Goal: Information Seeking & Learning: Learn about a topic

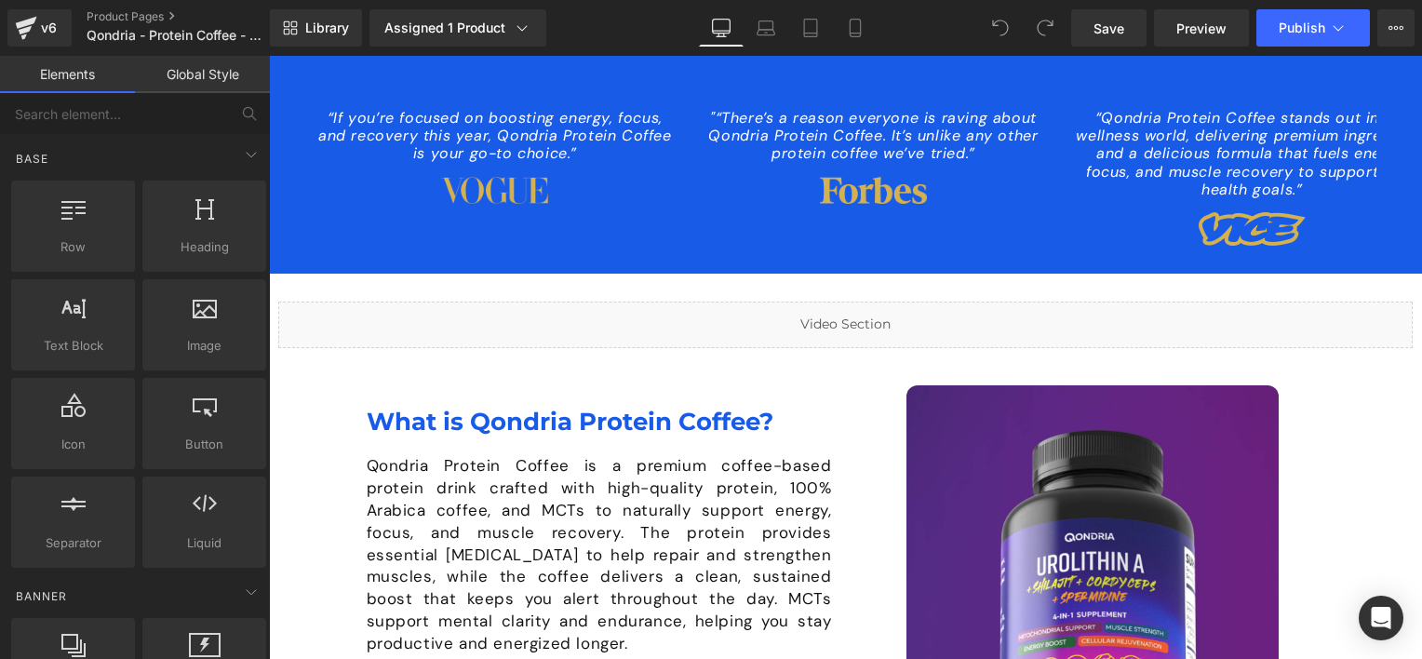
scroll to position [1210, 0]
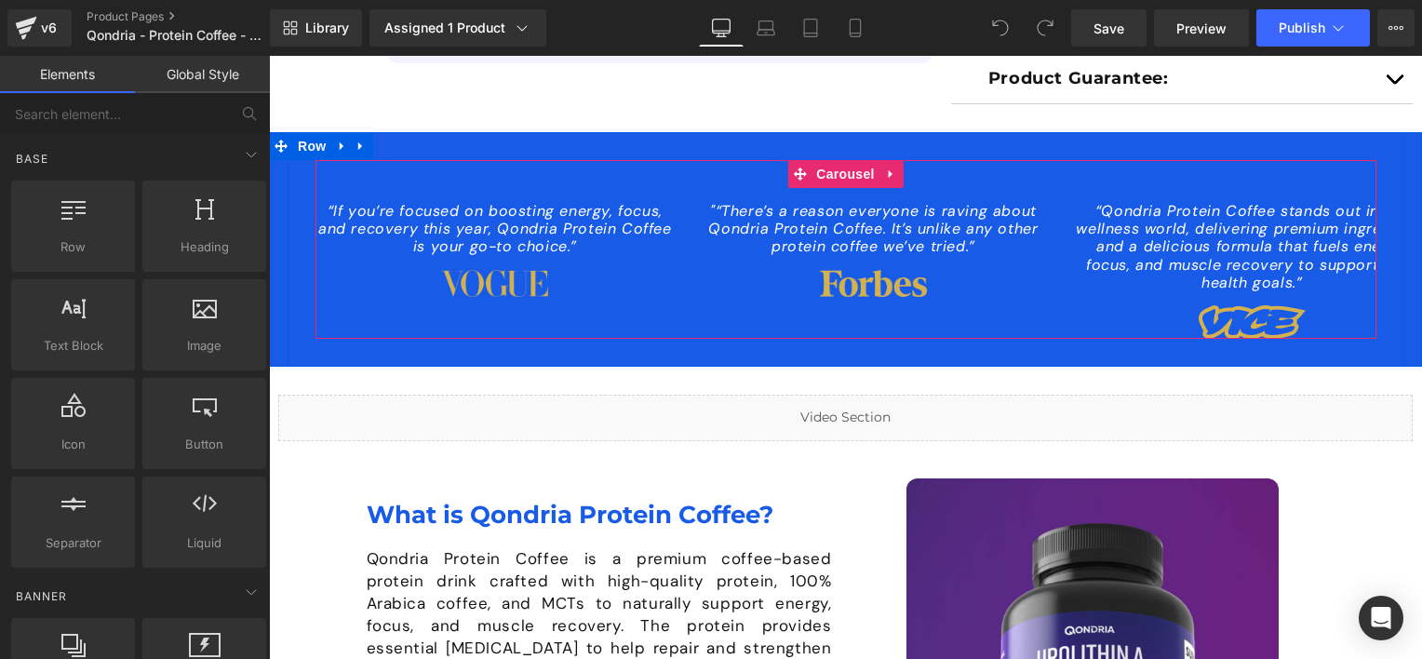
click at [879, 329] on div "“If you’re focused on boosting energy, focus, and recovery this year, Qondria P…" at bounding box center [883, 263] width 1136 height 151
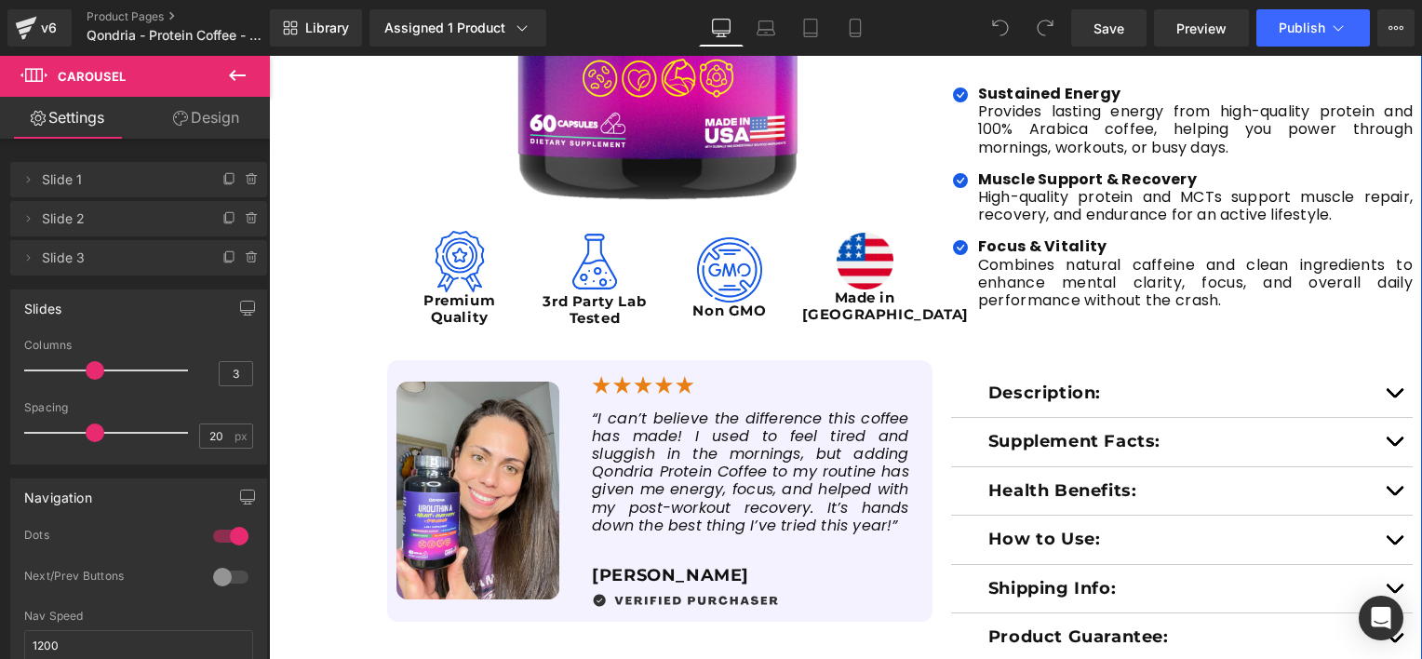
scroll to position [372, 0]
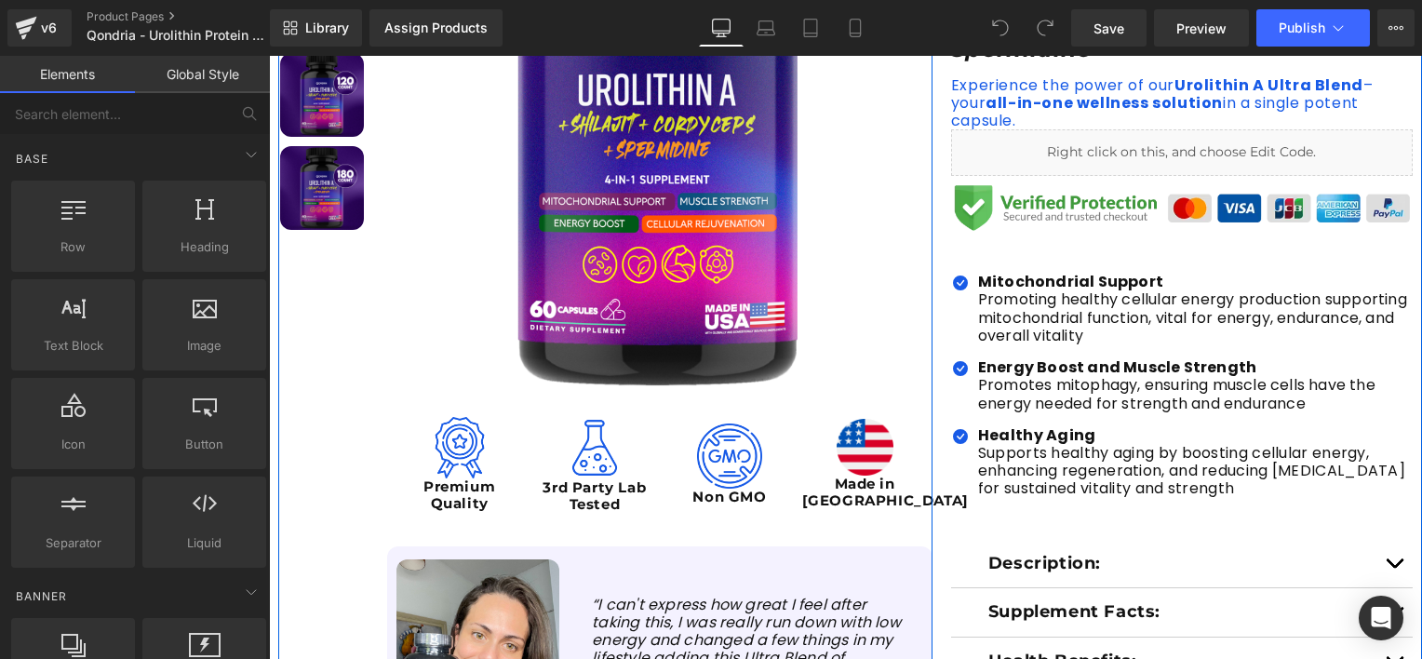
scroll to position [279, 0]
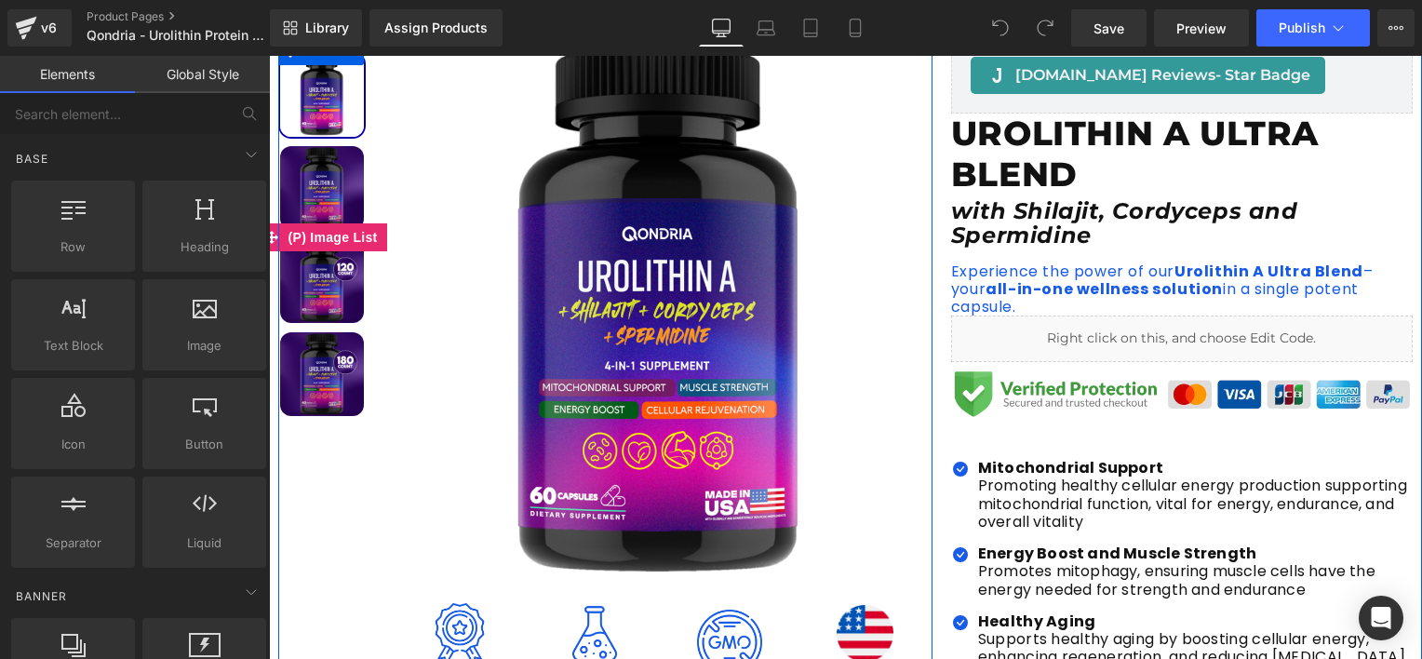
click at [305, 213] on img at bounding box center [322, 188] width 84 height 84
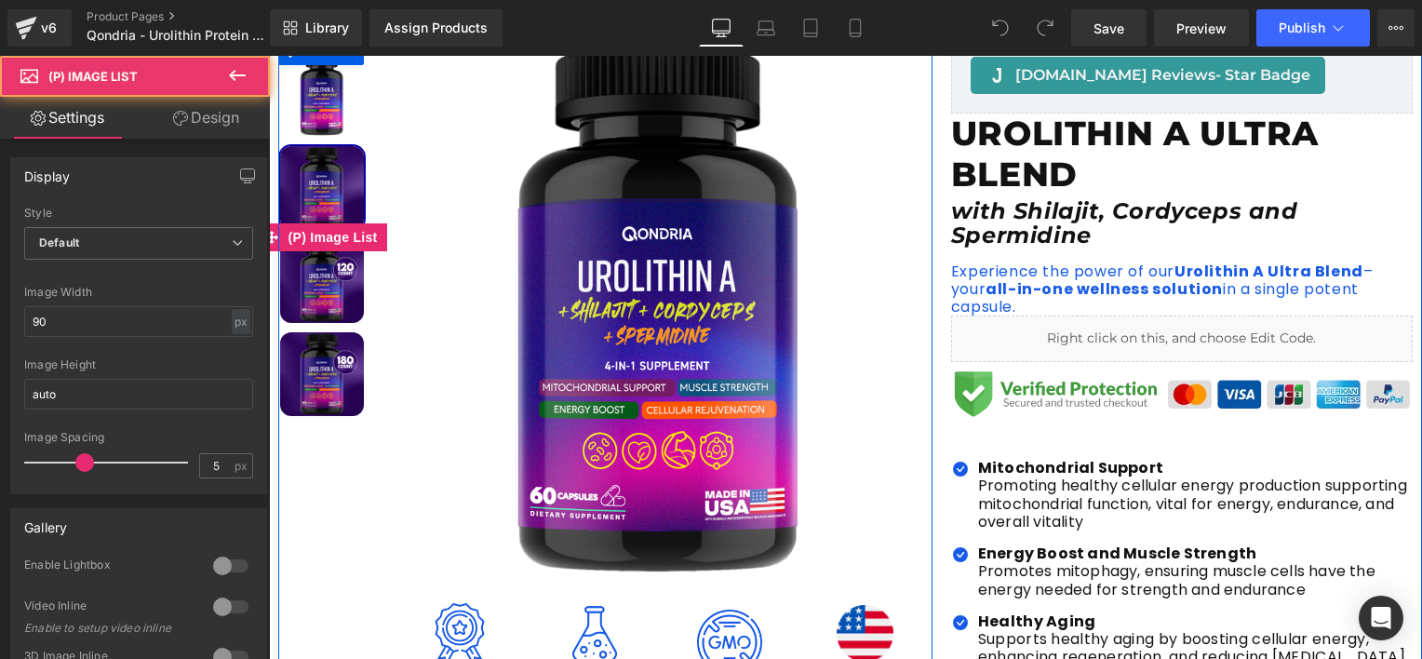
click at [313, 279] on img at bounding box center [322, 281] width 84 height 84
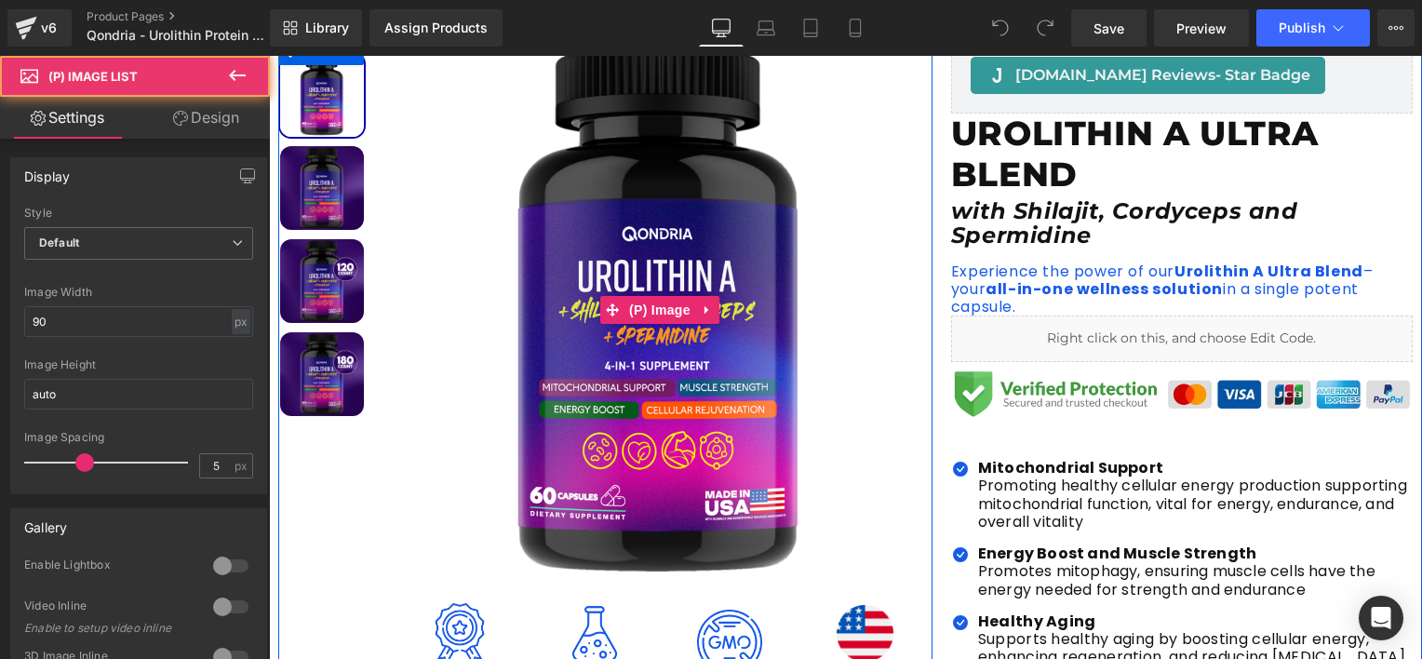
scroll to position [186, 0]
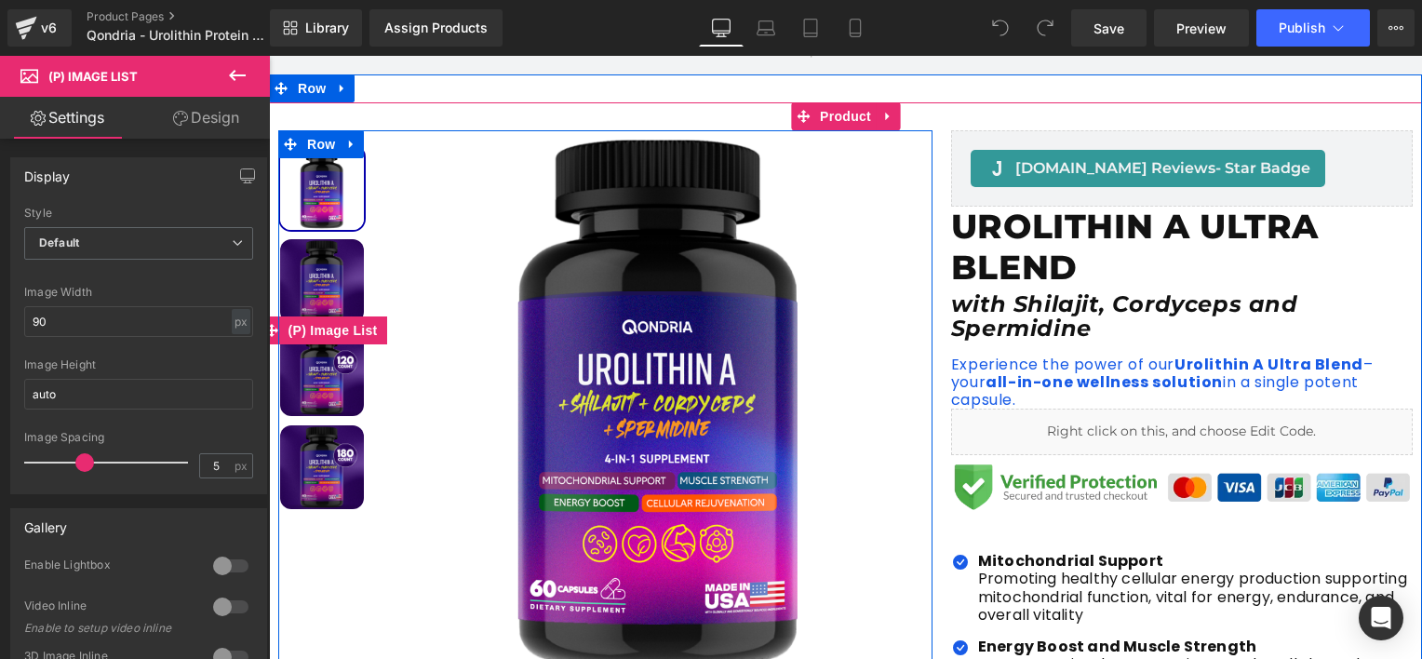
click at [302, 480] on img at bounding box center [322, 467] width 84 height 84
click at [315, 469] on img at bounding box center [322, 467] width 84 height 84
click at [317, 365] on img at bounding box center [322, 374] width 84 height 84
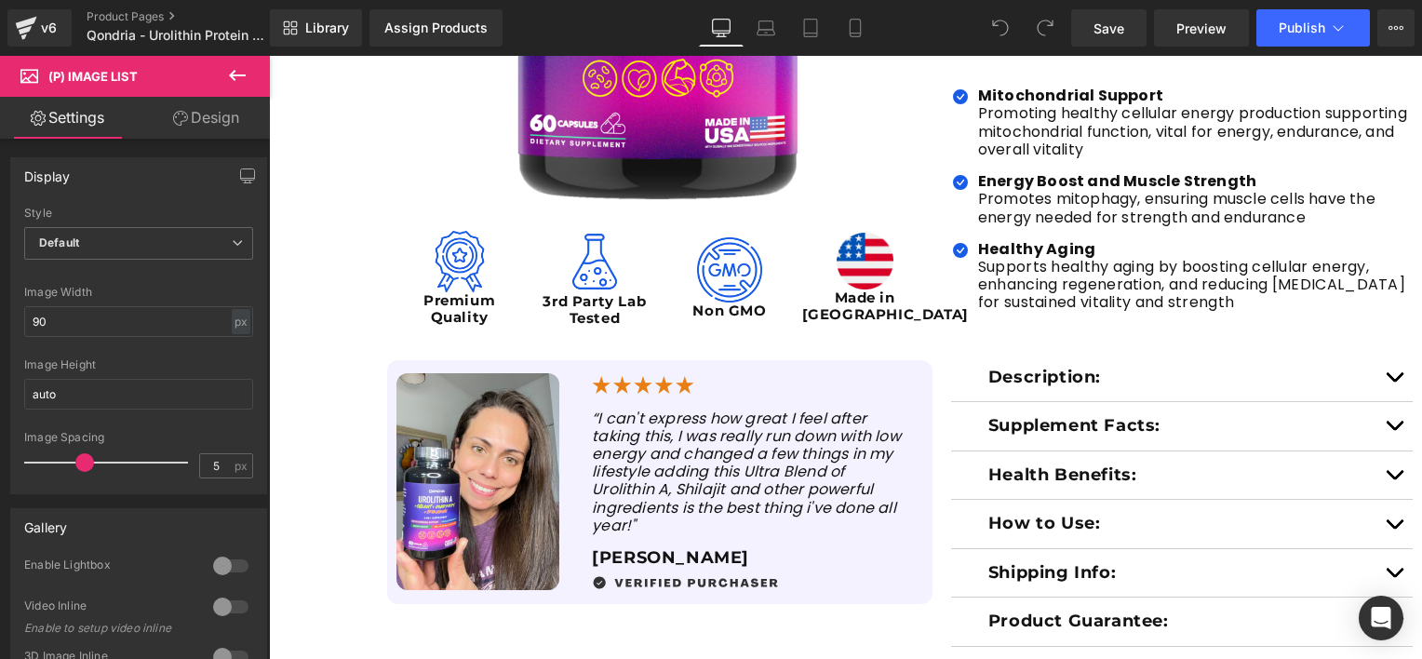
scroll to position [279, 0]
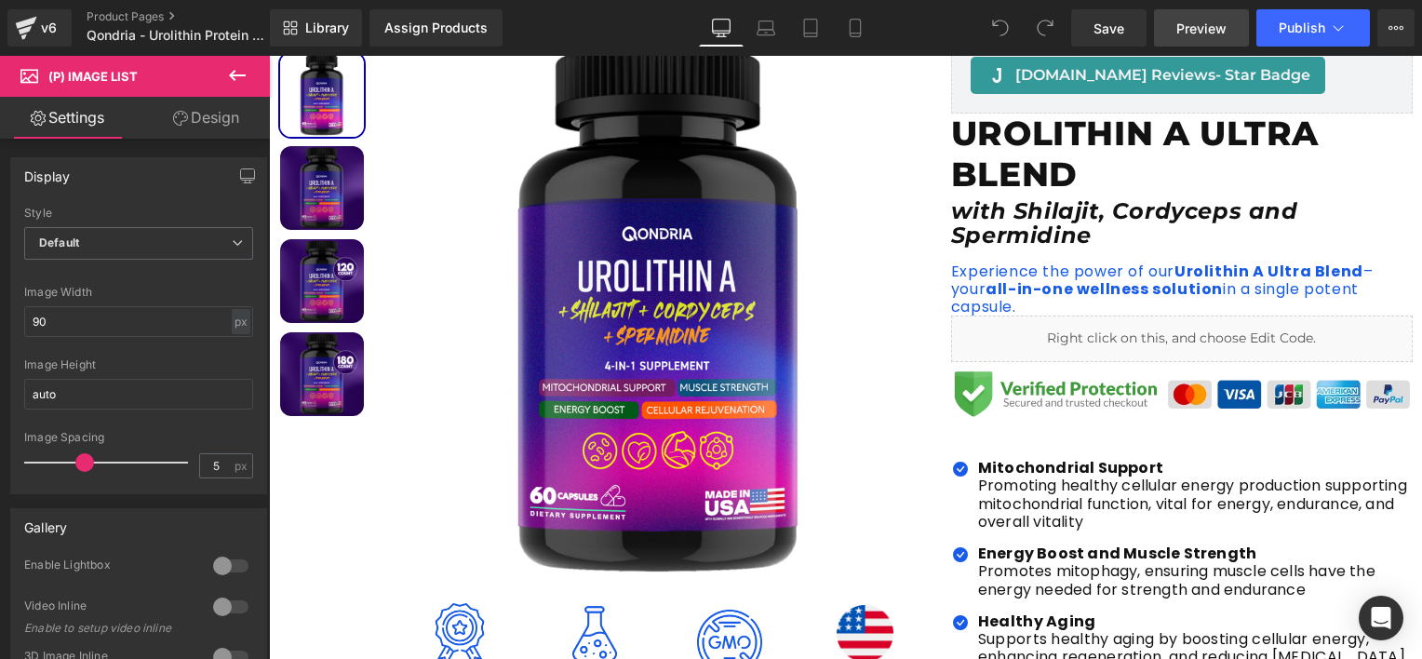
click at [1180, 22] on span "Preview" at bounding box center [1201, 29] width 50 height 20
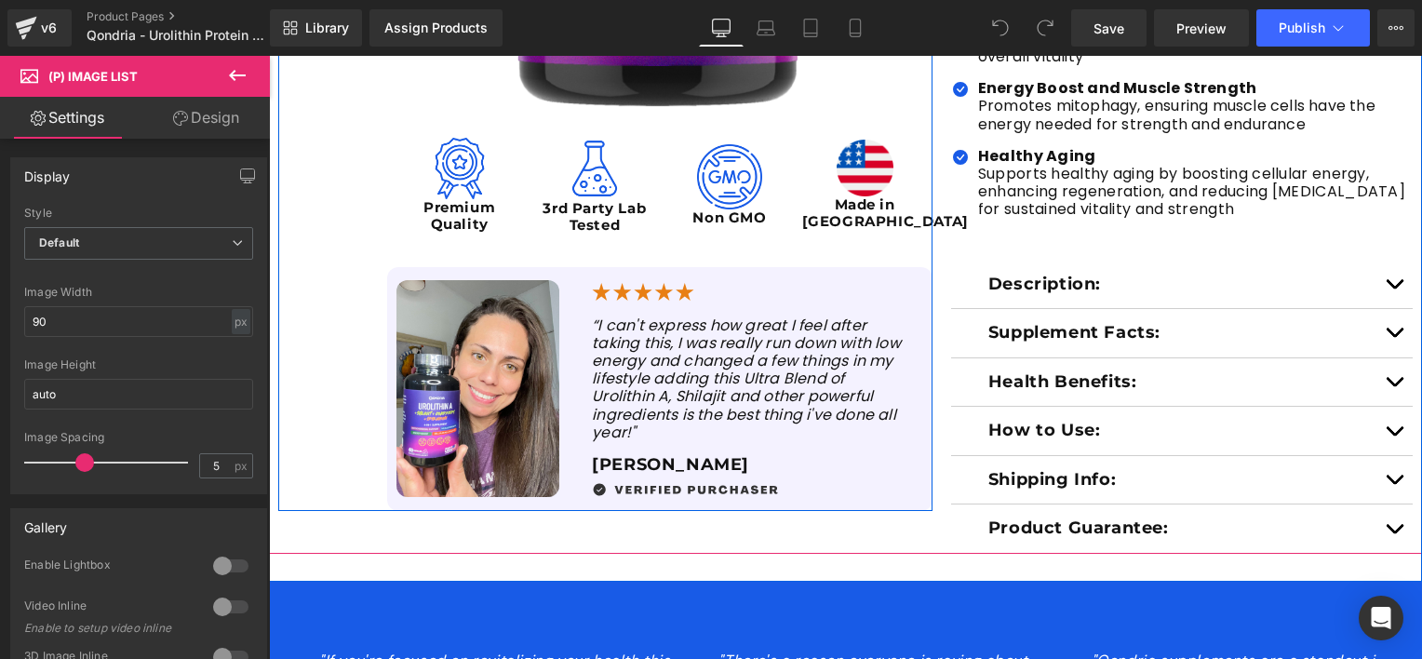
scroll to position [931, 0]
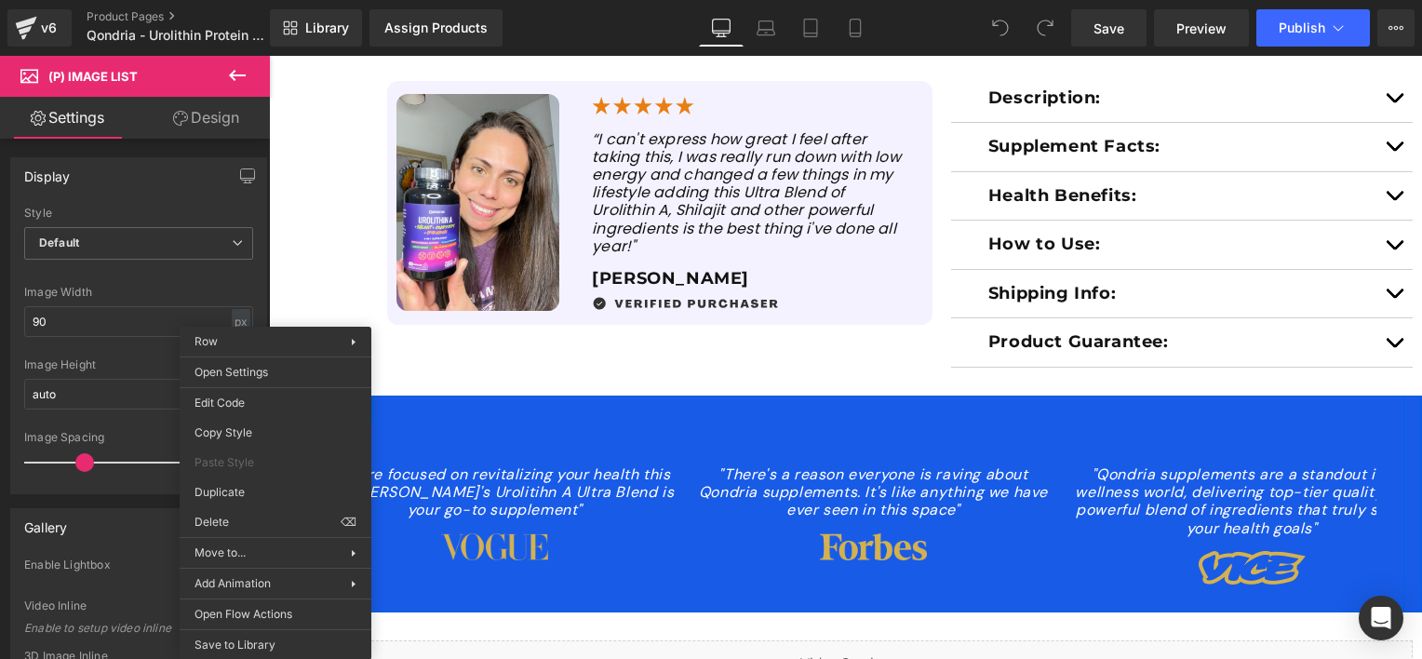
click at [514, 396] on div ""If you're focused on revitalizing your health this year, [PERSON_NAME]'s Uroli…" at bounding box center [846, 504] width 1117 height 217
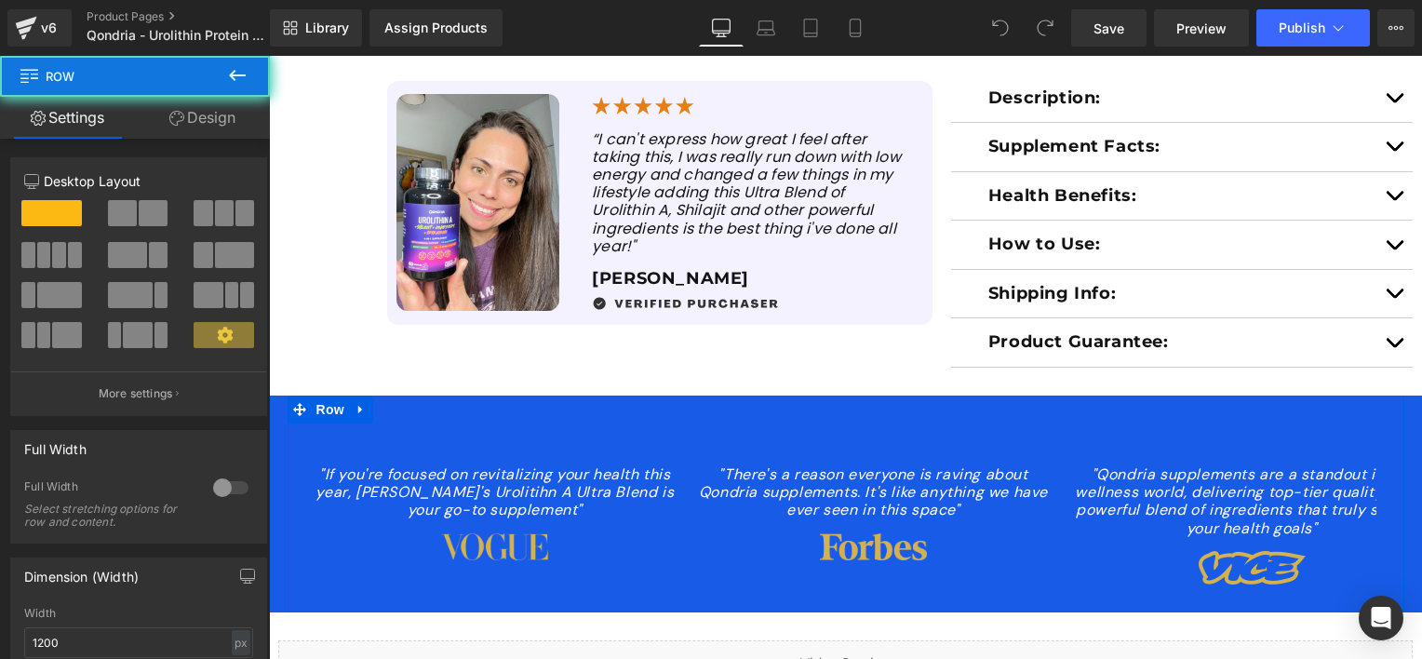
click at [469, 396] on div ""If you're focused on revitalizing your health this year, [PERSON_NAME]'s Uroli…" at bounding box center [846, 504] width 1117 height 217
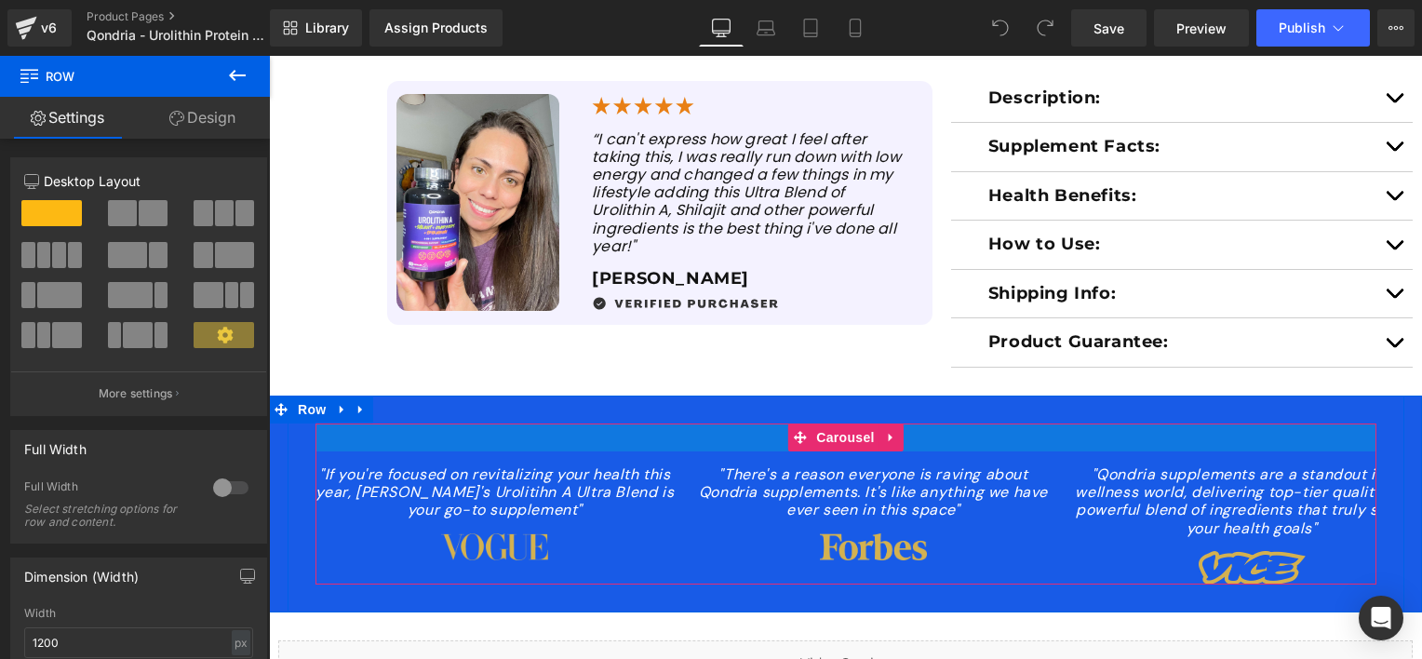
click at [454, 423] on div at bounding box center [845, 437] width 1061 height 28
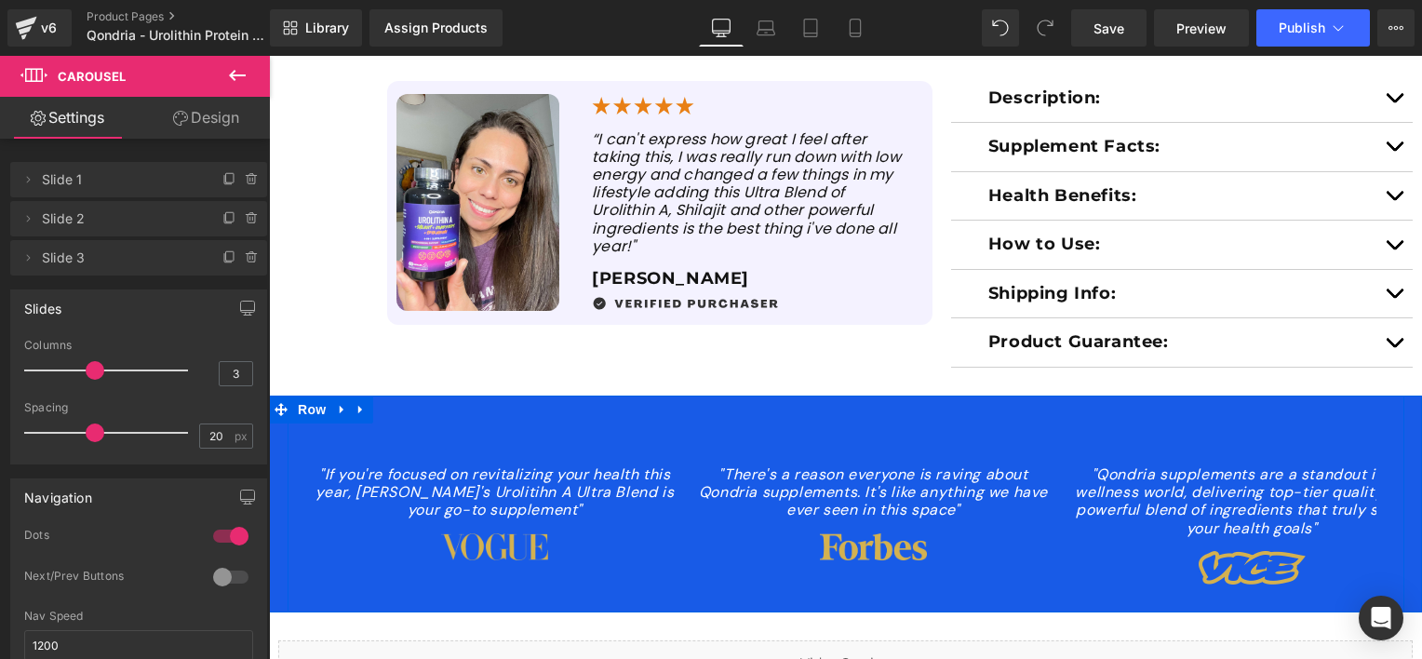
click at [450, 396] on div ""If you're focused on revitalizing your health this year, [PERSON_NAME]'s Uroli…" at bounding box center [846, 504] width 1117 height 217
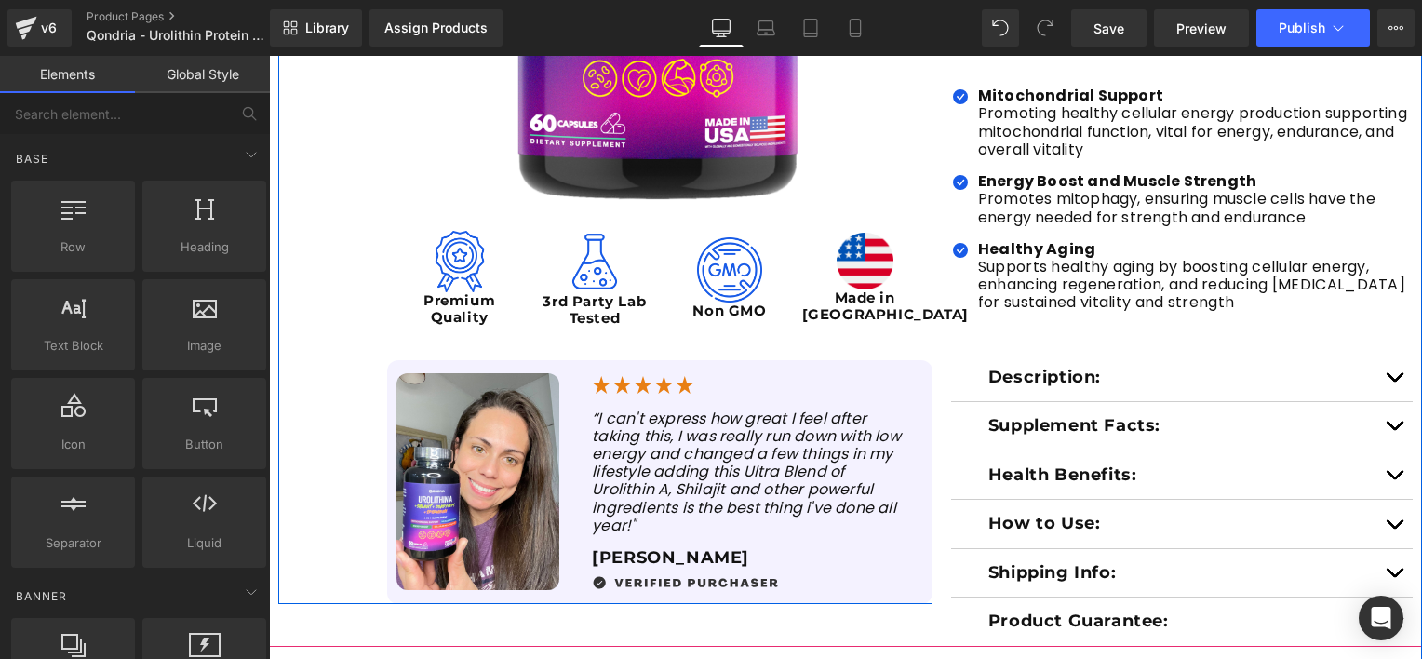
scroll to position [745, 0]
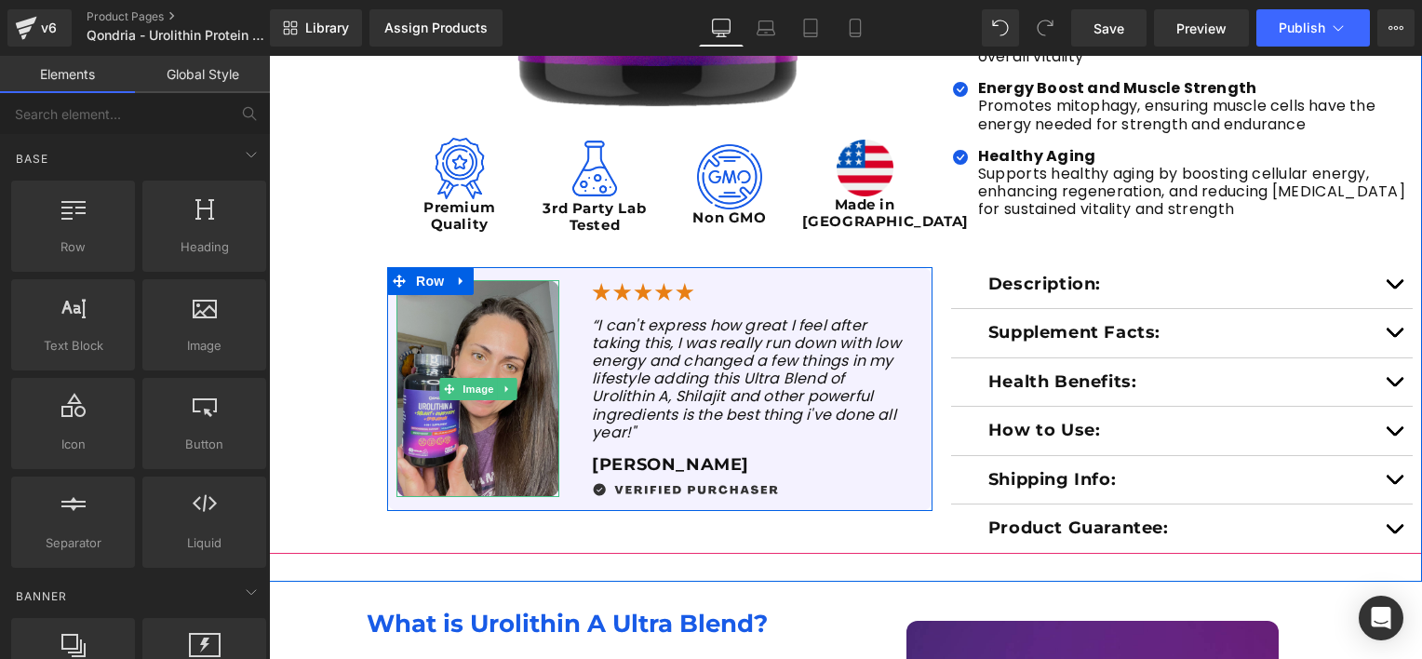
click at [475, 340] on img at bounding box center [477, 389] width 163 height 218
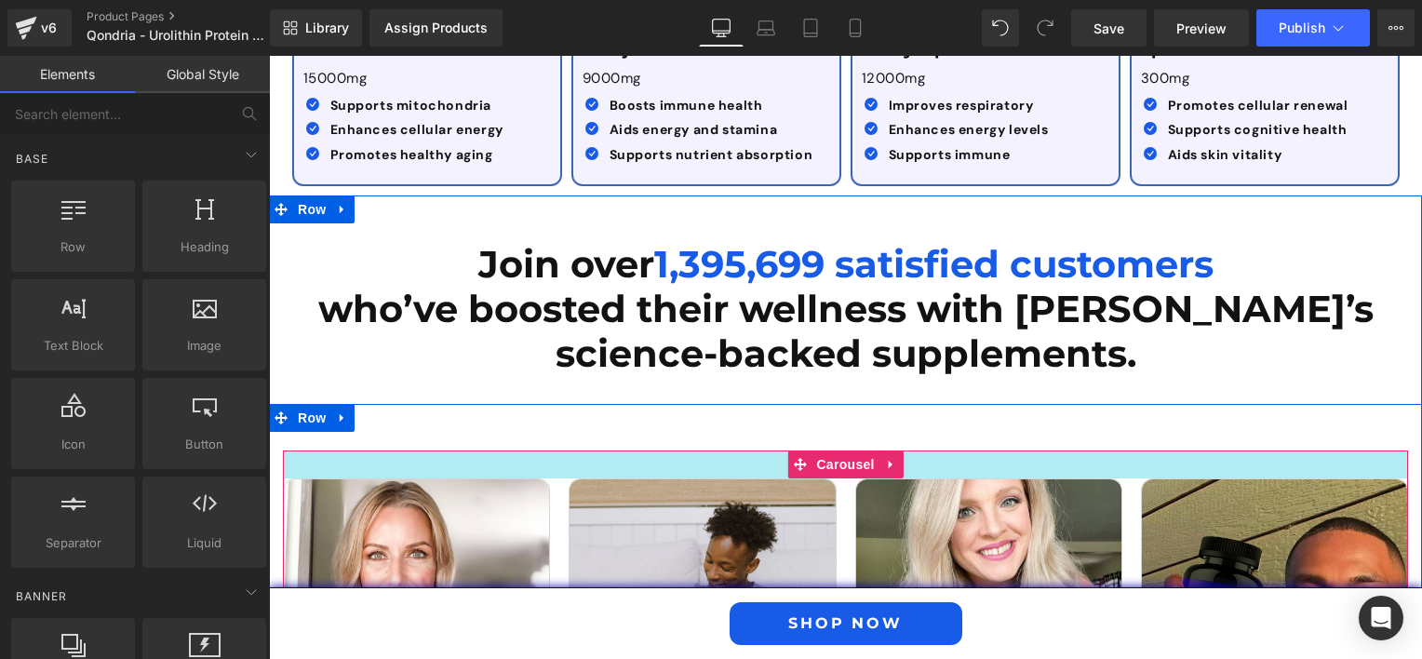
scroll to position [3071, 0]
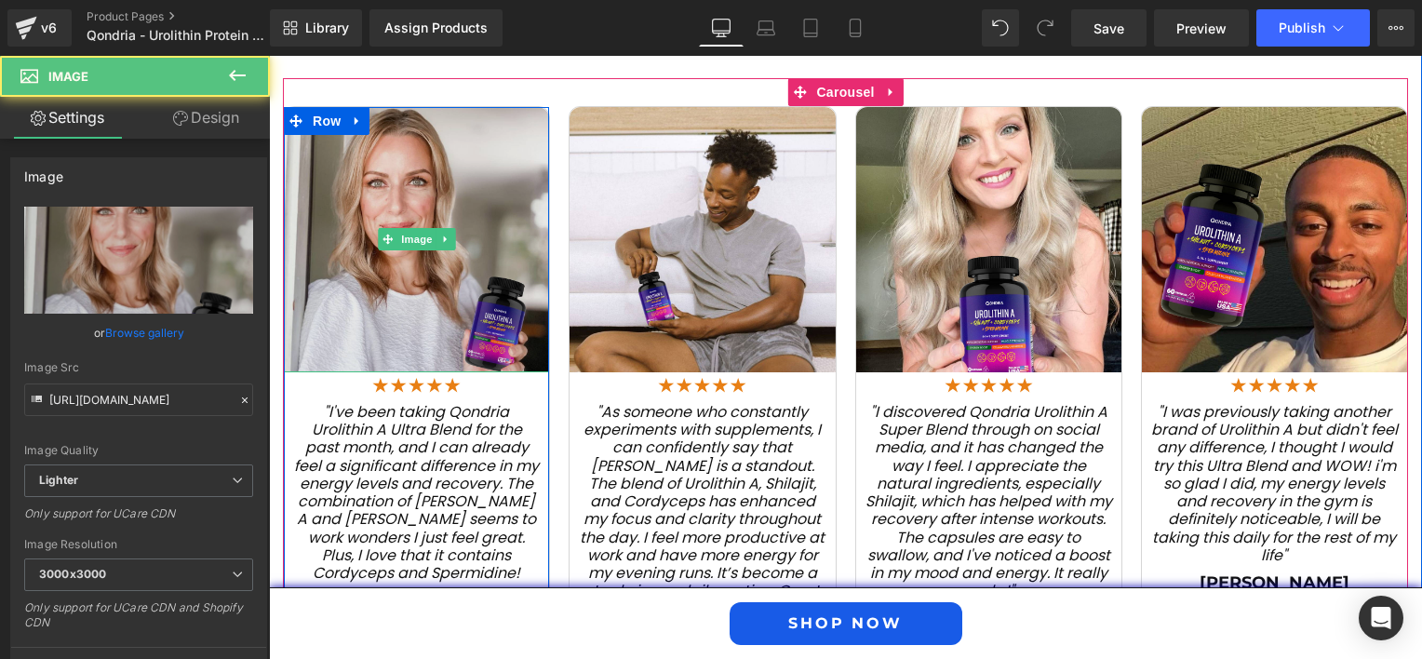
click at [426, 261] on img at bounding box center [416, 239] width 265 height 265
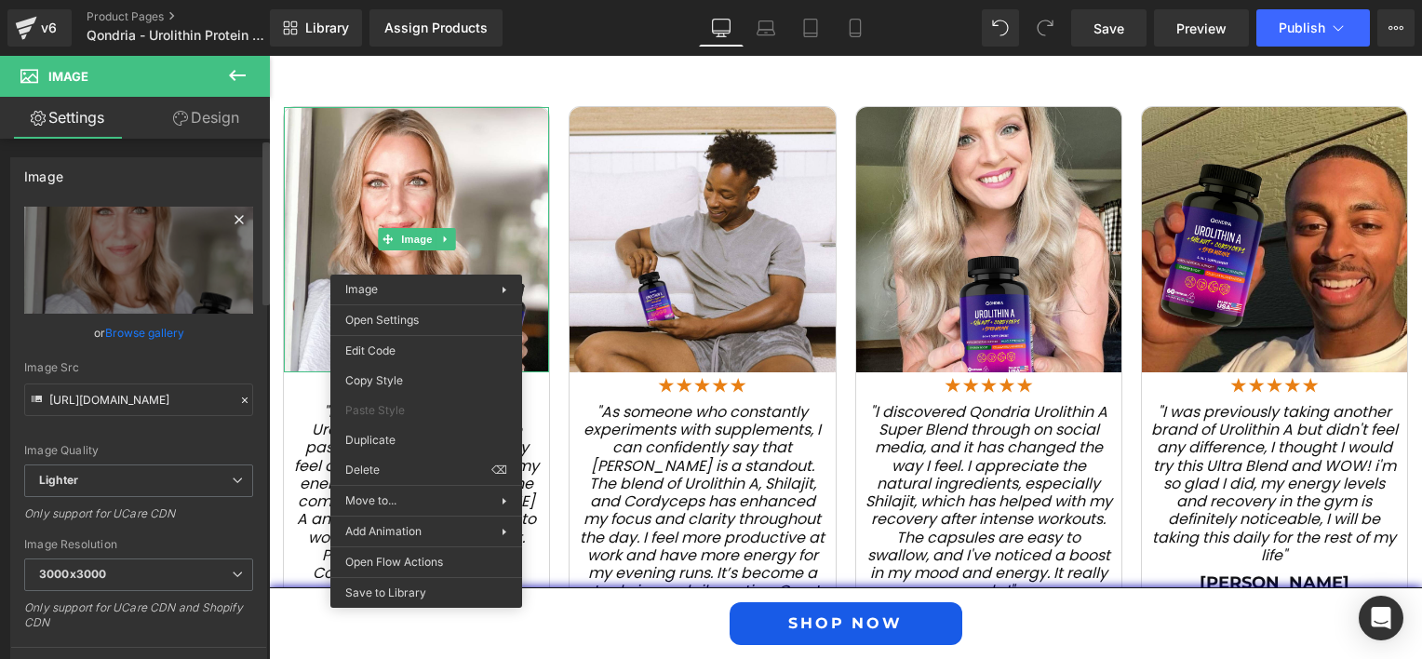
click at [231, 215] on icon at bounding box center [239, 219] width 22 height 22
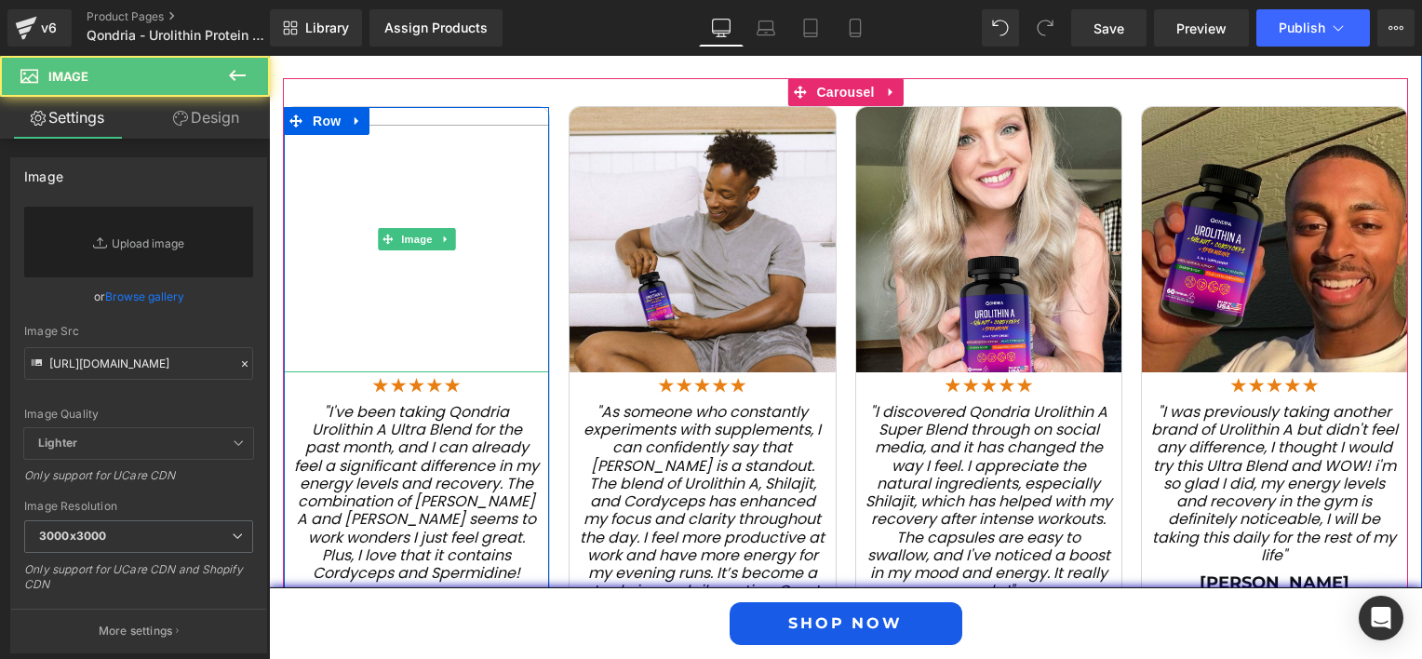
click at [350, 221] on img at bounding box center [416, 239] width 265 height 265
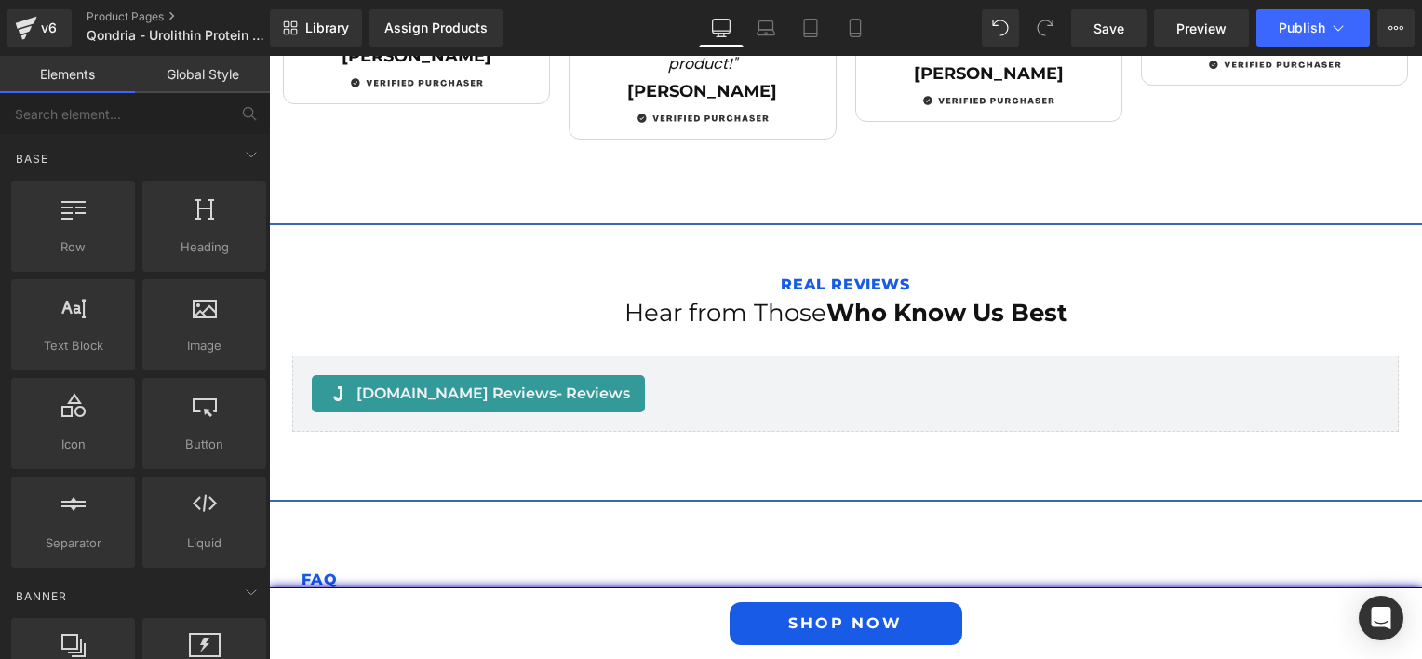
scroll to position [3164, 0]
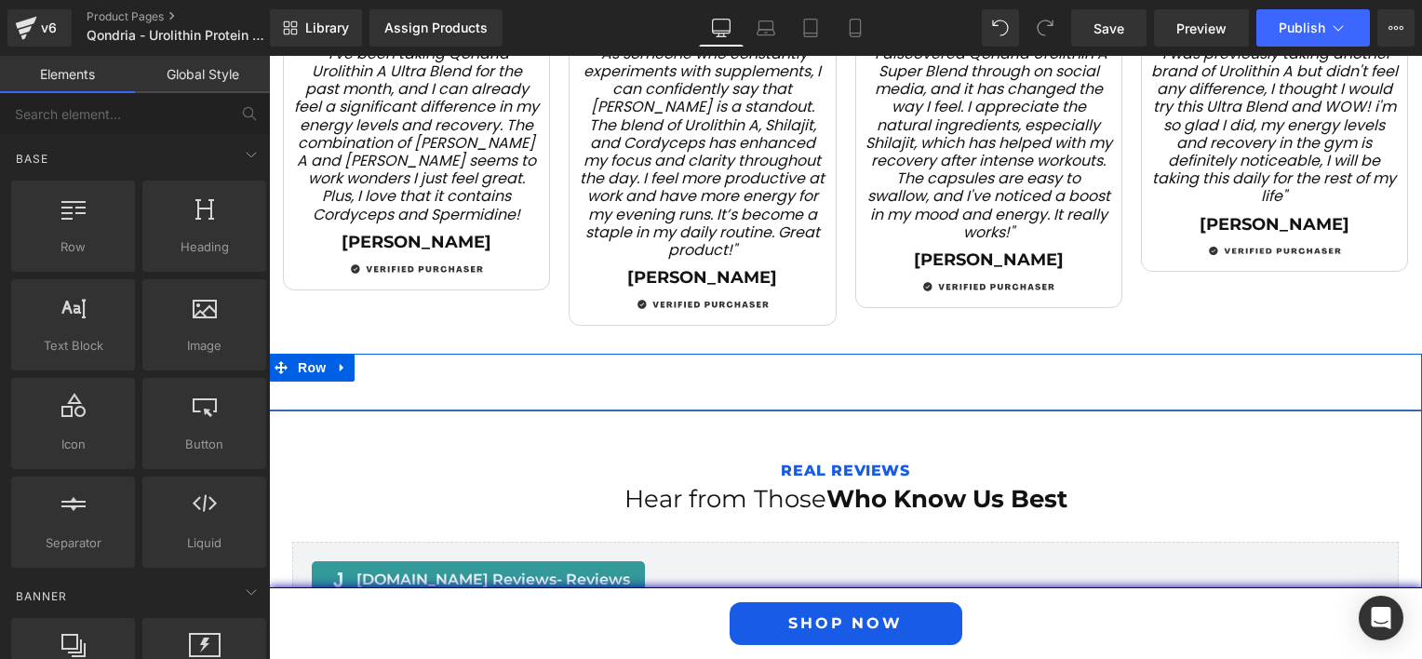
click at [775, 382] on div "Separator Real Reviews Text Block Hear from Those Who Know Us Best Heading [DOM…" at bounding box center [845, 519] width 1153 height 274
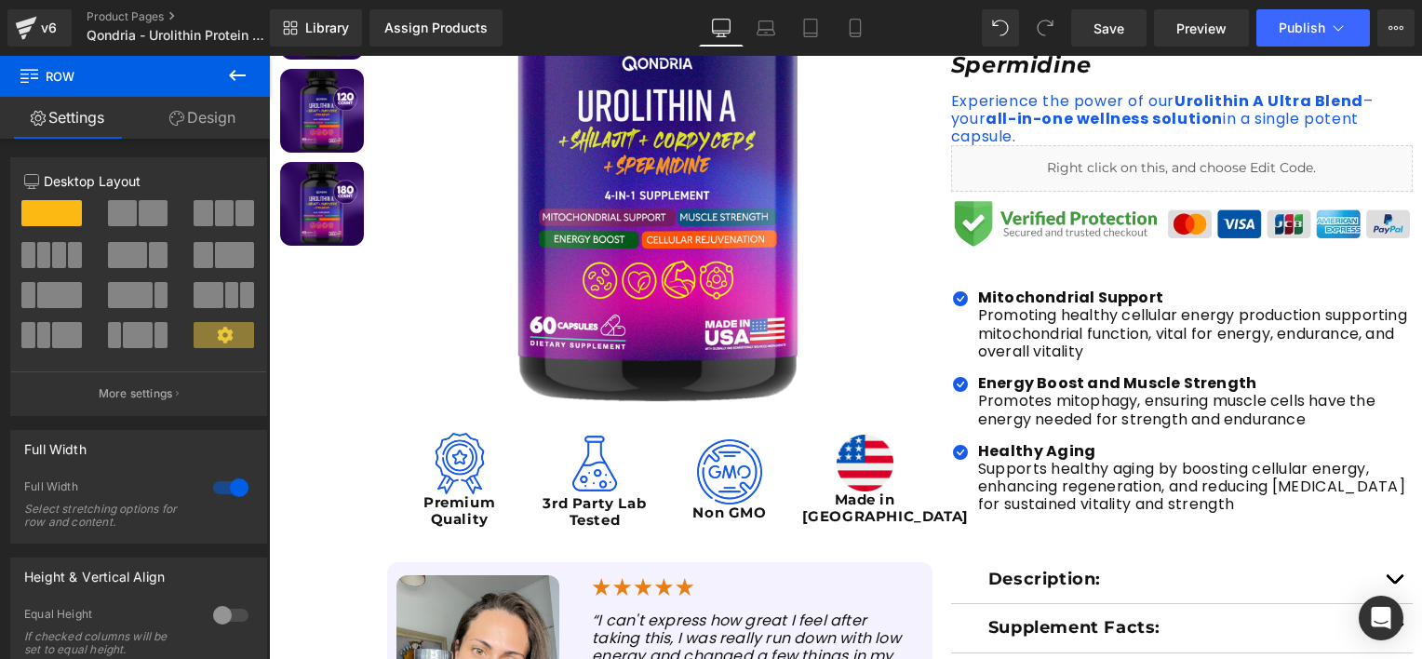
scroll to position [729, 0]
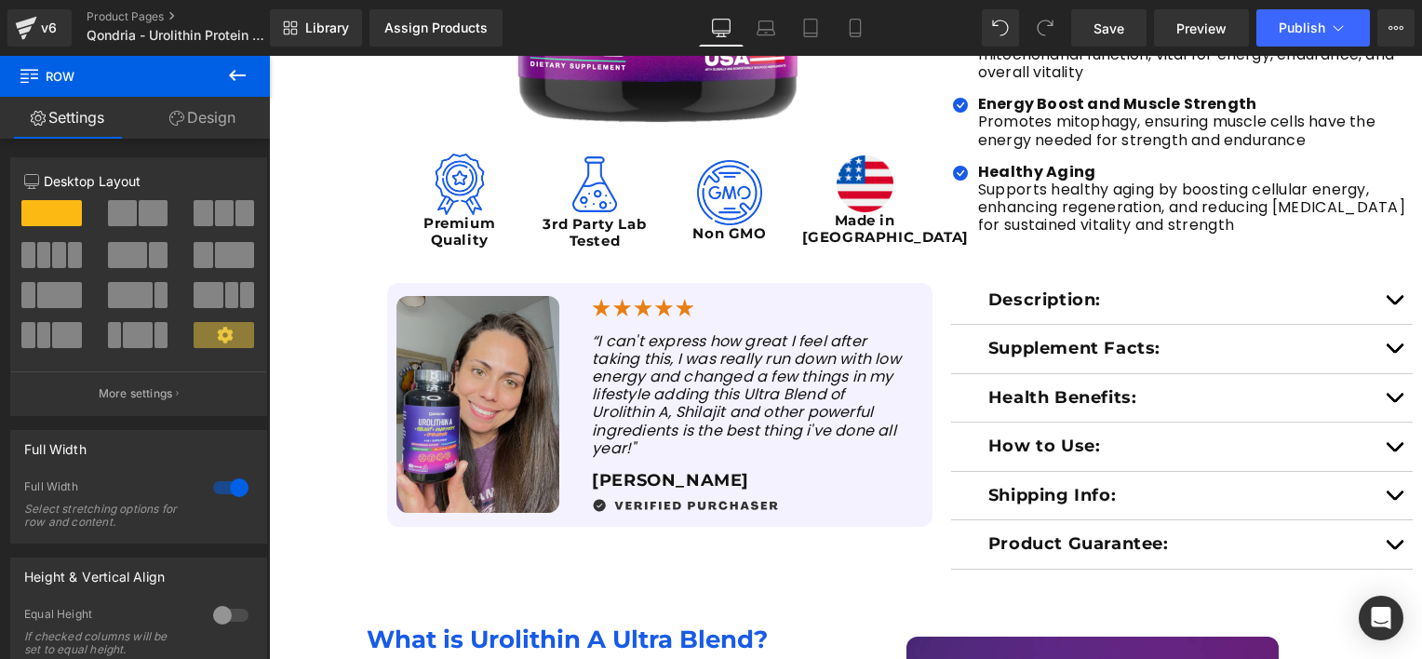
click at [484, 368] on img at bounding box center [477, 405] width 163 height 218
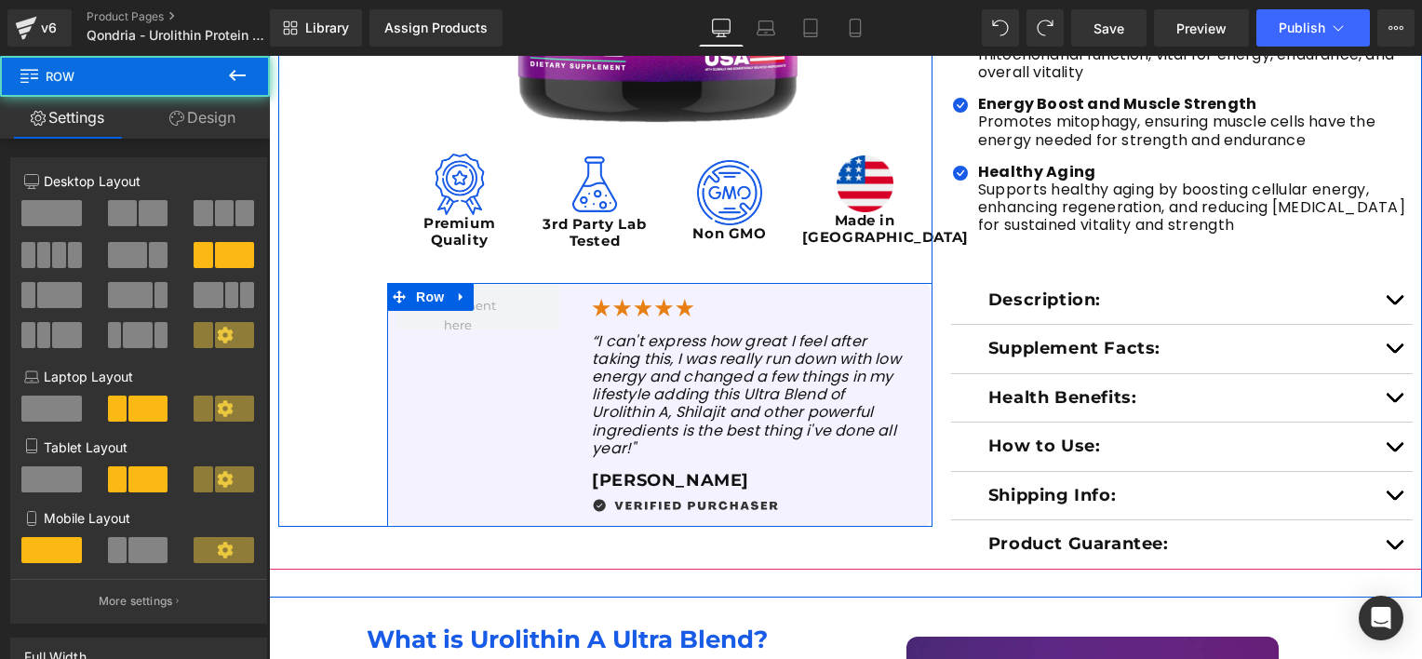
click at [481, 369] on div "Image “I can't express how great I feel after taking this, I was really run dow…" at bounding box center [659, 405] width 545 height 244
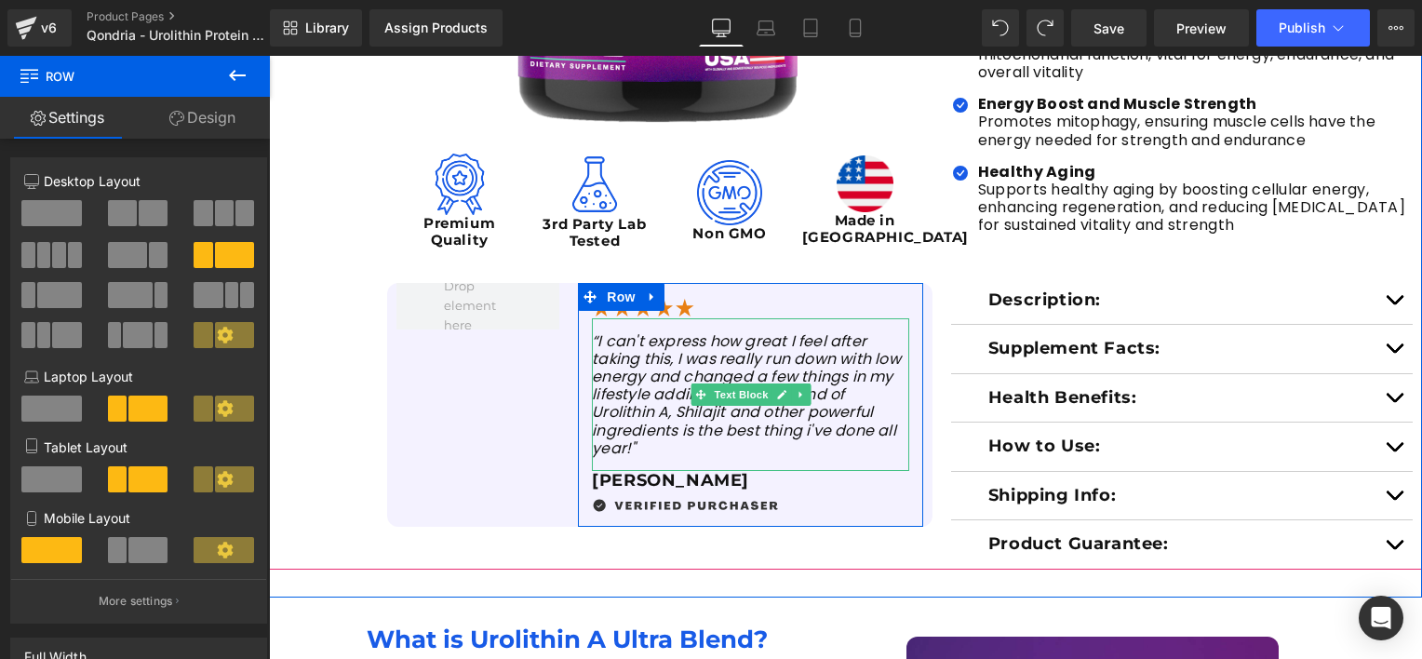
click at [630, 384] on icon "“I can't express how great I feel after taking this, I was really run down with…" at bounding box center [746, 394] width 309 height 128
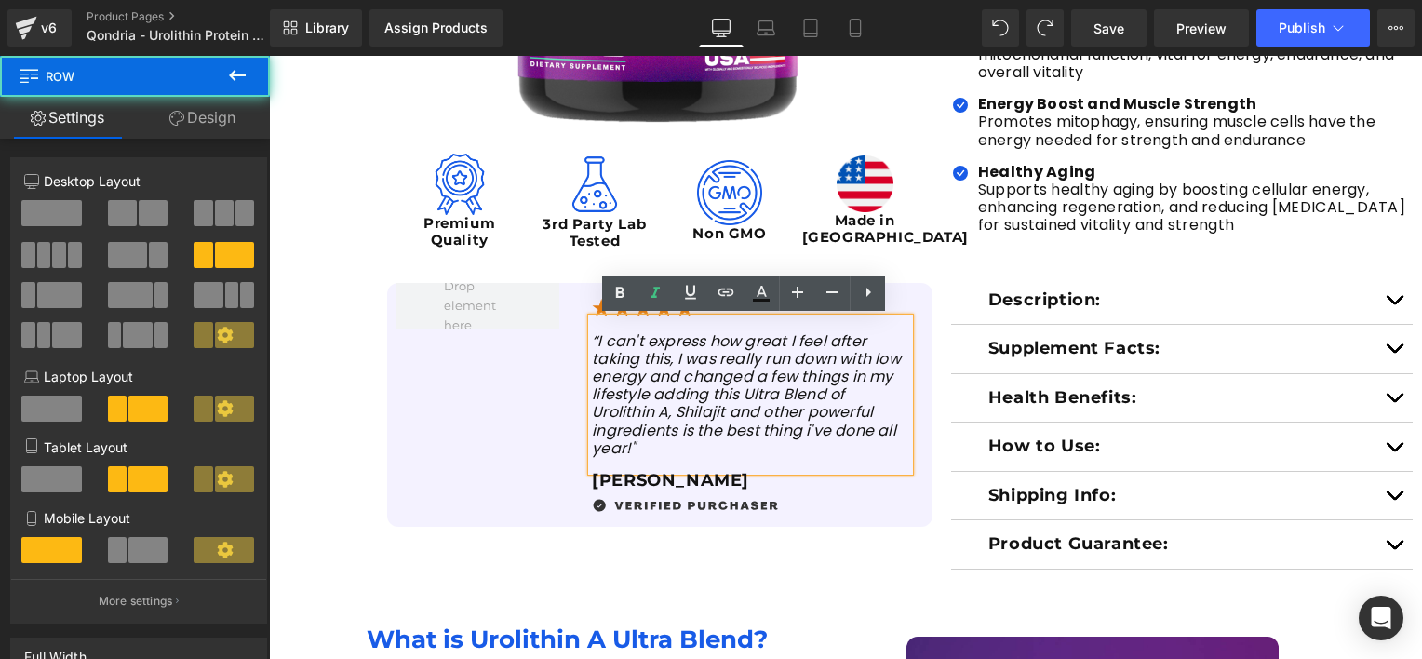
click at [483, 379] on div "Image “I can't express how great I feel after taking this, I was really run dow…" at bounding box center [659, 405] width 545 height 244
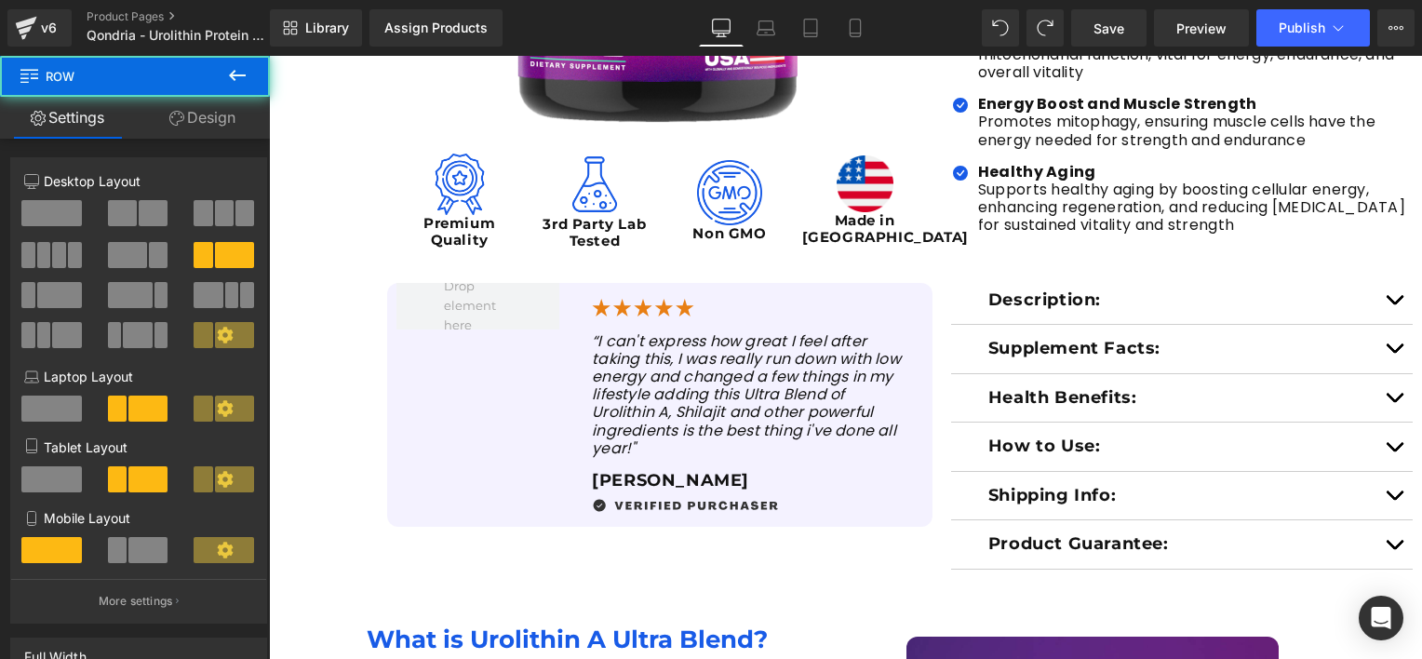
click at [458, 361] on div "Image “I can't express how great I feel after taking this, I was really run dow…" at bounding box center [659, 405] width 545 height 244
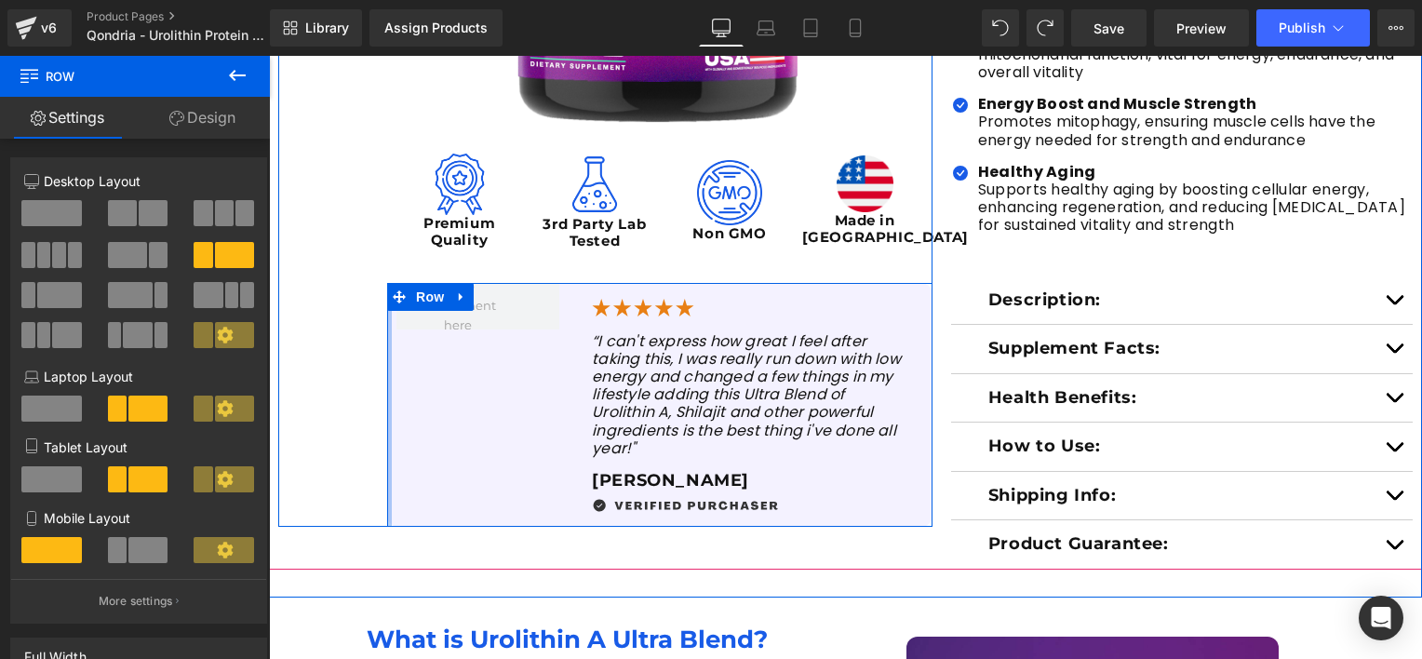
drag, startPoint x: 380, startPoint y: 347, endPoint x: 353, endPoint y: 315, distance: 41.6
click at [353, 315] on div "Sale Off (P) Image Image Premium Quality Text Block Image 3rd Party Lab Tested …" at bounding box center [605, 57] width 654 height 938
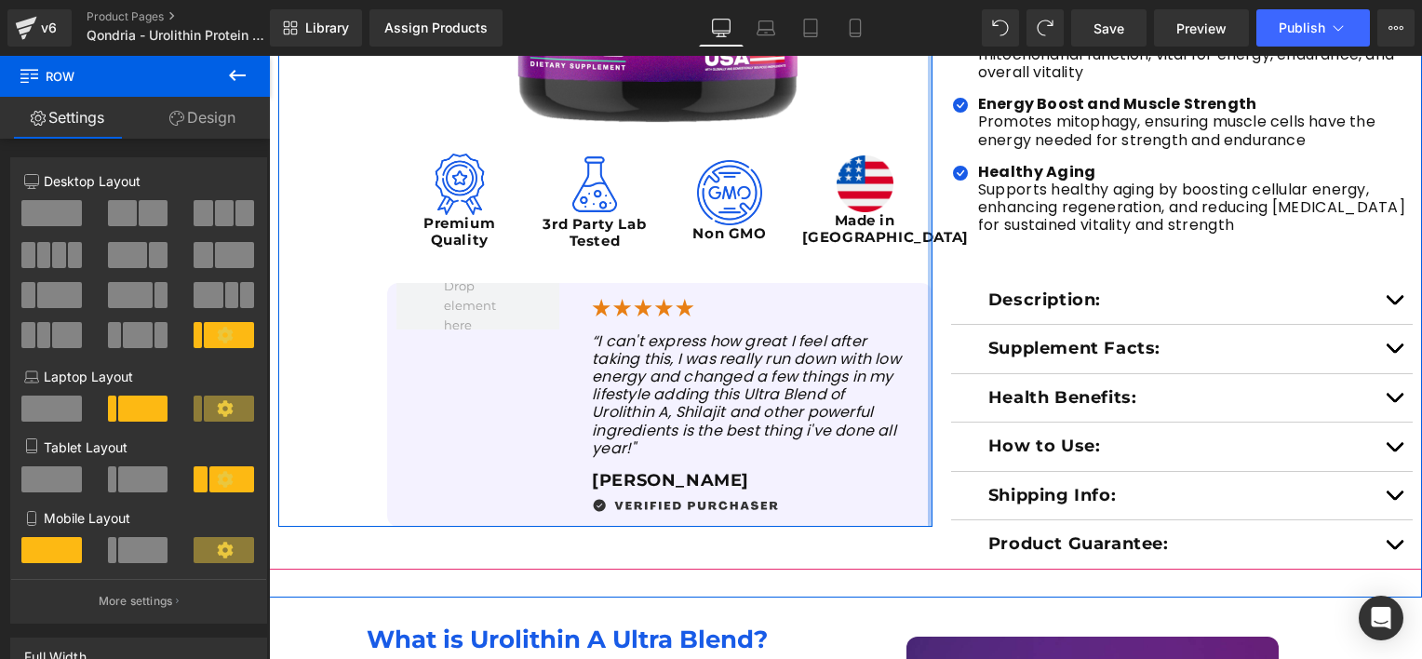
drag, startPoint x: 920, startPoint y: 396, endPoint x: 927, endPoint y: 427, distance: 32.3
click at [927, 427] on div "Sale Off (P) Image Image Premium Quality Text Block Image 3rd Party Lab Tested …" at bounding box center [605, 57] width 673 height 938
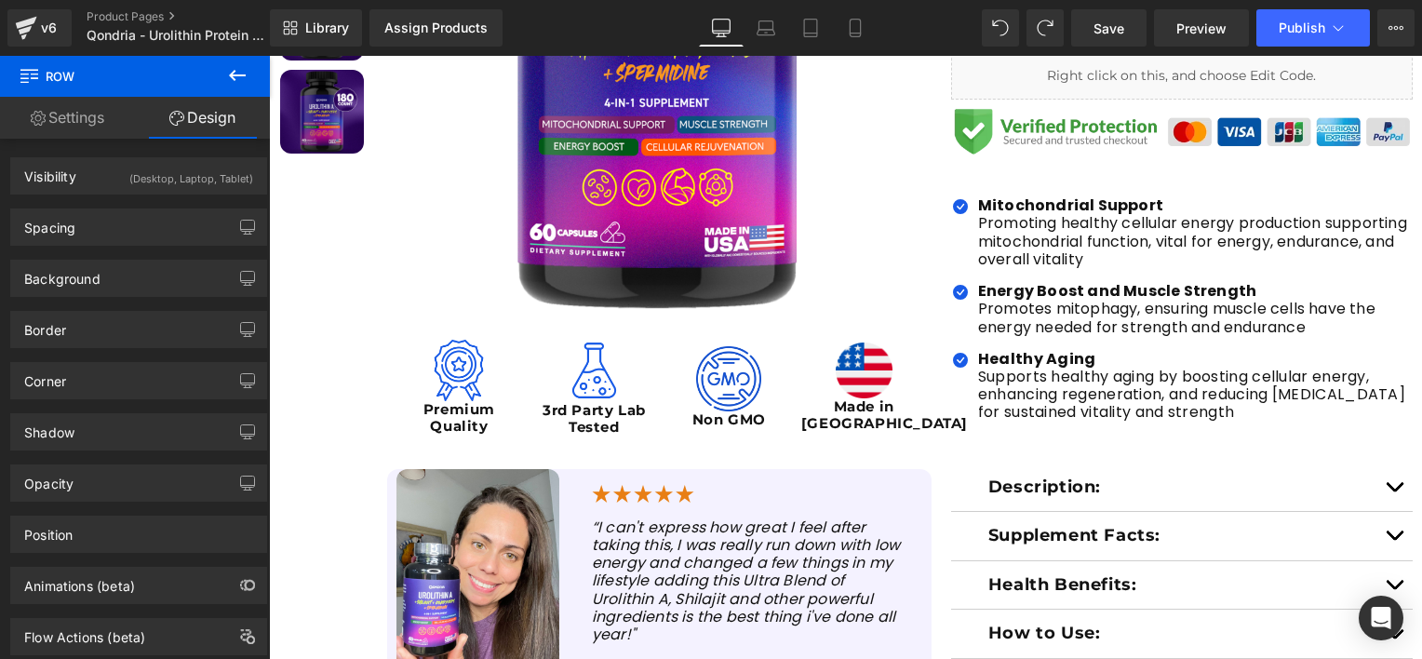
scroll to position [0, 0]
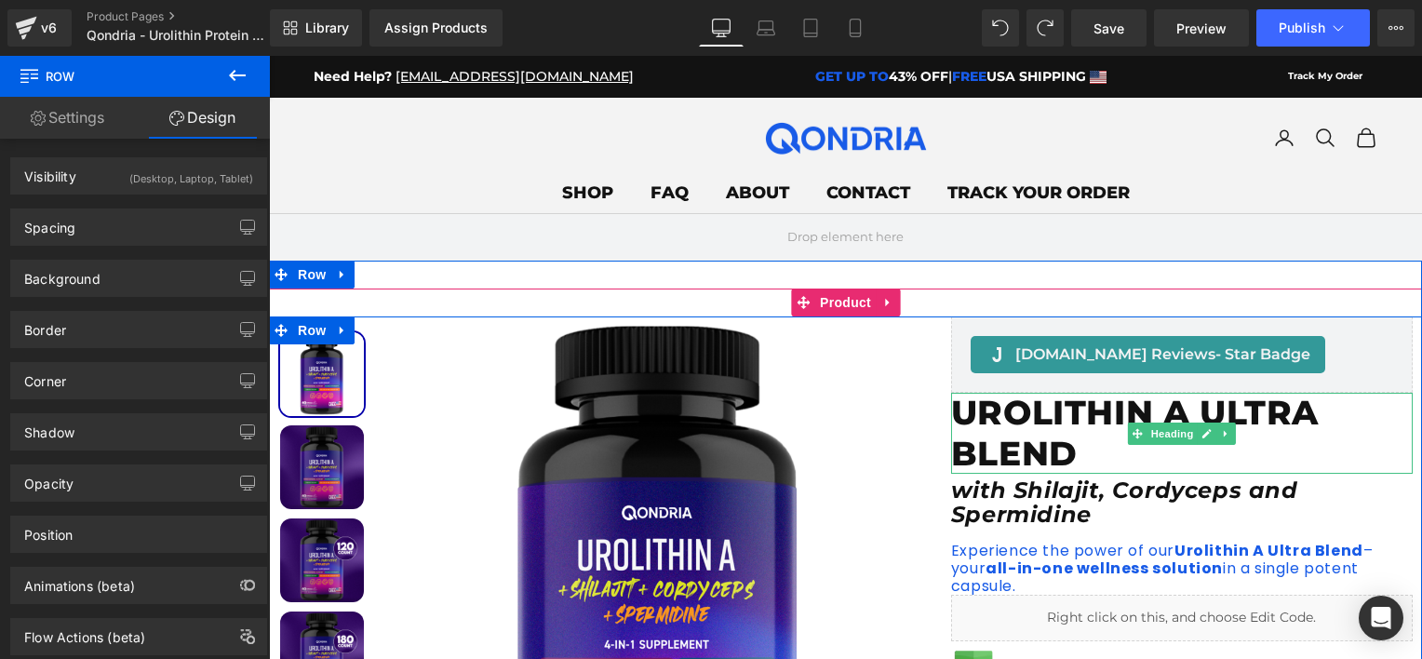
click at [1039, 432] on h1 "UROLITHIN A ULTRA BLEND" at bounding box center [1182, 433] width 462 height 80
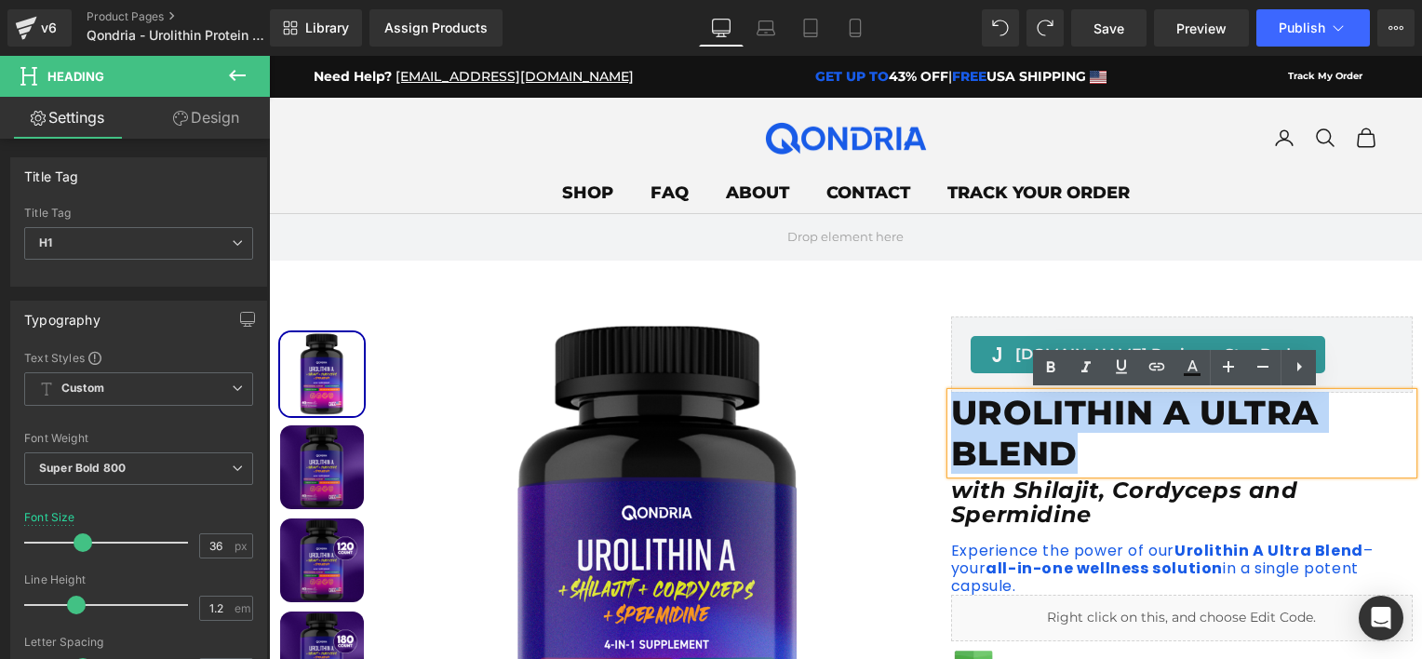
drag, startPoint x: 1073, startPoint y: 450, endPoint x: 947, endPoint y: 409, distance: 132.1
click at [951, 409] on h1 "UROLITHIN A ULTRA BLEND" at bounding box center [1182, 433] width 462 height 80
paste div
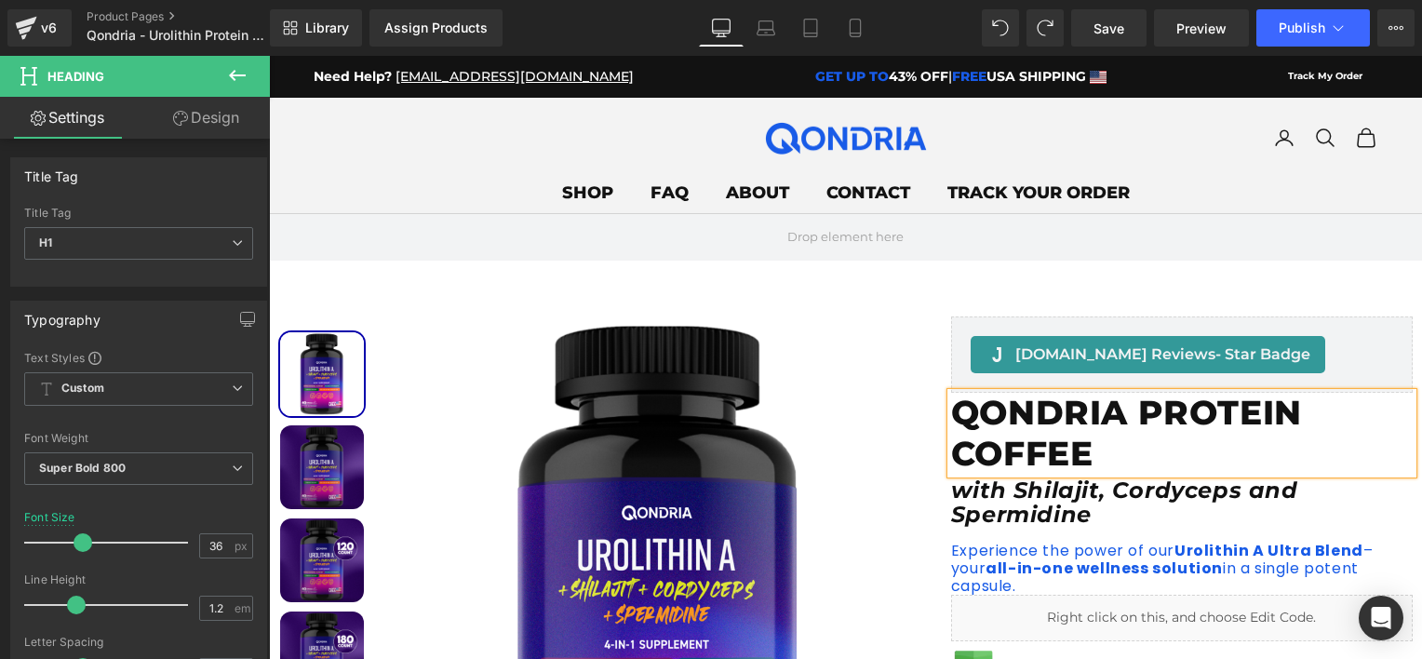
click at [995, 484] on icon "with Shilajit, Cordyceps and Spermidine" at bounding box center [1124, 501] width 347 height 51
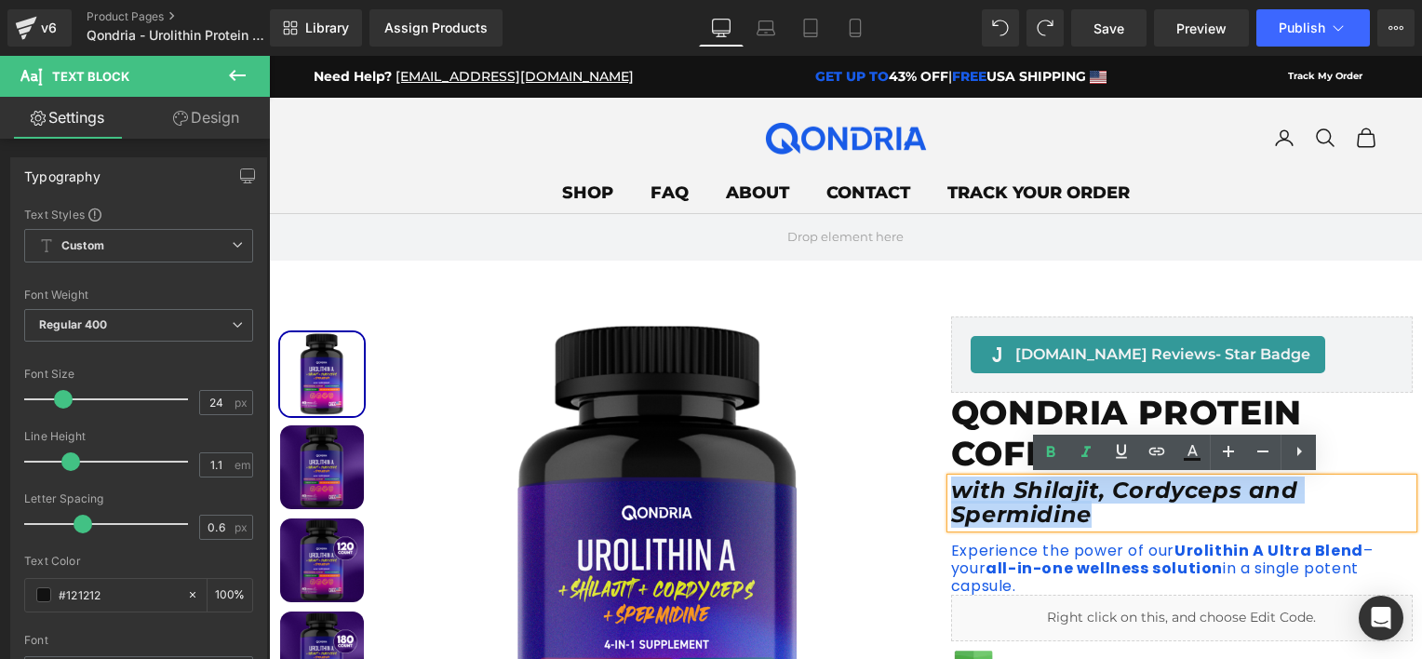
drag, startPoint x: 1351, startPoint y: 486, endPoint x: 935, endPoint y: 491, distance: 416.0
paste div
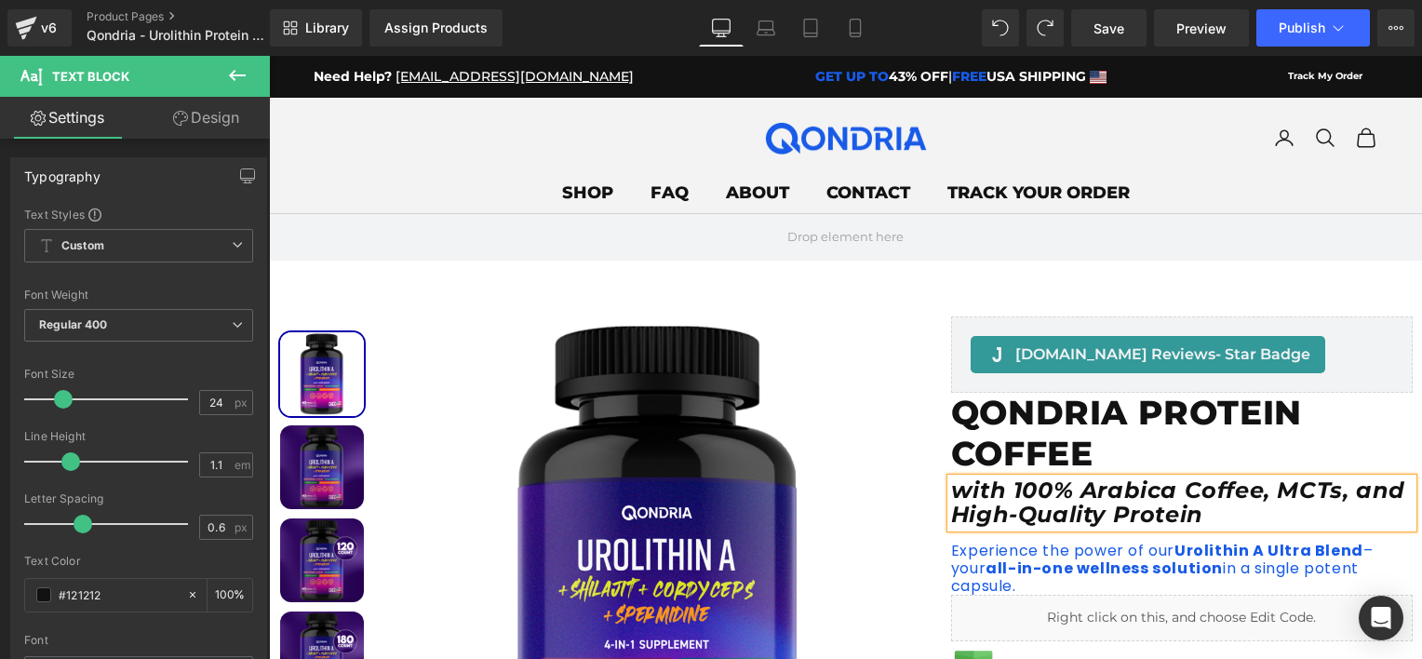
scroll to position [279, 0]
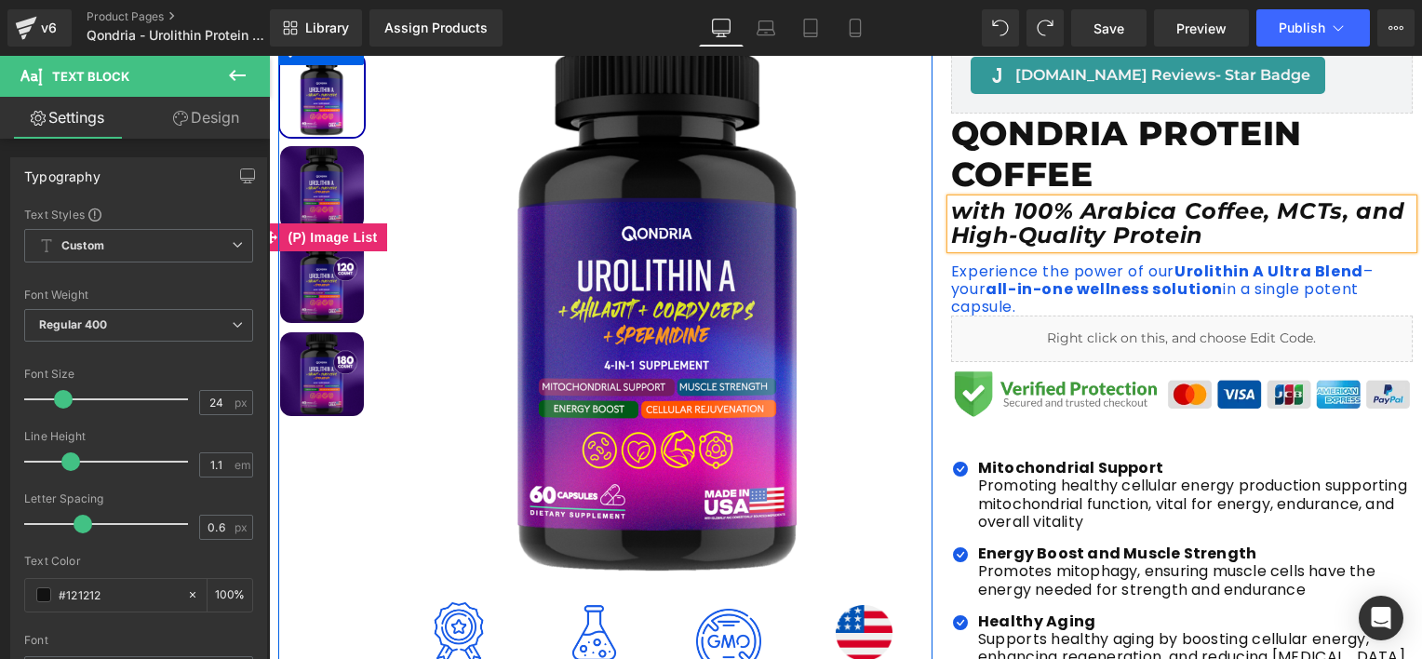
click at [323, 383] on img at bounding box center [322, 374] width 84 height 84
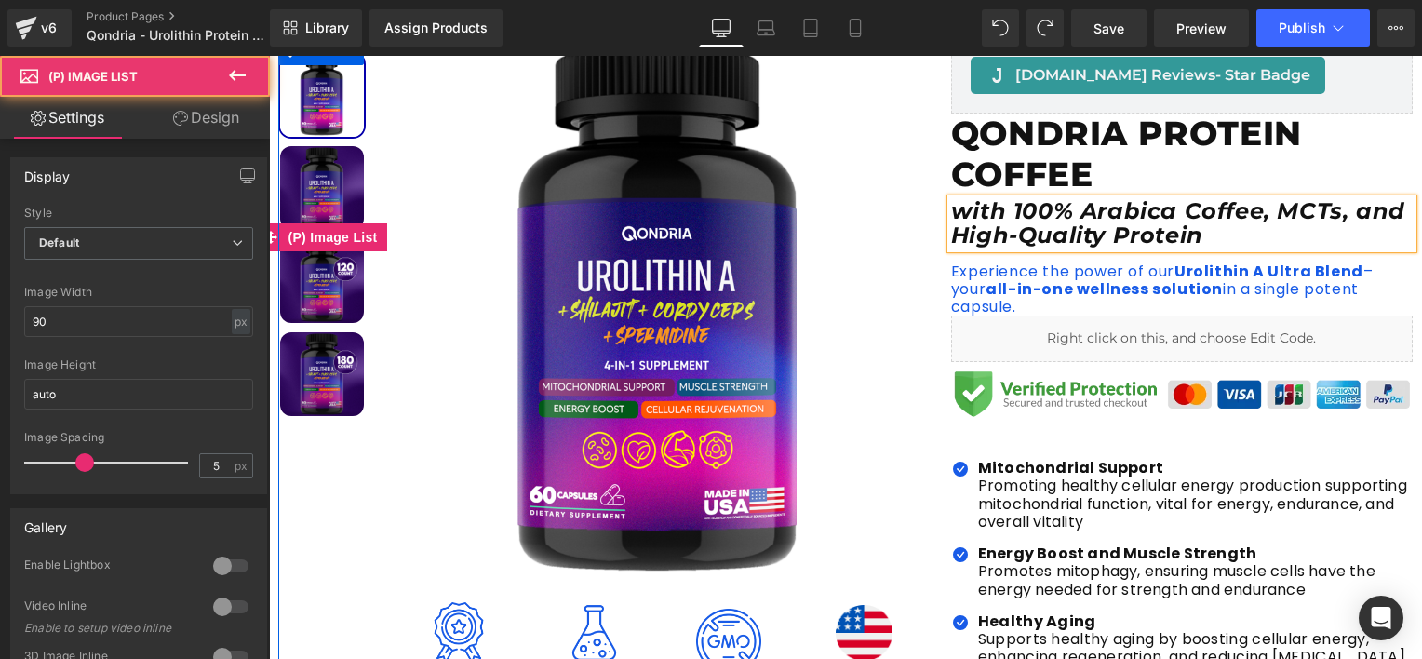
click at [318, 293] on img at bounding box center [322, 281] width 84 height 84
click at [325, 194] on img at bounding box center [322, 188] width 84 height 84
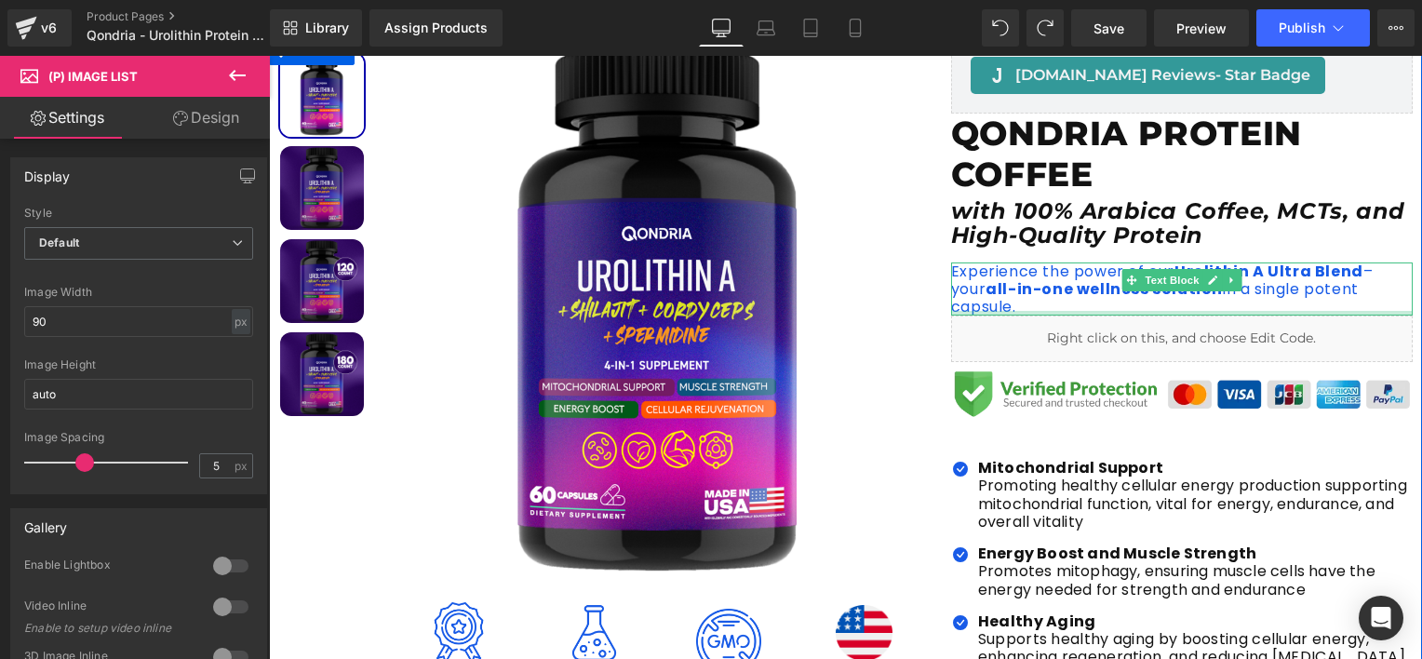
click at [1084, 311] on div at bounding box center [1182, 313] width 462 height 5
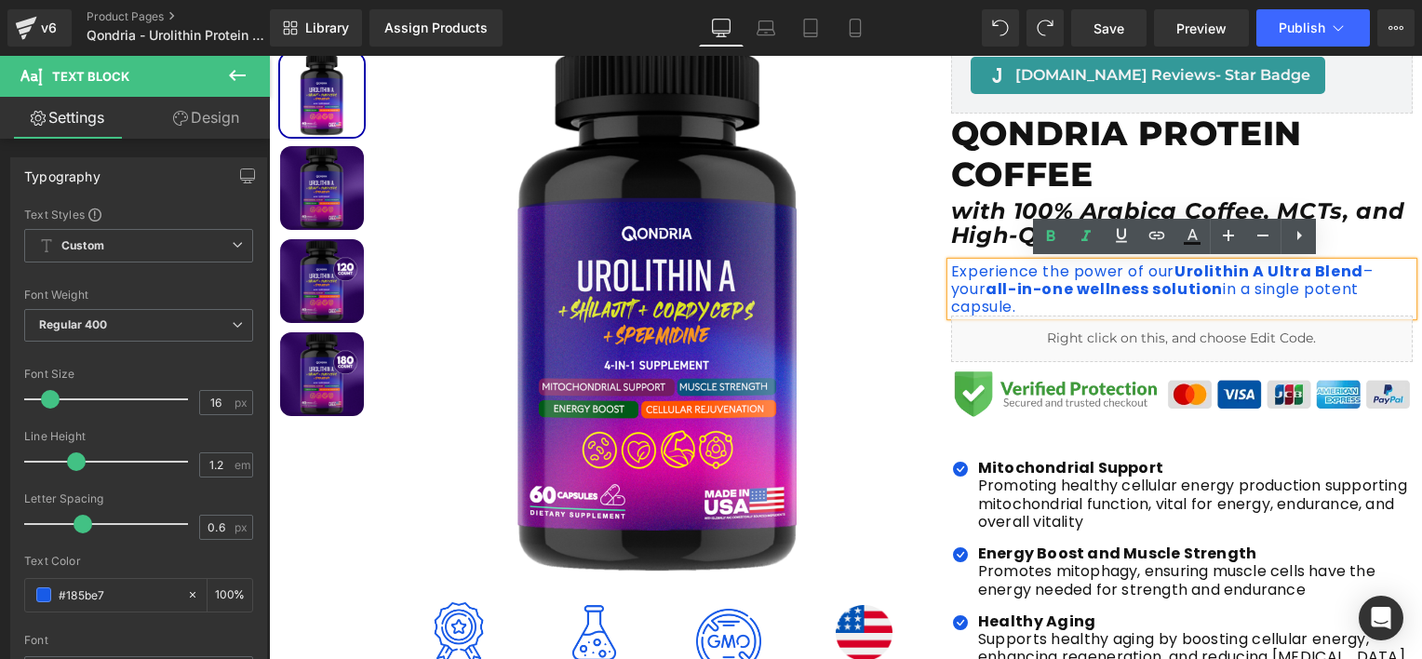
drag, startPoint x: 1387, startPoint y: 288, endPoint x: 945, endPoint y: 271, distance: 442.4
click at [951, 271] on p "Experience the power of our Urolithin A Ultra Blend – your all -in-one wellness…" at bounding box center [1182, 289] width 462 height 54
paste div
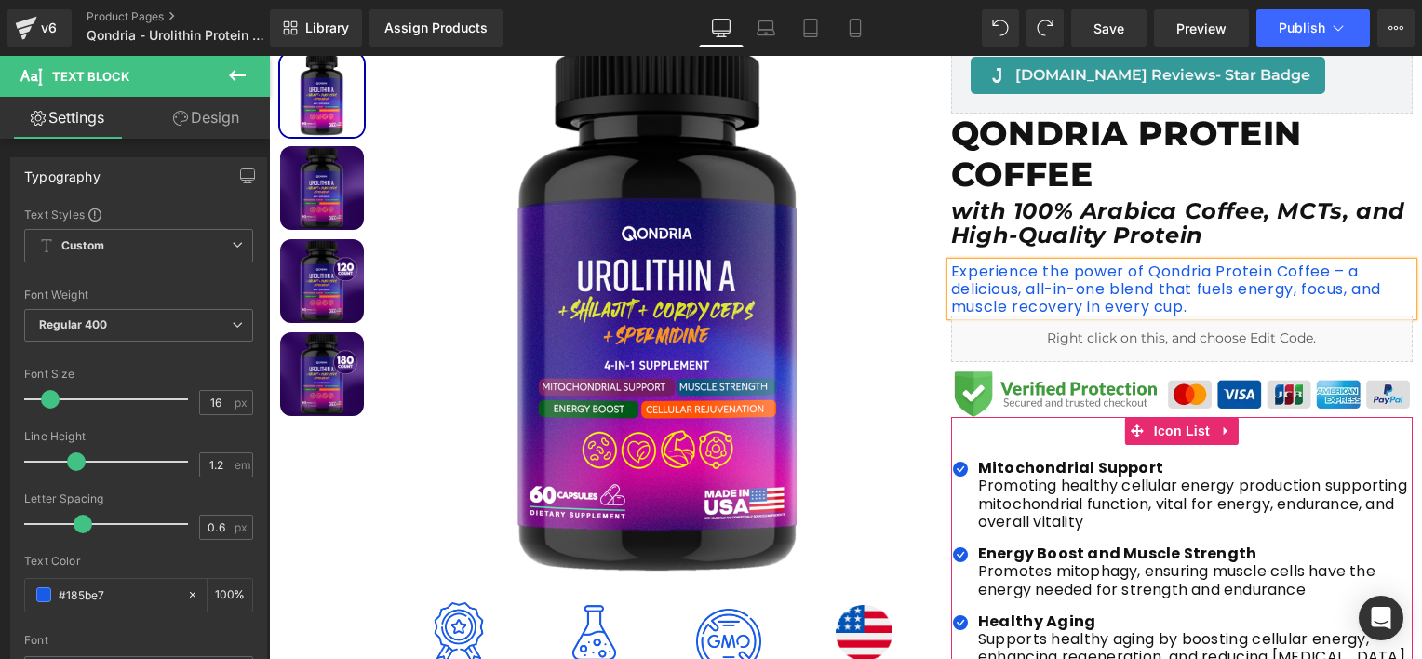
scroll to position [465, 0]
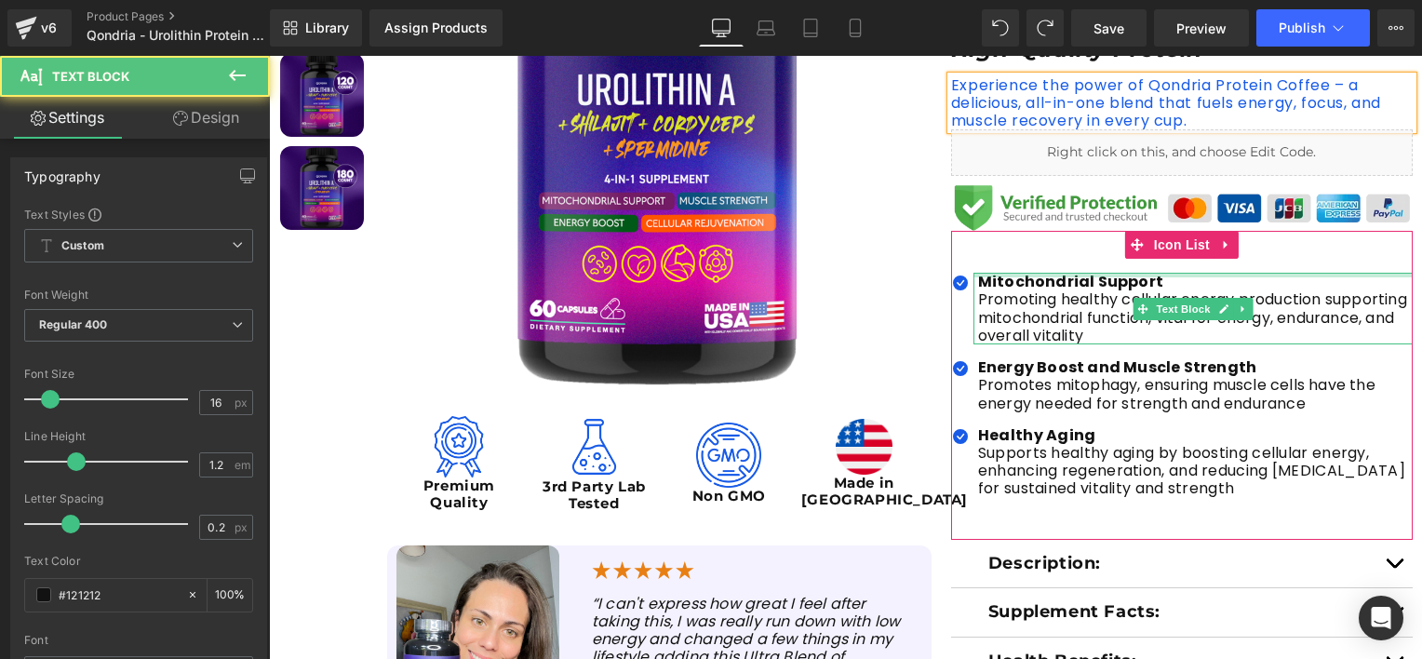
click at [1016, 275] on div at bounding box center [1192, 275] width 439 height 5
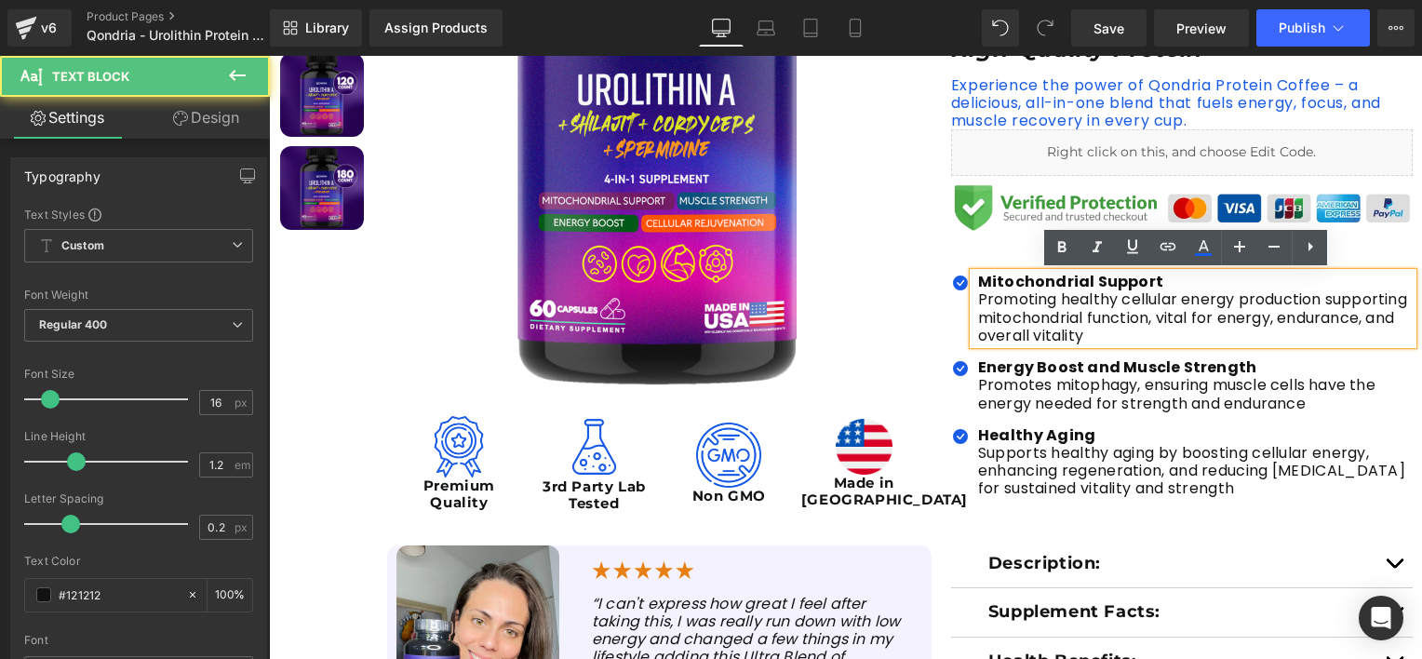
click at [1172, 283] on p "Mitochondrial Support" at bounding box center [1195, 282] width 435 height 18
click at [1151, 305] on p "Promoting healthy cellular energy production supporting mitochondrial function,…" at bounding box center [1195, 317] width 435 height 54
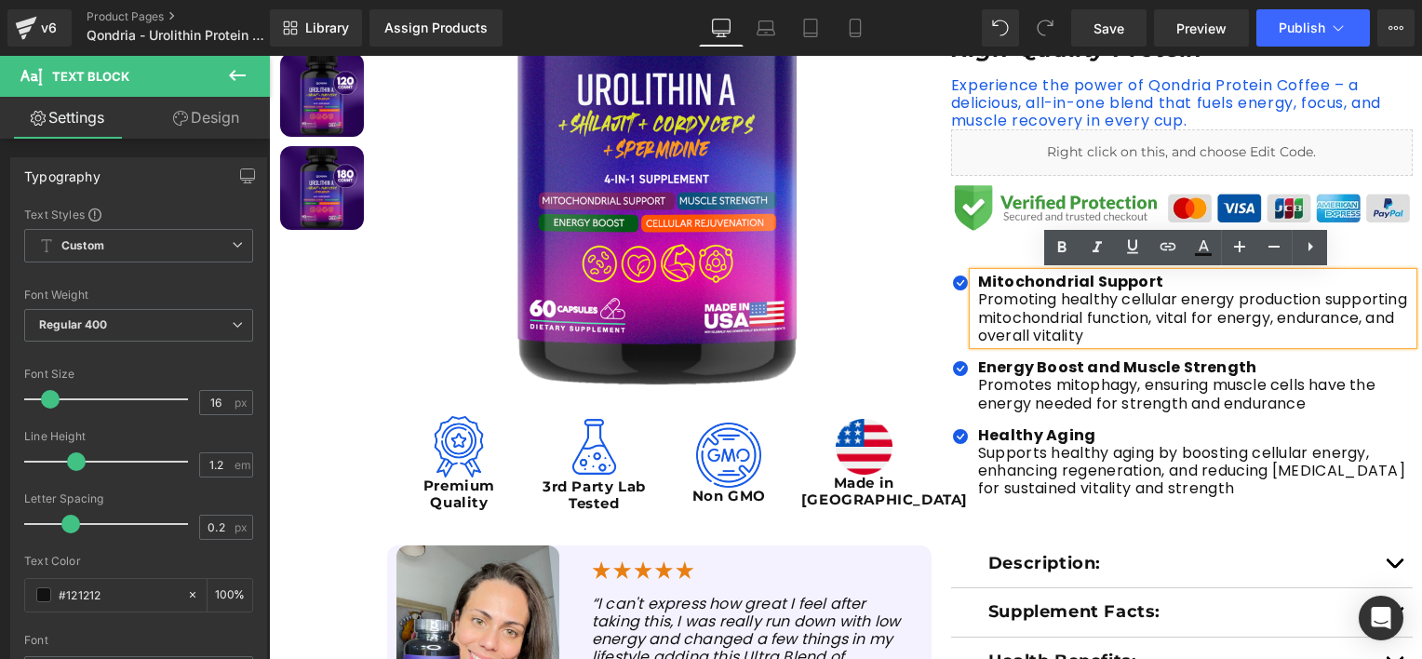
click at [1090, 313] on p "Promoting healthy cellular energy production supporting mitochondrial function,…" at bounding box center [1195, 317] width 435 height 54
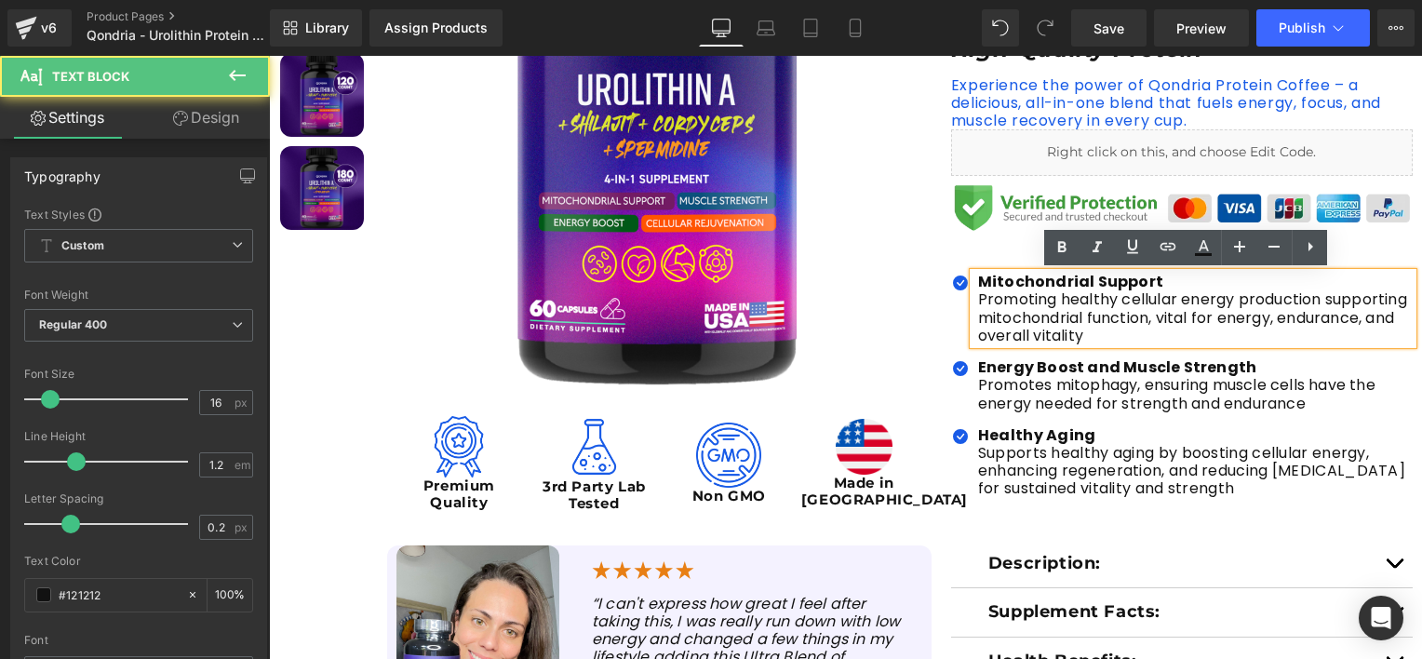
click at [1045, 315] on p "Promoting healthy cellular energy production supporting mitochondrial function,…" at bounding box center [1195, 317] width 435 height 54
click at [997, 313] on p "Promoting healthy cellular energy production supporting mitochondrial function,…" at bounding box center [1195, 317] width 435 height 54
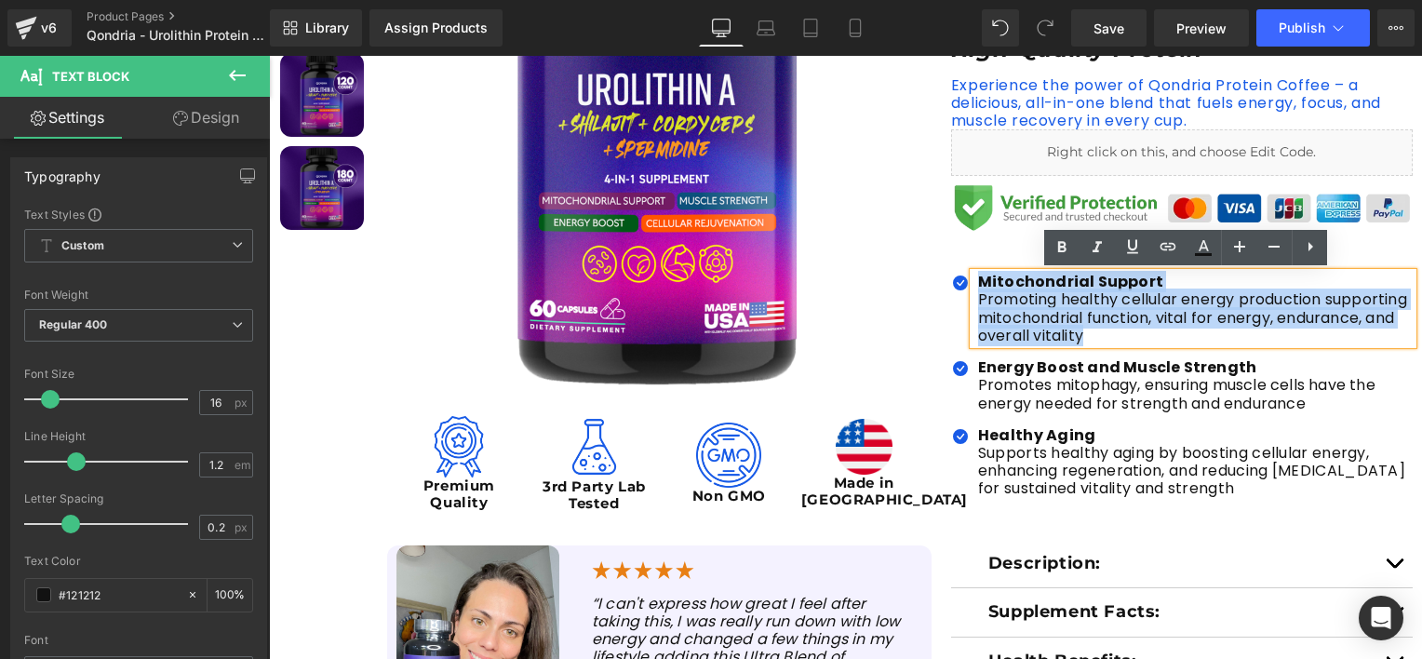
drag, startPoint x: 1080, startPoint y: 336, endPoint x: 972, endPoint y: 283, distance: 121.1
click at [973, 283] on div "Mitochondrial Support Promoting healthy cellular energy production supporting m…" at bounding box center [1192, 309] width 439 height 72
paste div
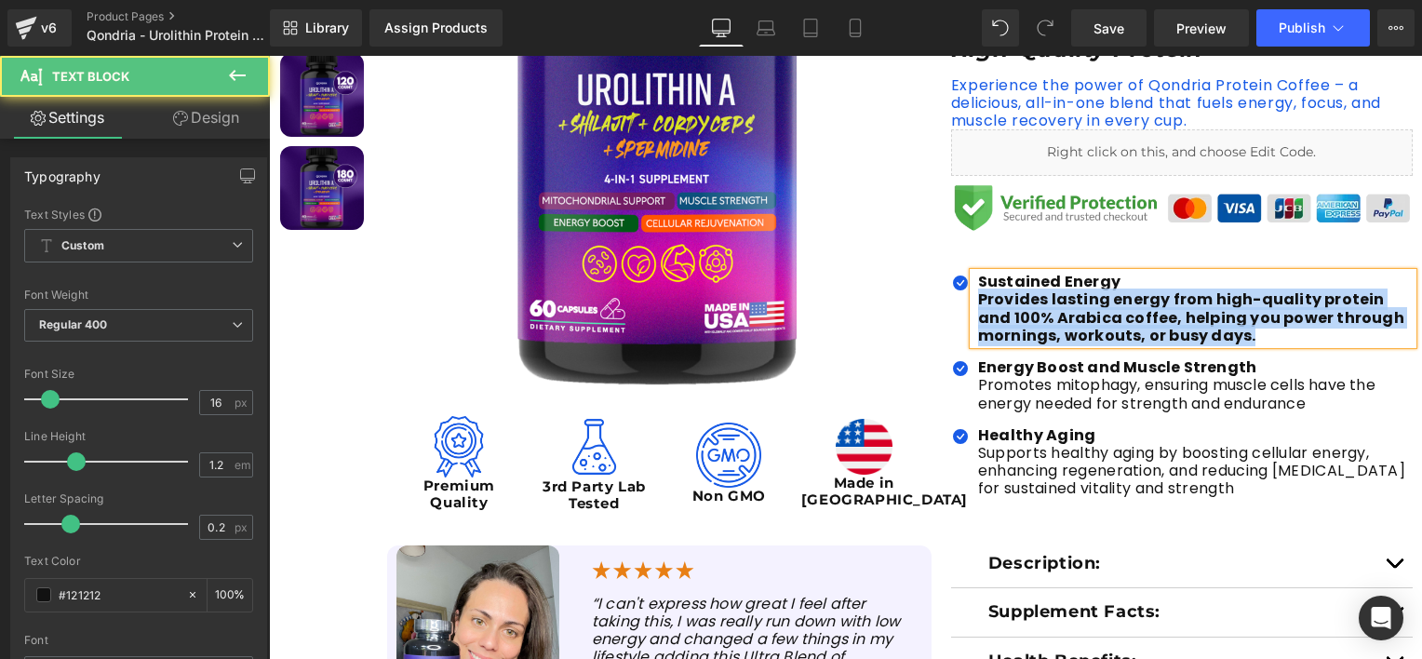
drag, startPoint x: 974, startPoint y: 301, endPoint x: 1269, endPoint y: 352, distance: 299.4
click at [1269, 352] on ul "Icon Sustained Energy Provides lasting energy from high-quality protein and 10…" at bounding box center [1182, 392] width 462 height 238
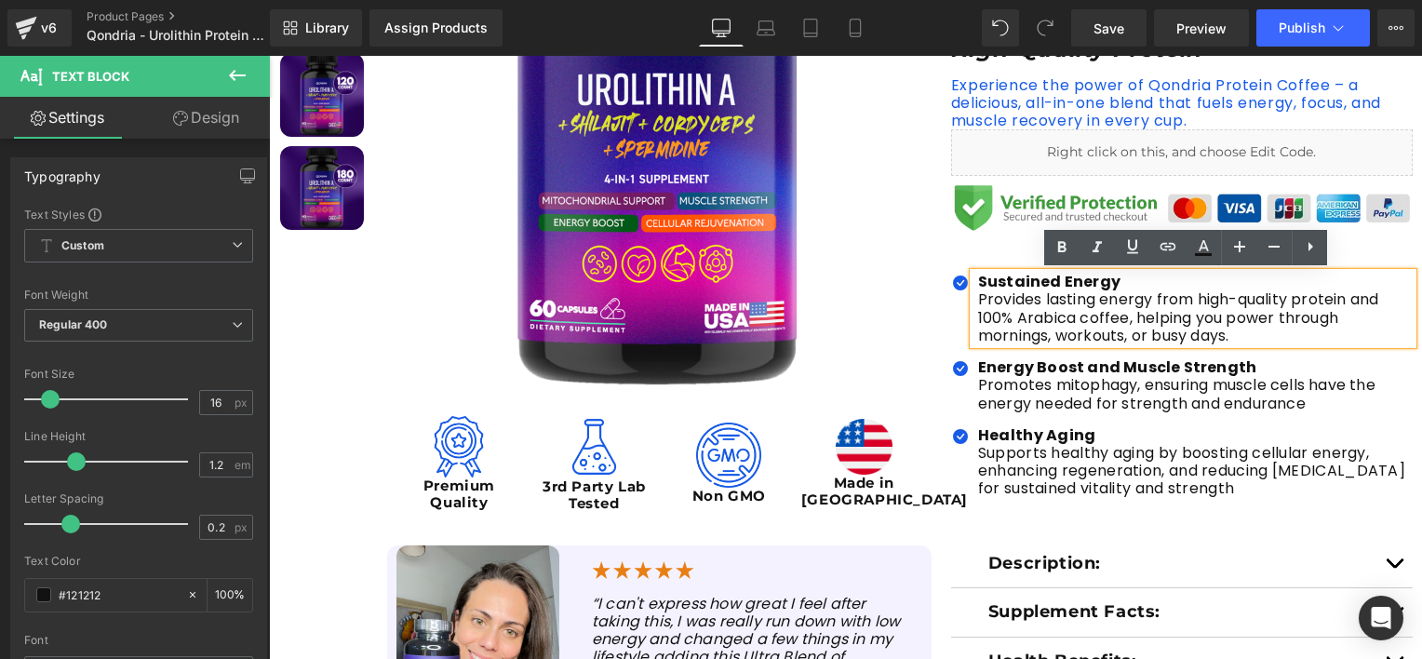
click at [1161, 328] on p "Provides lasting energy from high-quality protein and 100% Arabica coffee, help…" at bounding box center [1195, 317] width 435 height 54
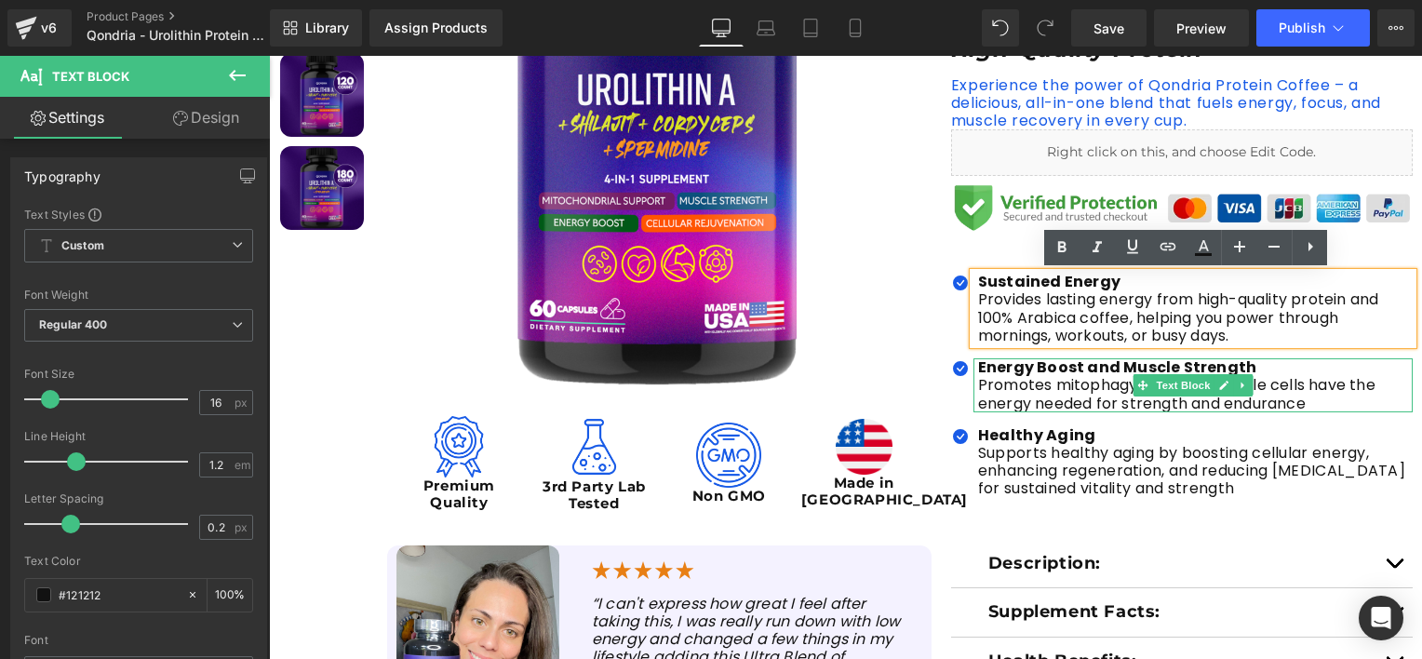
click at [1016, 356] on strong "Energy Boost and Muscle Strength" at bounding box center [1117, 366] width 278 height 21
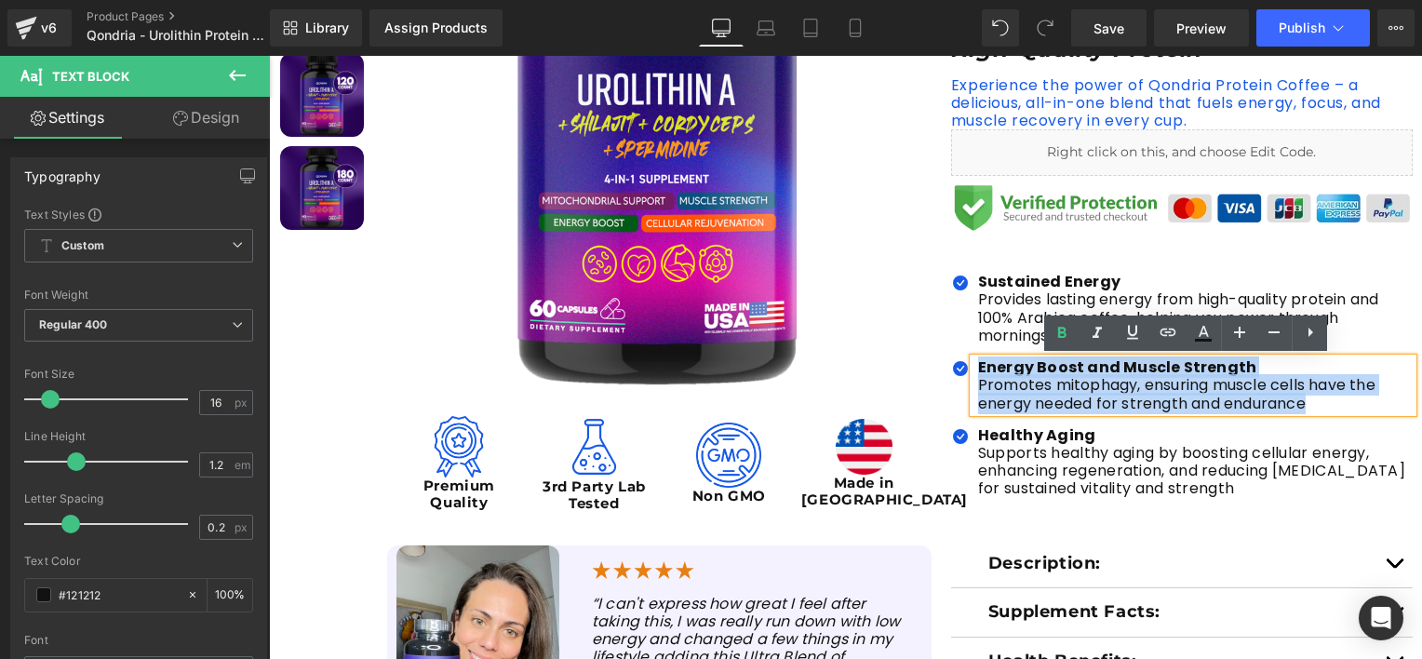
drag, startPoint x: 1301, startPoint y: 402, endPoint x: 968, endPoint y: 368, distance: 335.0
click at [973, 368] on div "Energy Boost and Muscle Strength Promotes mitophagy, ensuring muscle cells have…" at bounding box center [1192, 385] width 439 height 54
paste div
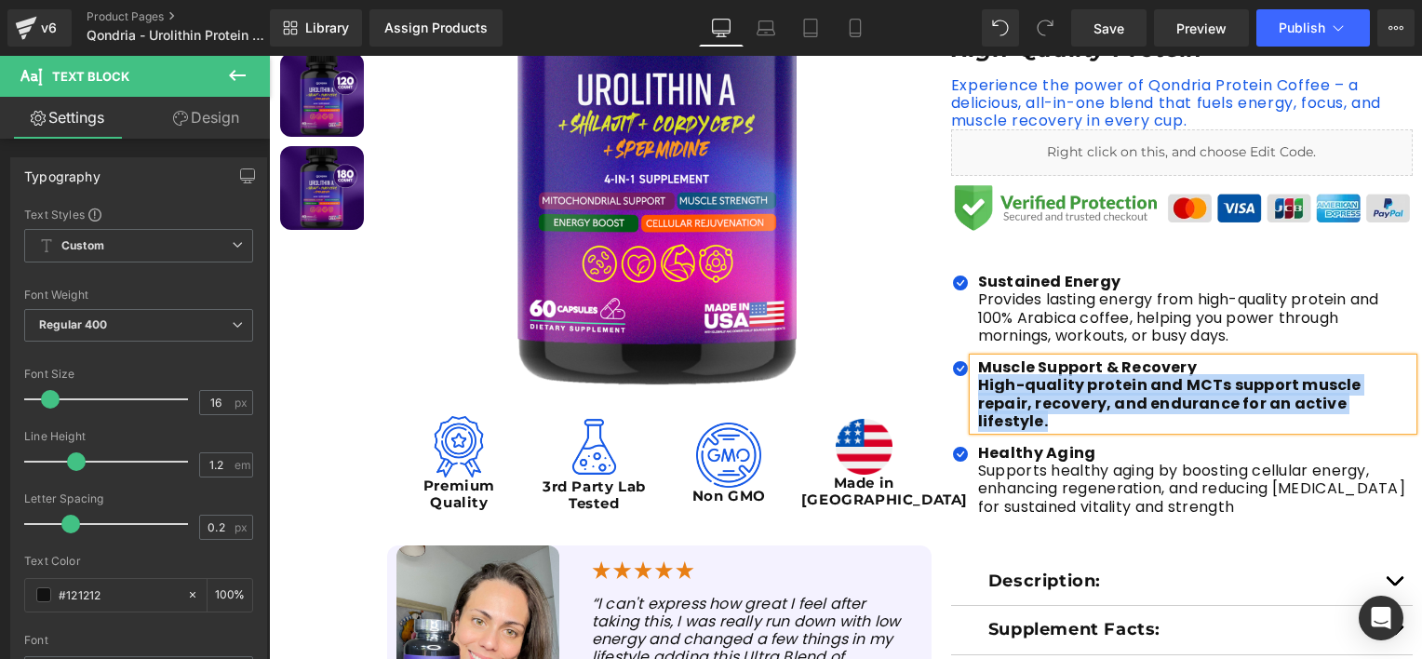
drag, startPoint x: 973, startPoint y: 379, endPoint x: 1351, endPoint y: 421, distance: 381.1
click at [1351, 421] on ul "Icon Sustained Energy Provides lasting energy from high-quality protein and 10…" at bounding box center [1182, 401] width 462 height 256
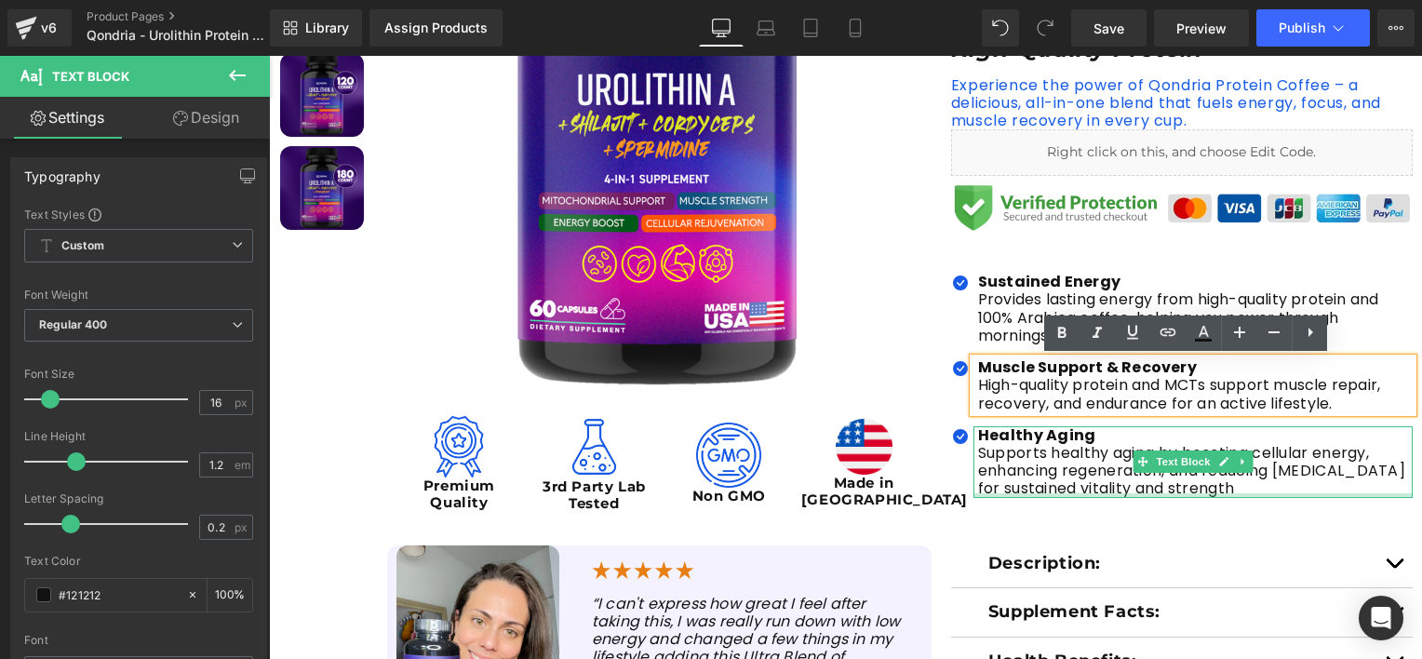
click at [1081, 493] on div at bounding box center [1192, 495] width 439 height 5
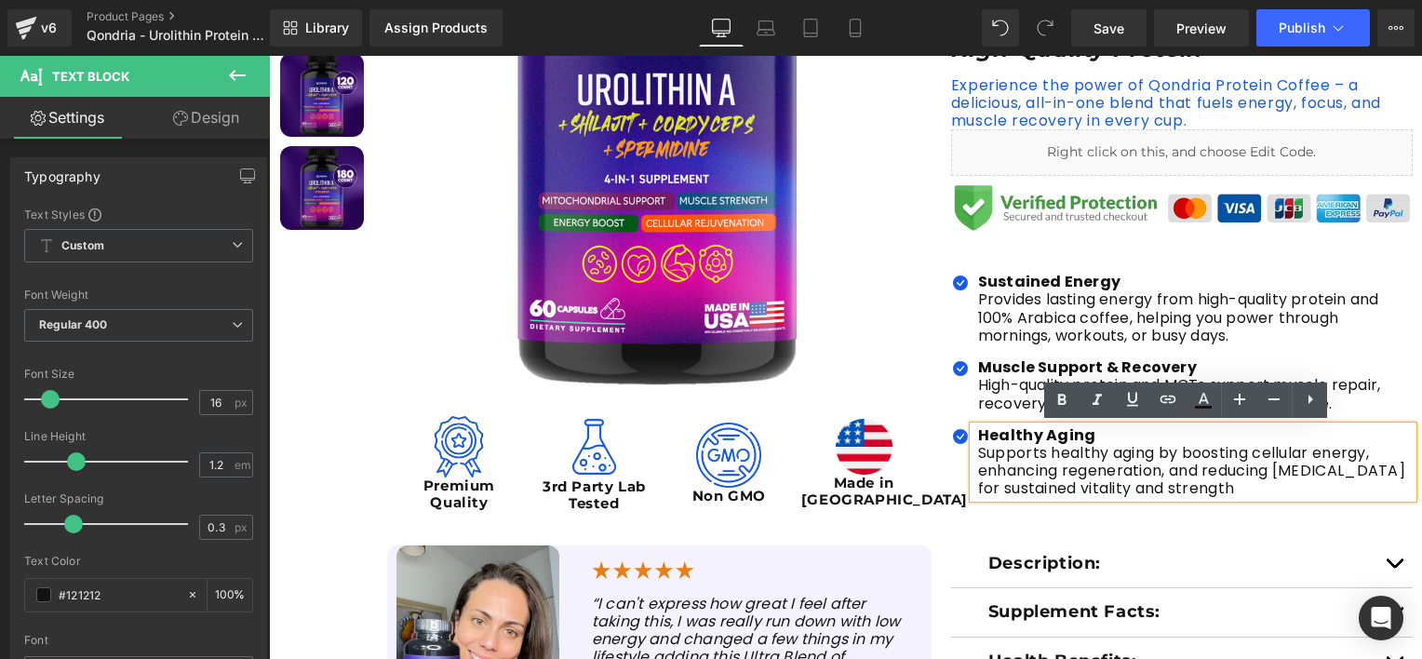
click at [1016, 444] on p "Supports healthy aging by boosting cellular energy, enhancing regeneration, and…" at bounding box center [1195, 471] width 435 height 54
drag, startPoint x: 1251, startPoint y: 490, endPoint x: 965, endPoint y: 440, distance: 290.1
click at [973, 440] on div "Healthy Aging Supports healthy aging by boosting cellular energy, enhancing reg…" at bounding box center [1192, 462] width 439 height 72
paste div
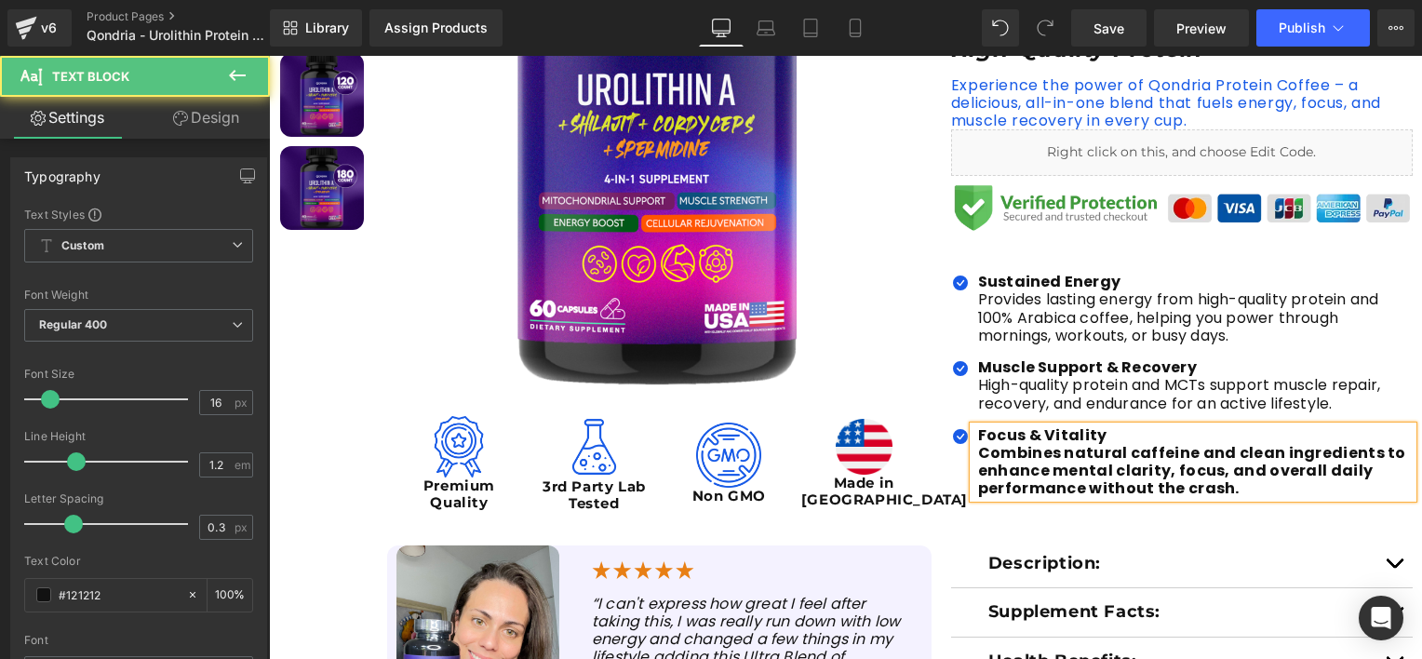
click at [973, 447] on div "Focus & Vitality Combines natural caffeine and clean ingredients to enhance me…" at bounding box center [1192, 462] width 439 height 72
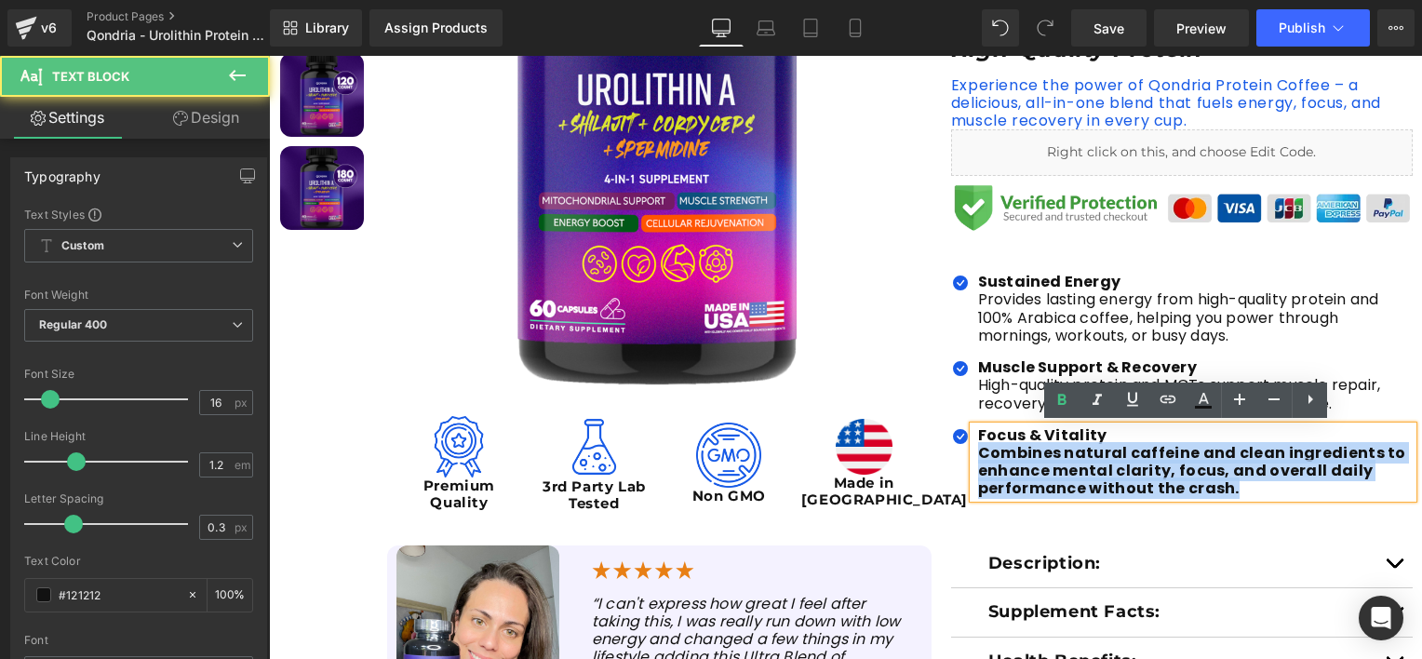
drag, startPoint x: 966, startPoint y: 453, endPoint x: 1243, endPoint y: 496, distance: 280.6
click at [1243, 496] on div "Focus & Vitality Combines natural caffeine and clean ingredients to enhance me…" at bounding box center [1192, 462] width 439 height 72
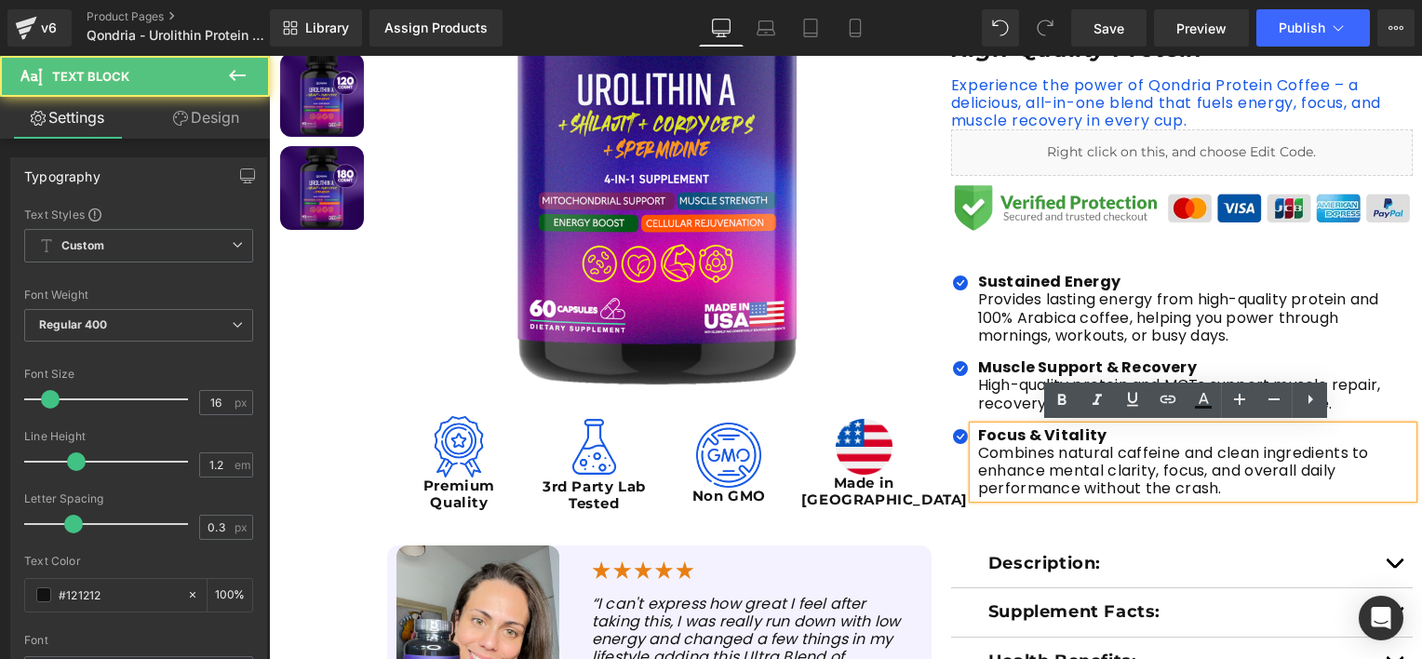
click at [1062, 473] on p "Combines natural caffeine and clean ingredients to enhance mental clarity, focu…" at bounding box center [1195, 471] width 435 height 54
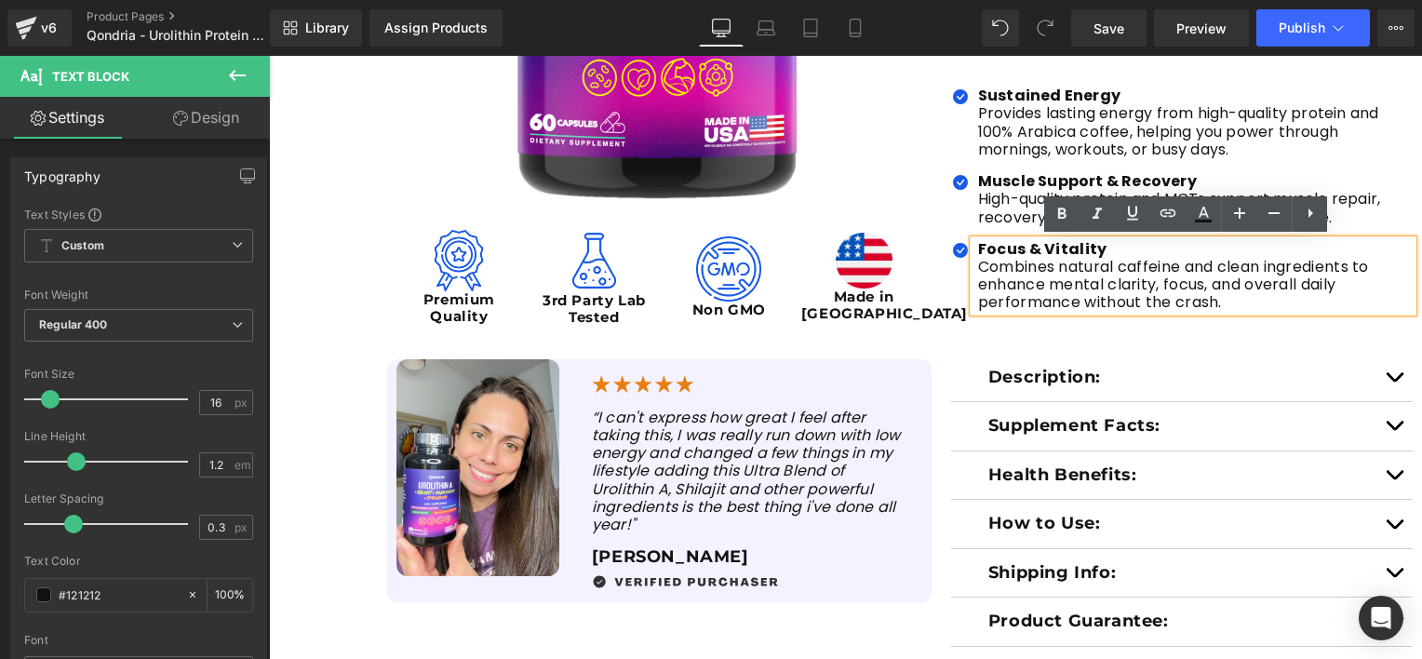
scroll to position [745, 0]
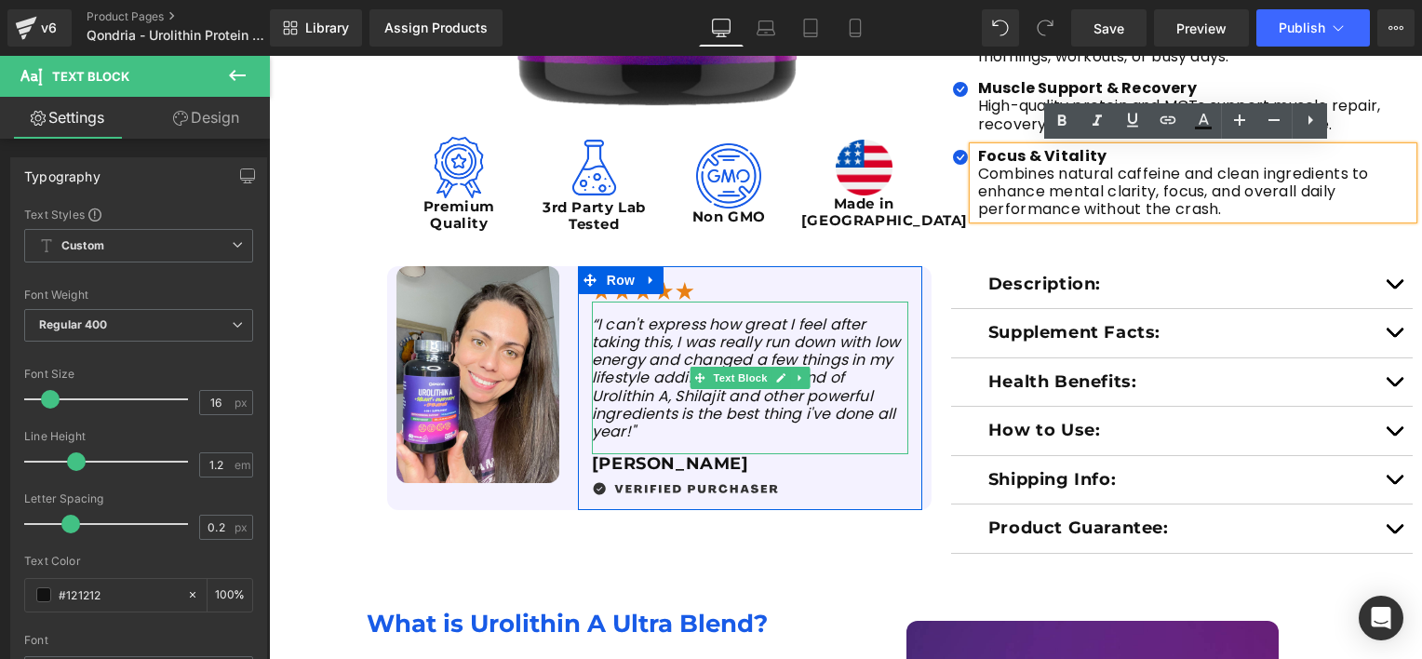
click at [592, 320] on div "“I can't express how great I feel after taking this, I was really run down with…" at bounding box center [750, 378] width 316 height 153
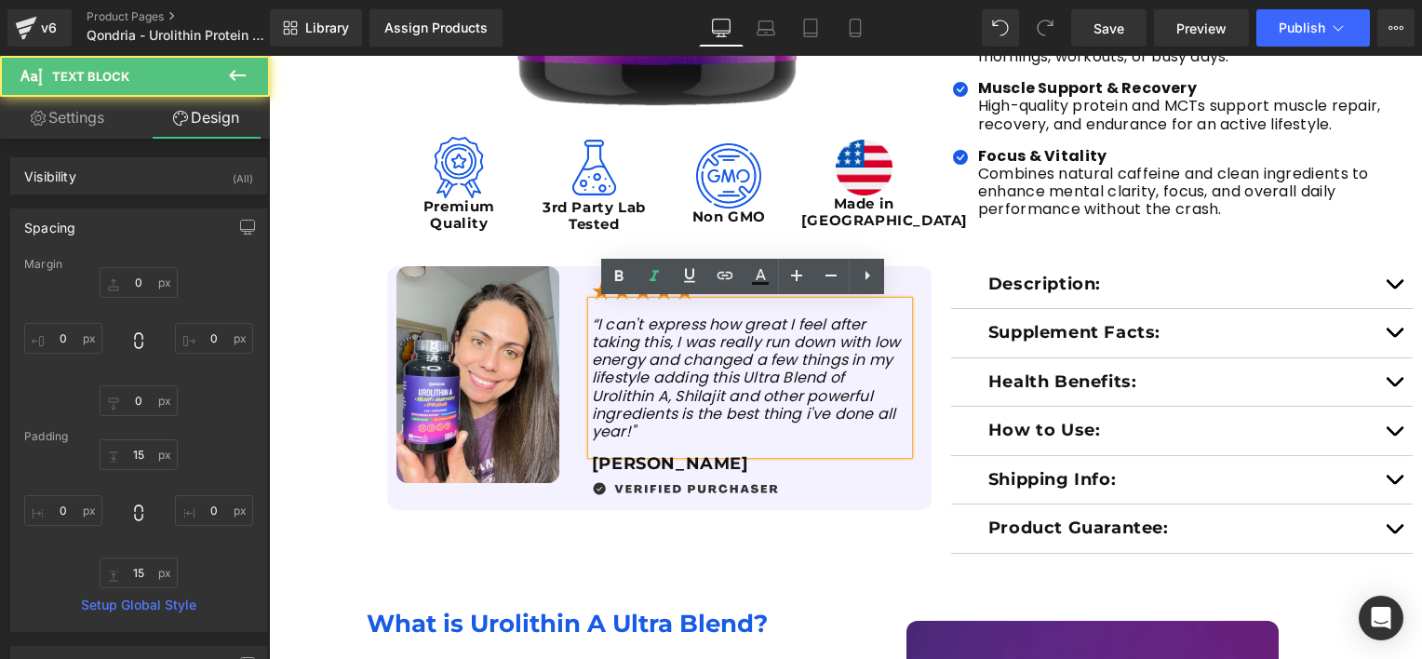
click at [592, 320] on icon "“I can't express how great I feel after taking this, I was really run down with…" at bounding box center [746, 378] width 309 height 128
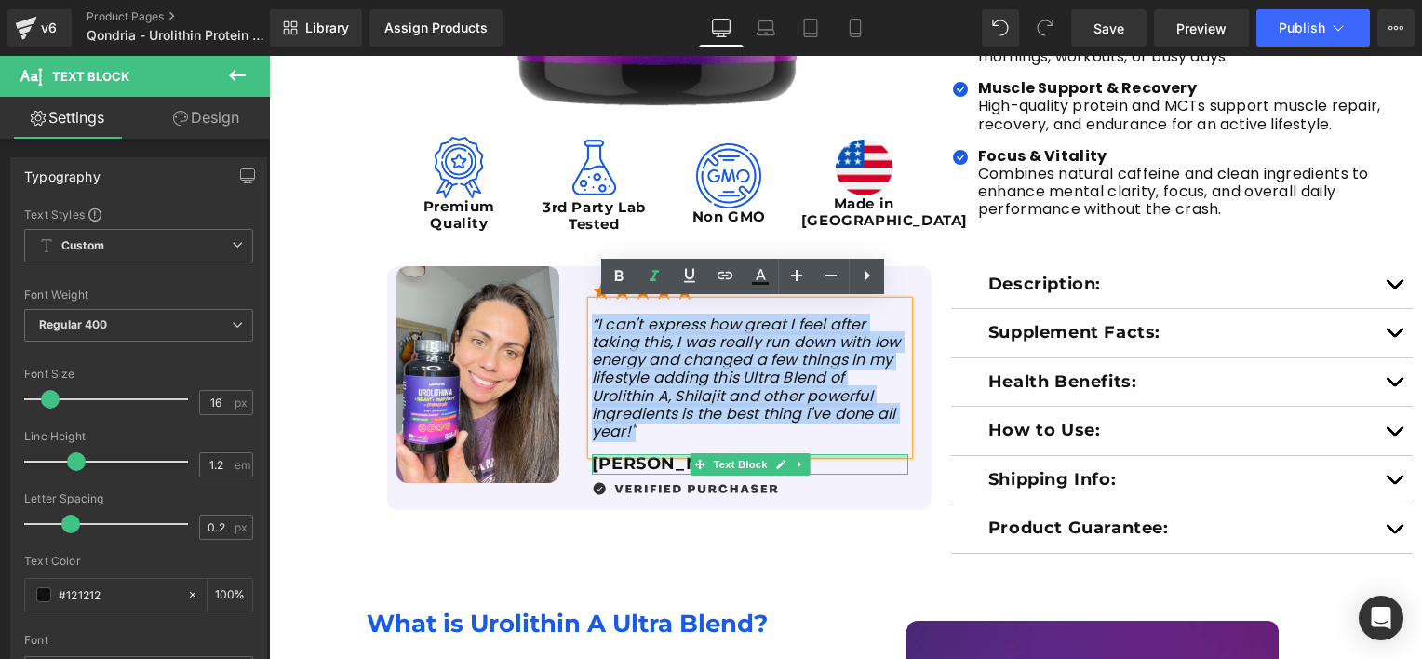
drag, startPoint x: 584, startPoint y: 324, endPoint x: 673, endPoint y: 454, distance: 157.5
click at [673, 454] on div "Image “I can't express how great I feel after taking this, I was really run dow…" at bounding box center [750, 388] width 344 height 216
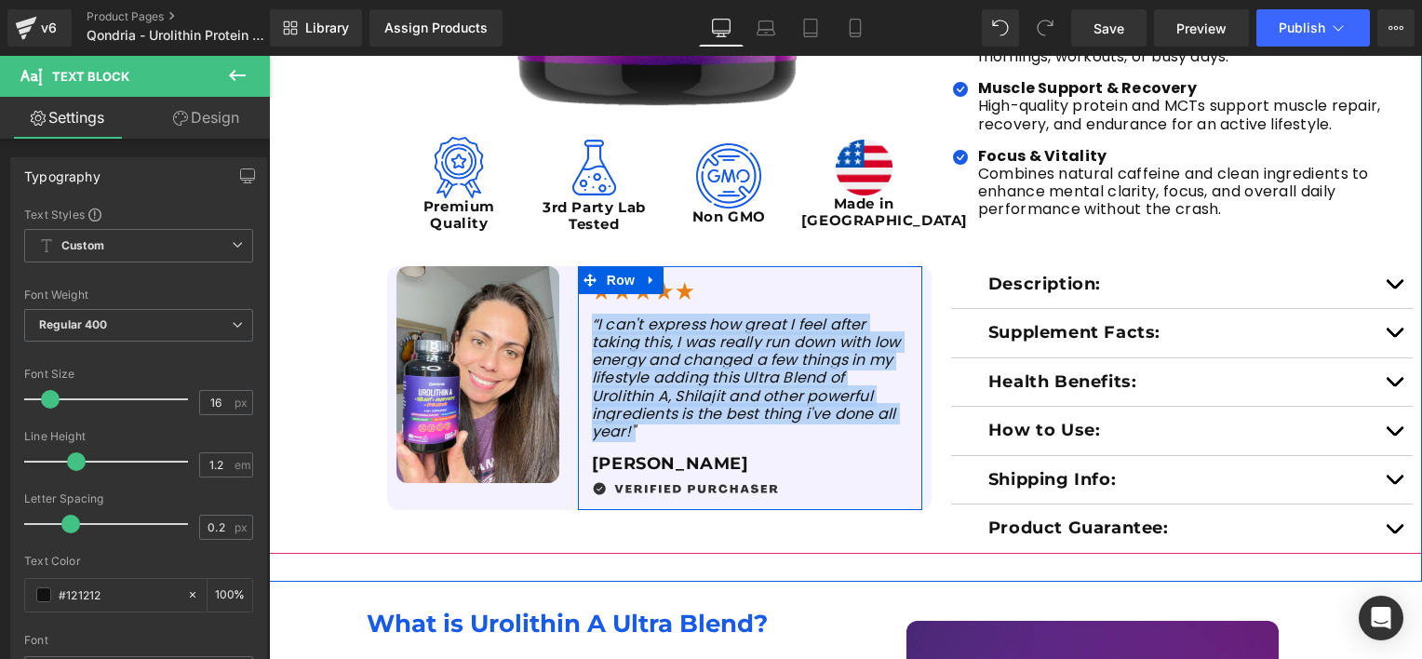
paste div
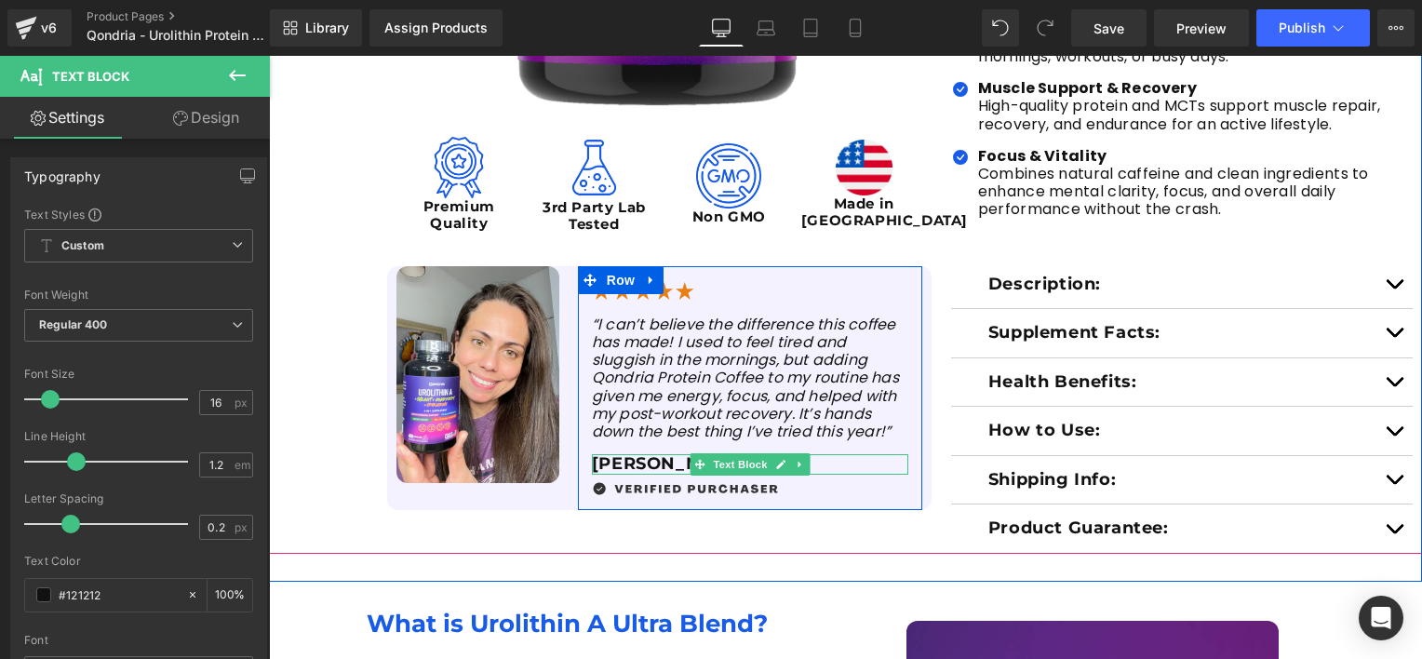
click at [659, 467] on p "[PERSON_NAME]" at bounding box center [750, 464] width 316 height 20
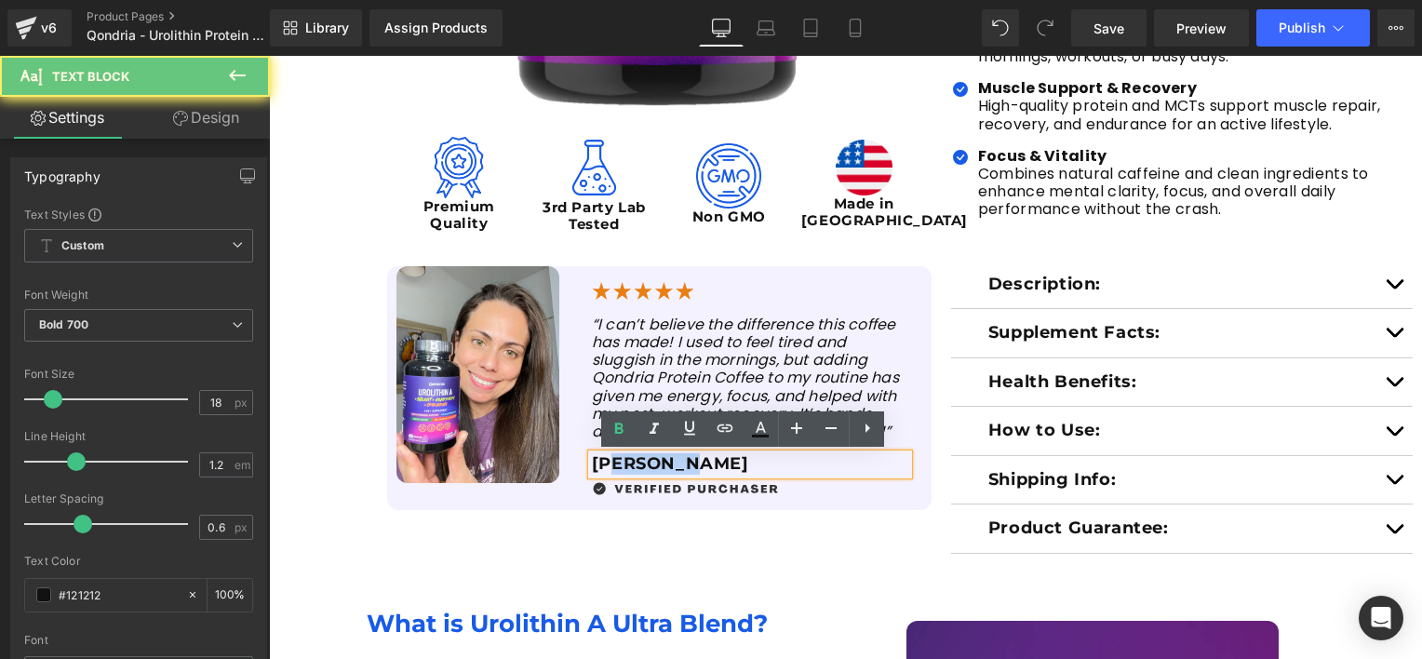
drag, startPoint x: 687, startPoint y: 462, endPoint x: 623, endPoint y: 467, distance: 64.5
click at [615, 465] on p "[PERSON_NAME]" at bounding box center [750, 464] width 316 height 20
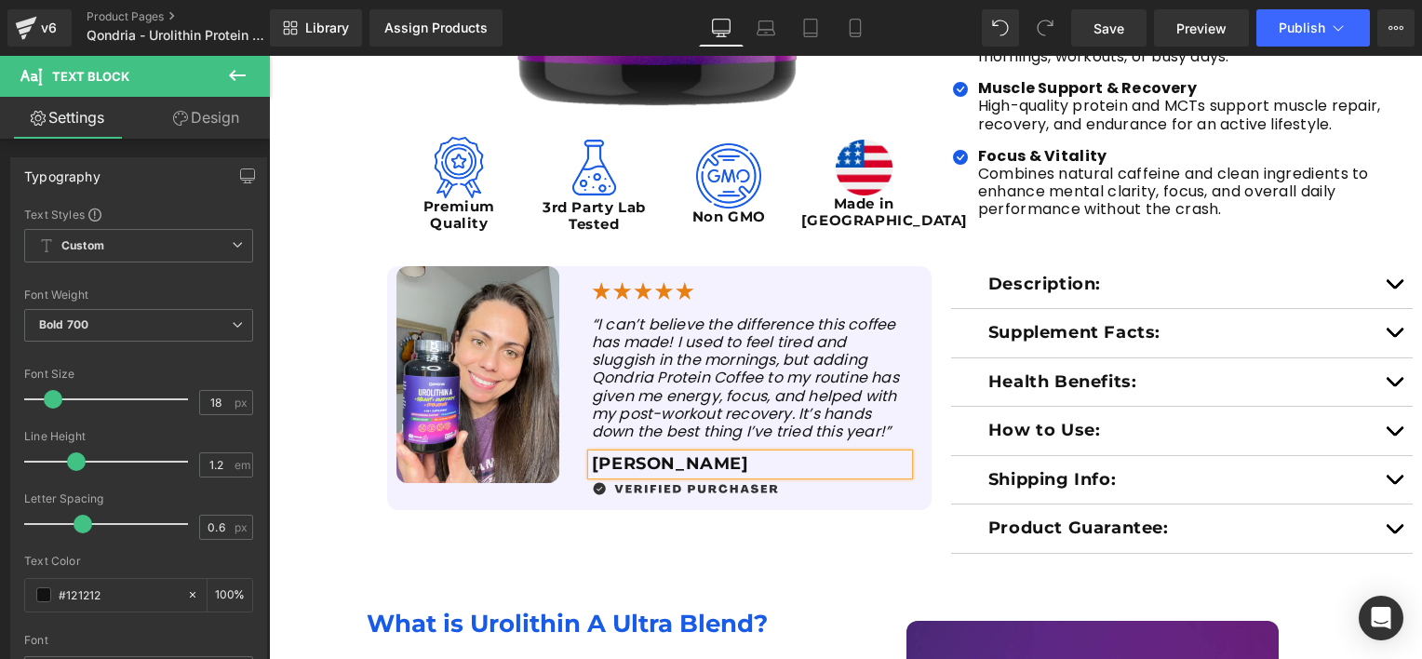
scroll to position [838, 0]
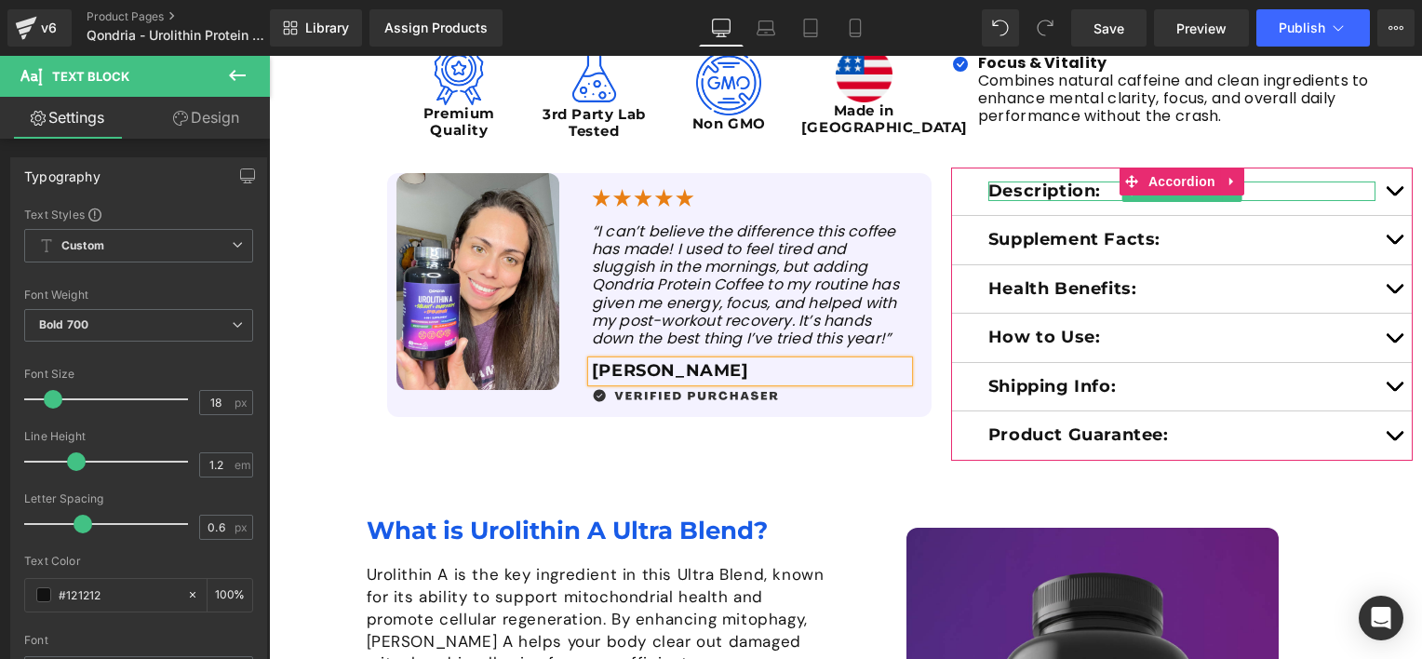
click at [1169, 195] on span "Text Block" at bounding box center [1171, 192] width 61 height 22
click at [1388, 189] on button "button" at bounding box center [1394, 192] width 37 height 48
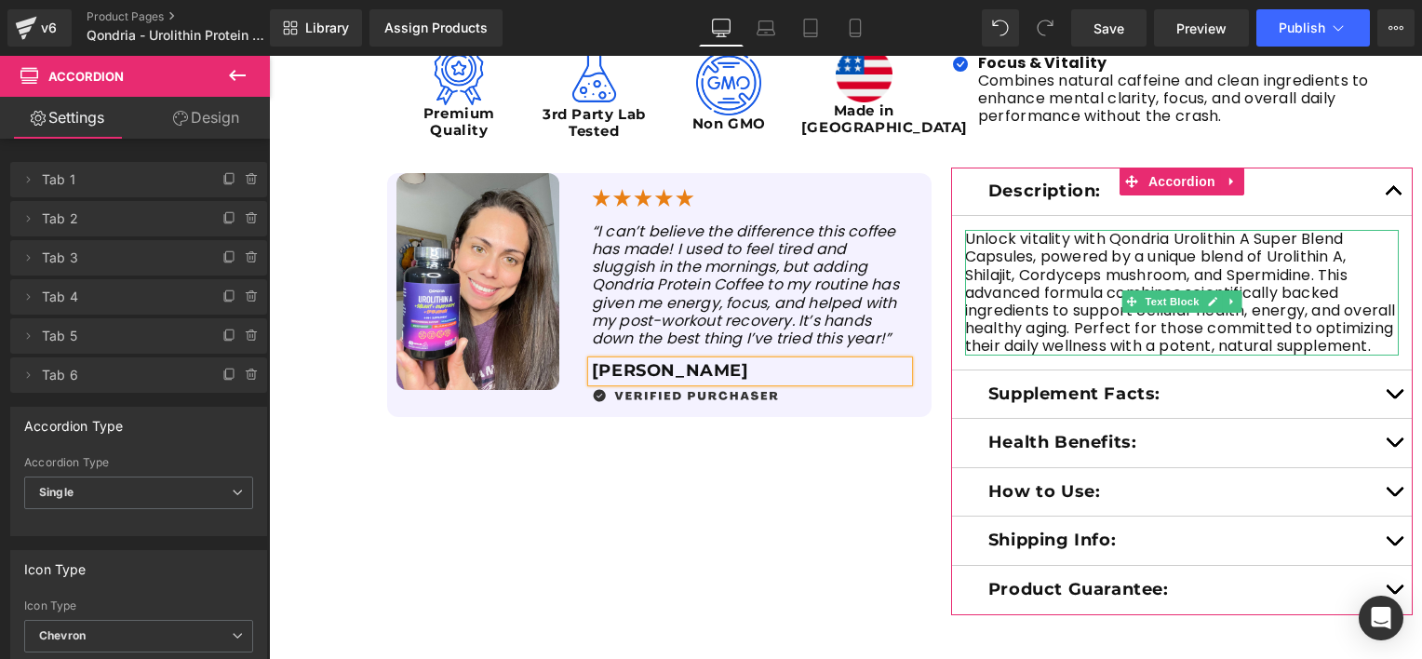
click at [1066, 355] on p "Unlock vitality with Qondria Urolithin A Super Blend Capsules, powered by a uni…" at bounding box center [1182, 292] width 434 height 125
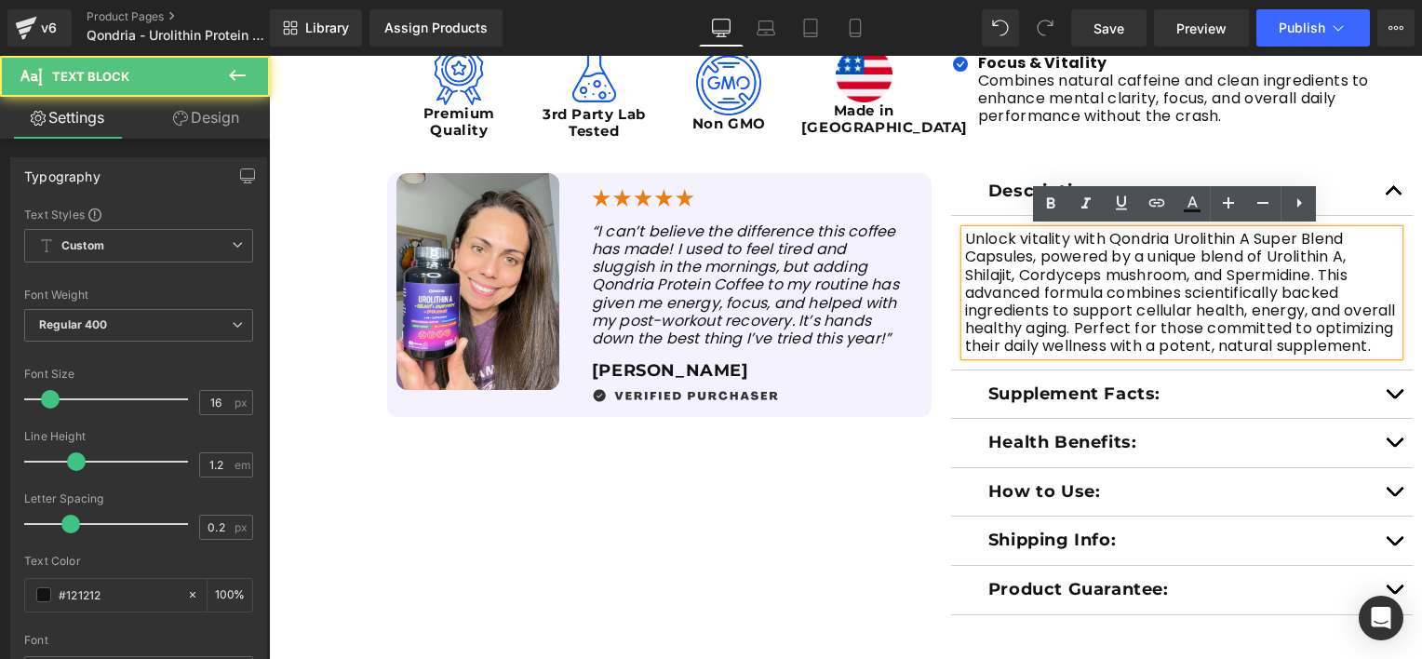
click at [1062, 355] on p "Unlock vitality with Qondria Urolithin A Super Blend Capsules, powered by a uni…" at bounding box center [1182, 292] width 434 height 125
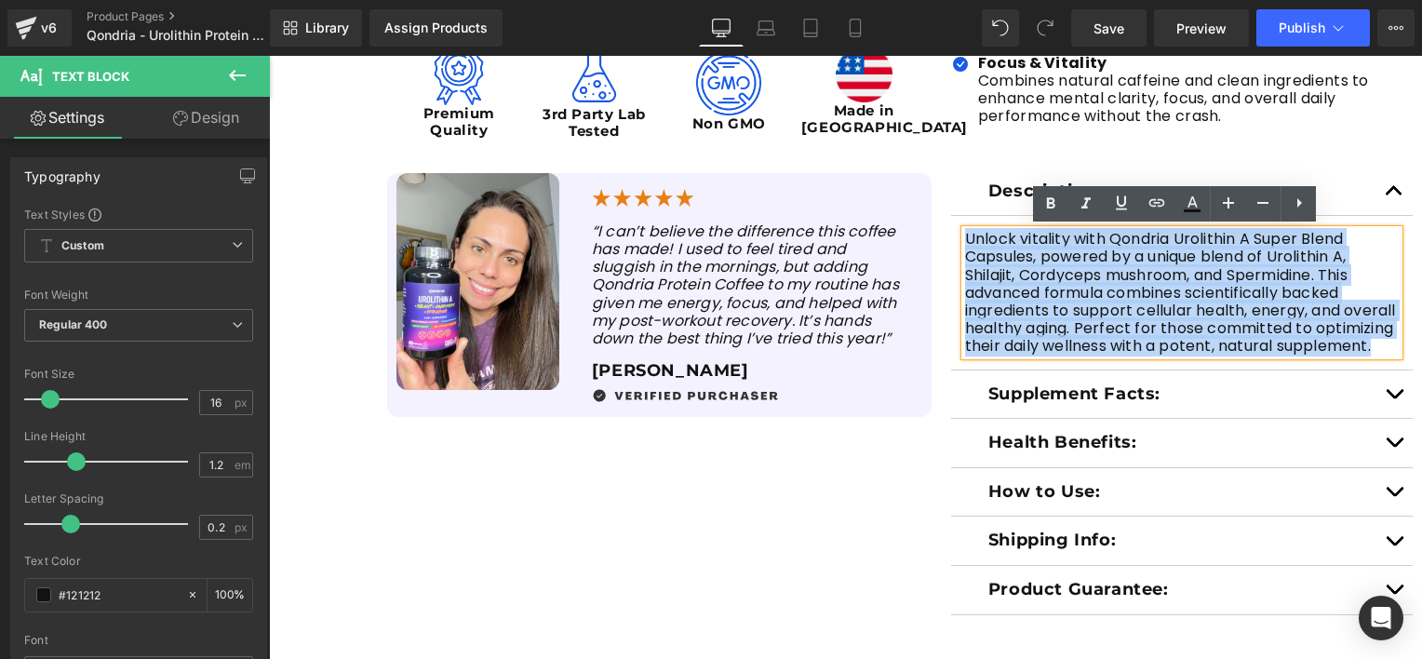
drag, startPoint x: 1062, startPoint y: 361, endPoint x: 958, endPoint y: 230, distance: 167.6
click at [965, 230] on p "Unlock vitality with Qondria Urolithin A Super Blend Capsules, powered by a uni…" at bounding box center [1182, 292] width 434 height 125
paste div
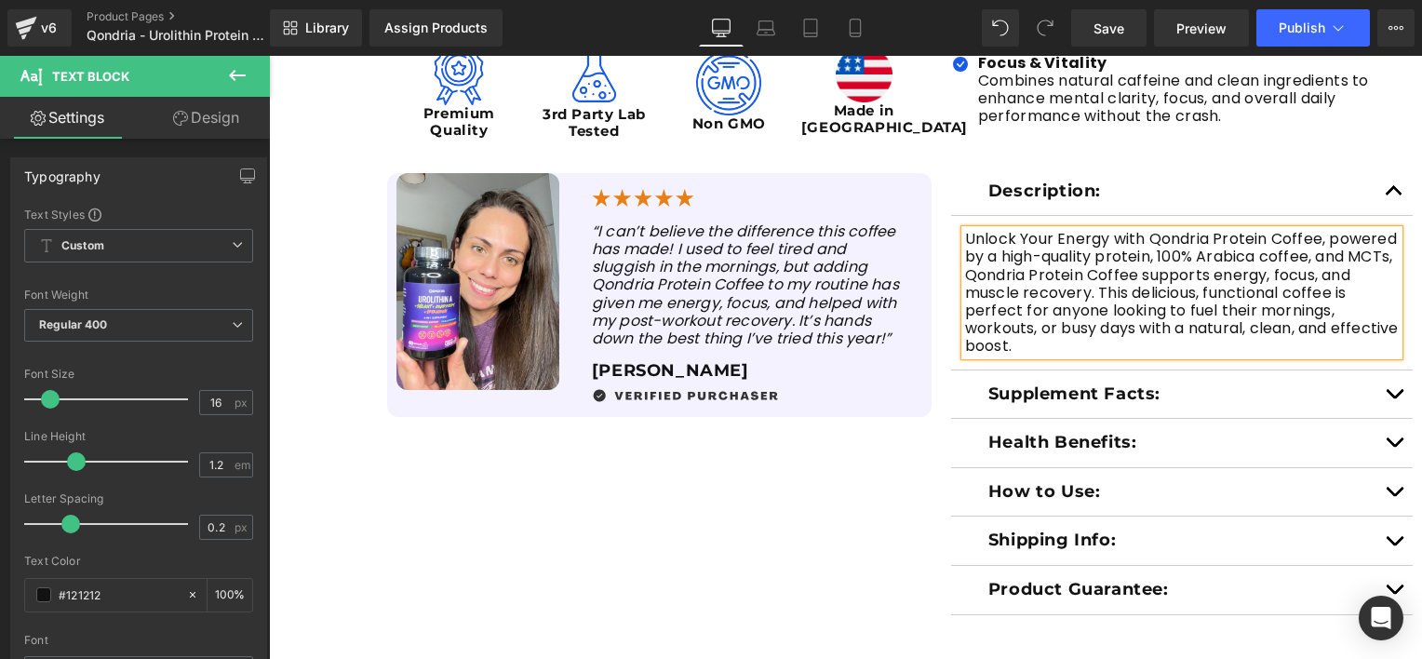
click at [1389, 436] on button "button" at bounding box center [1394, 443] width 37 height 48
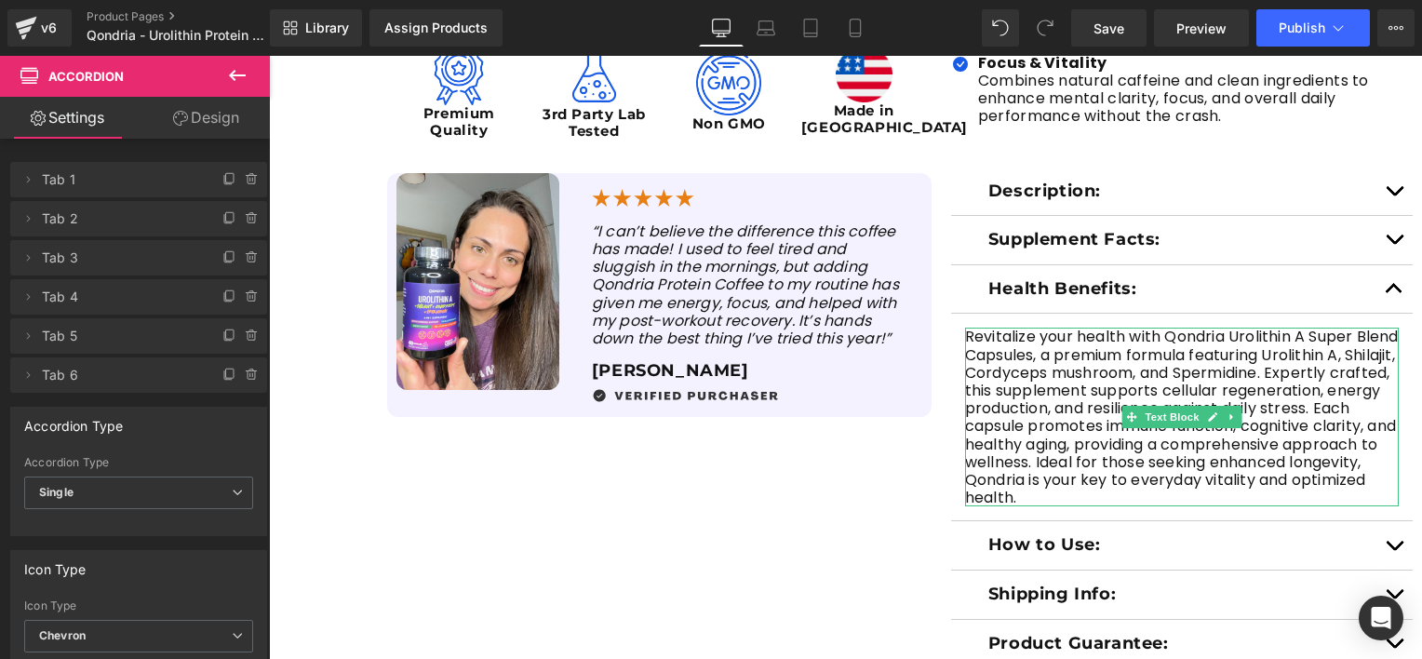
click at [1087, 498] on p "Revitalize your health with Qondria Urolithin A Super Blend Capsules, a premium…" at bounding box center [1182, 417] width 434 height 179
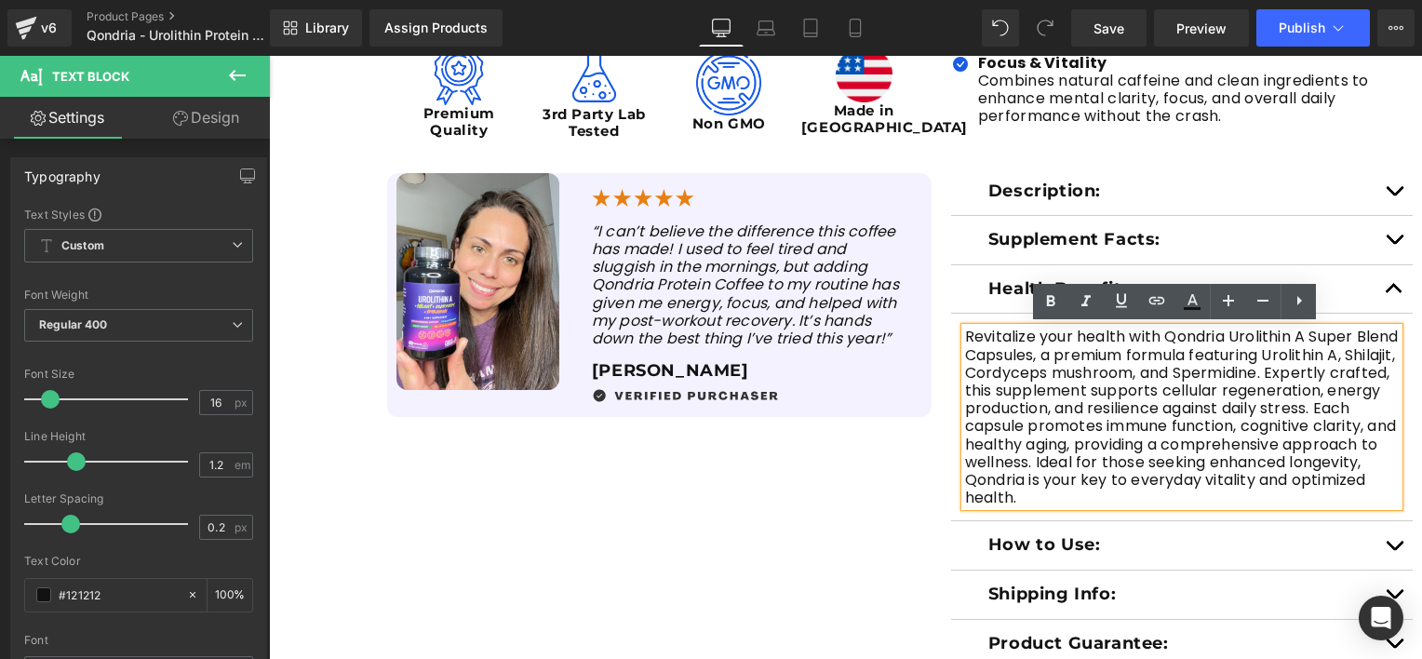
drag, startPoint x: 1098, startPoint y: 498, endPoint x: 953, endPoint y: 339, distance: 215.4
click at [965, 339] on div "Revitalize your health with Qondria Urolithin A Super Blend Capsules, a premium…" at bounding box center [1182, 417] width 434 height 179
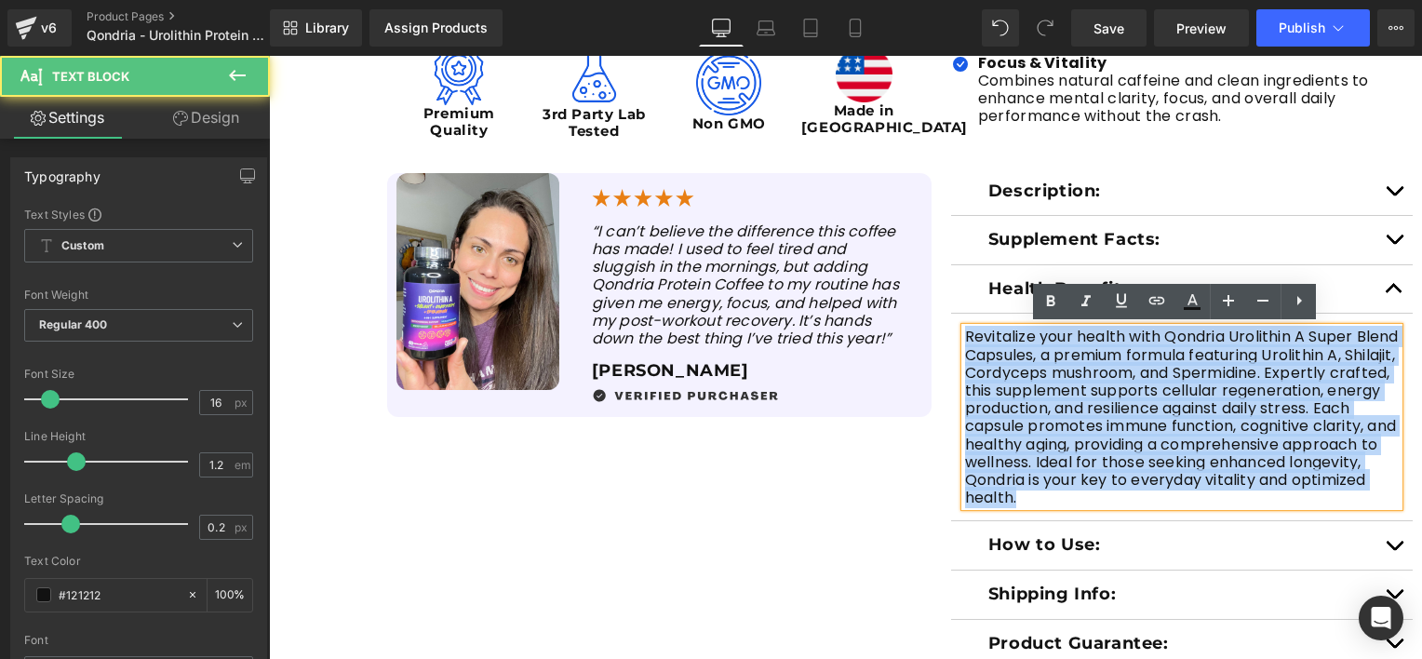
drag, startPoint x: 957, startPoint y: 332, endPoint x: 1094, endPoint y: 512, distance: 226.3
click at [1094, 512] on article "Revitalize your health with Qondria Urolithin A Super Blend Capsules, a premium…" at bounding box center [1182, 418] width 462 height 208
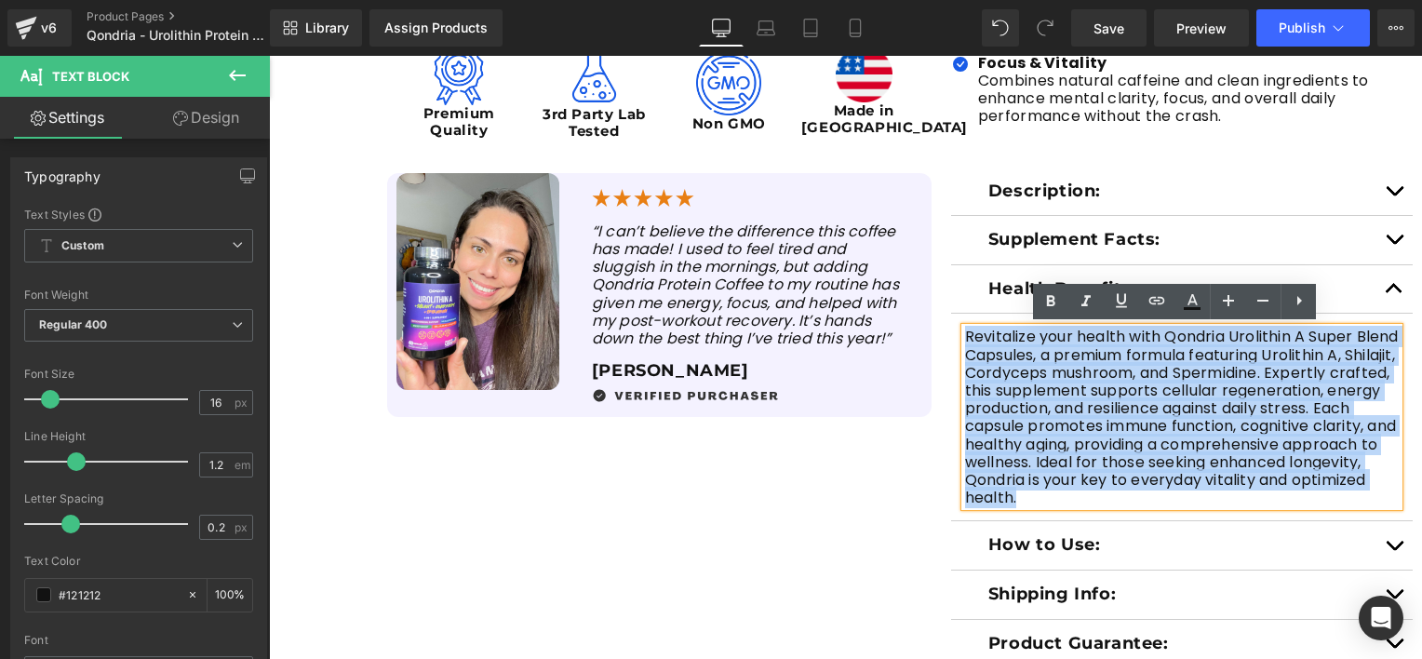
paste div
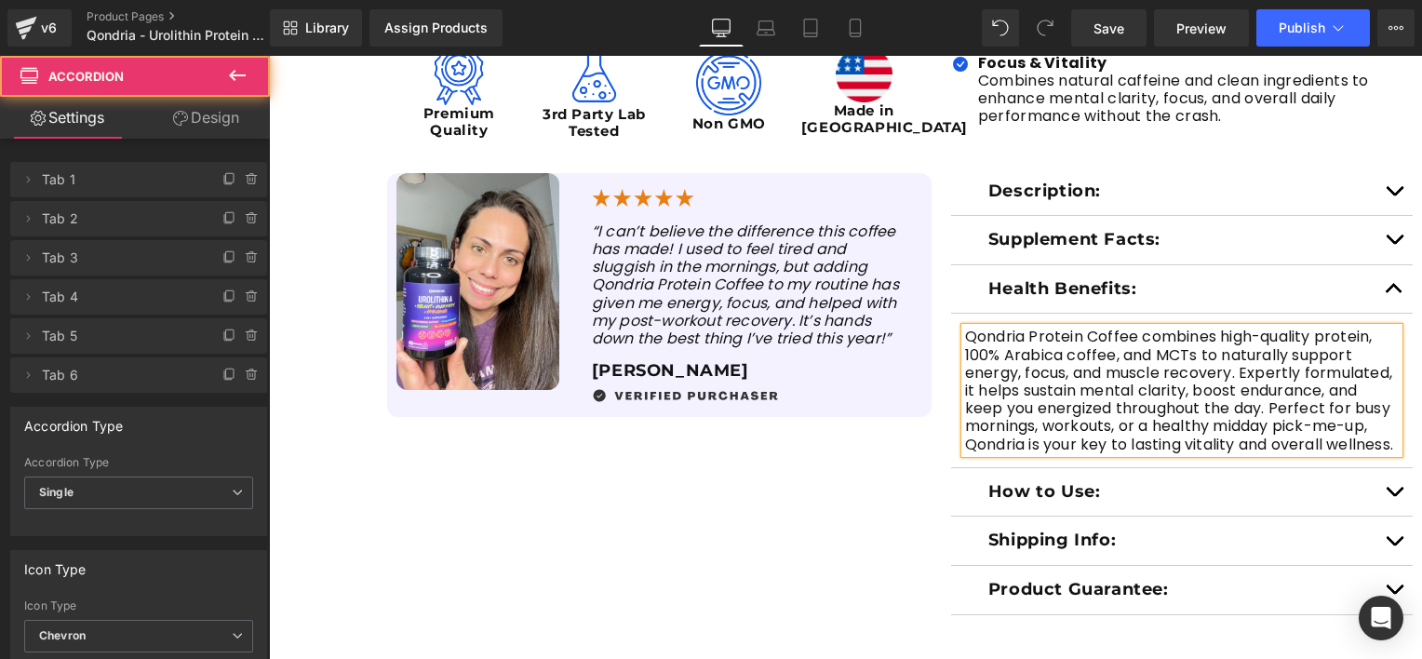
click at [1388, 508] on button "button" at bounding box center [1394, 492] width 37 height 48
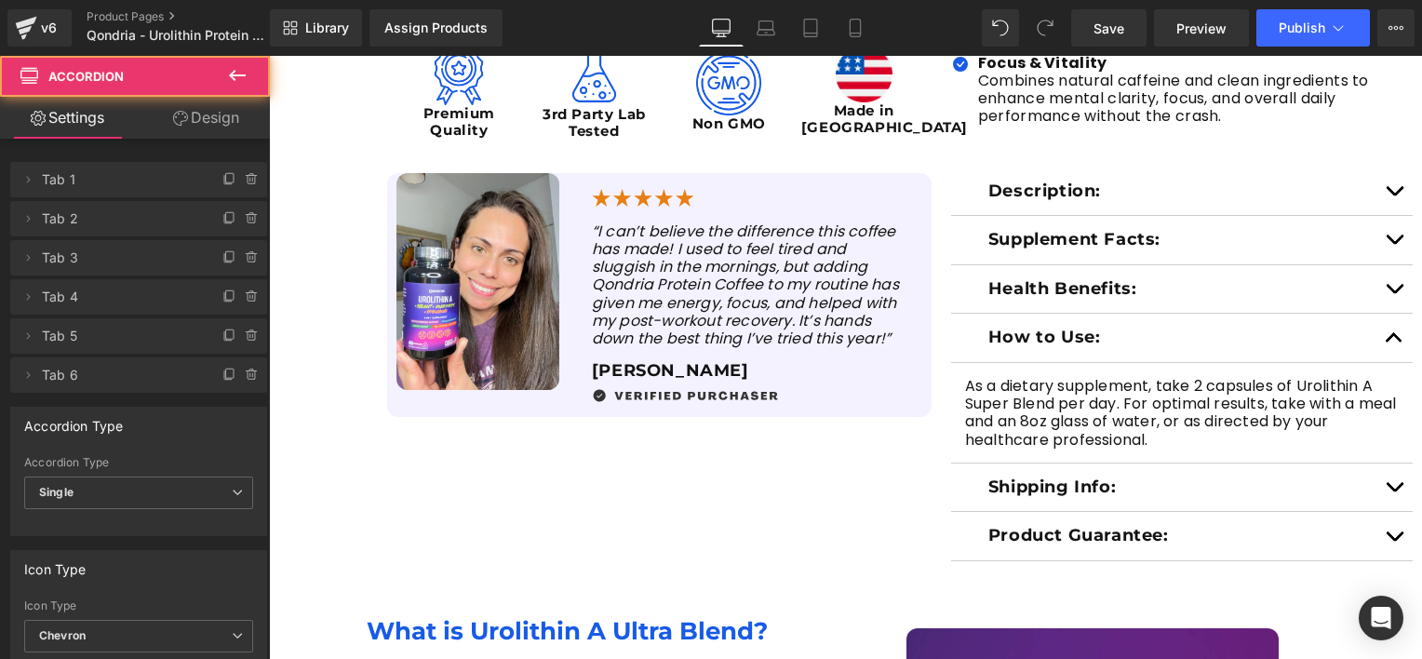
click at [1394, 342] on span "button" at bounding box center [1394, 342] width 0 height 0
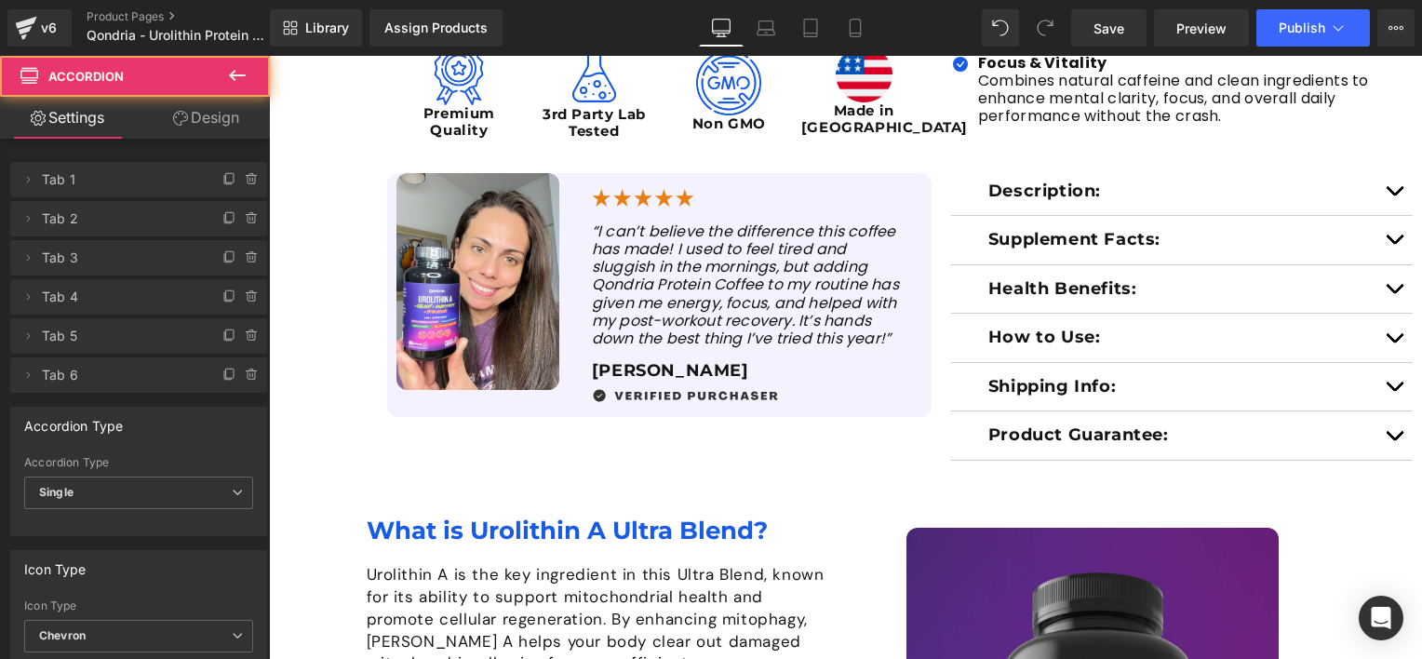
click at [974, 237] on div "Supplement Facts: Text Block" at bounding box center [1182, 240] width 462 height 49
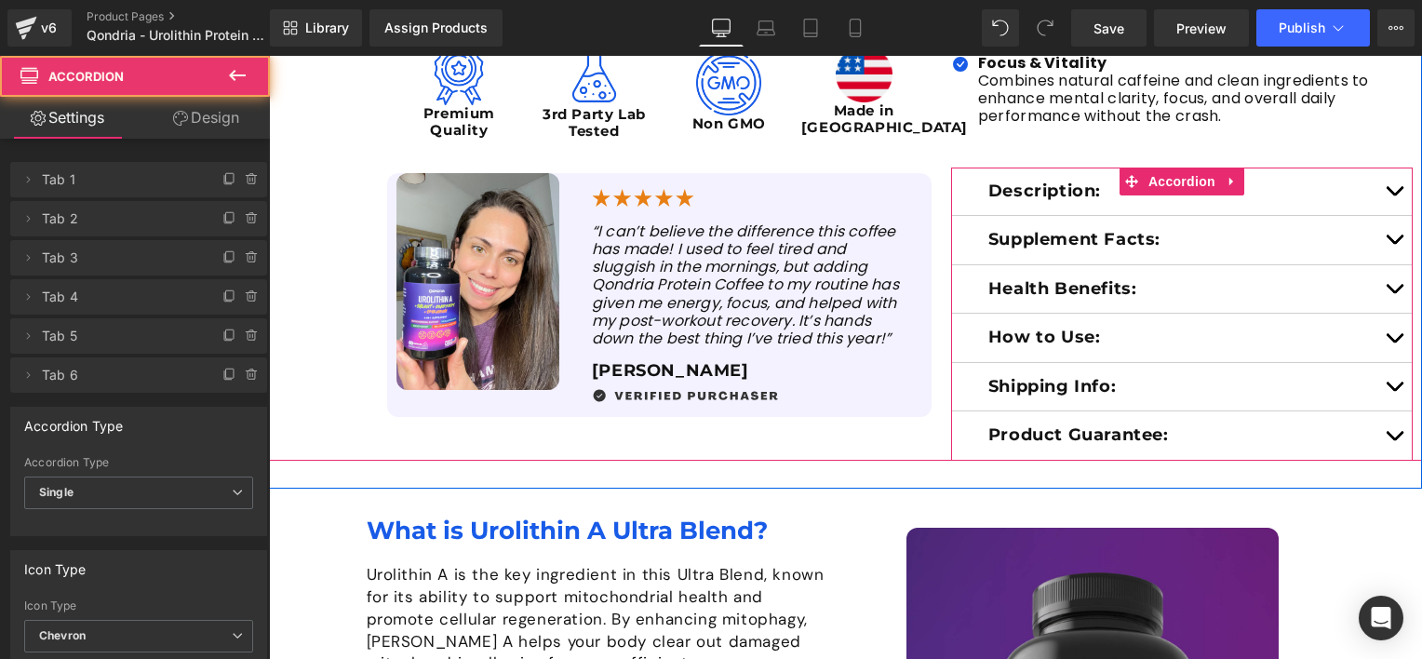
click at [1377, 290] on button "button" at bounding box center [1394, 289] width 37 height 48
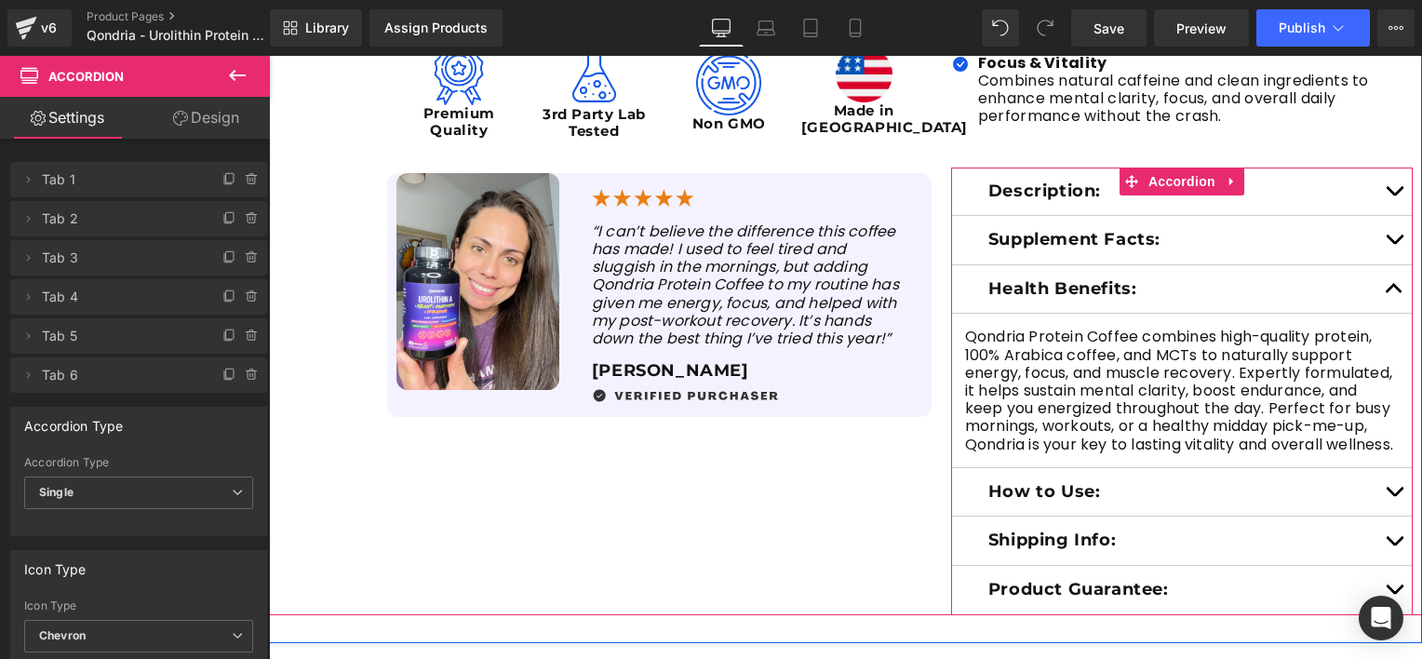
click at [1377, 290] on button "button" at bounding box center [1394, 289] width 37 height 48
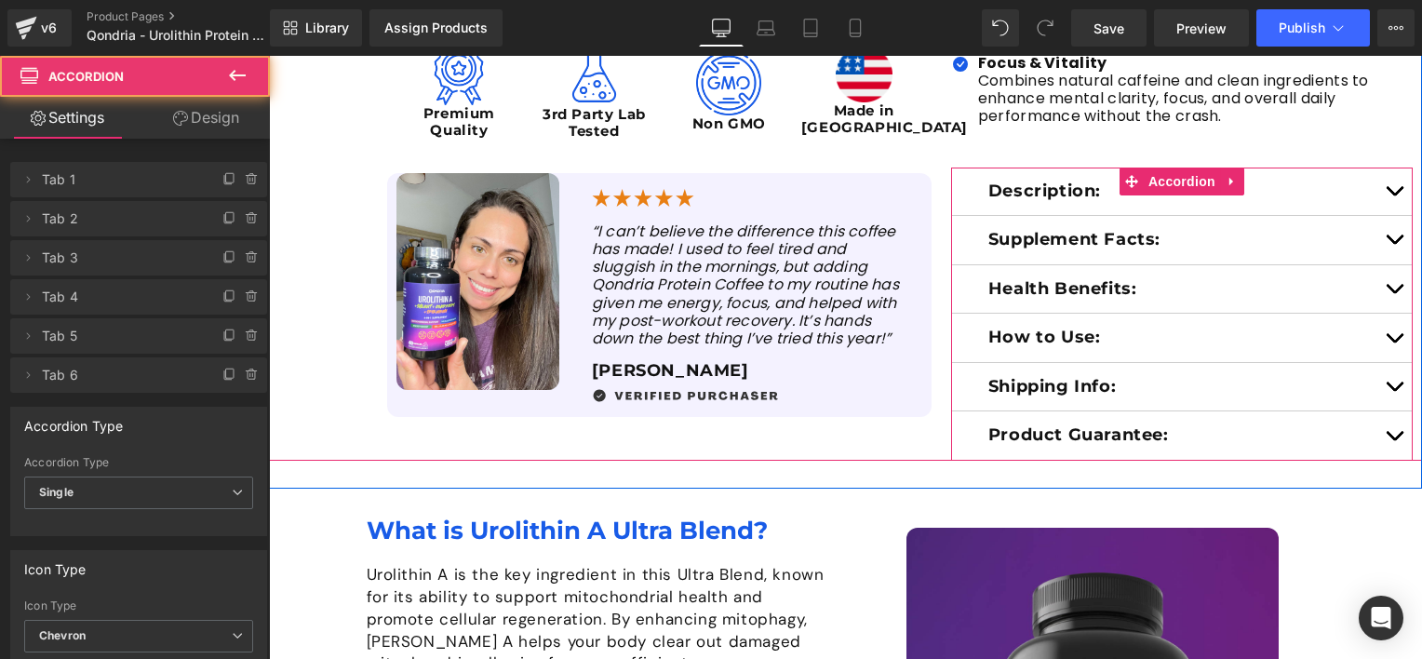
click at [1394, 342] on span "button" at bounding box center [1394, 342] width 0 height 0
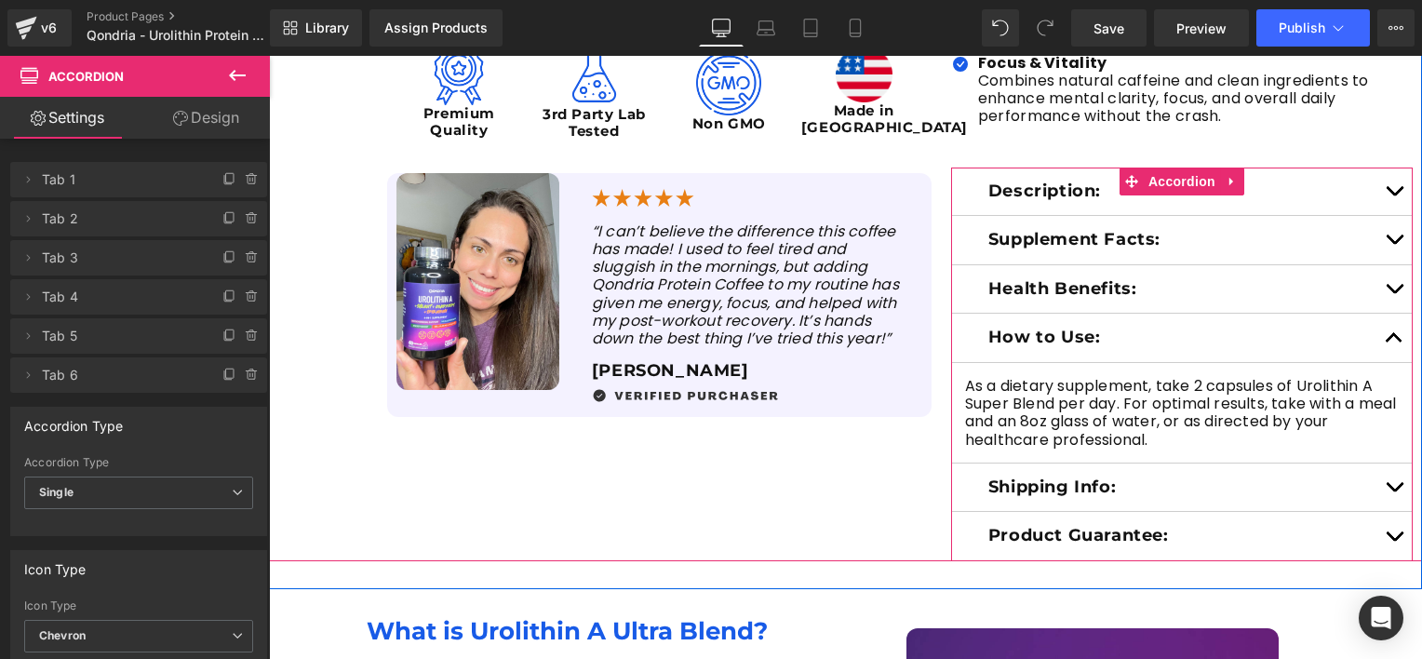
click at [1057, 334] on p "How to Use:" at bounding box center [1181, 338] width 387 height 20
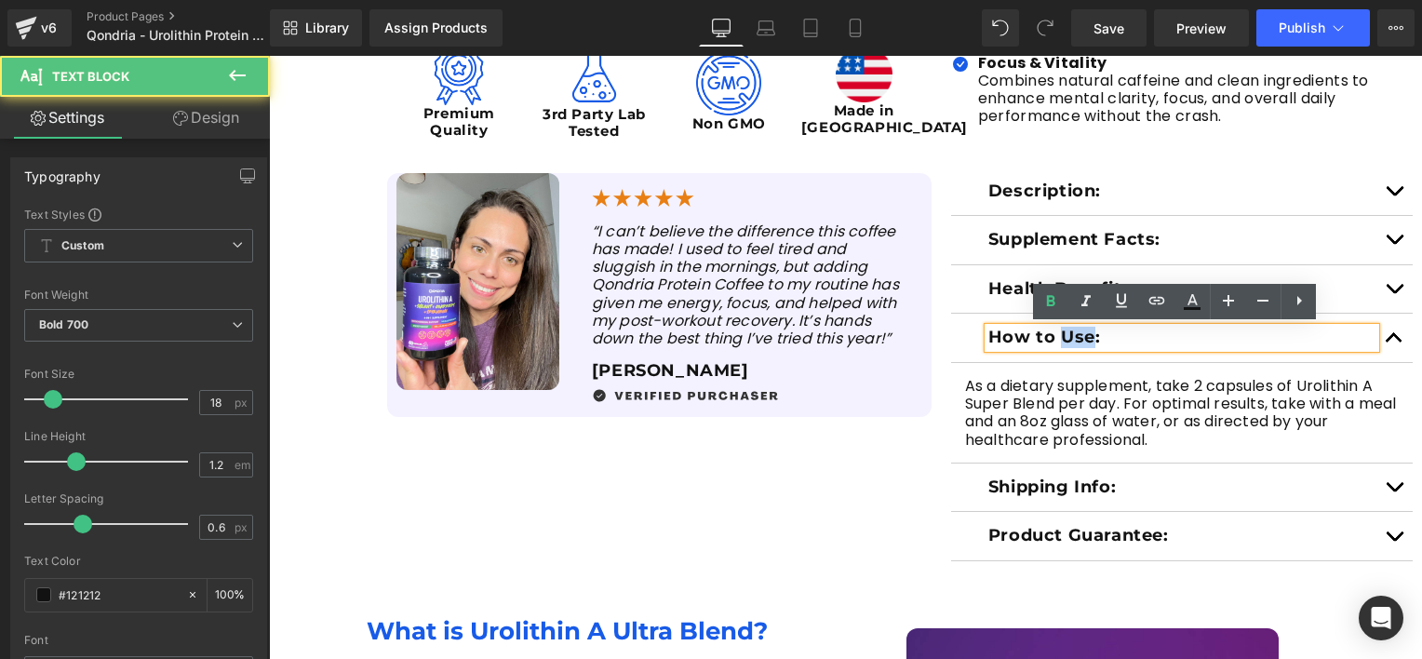
click at [1057, 334] on p "How to Use:" at bounding box center [1181, 338] width 387 height 20
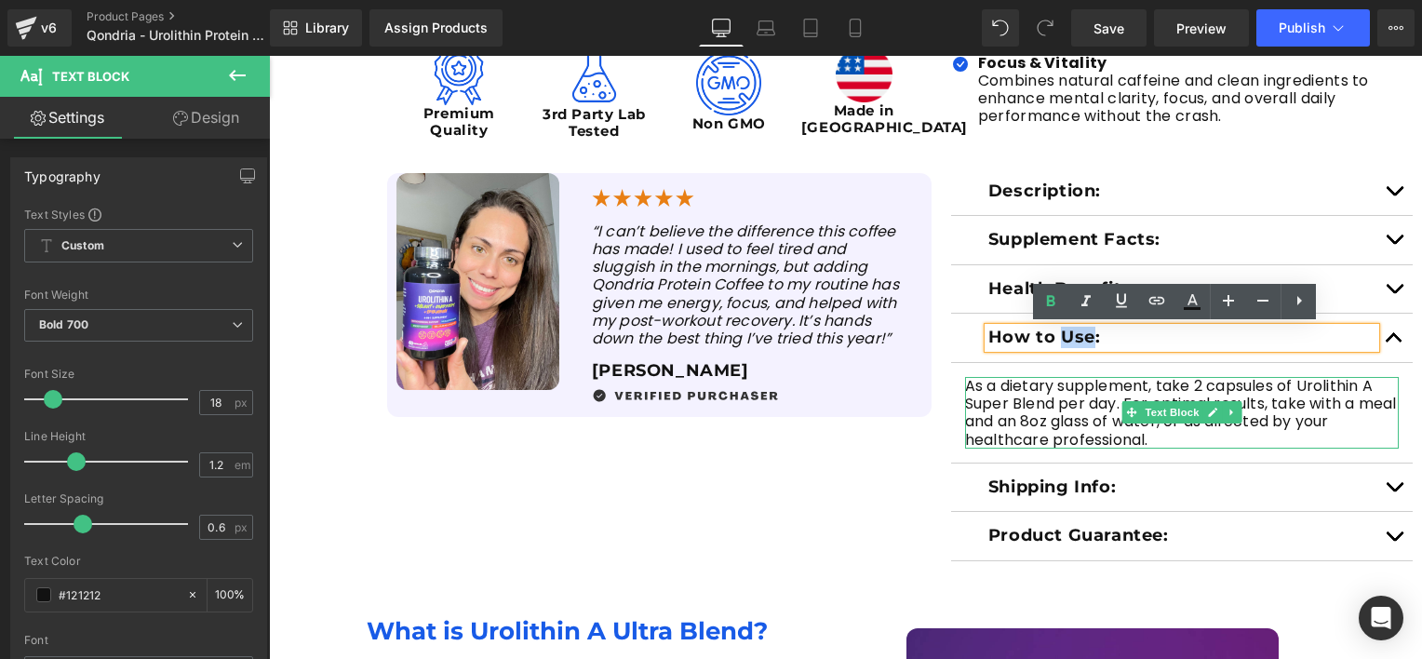
click at [1014, 406] on p "As a dietary supplement, take 2 capsules of Urolithin A Super Blend per day. Fo…" at bounding box center [1182, 413] width 434 height 72
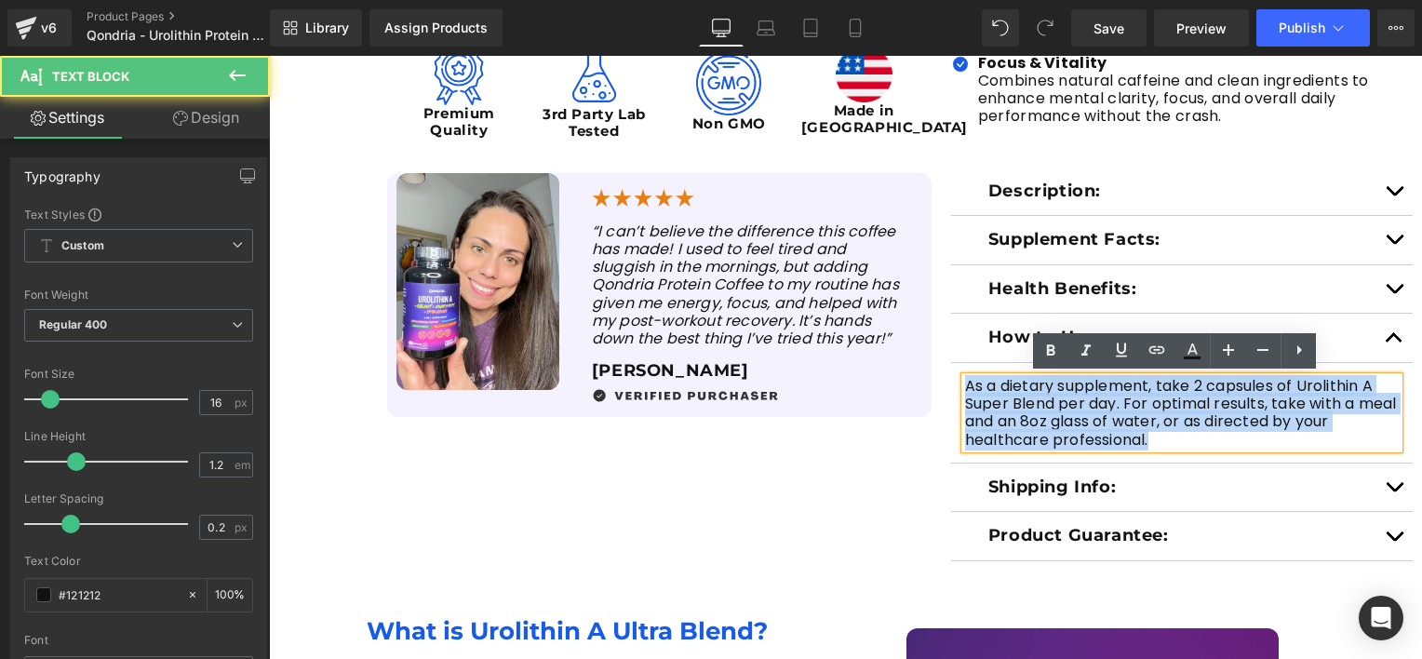
drag, startPoint x: 1174, startPoint y: 446, endPoint x: 951, endPoint y: 384, distance: 230.8
click at [951, 384] on article "As a dietary supplement, take 2 capsules of Urolithin A Super Blend per day. Fo…" at bounding box center [1182, 413] width 462 height 101
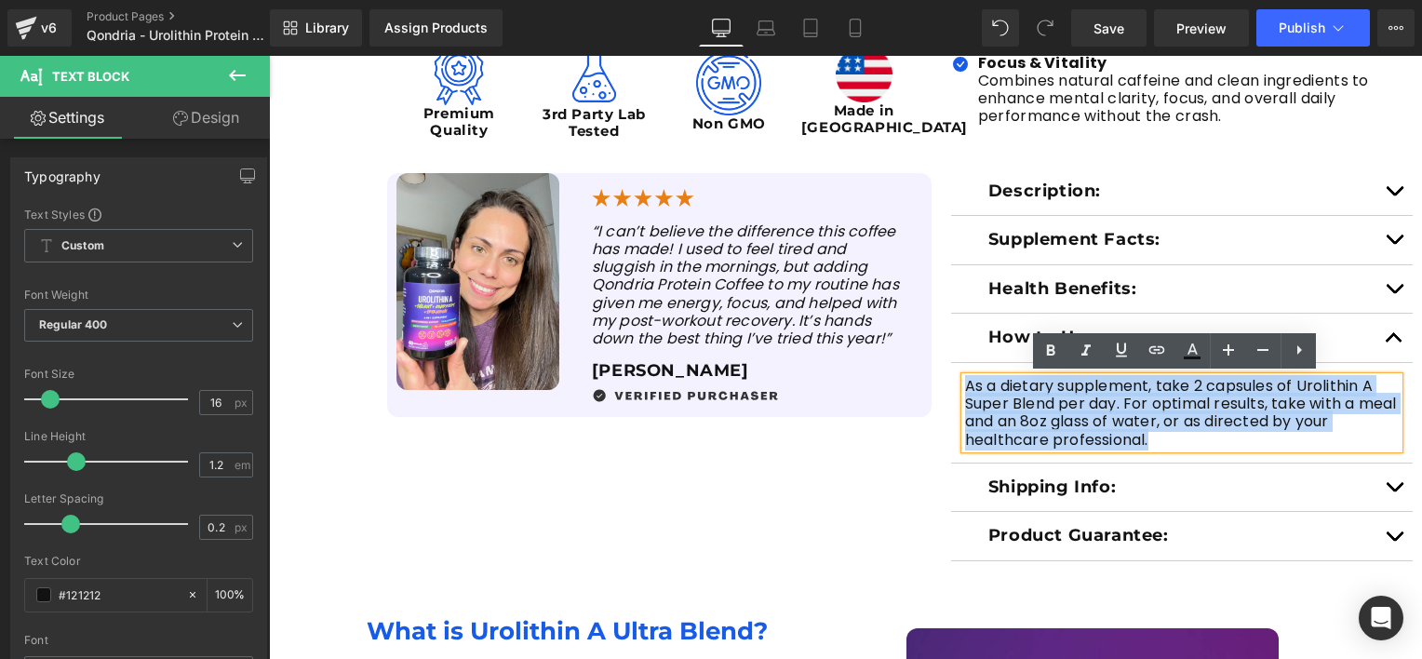
paste div
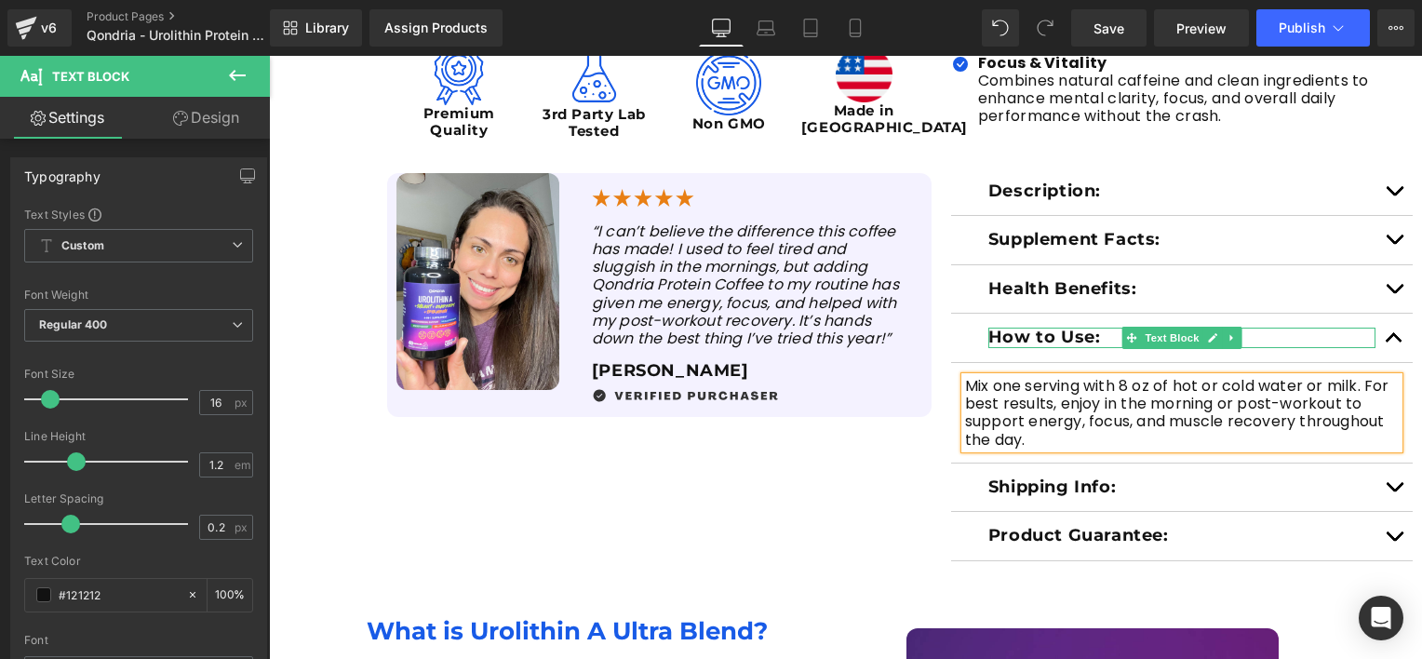
click at [1063, 341] on p "How to Use:" at bounding box center [1181, 338] width 387 height 20
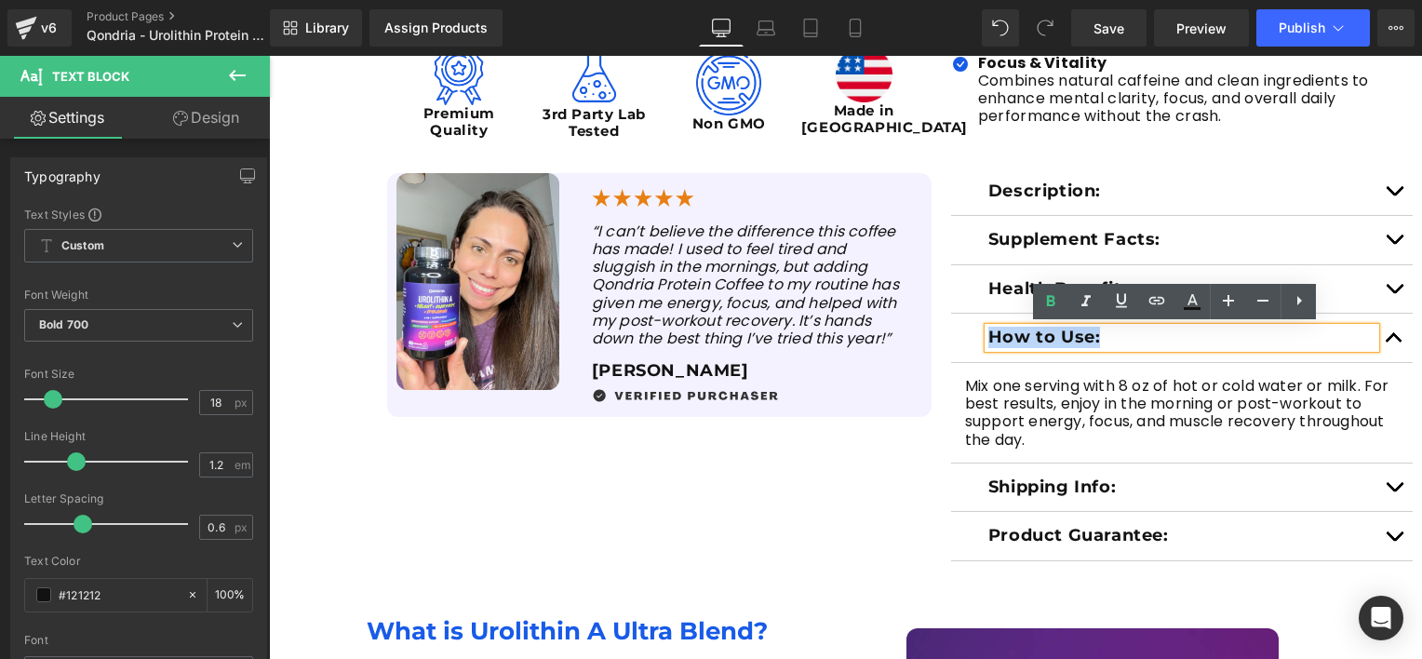
drag, startPoint x: 1134, startPoint y: 338, endPoint x: 964, endPoint y: 328, distance: 170.6
click at [964, 328] on div "How to Use: Text Block" at bounding box center [1182, 338] width 462 height 49
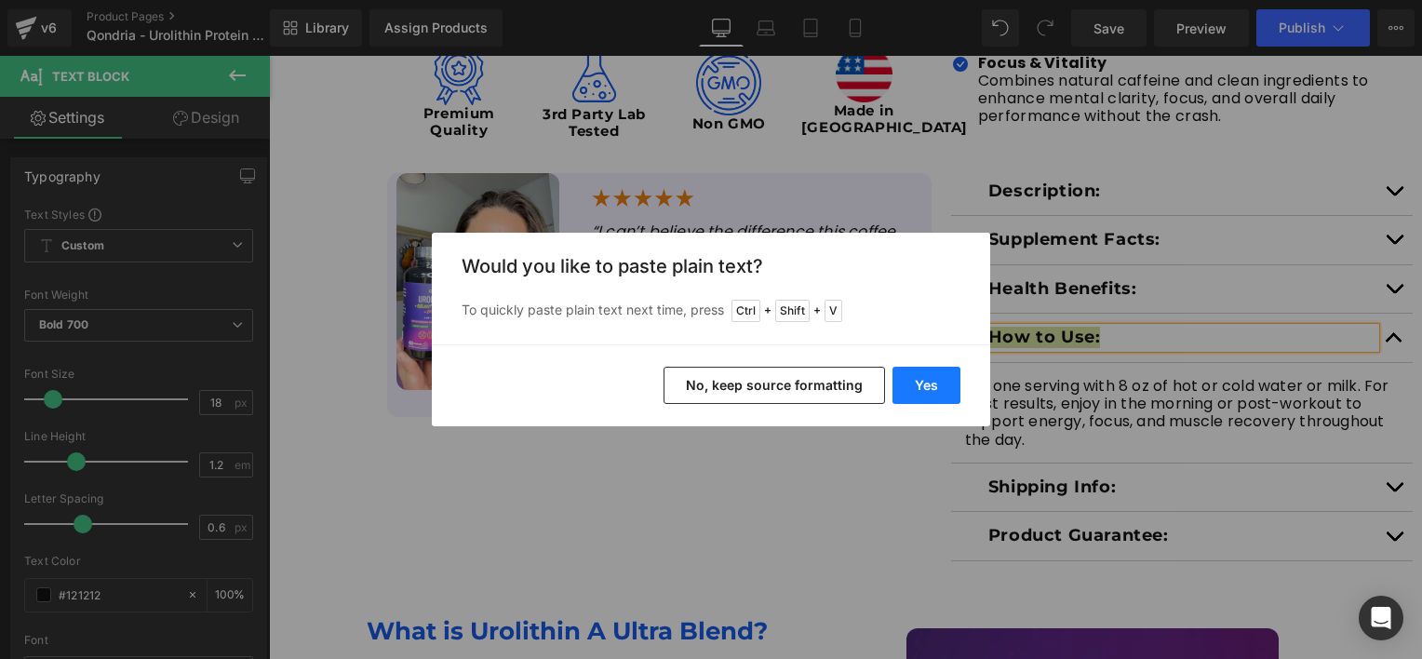
click at [927, 396] on button "Yes" at bounding box center [927, 385] width 68 height 37
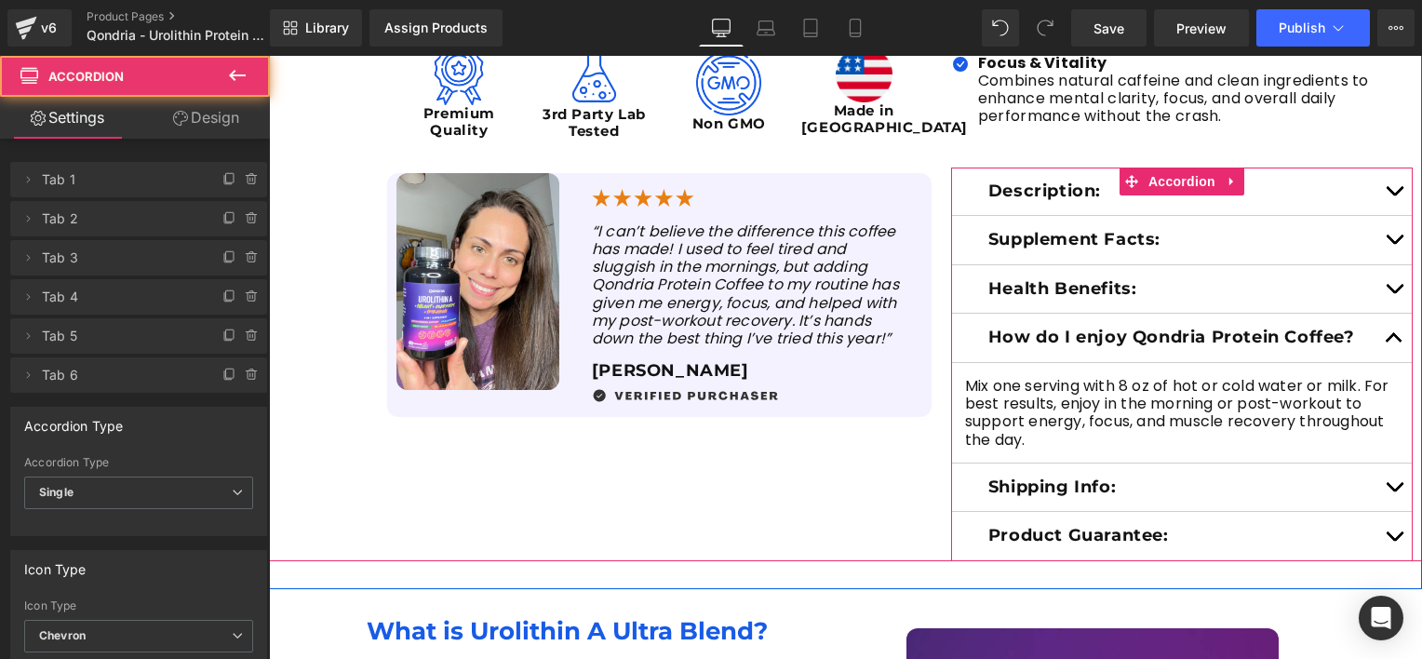
click at [1385, 340] on button "button" at bounding box center [1394, 338] width 37 height 48
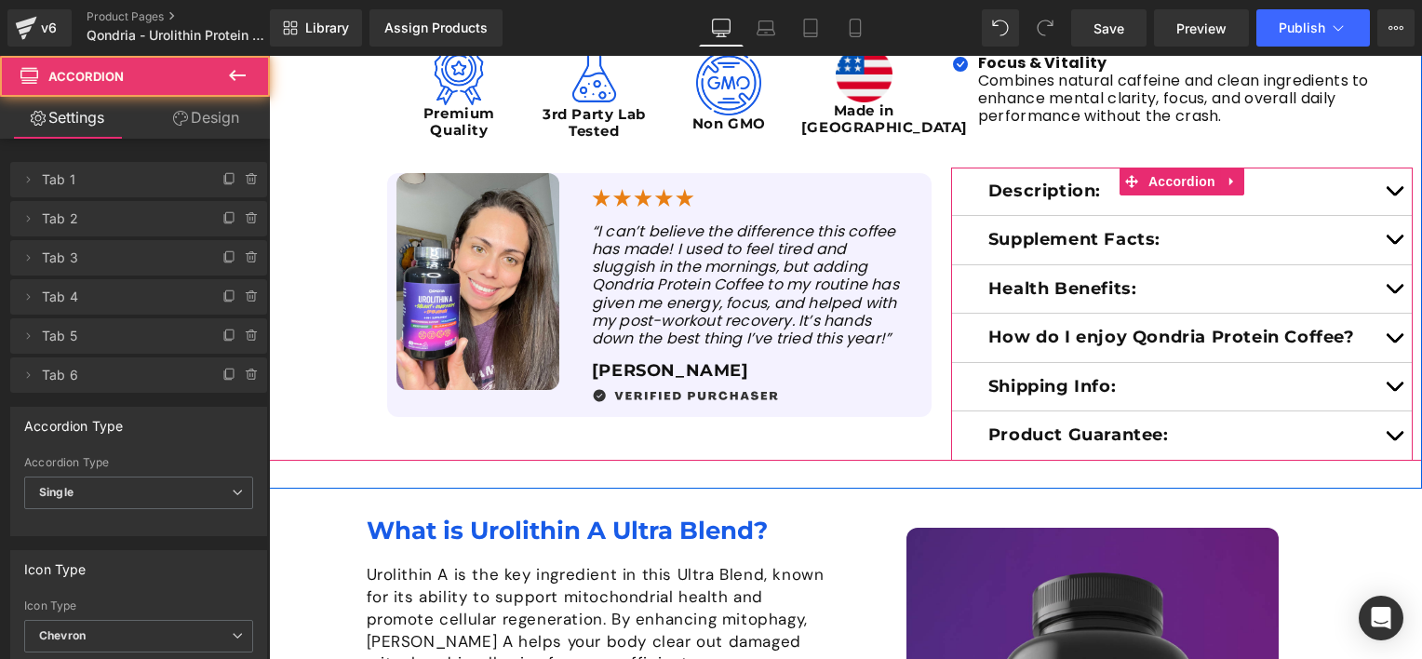
click at [1389, 383] on button "button" at bounding box center [1394, 387] width 37 height 48
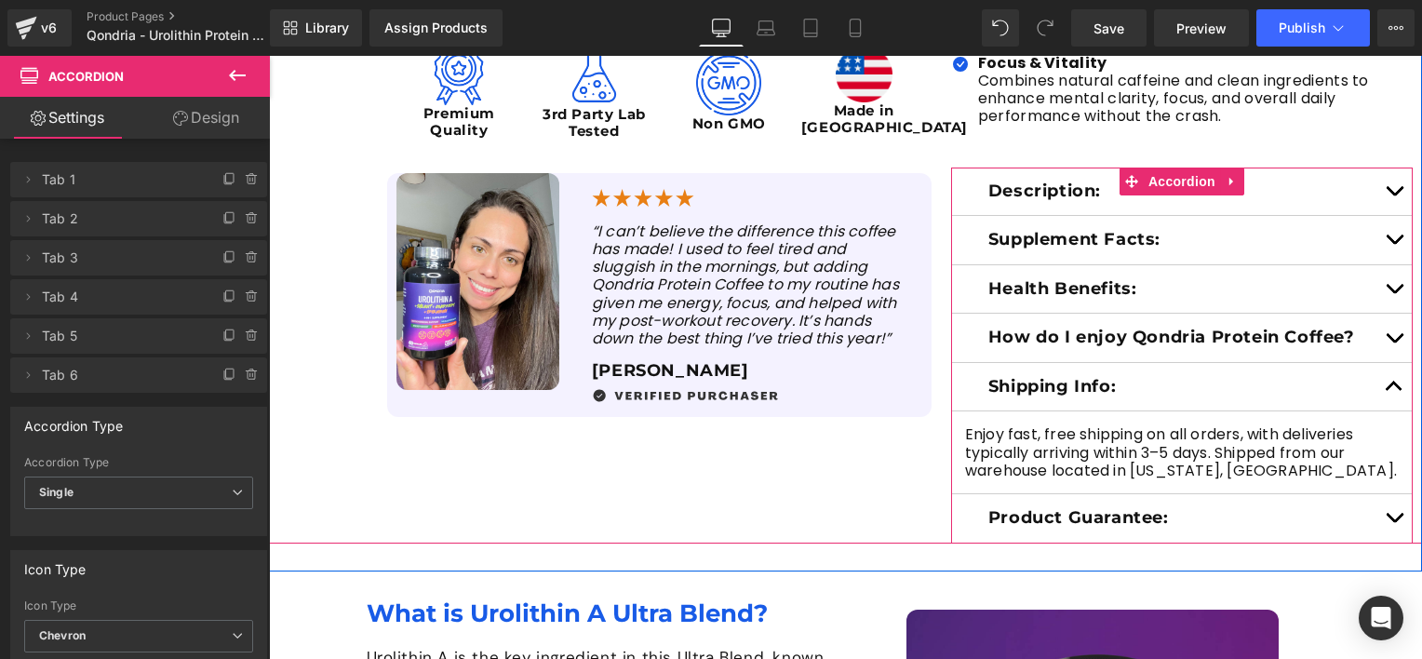
click at [1389, 386] on button "button" at bounding box center [1394, 387] width 37 height 48
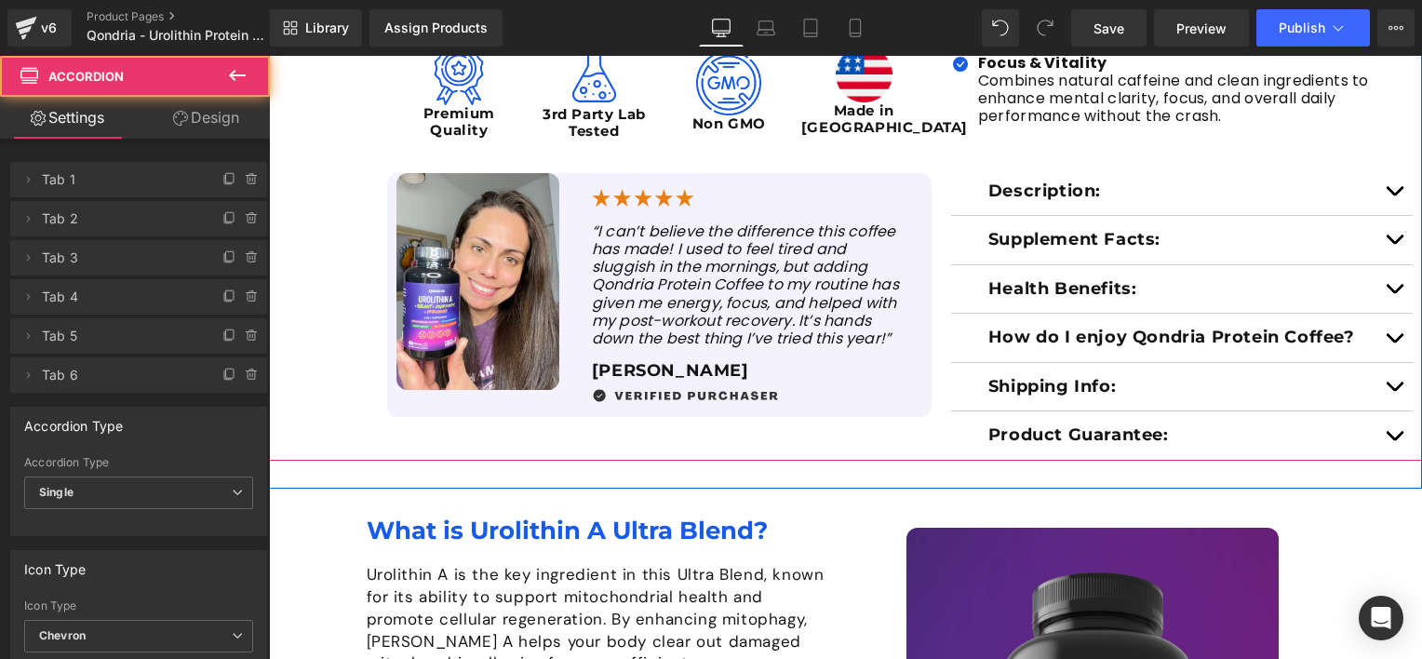
click at [1388, 430] on button "button" at bounding box center [1394, 435] width 37 height 48
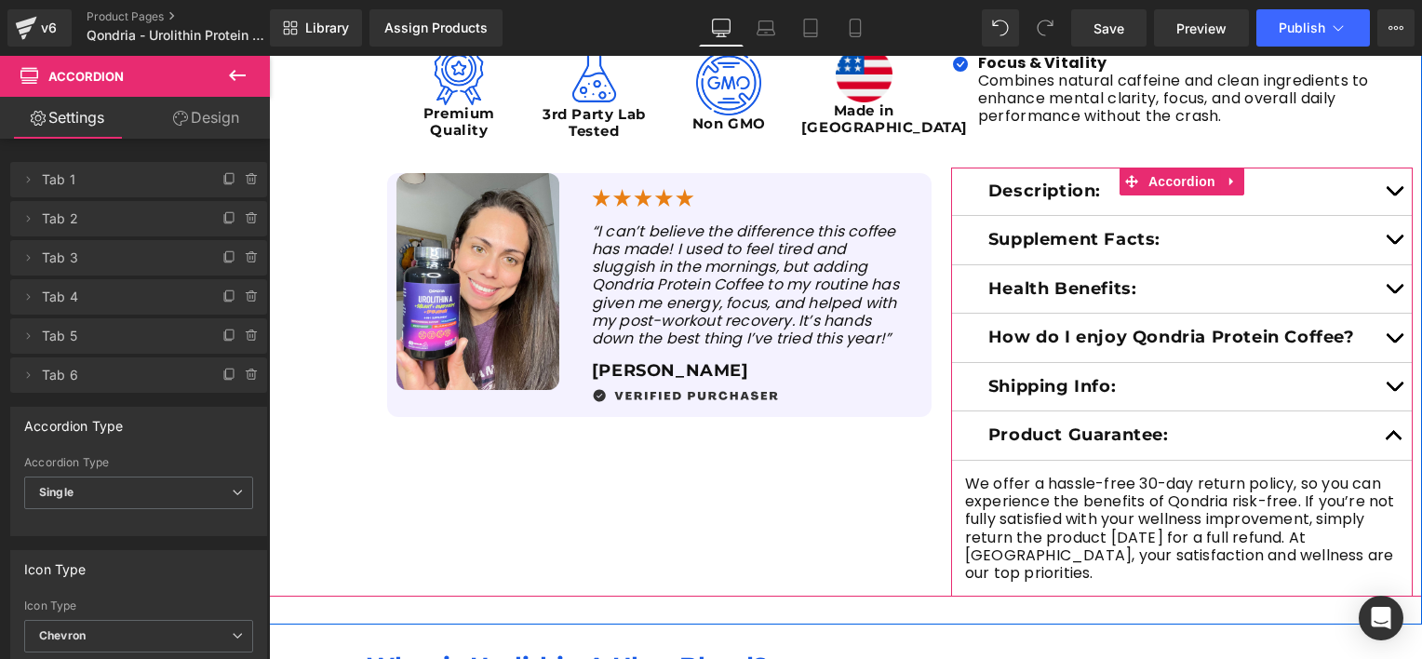
click at [1394, 440] on span "button" at bounding box center [1394, 440] width 0 height 0
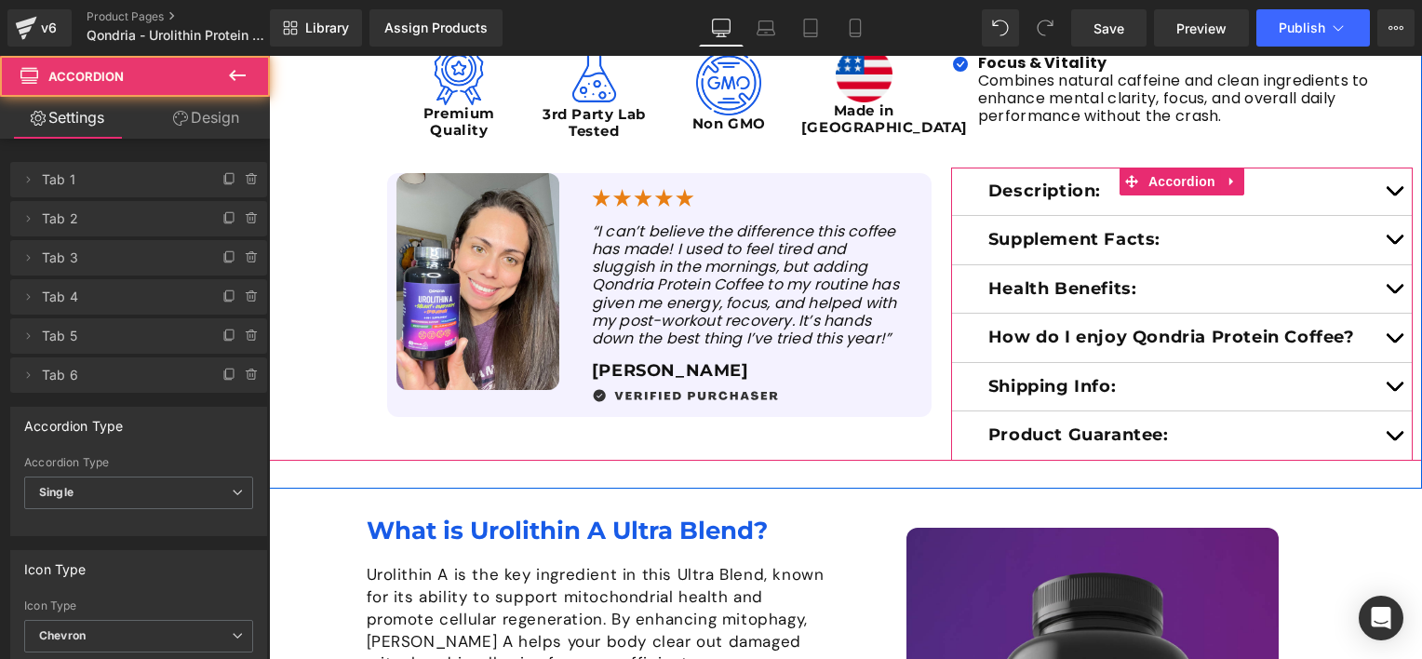
click at [1386, 383] on button "button" at bounding box center [1394, 387] width 37 height 48
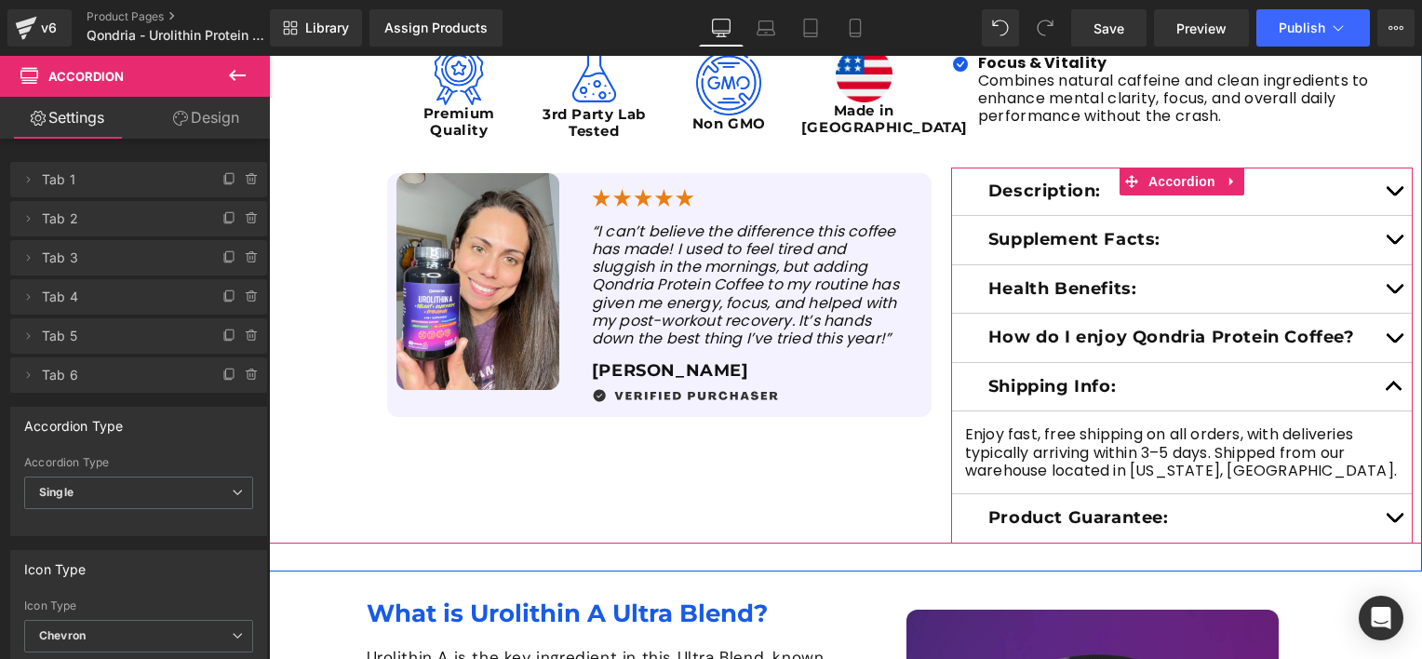
click at [1386, 383] on button "button" at bounding box center [1394, 387] width 37 height 48
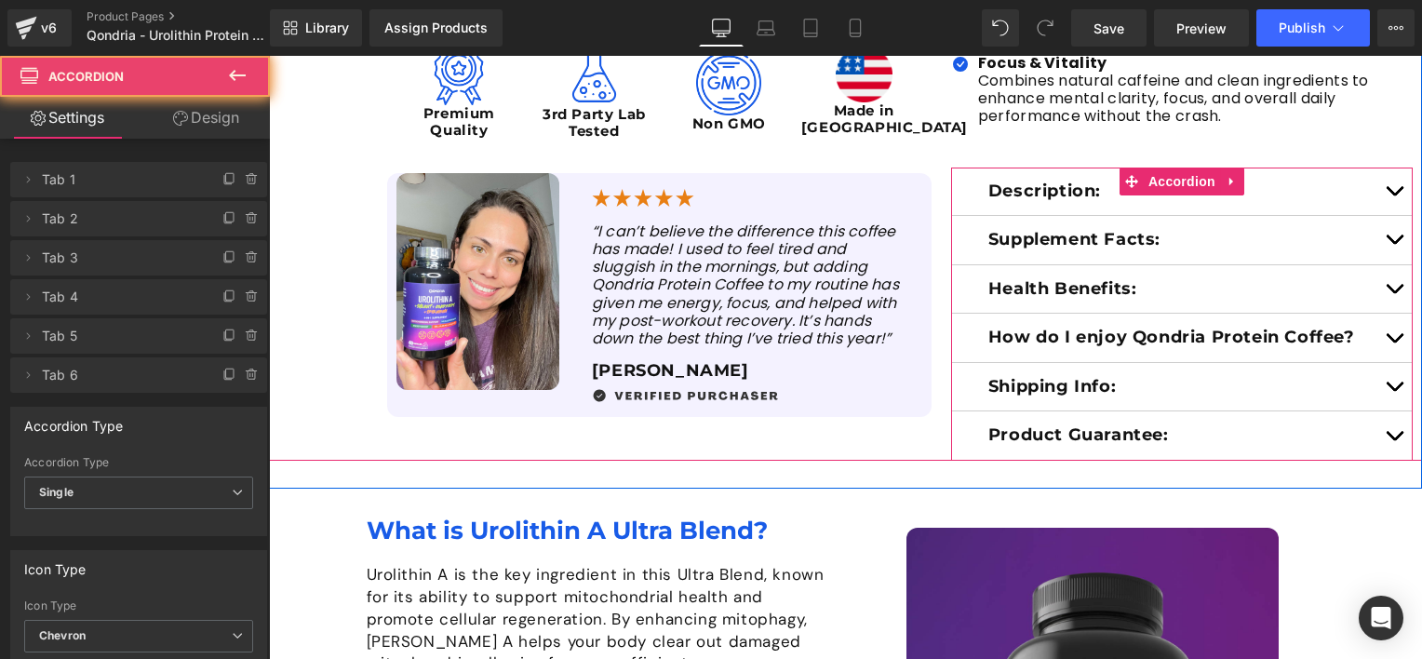
click at [1394, 440] on span "button" at bounding box center [1394, 440] width 0 height 0
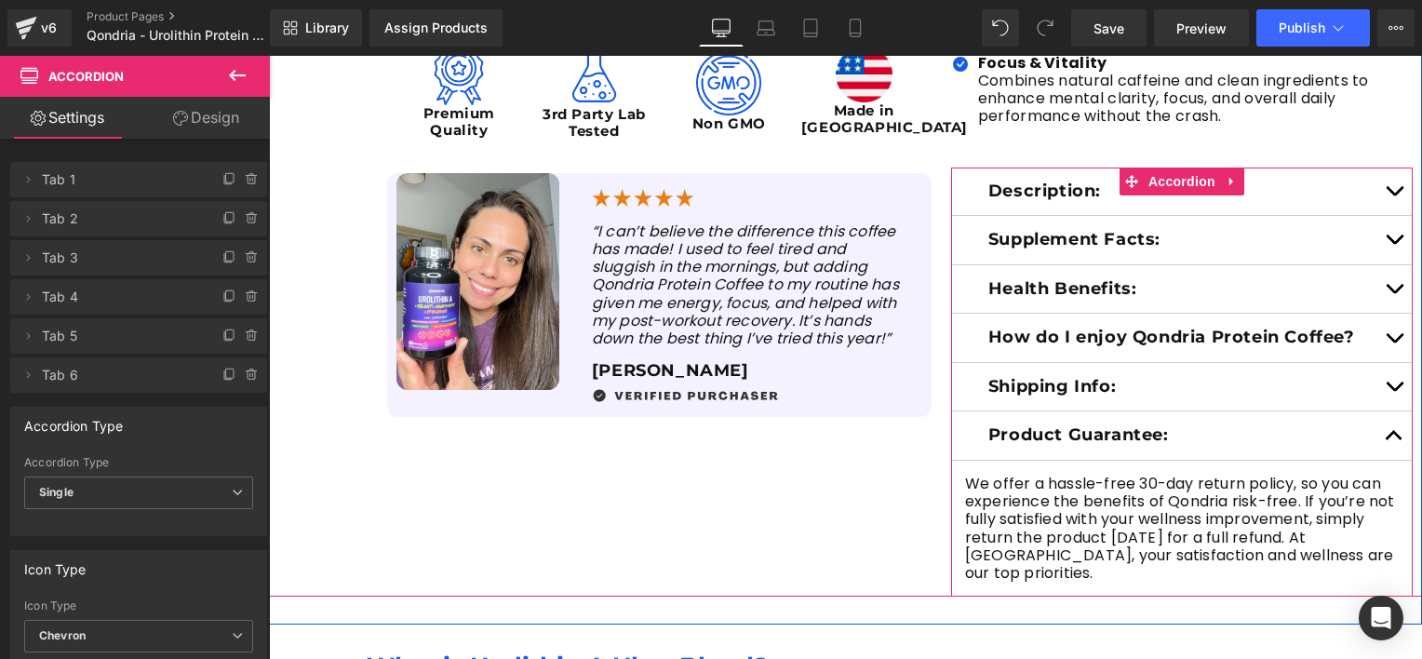
click at [1394, 440] on span "button" at bounding box center [1394, 440] width 0 height 0
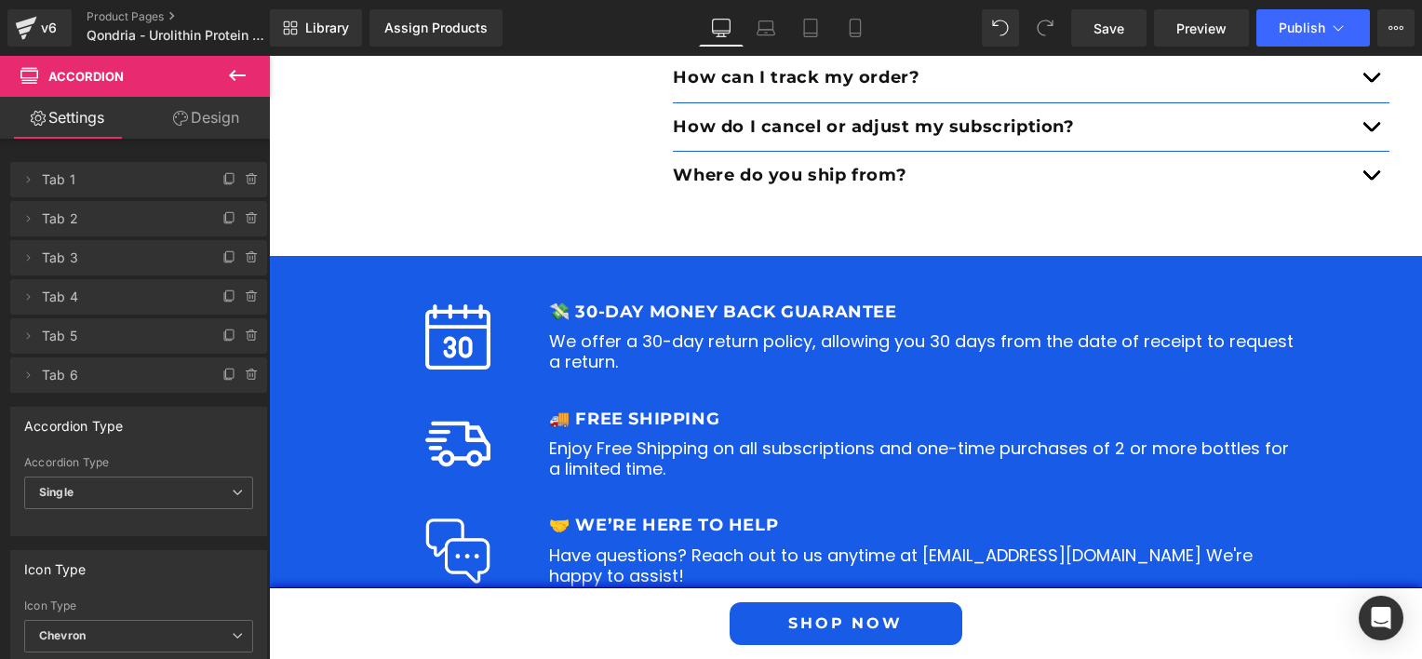
scroll to position [4467, 0]
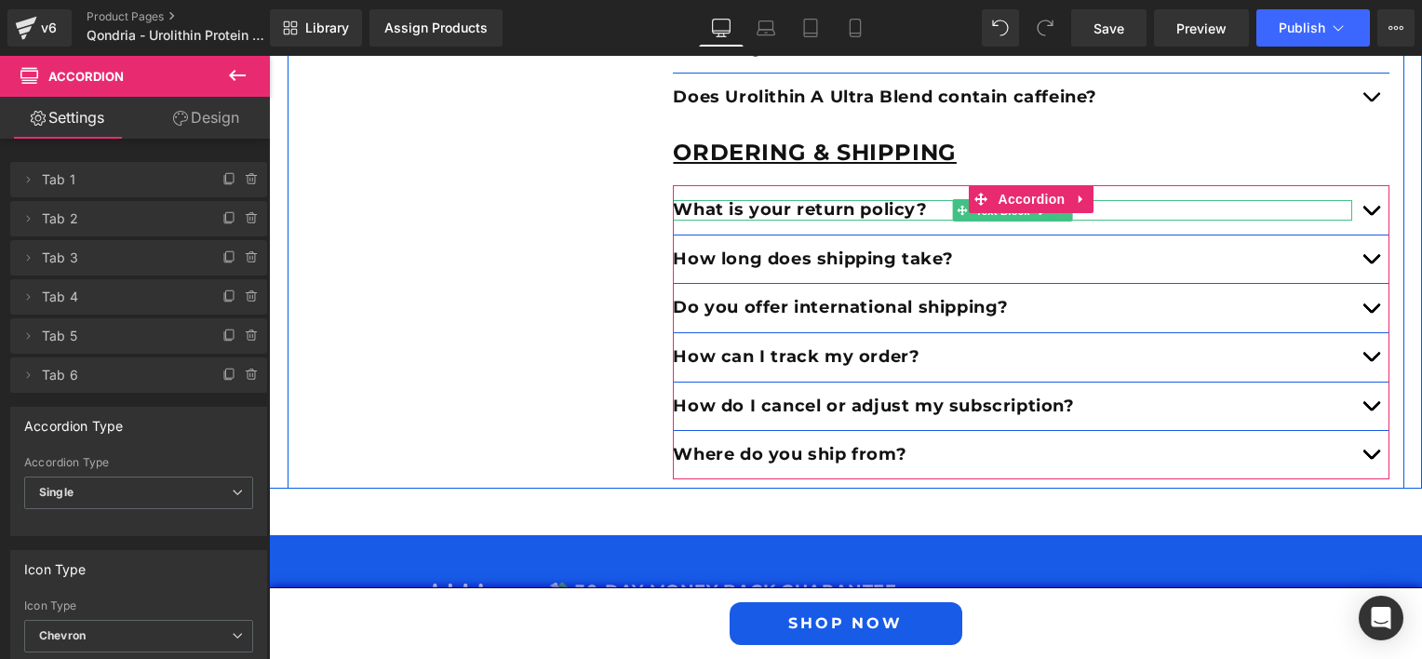
click at [998, 211] on span "Text Block" at bounding box center [1003, 211] width 61 height 22
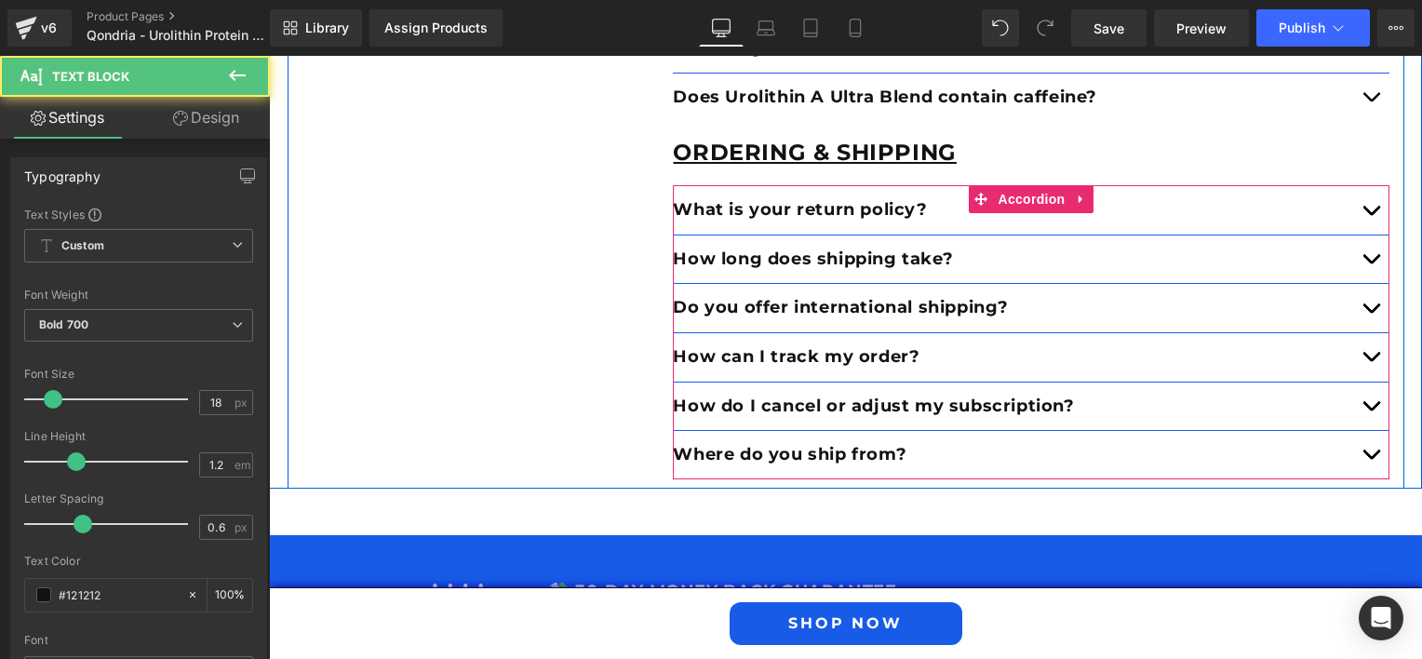
click at [1361, 209] on button "button" at bounding box center [1370, 210] width 37 height 48
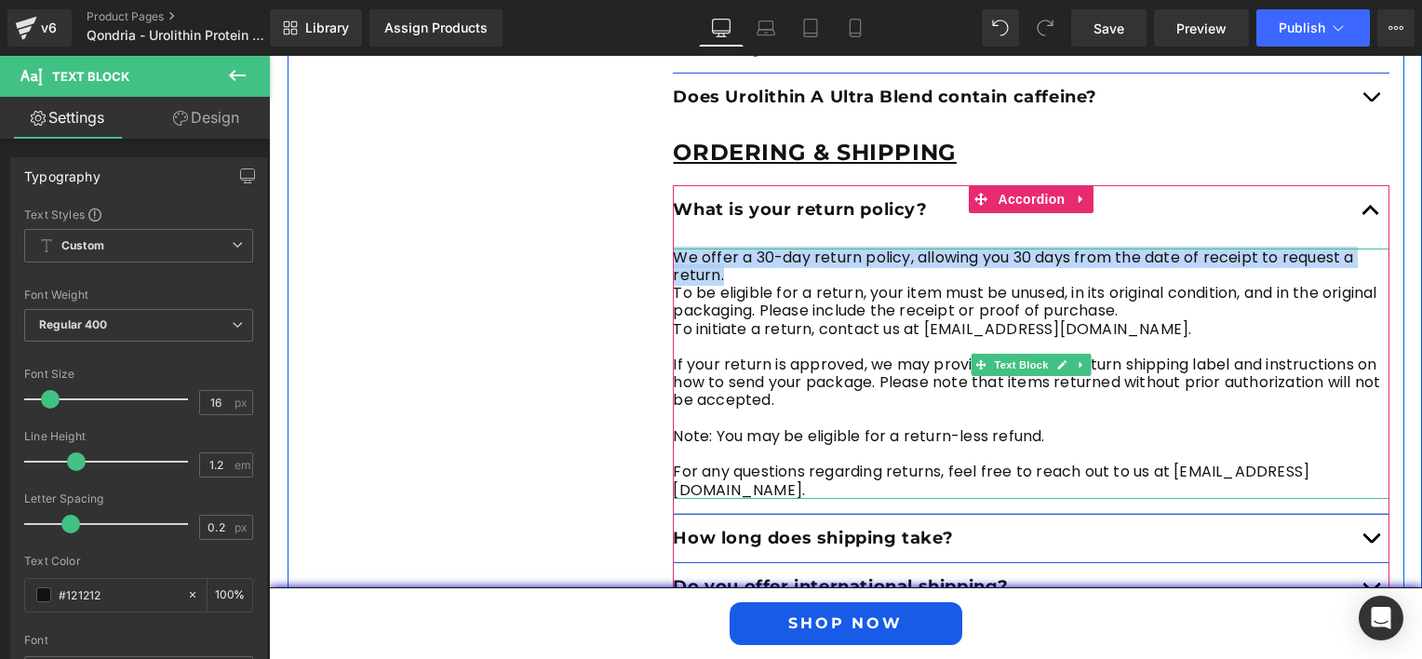
drag, startPoint x: 672, startPoint y: 249, endPoint x: 727, endPoint y: 267, distance: 57.7
click at [727, 267] on p "We offer a 30-day return policy, allowing you 30 days from the date of receipt …" at bounding box center [1031, 265] width 717 height 35
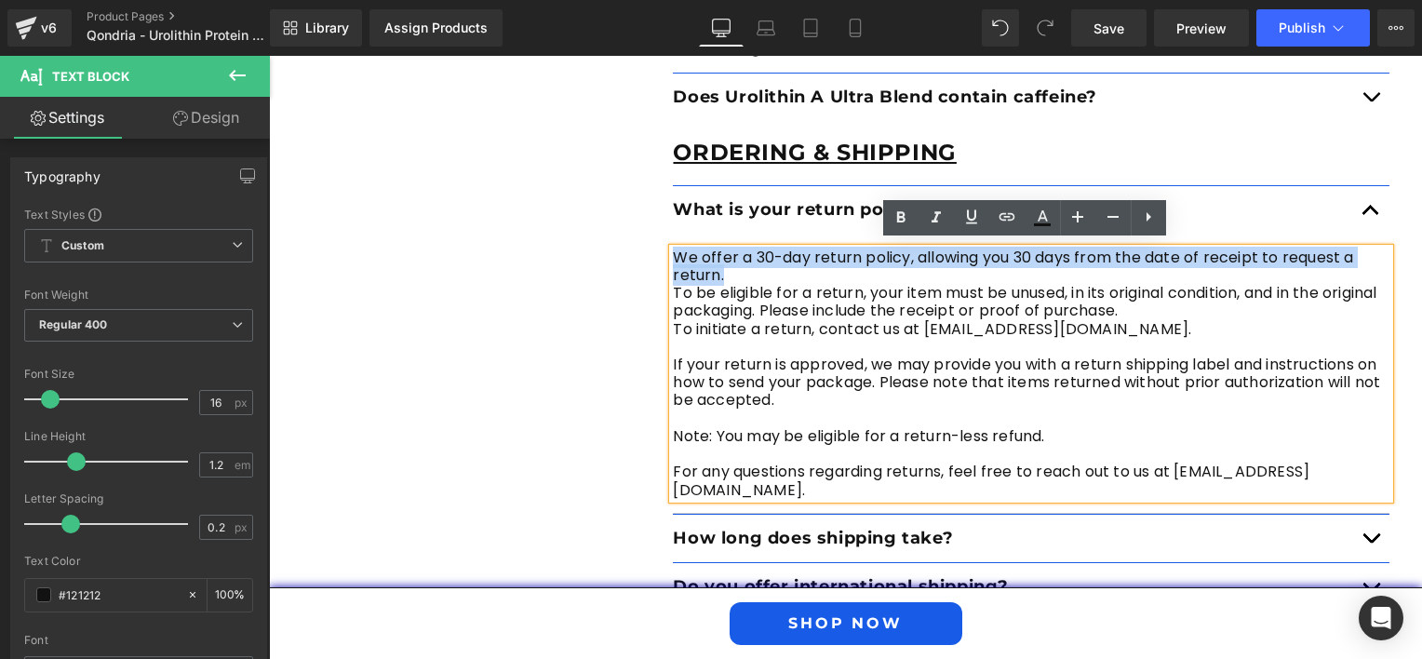
copy p "We offer a 30-day return policy, allowing you 30 days from the date of receipt …"
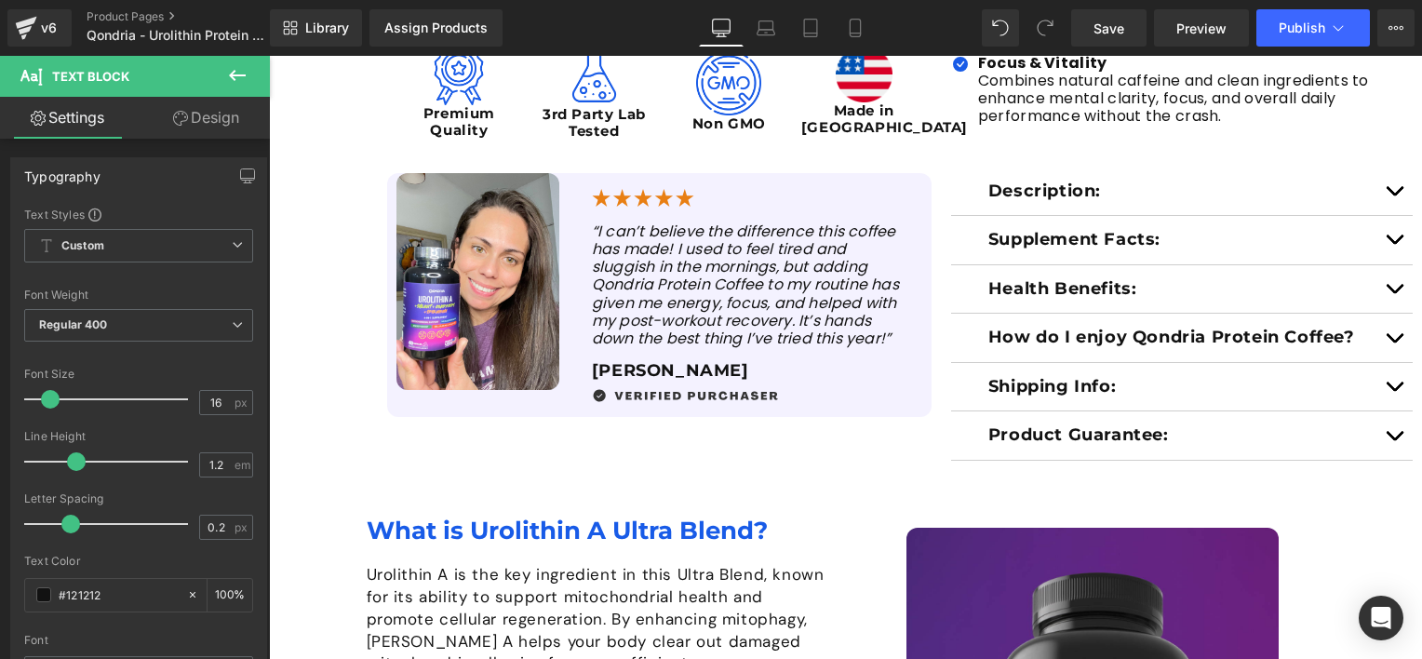
scroll to position [1024, 0]
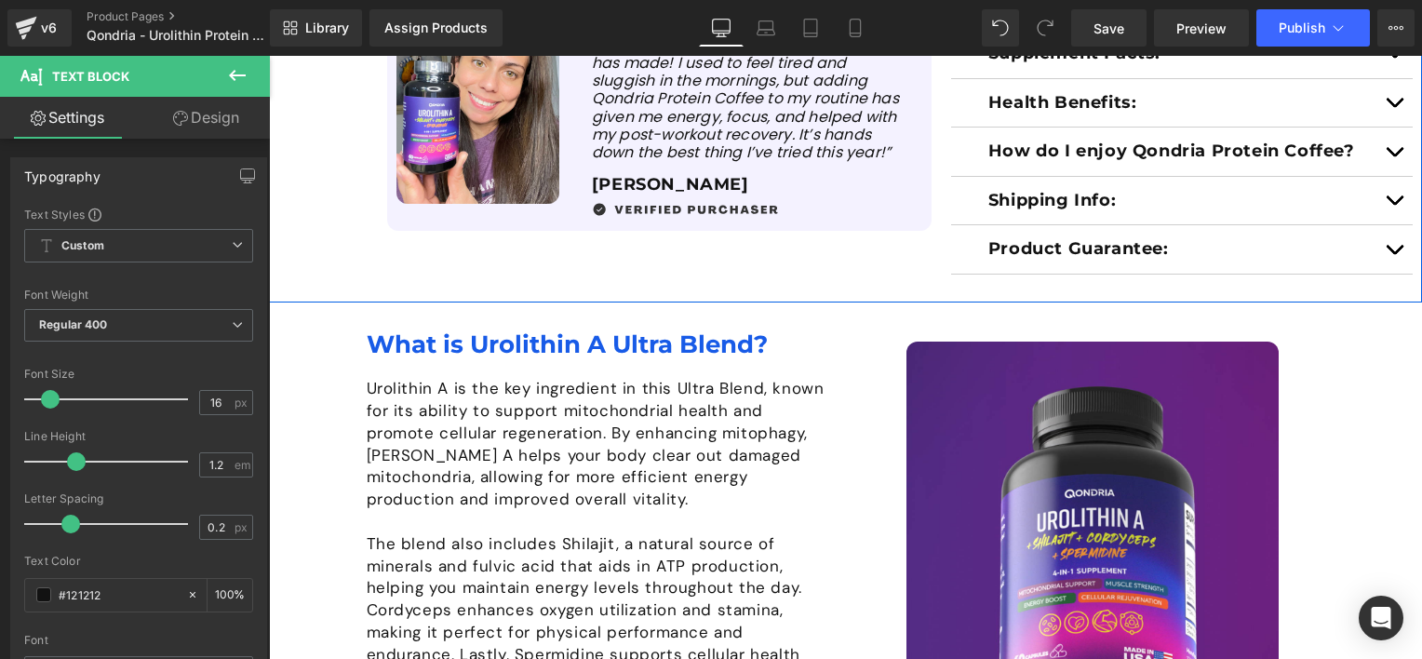
click at [1394, 254] on span "button" at bounding box center [1394, 254] width 0 height 0
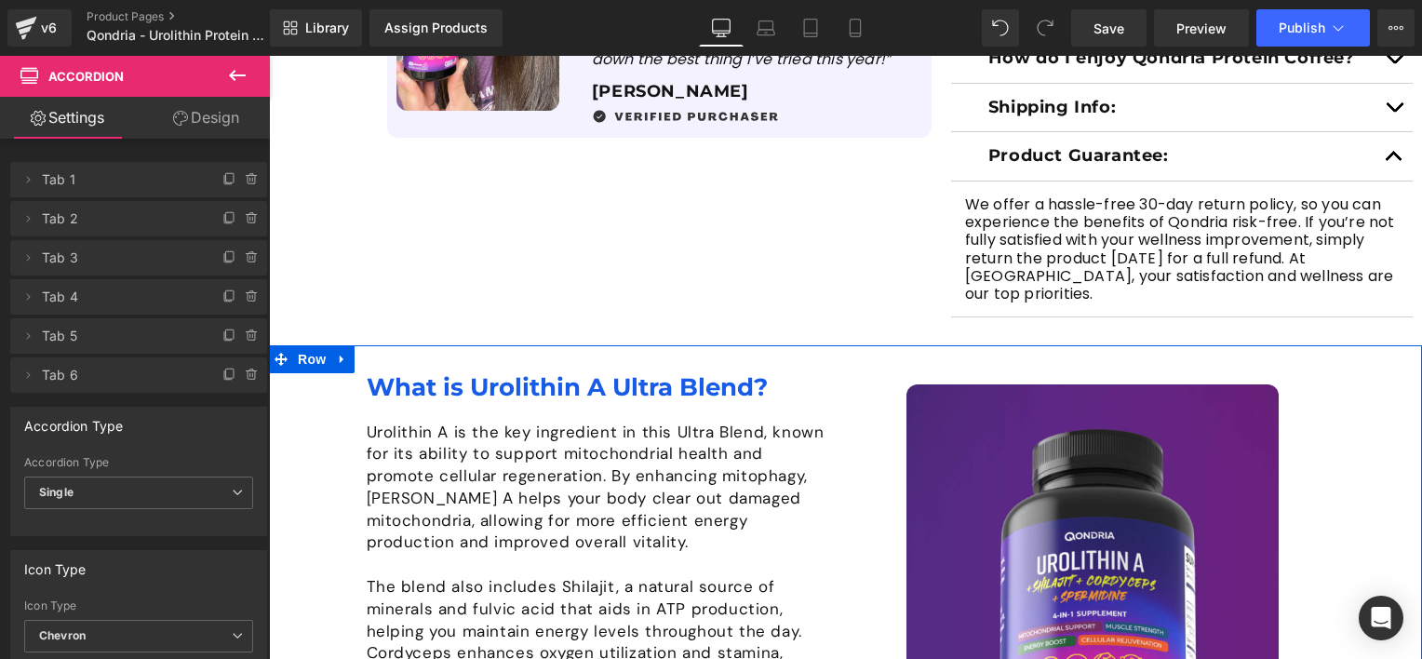
scroll to position [1210, 0]
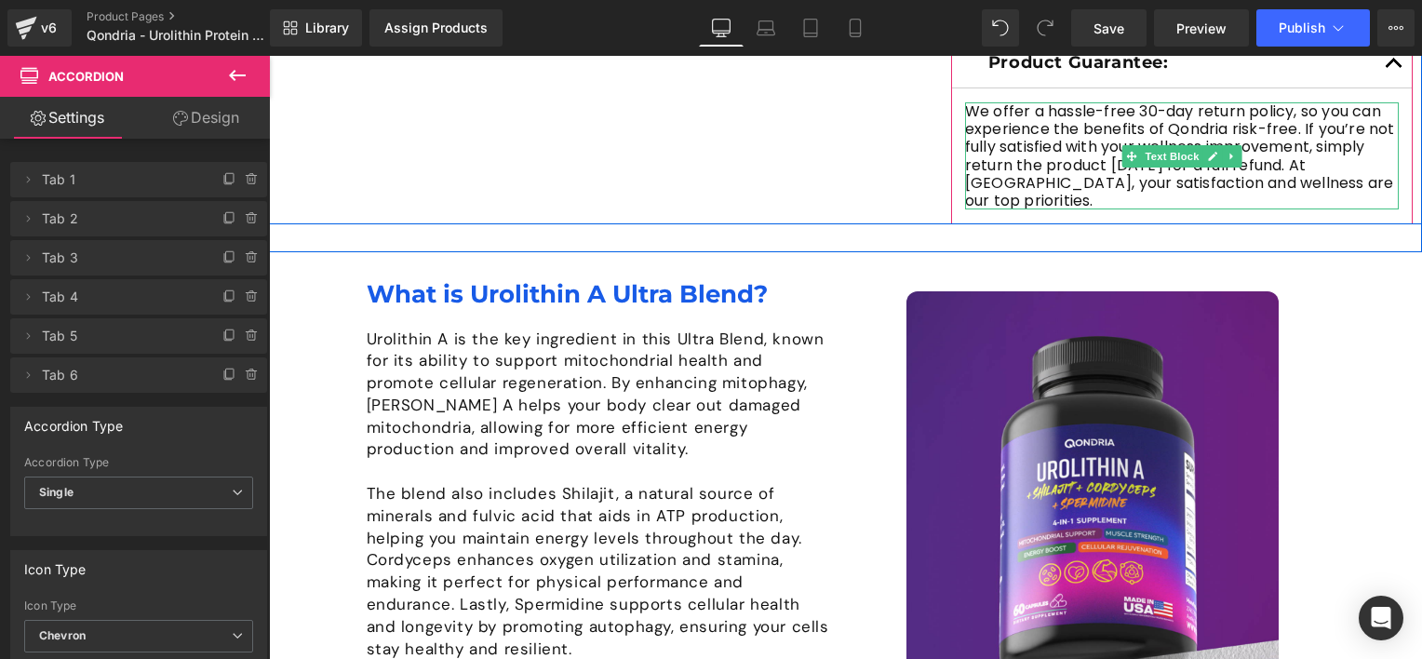
click at [1036, 196] on p "We offer a hassle-free 30-day return policy, so you can experience the benefits…" at bounding box center [1182, 155] width 434 height 107
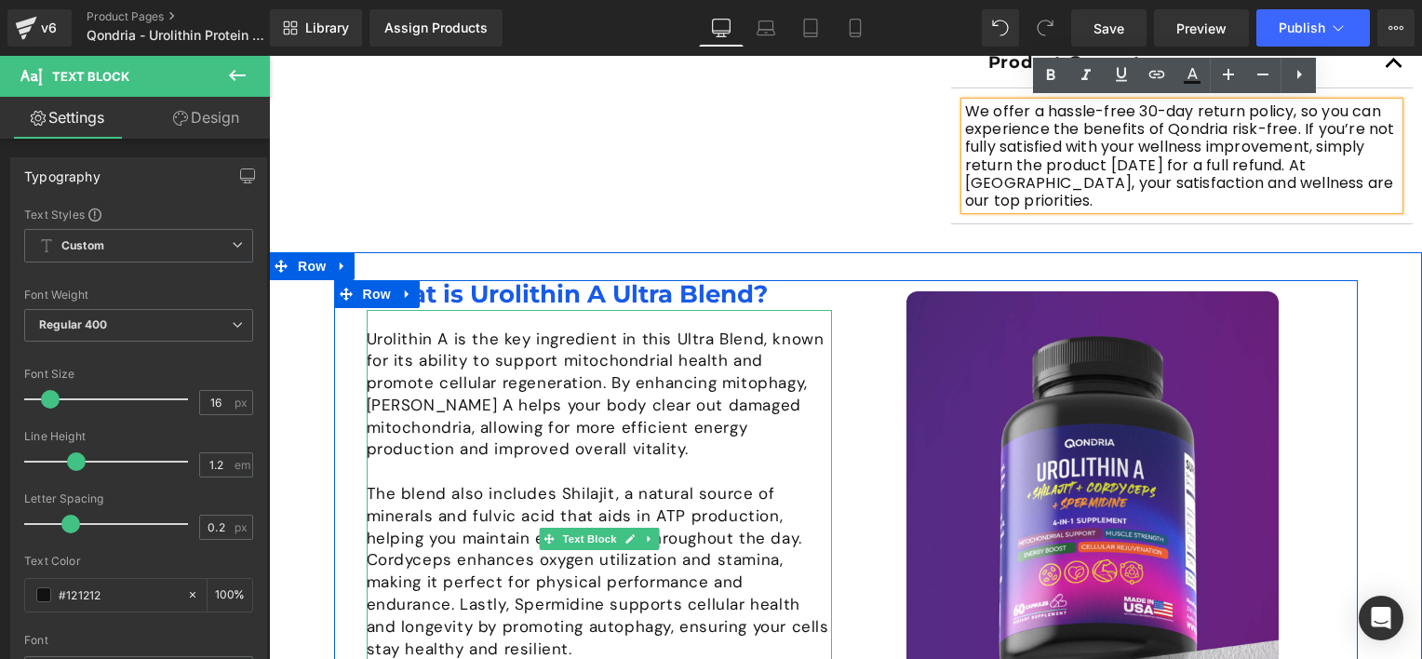
scroll to position [1303, 0]
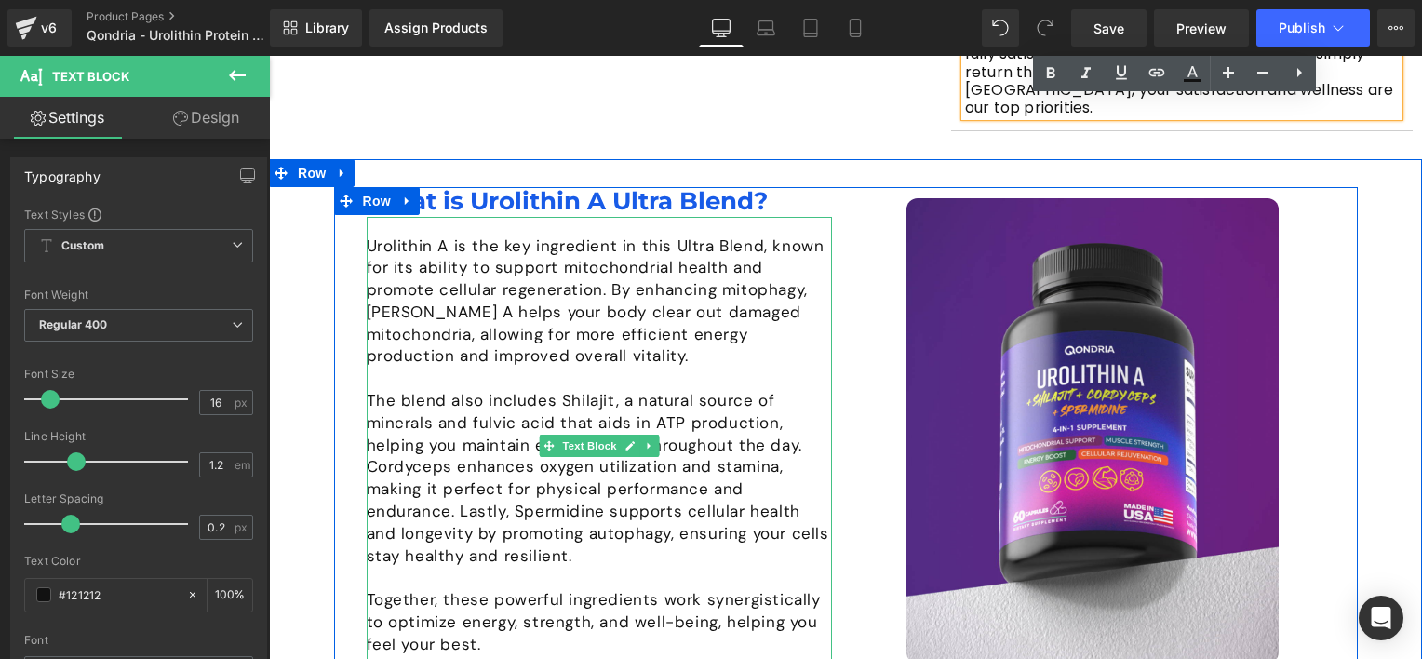
click at [555, 248] on p "Urolithin A is the key ingredient in this Ultra Blend, known for its ability to…" at bounding box center [599, 301] width 465 height 133
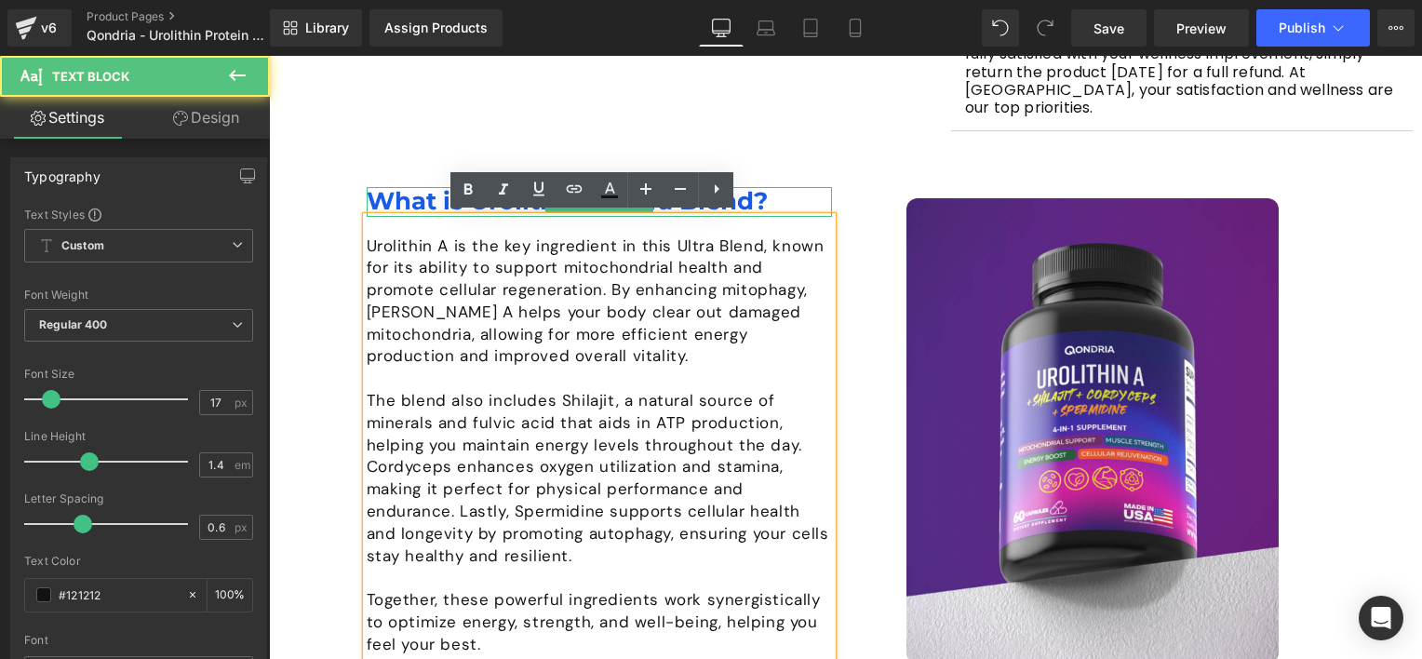
click at [777, 197] on h1 "What is Urolithin A Ultra Blend?" at bounding box center [599, 201] width 465 height 29
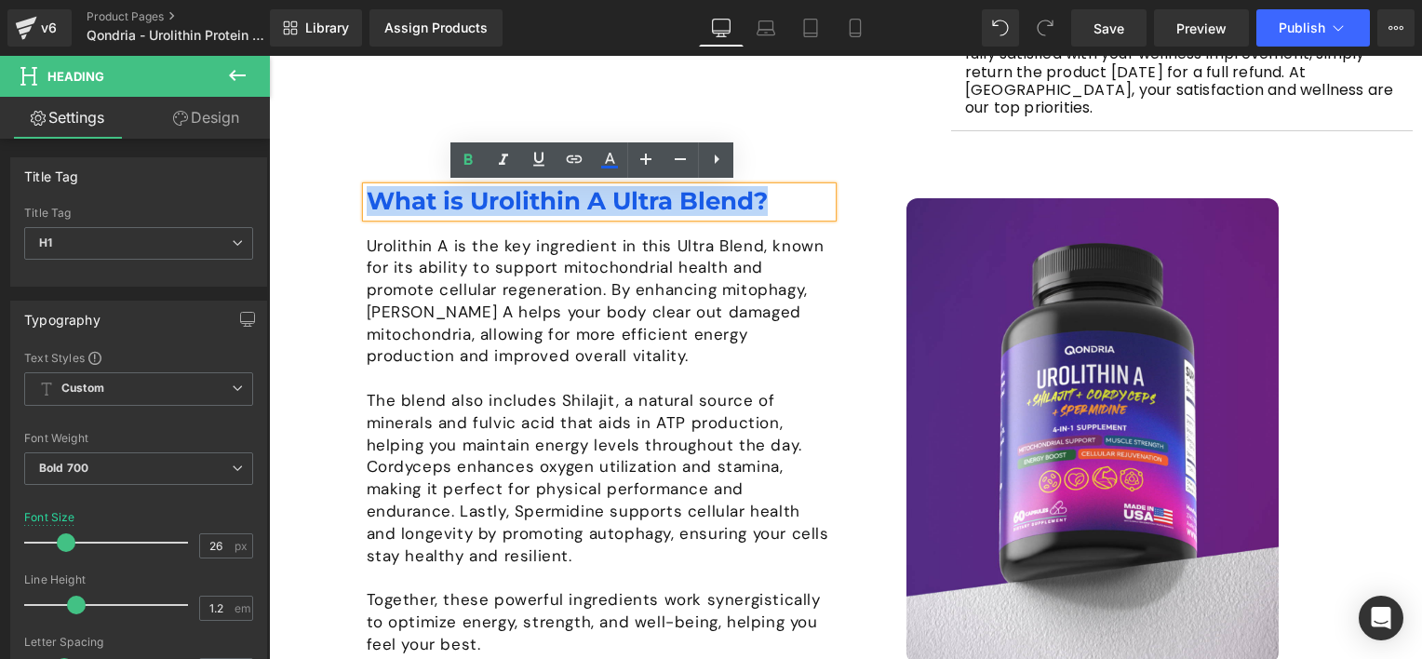
drag, startPoint x: 771, startPoint y: 197, endPoint x: 363, endPoint y: 197, distance: 407.6
click at [363, 197] on div "Image What is Urolithin A Ultra Blend? Heading Urolithin A is the key ingredien…" at bounding box center [846, 430] width 1024 height 487
paste div
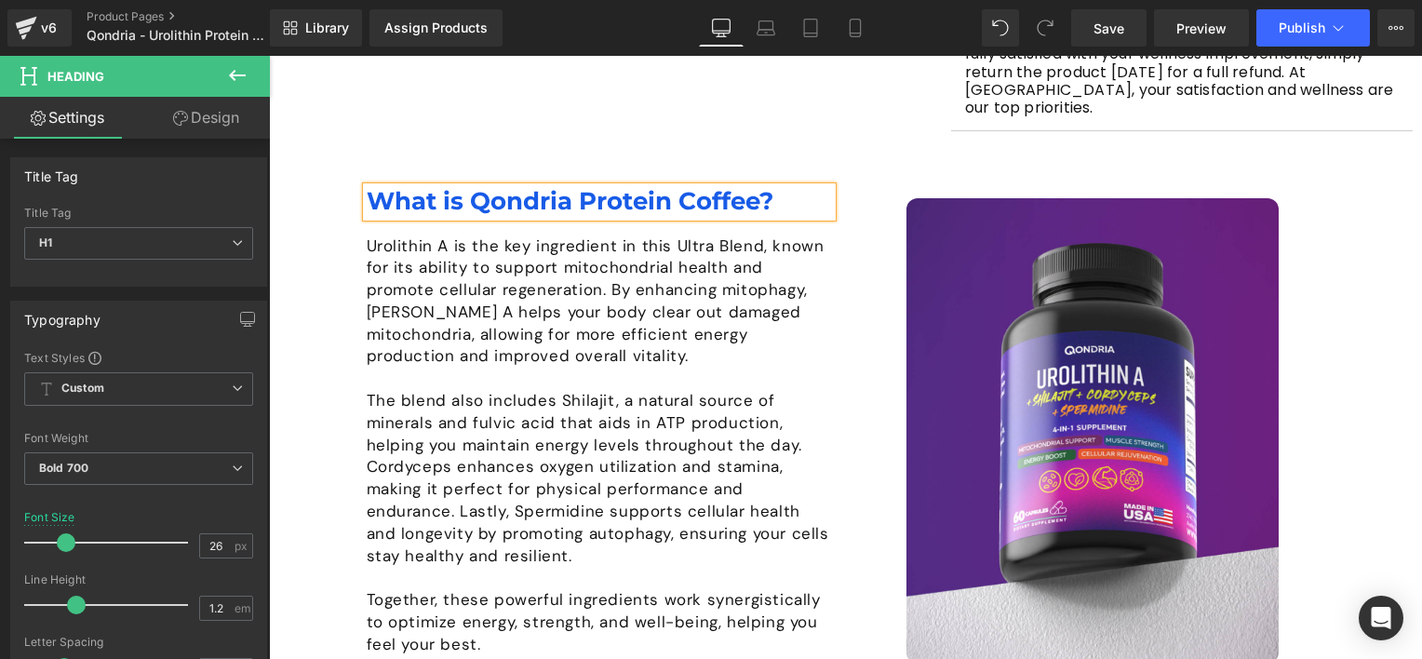
click at [540, 407] on p "The blend also includes Shilajit, a natural source of minerals and fulvic acid …" at bounding box center [599, 478] width 465 height 177
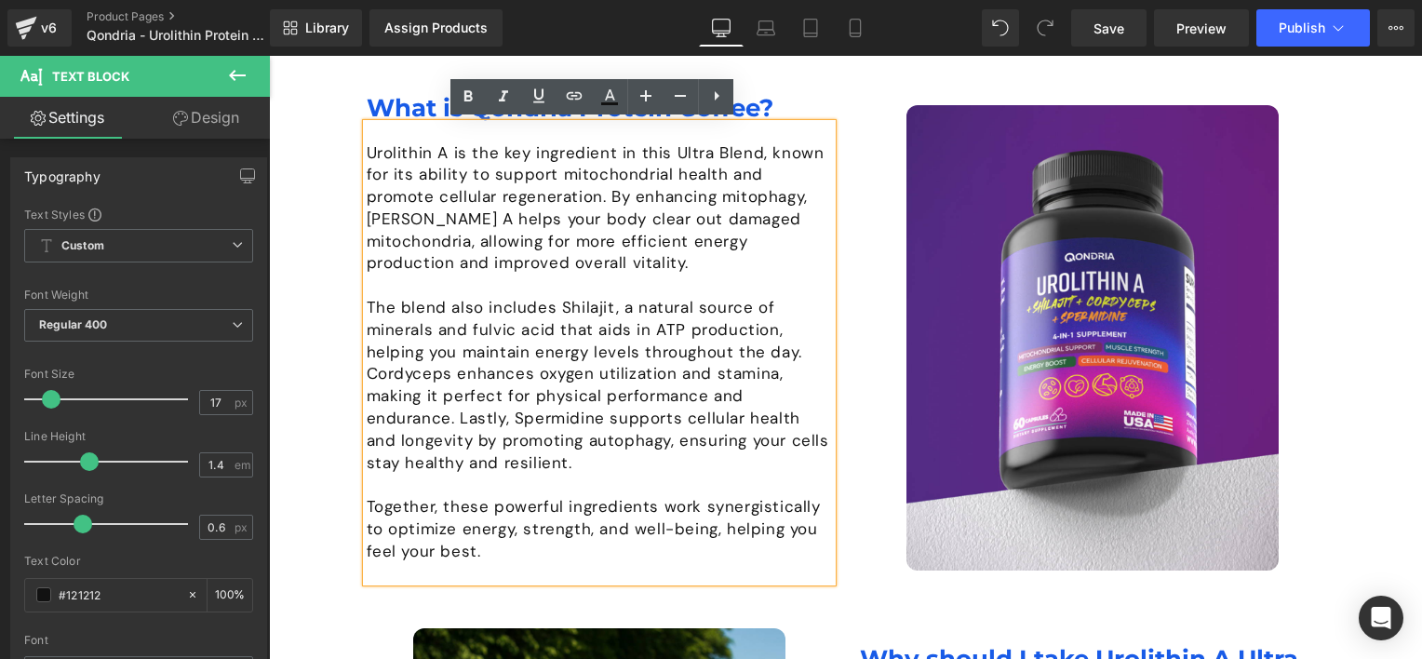
scroll to position [1384, 0]
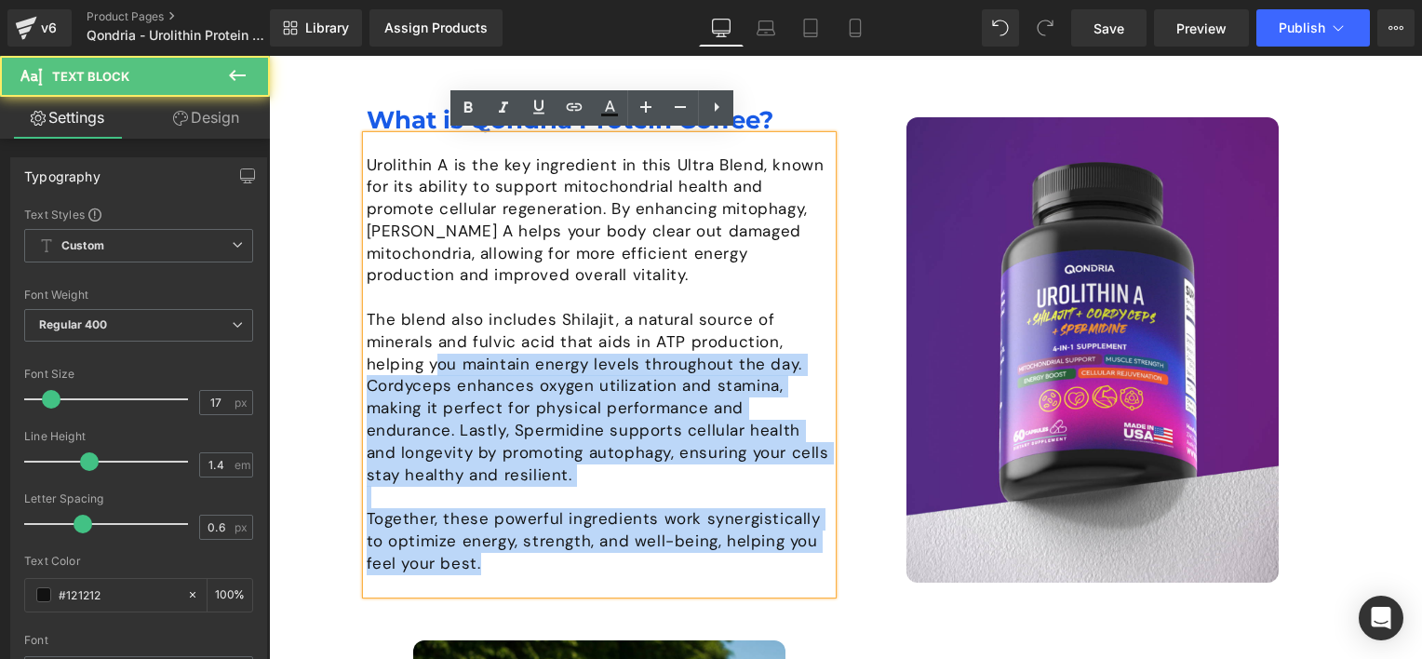
drag, startPoint x: 357, startPoint y: 156, endPoint x: 429, endPoint y: 368, distance: 223.1
click at [429, 368] on div "Urolithin A is the key ingredient in this Ultra Blend, known for its ability to…" at bounding box center [599, 365] width 465 height 458
click at [367, 155] on div "Urolithin A is the key ingredient in this Ultra Blend, known for its ability to…" at bounding box center [599, 365] width 465 height 458
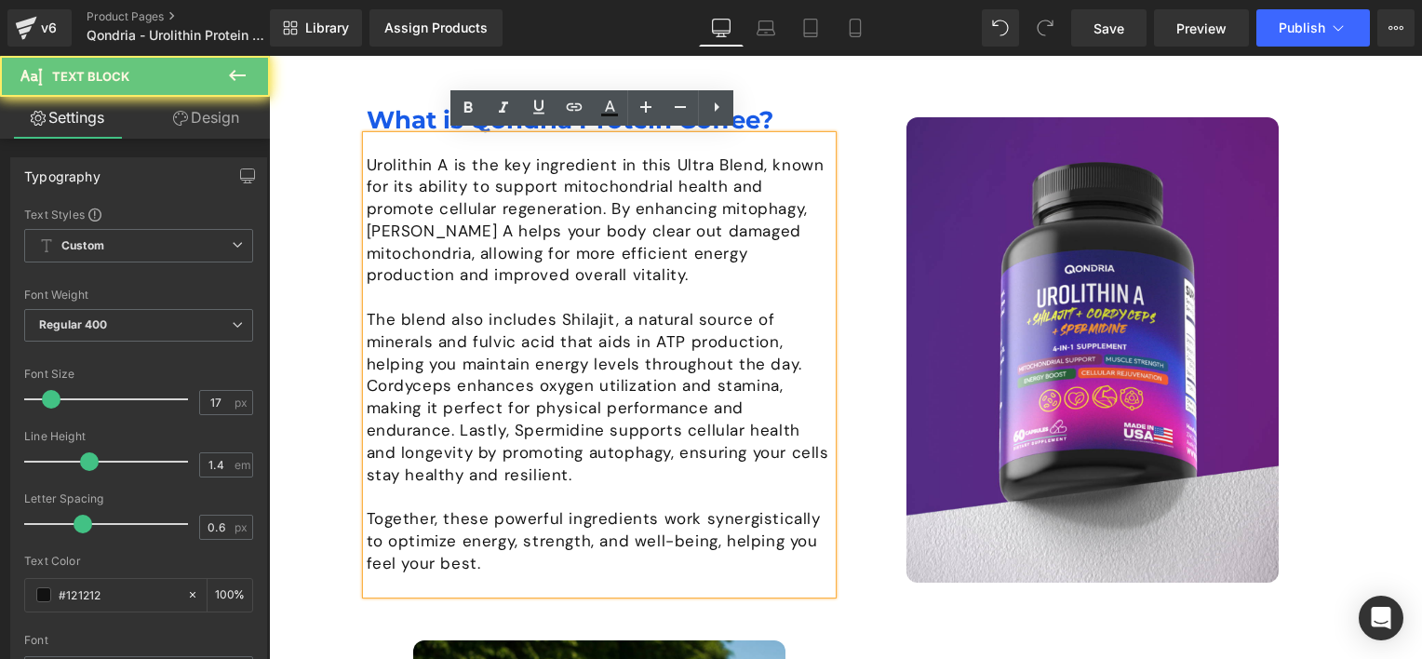
click at [367, 158] on p "Urolithin A is the key ingredient in this Ultra Blend, known for its ability to…" at bounding box center [599, 220] width 465 height 133
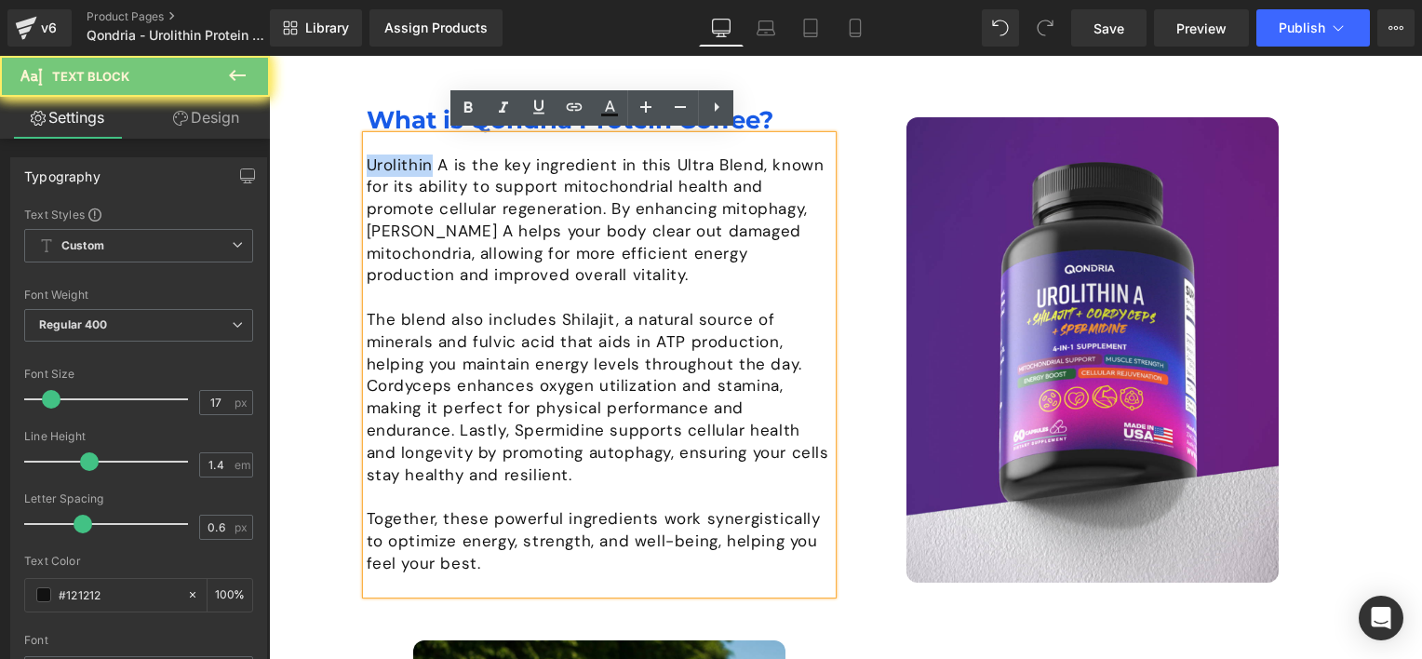
scroll to position [1361, 0]
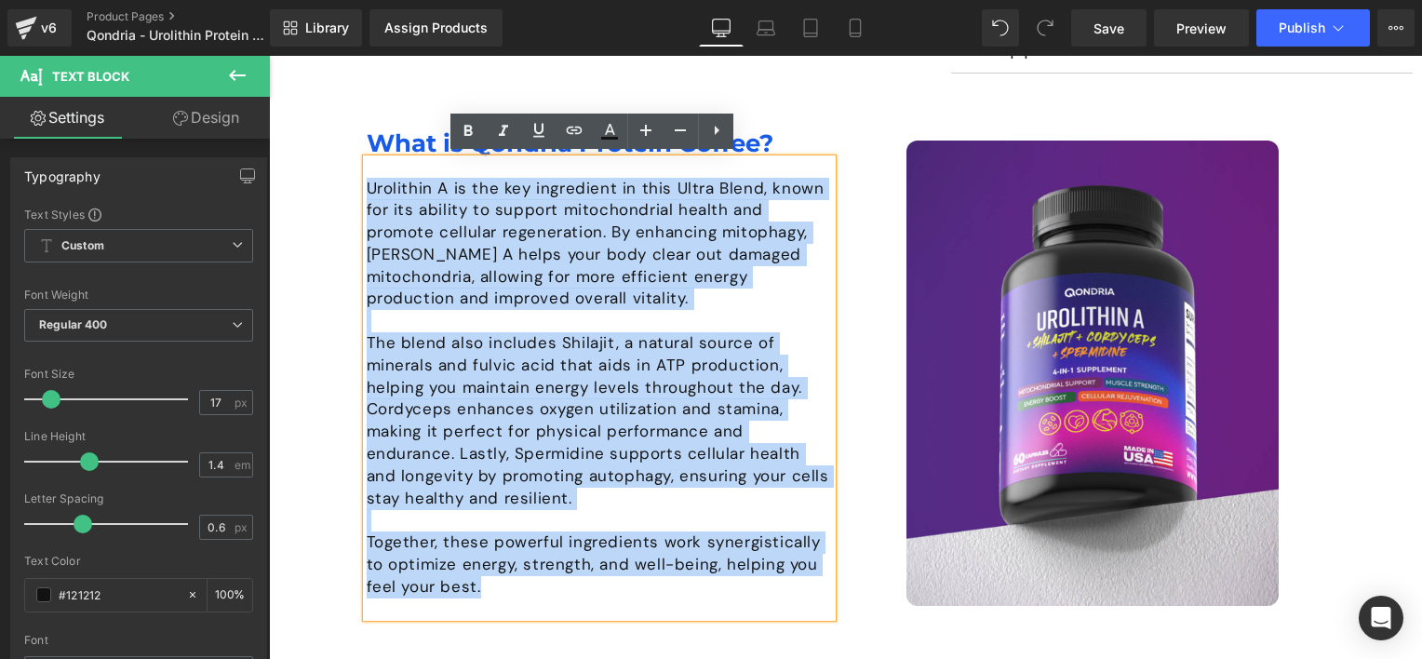
drag, startPoint x: 360, startPoint y: 158, endPoint x: 539, endPoint y: 581, distance: 458.8
click at [539, 581] on div "Urolithin A is the key ingredient in this Ultra Blend, known for its ability to…" at bounding box center [599, 388] width 465 height 458
paste div
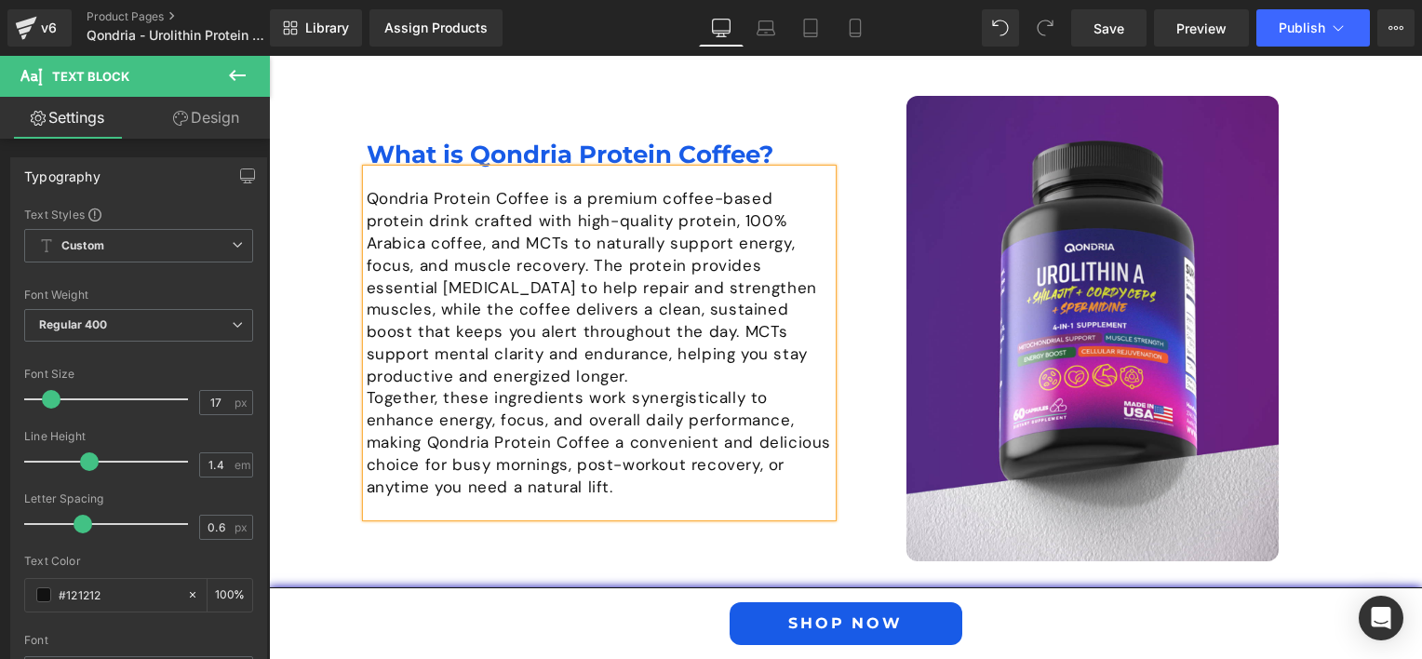
scroll to position [1405, 0]
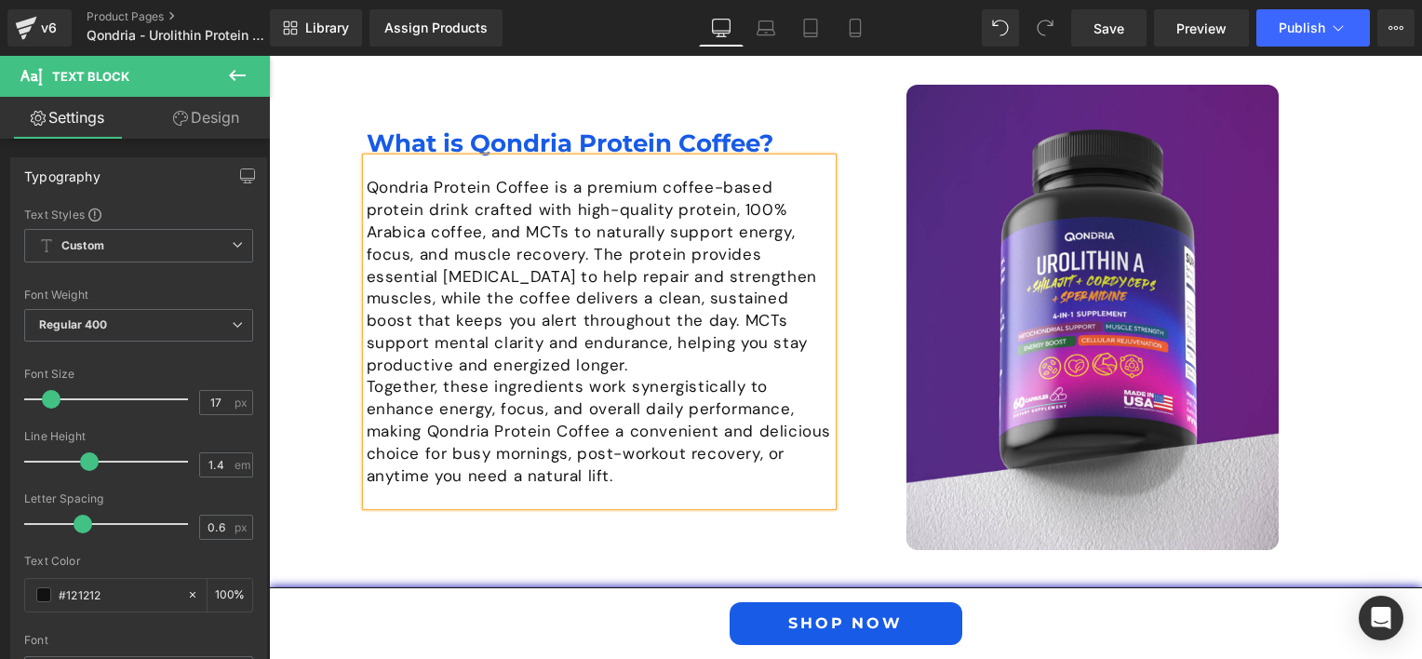
click at [446, 362] on p "Qondria Protein Coffee is a premium coffee-based protein drink crafted with hig…" at bounding box center [599, 276] width 465 height 199
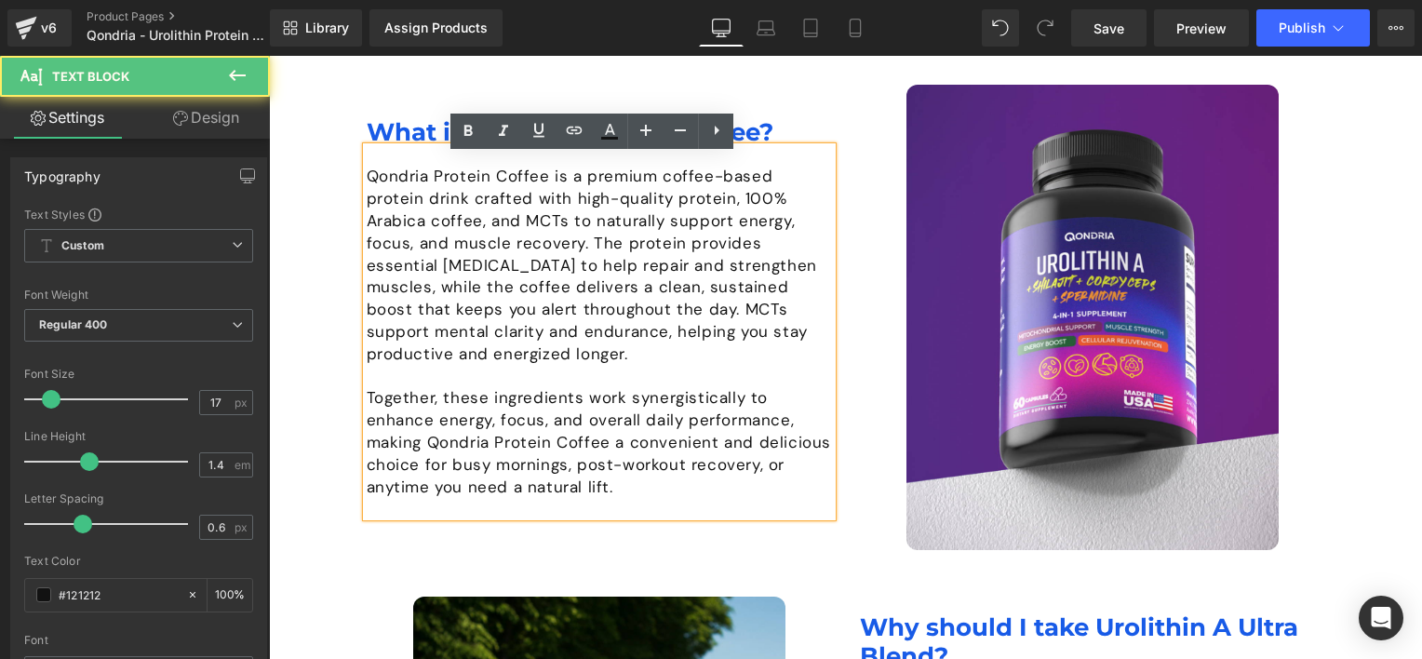
scroll to position [1394, 0]
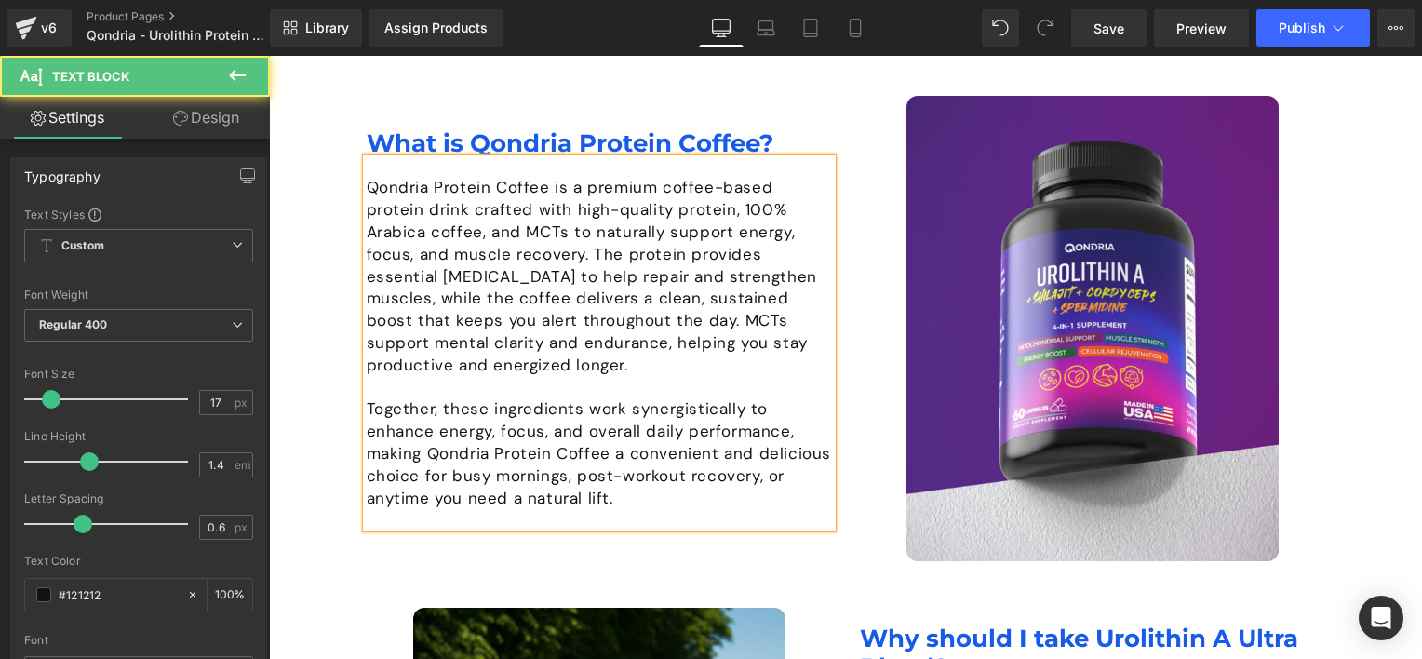
click at [396, 160] on div "Qondria Protein Coffee is a premium coffee-based protein drink crafted with hig…" at bounding box center [599, 342] width 465 height 369
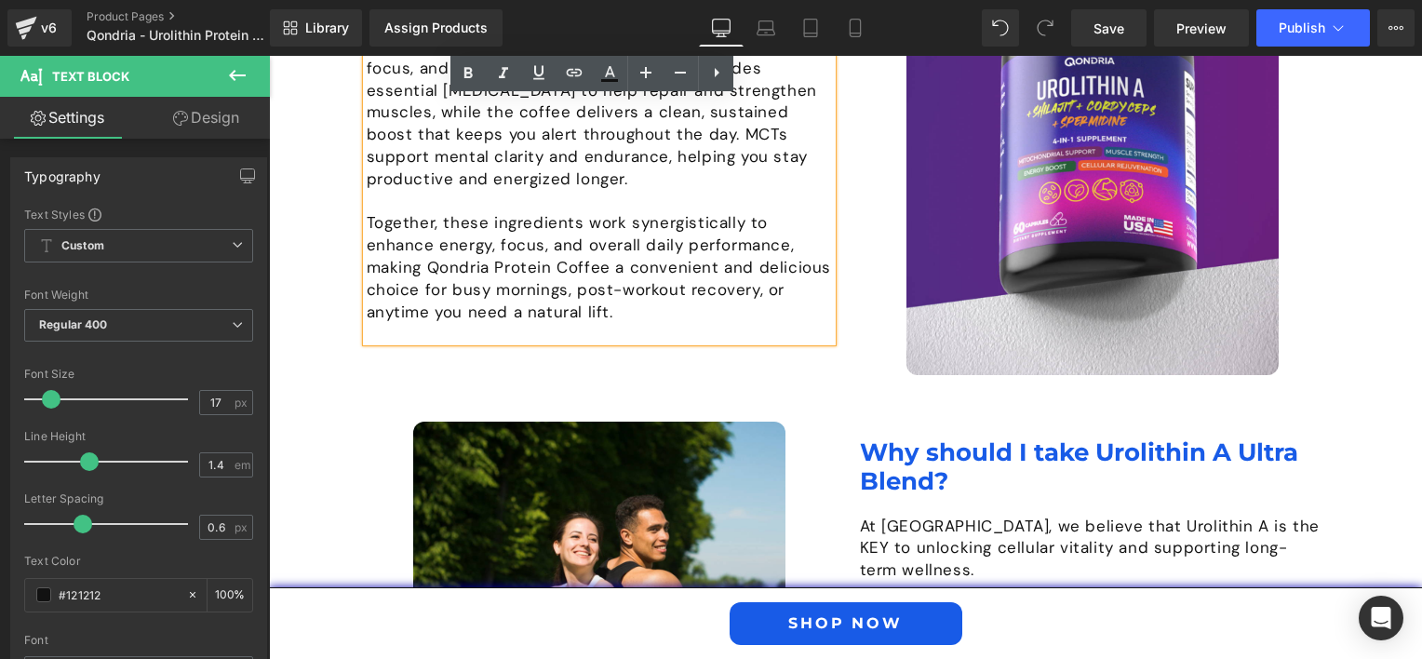
scroll to position [1673, 0]
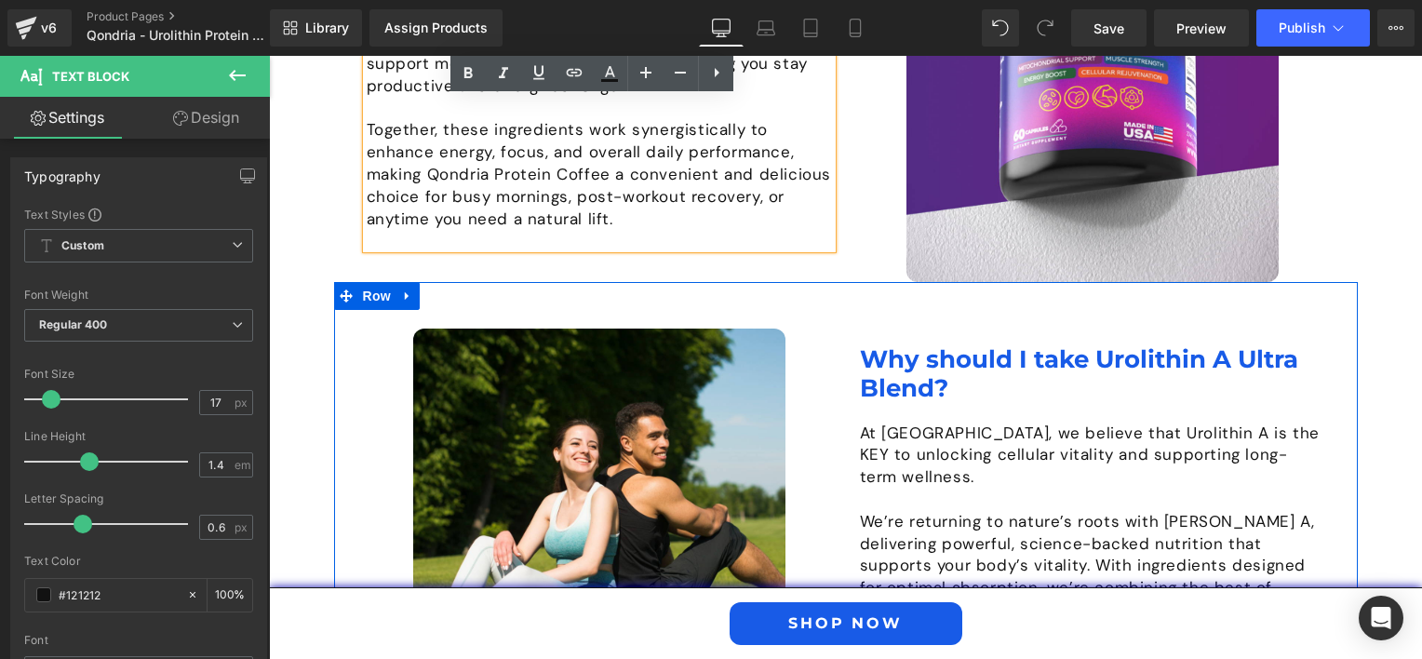
click at [896, 376] on h1 "Why should I take Urolithin A Ultra Blend?" at bounding box center [1092, 374] width 465 height 58
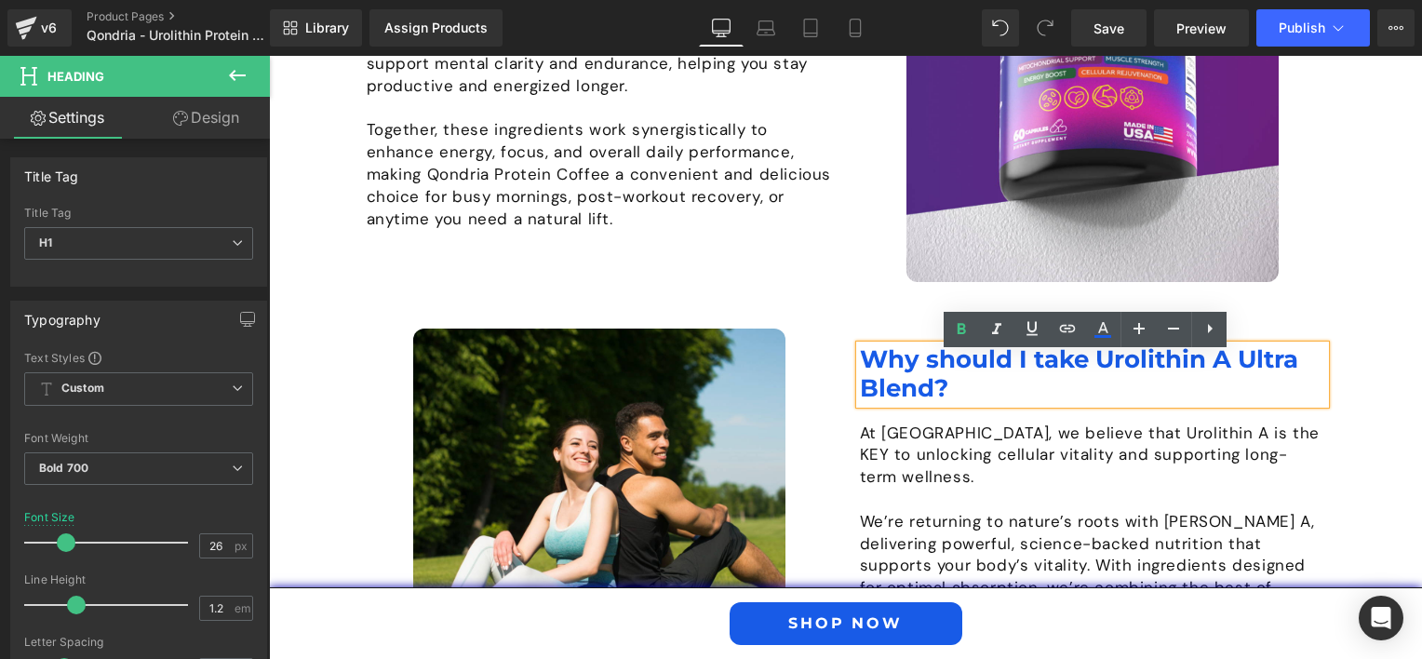
drag, startPoint x: 967, startPoint y: 402, endPoint x: 852, endPoint y: 359, distance: 123.1
click at [860, 359] on div "Why should I take Urolithin A Ultra Blend?" at bounding box center [1092, 374] width 465 height 58
paste div
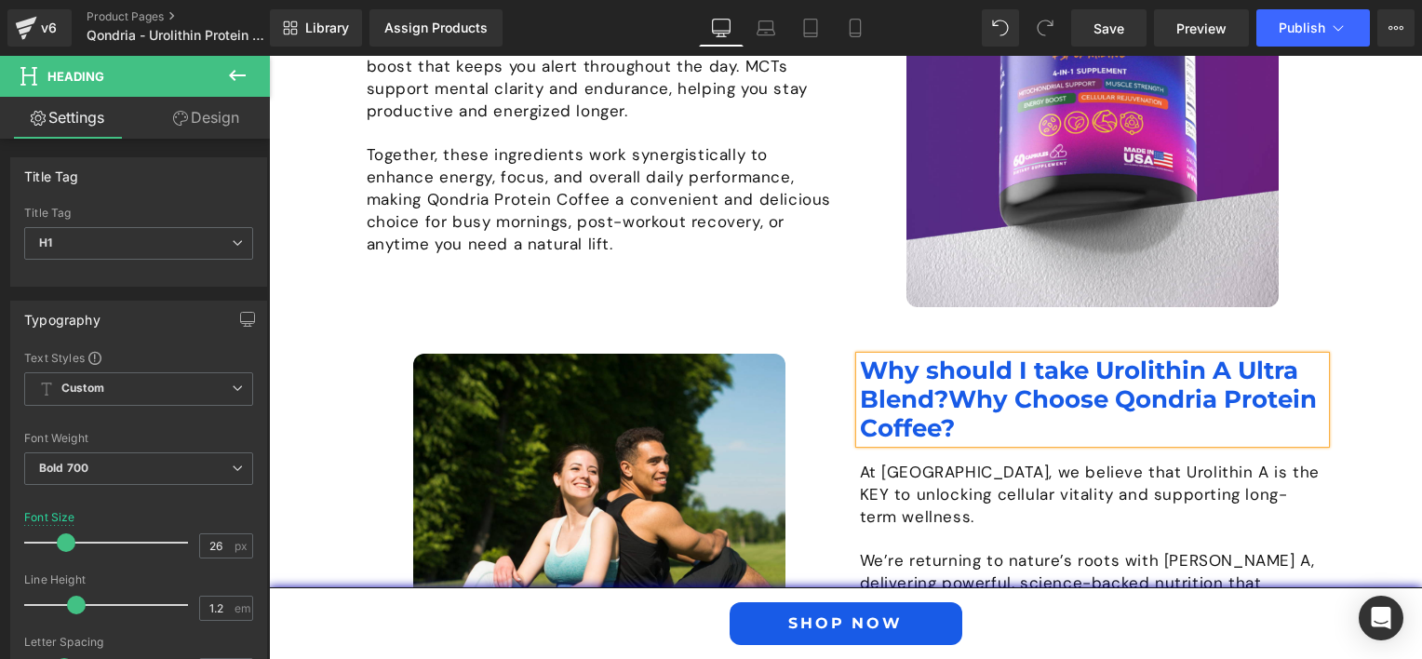
scroll to position [1659, 0]
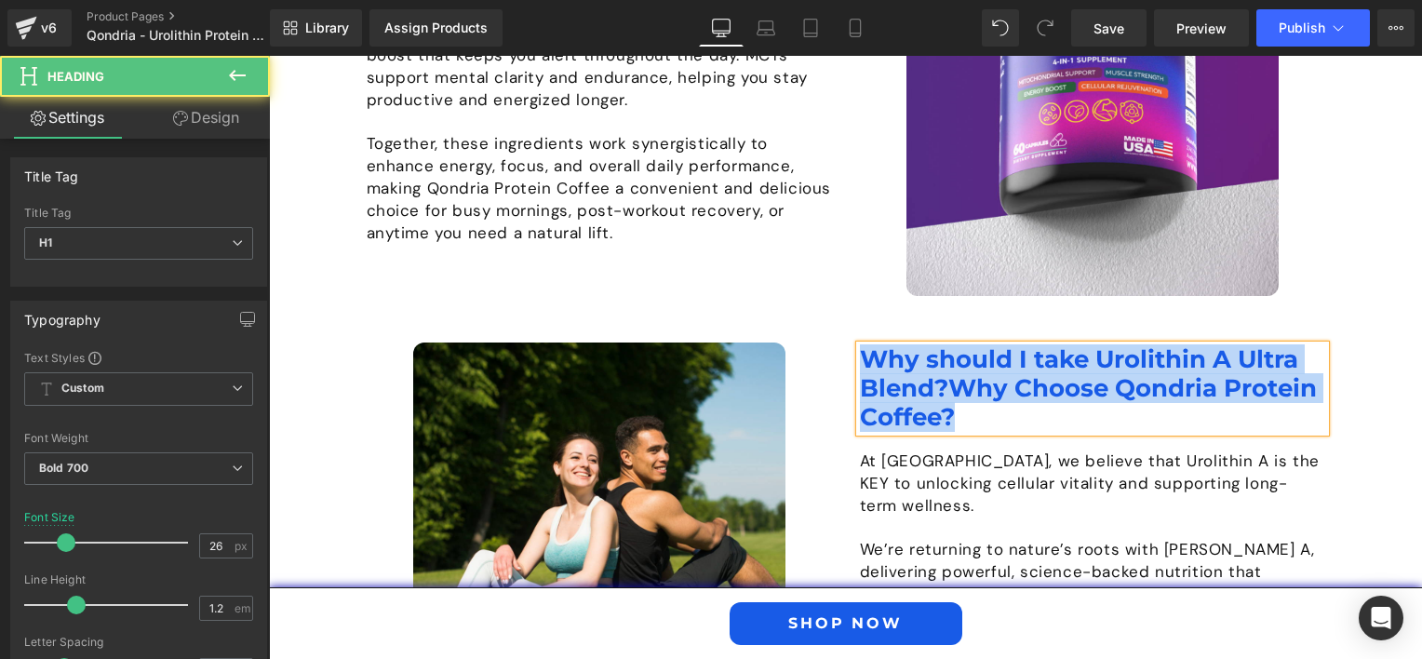
drag, startPoint x: 858, startPoint y: 369, endPoint x: 956, endPoint y: 429, distance: 114.9
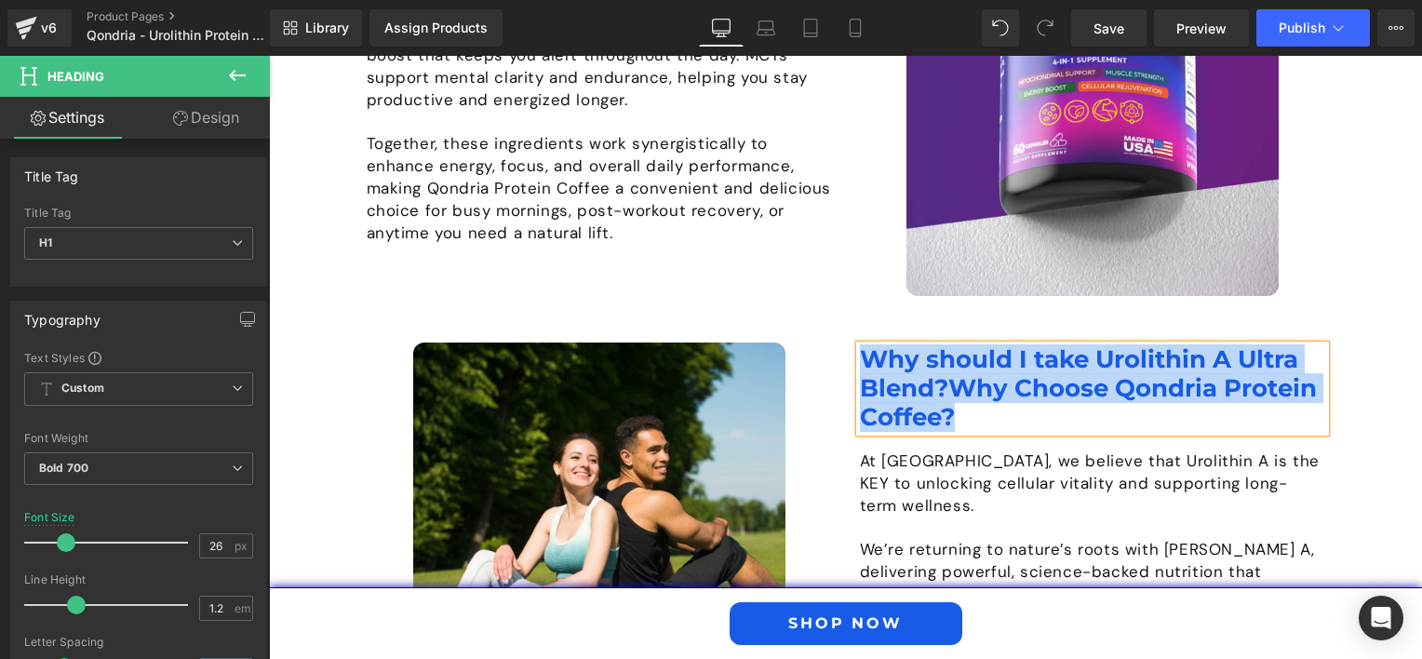
click at [956, 429] on h1 "Why should I take Urolithin A Ultra Blend?Why Choose Qondria Protein Coffee?" at bounding box center [1092, 388] width 465 height 87
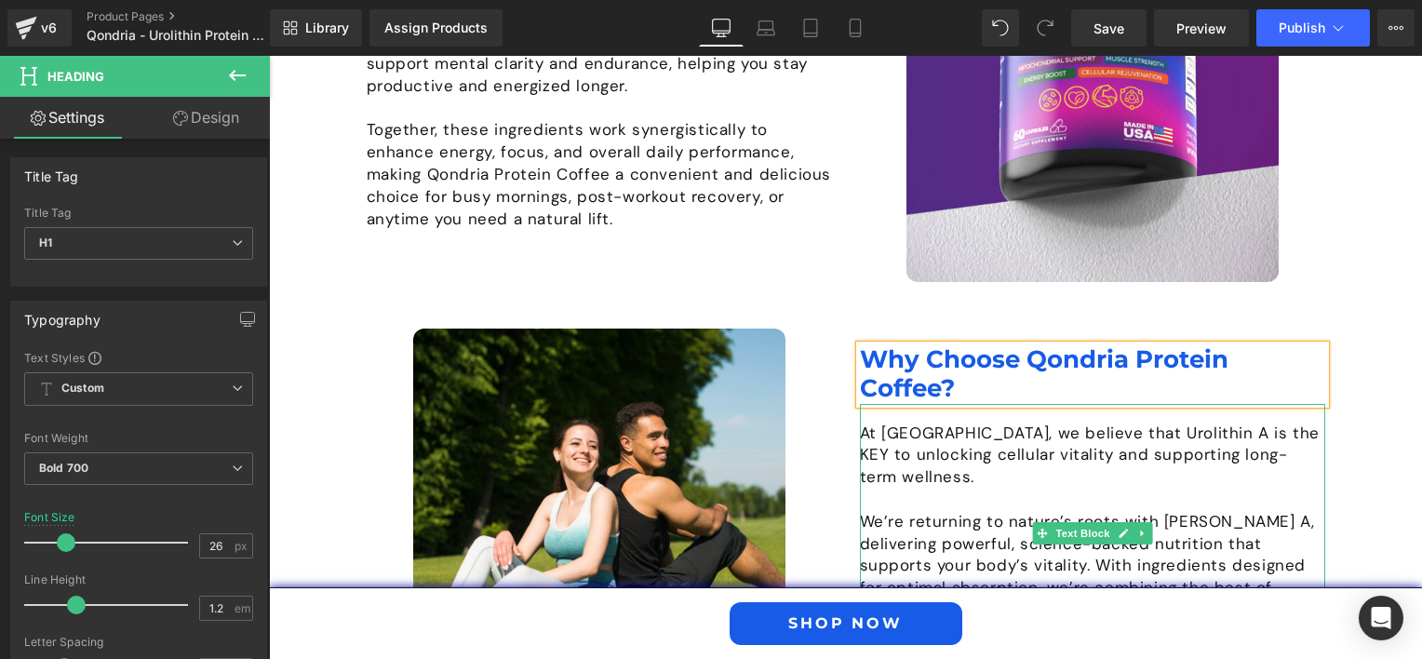
scroll to position [1859, 0]
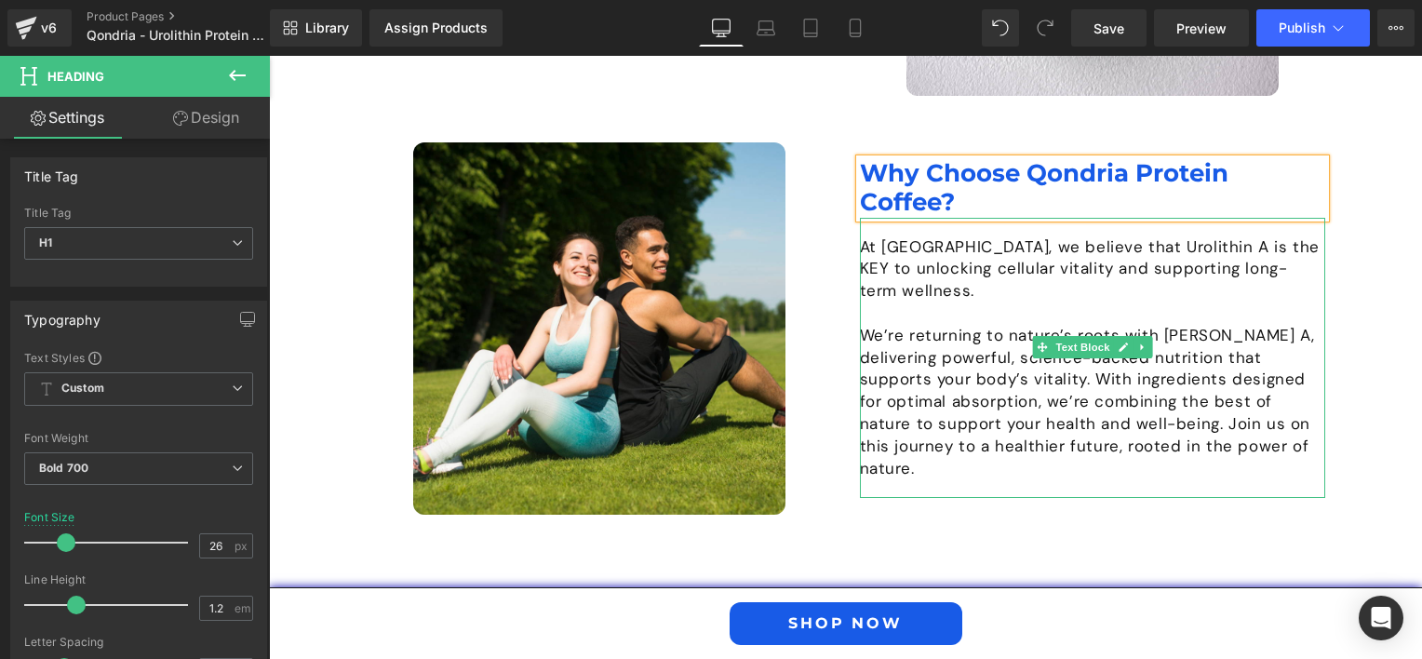
click at [924, 323] on p at bounding box center [1092, 313] width 465 height 22
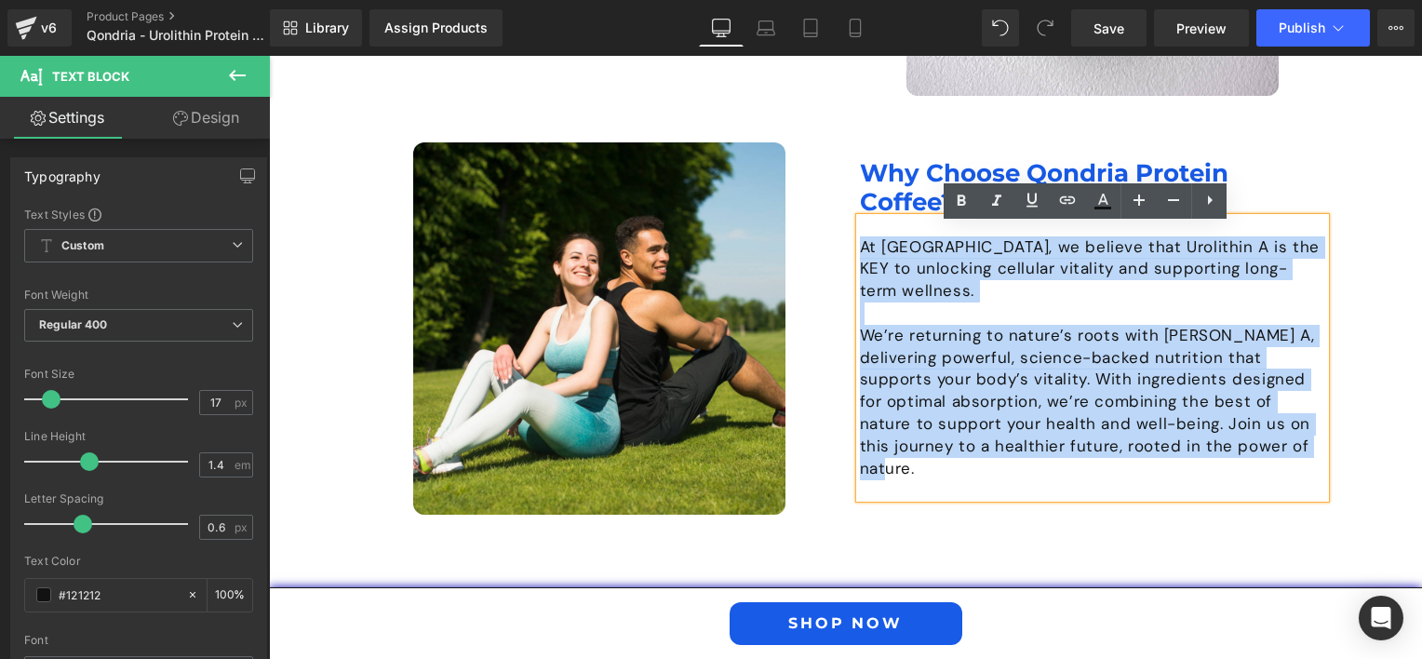
drag, startPoint x: 856, startPoint y: 253, endPoint x: 1266, endPoint y: 456, distance: 457.0
click at [1266, 456] on div "At [GEOGRAPHIC_DATA], we believe that Urolithin A is the KEY to unlocking cellu…" at bounding box center [1092, 358] width 465 height 281
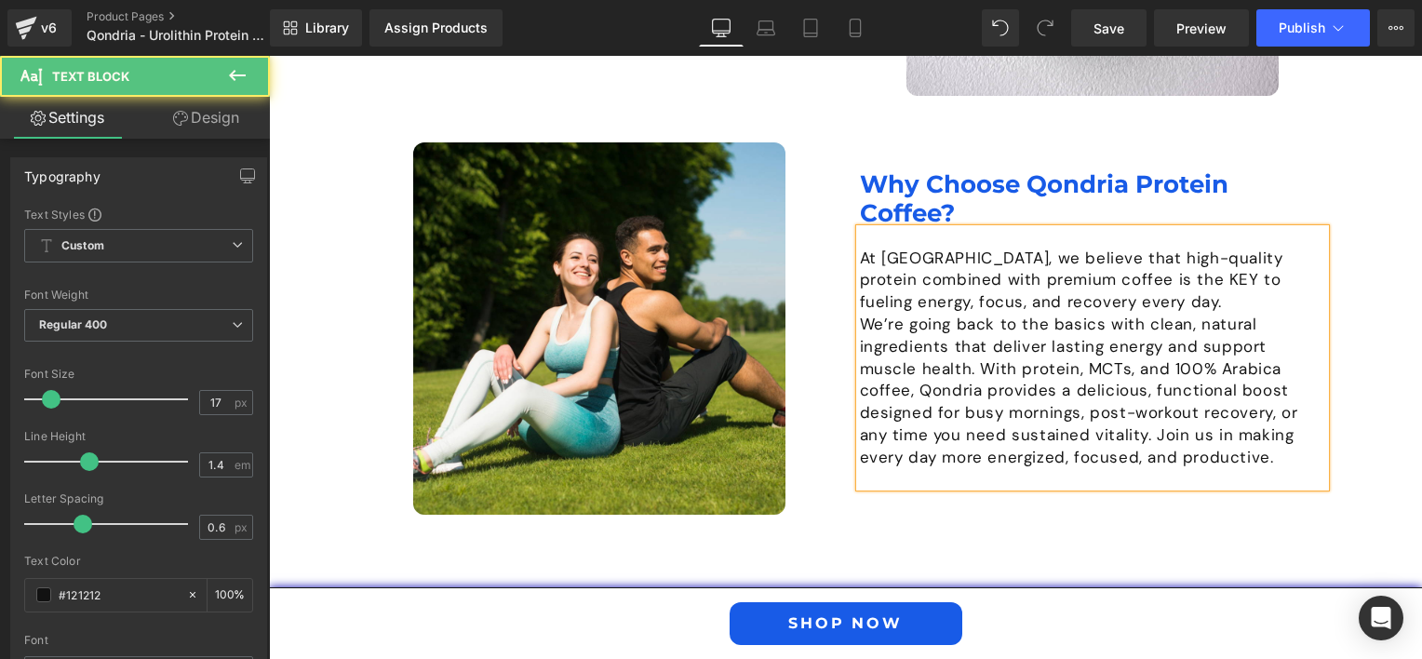
click at [1087, 289] on p "At [GEOGRAPHIC_DATA], we believe that high-quality protein combined with premiu…" at bounding box center [1092, 281] width 465 height 66
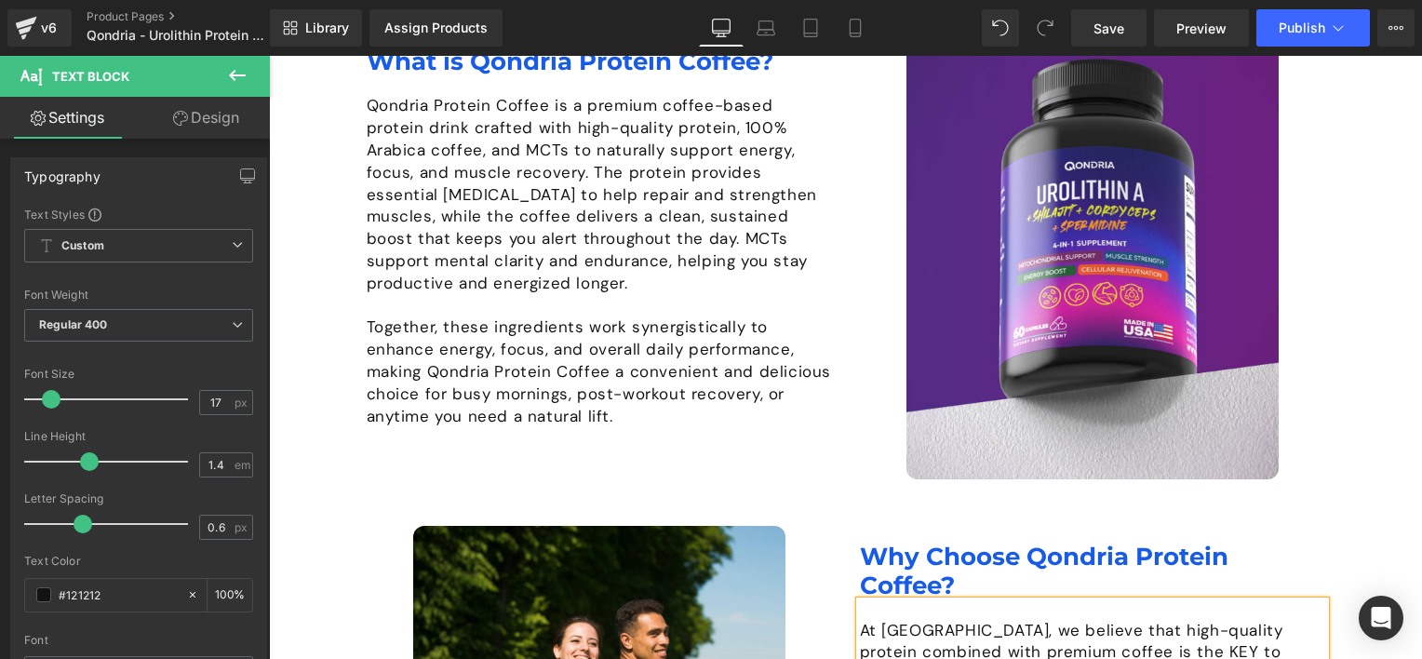
scroll to position [1290, 0]
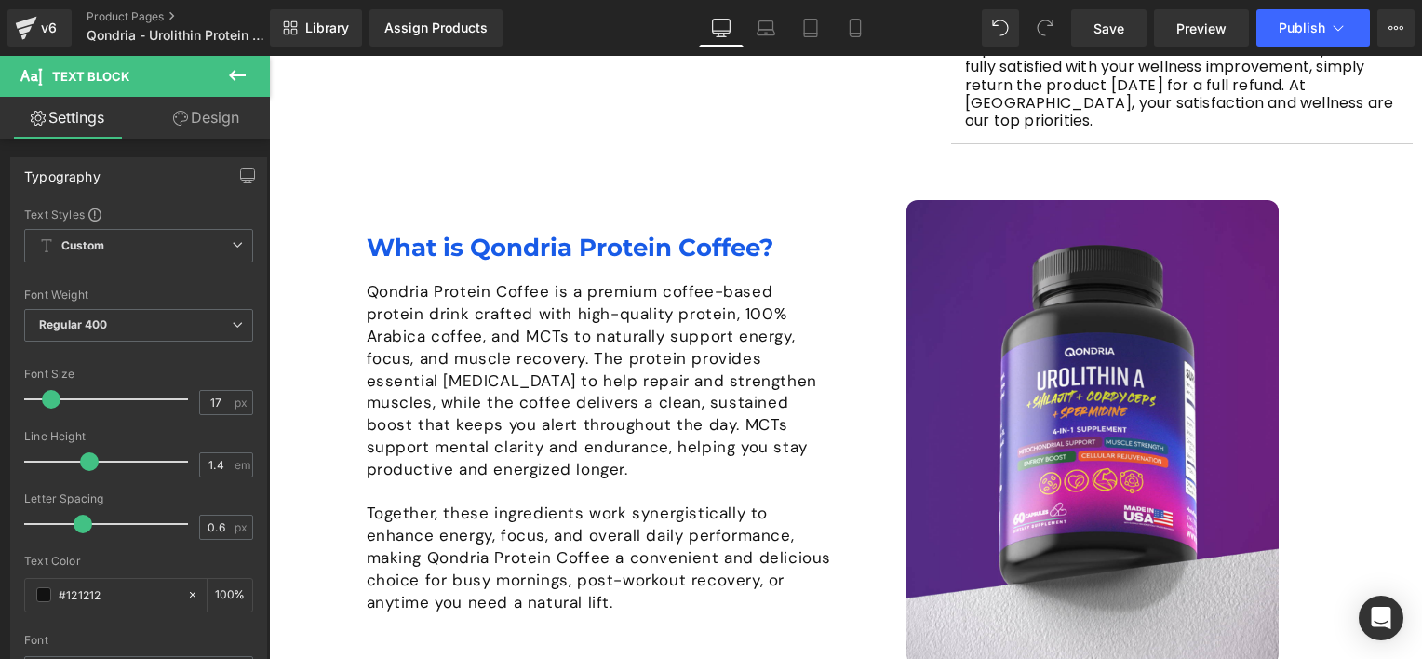
click at [387, 339] on p "Qondria Protein Coffee is a premium coffee-based protein drink crafted with hig…" at bounding box center [599, 380] width 465 height 199
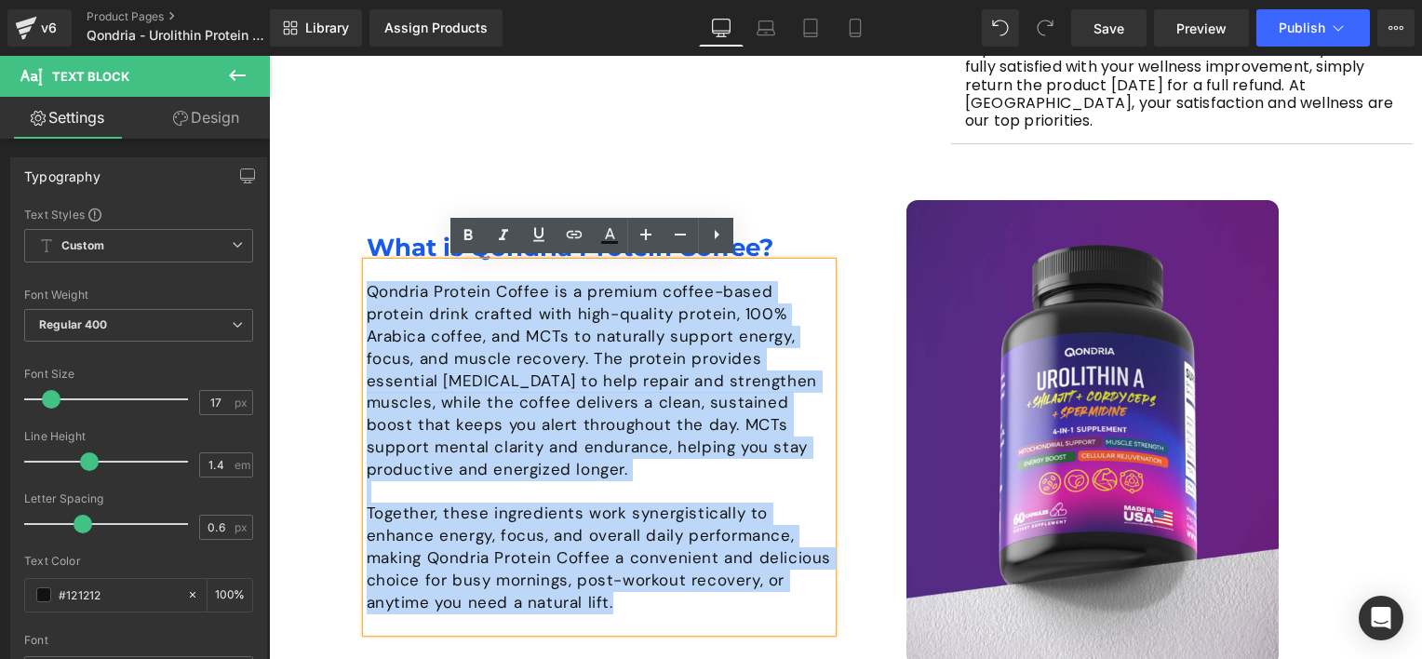
drag, startPoint x: 357, startPoint y: 287, endPoint x: 358, endPoint y: 275, distance: 11.2
click at [367, 275] on div "Qondria Protein Coffee is a premium coffee-based protein drink crafted with hig…" at bounding box center [599, 446] width 465 height 369
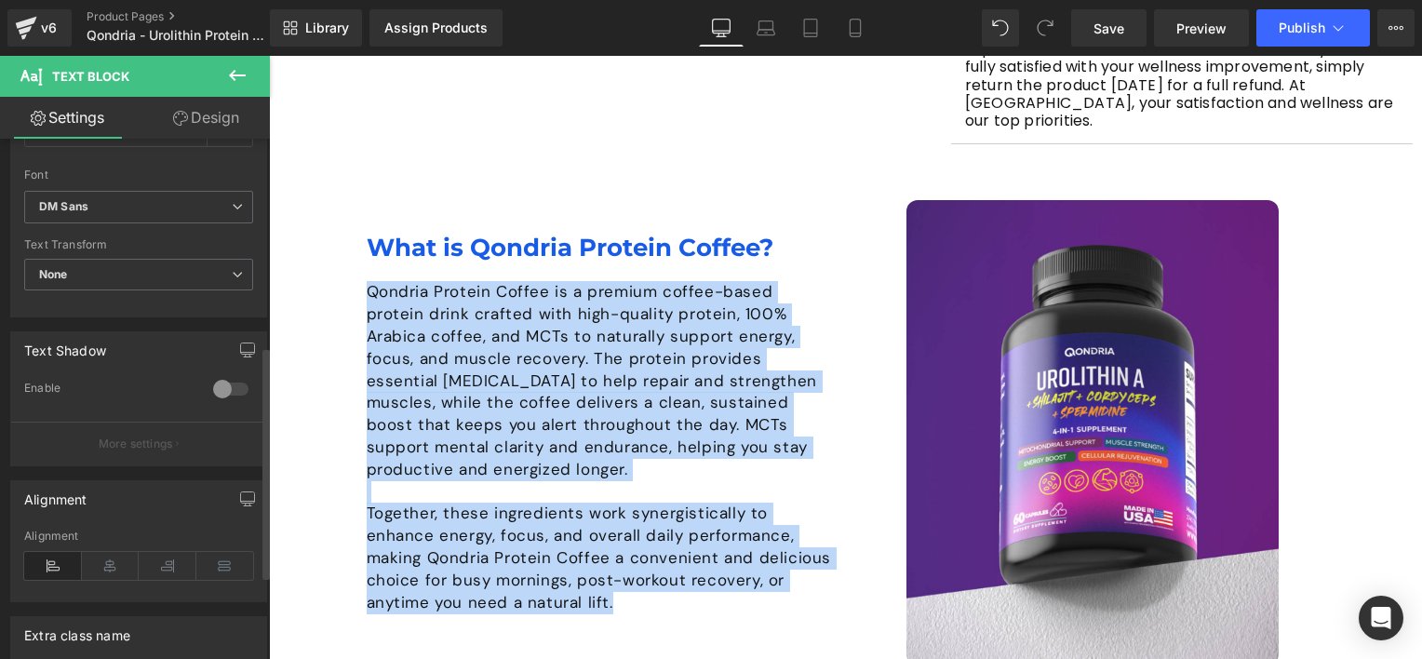
scroll to position [651, 0]
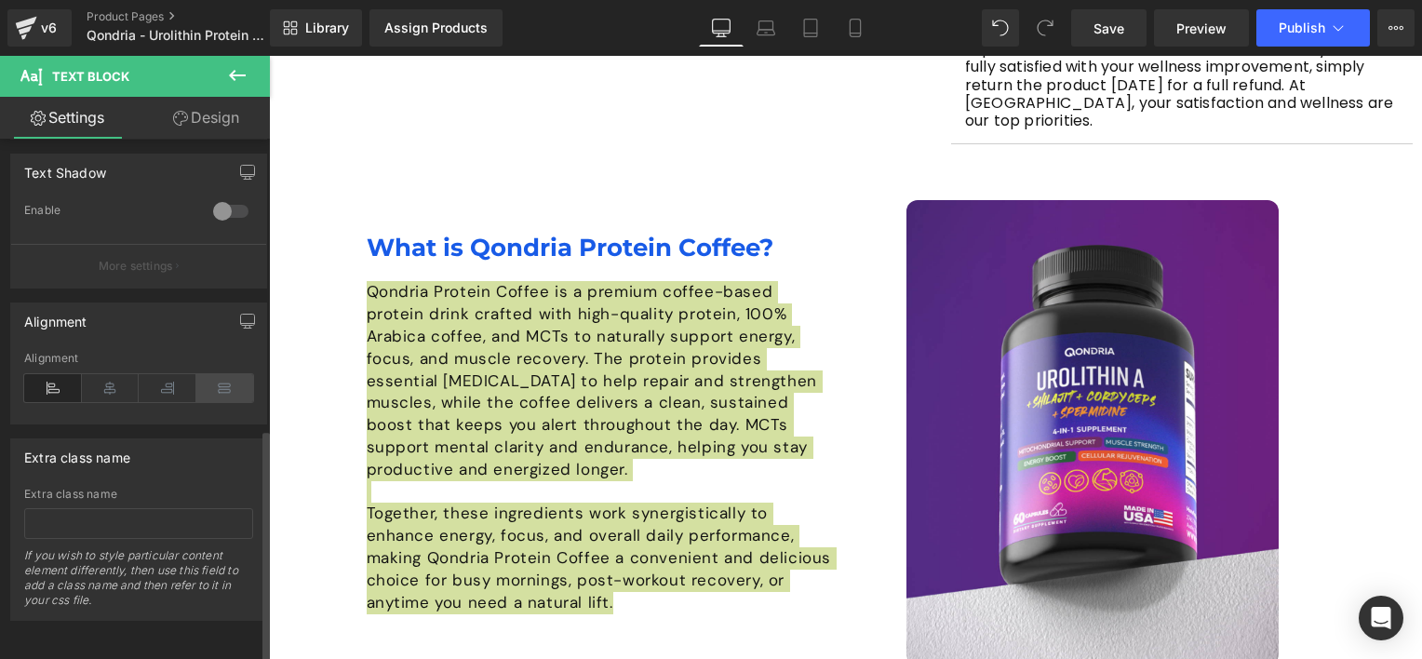
click at [220, 374] on icon at bounding box center [225, 388] width 58 height 28
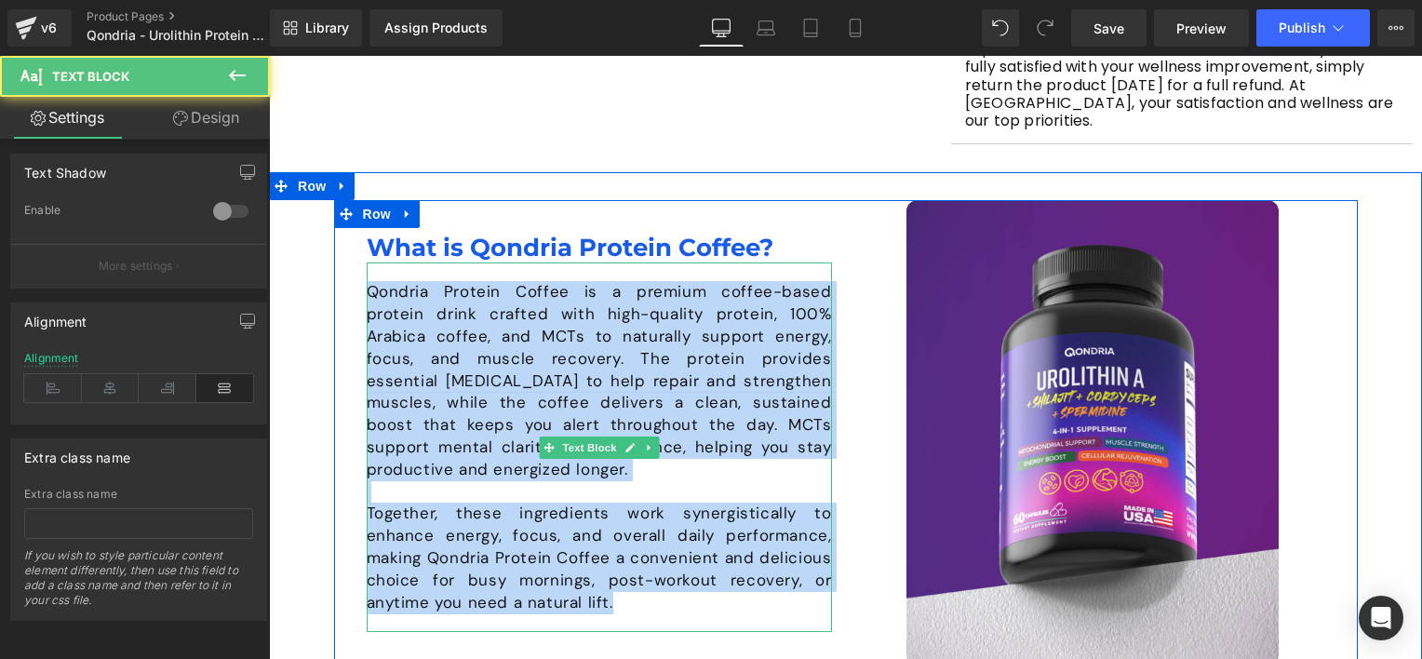
click at [536, 489] on p at bounding box center [599, 492] width 465 height 22
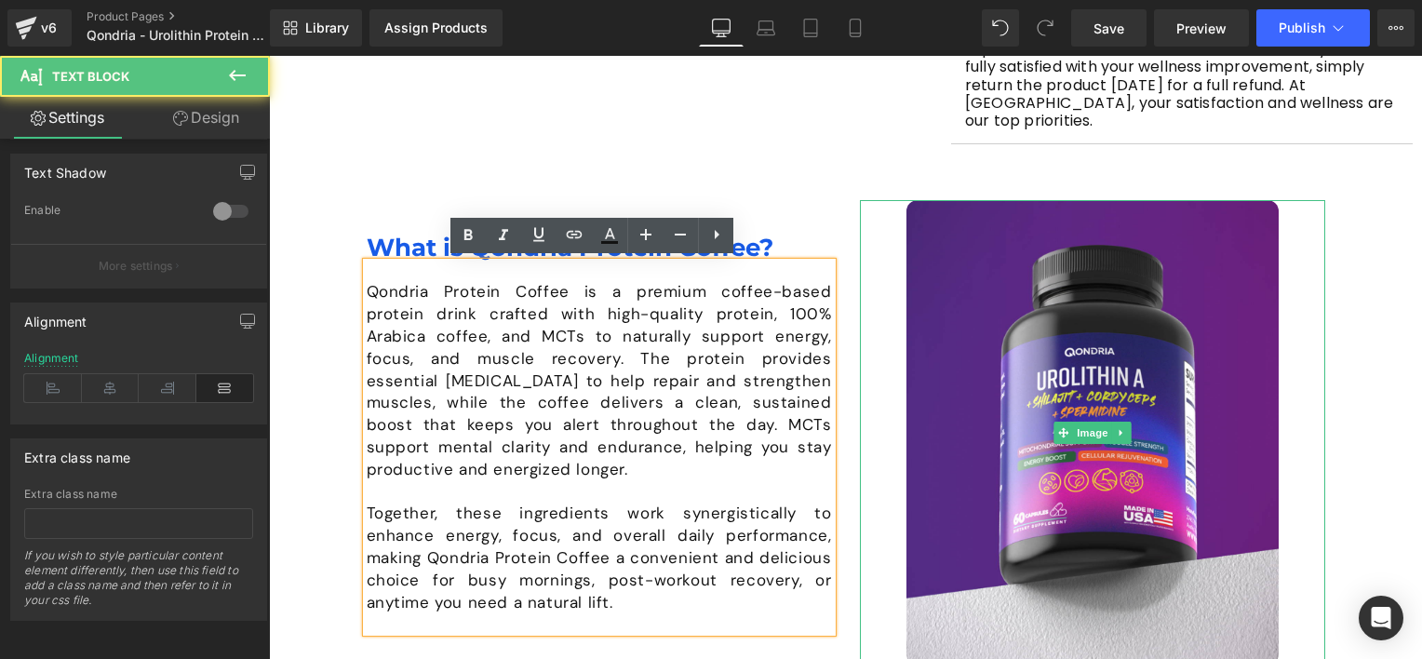
scroll to position [1104, 0]
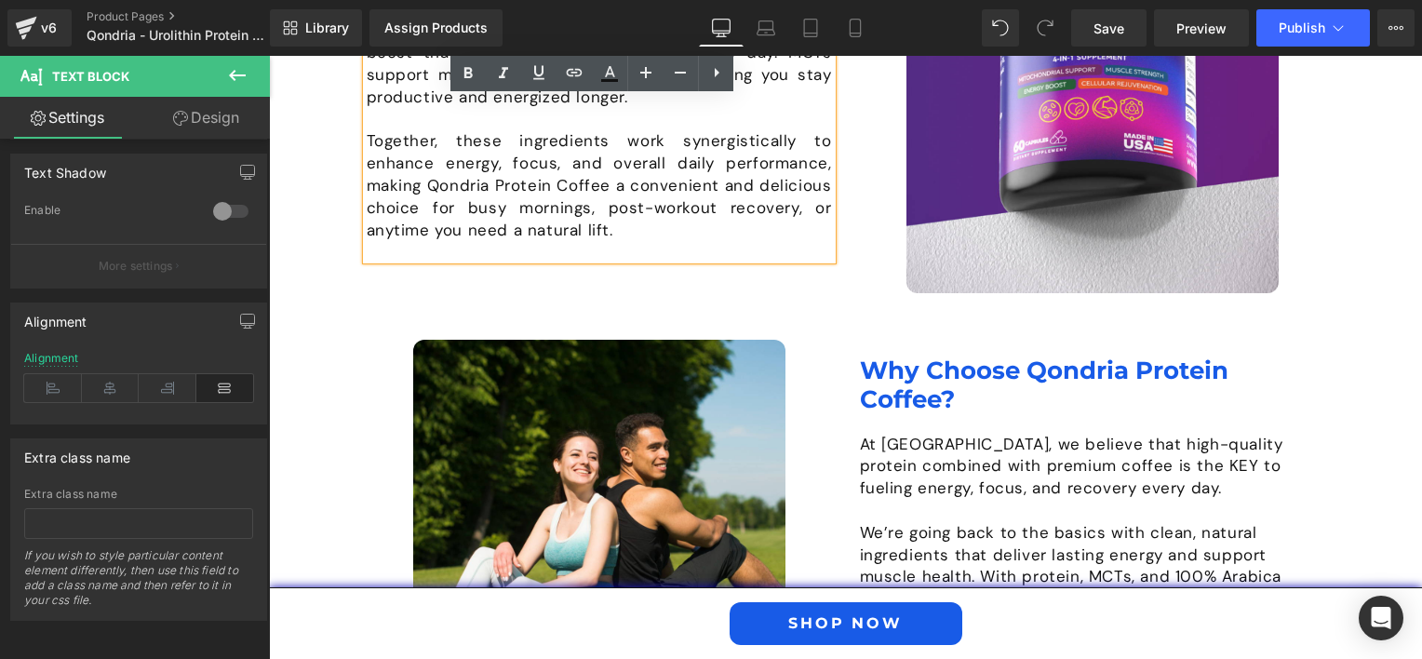
click at [1043, 454] on p "At [GEOGRAPHIC_DATA], we believe that high-quality protein combined with premiu…" at bounding box center [1092, 467] width 465 height 66
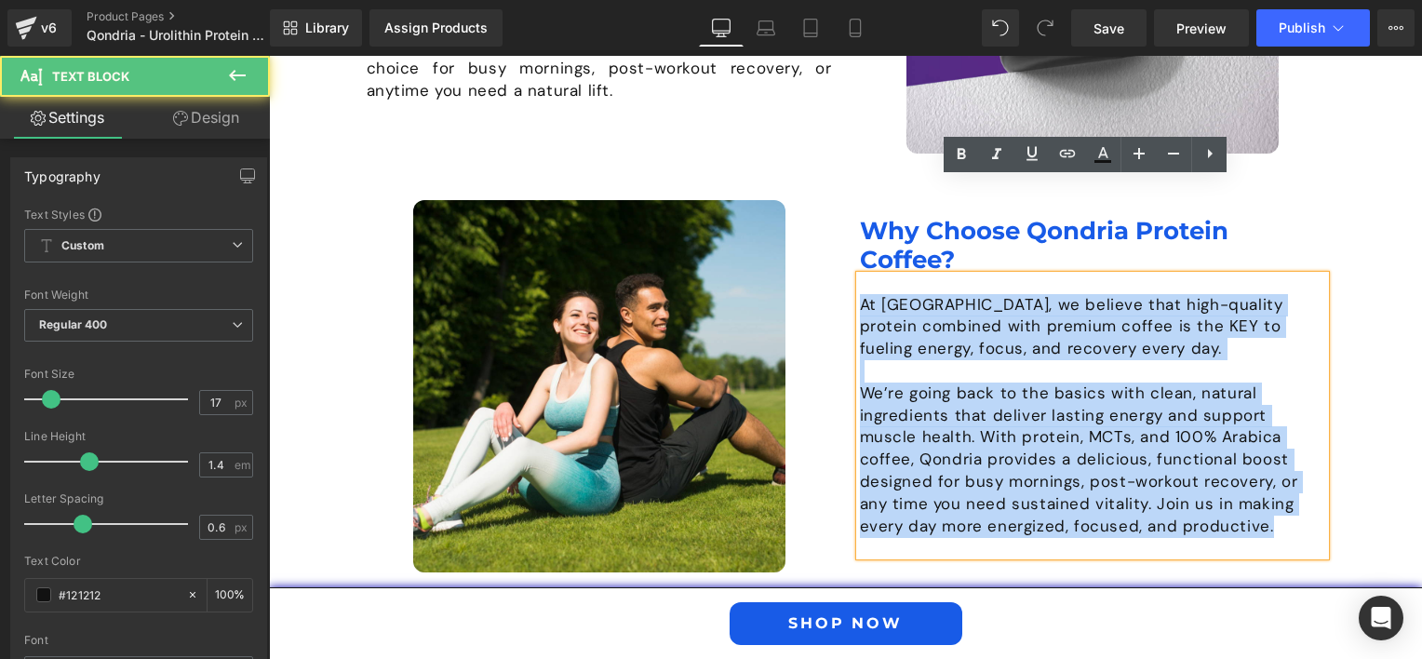
scroll to position [1686, 0]
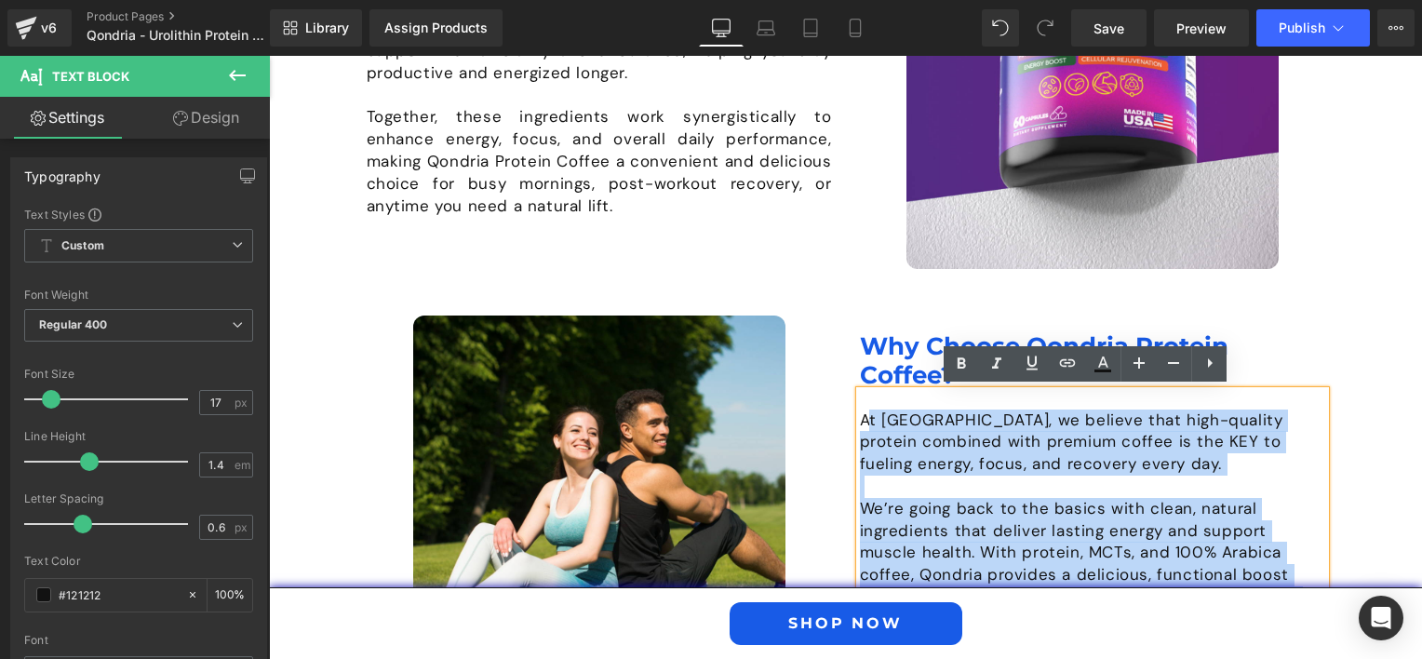
drag, startPoint x: 1140, startPoint y: 377, endPoint x: 857, endPoint y: 416, distance: 285.6
click at [860, 416] on div "At [GEOGRAPHIC_DATA], we believe that high-quality protein combined with premiu…" at bounding box center [1092, 531] width 465 height 281
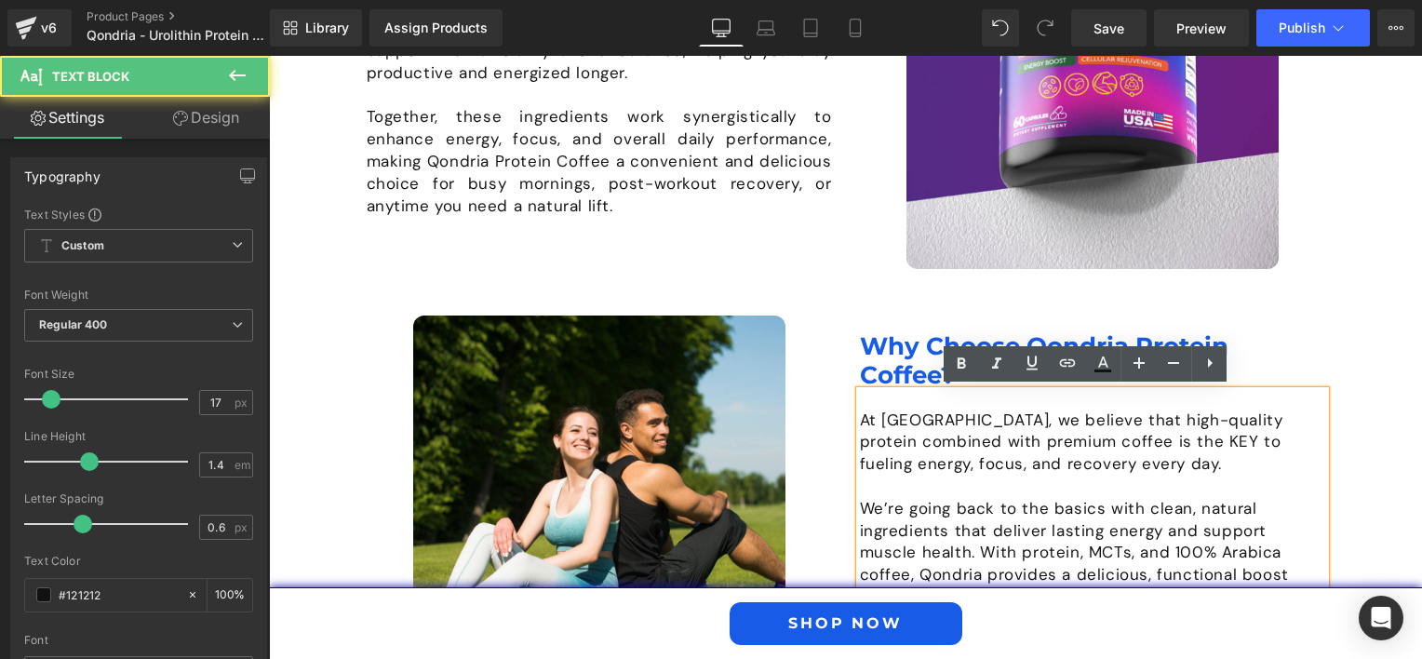
click at [860, 419] on div "At [GEOGRAPHIC_DATA], we believe that high-quality protein combined with premiu…" at bounding box center [1092, 531] width 465 height 281
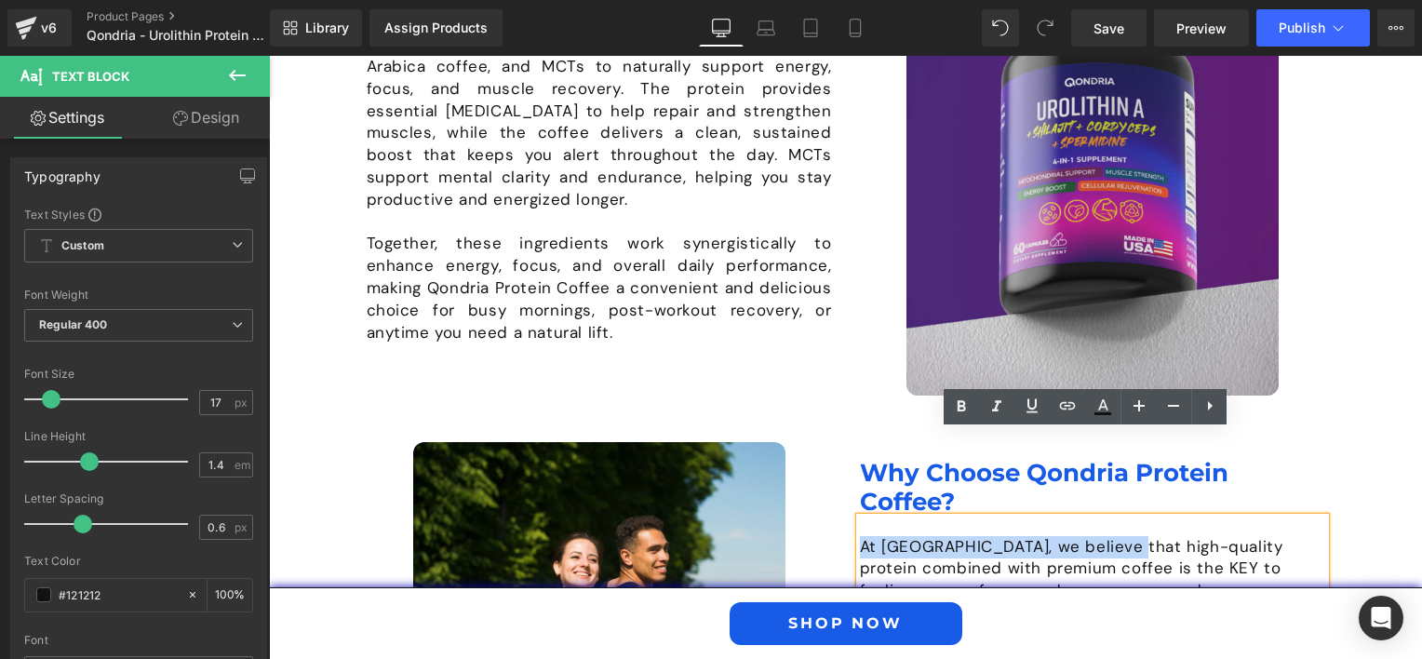
scroll to position [1500, 0]
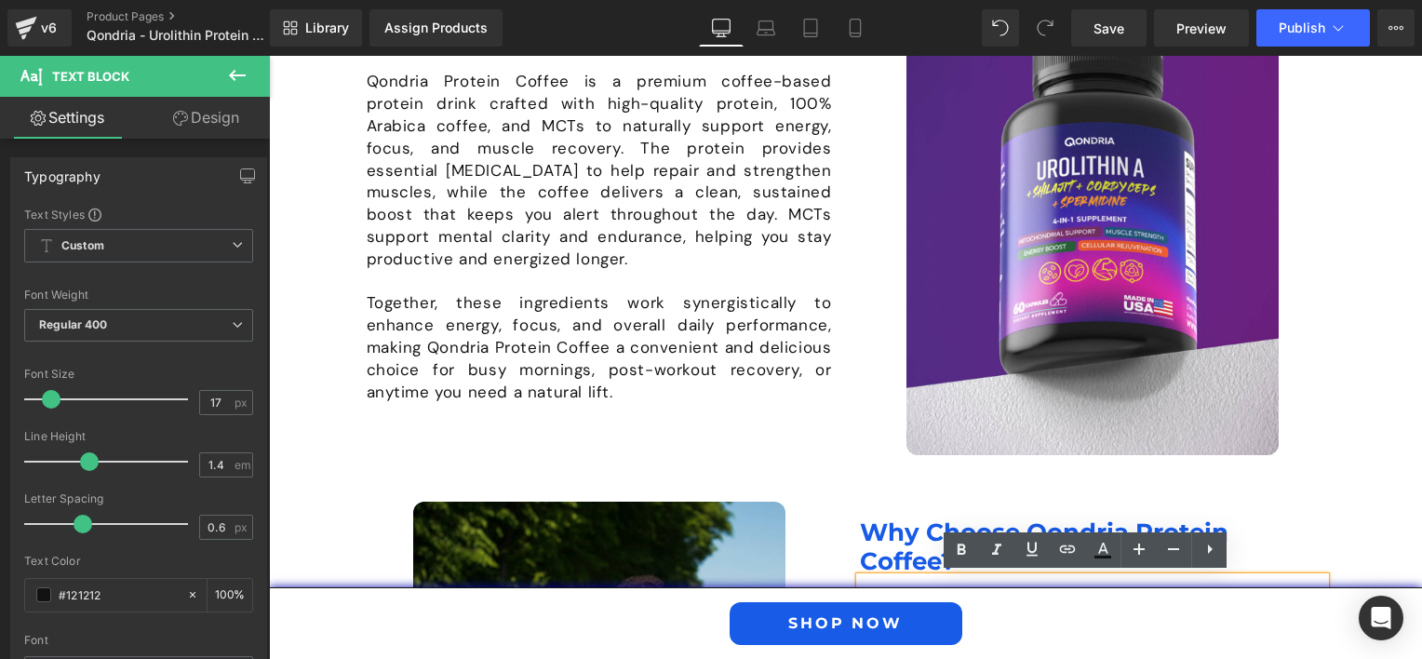
drag, startPoint x: 852, startPoint y: 419, endPoint x: 1141, endPoint y: 594, distance: 338.2
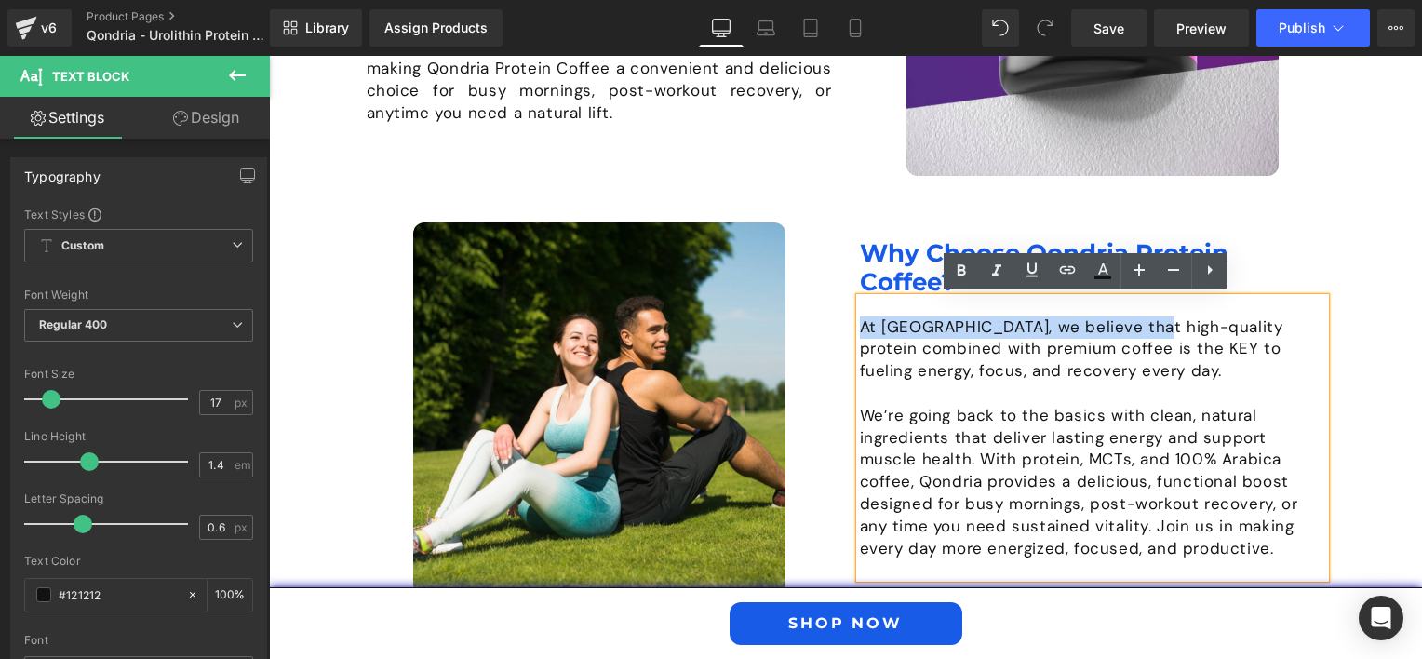
scroll to position [1872, 0]
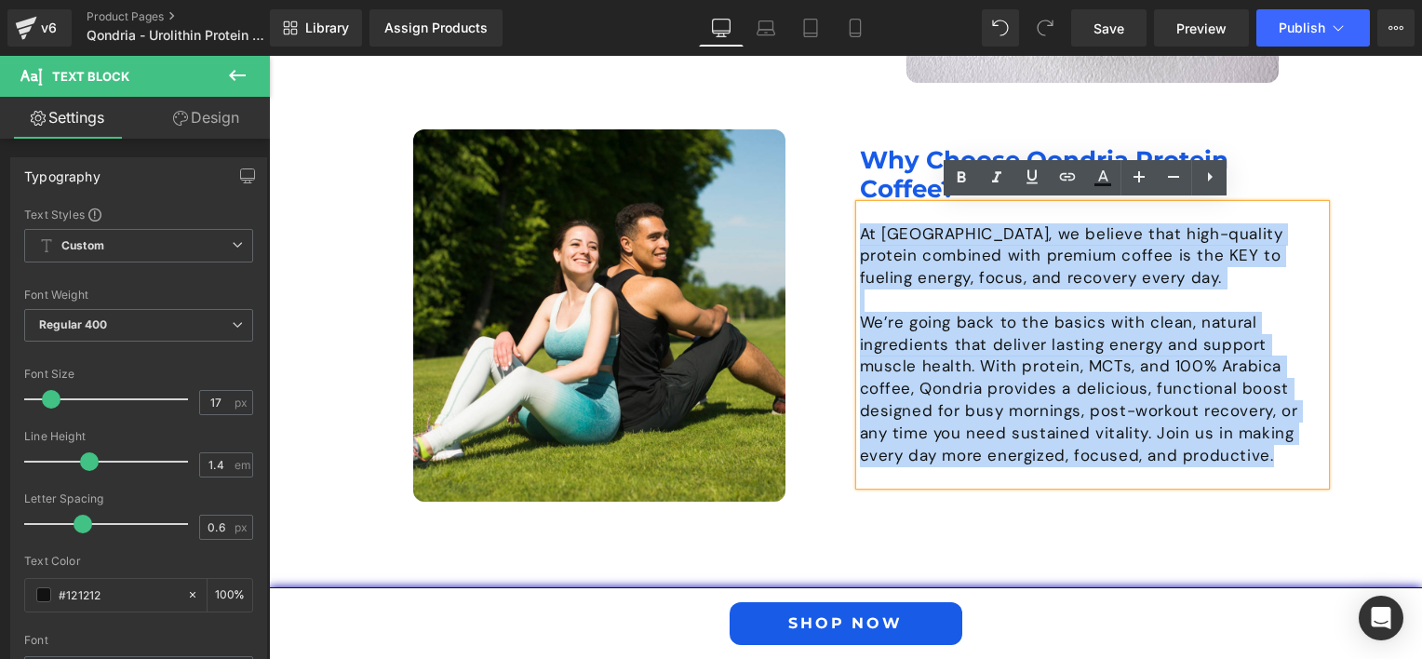
drag, startPoint x: 1147, startPoint y: 453, endPoint x: 844, endPoint y: 236, distance: 372.2
click at [846, 236] on div "Why Choose Qondria Protein Coffee? Heading At [GEOGRAPHIC_DATA], we believe tha…" at bounding box center [1092, 315] width 493 height 372
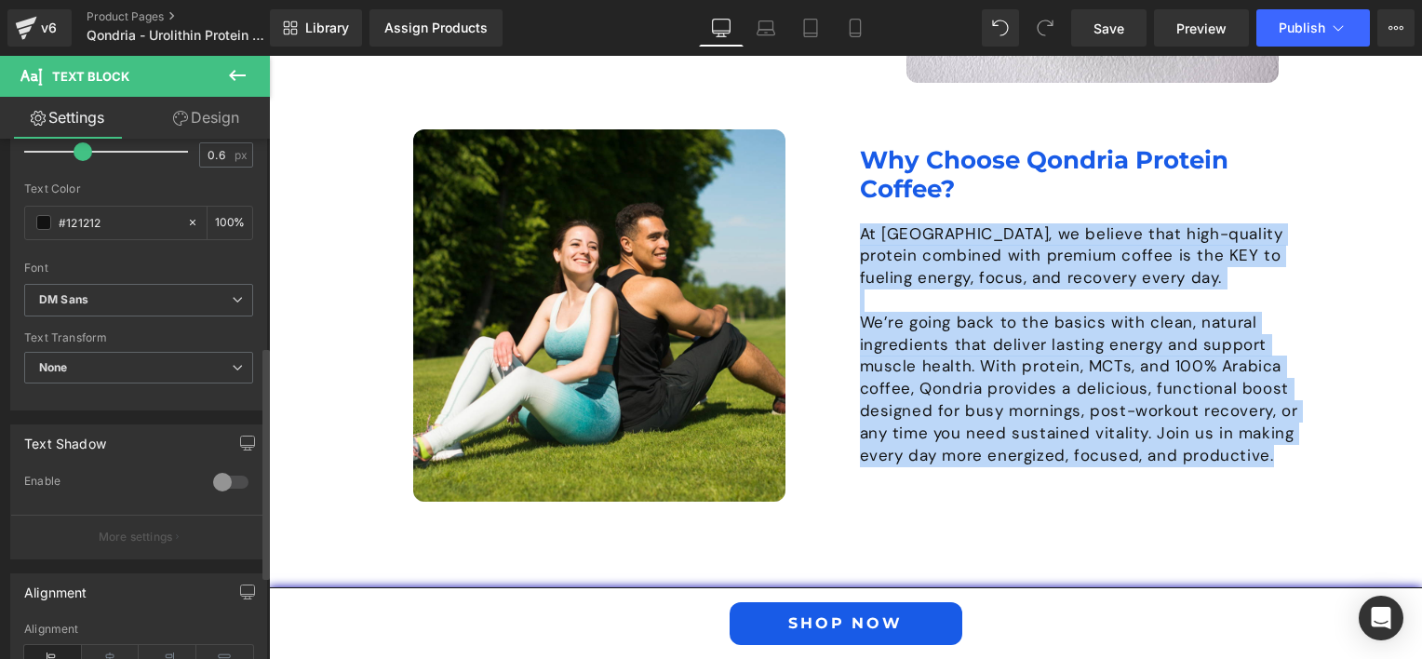
scroll to position [465, 0]
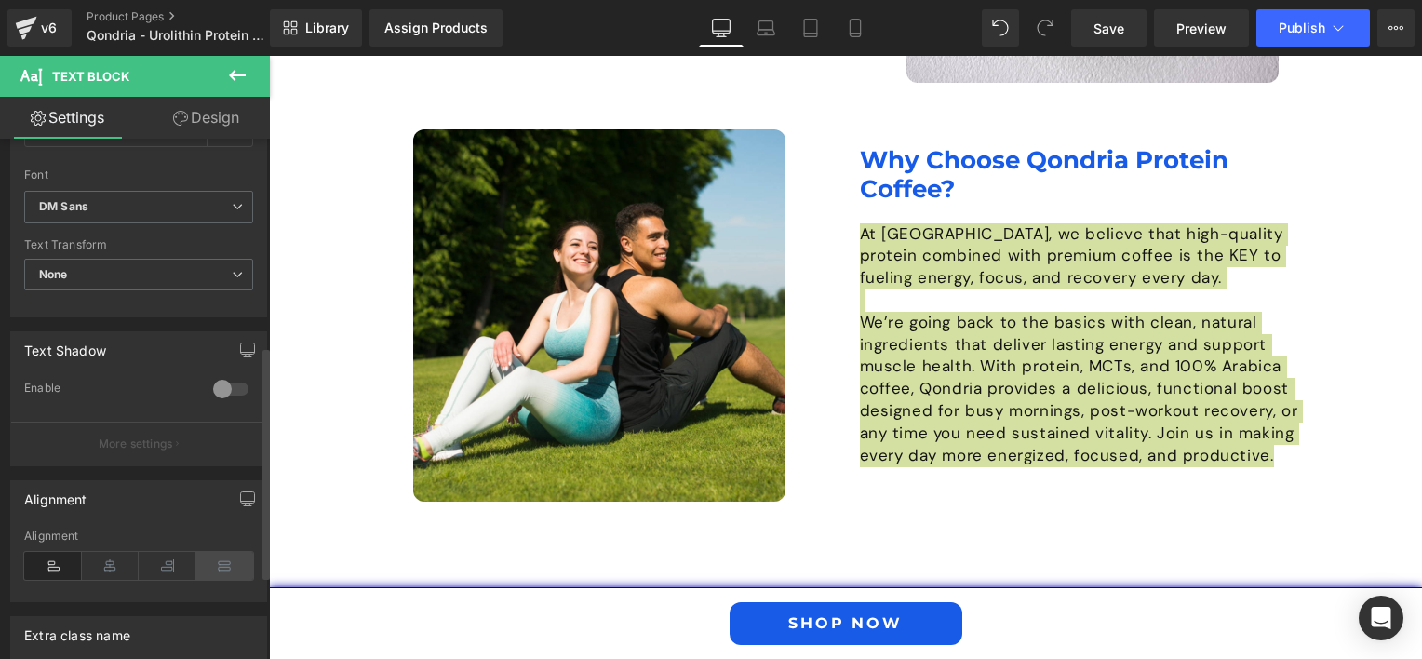
click at [238, 566] on icon at bounding box center [225, 566] width 58 height 28
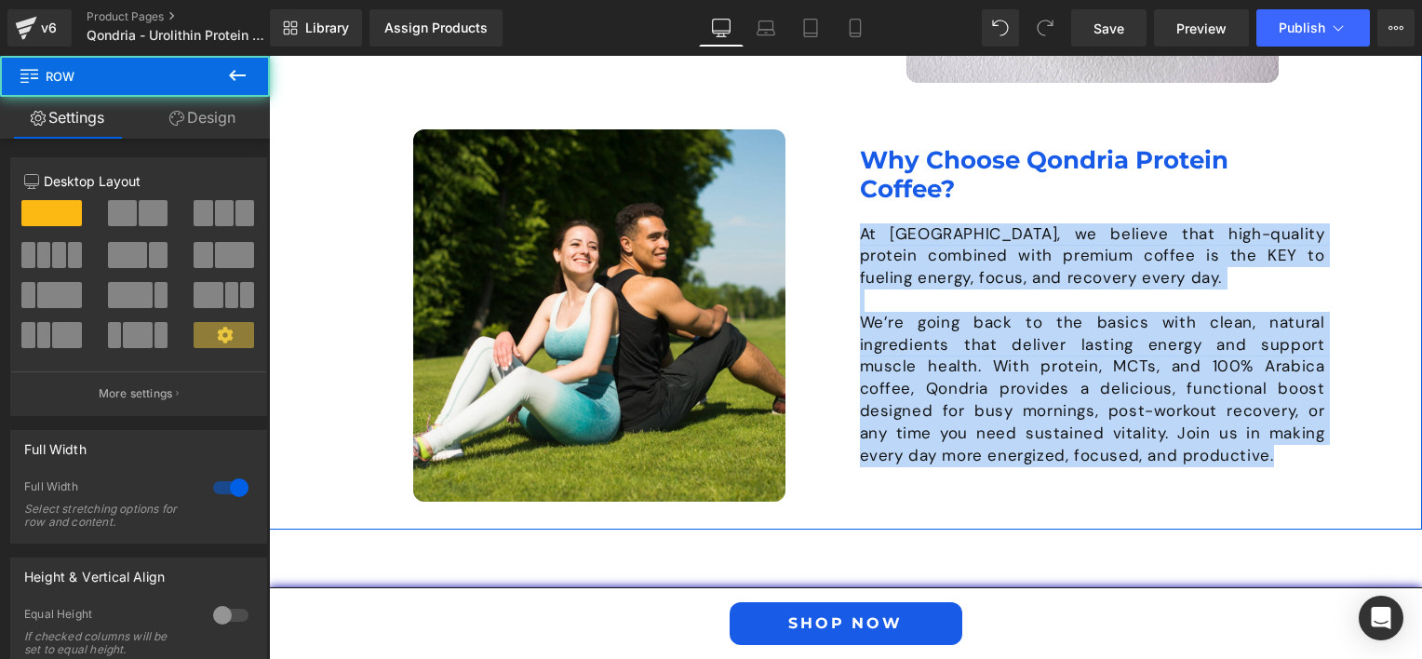
click at [905, 503] on div "Image What is Qondria Protein Coffee? Heading Qondria Protein Coffee is a premi…" at bounding box center [845, 60] width 1153 height 940
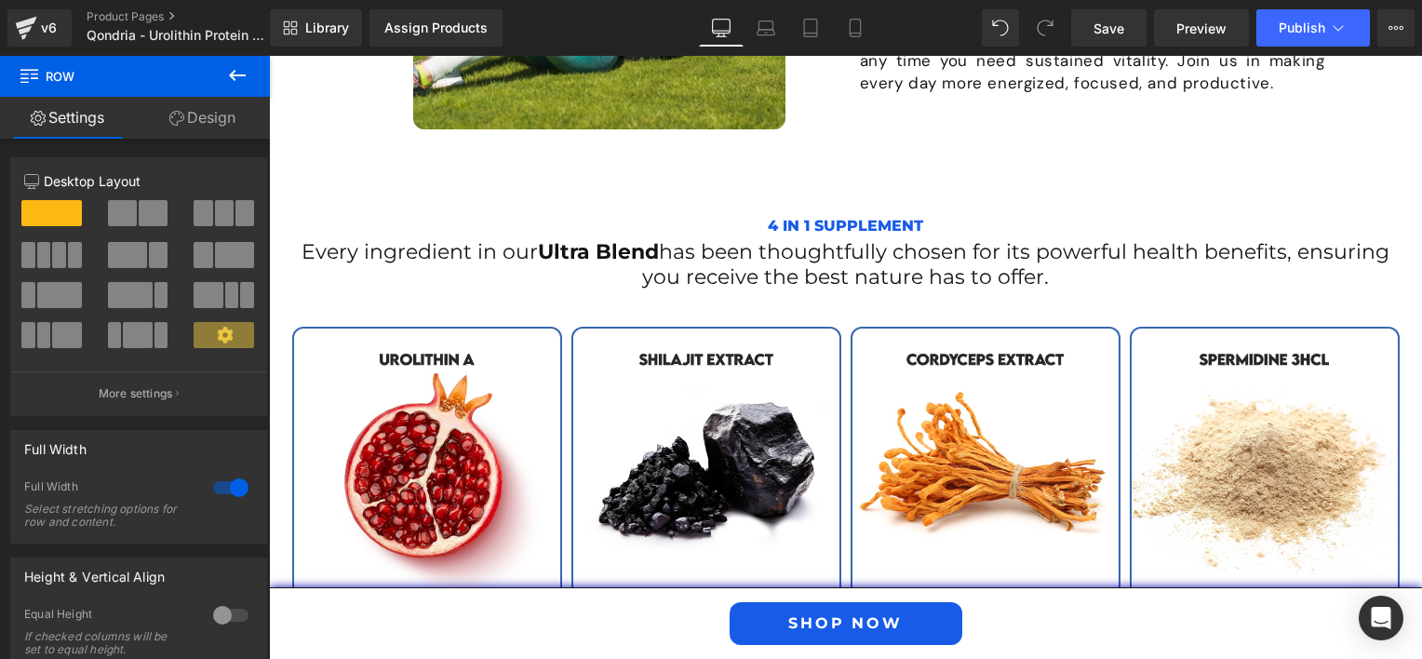
scroll to position [2338, 0]
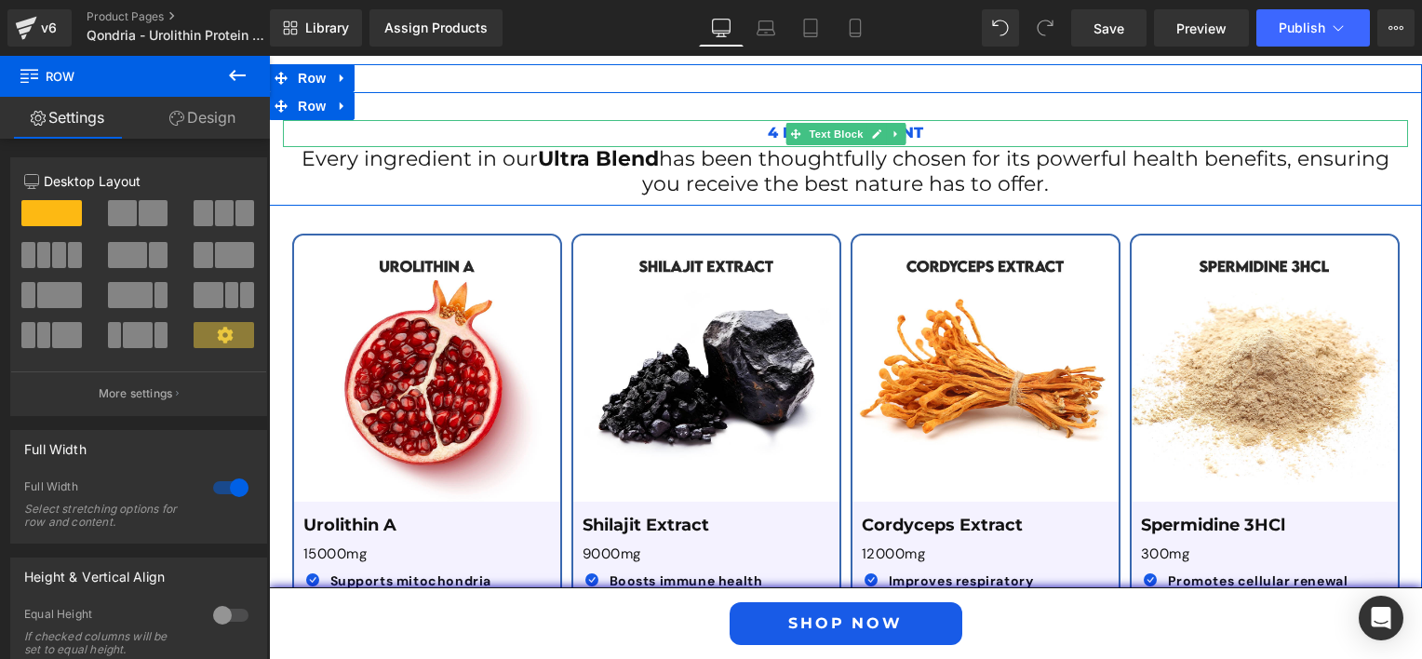
click at [871, 133] on icon at bounding box center [876, 133] width 10 height 11
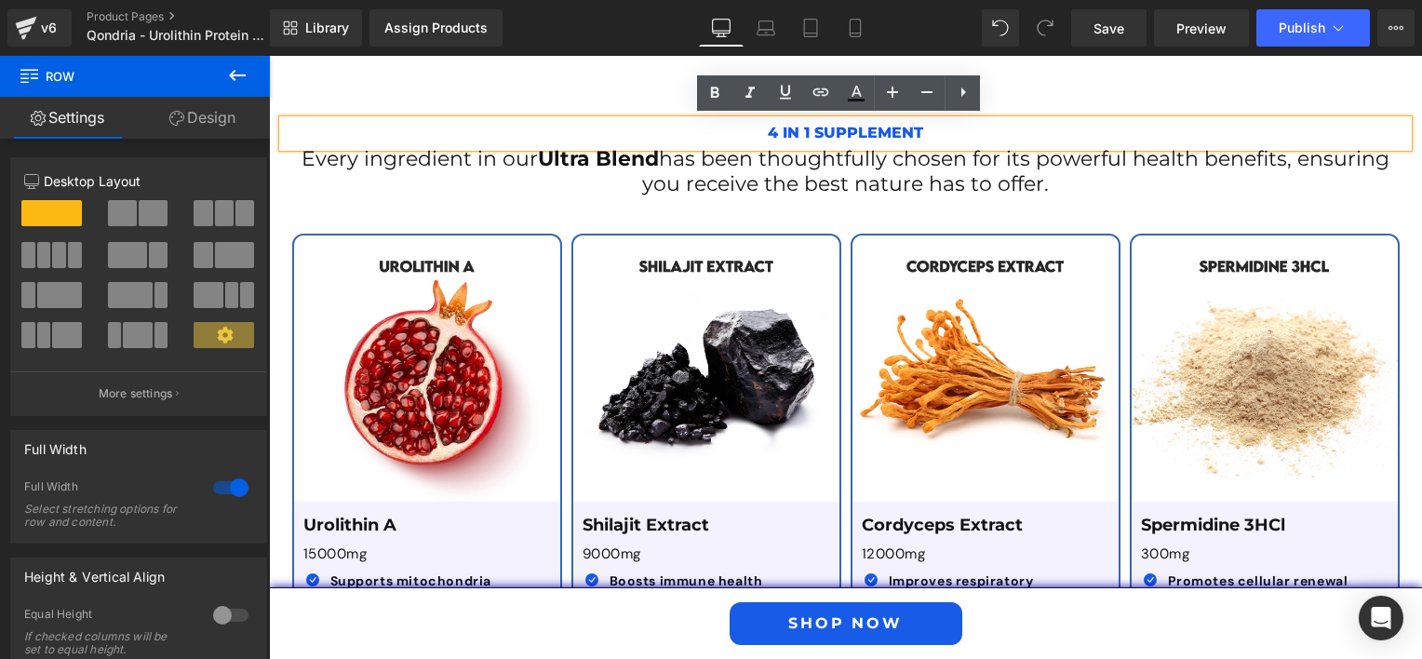
click at [924, 130] on p "4 in 1 Supplement" at bounding box center [845, 133] width 1125 height 27
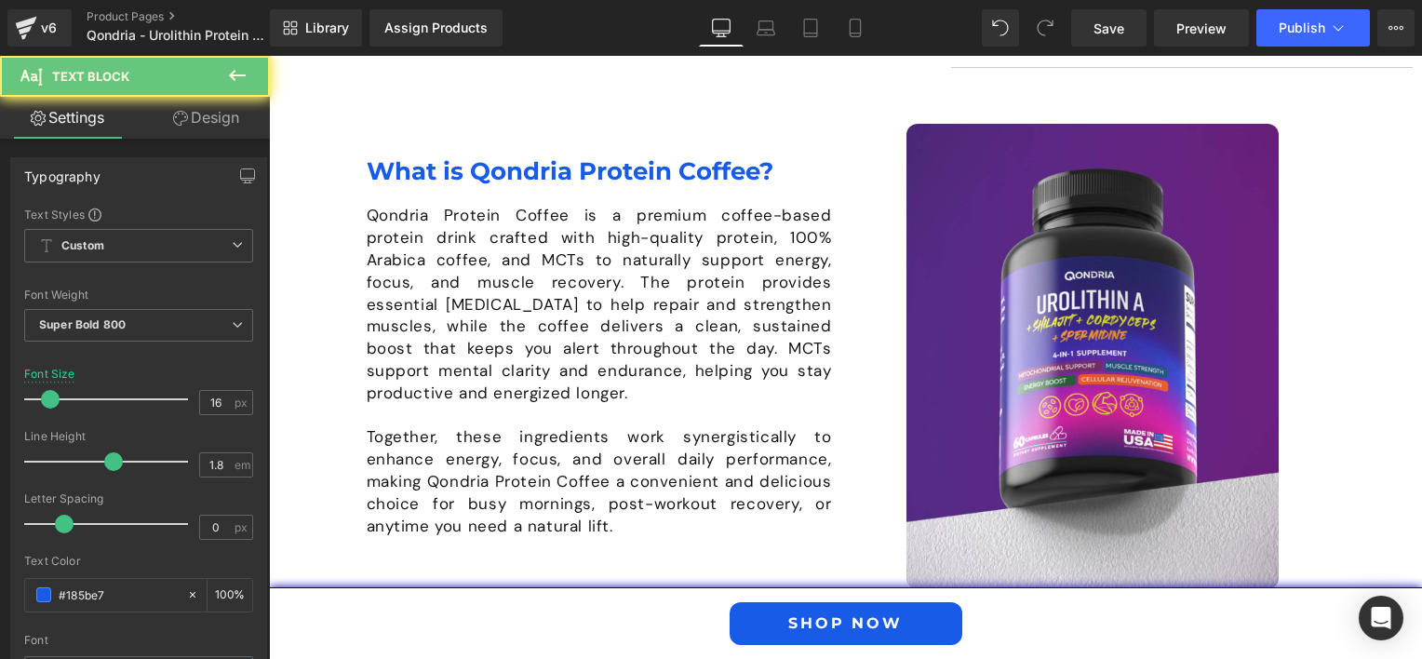
drag, startPoint x: 924, startPoint y: 130, endPoint x: 674, endPoint y: 127, distance: 250.4
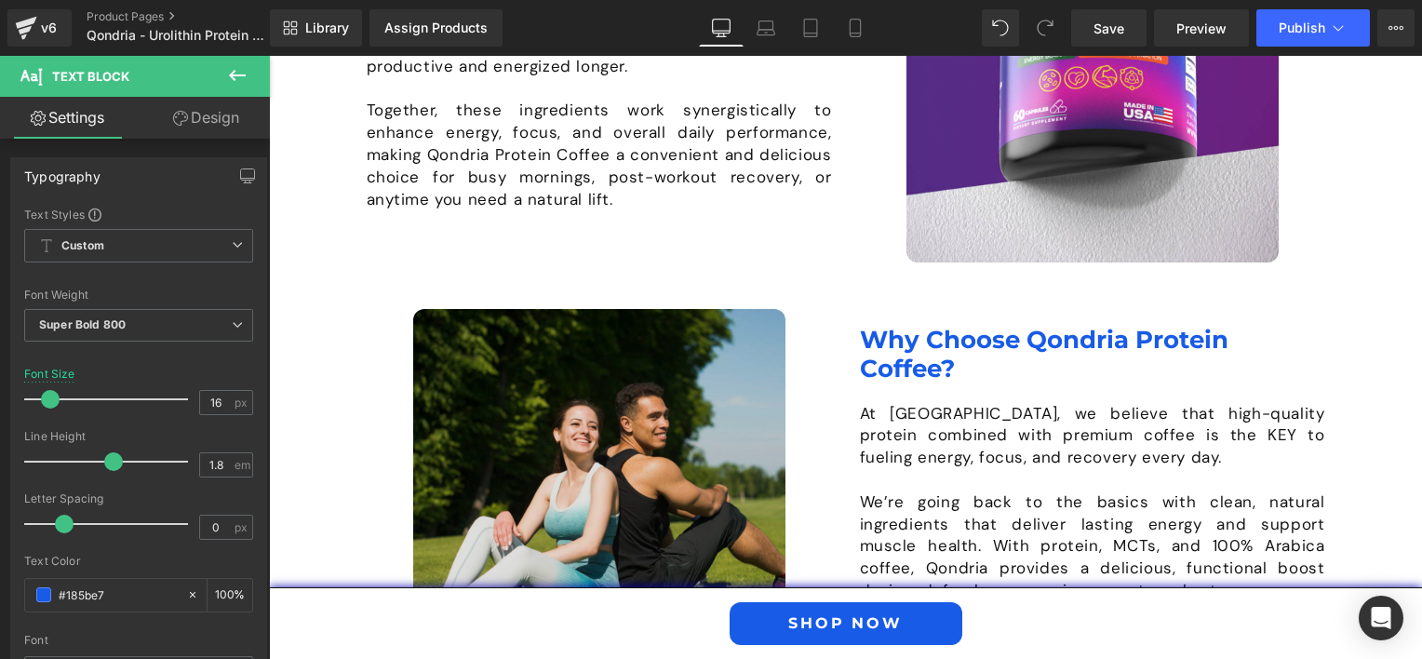
scroll to position [2158, 0]
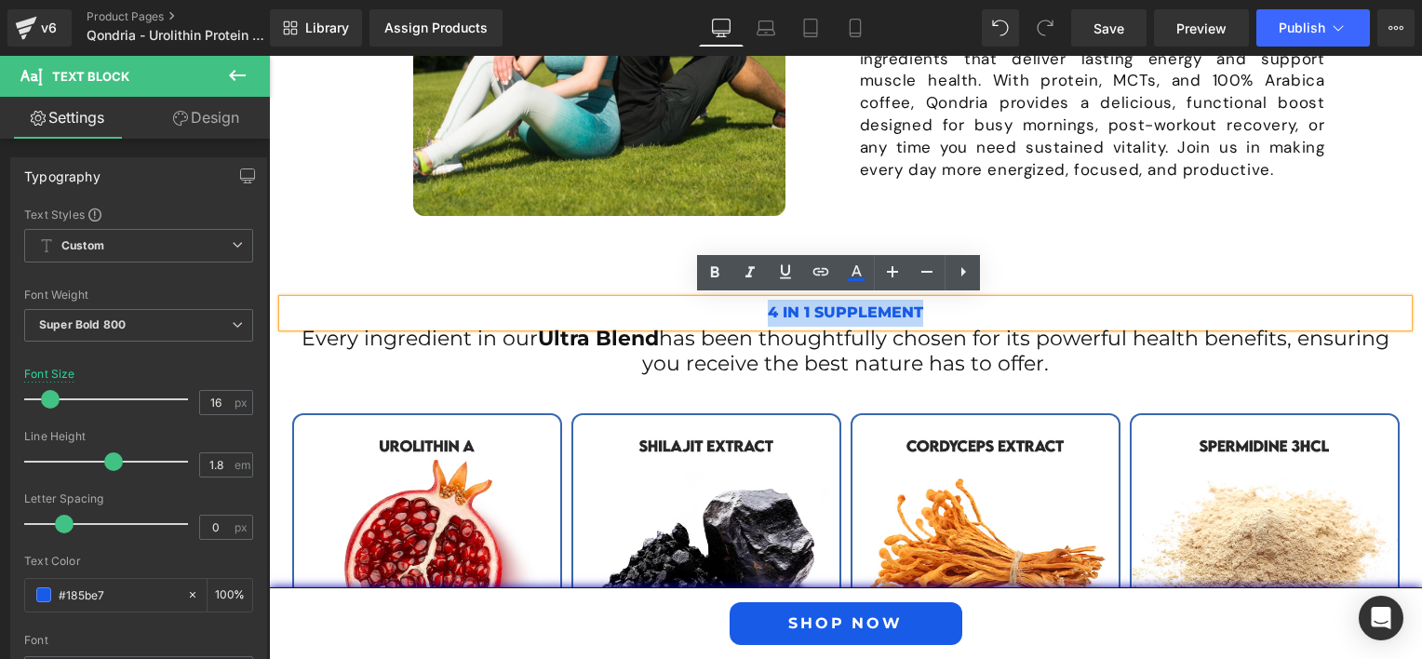
click at [746, 305] on p "4 in 1 Supplement" at bounding box center [845, 313] width 1125 height 27
drag, startPoint x: 751, startPoint y: 312, endPoint x: 916, endPoint y: 315, distance: 164.8
click at [916, 315] on p "4 in 1 Supplement" at bounding box center [845, 313] width 1125 height 27
paste div
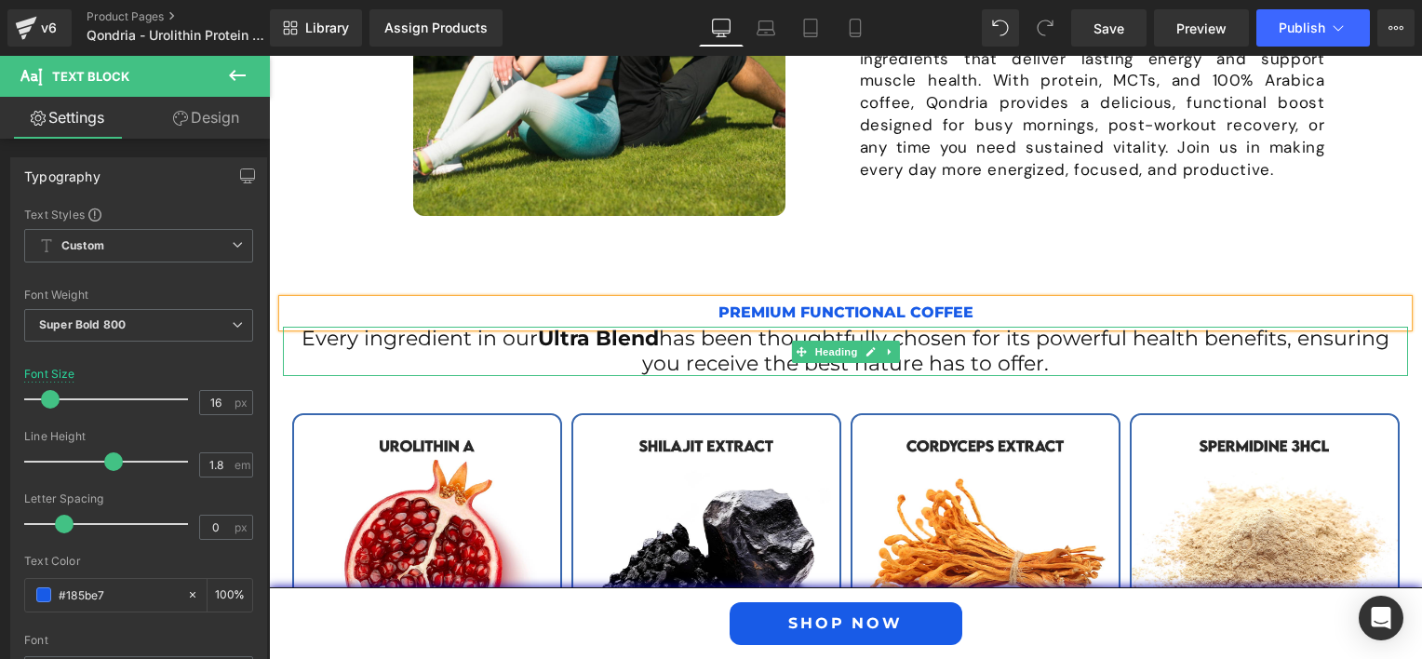
click at [696, 352] on span "has been thoughtfully chosen for its powerful health benefits, ensuring you rec…" at bounding box center [1015, 350] width 747 height 49
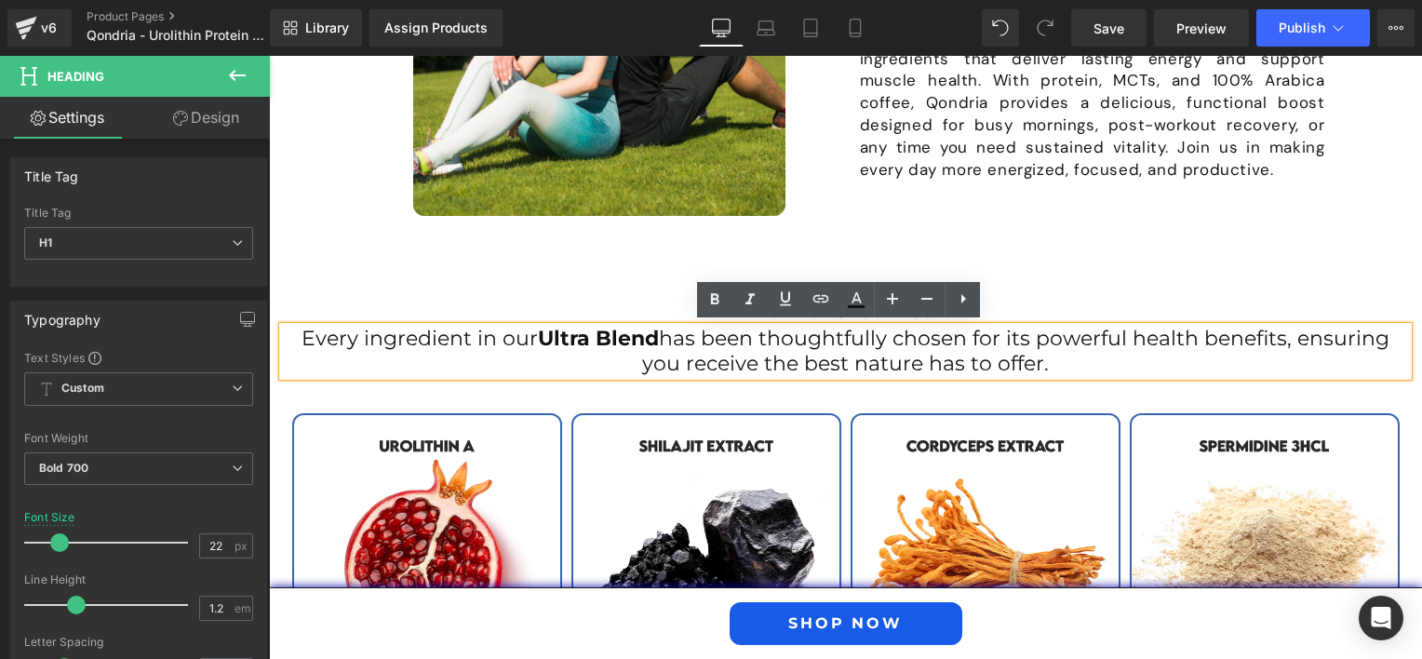
drag, startPoint x: 1056, startPoint y: 372, endPoint x: 294, endPoint y: 342, distance: 762.8
click at [294, 342] on h1 "Every ingredient in our Ultra Blend has been thoughtfully chosen for its powerf…" at bounding box center [845, 351] width 1125 height 49
paste div
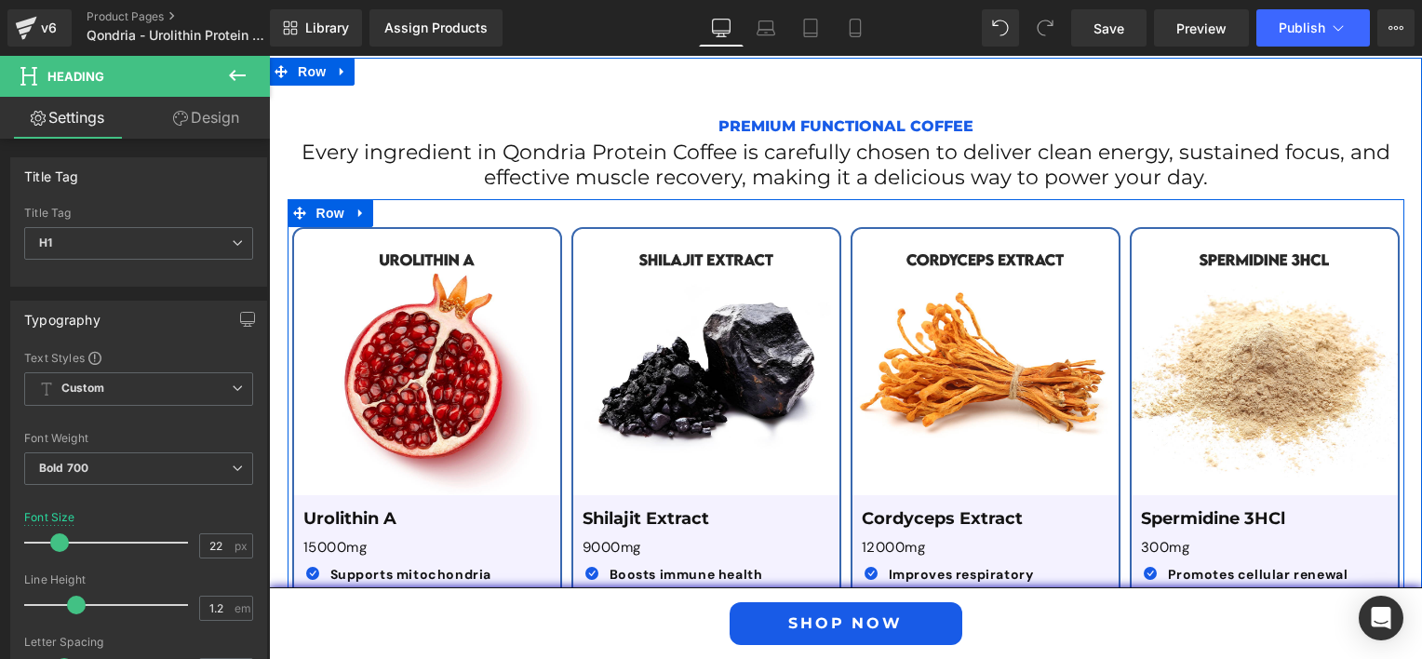
scroll to position [2437, 0]
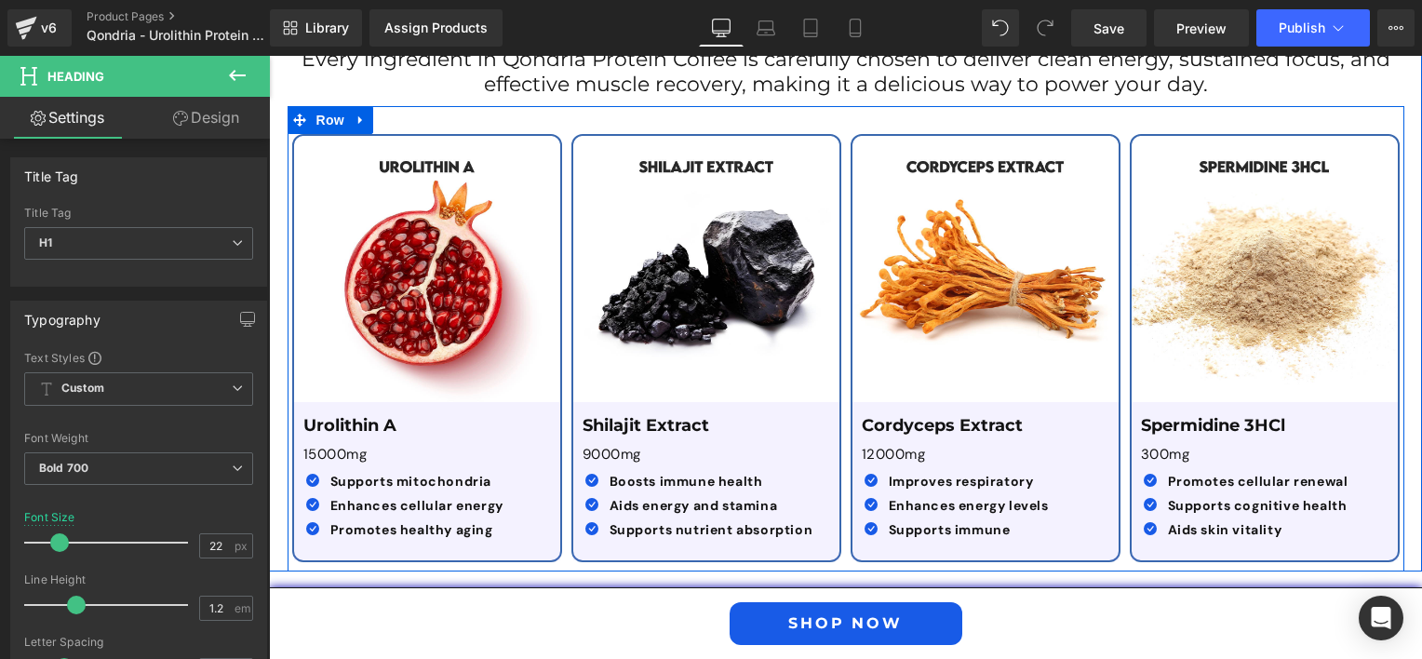
click at [375, 429] on div "Urolithin A Text Block" at bounding box center [427, 426] width 248 height 20
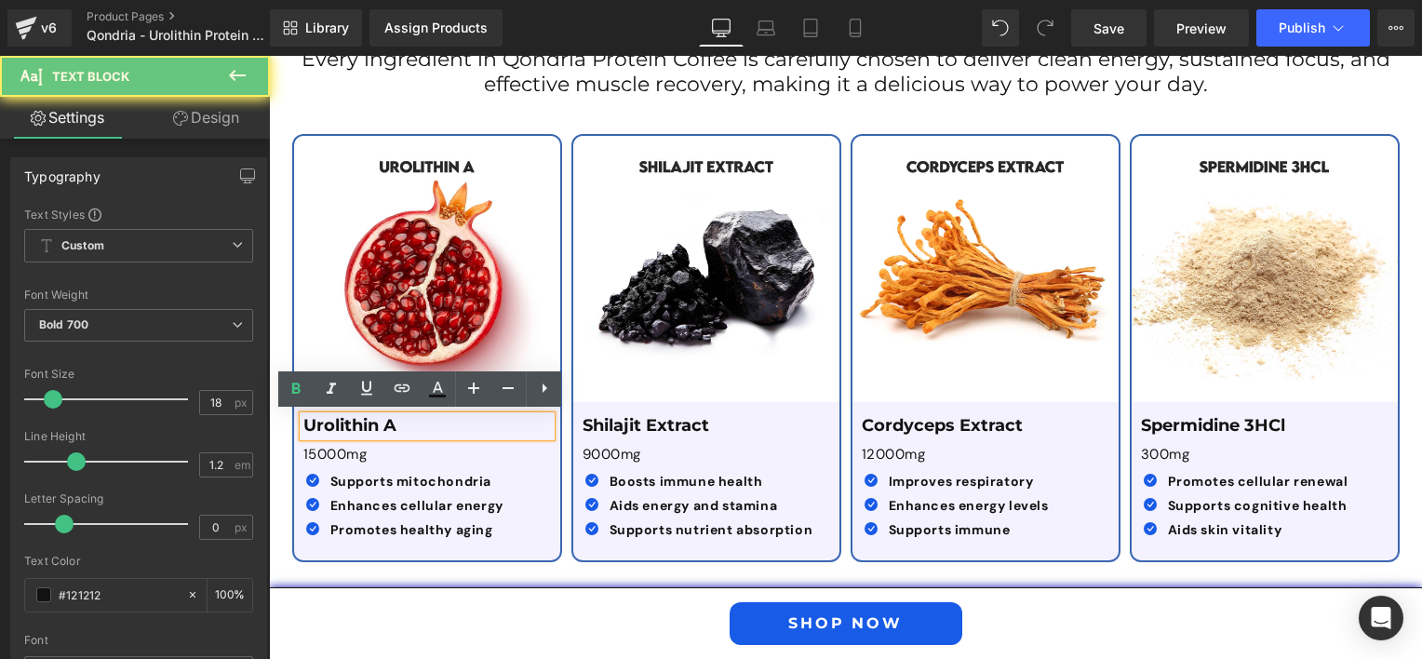
drag, startPoint x: 396, startPoint y: 425, endPoint x: 290, endPoint y: 430, distance: 106.2
click at [303, 430] on div "Urolithin A" at bounding box center [427, 426] width 248 height 20
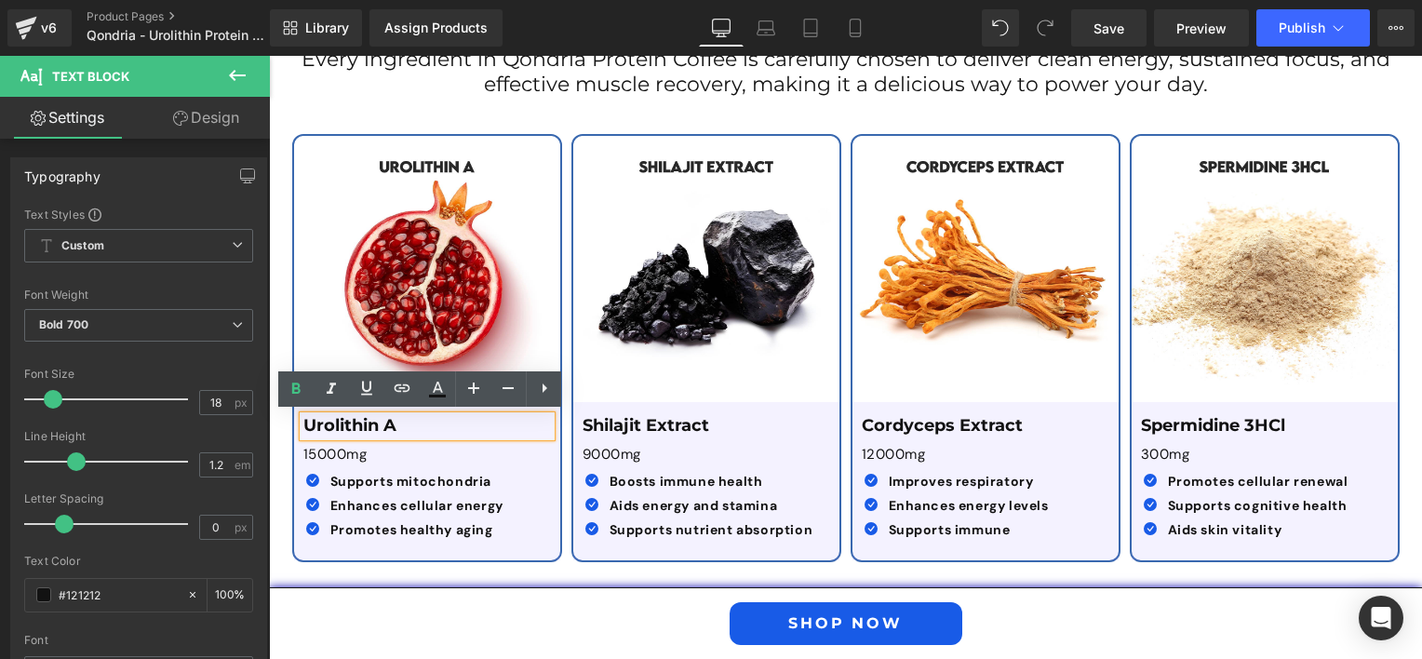
click at [415, 416] on p "Urolithin A" at bounding box center [427, 426] width 248 height 20
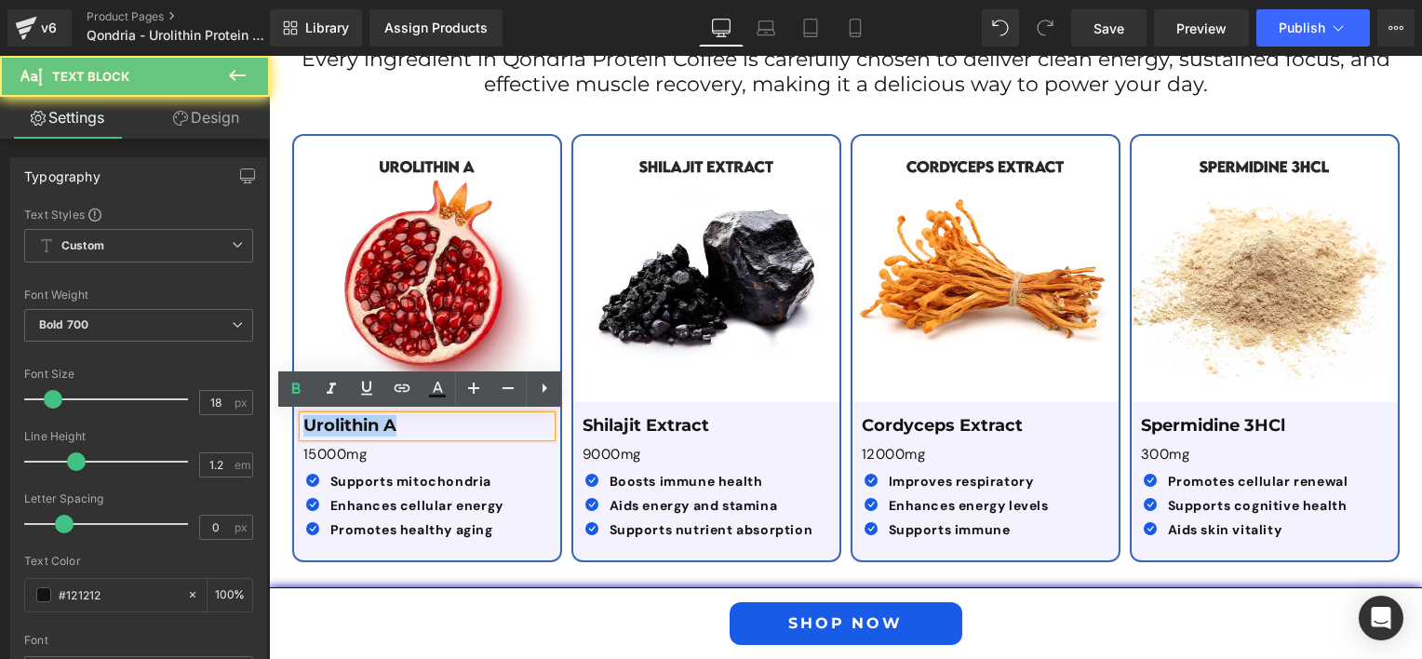
drag, startPoint x: 406, startPoint y: 423, endPoint x: 298, endPoint y: 417, distance: 108.1
click at [303, 417] on p "Urolithin A" at bounding box center [427, 426] width 248 height 20
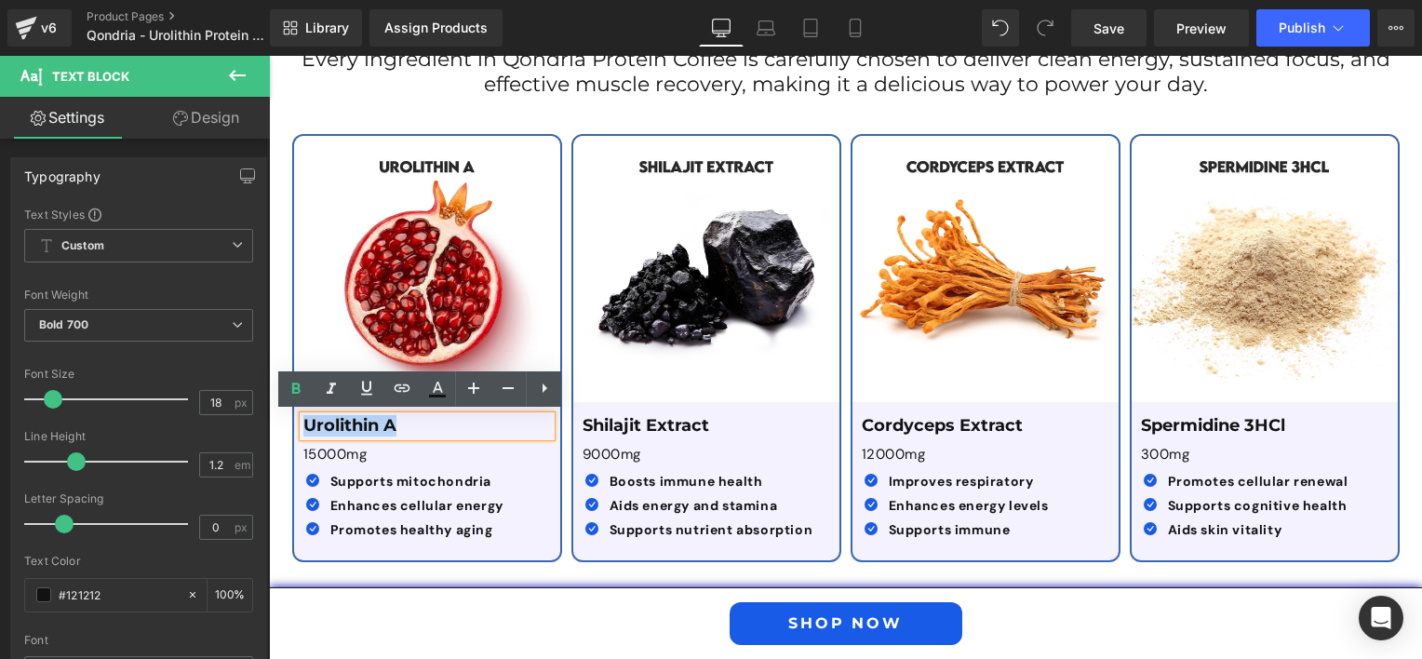
paste div
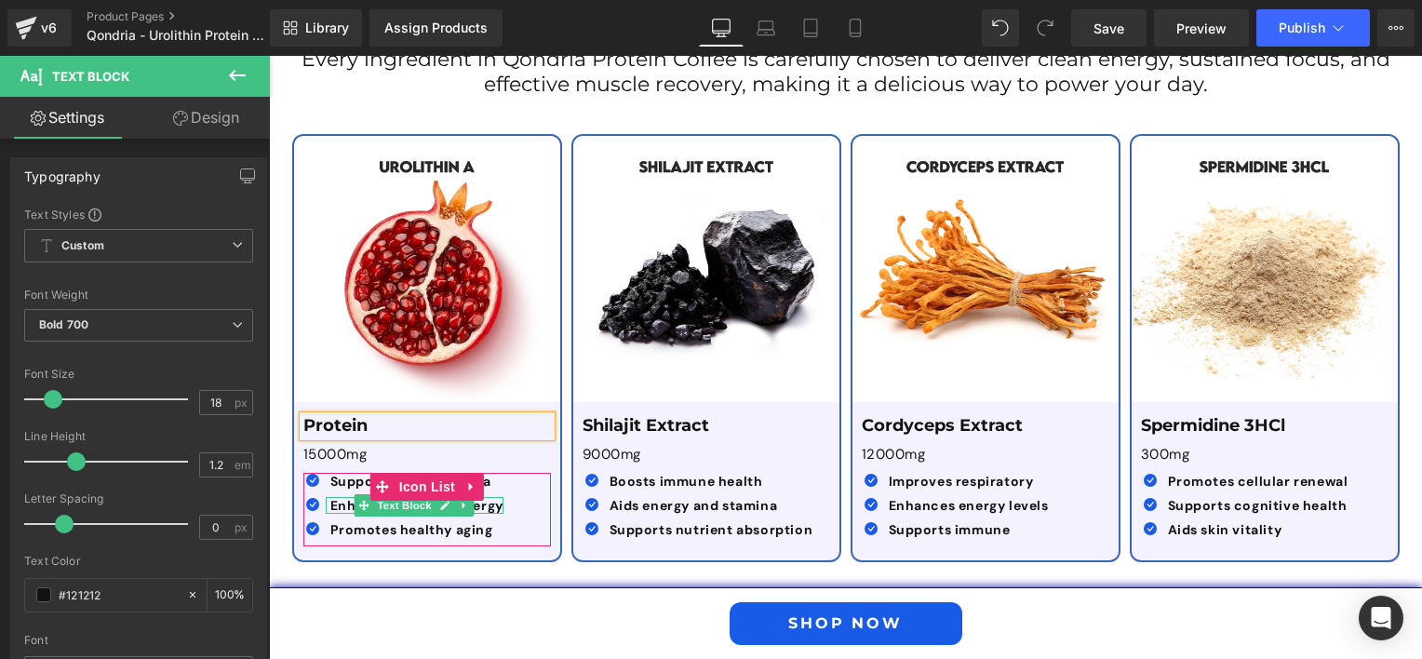
click at [338, 504] on strong "Enhances cellular energy" at bounding box center [416, 505] width 173 height 17
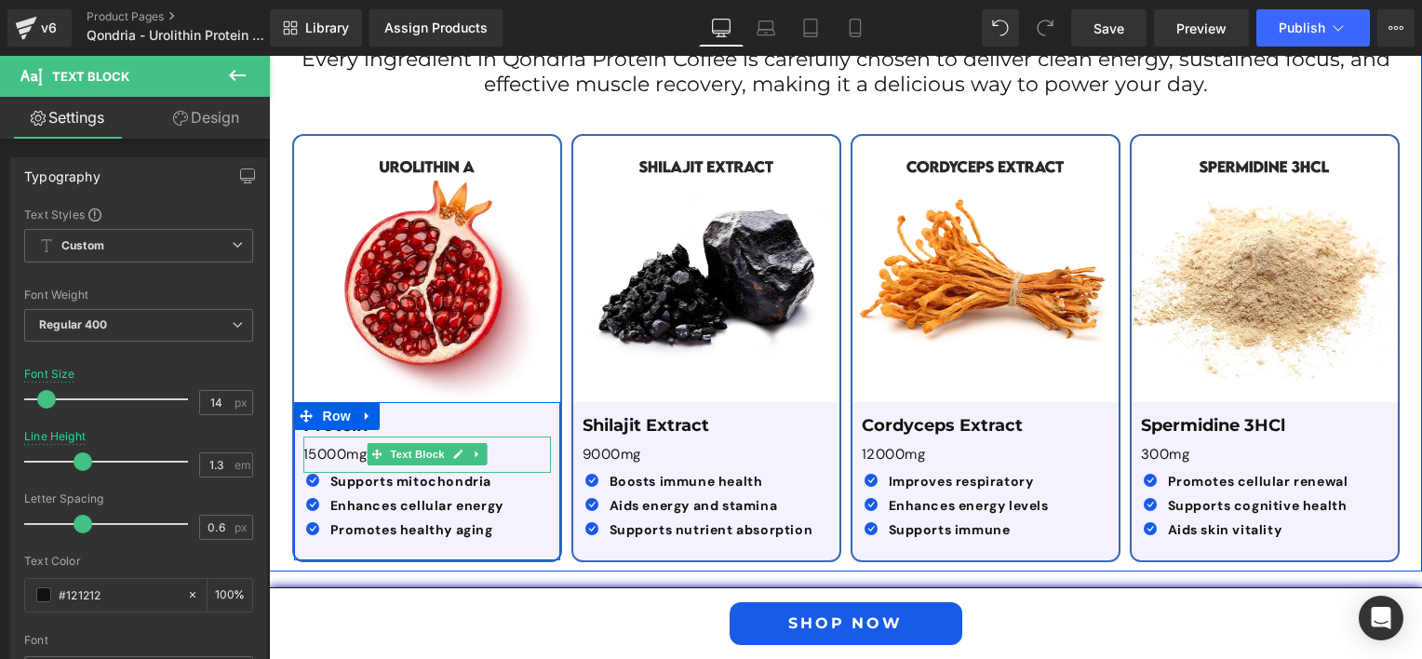
click at [338, 450] on p "15000mg" at bounding box center [427, 455] width 248 height 19
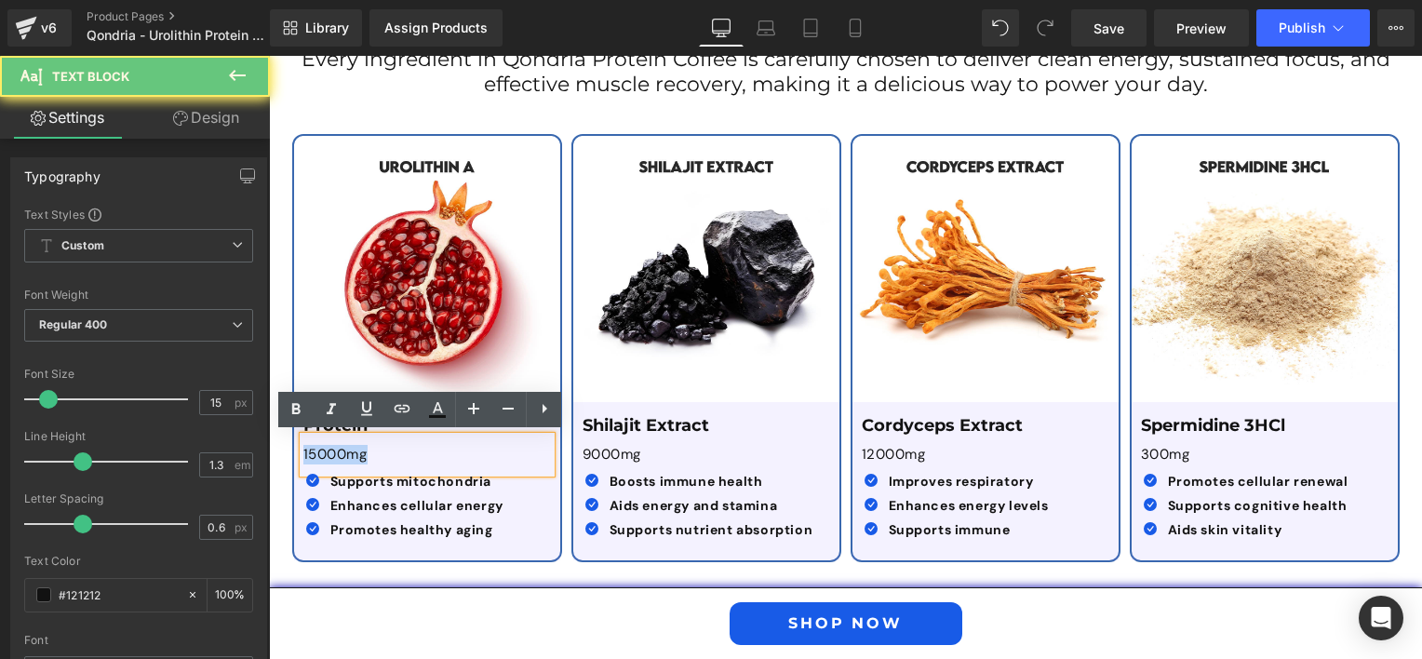
drag, startPoint x: 381, startPoint y: 456, endPoint x: 242, endPoint y: 445, distance: 139.1
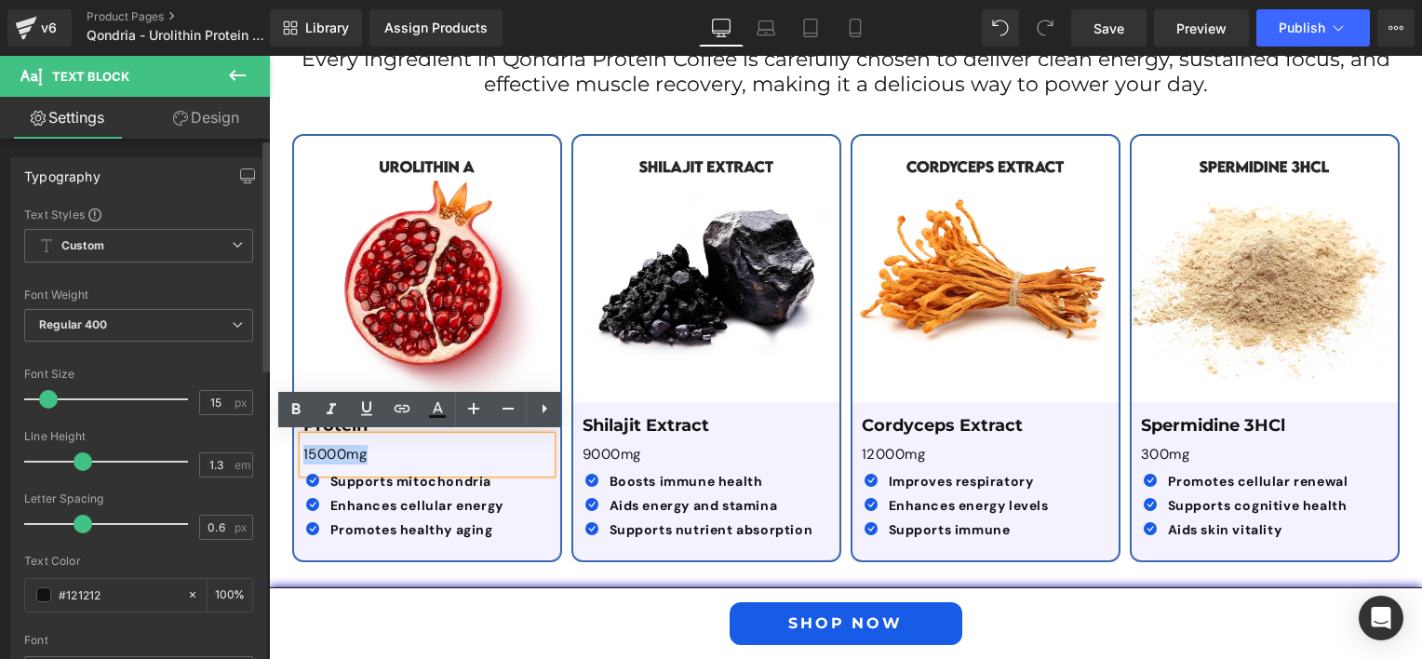
paste div
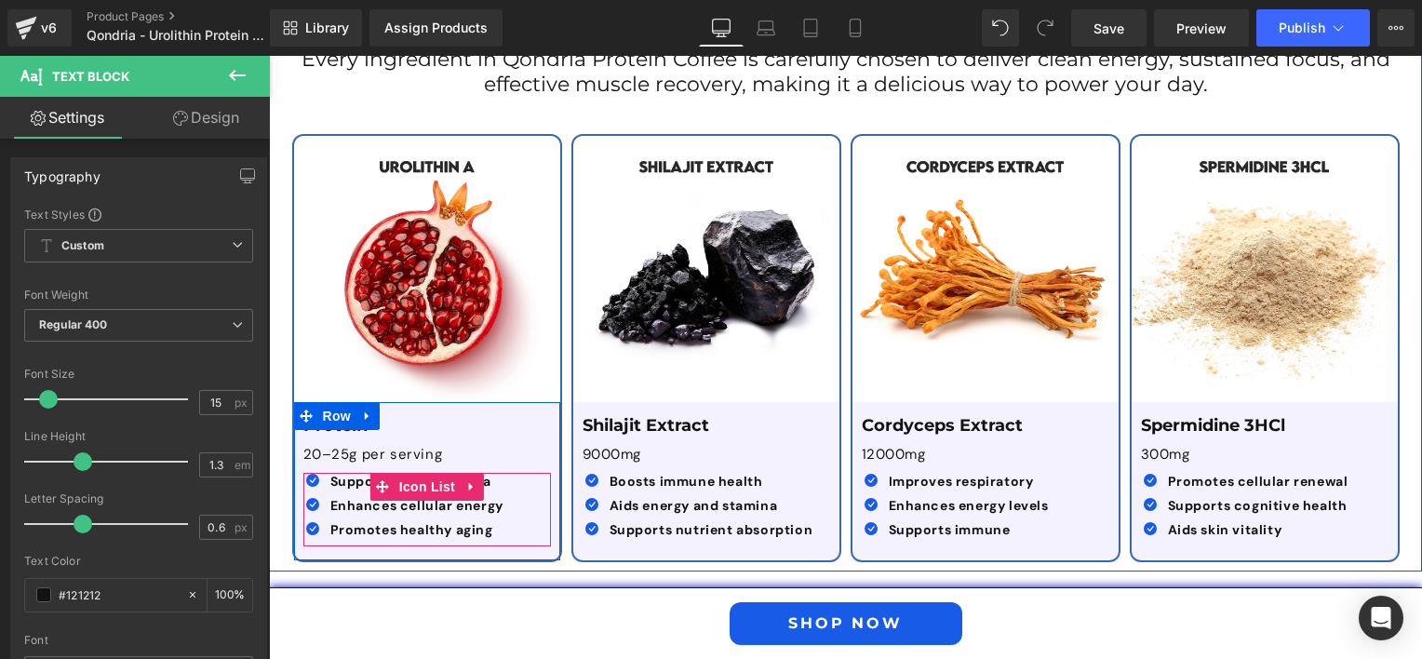
click at [336, 480] on b "Supports mitochondria" at bounding box center [411, 481] width 162 height 17
click at [503, 481] on div "Icon Supports mitochondria Text Block Icon Enhances cellular energy Text Block …" at bounding box center [422, 510] width 238 height 74
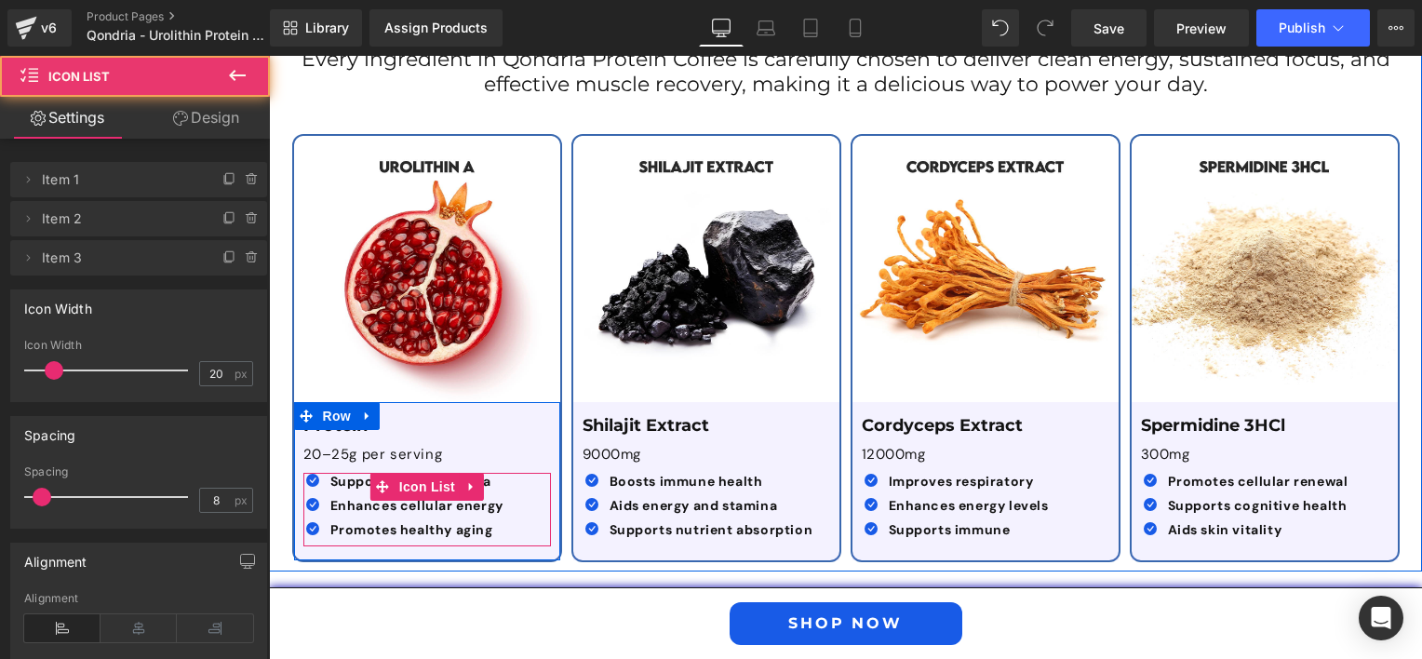
click at [491, 480] on div "Supports mitochondria Text Block" at bounding box center [415, 481] width 178 height 17
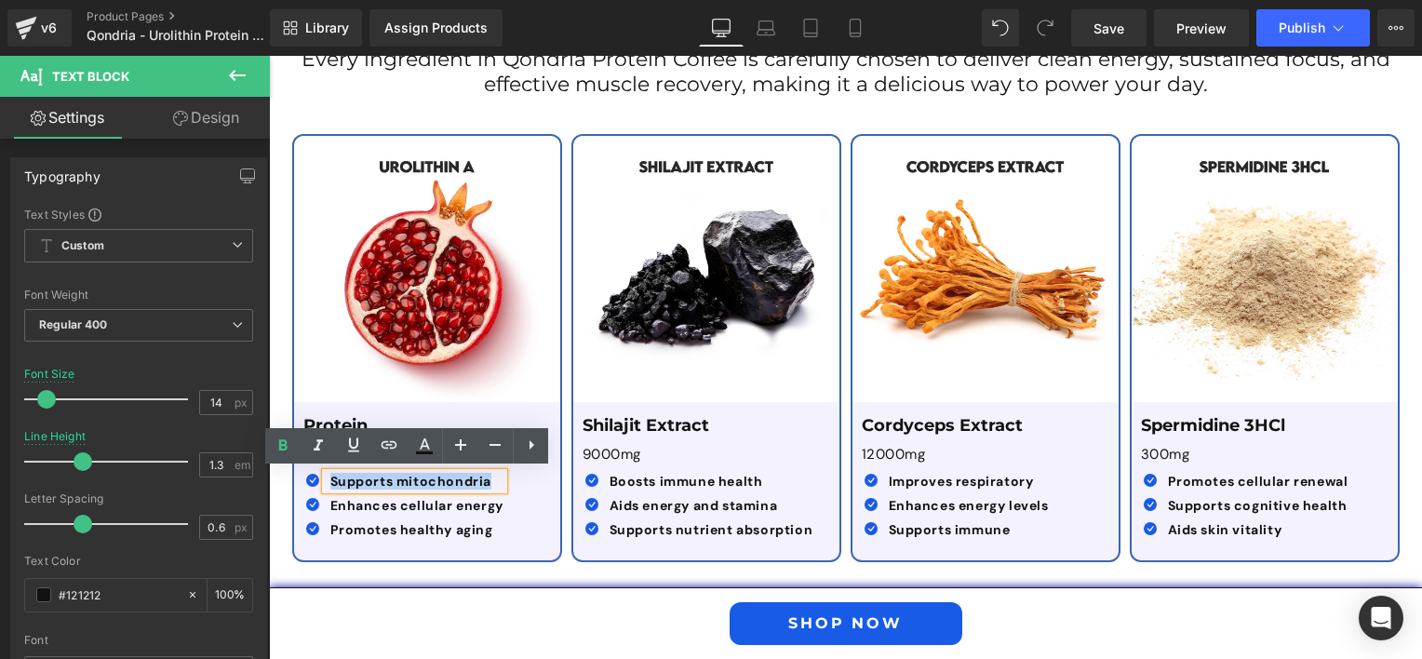
drag, startPoint x: 489, startPoint y: 480, endPoint x: 311, endPoint y: 476, distance: 177.8
click at [311, 476] on li "Icon Supports mitochondria Text Block" at bounding box center [403, 481] width 200 height 17
paste div
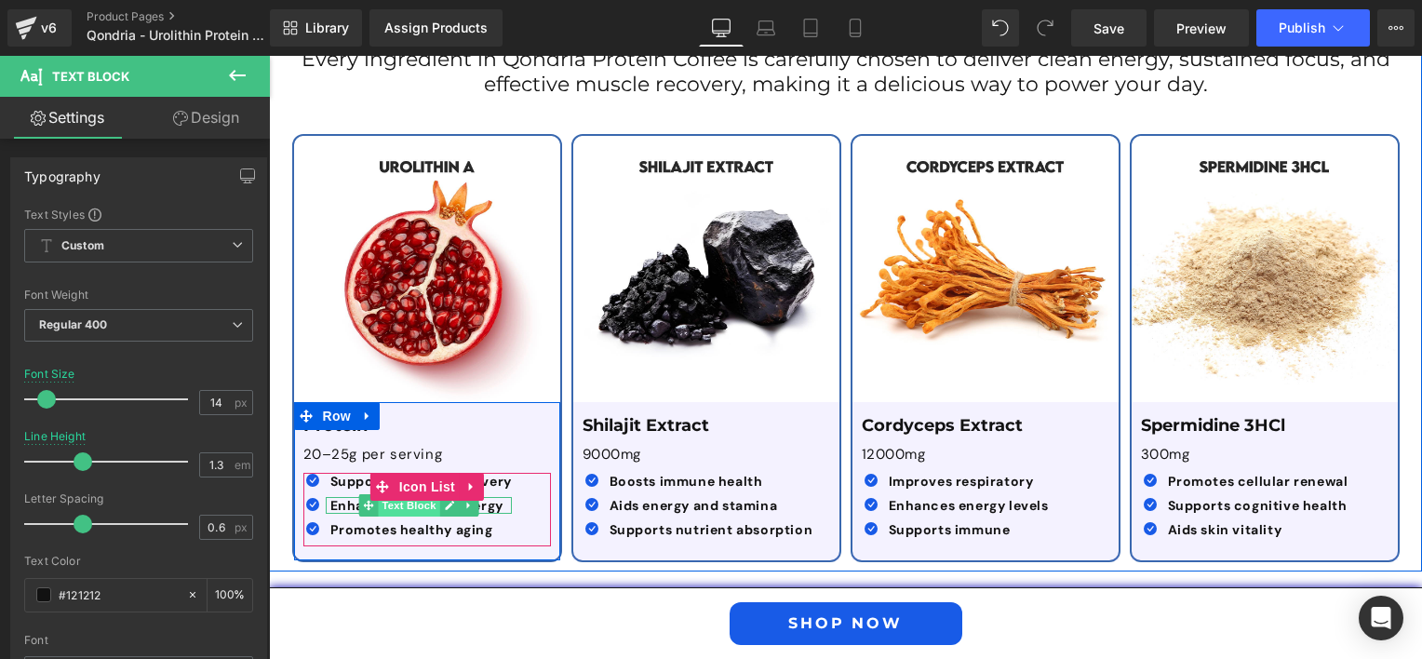
click at [402, 504] on span "Text Block" at bounding box center [408, 505] width 61 height 22
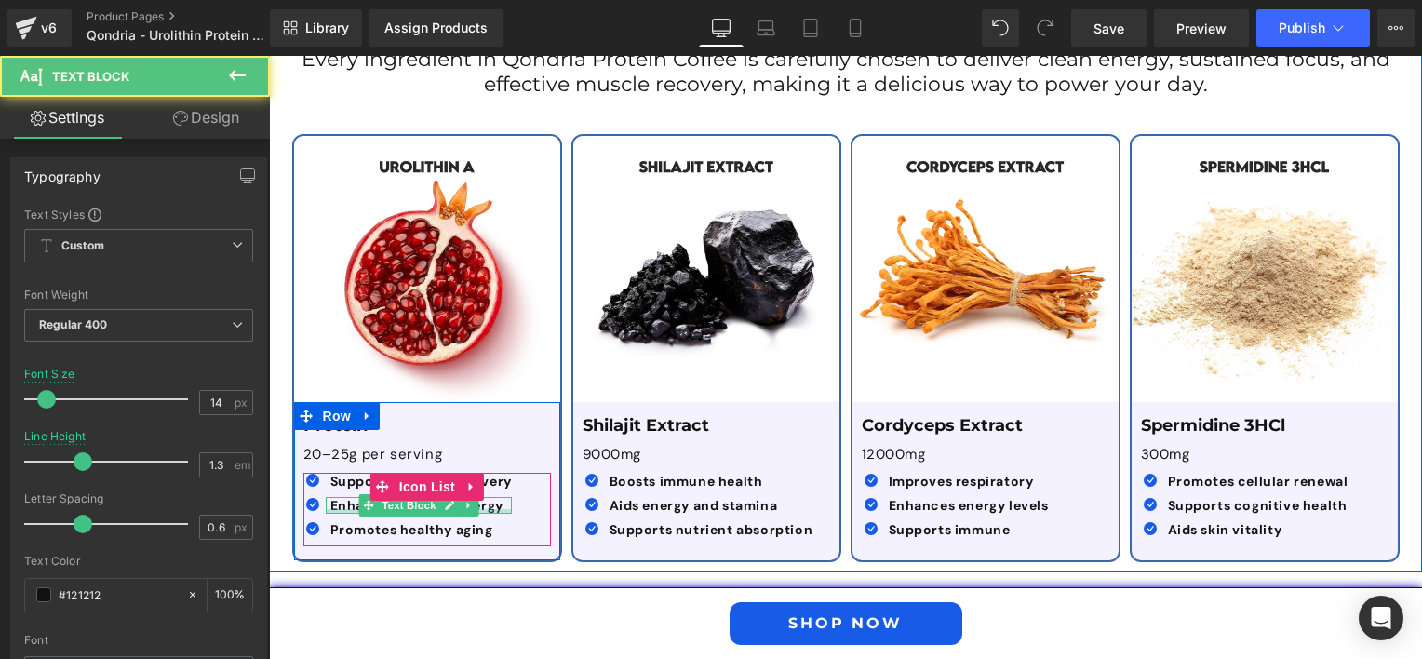
click at [495, 509] on div at bounding box center [419, 511] width 186 height 5
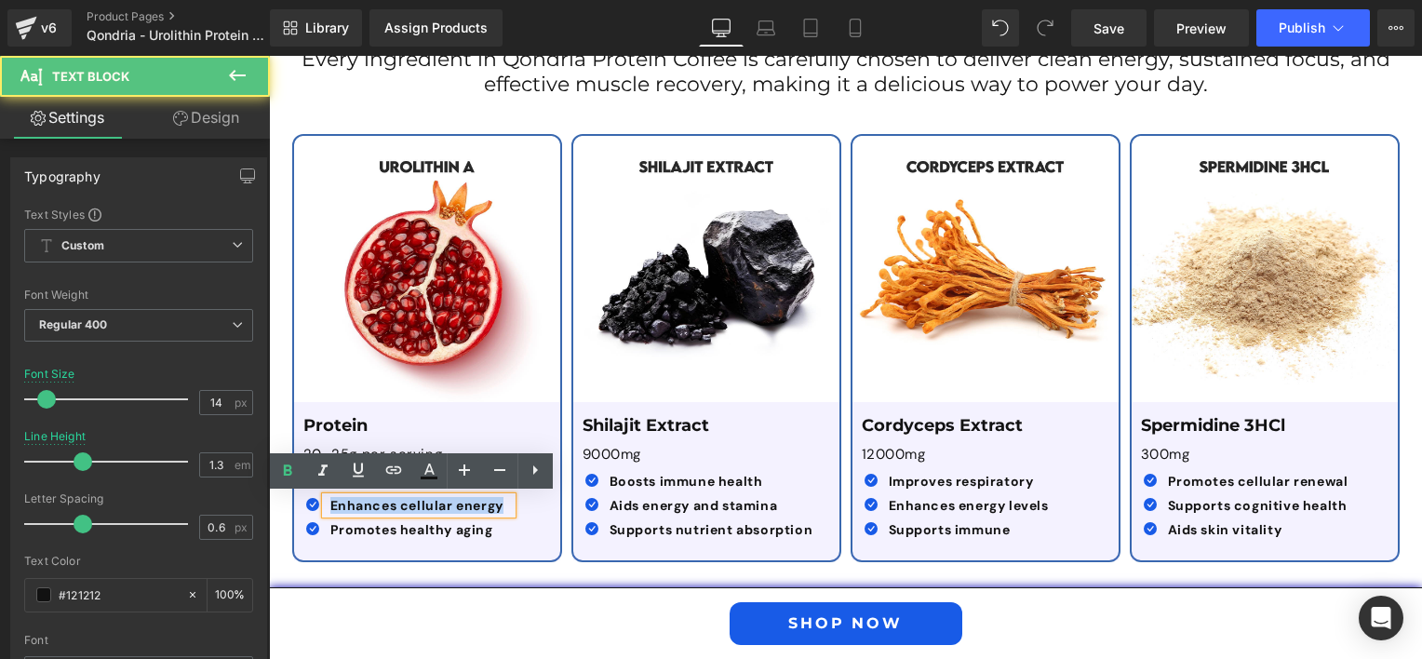
drag, startPoint x: 500, startPoint y: 505, endPoint x: 275, endPoint y: 498, distance: 224.4
click at [275, 498] on div "Premium Functional Coffee Text Block Every ingredient in Qondria Protein Coffee…" at bounding box center [845, 282] width 1153 height 578
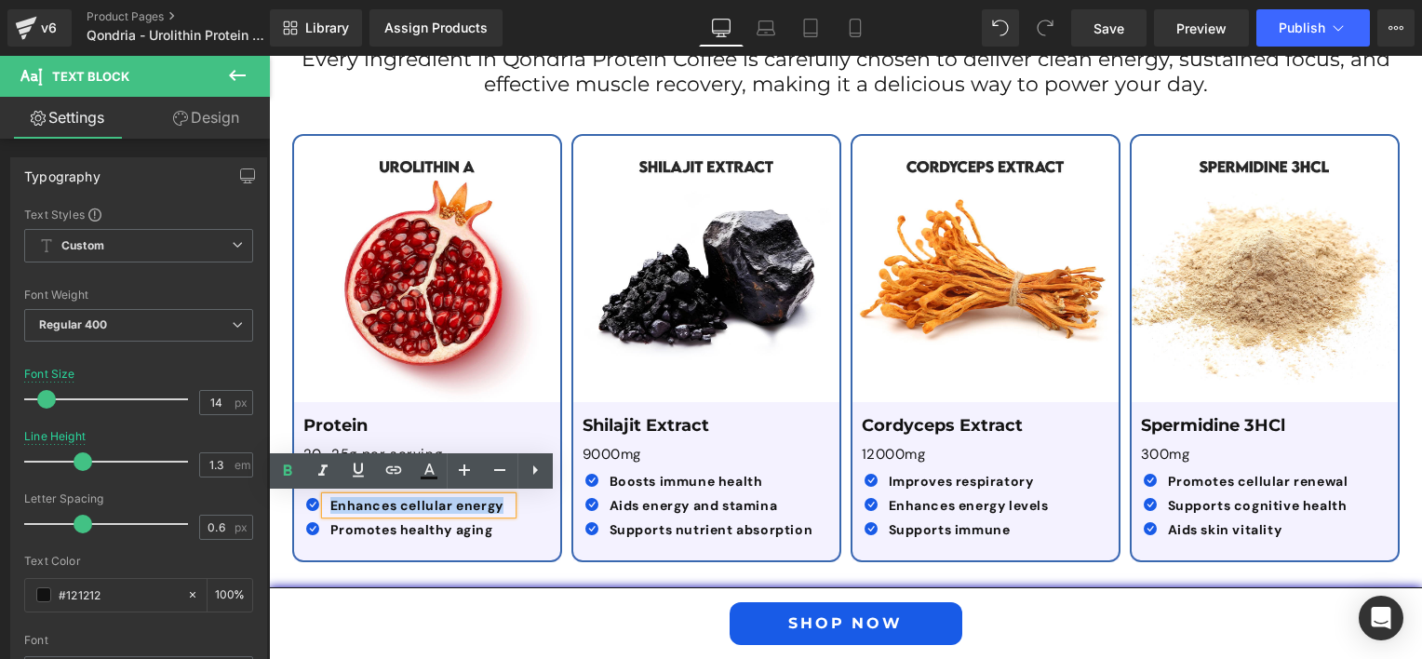
paste div
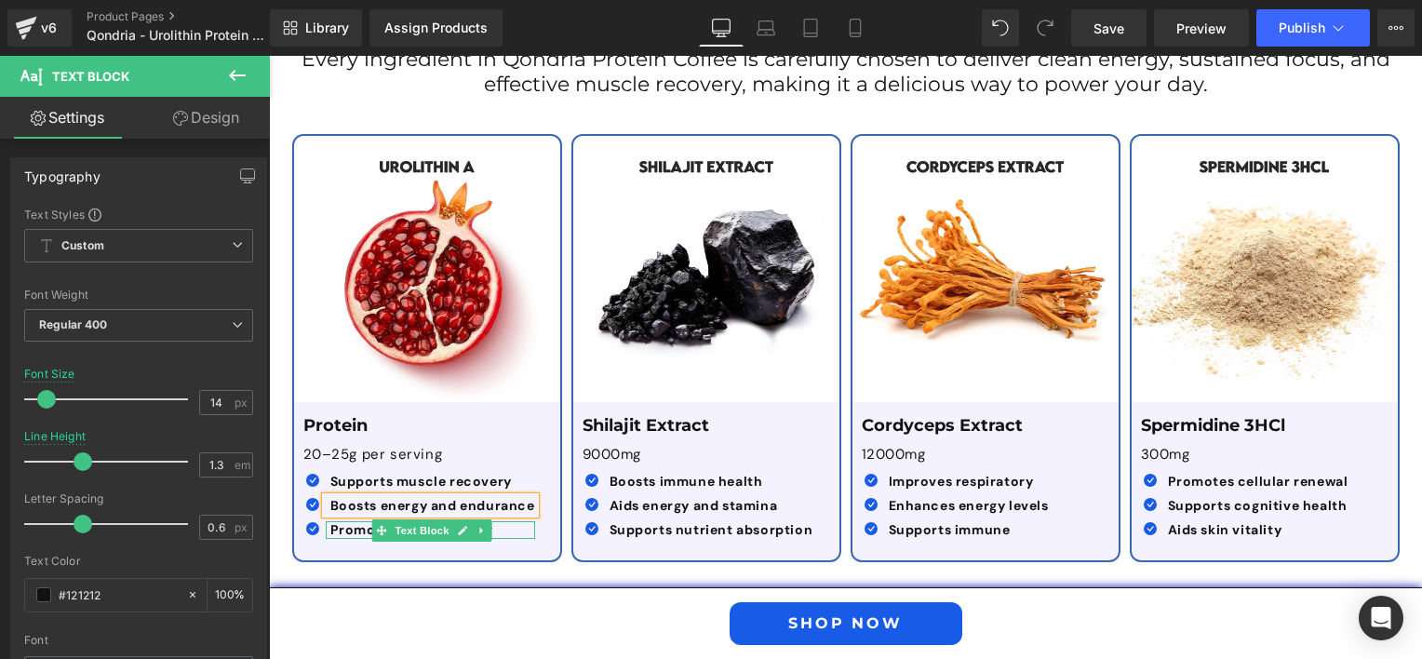
click at [514, 530] on p "Promotes healthy aging" at bounding box center [432, 529] width 205 height 17
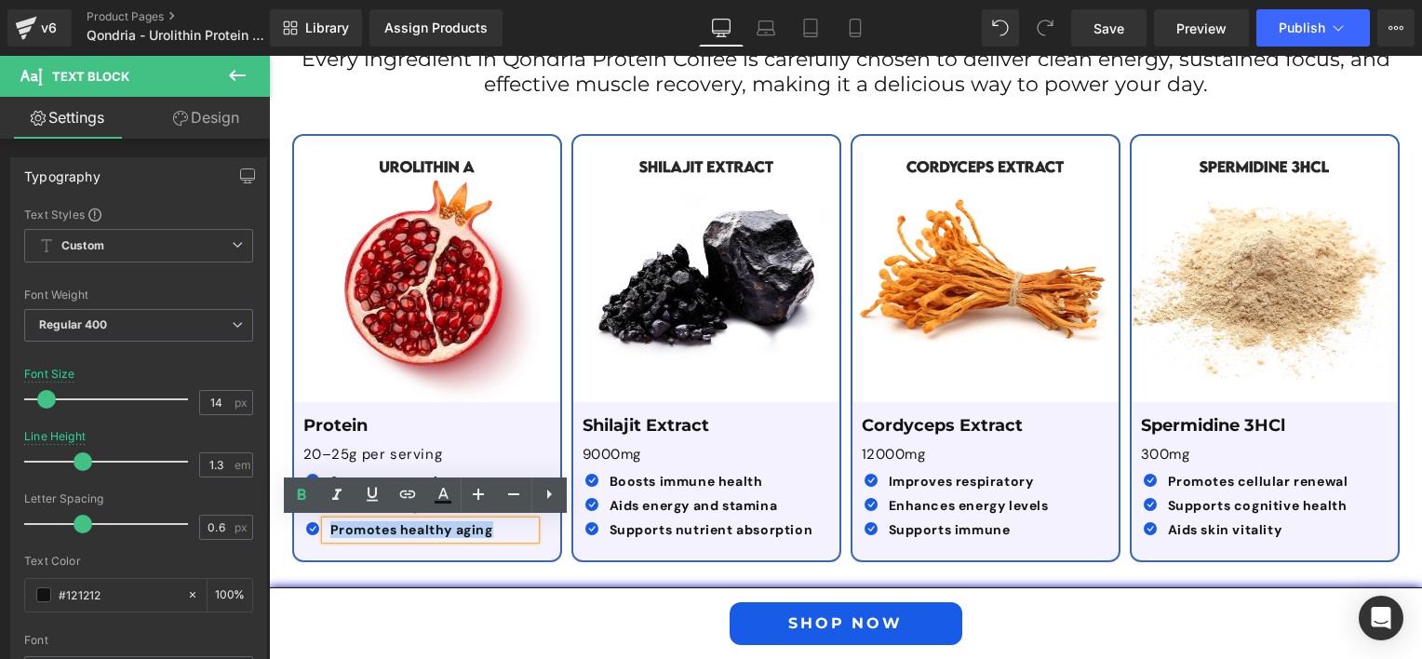
drag, startPoint x: 503, startPoint y: 528, endPoint x: 322, endPoint y: 526, distance: 180.6
click at [330, 526] on p "Promotes healthy aging" at bounding box center [432, 529] width 205 height 17
paste div
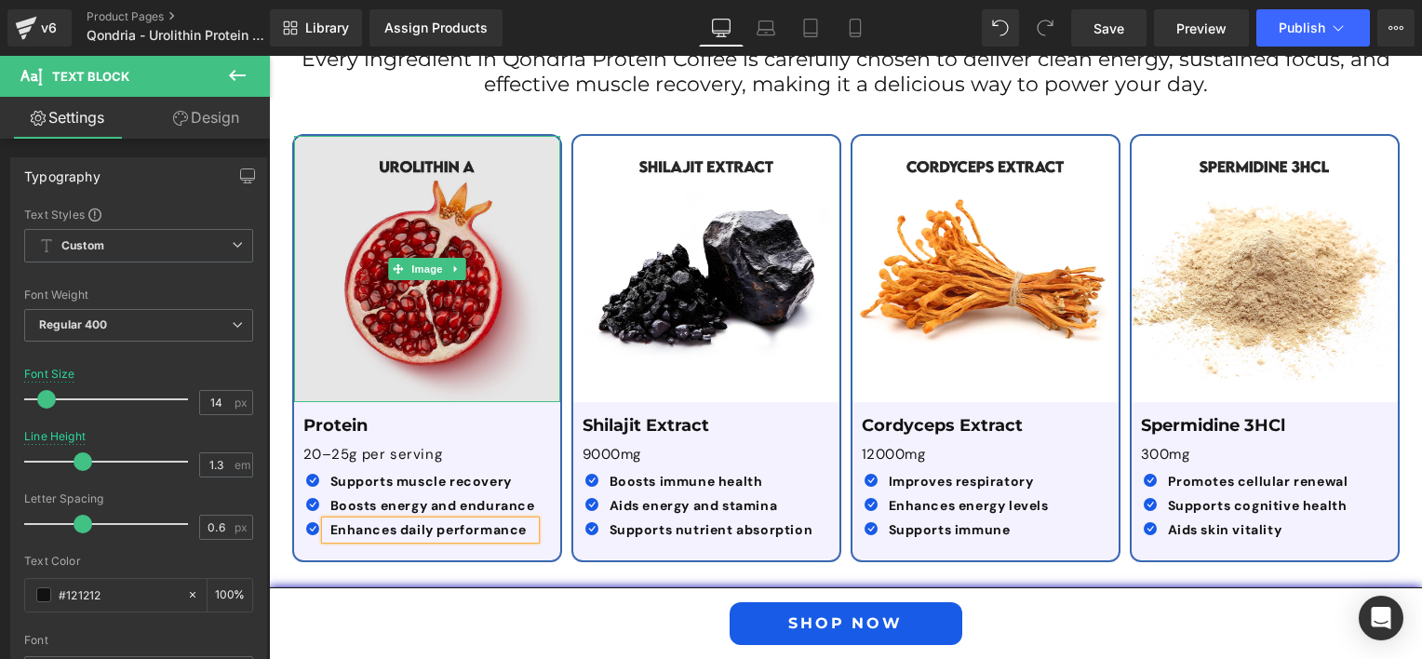
click at [439, 345] on img at bounding box center [427, 269] width 266 height 266
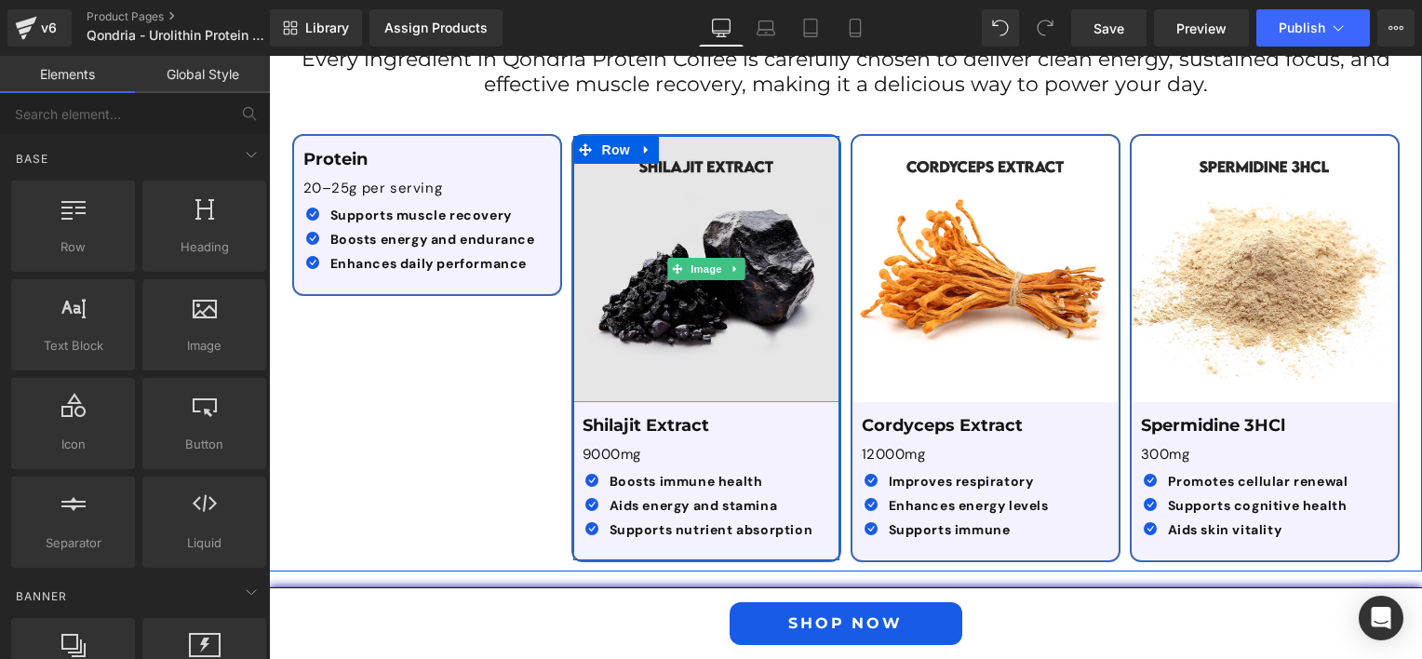
click at [662, 313] on img at bounding box center [706, 269] width 266 height 266
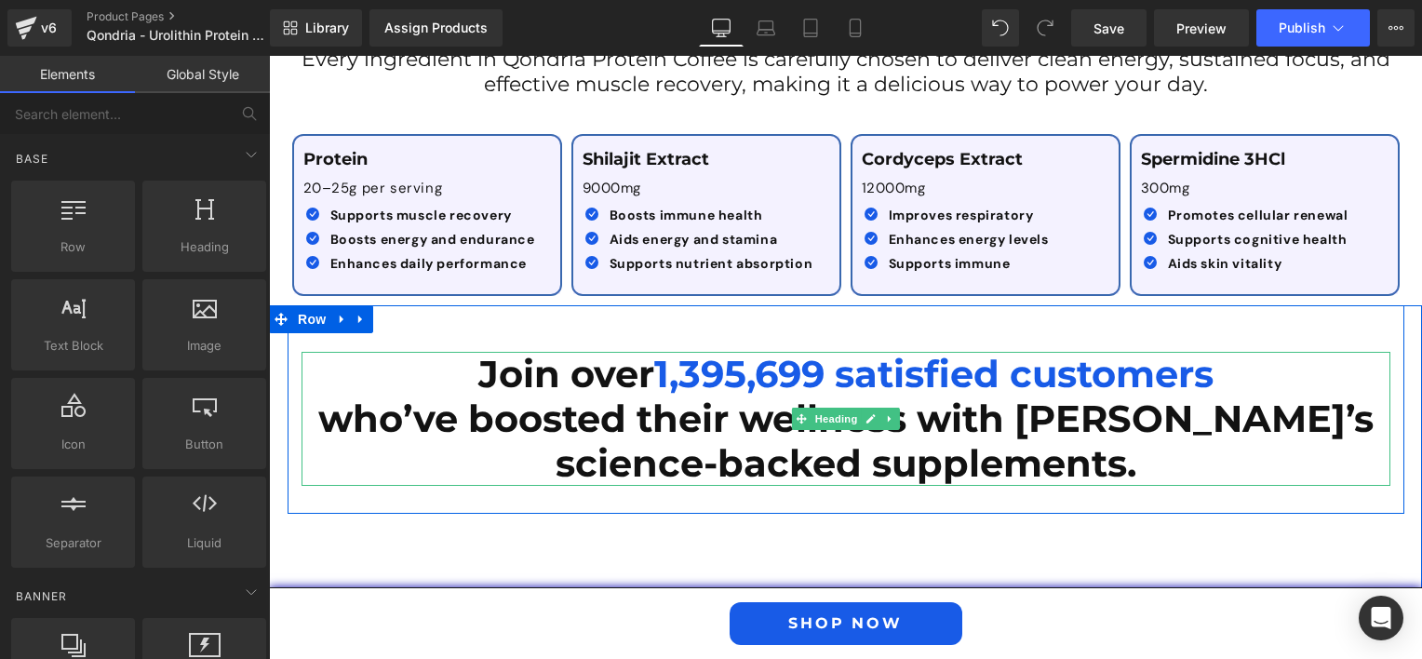
scroll to position [2344, 0]
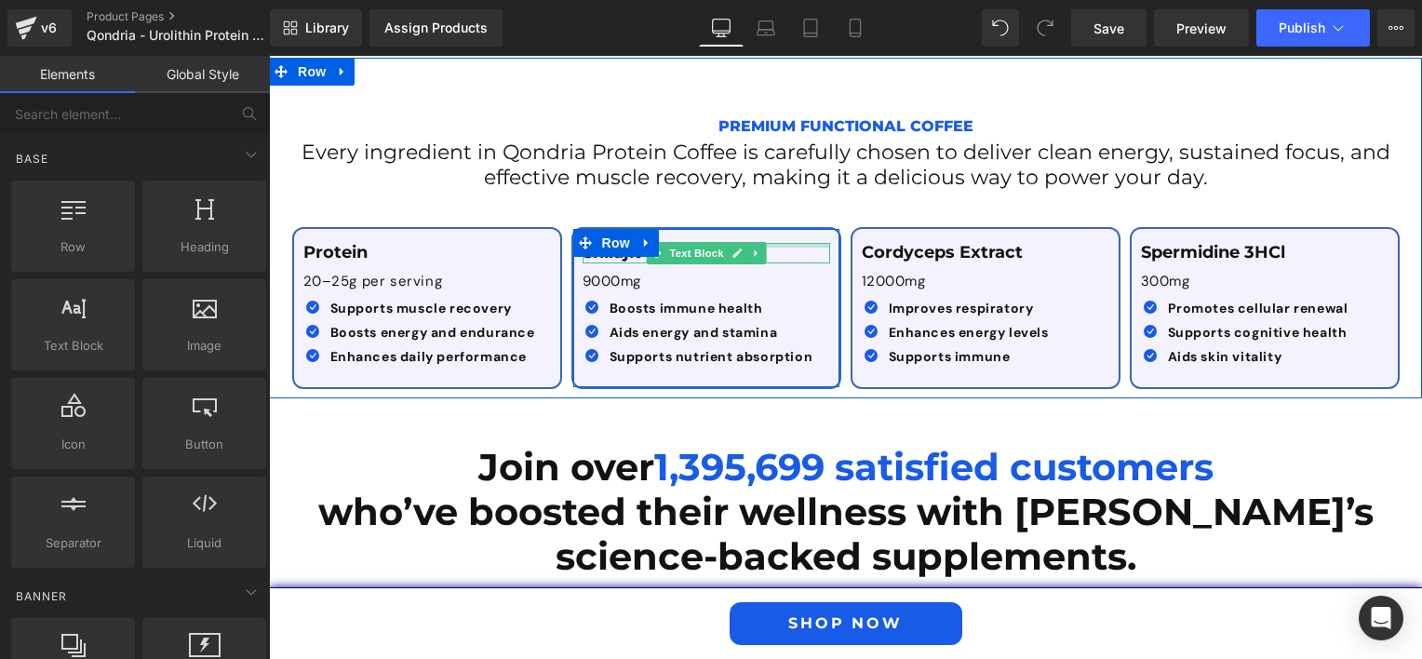
click at [775, 244] on div at bounding box center [707, 245] width 248 height 5
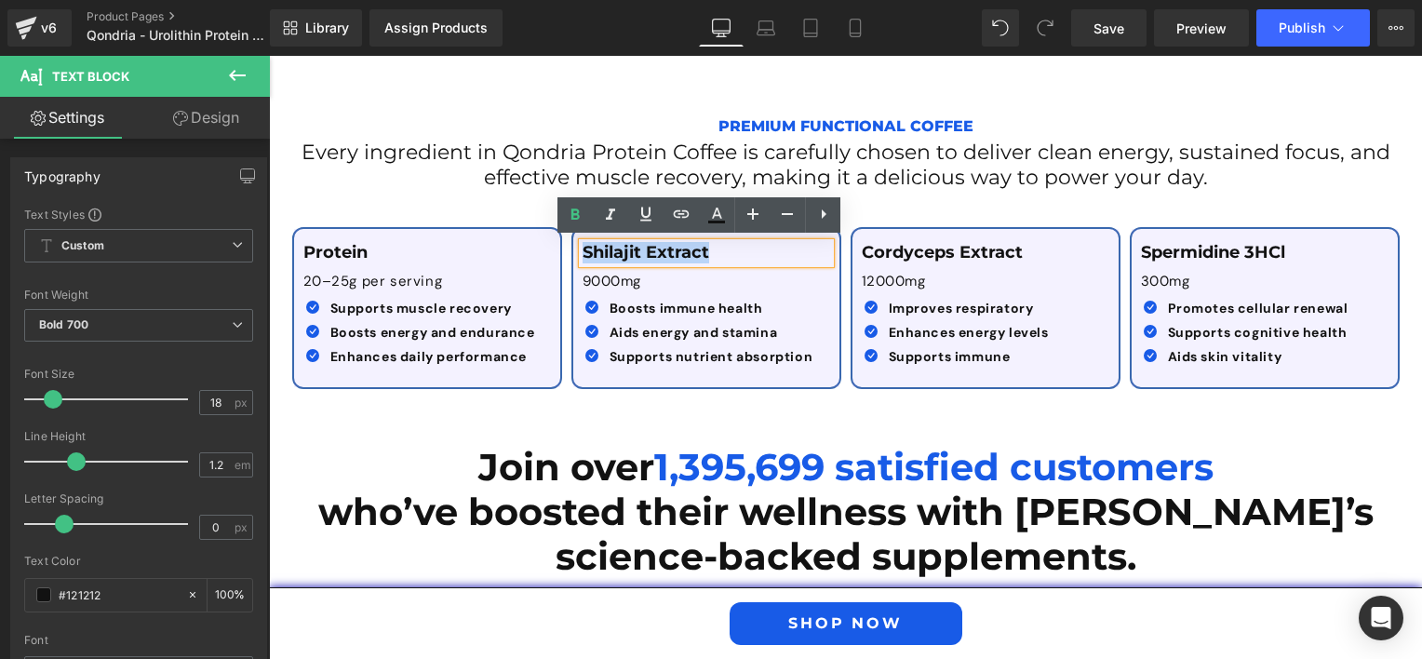
drag, startPoint x: 731, startPoint y: 257, endPoint x: 561, endPoint y: 244, distance: 169.9
click at [567, 244] on div "Shilajit Extract Text Block 9000mg Text Block Icon Boosts immune health Text Bl…" at bounding box center [706, 308] width 279 height 162
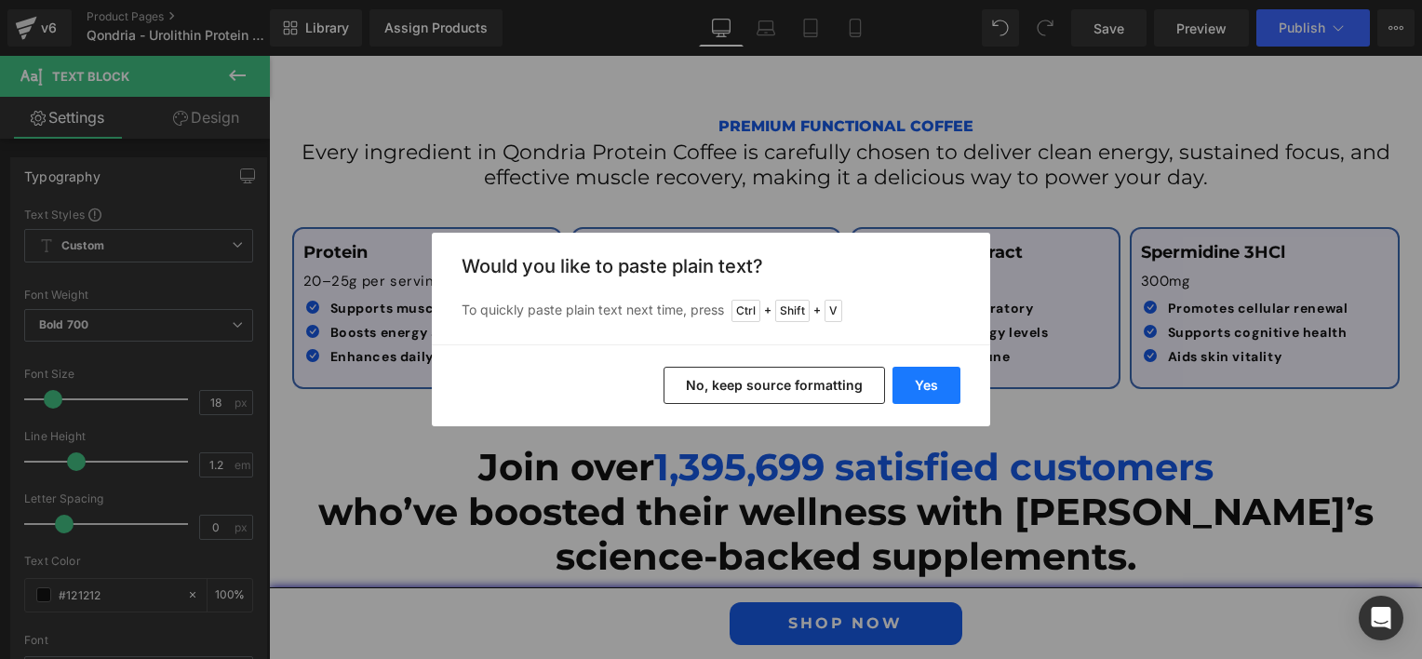
drag, startPoint x: 933, startPoint y: 383, endPoint x: 654, endPoint y: 328, distance: 284.7
click at [933, 383] on button "Yes" at bounding box center [927, 385] width 68 height 37
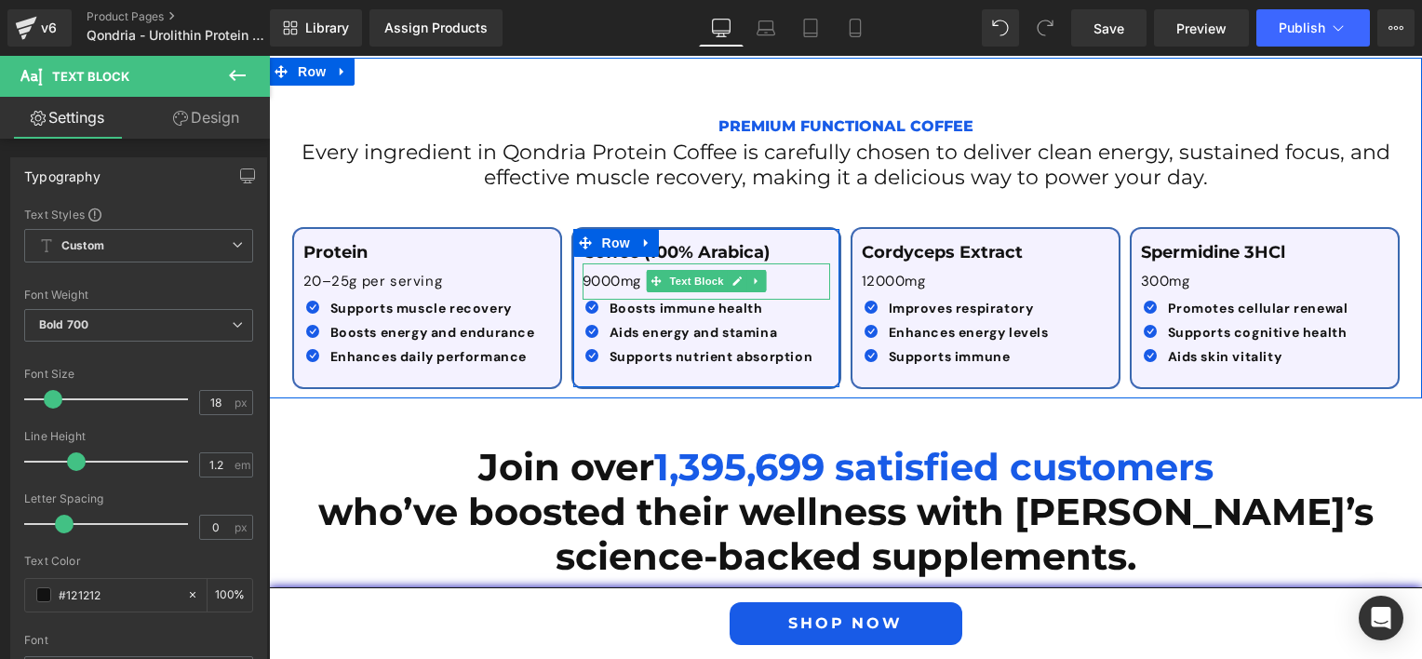
click at [628, 279] on p "9000mg" at bounding box center [707, 282] width 248 height 19
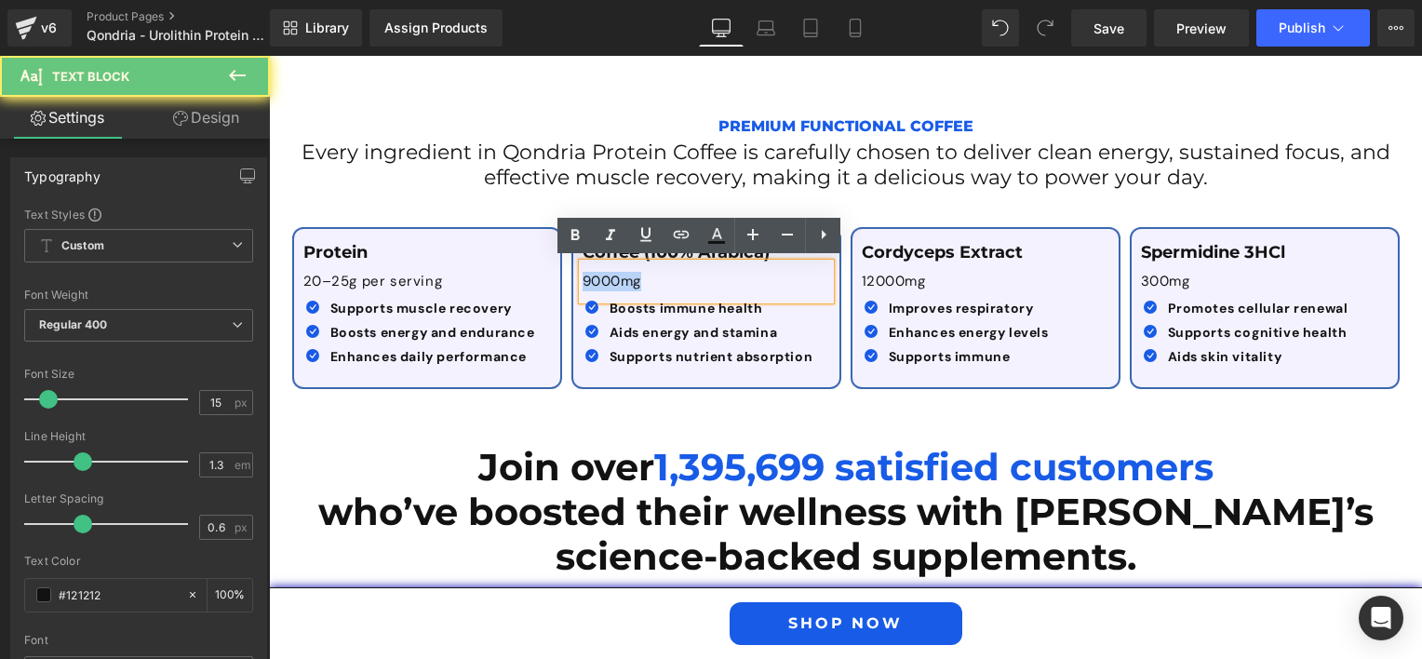
drag, startPoint x: 642, startPoint y: 276, endPoint x: 558, endPoint y: 279, distance: 83.8
click at [567, 279] on div "Coffee (100% Arabica) Text Block 9000mg Text Block Icon Boosts immune health Te…" at bounding box center [706, 308] width 279 height 162
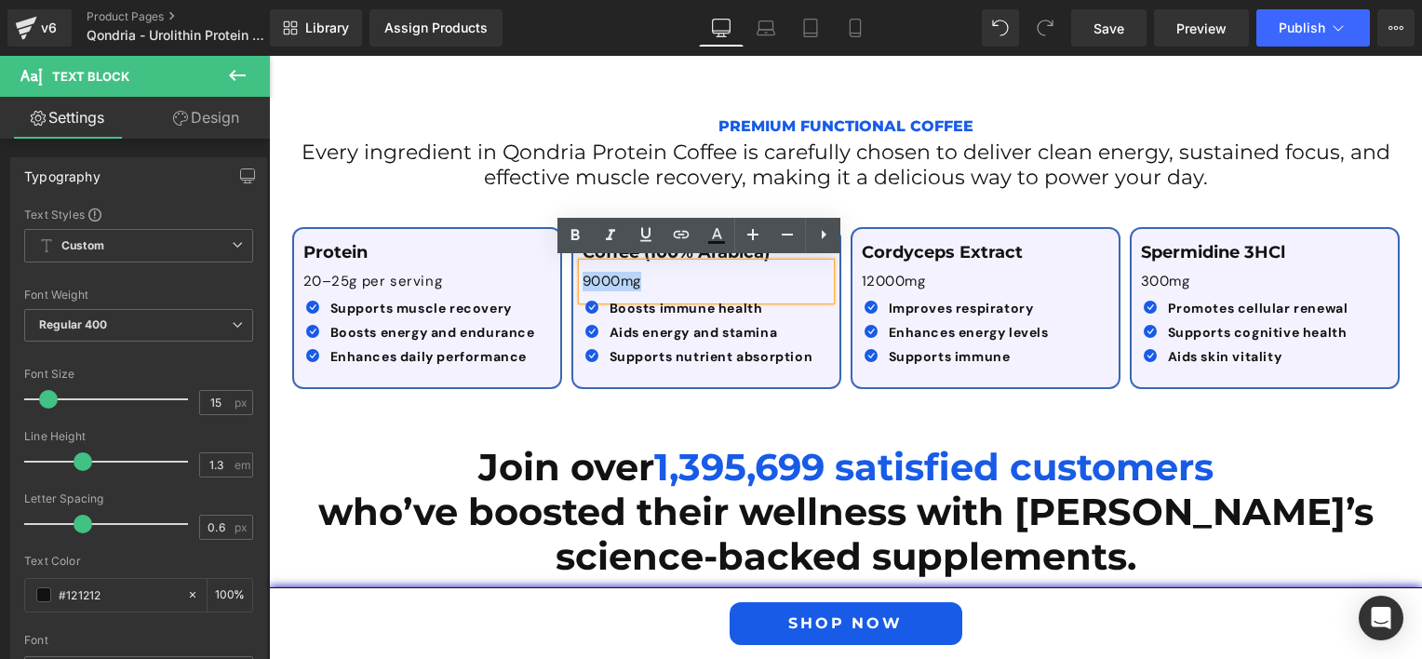
paste div
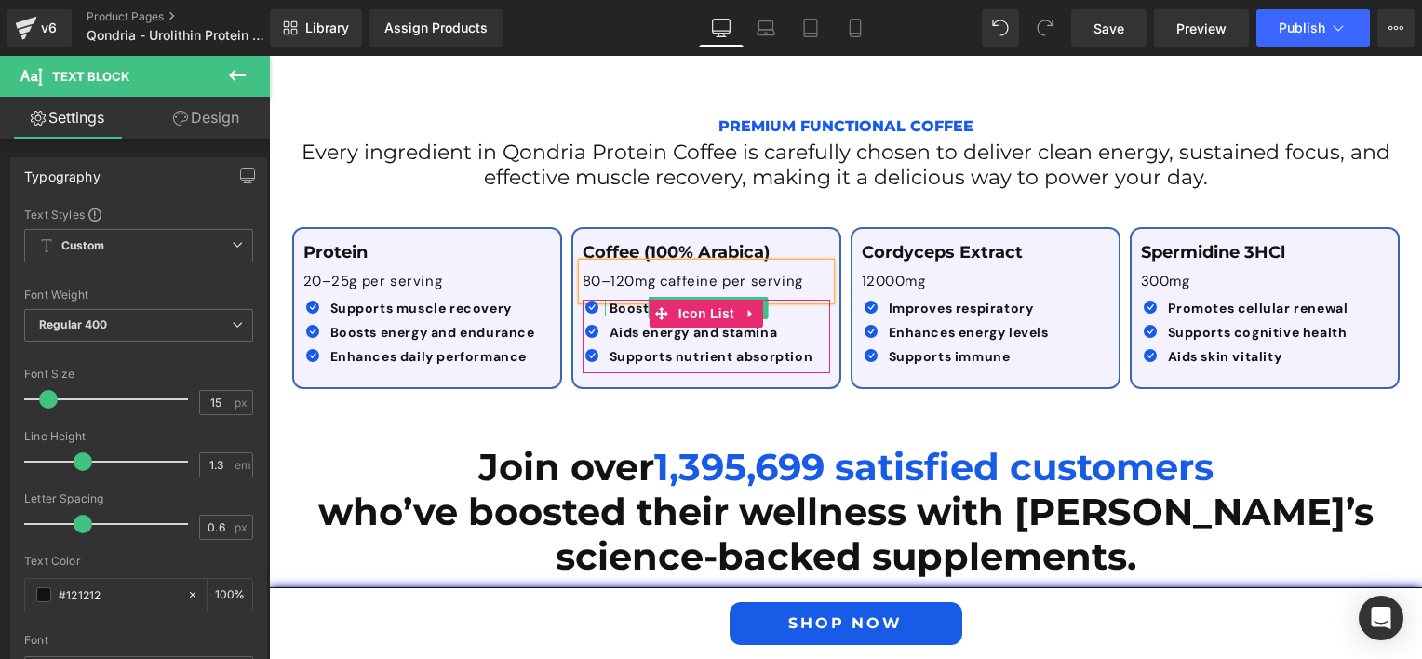
click at [628, 302] on b "Boosts immune health" at bounding box center [687, 308] width 154 height 17
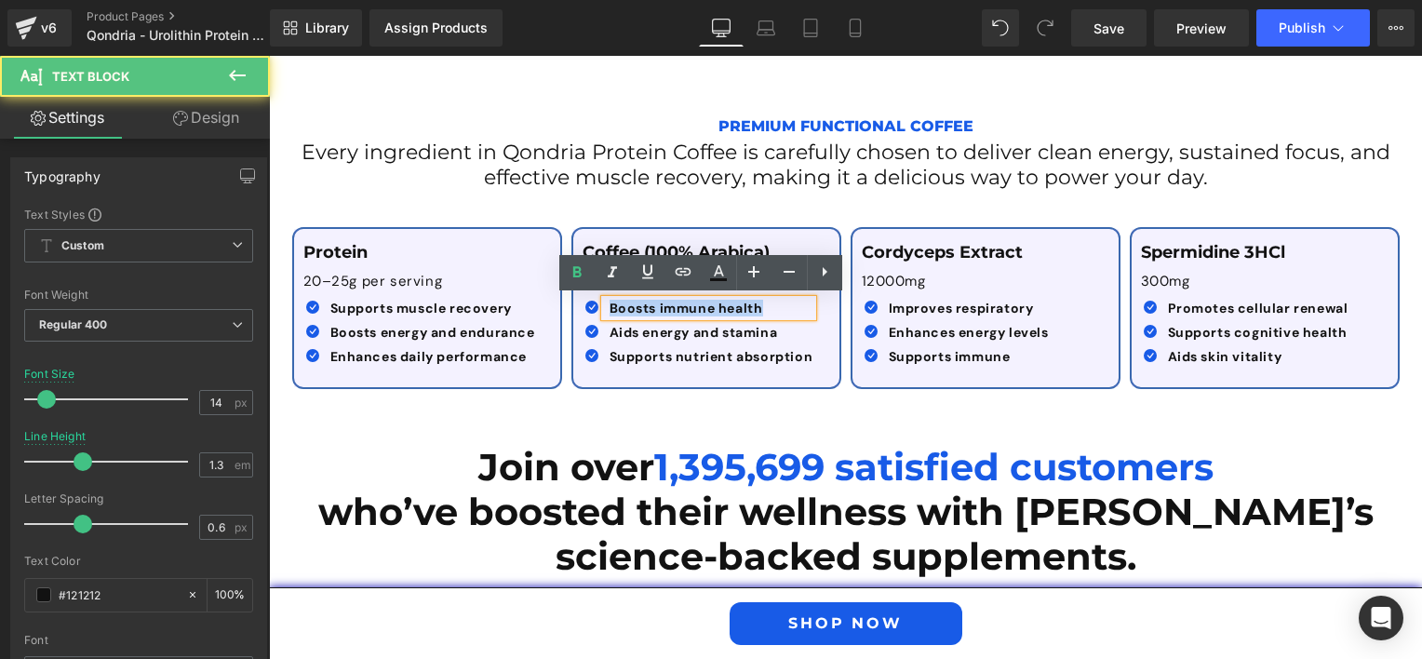
drag, startPoint x: 760, startPoint y: 303, endPoint x: 599, endPoint y: 303, distance: 161.0
click at [605, 303] on div "Boosts immune health" at bounding box center [709, 308] width 208 height 17
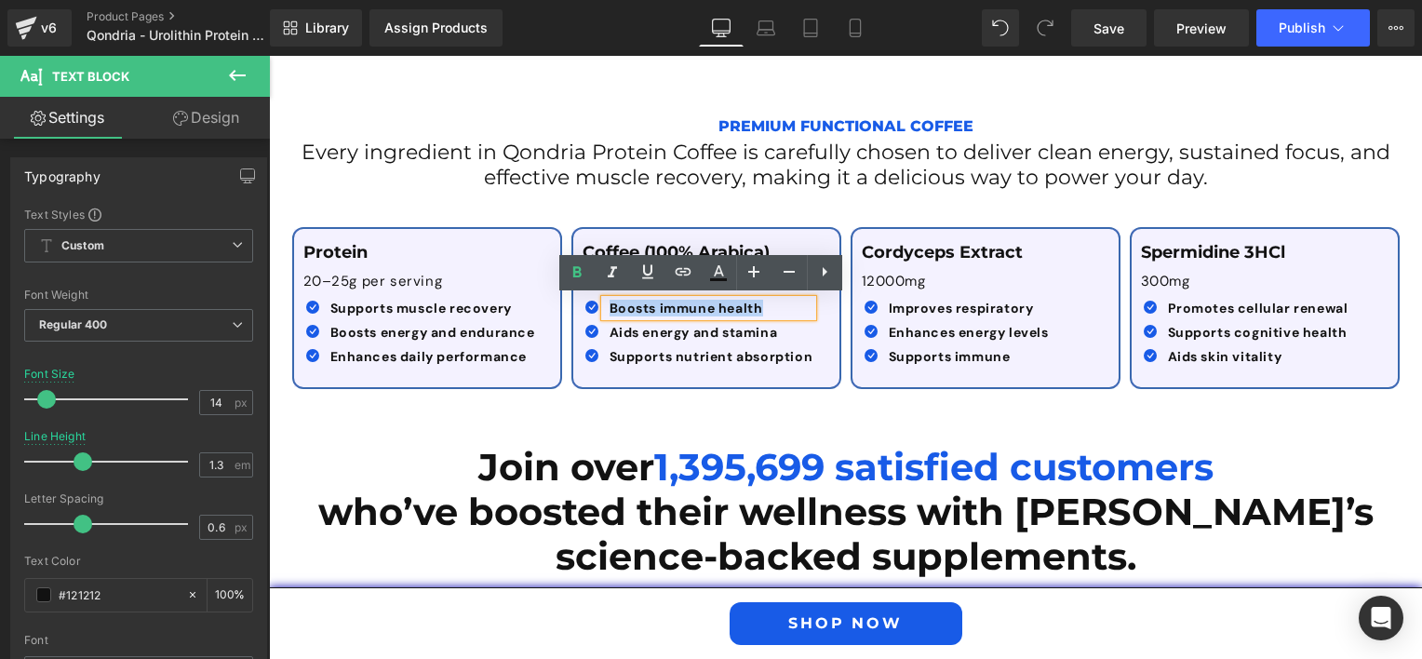
paste div
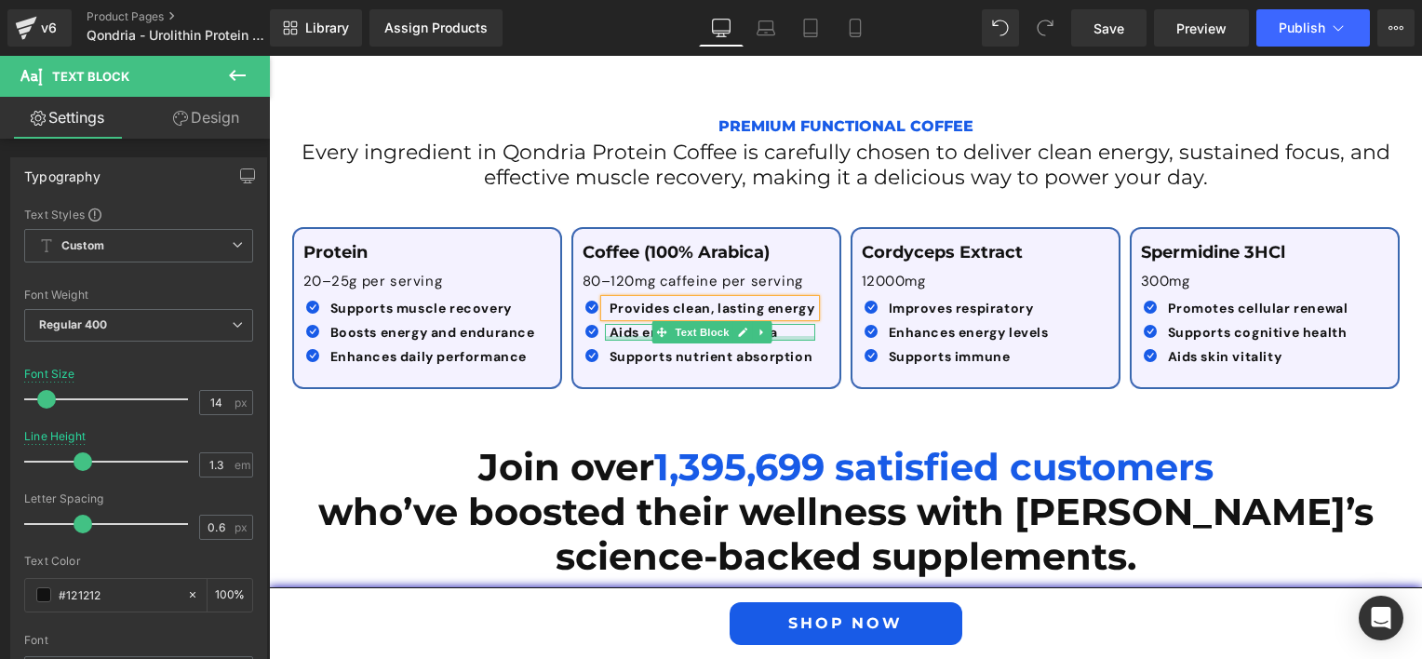
click at [617, 337] on div at bounding box center [710, 338] width 210 height 5
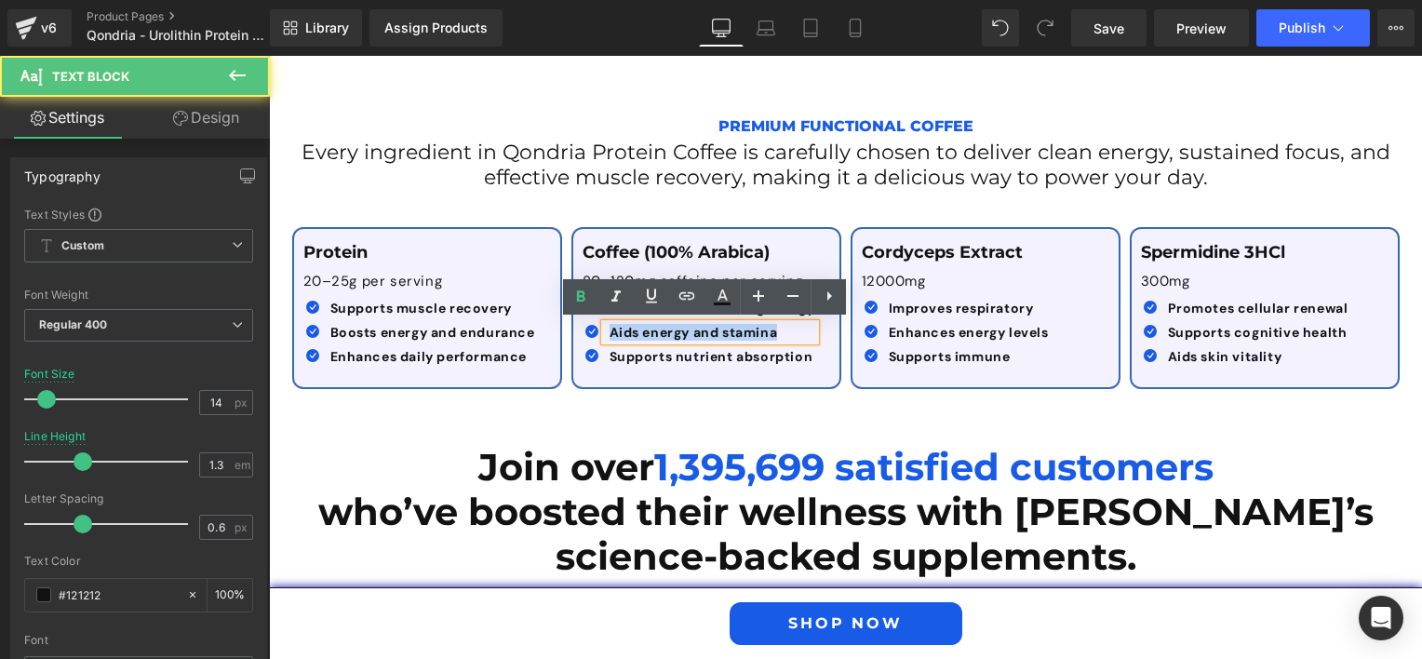
drag, startPoint x: 779, startPoint y: 327, endPoint x: 599, endPoint y: 328, distance: 179.6
click at [605, 328] on div "Aids energy and stamina" at bounding box center [710, 332] width 210 height 17
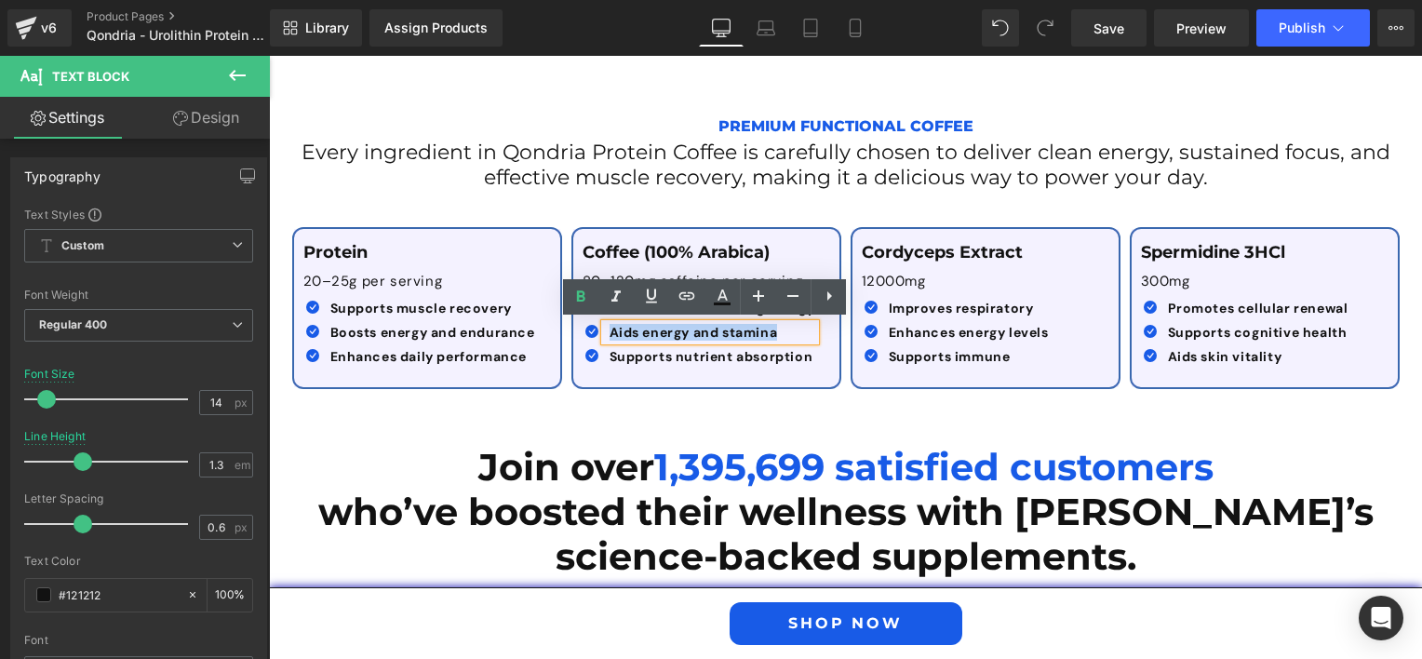
paste div
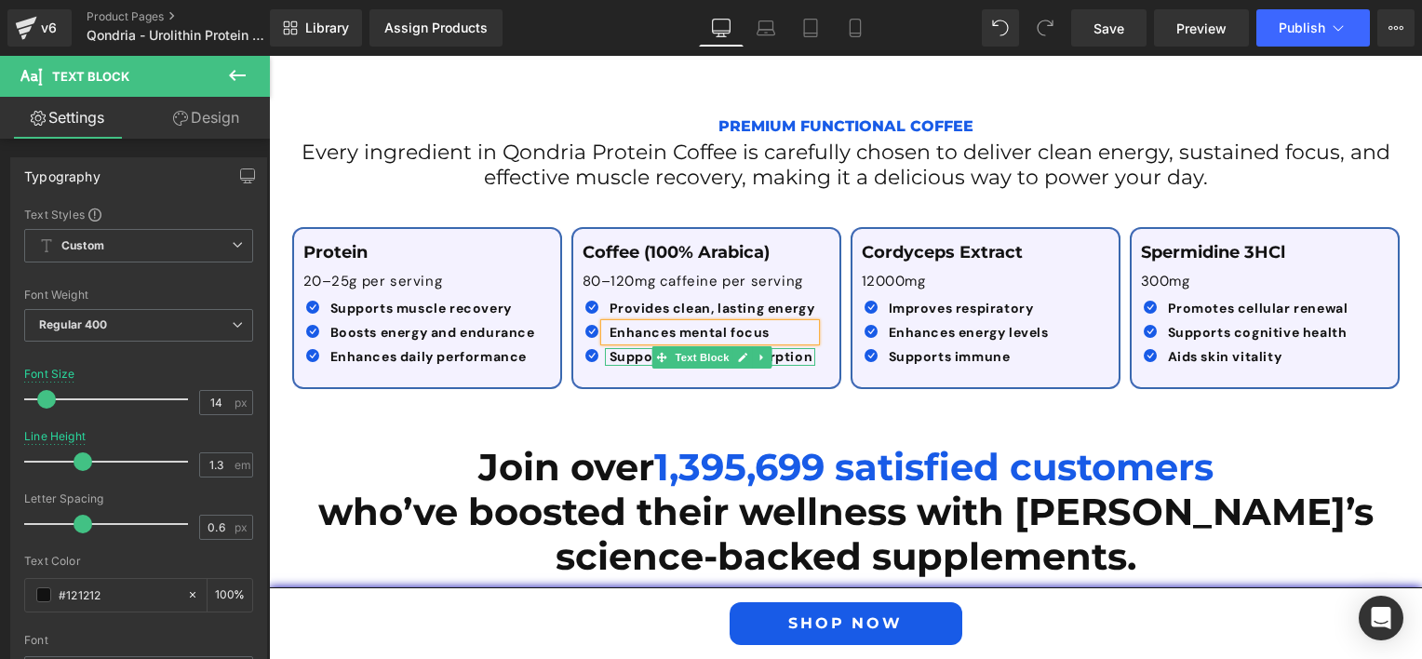
click at [633, 353] on strong "Supports nutrient absorption" at bounding box center [712, 356] width 204 height 17
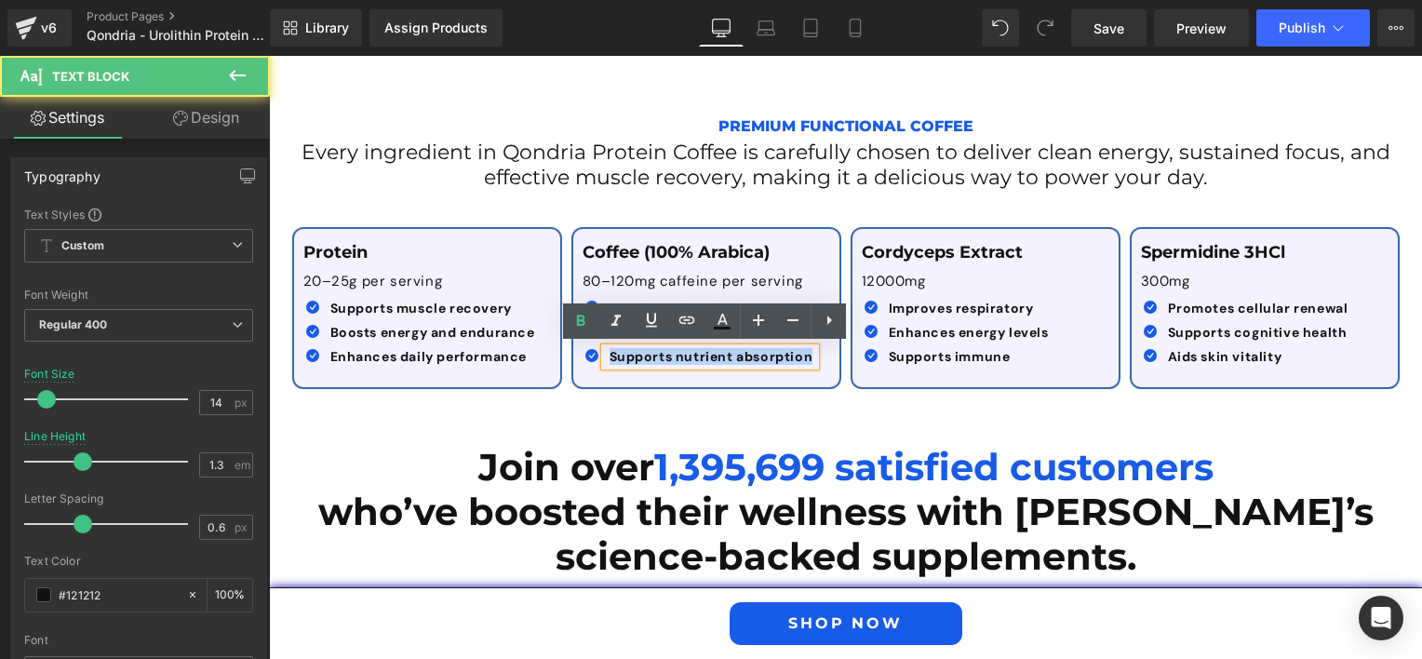
drag, startPoint x: 803, startPoint y: 352, endPoint x: 598, endPoint y: 352, distance: 204.7
click at [605, 352] on div "Supports nutrient absorption" at bounding box center [710, 356] width 210 height 17
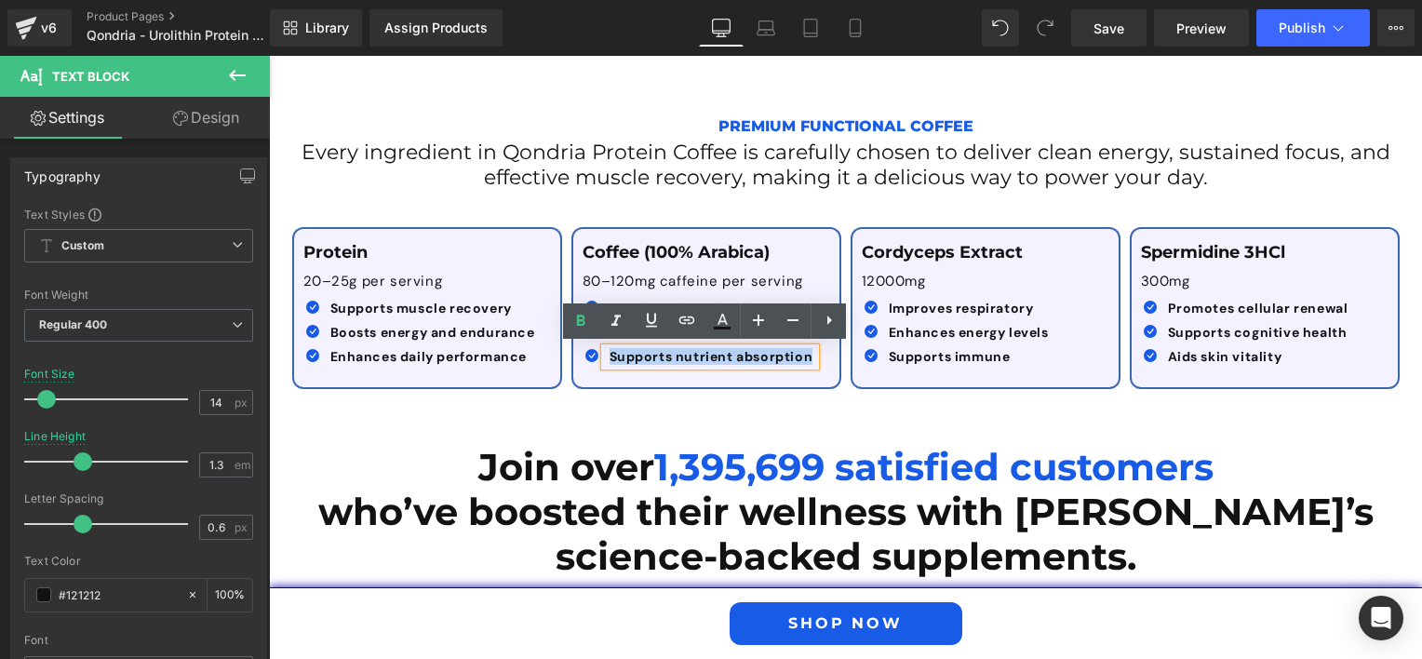
paste div
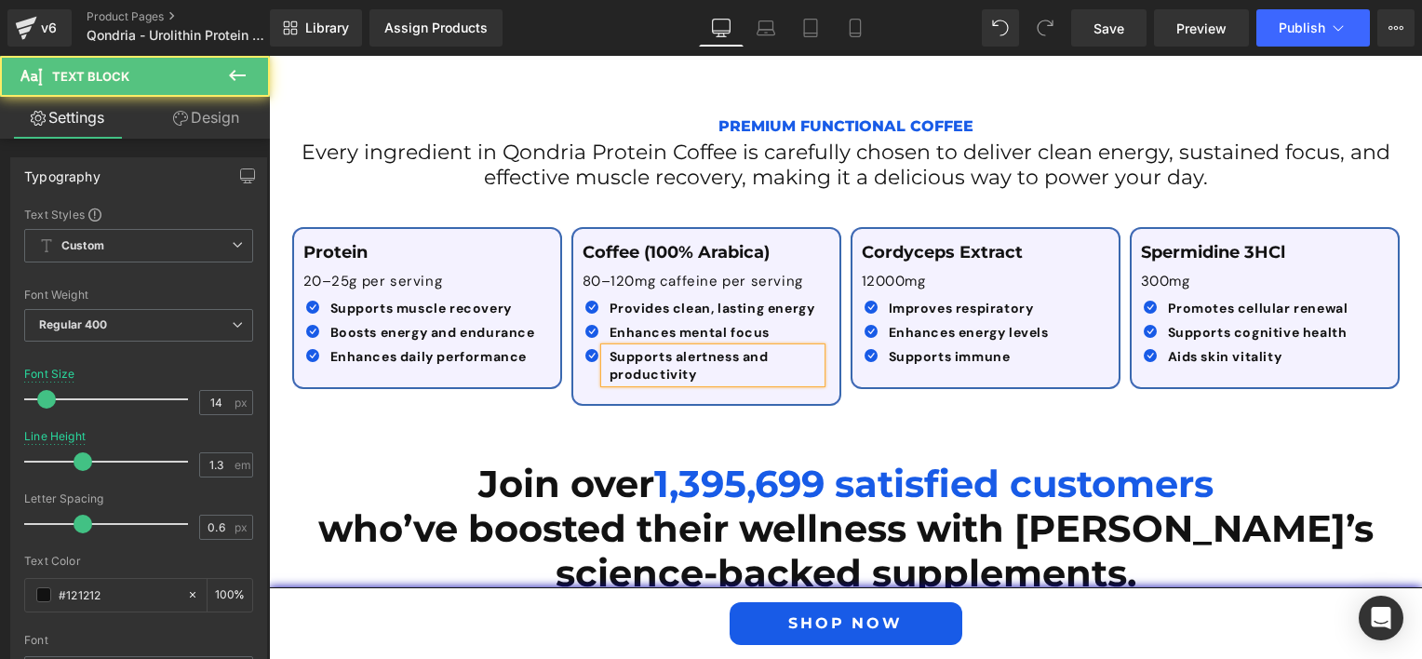
click at [650, 368] on b "Supports alertness and productivity" at bounding box center [689, 365] width 159 height 34
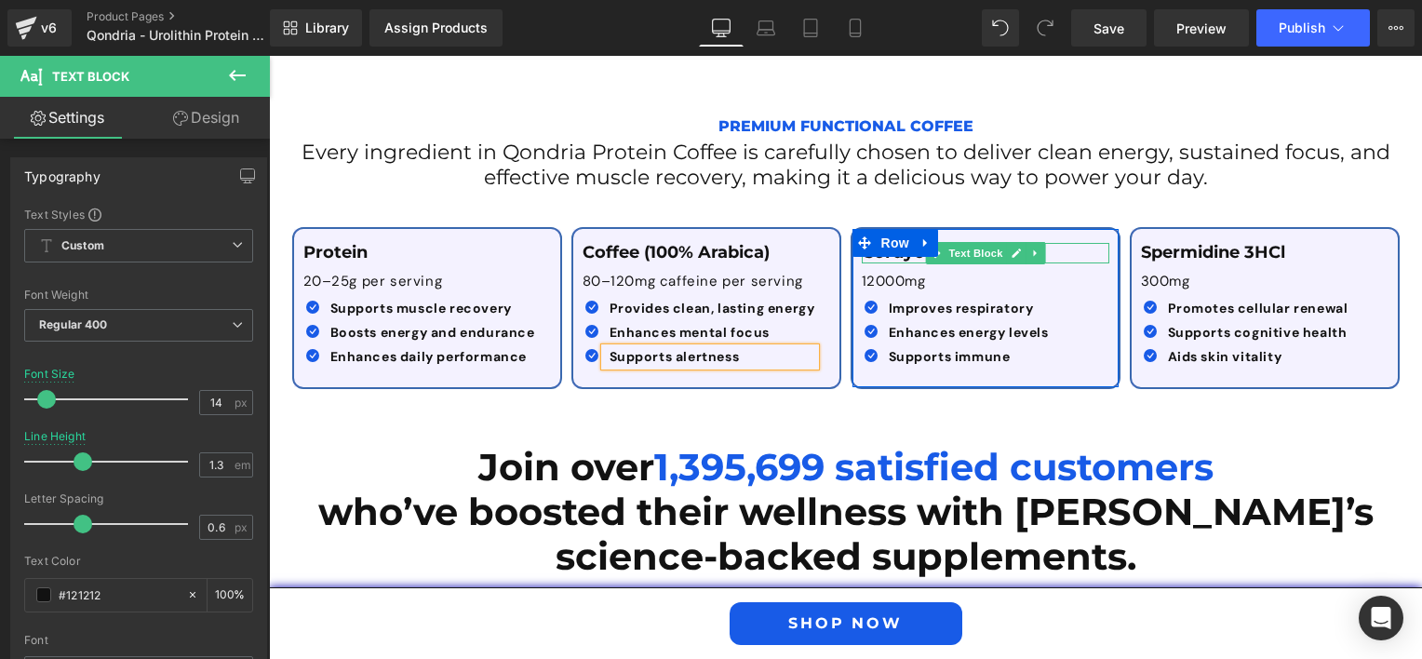
click at [1067, 246] on p "Cordyceps Extract" at bounding box center [986, 253] width 248 height 20
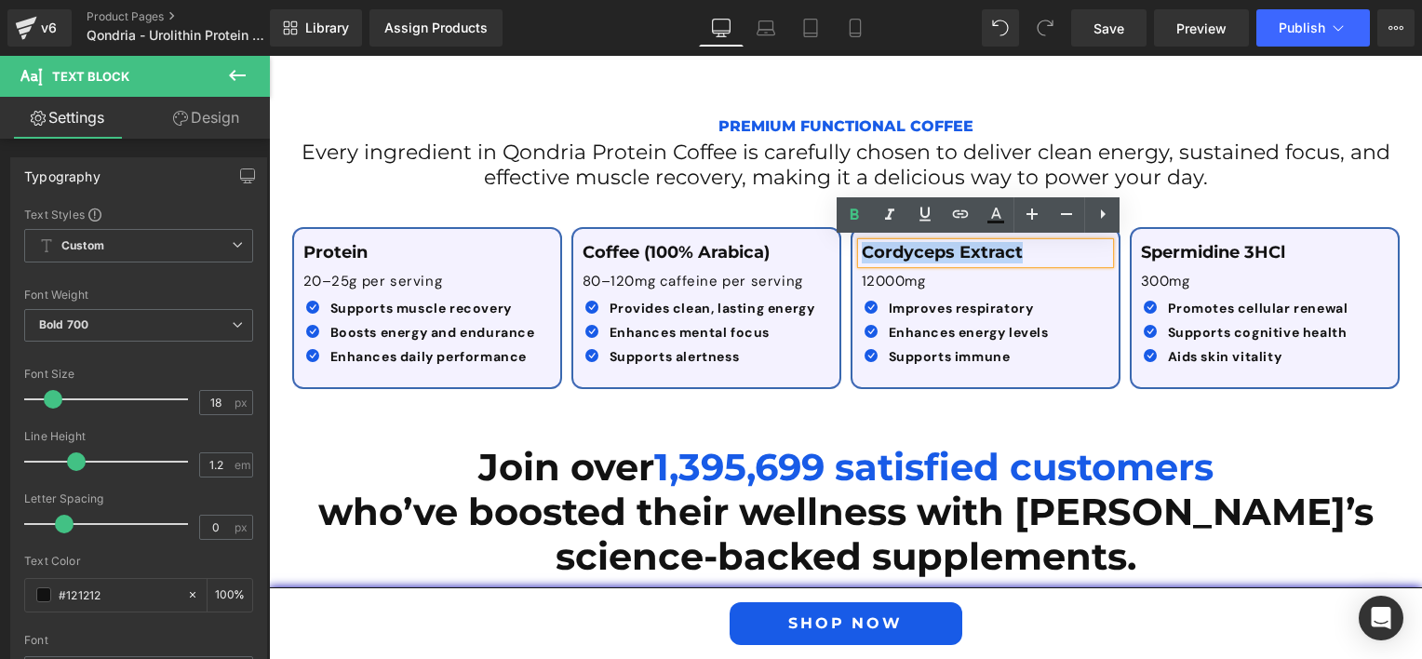
drag, startPoint x: 1054, startPoint y: 250, endPoint x: 853, endPoint y: 248, distance: 201.0
click at [862, 248] on p "Cordyceps Extract" at bounding box center [986, 253] width 248 height 20
paste div
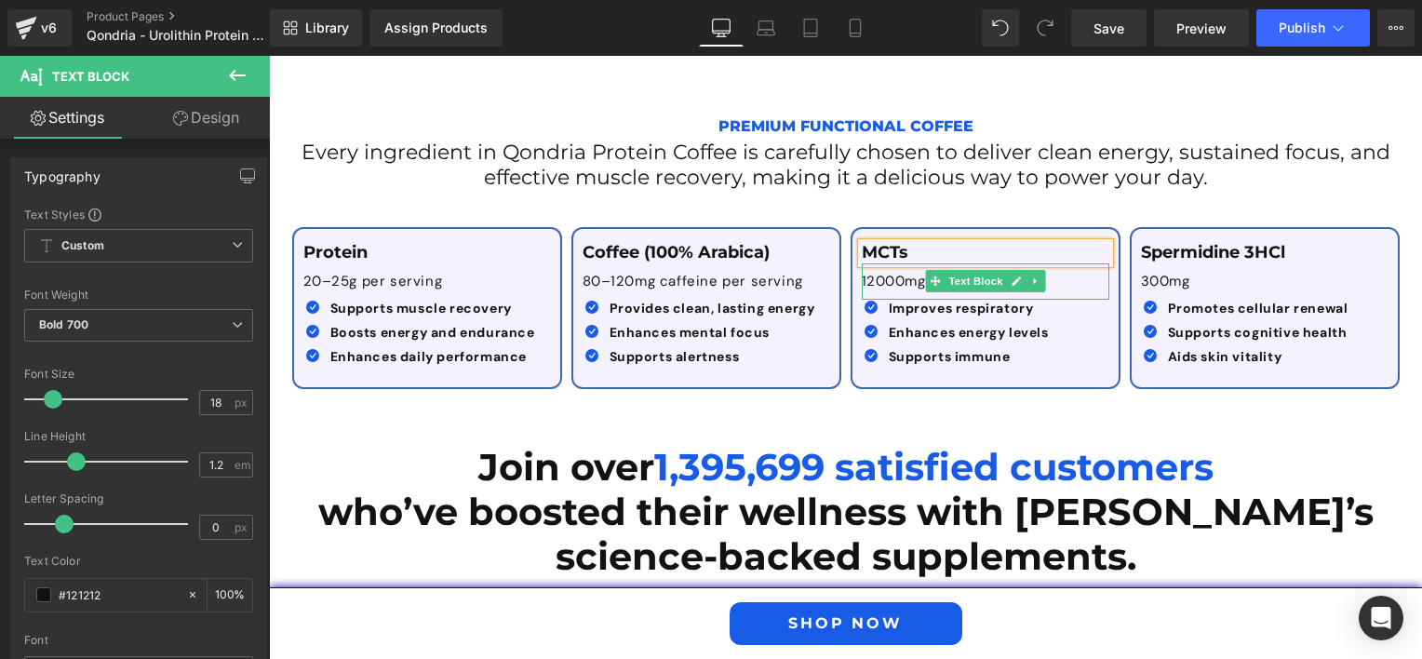
click at [897, 283] on p "12000mg" at bounding box center [986, 282] width 248 height 19
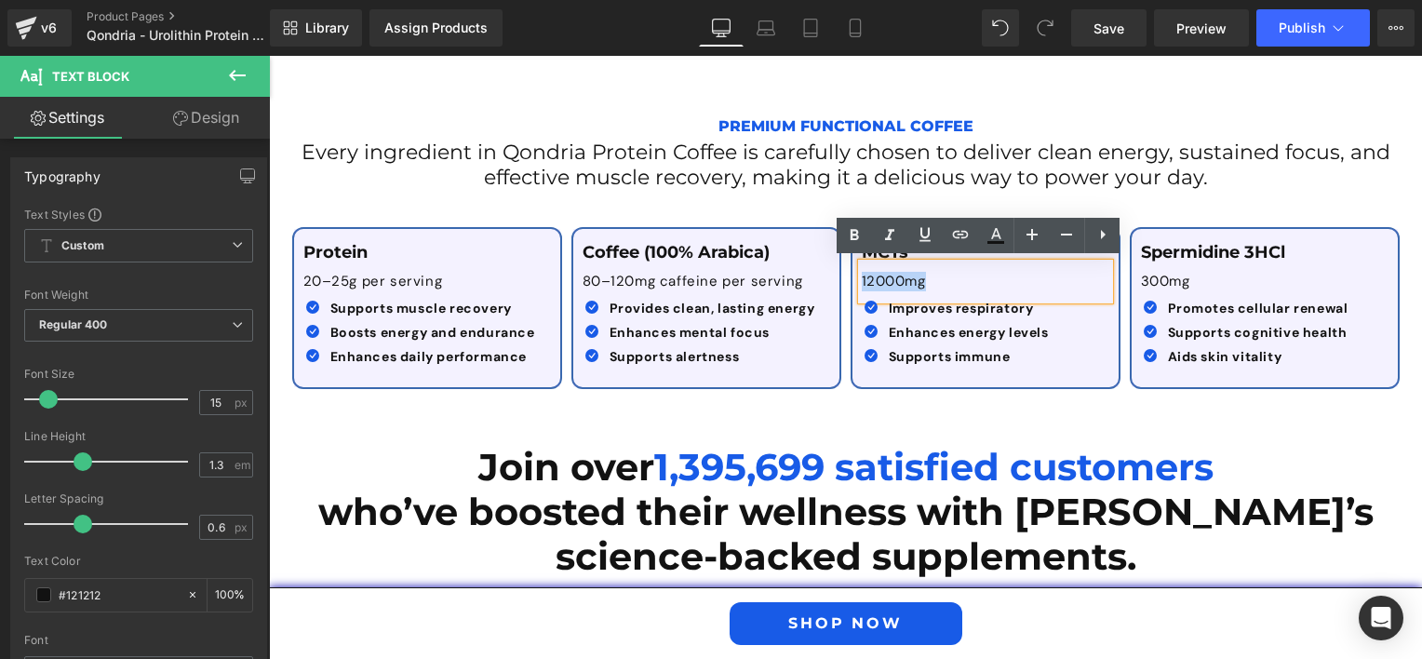
drag, startPoint x: 933, startPoint y: 275, endPoint x: 840, endPoint y: 289, distance: 94.0
click at [846, 289] on div "MCTs Text Block 12000mg Text Block Icon Improves respiratory Text Block Icon En…" at bounding box center [985, 308] width 279 height 162
paste div
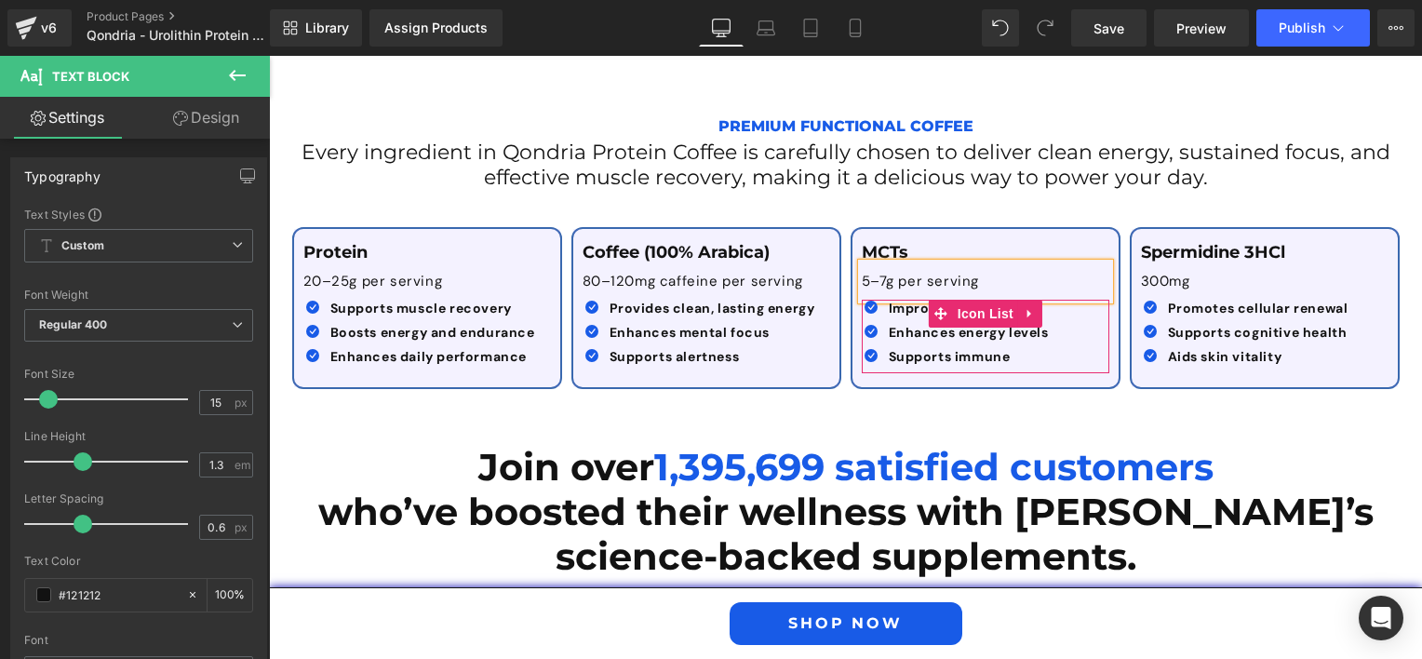
click at [1065, 312] on div "Icon Improves respiratory Text Block Icon Enhances energy levels Text Block Ico…" at bounding box center [981, 337] width 238 height 74
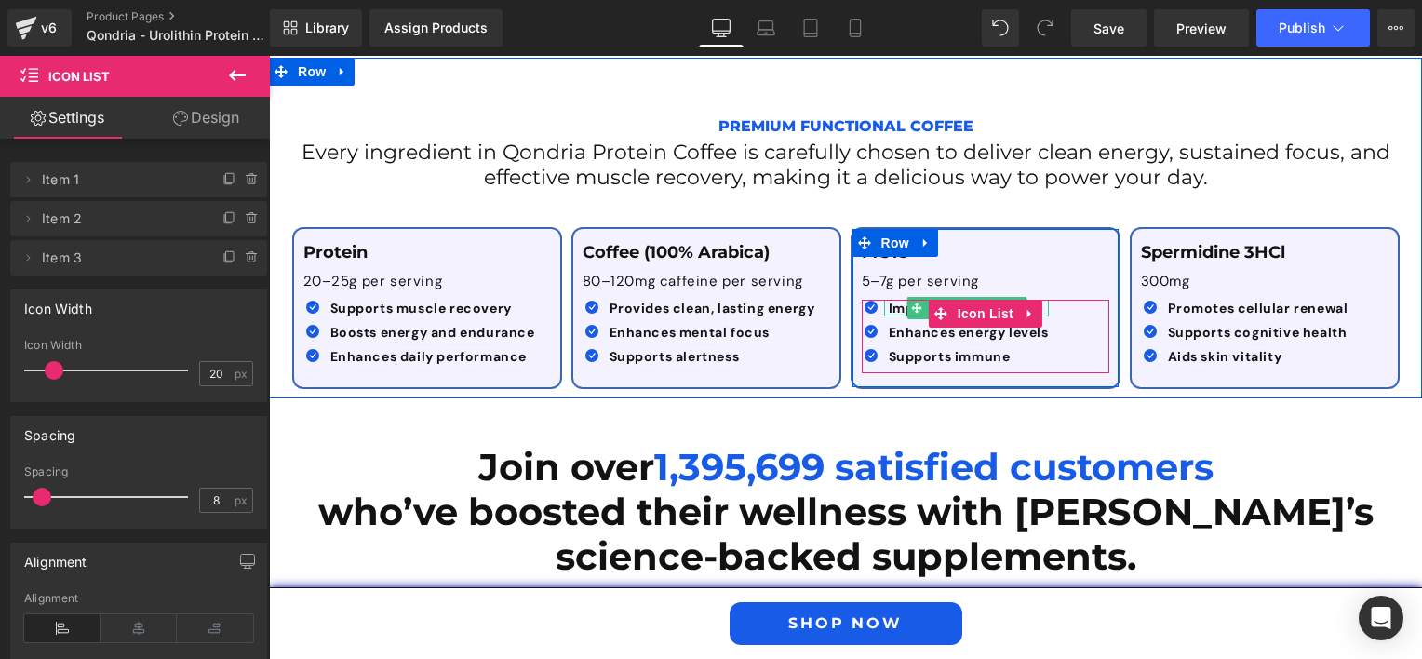
click at [889, 303] on b "Improves respiratory" at bounding box center [961, 308] width 145 height 17
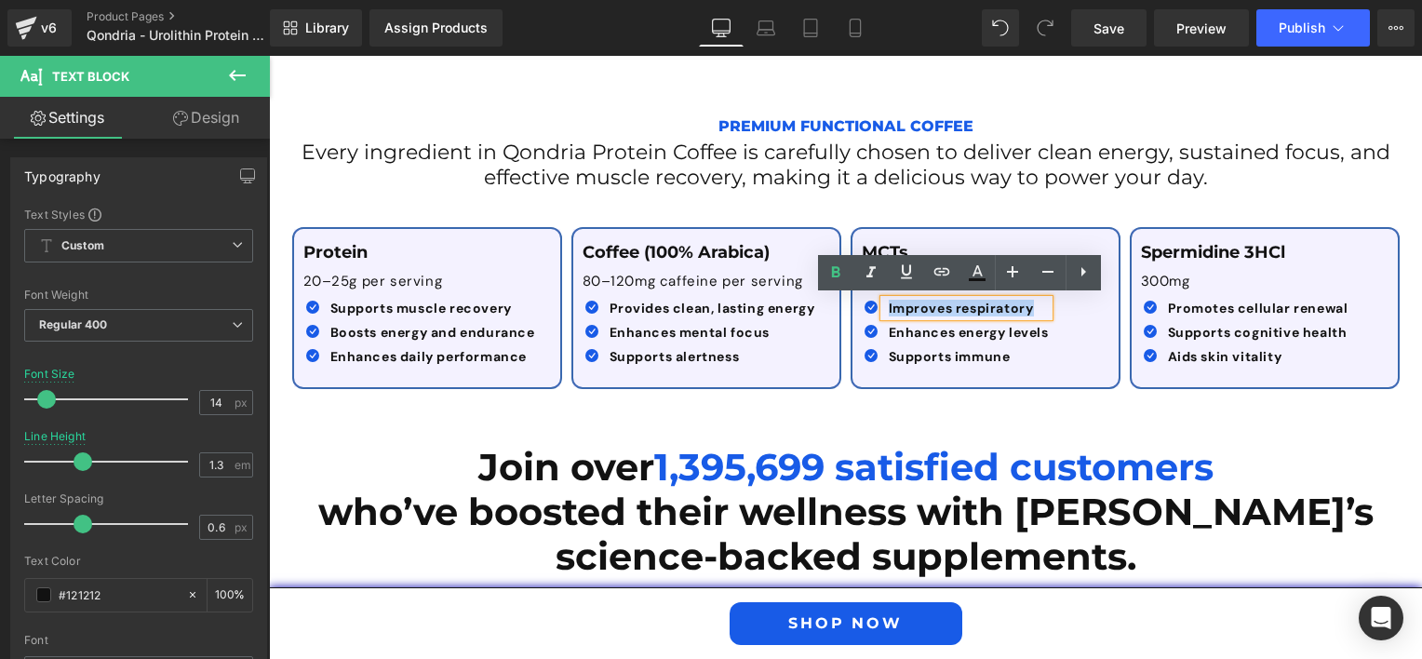
drag, startPoint x: 1024, startPoint y: 309, endPoint x: 843, endPoint y: 307, distance: 180.6
click at [851, 307] on div "MCTs Text Block 5–7g per serving Text Block Icon Improves respiratory Text Bloc…" at bounding box center [986, 308] width 270 height 162
paste div
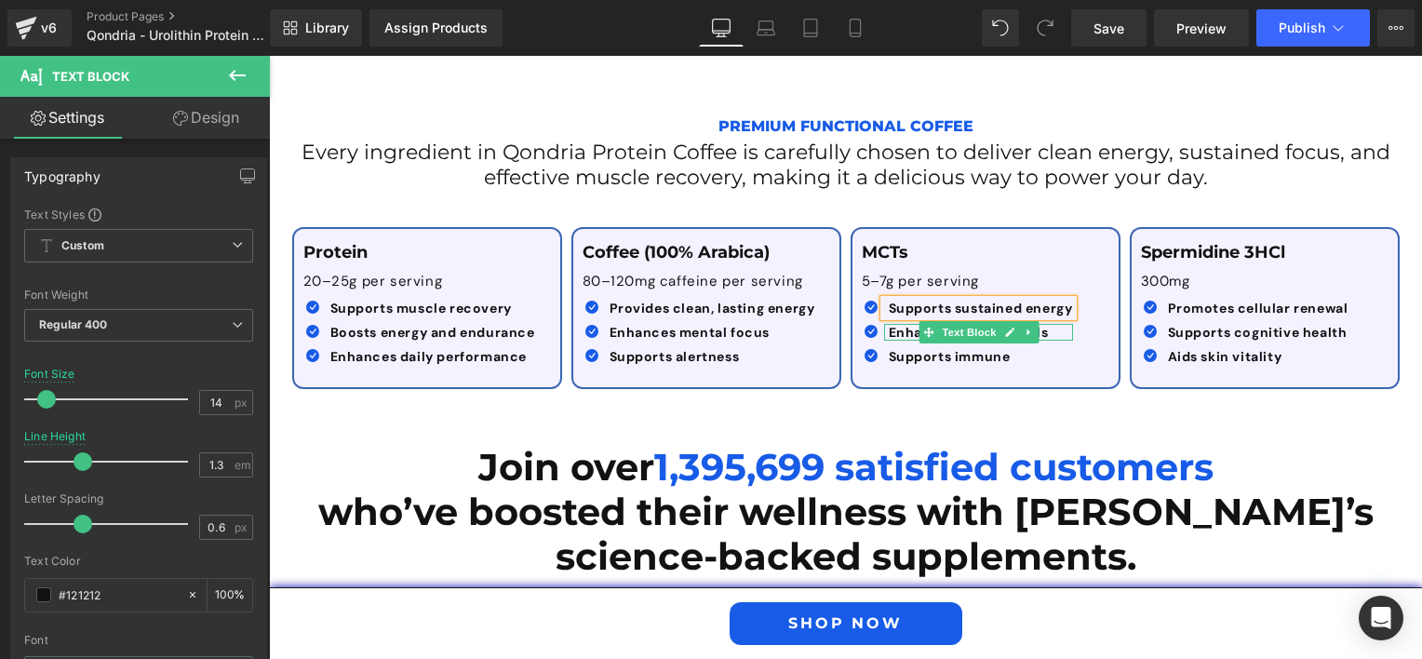
click at [907, 331] on strong "Enhances energy levels" at bounding box center [969, 332] width 160 height 17
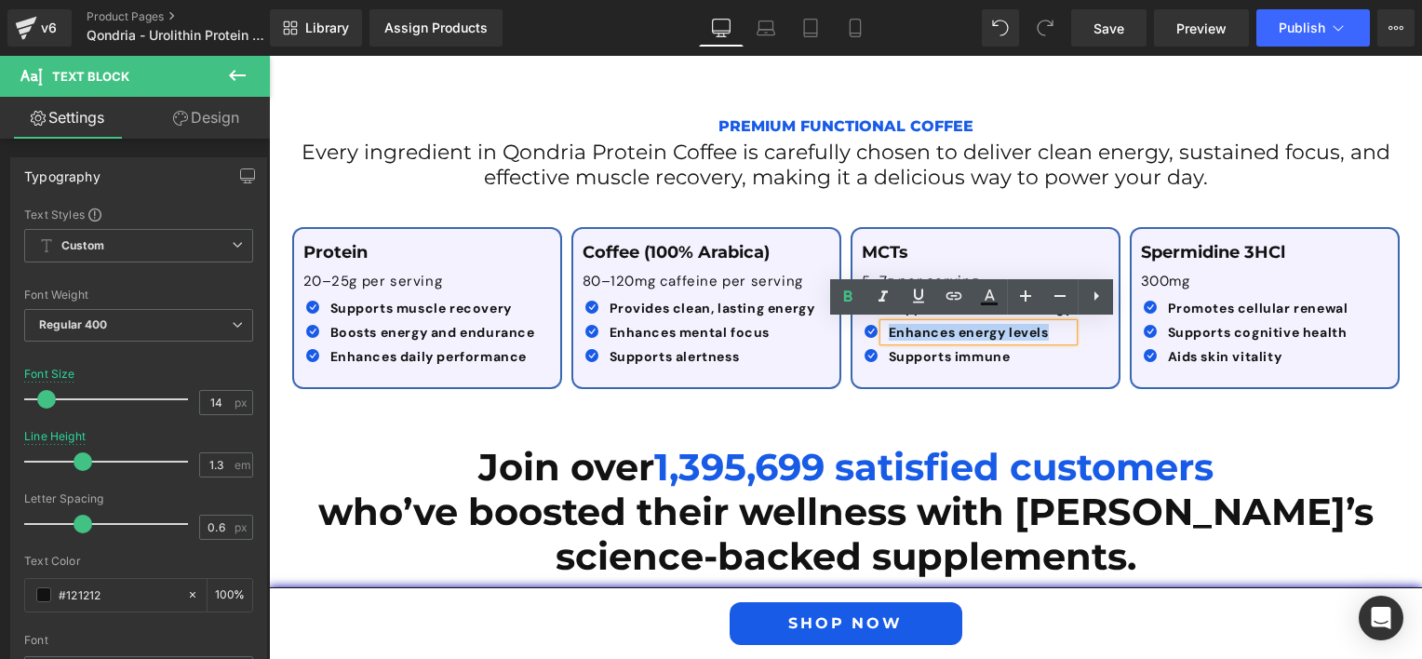
drag, startPoint x: 1053, startPoint y: 330, endPoint x: 876, endPoint y: 331, distance: 176.8
click at [884, 331] on div "Enhances energy levels" at bounding box center [978, 332] width 189 height 17
paste div
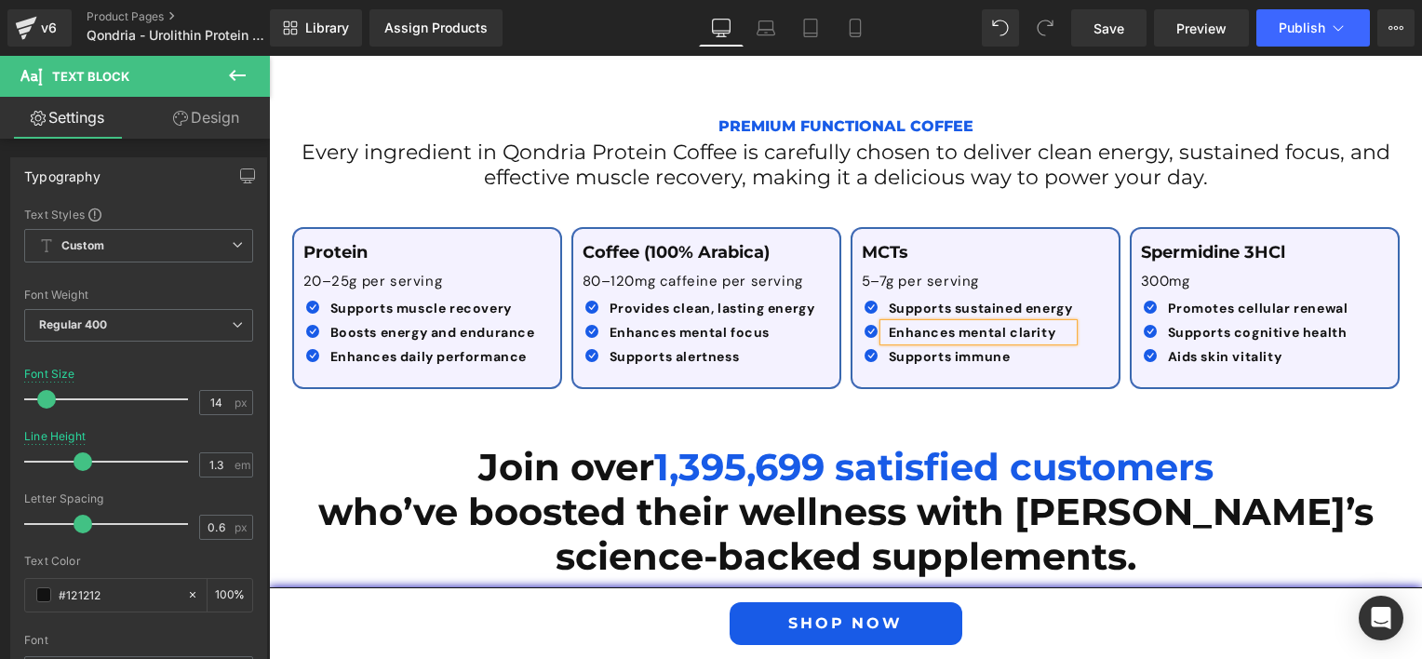
click at [889, 335] on b "Enhances mental clarity" at bounding box center [973, 332] width 168 height 17
click at [907, 356] on strong "Supports immune" at bounding box center [950, 356] width 122 height 17
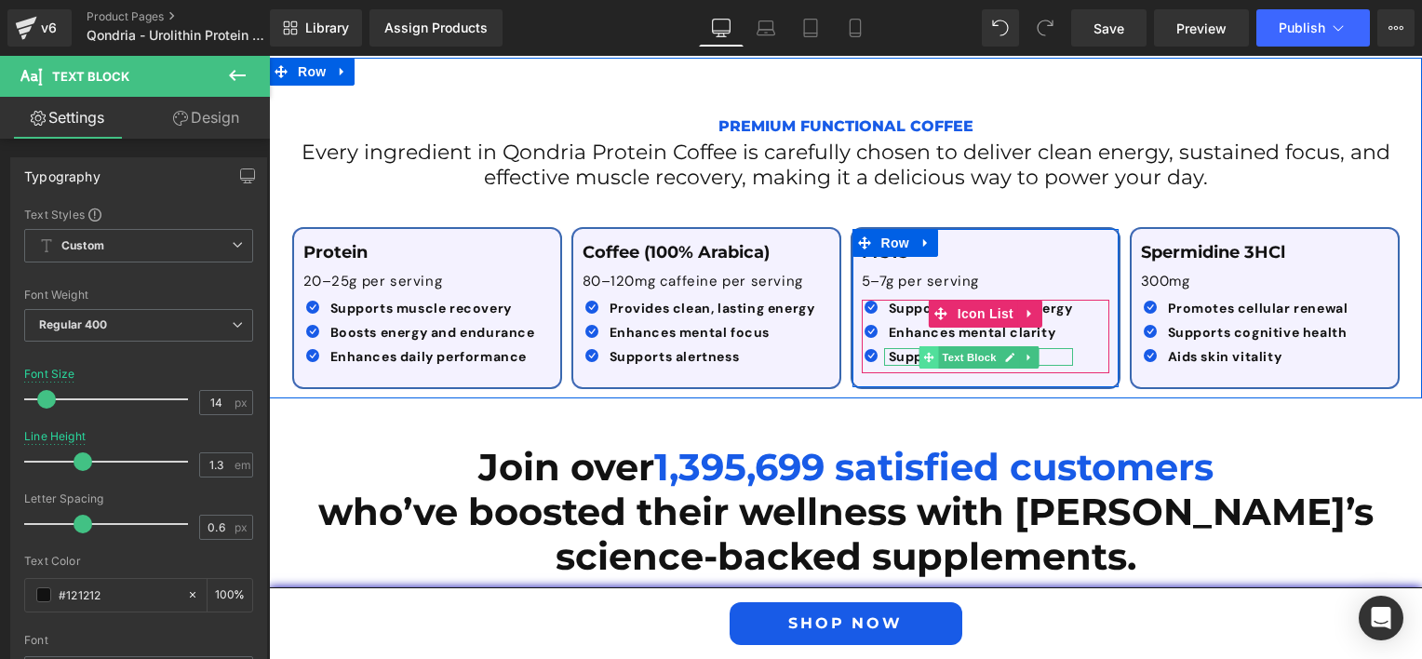
click at [919, 357] on span at bounding box center [929, 357] width 20 height 22
click at [1045, 356] on p "Supports immune" at bounding box center [981, 356] width 184 height 17
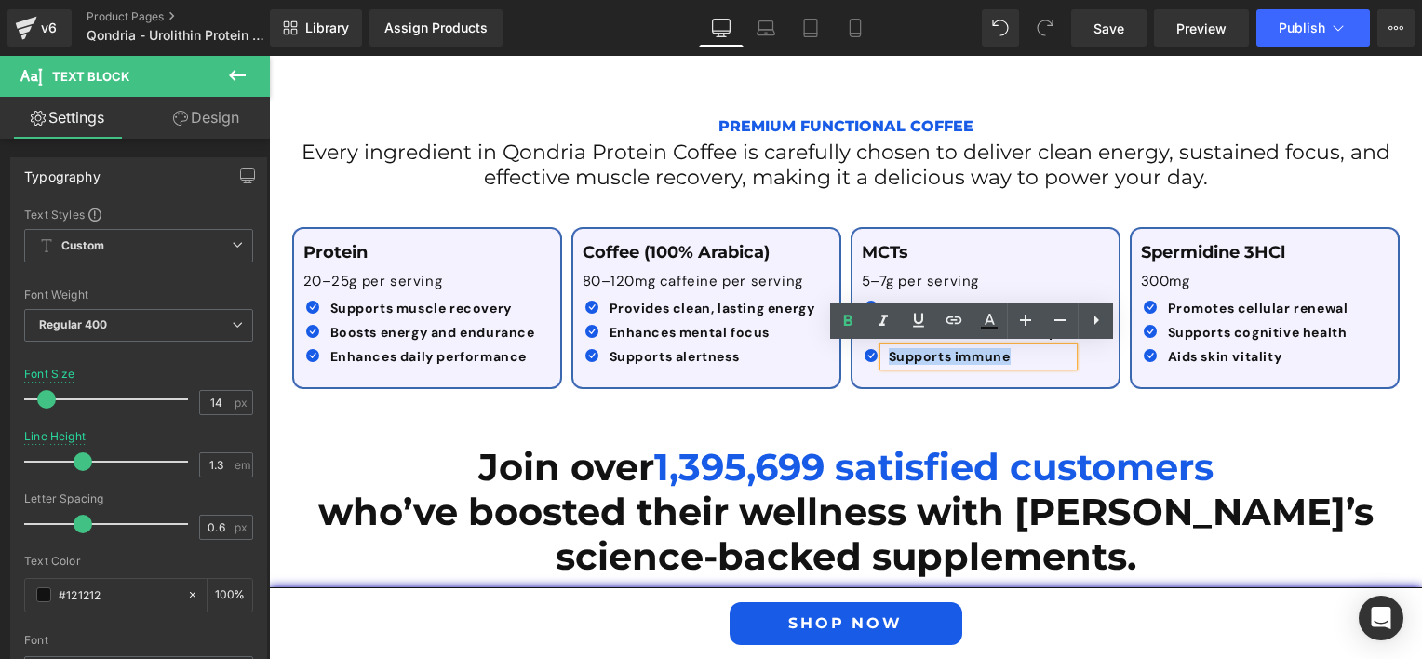
drag, startPoint x: 995, startPoint y: 350, endPoint x: 877, endPoint y: 353, distance: 118.2
click at [884, 353] on div "Supports immune" at bounding box center [978, 356] width 189 height 17
paste div
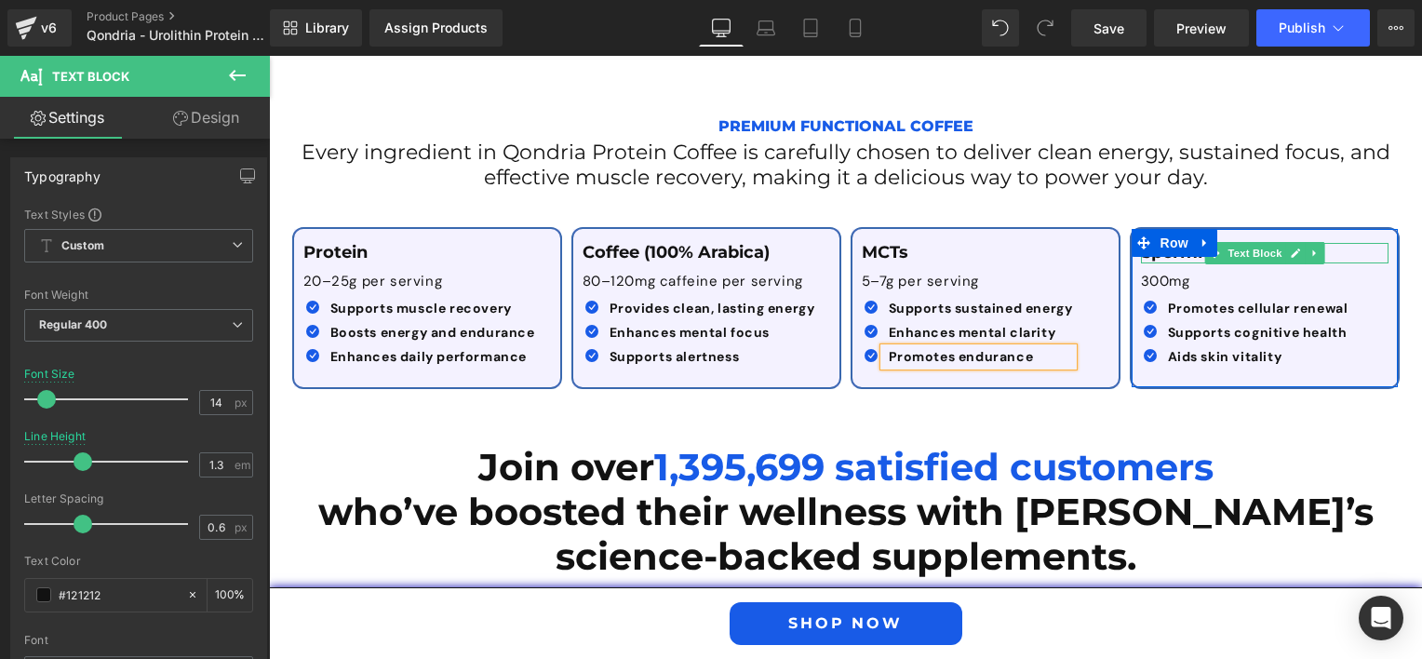
click at [1332, 251] on p "Spermidine 3HCl" at bounding box center [1265, 253] width 248 height 20
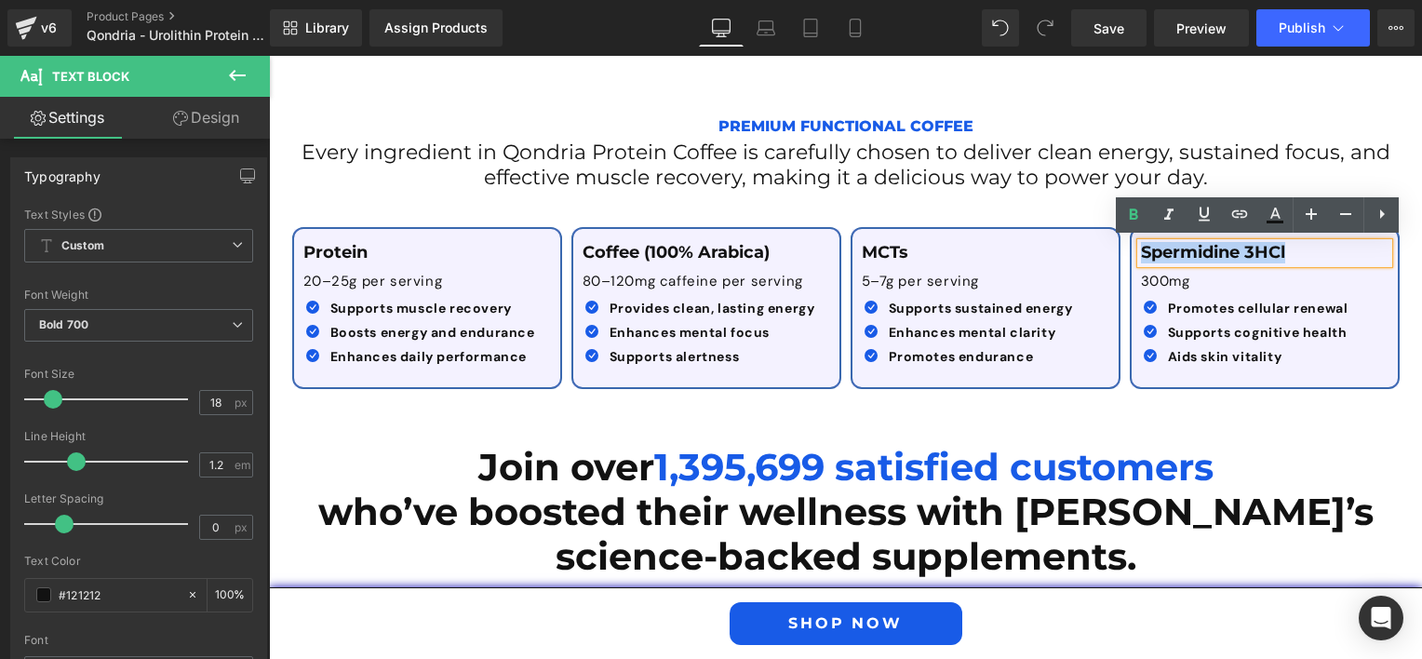
drag, startPoint x: 1309, startPoint y: 249, endPoint x: 1132, endPoint y: 250, distance: 176.8
click at [1141, 250] on div "Spermidine 3HCl" at bounding box center [1265, 253] width 248 height 20
paste div
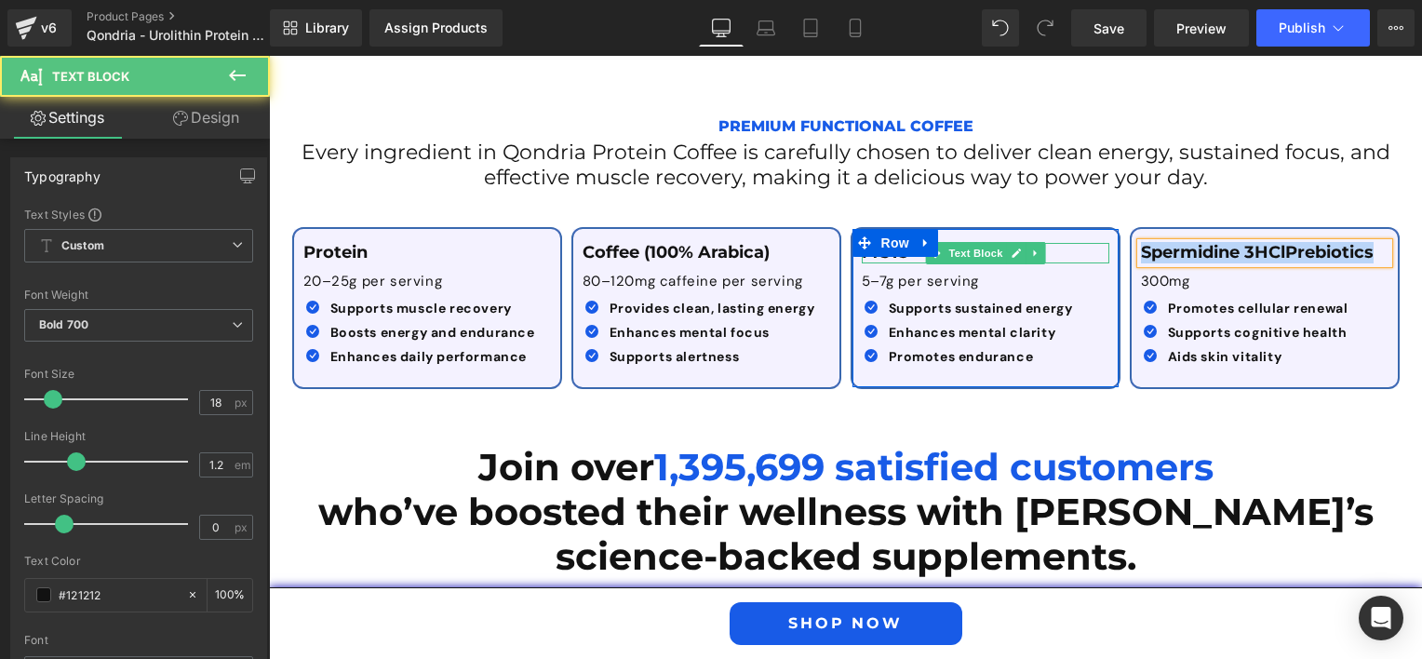
drag, startPoint x: 1372, startPoint y: 250, endPoint x: 1087, endPoint y: 248, distance: 284.8
click at [1087, 248] on div "Protein Text Block 20–25g per serving Text Block Icon Supports muscle recovery …" at bounding box center [846, 298] width 1117 height 199
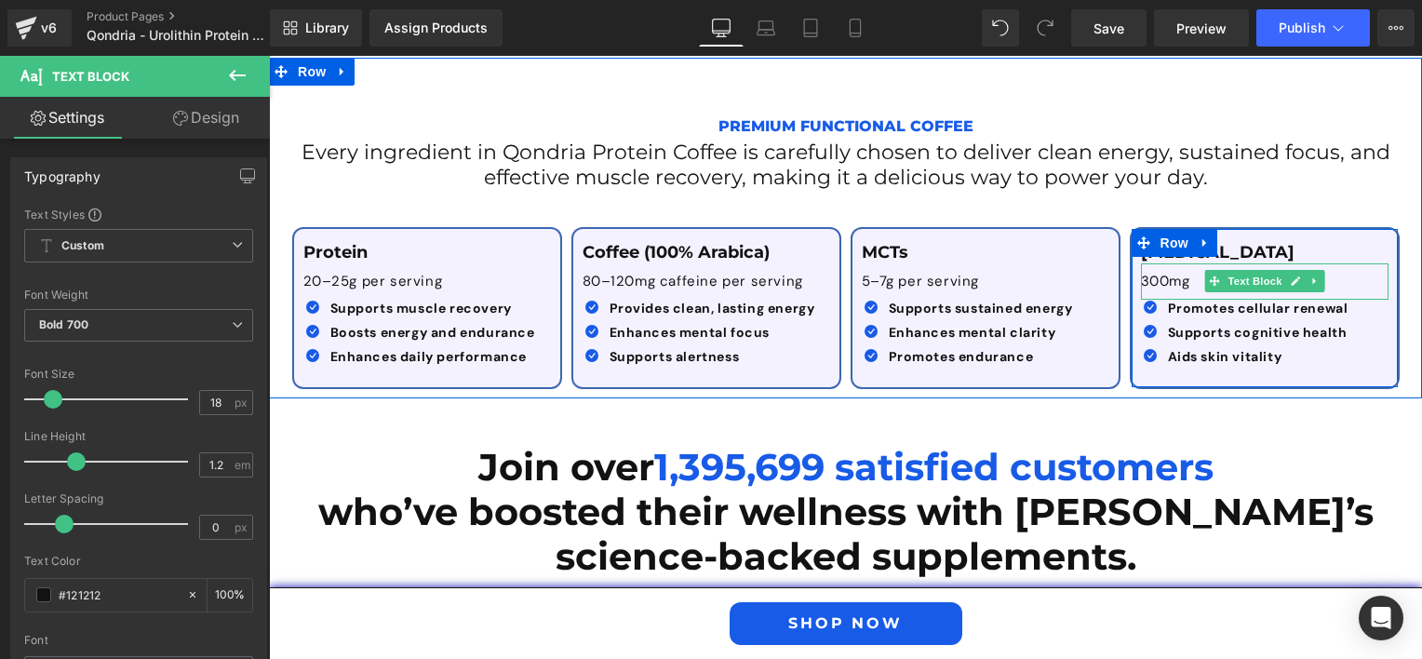
click at [1166, 281] on p "300mg" at bounding box center [1265, 282] width 248 height 19
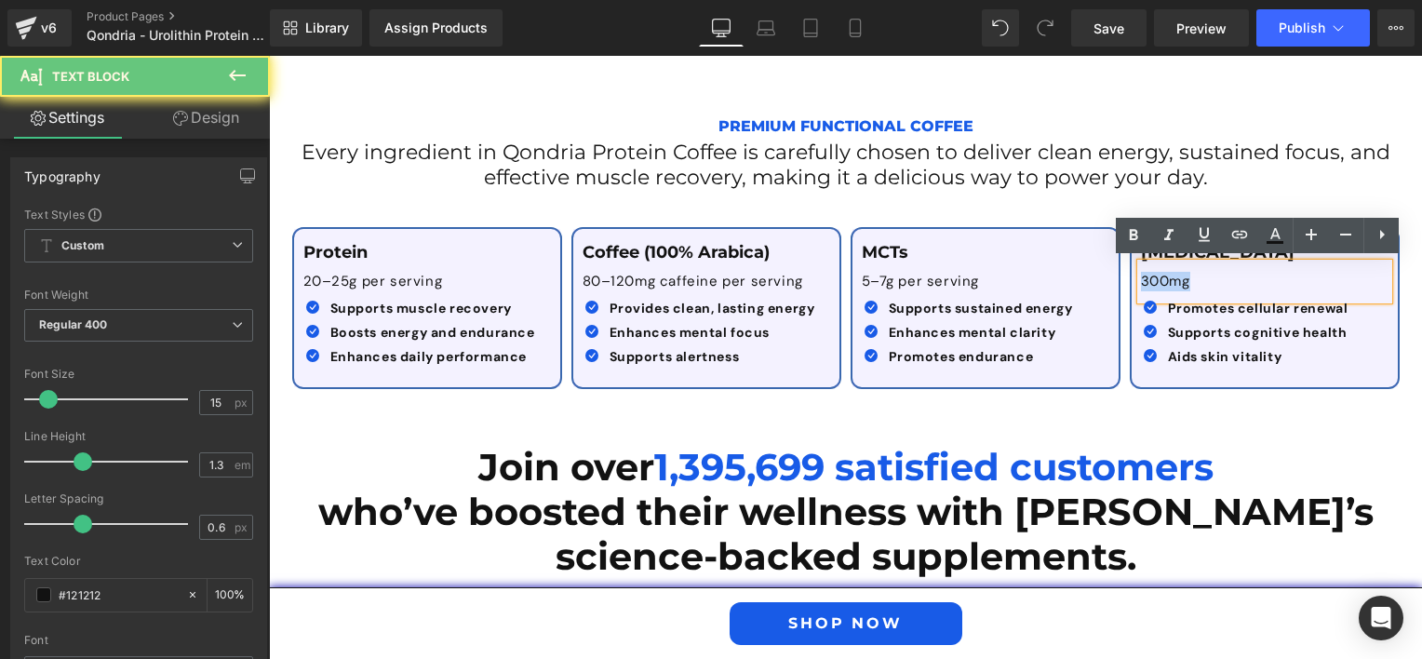
drag, startPoint x: 1176, startPoint y: 281, endPoint x: 1110, endPoint y: 289, distance: 66.6
click at [1110, 289] on div "Protein Text Block 20–25g per serving Text Block Icon Supports muscle recovery …" at bounding box center [846, 298] width 1117 height 199
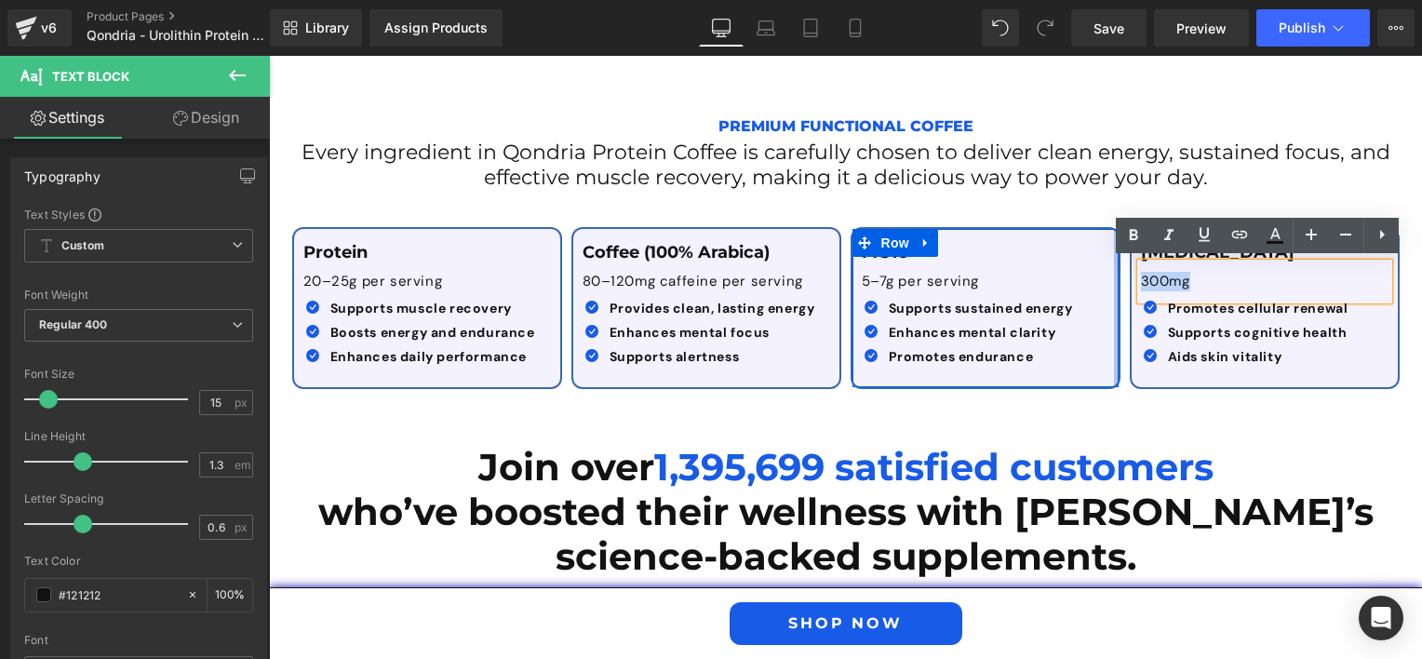
paste div
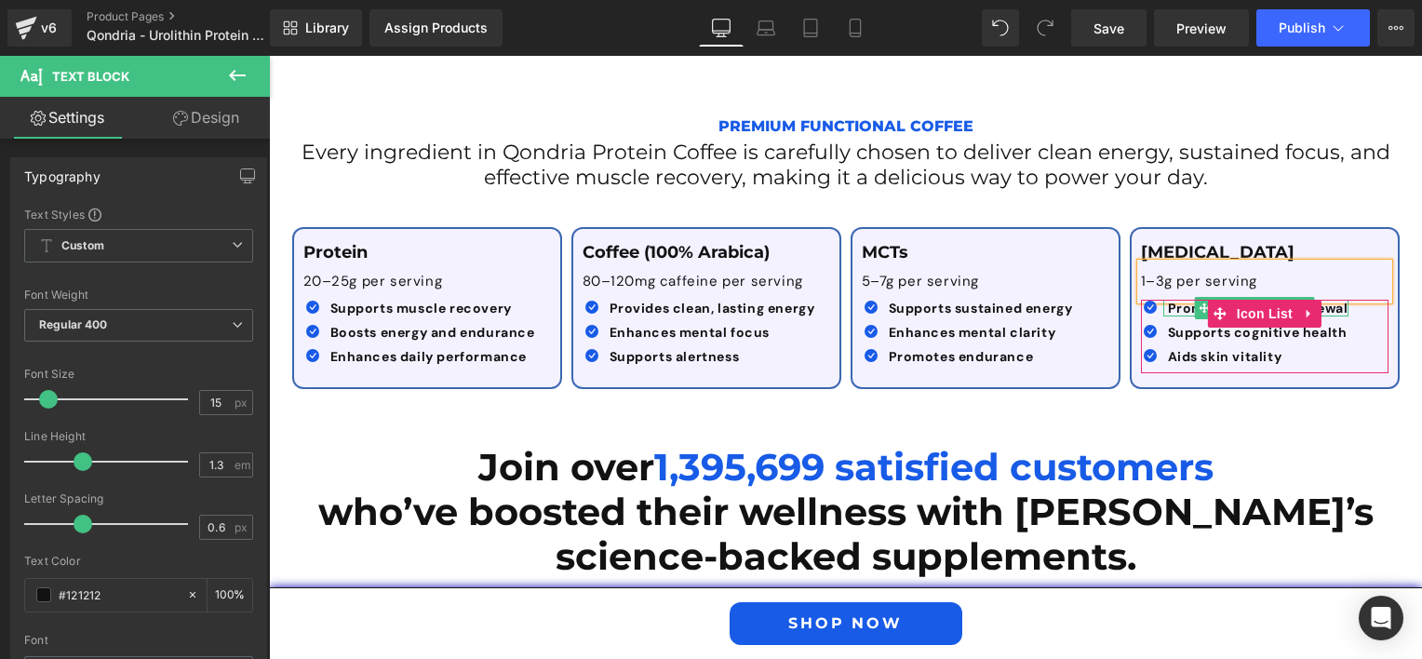
click at [1179, 302] on b "Promotes cellular renewal" at bounding box center [1258, 308] width 181 height 17
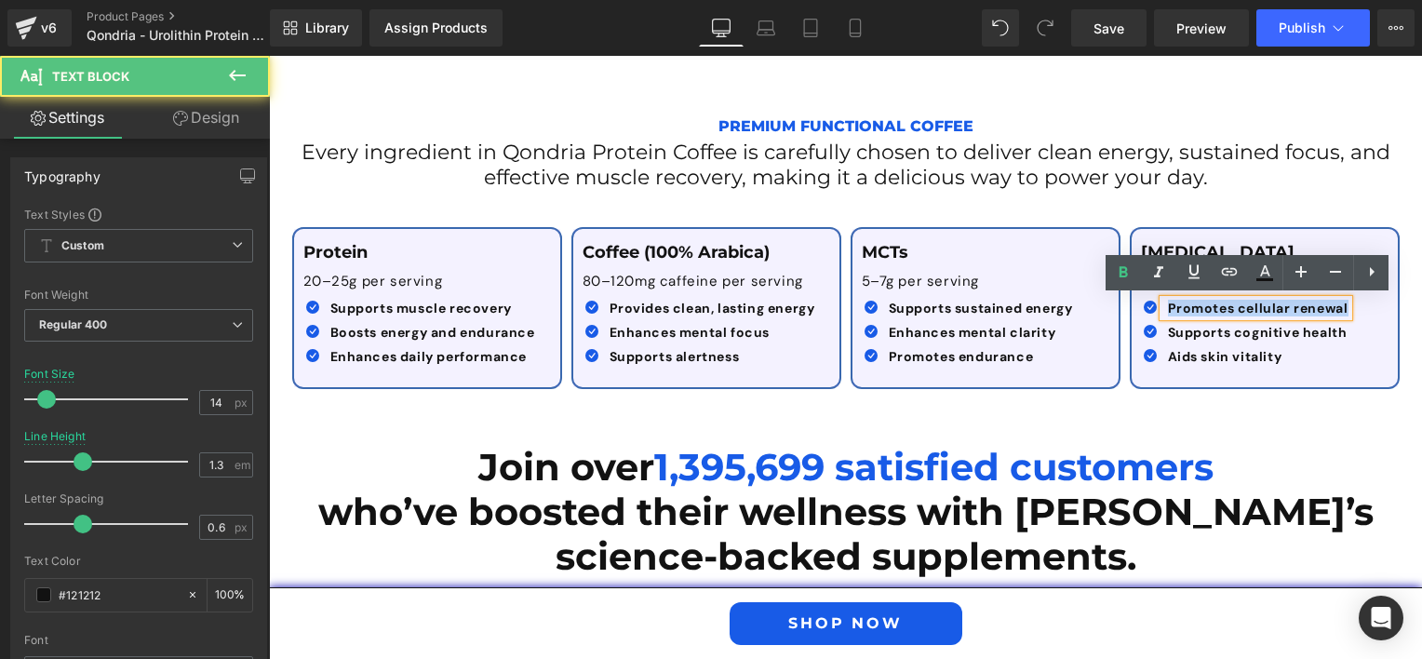
drag, startPoint x: 1342, startPoint y: 305, endPoint x: 1122, endPoint y: 292, distance: 220.0
click at [1130, 292] on div "[MEDICAL_DATA] Text Block 1–3g per serving Text Block Icon Promotes cellular re…" at bounding box center [1265, 308] width 270 height 162
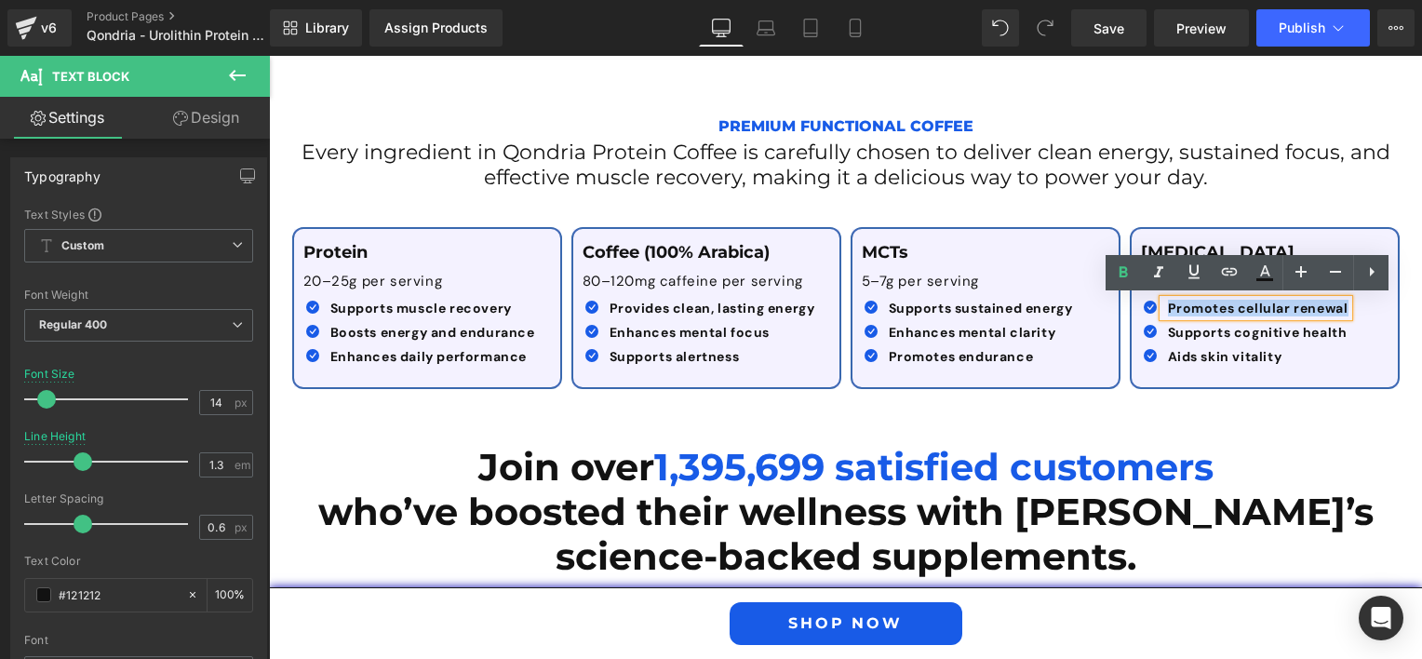
paste div
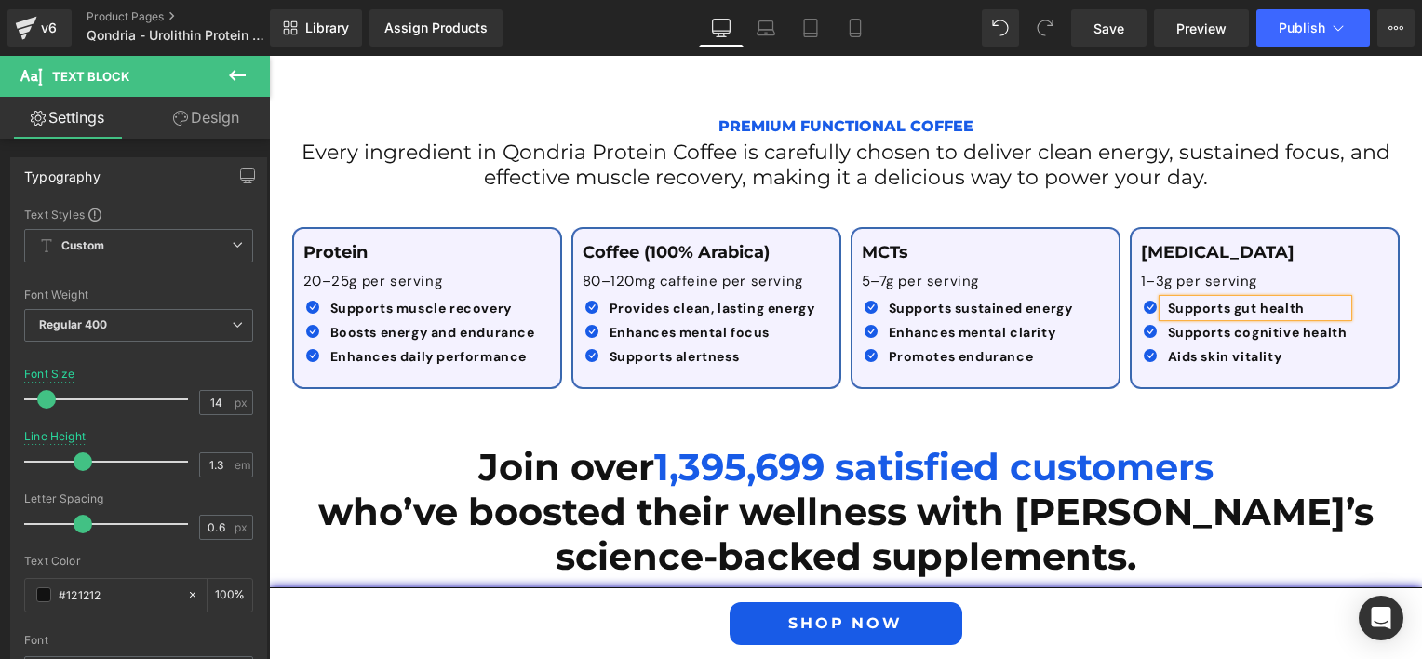
click at [269, 56] on div at bounding box center [269, 56] width 0 height 0
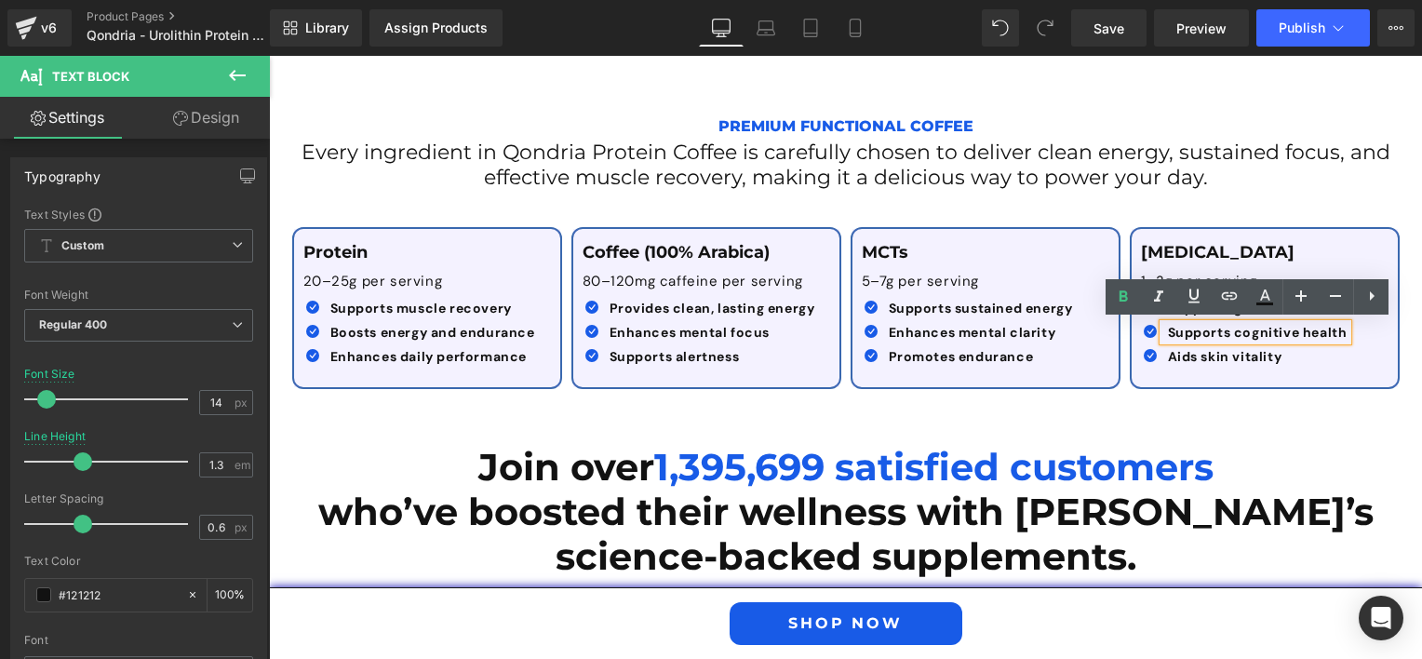
drag, startPoint x: 1340, startPoint y: 331, endPoint x: 1154, endPoint y: 338, distance: 186.2
click at [1163, 338] on div "Supports cognitive health" at bounding box center [1255, 332] width 184 height 17
paste div
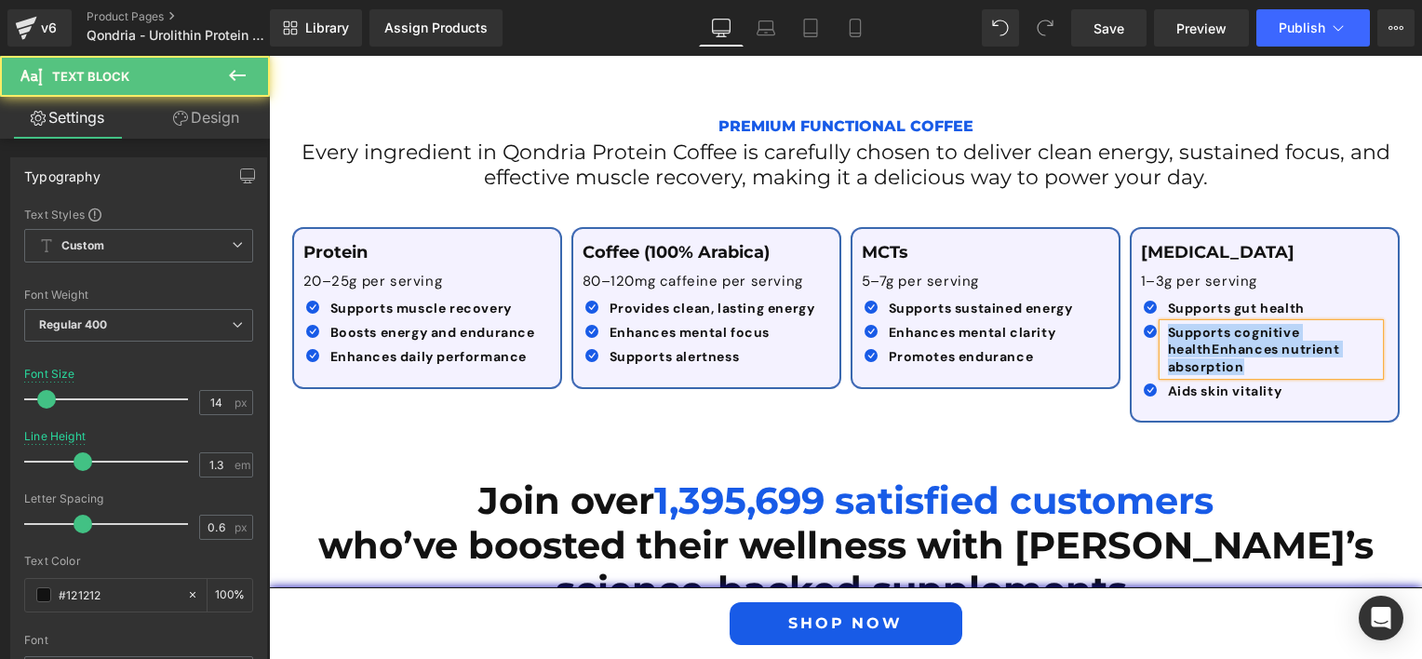
drag, startPoint x: 1162, startPoint y: 330, endPoint x: 1247, endPoint y: 363, distance: 90.7
click at [1247, 363] on p "Supports cognitive healthEnhances nutrient absorption" at bounding box center [1273, 349] width 211 height 51
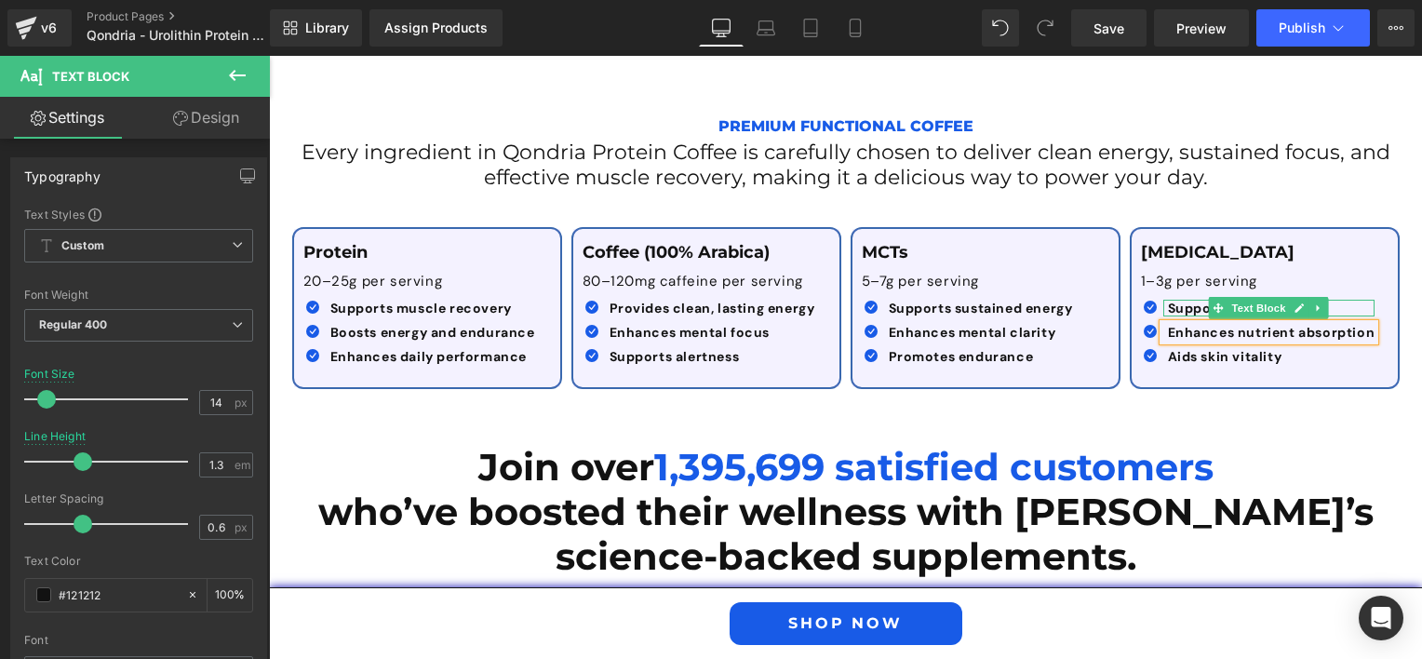
click at [1169, 306] on b "Supports gut health" at bounding box center [1236, 308] width 137 height 17
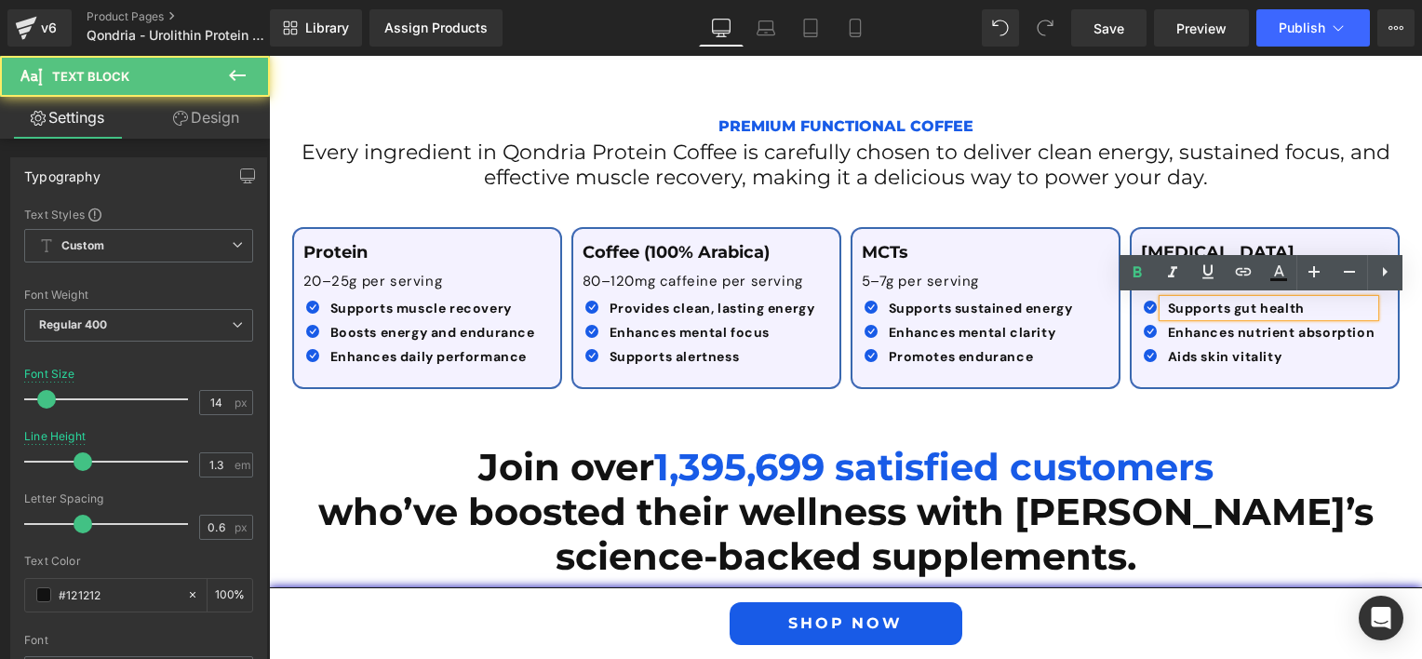
click at [1168, 305] on b "Supports gut health" at bounding box center [1236, 308] width 137 height 17
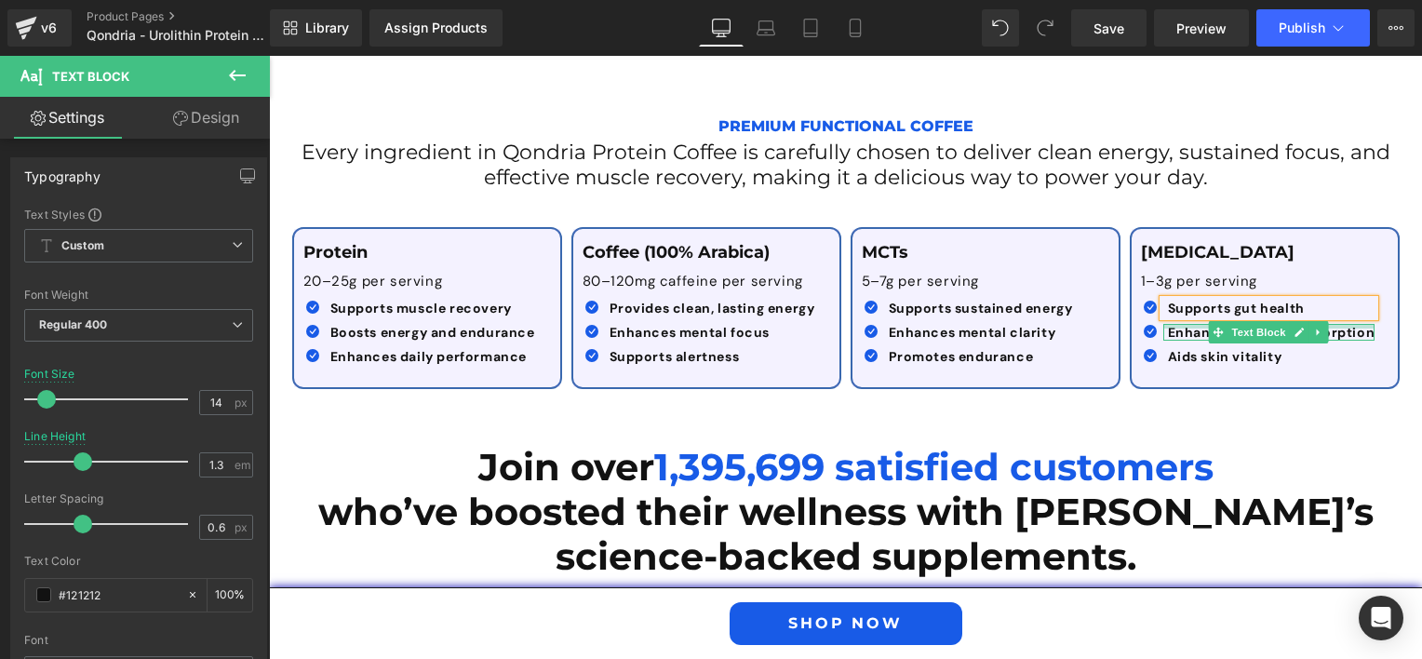
click at [1168, 328] on b "Enhances nutrient absorption" at bounding box center [1272, 332] width 208 height 17
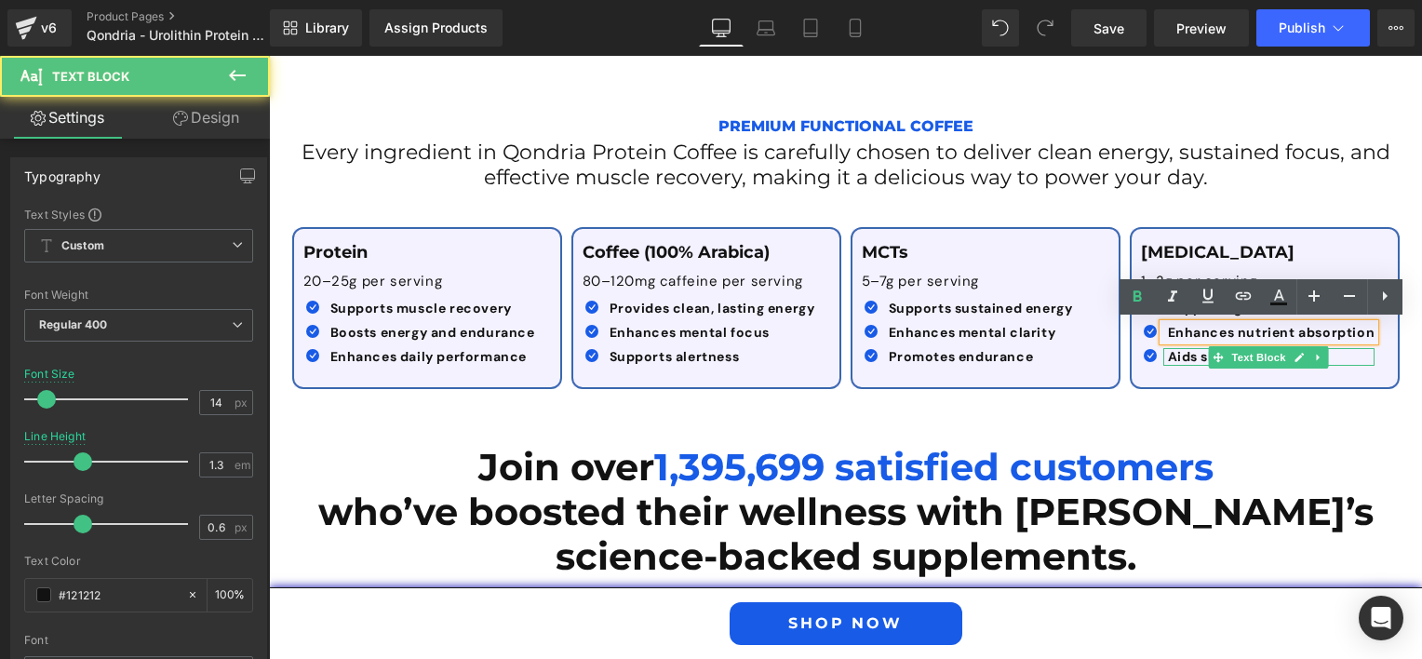
click at [1174, 355] on strong "Aids skin vitality" at bounding box center [1225, 356] width 114 height 17
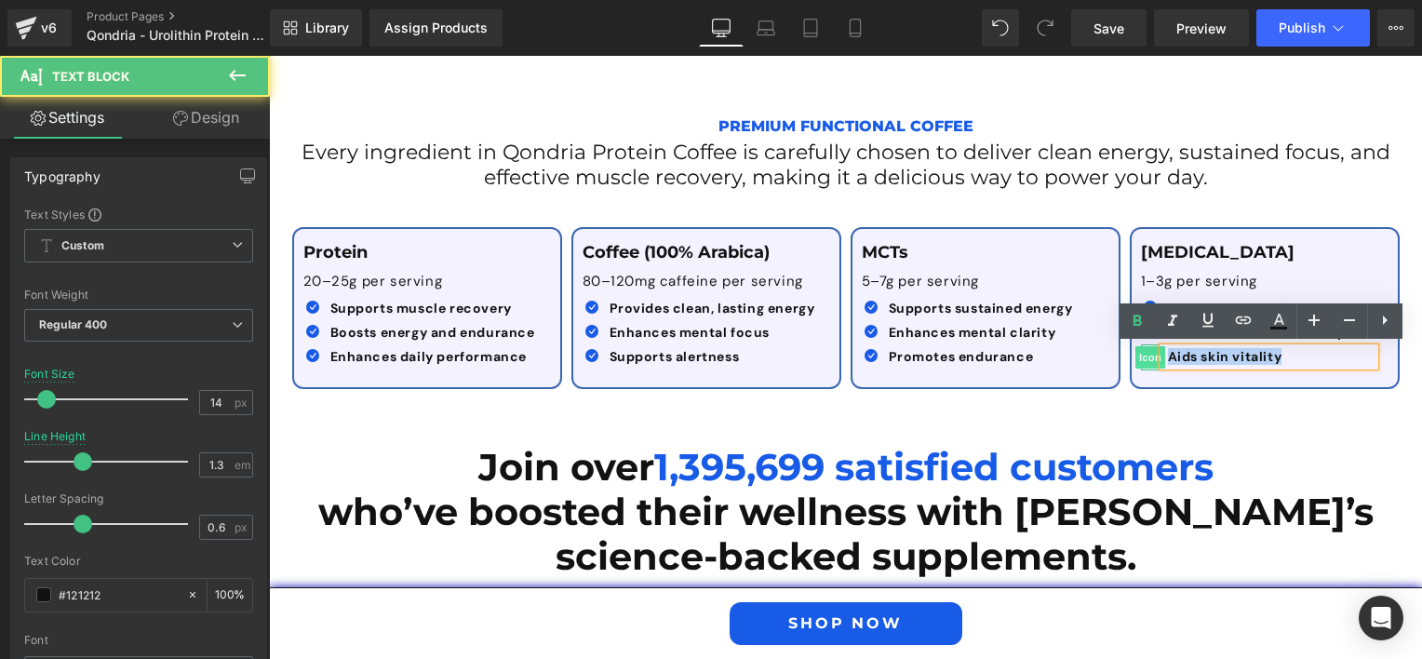
drag, startPoint x: 1291, startPoint y: 354, endPoint x: 1138, endPoint y: 349, distance: 152.7
click at [1141, 349] on li "Icon Aids skin vitality Text Block" at bounding box center [1258, 356] width 235 height 17
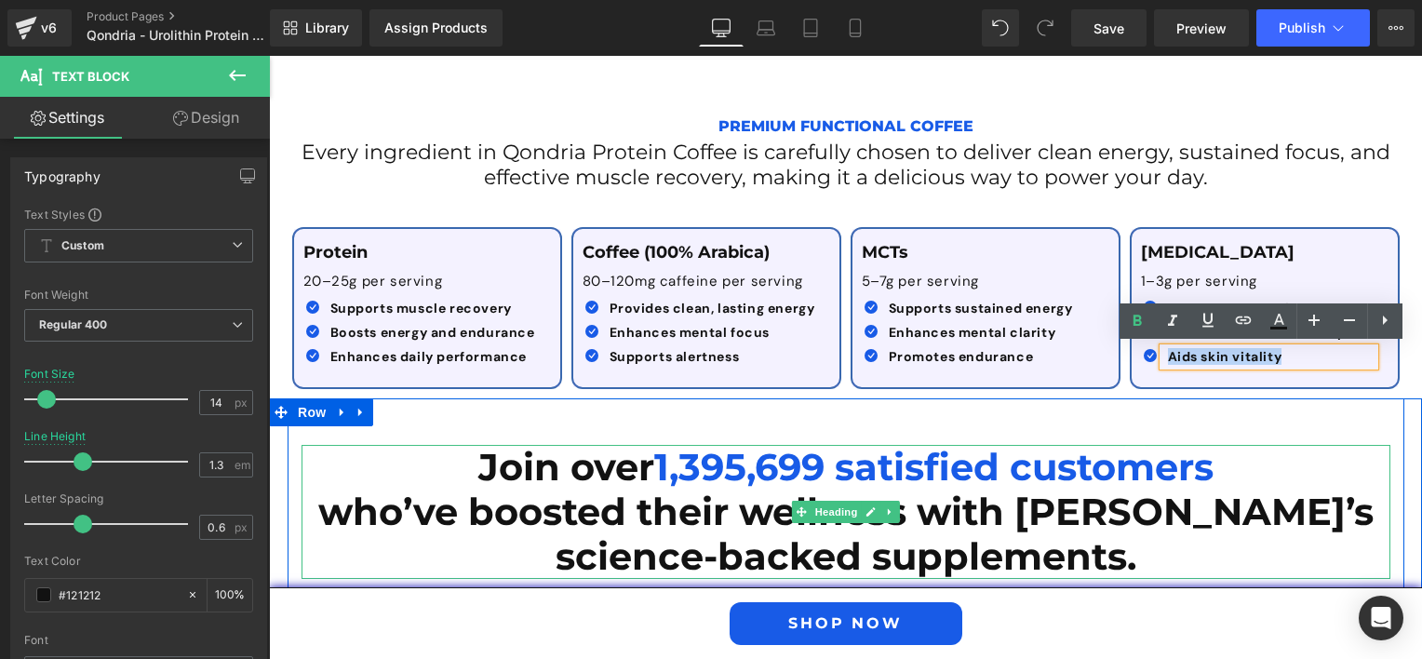
paste div
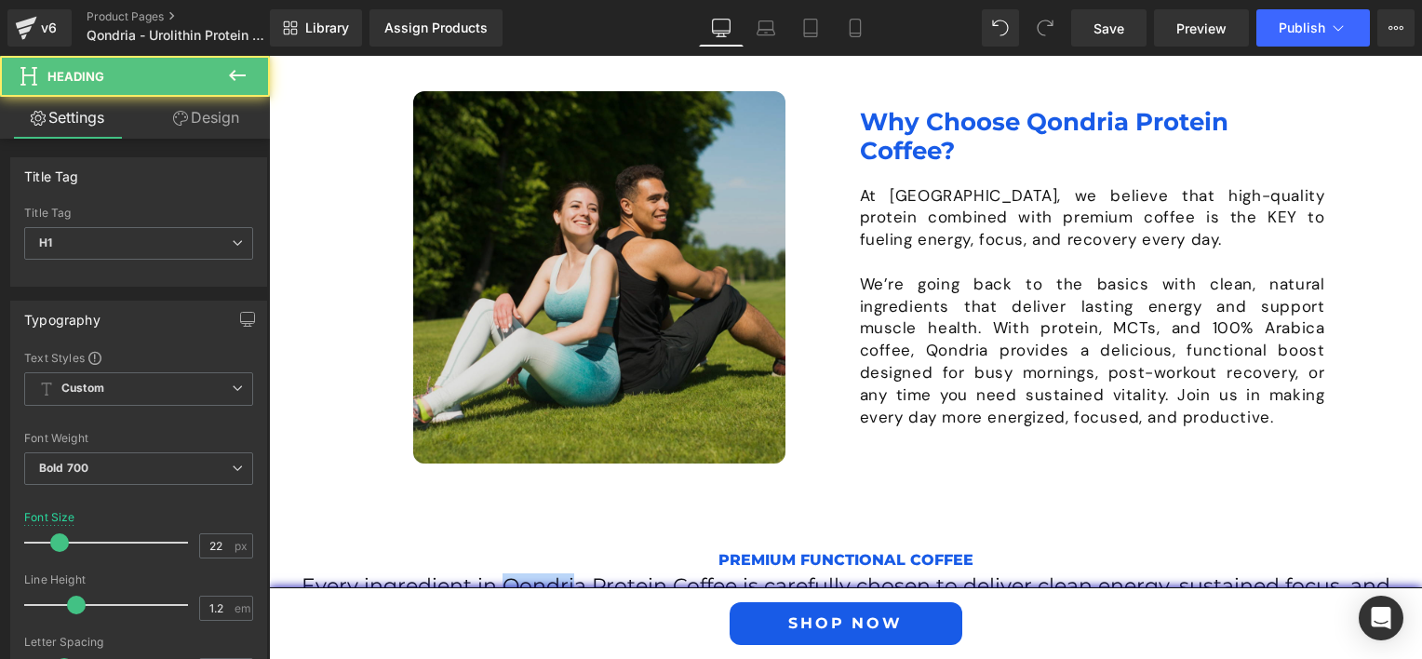
drag, startPoint x: 494, startPoint y: 147, endPoint x: 567, endPoint y: 153, distance: 72.8
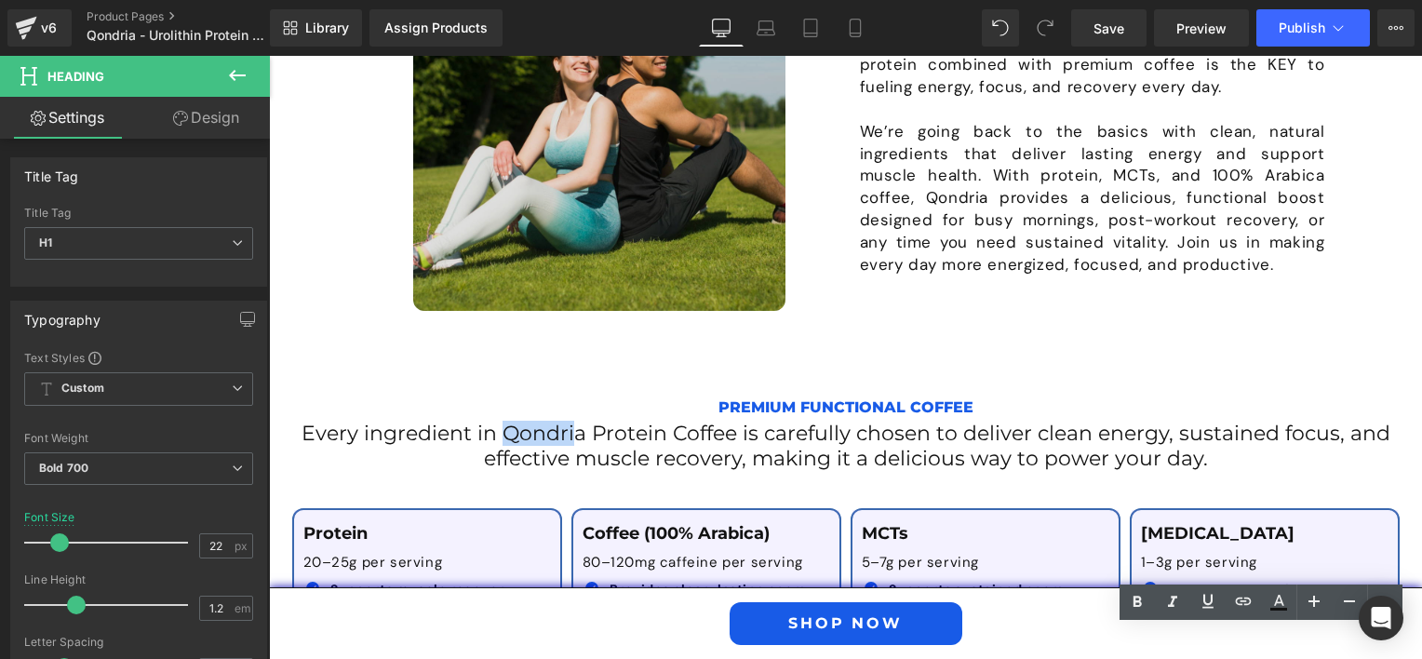
scroll to position [2156, 0]
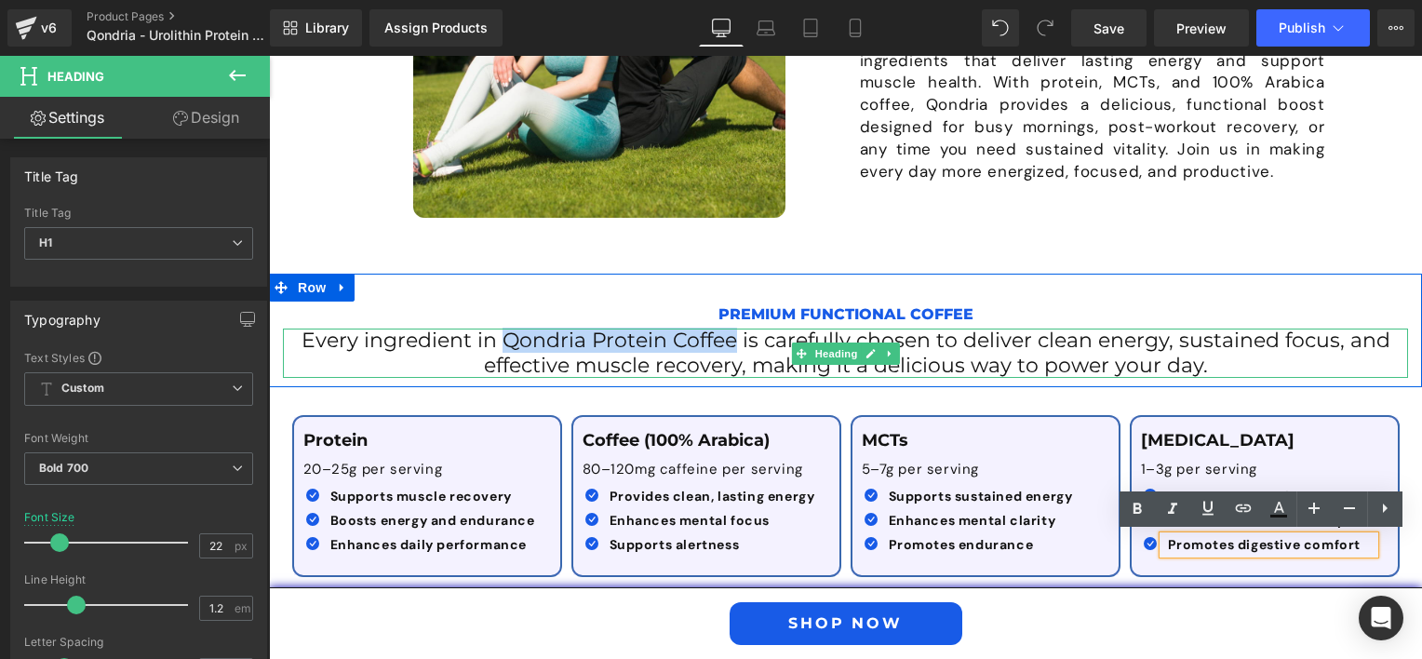
drag, startPoint x: 498, startPoint y: 339, endPoint x: 726, endPoint y: 341, distance: 228.0
click at [726, 341] on span "Every ingredient in Qondria Protein Coffee is carefully chosen to deliver clean…" at bounding box center [846, 352] width 1089 height 49
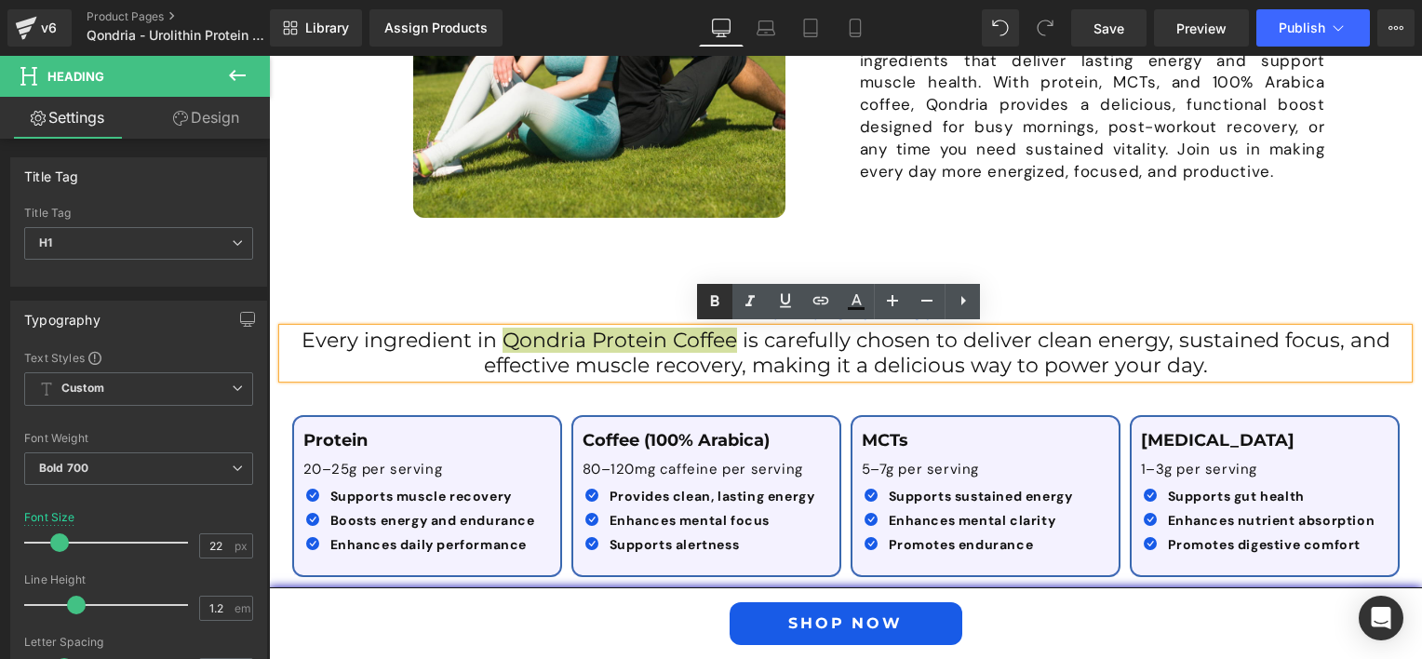
click at [722, 300] on icon at bounding box center [715, 301] width 22 height 22
click at [820, 362] on span "is carefully chosen to deliver clean energy, sustained focus, and effective mus…" at bounding box center [937, 352] width 907 height 49
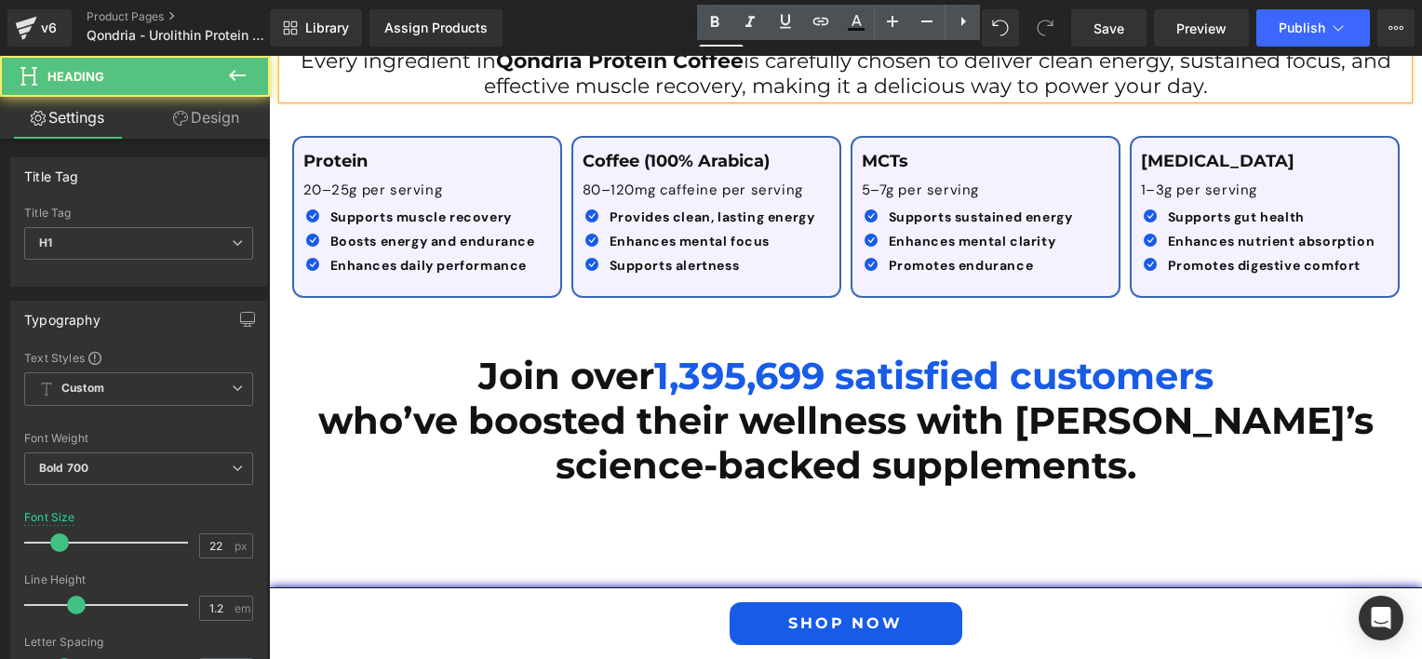
scroll to position [2622, 0]
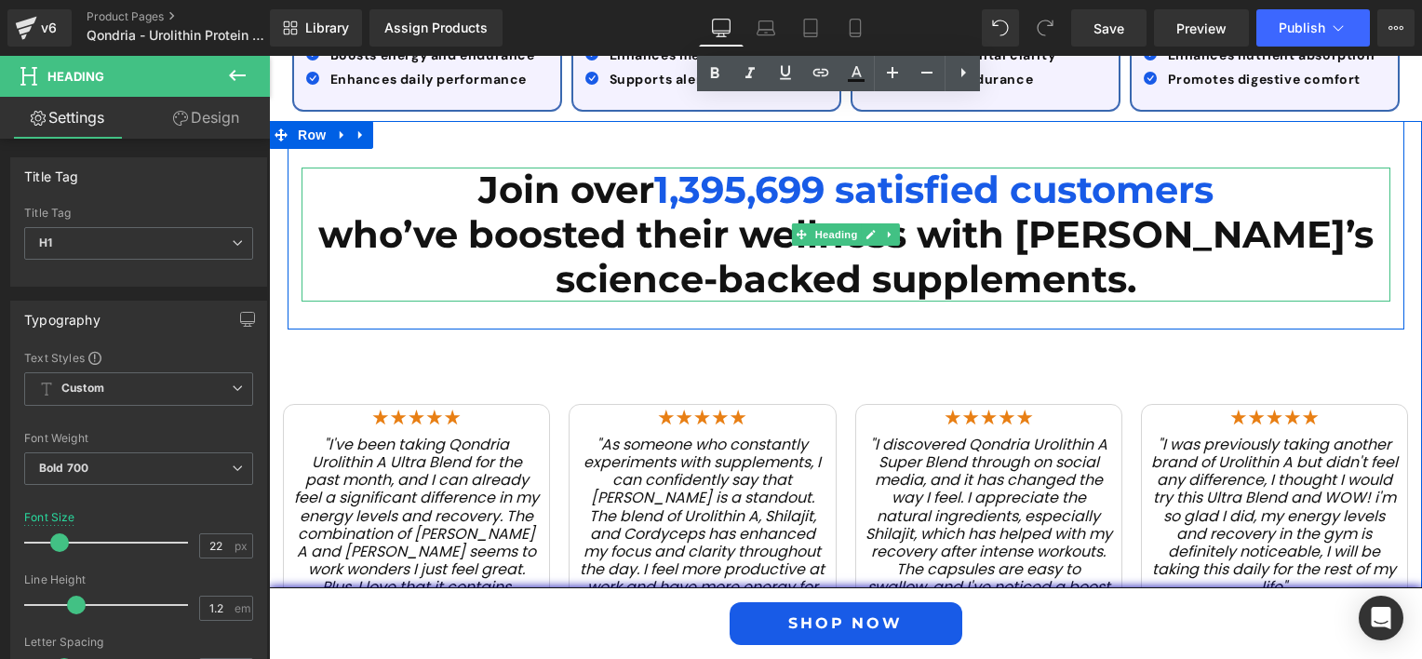
click at [878, 190] on span "1,395,699 satisfied customers" at bounding box center [933, 190] width 559 height 46
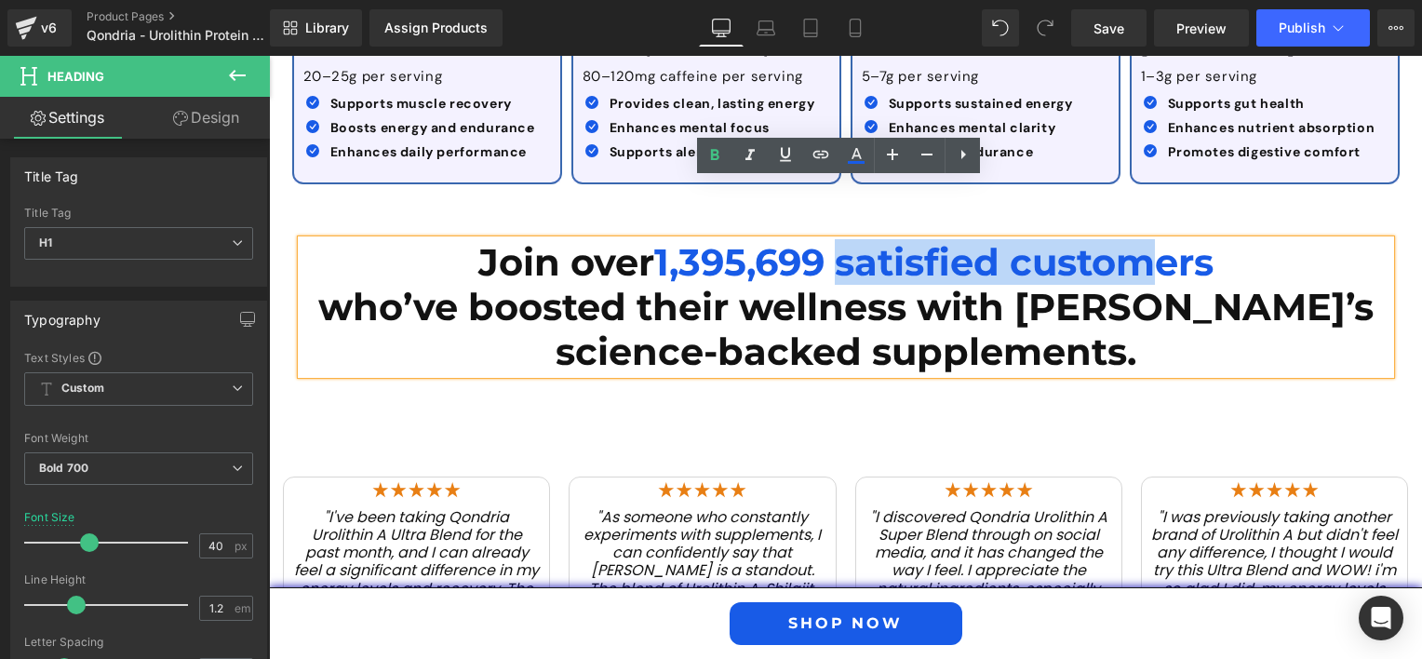
drag, startPoint x: 834, startPoint y: 184, endPoint x: 1143, endPoint y: 193, distance: 309.1
click at [1139, 172] on div "Row Sale Off (P) Image Image Premium Quality Text Block Image 3rd Party Lab Tes…" at bounding box center [845, 457] width 1153 height 5584
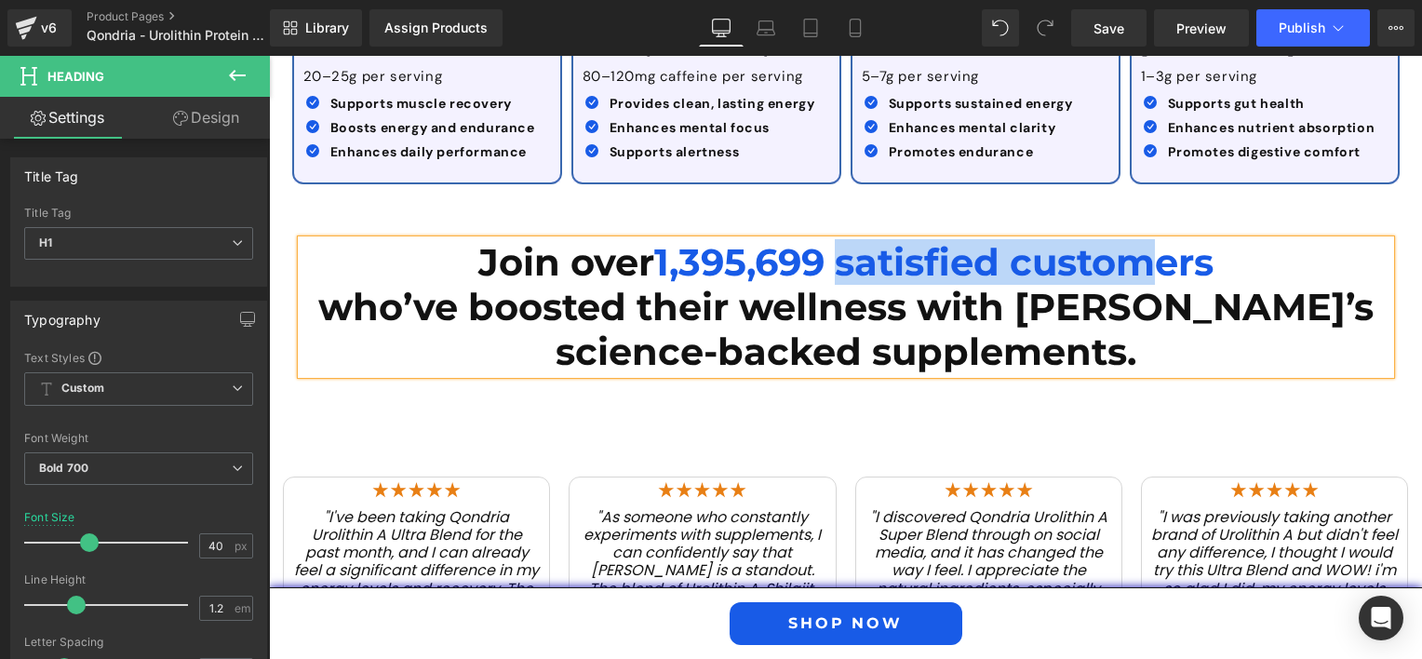
scroll to position [2547, 0]
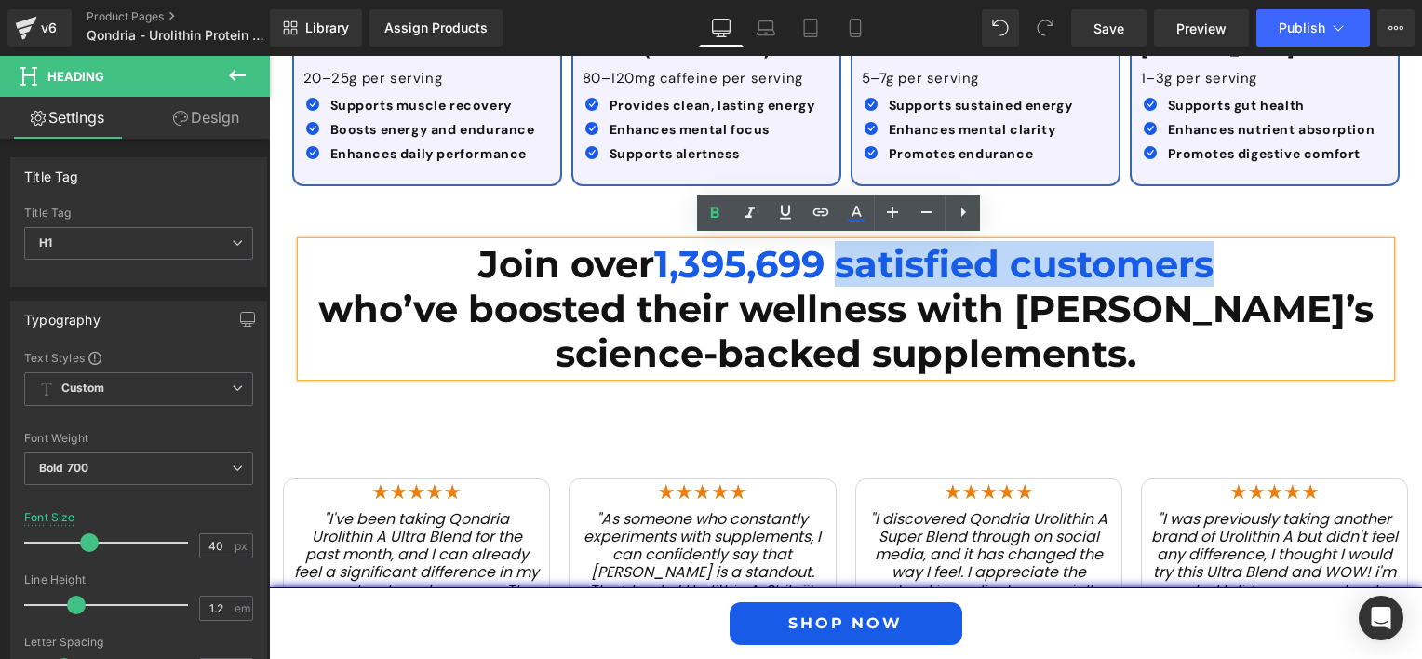
drag, startPoint x: 1211, startPoint y: 258, endPoint x: 841, endPoint y: 254, distance: 369.5
click at [841, 254] on span "1,395,699 satisfied customers" at bounding box center [933, 264] width 559 height 46
paste div
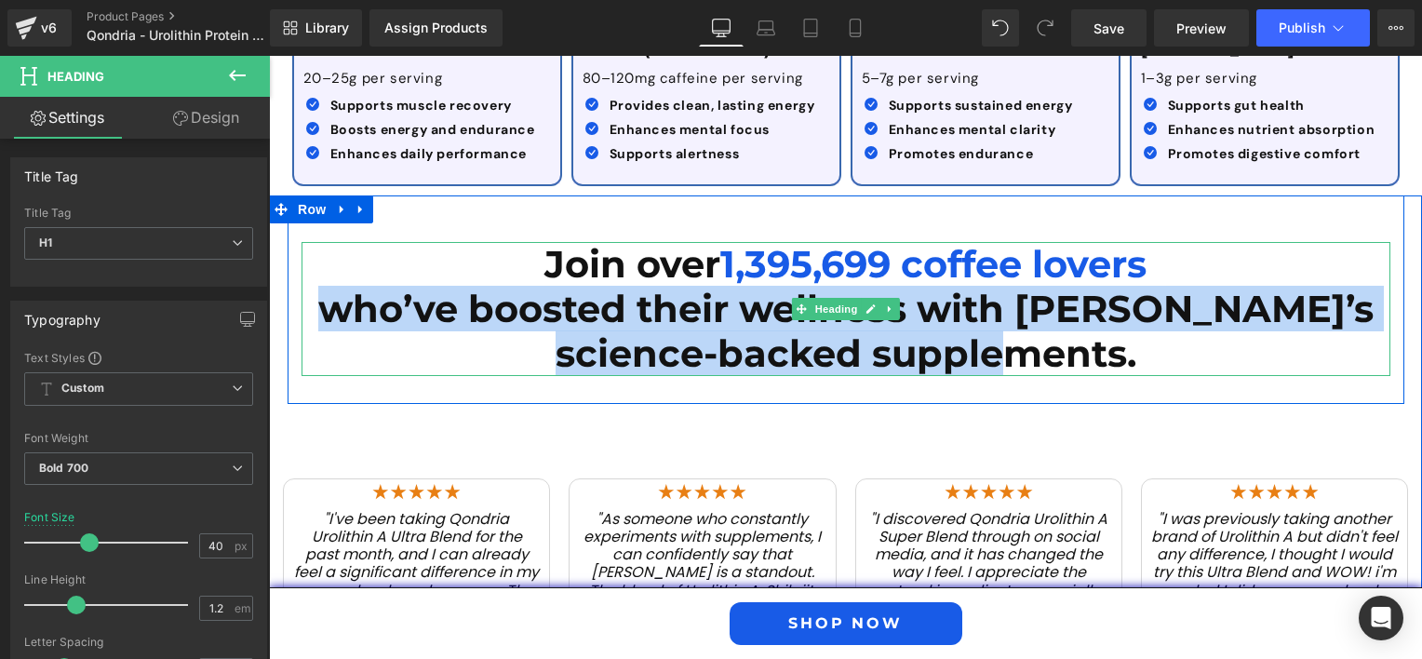
drag, startPoint x: 316, startPoint y: 302, endPoint x: 1051, endPoint y: 363, distance: 736.9
click at [1051, 363] on h1 "Join over 1,395,699 coffee lovers who’ve boosted their wellness with [PERSON_NA…" at bounding box center [846, 309] width 1089 height 134
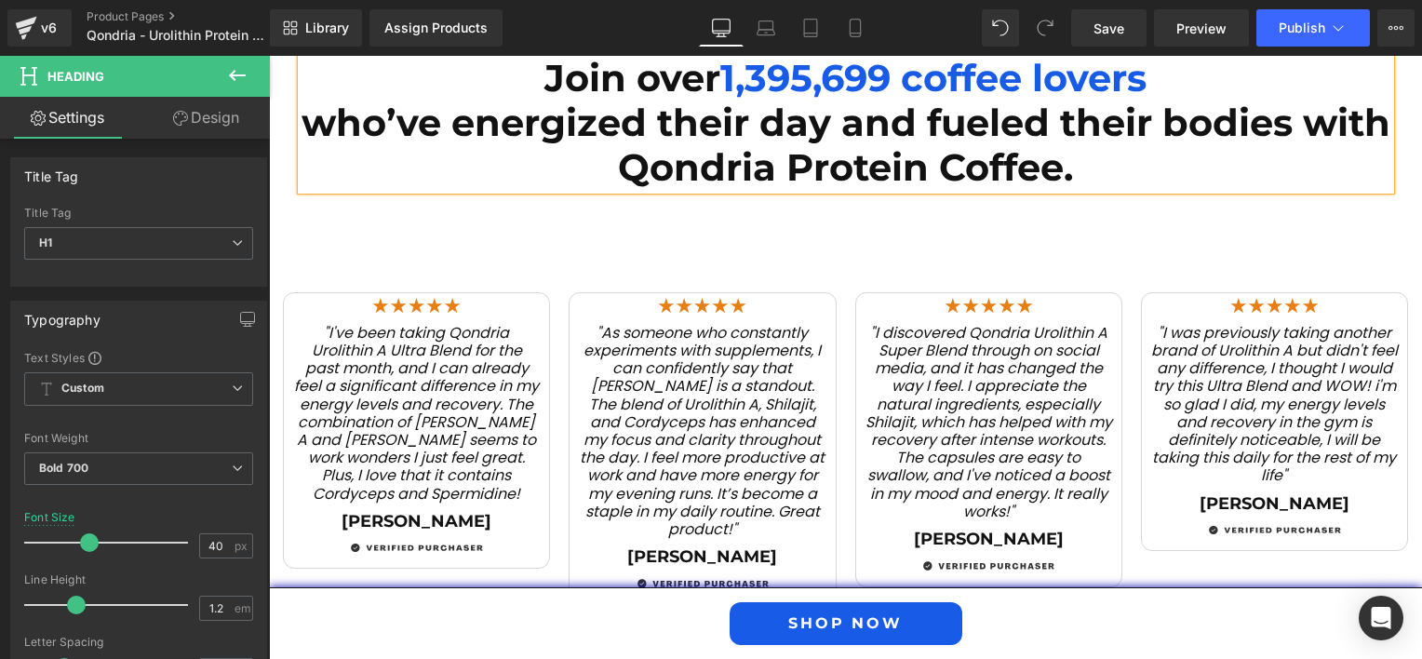
scroll to position [2826, 0]
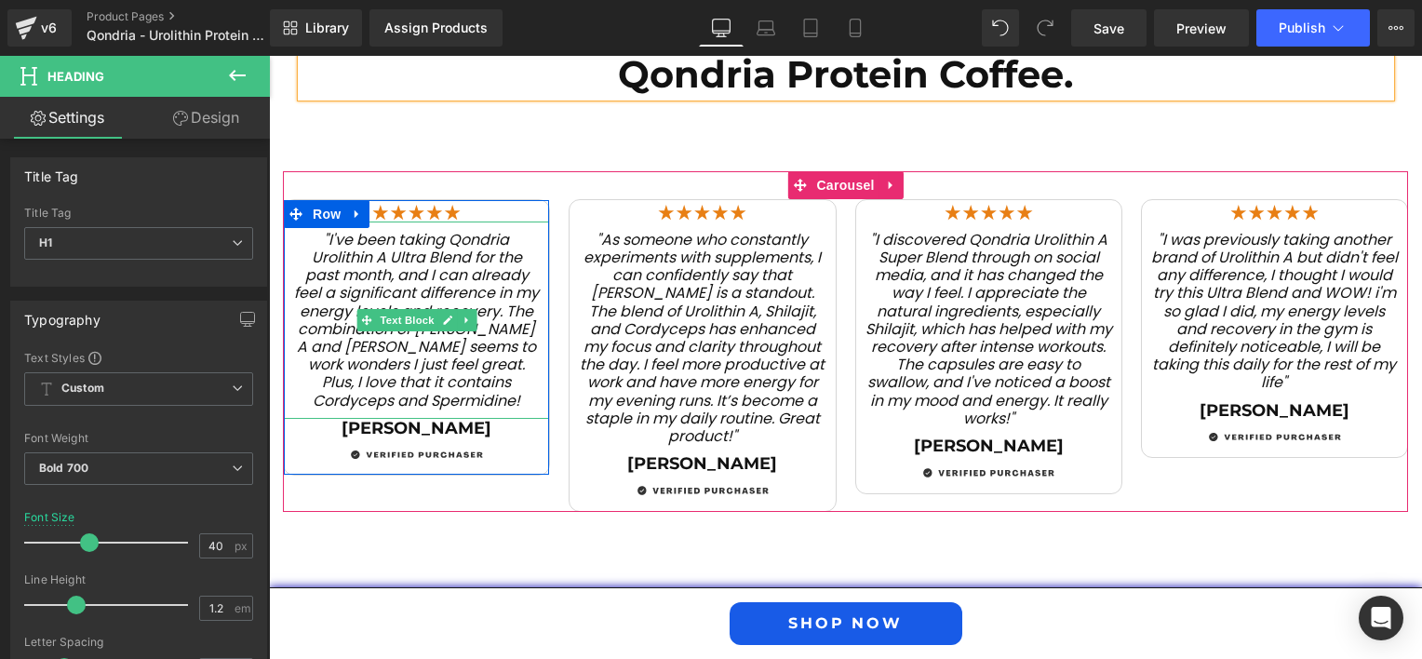
click at [401, 342] on icon ""I've been taking Qondria Urolithin A Ultra Blend for the past month, and I can…" at bounding box center [416, 320] width 245 height 182
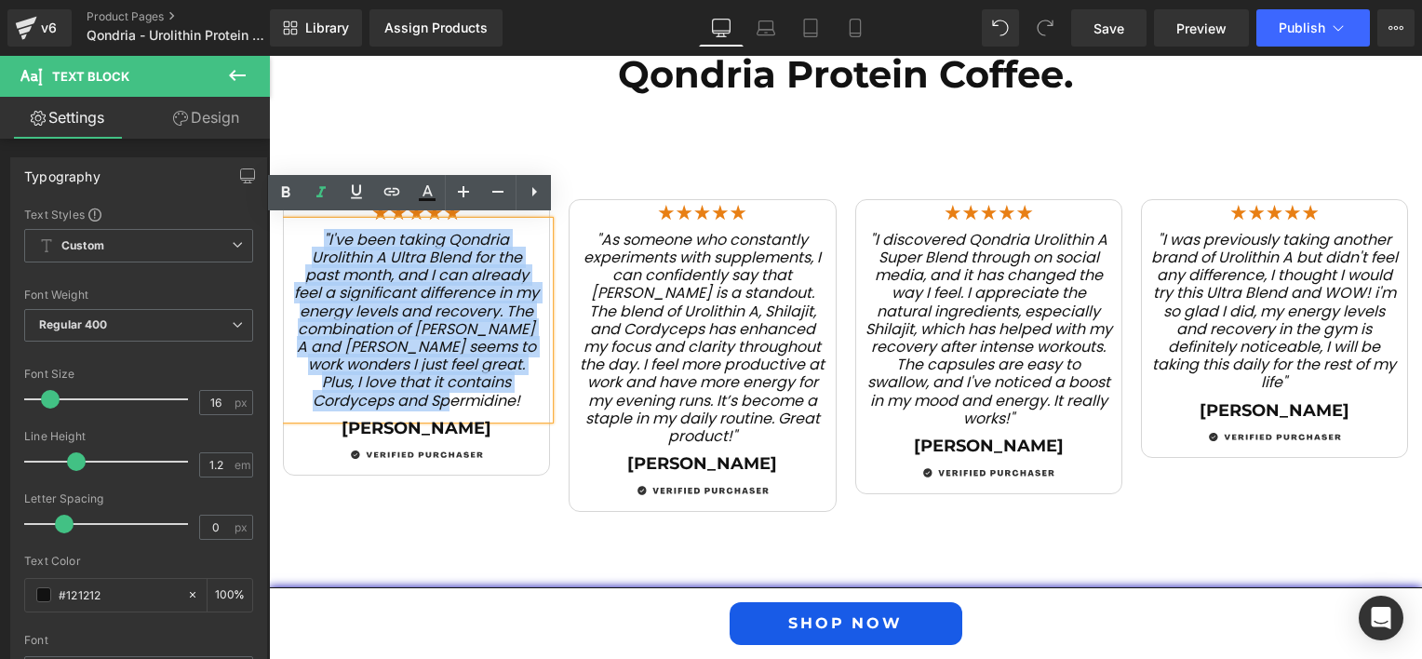
drag, startPoint x: 464, startPoint y: 392, endPoint x: 299, endPoint y: 238, distance: 225.9
click at [299, 238] on p ""I've been taking Qondria Urolithin A Ultra Blend for the past month, and I can…" at bounding box center [416, 320] width 247 height 179
paste div
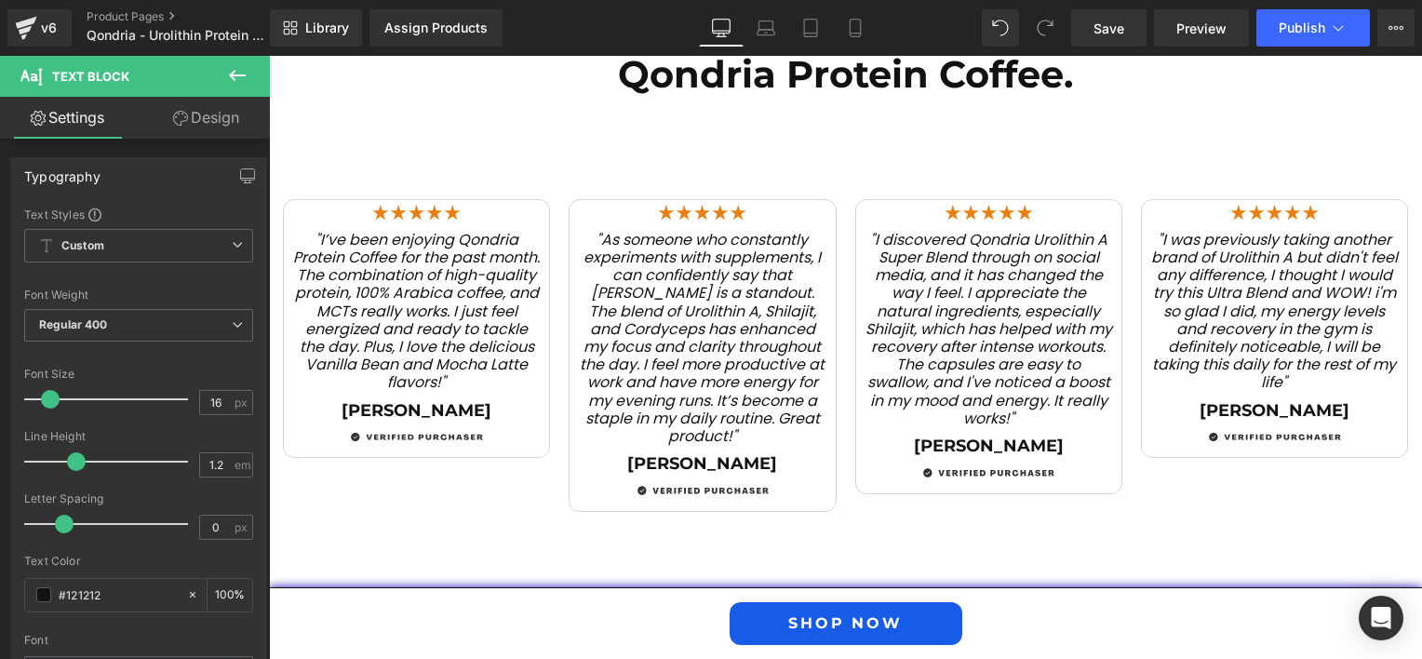
click at [636, 346] on icon ""As someone who constantly experiments with supplements, I can confidently say …" at bounding box center [702, 338] width 245 height 218
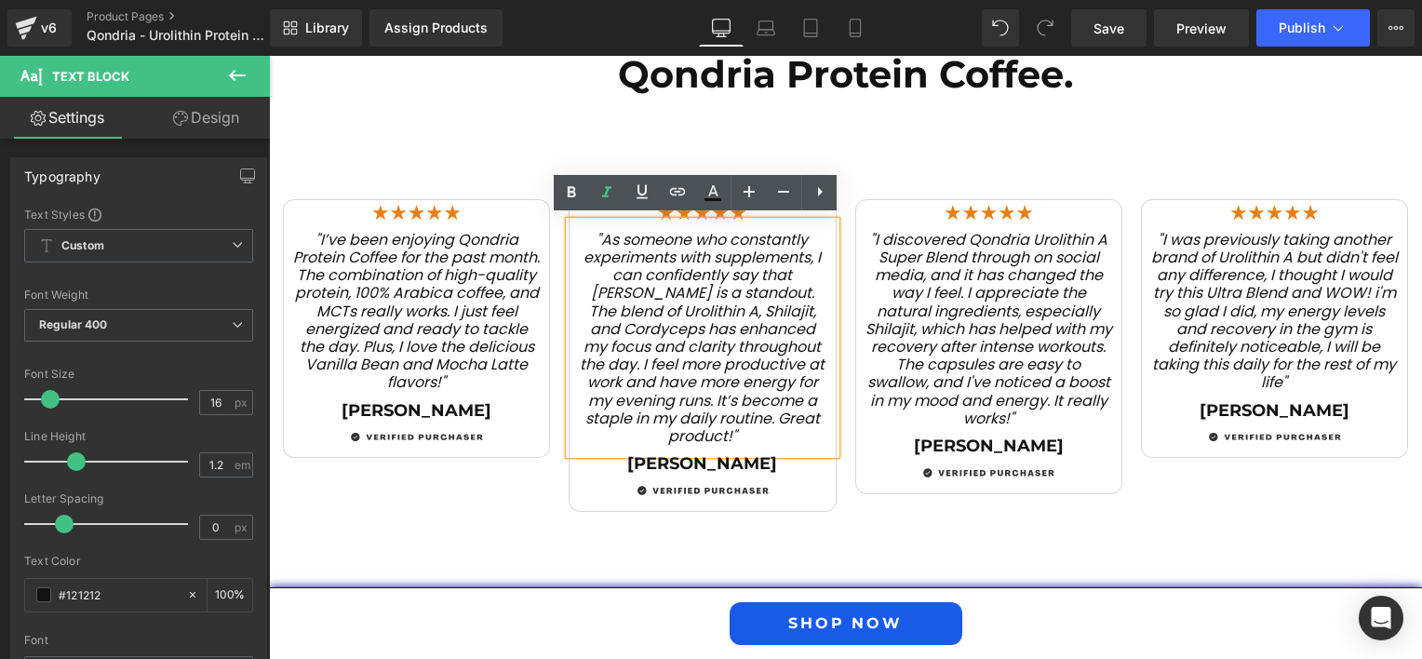
drag, startPoint x: 777, startPoint y: 435, endPoint x: 558, endPoint y: 238, distance: 293.9
click at [570, 238] on div ""As someone who constantly experiments with supplements, I can confidently say …" at bounding box center [702, 337] width 265 height 233
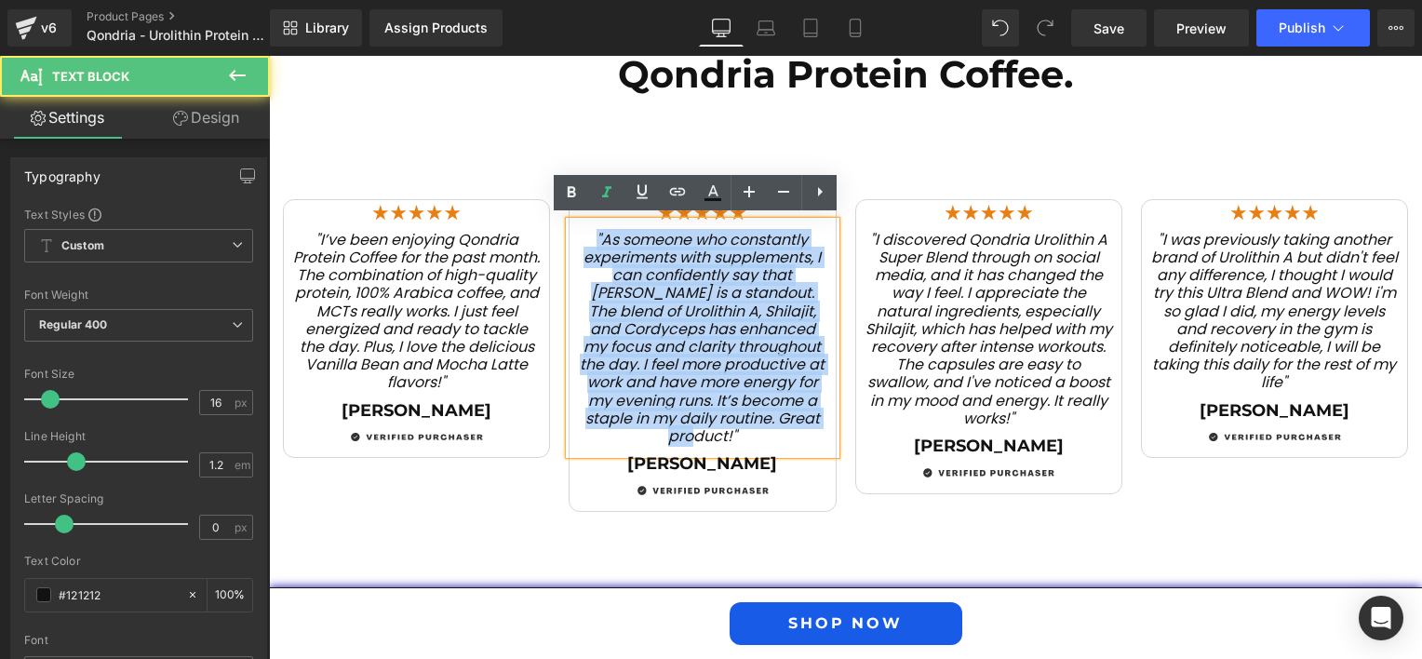
drag, startPoint x: 586, startPoint y: 227, endPoint x: 774, endPoint y: 426, distance: 273.9
click at [774, 426] on p ""As someone who constantly experiments with supplements, I can confidently say …" at bounding box center [702, 338] width 247 height 214
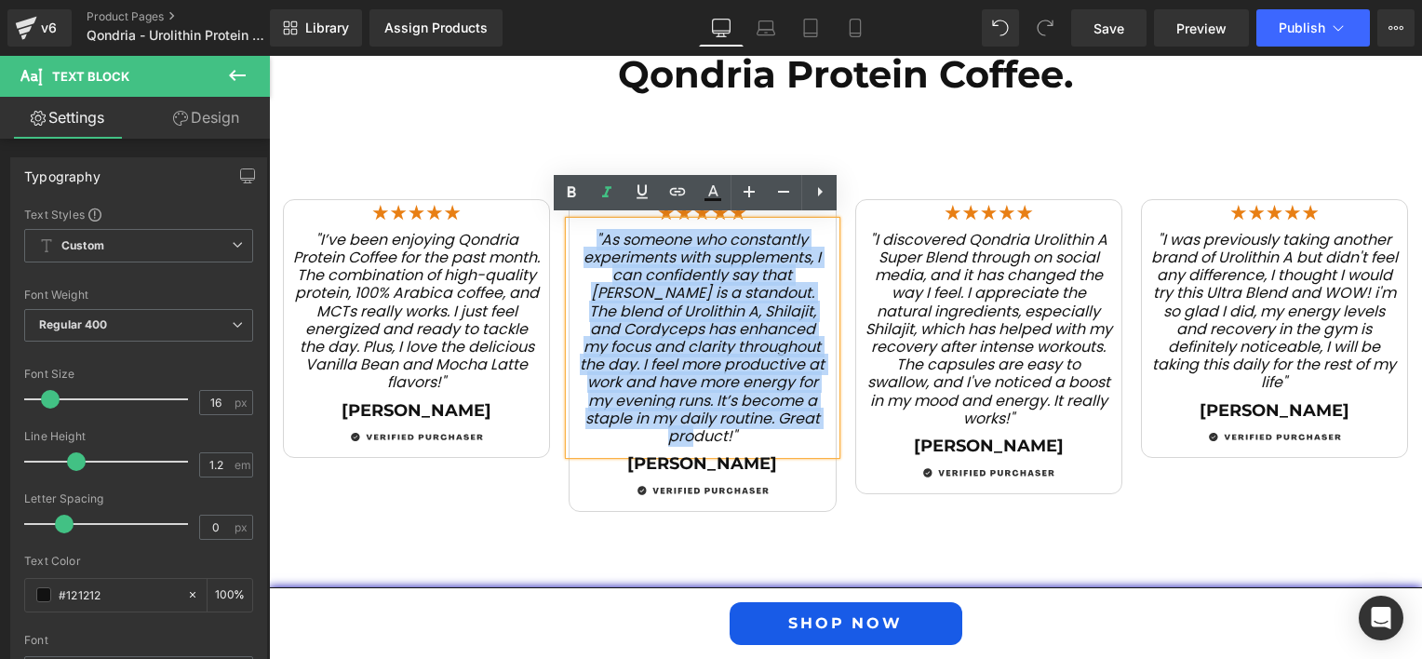
paste div
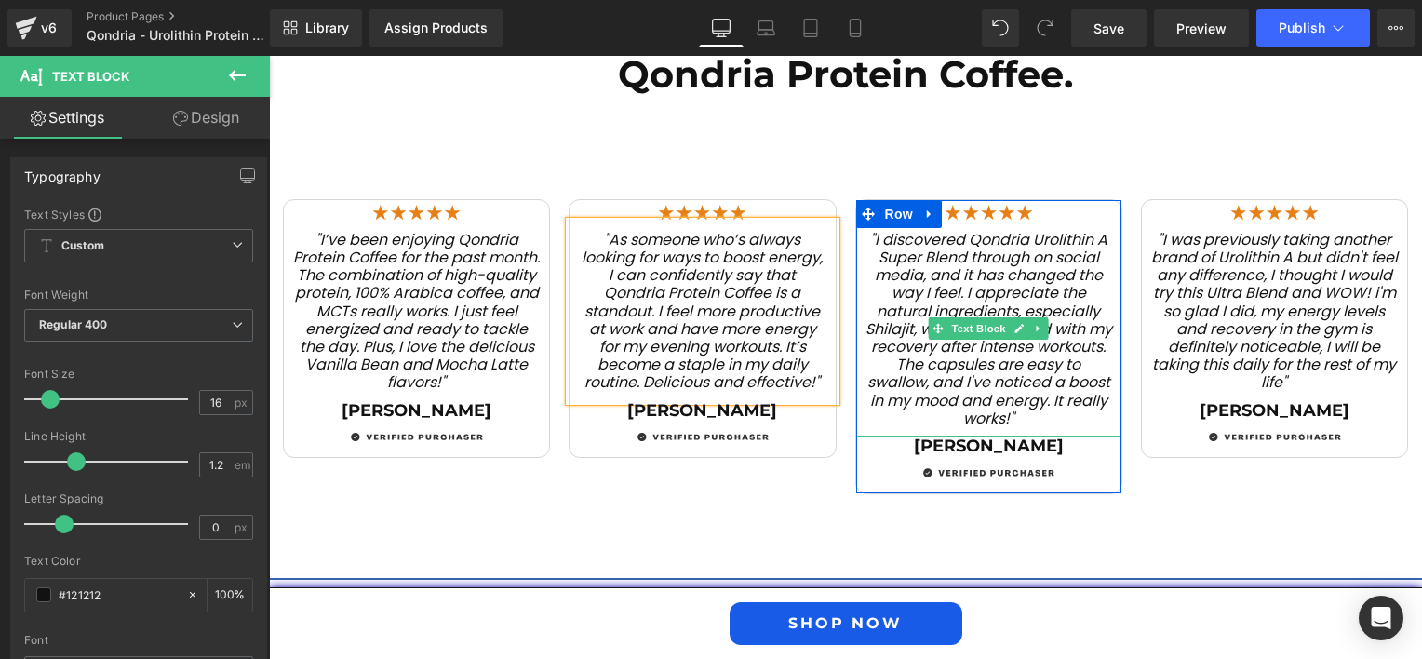
click at [882, 364] on icon ""I discovered Qondria Urolithin A Super Blend through on social media, and it h…" at bounding box center [989, 329] width 247 height 200
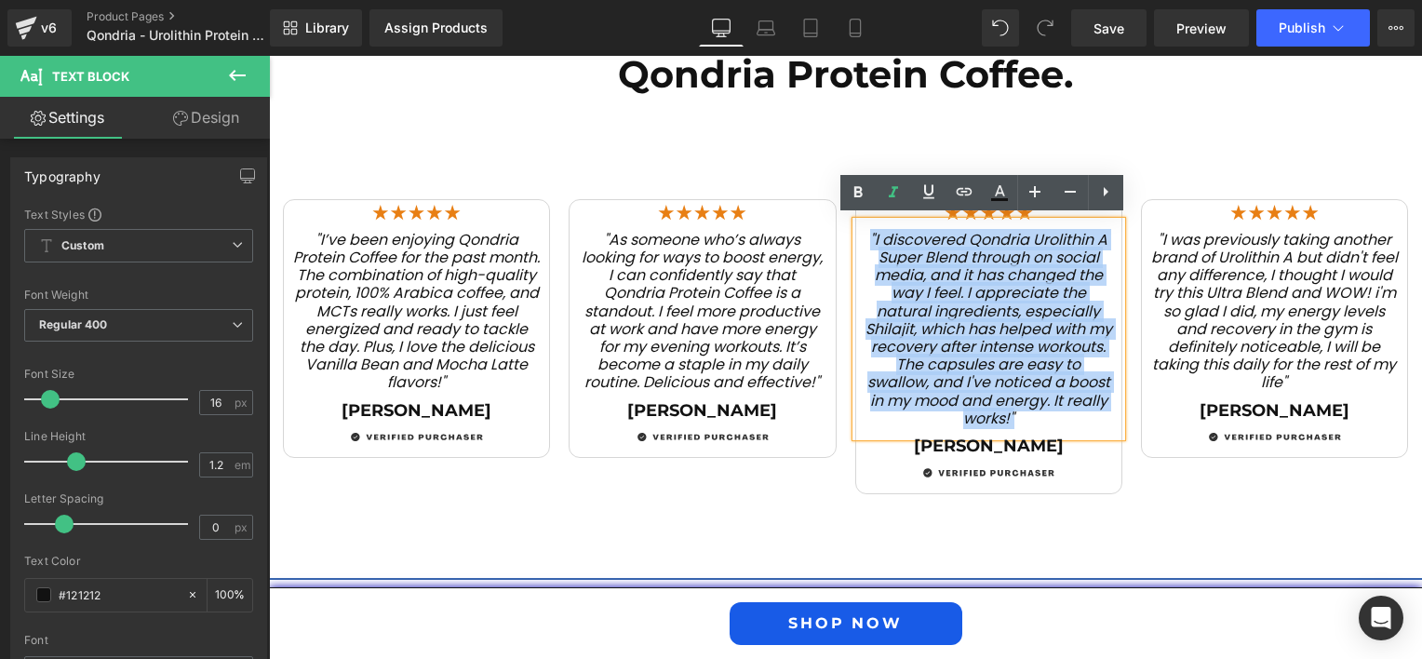
drag, startPoint x: 855, startPoint y: 233, endPoint x: 1064, endPoint y: 410, distance: 274.0
click at [1064, 410] on div ""I discovered Qondria Urolithin A Super Blend through on social media, and it h…" at bounding box center [988, 328] width 265 height 215
paste div
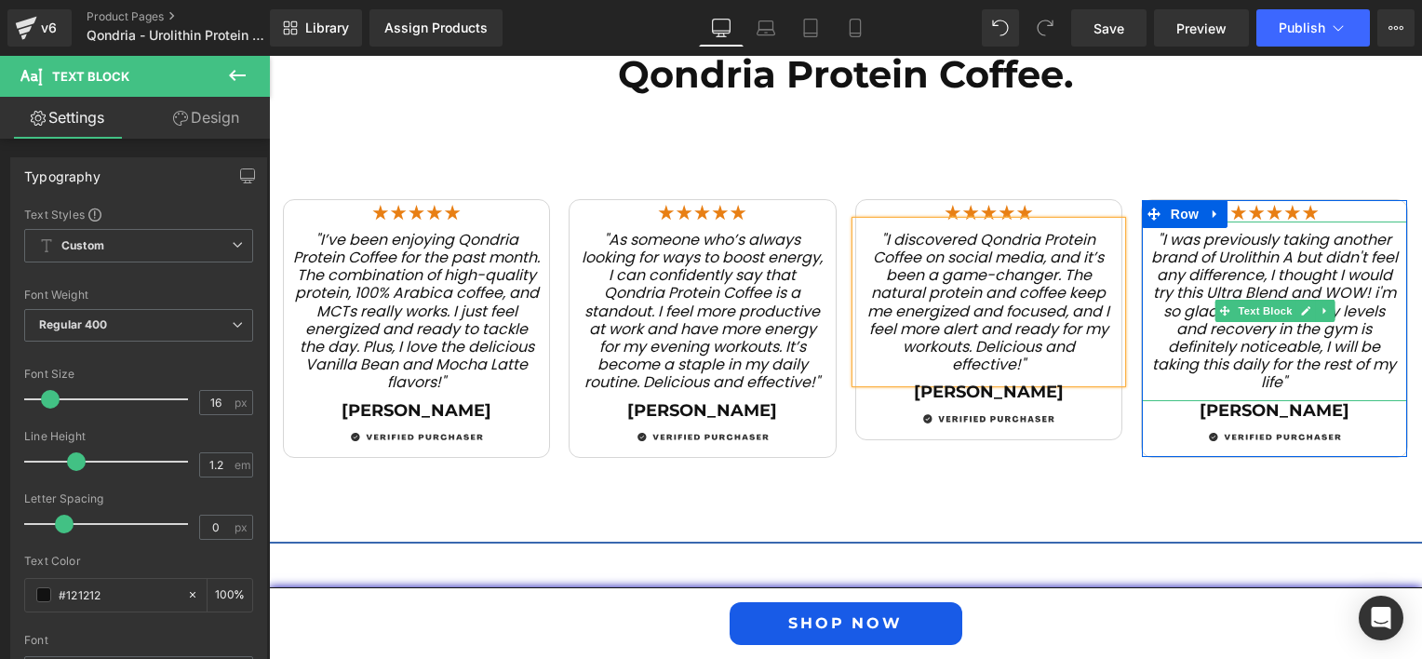
click at [1152, 242] on icon ""I was previously taking another brand of Urolithin A but didn't feel any diffe…" at bounding box center [1274, 311] width 247 height 165
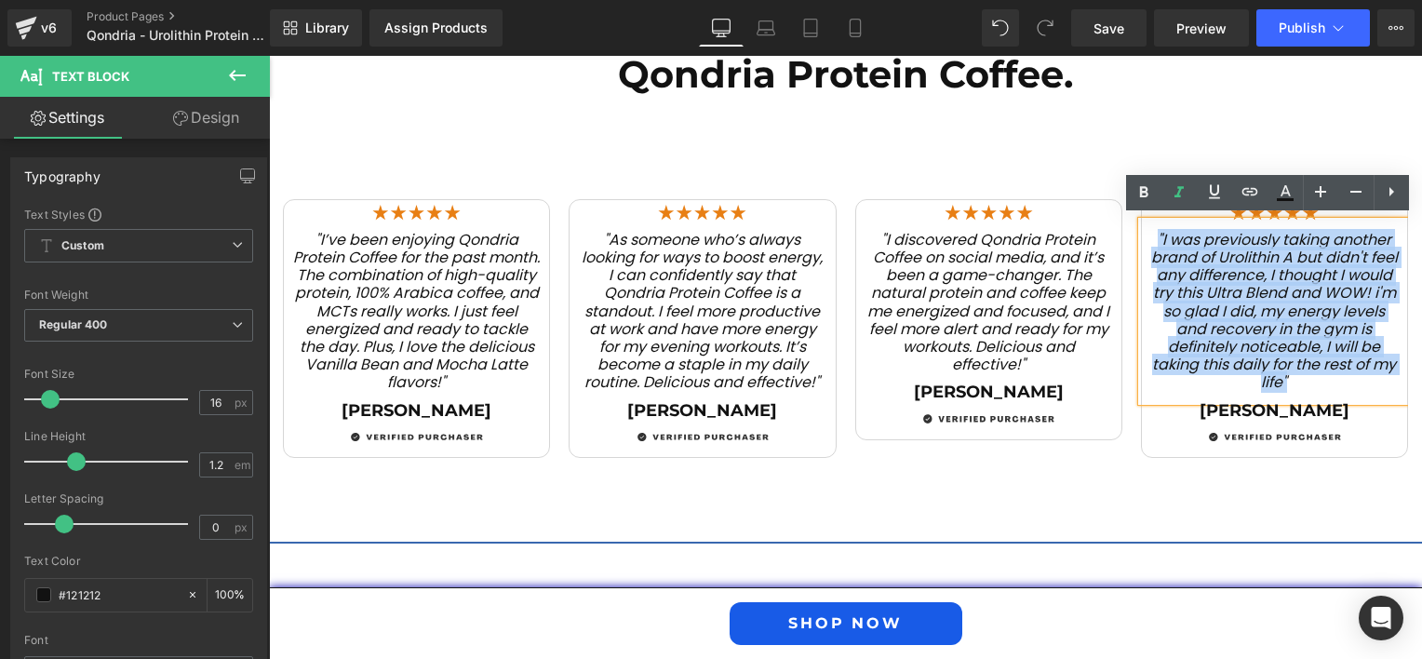
drag, startPoint x: 1148, startPoint y: 235, endPoint x: 1310, endPoint y: 386, distance: 221.9
click at [1310, 386] on p ""I was previously taking another brand of Urolithin A but didn't feel any diffe…" at bounding box center [1274, 311] width 247 height 161
copy icon ""I was previously taking another brand of Urolithin A but didn't feel any diffe…"
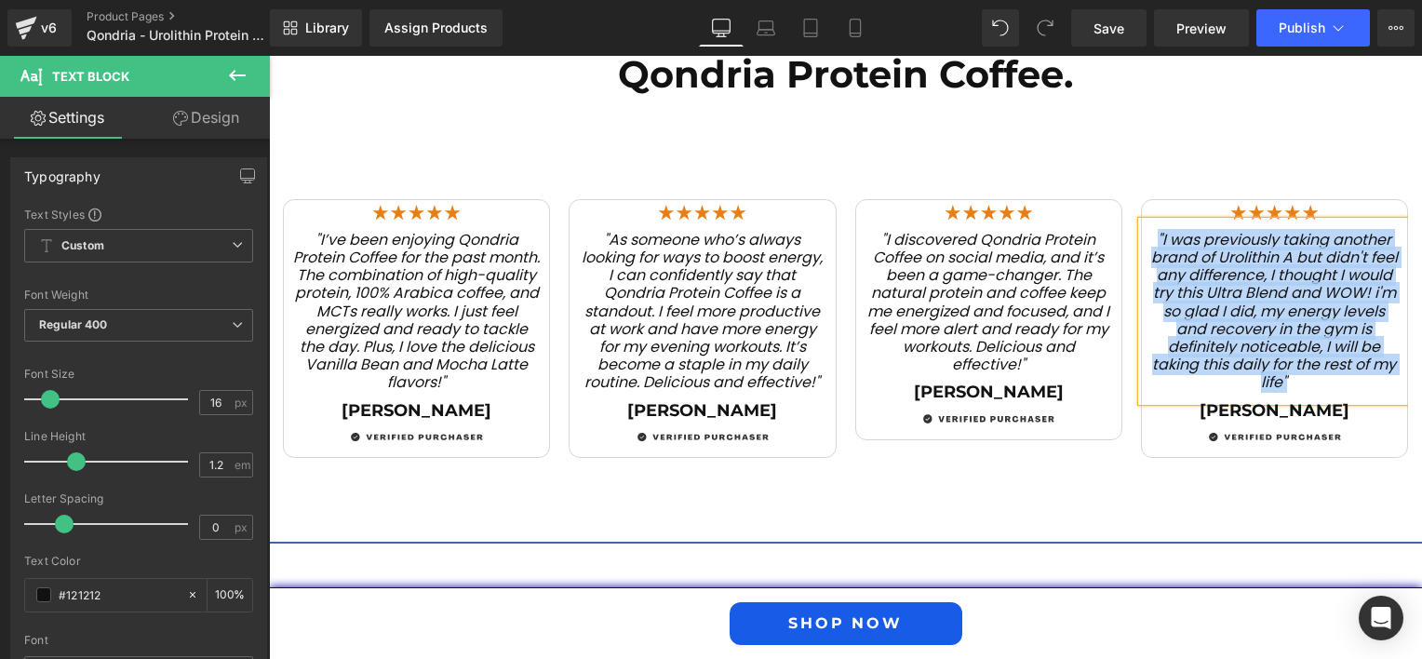
paste div
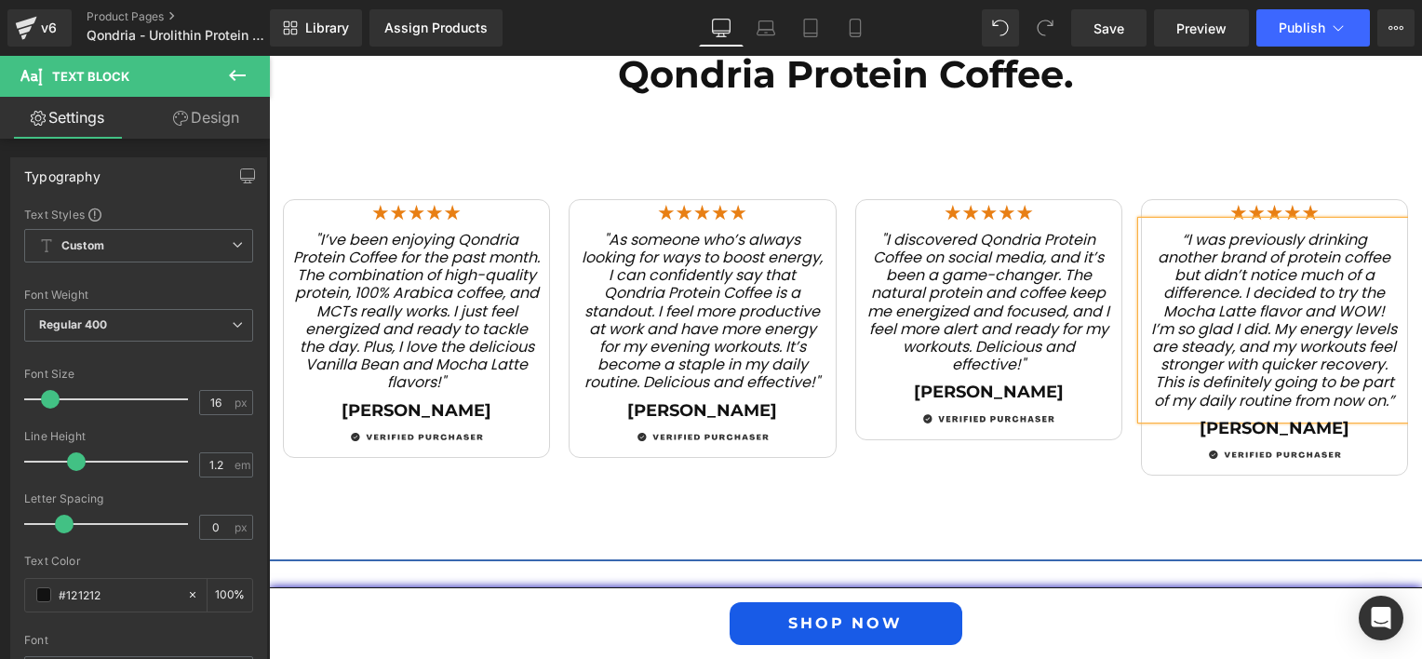
click at [936, 488] on div "Image "I’ve been enjoying Qondria Protein Coffee for the past month. The combin…" at bounding box center [845, 315] width 1153 height 380
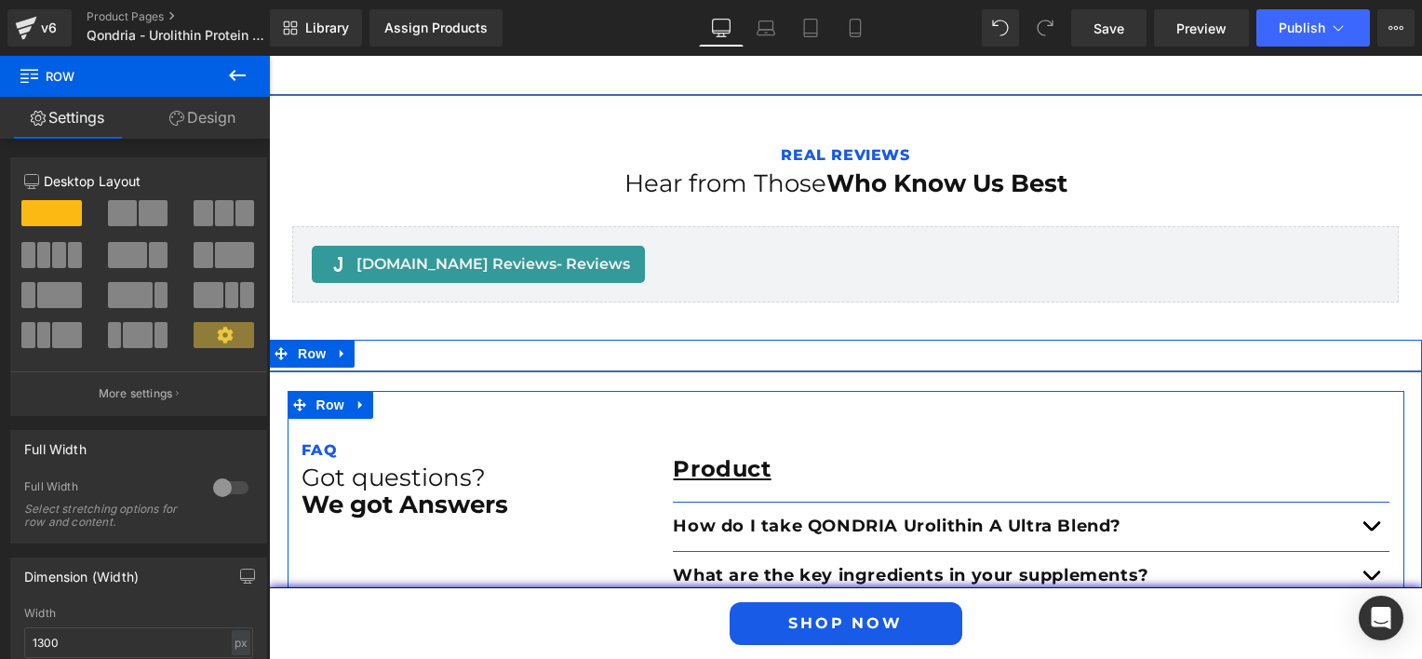
scroll to position [3571, 0]
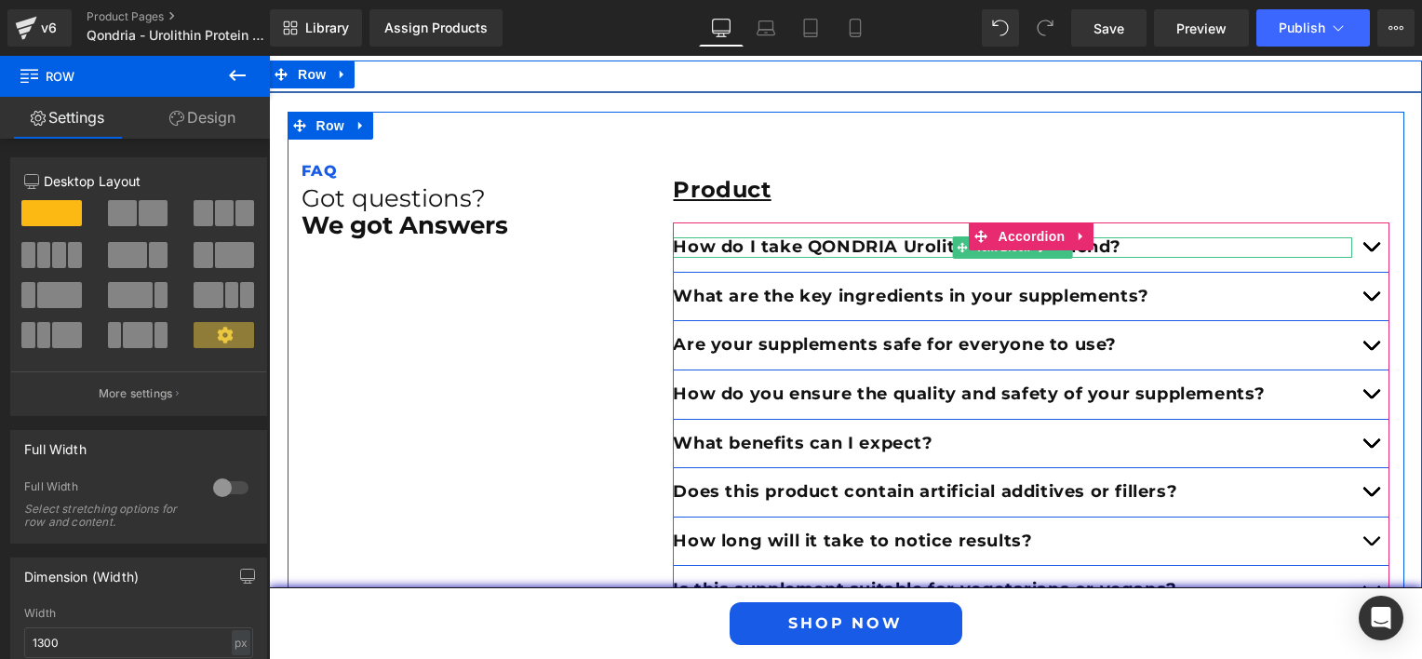
click at [1135, 243] on p "How do I take QONDRIA Urolithin A Ultra Blend?" at bounding box center [1012, 247] width 679 height 20
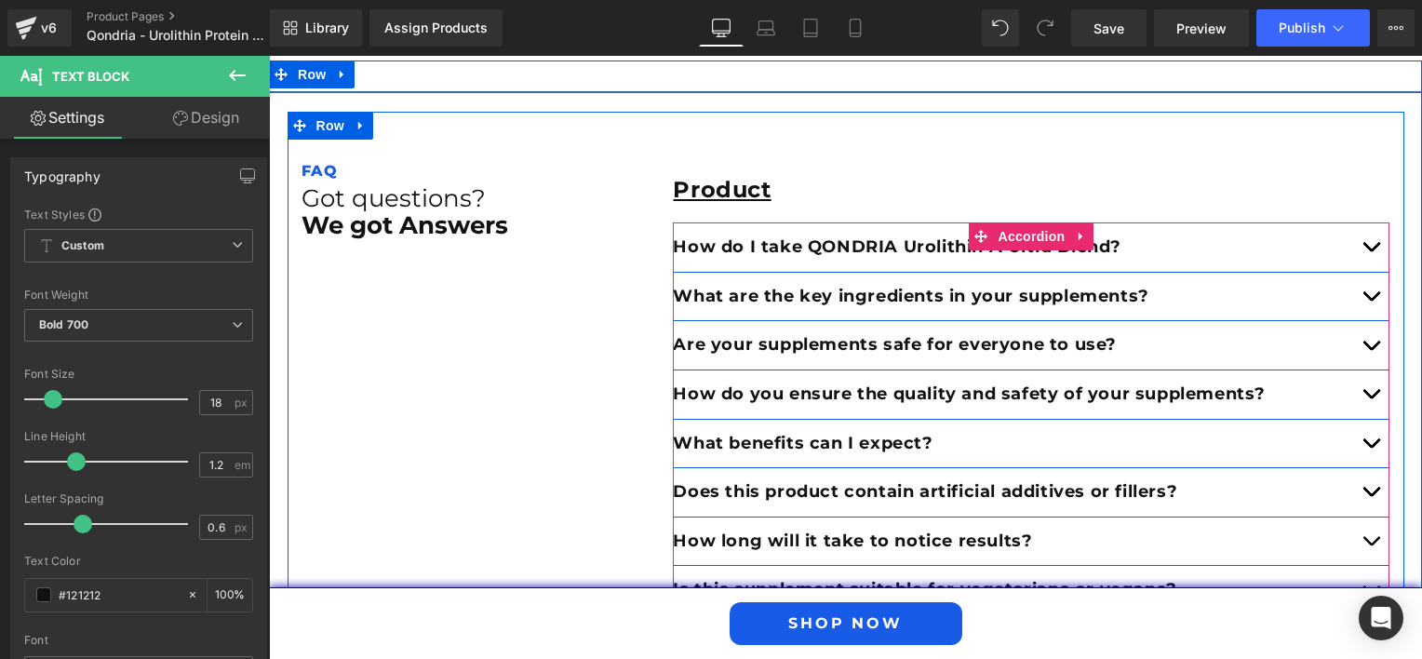
click at [1371, 251] on span "button" at bounding box center [1371, 251] width 0 height 0
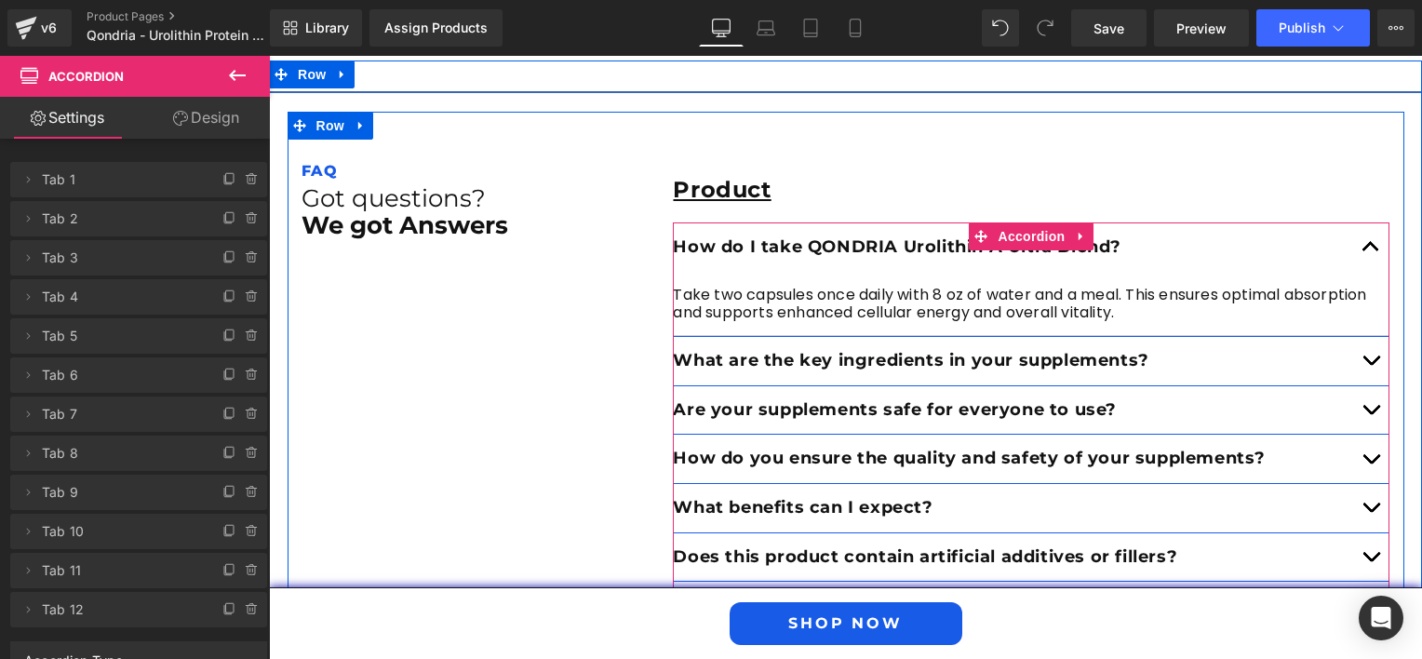
click at [269, 56] on div at bounding box center [269, 56] width 0 height 0
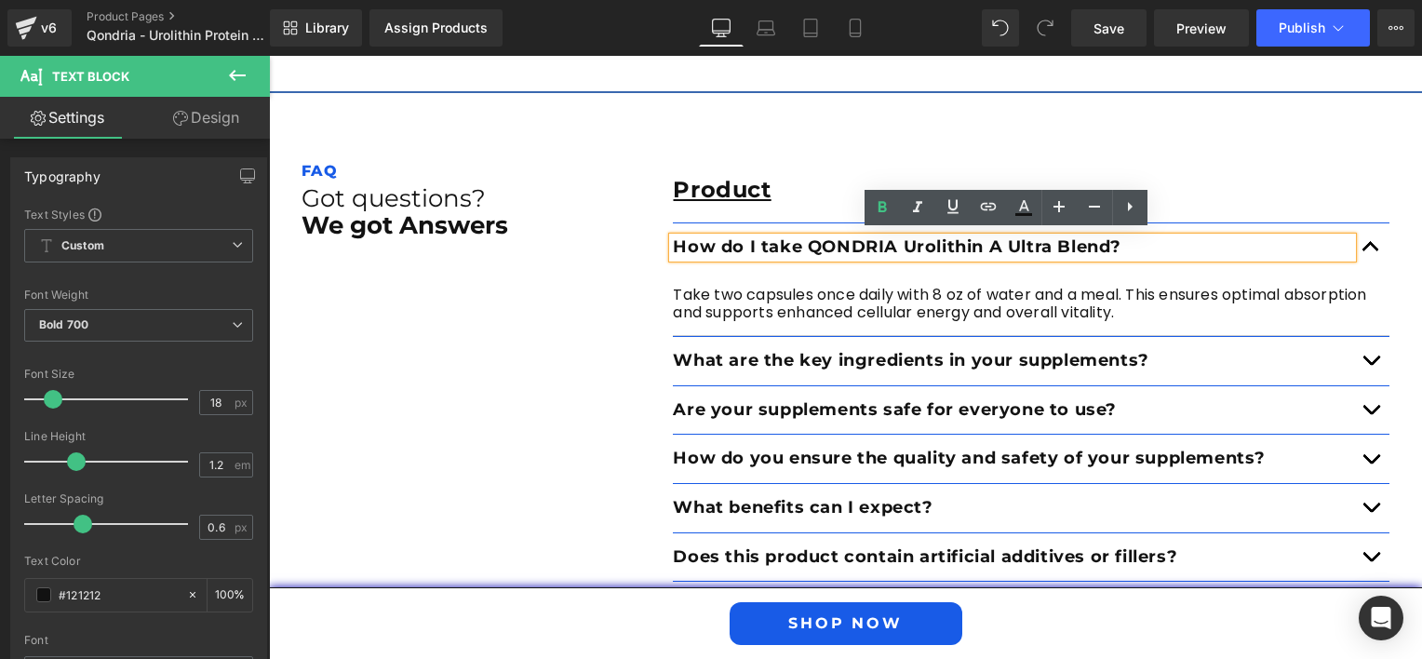
drag, startPoint x: 1027, startPoint y: 249, endPoint x: 664, endPoint y: 240, distance: 363.1
click at [673, 240] on div "How do I take QONDRIA Urolithin A Ultra Blend?" at bounding box center [1012, 247] width 679 height 20
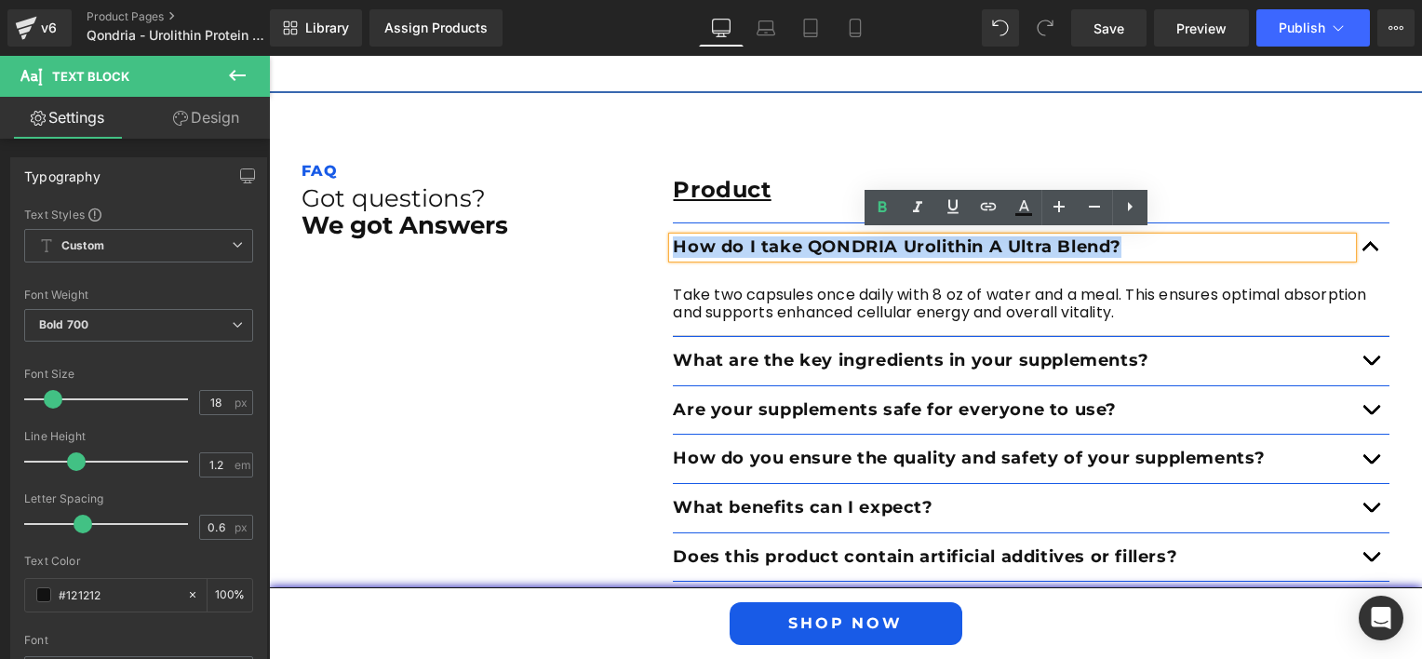
drag, startPoint x: 1121, startPoint y: 246, endPoint x: 670, endPoint y: 245, distance: 450.4
click at [673, 245] on p "How do I take QONDRIA Urolithin A Ultra Blend?" at bounding box center [1012, 247] width 679 height 20
paste div
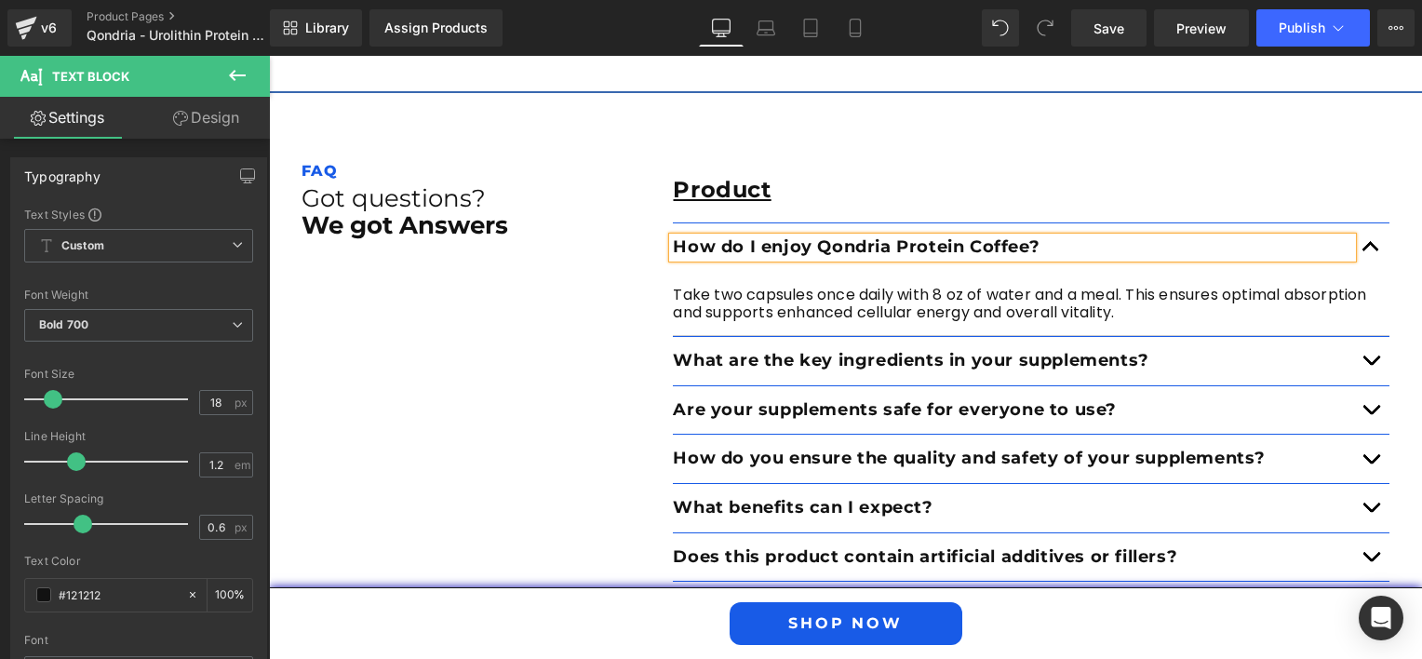
click at [1124, 316] on article "Take two capsules once daily with 8 oz of water and a meal. This ensures optima…" at bounding box center [1031, 304] width 717 height 64
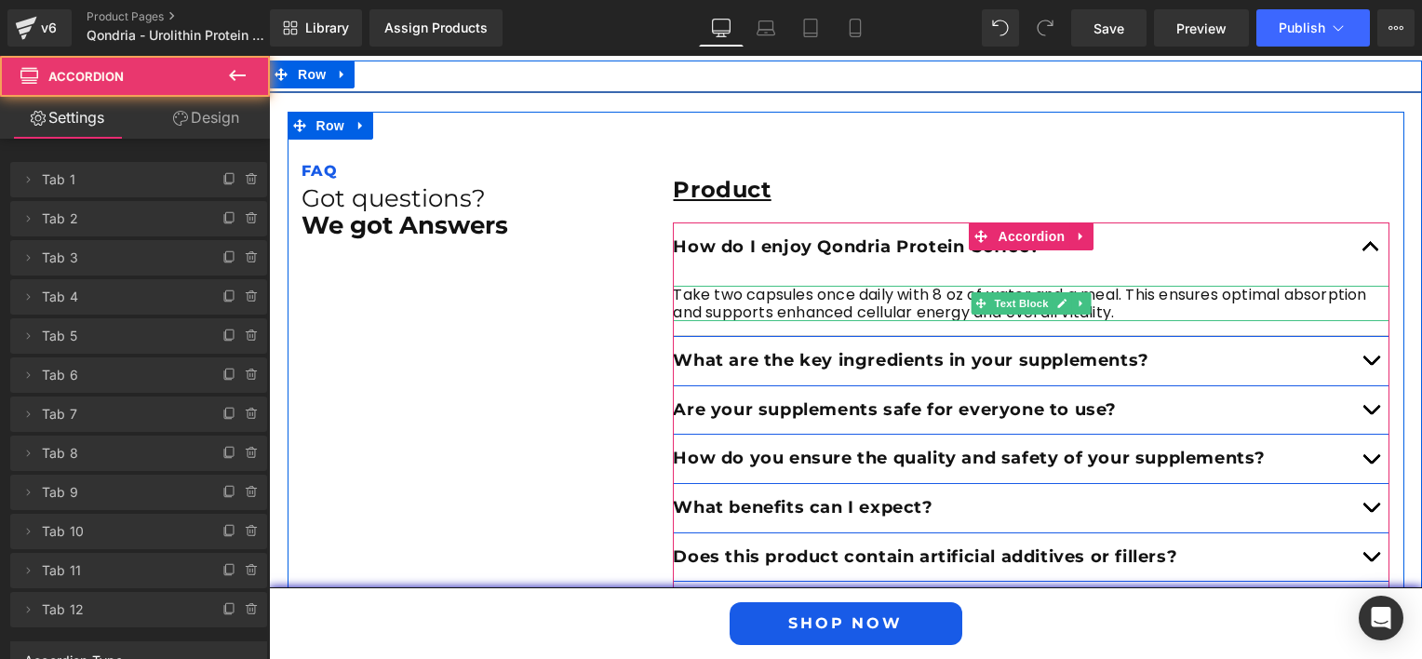
click at [1121, 309] on p "Take two capsules once daily with 8 oz of water and a meal. This ensures optima…" at bounding box center [1031, 303] width 717 height 35
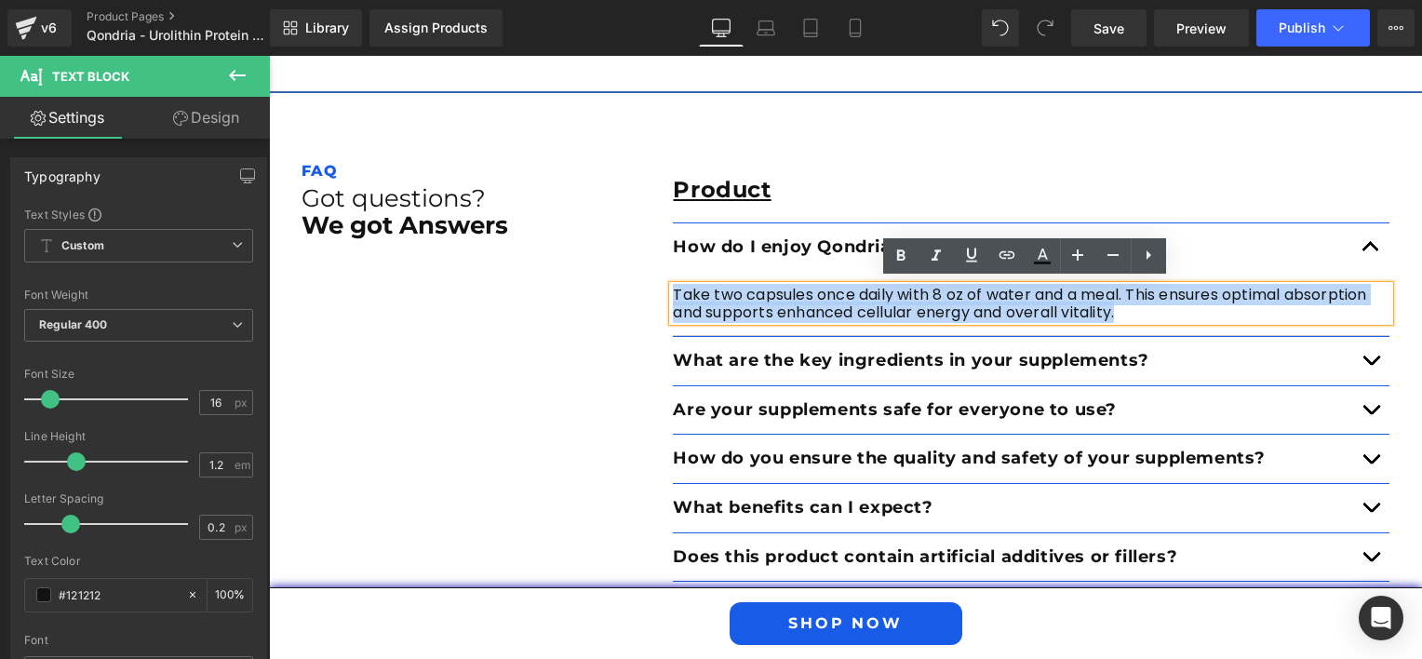
drag, startPoint x: 1121, startPoint y: 308, endPoint x: 660, endPoint y: 290, distance: 461.0
paste div
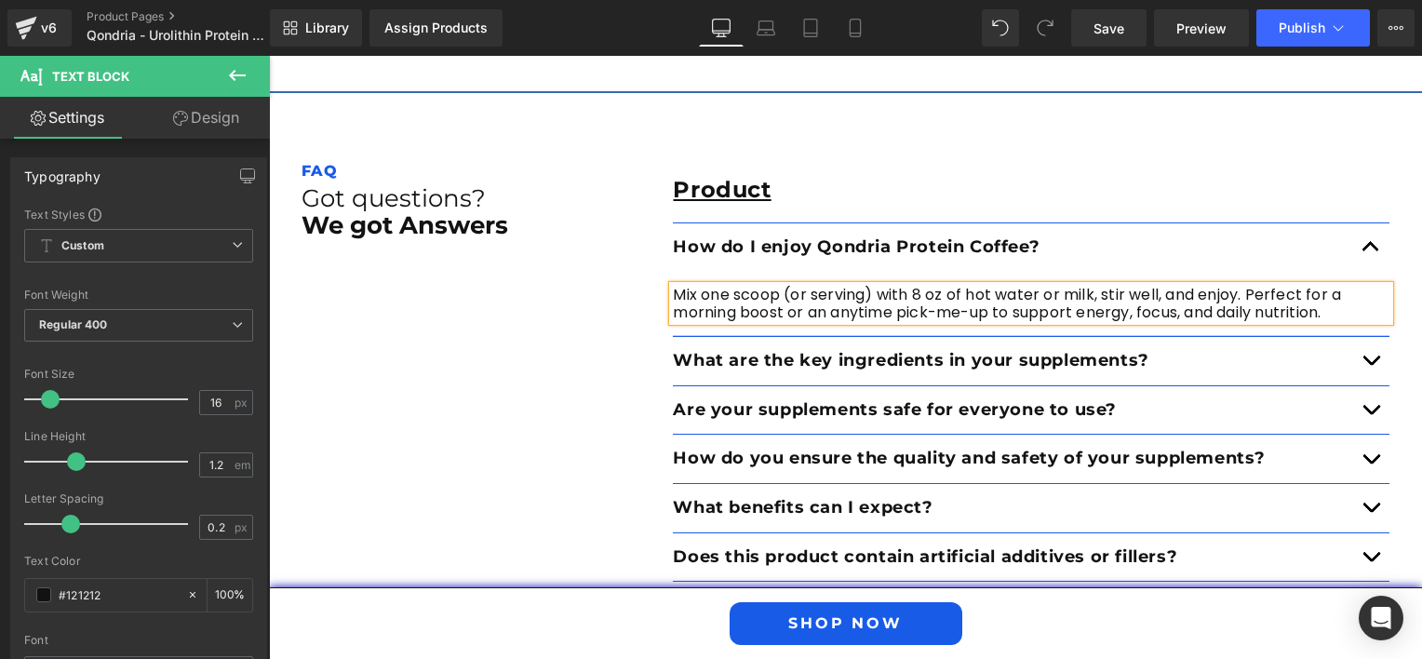
click at [1360, 361] on button "button" at bounding box center [1370, 361] width 37 height 48
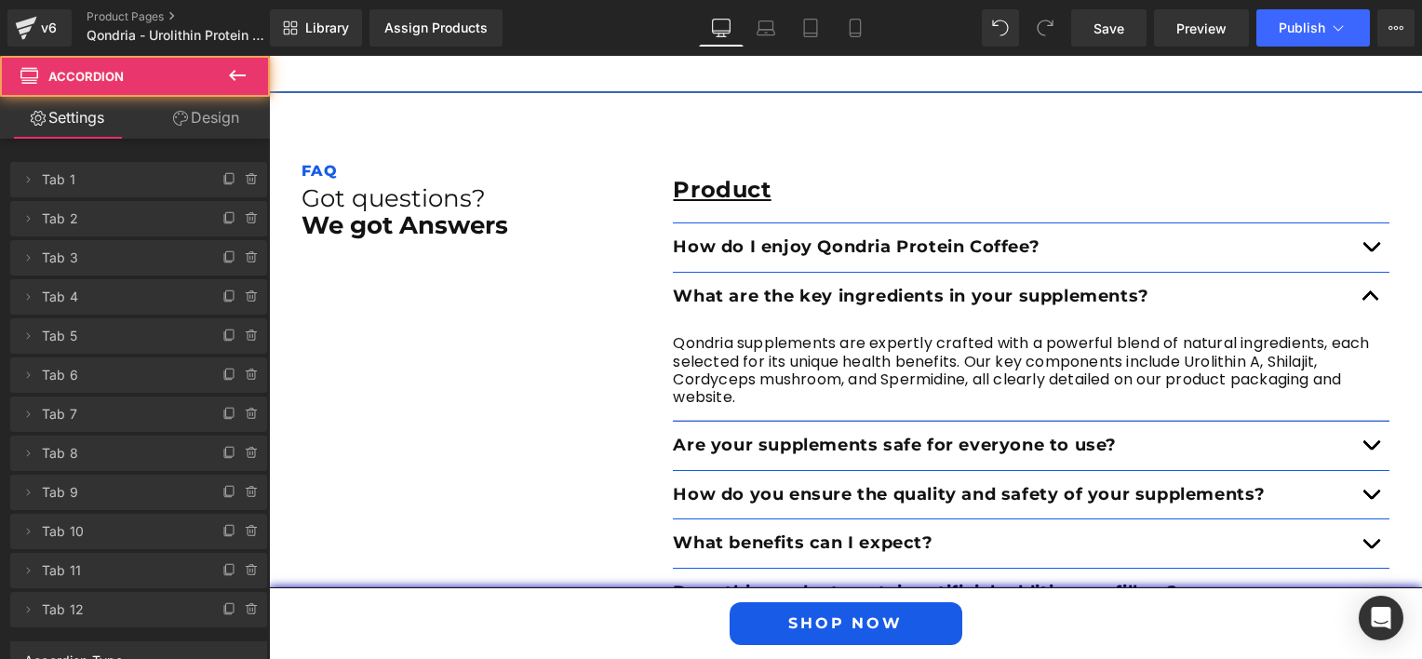
click at [1121, 272] on div "What are the key ingredients in your supplements? Text Block" at bounding box center [1031, 296] width 717 height 49
click at [1146, 287] on p "What are the key ingredients in your supplements?" at bounding box center [1012, 297] width 679 height 20
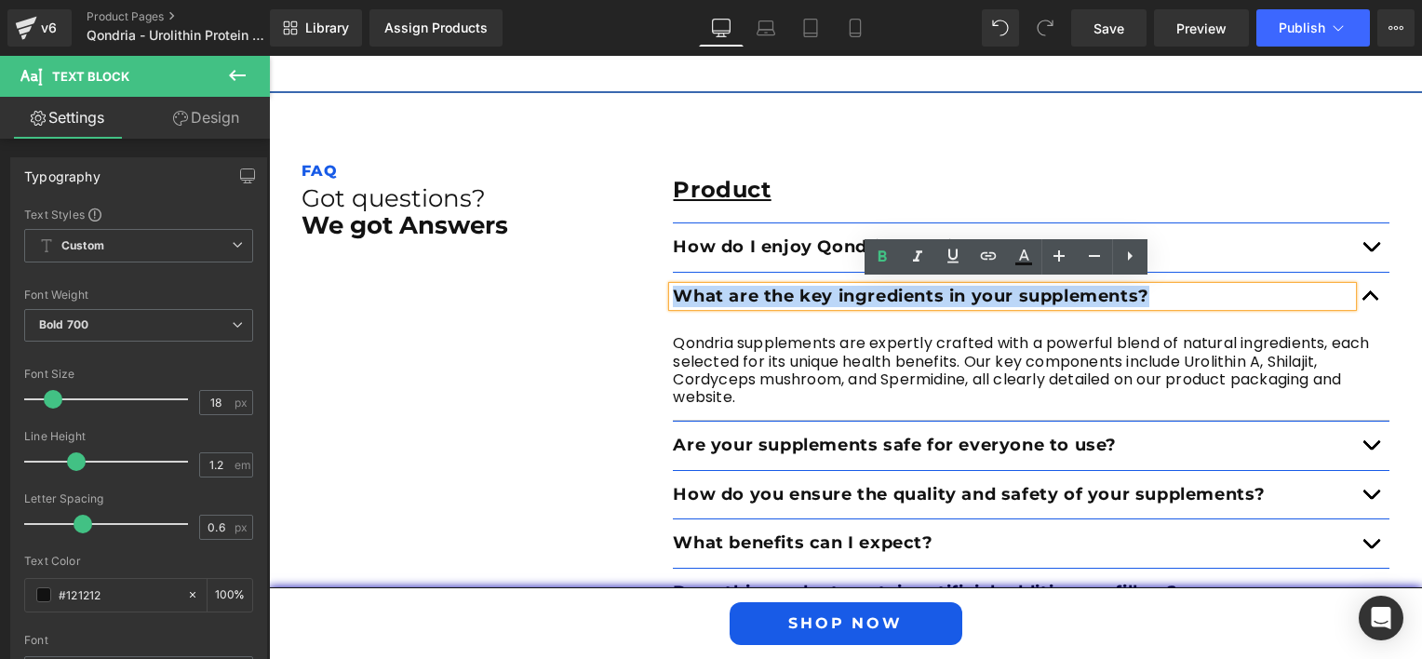
drag, startPoint x: 1154, startPoint y: 289, endPoint x: 622, endPoint y: 287, distance: 532.3
paste div
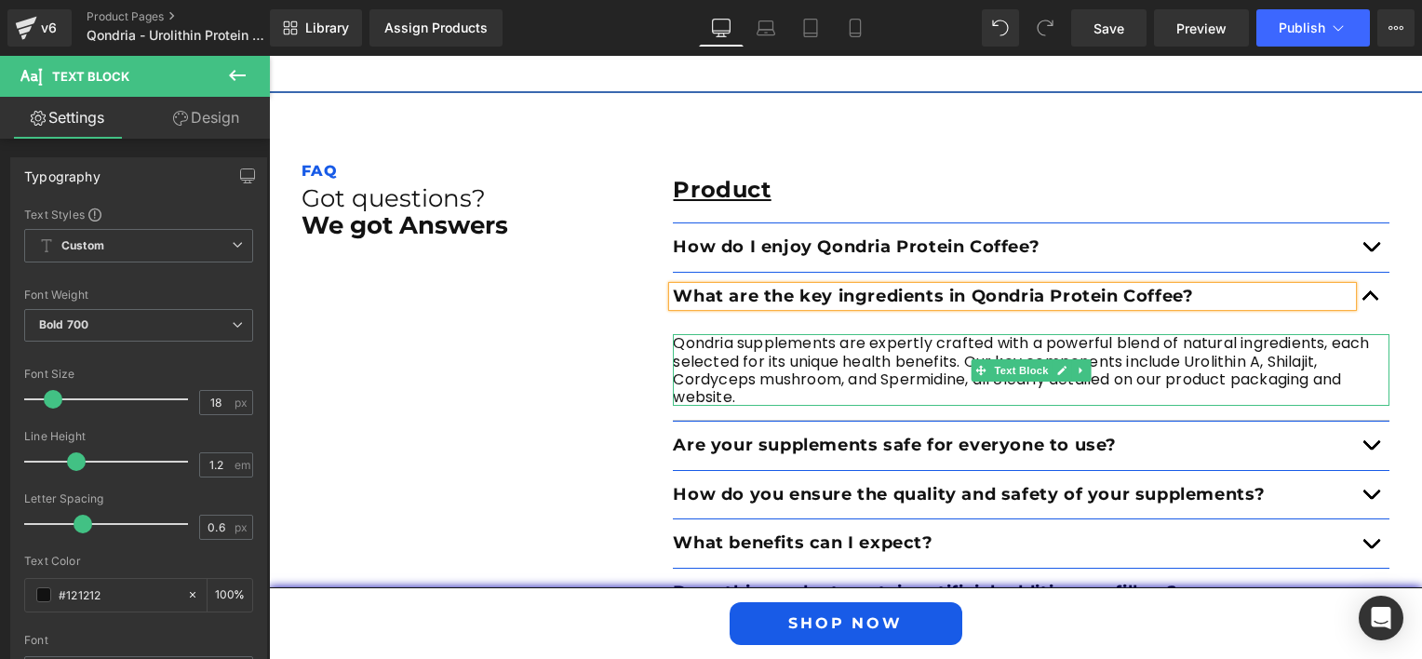
click at [733, 383] on p "Qondria supplements are expertly crafted with a powerful blend of natural ingre…" at bounding box center [1031, 370] width 717 height 72
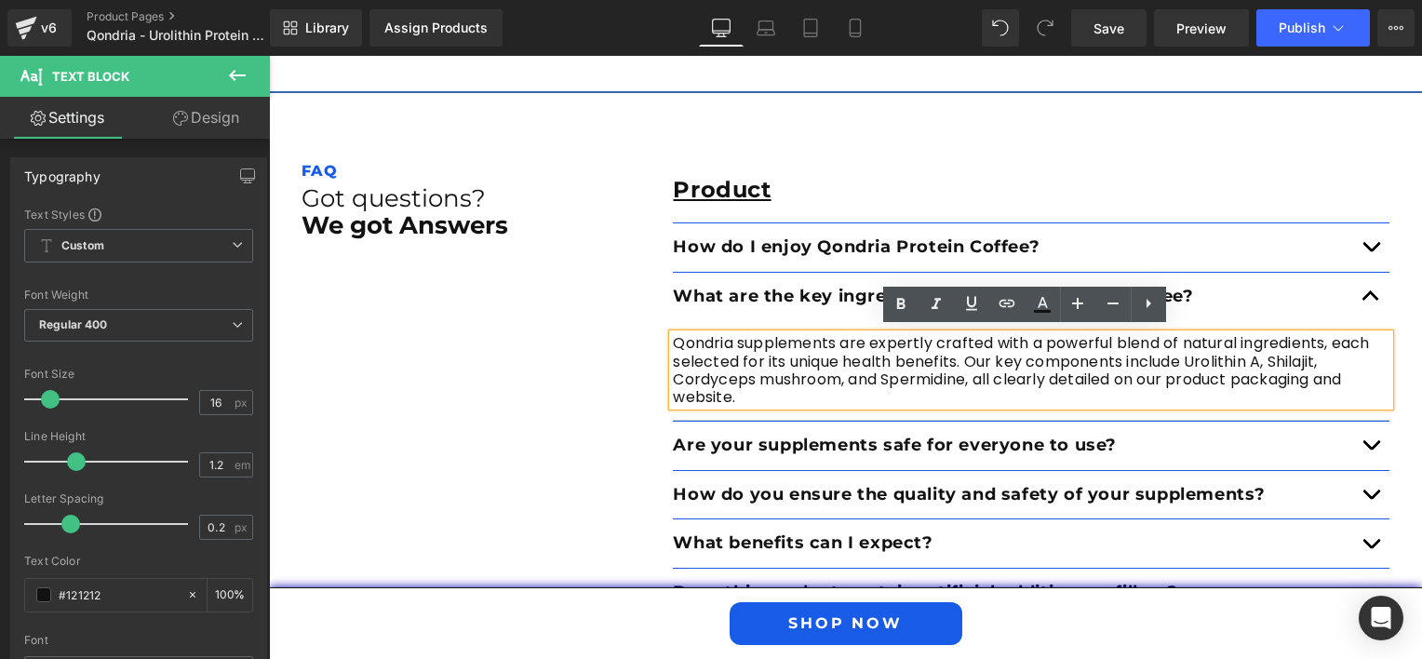
drag, startPoint x: 733, startPoint y: 393, endPoint x: 663, endPoint y: 340, distance: 88.4
click at [673, 340] on div "Qondria supplements are expertly crafted with a powerful blend of natural ingre…" at bounding box center [1031, 370] width 717 height 72
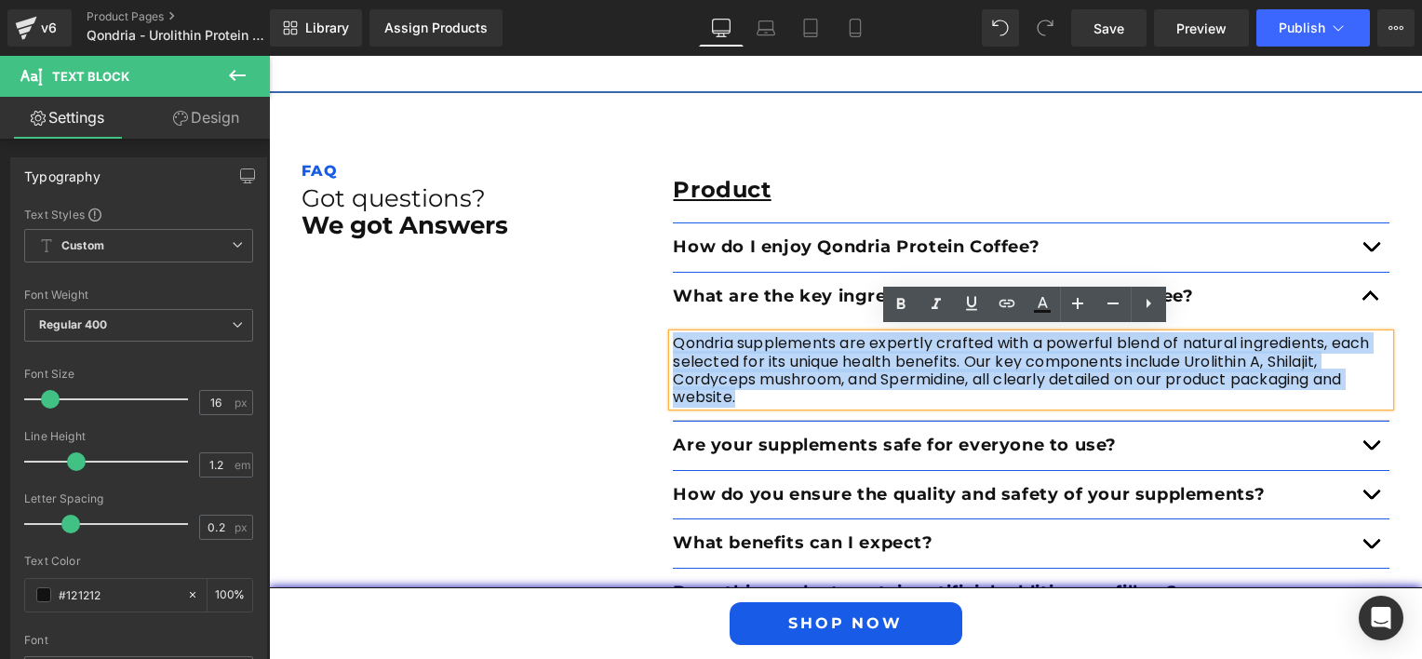
click at [673, 345] on div "Qondria supplements are expertly crafted with a powerful blend of natural ingre…" at bounding box center [1031, 370] width 717 height 72
paste div
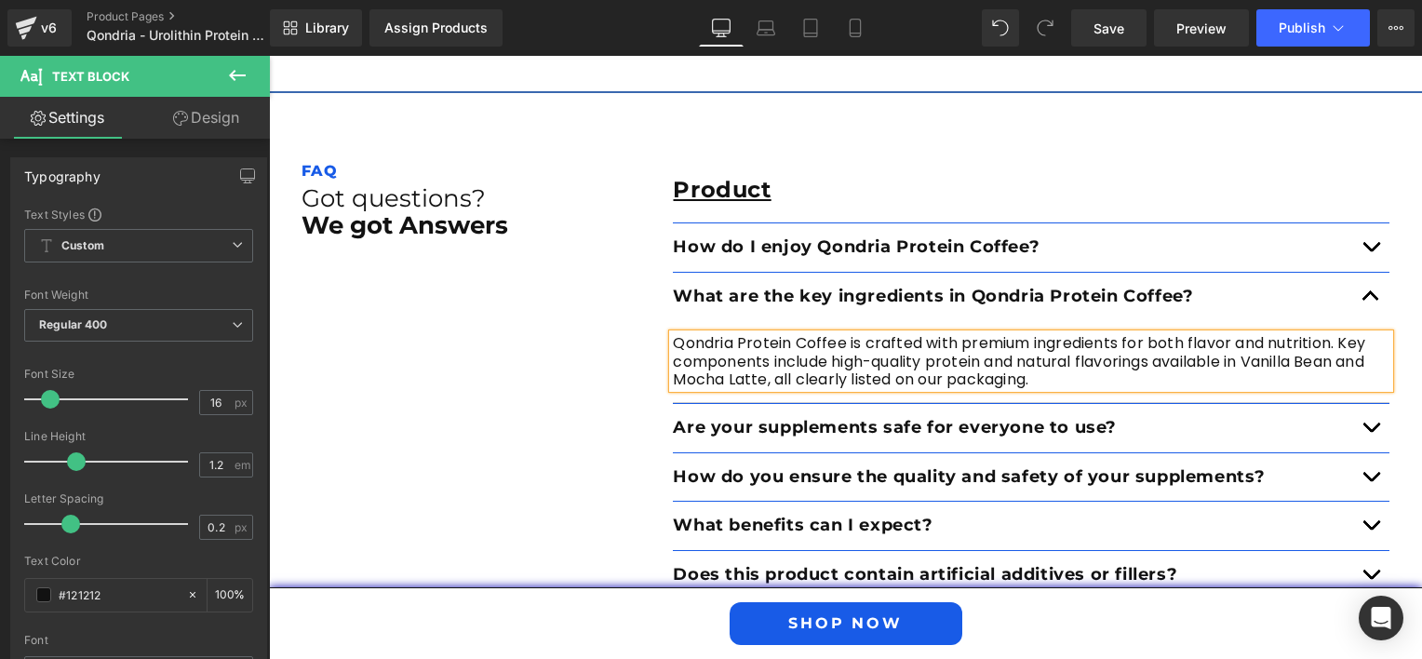
click at [1368, 428] on button "button" at bounding box center [1370, 428] width 37 height 48
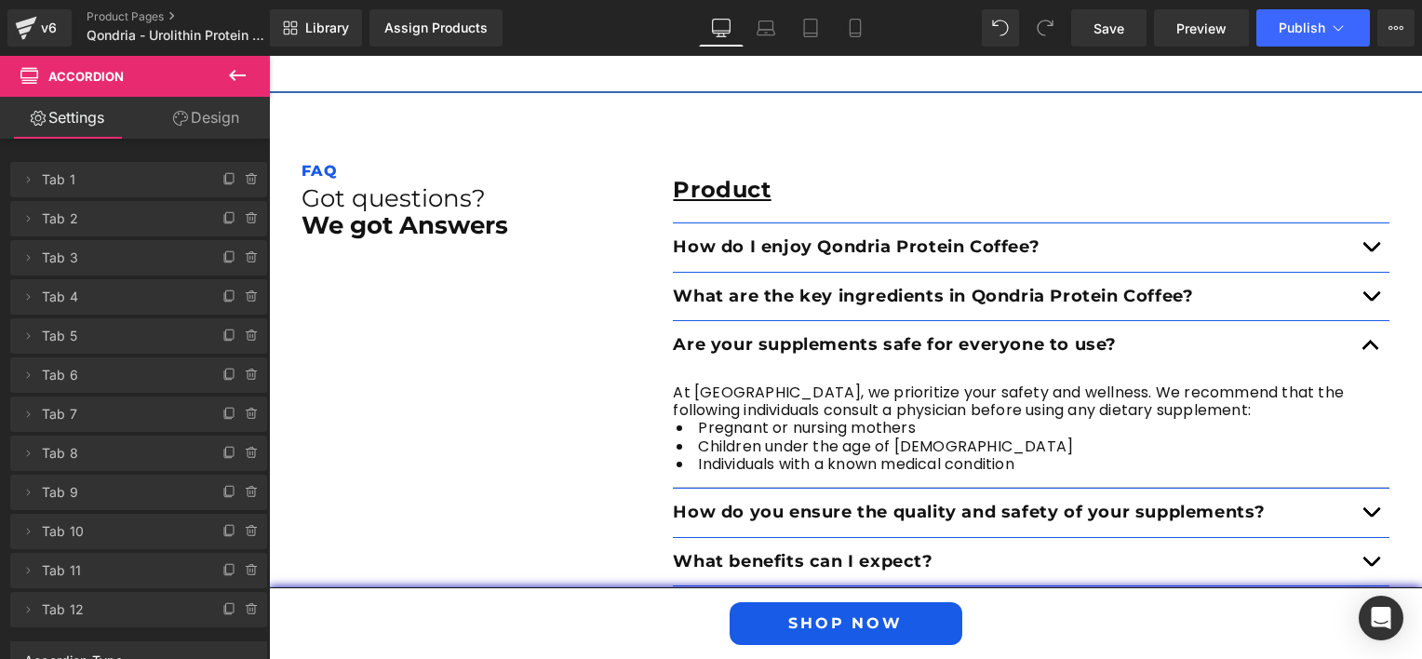
scroll to position [3478, 0]
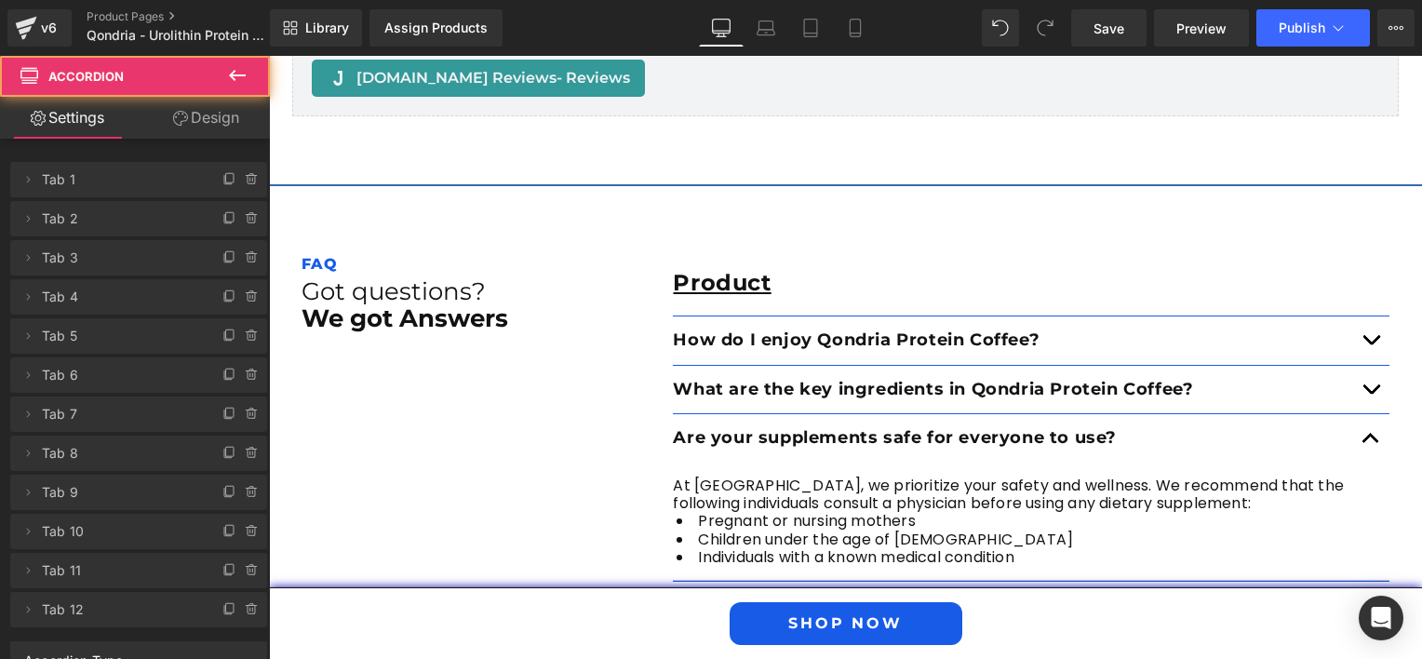
click at [1355, 383] on button "button" at bounding box center [1370, 390] width 37 height 48
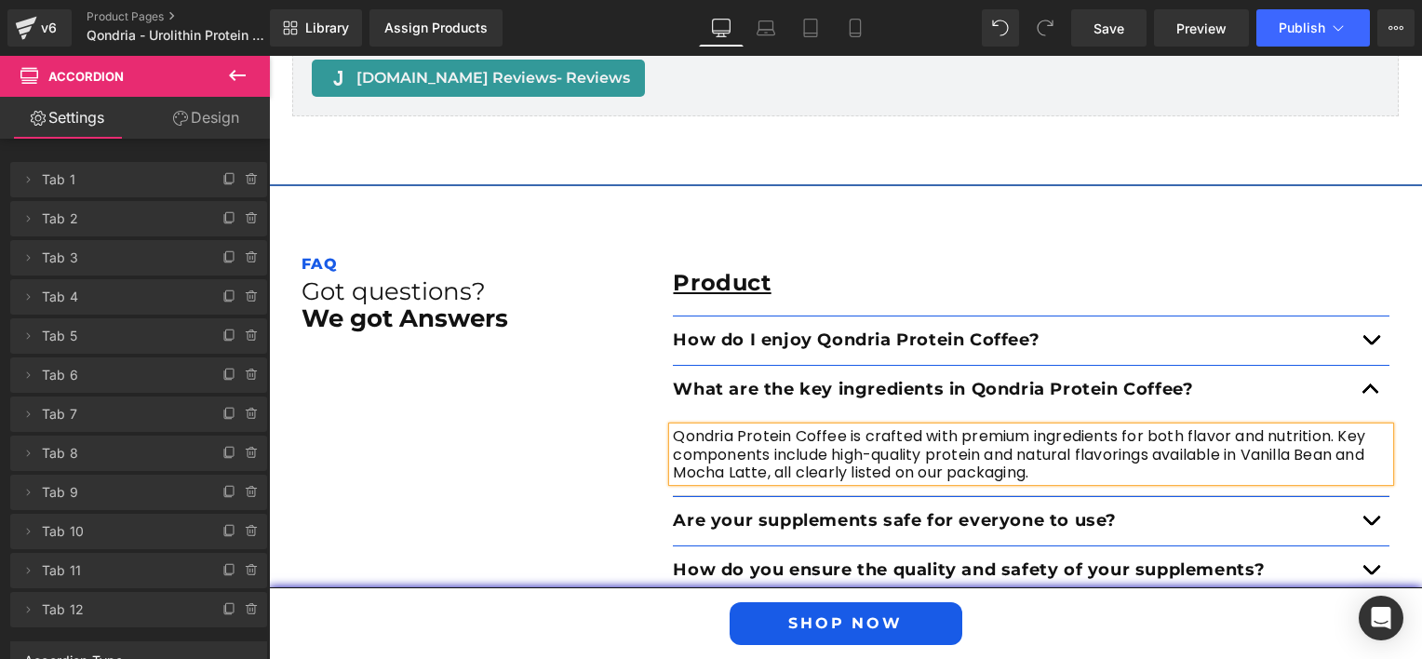
click at [1360, 393] on button "button" at bounding box center [1370, 390] width 37 height 48
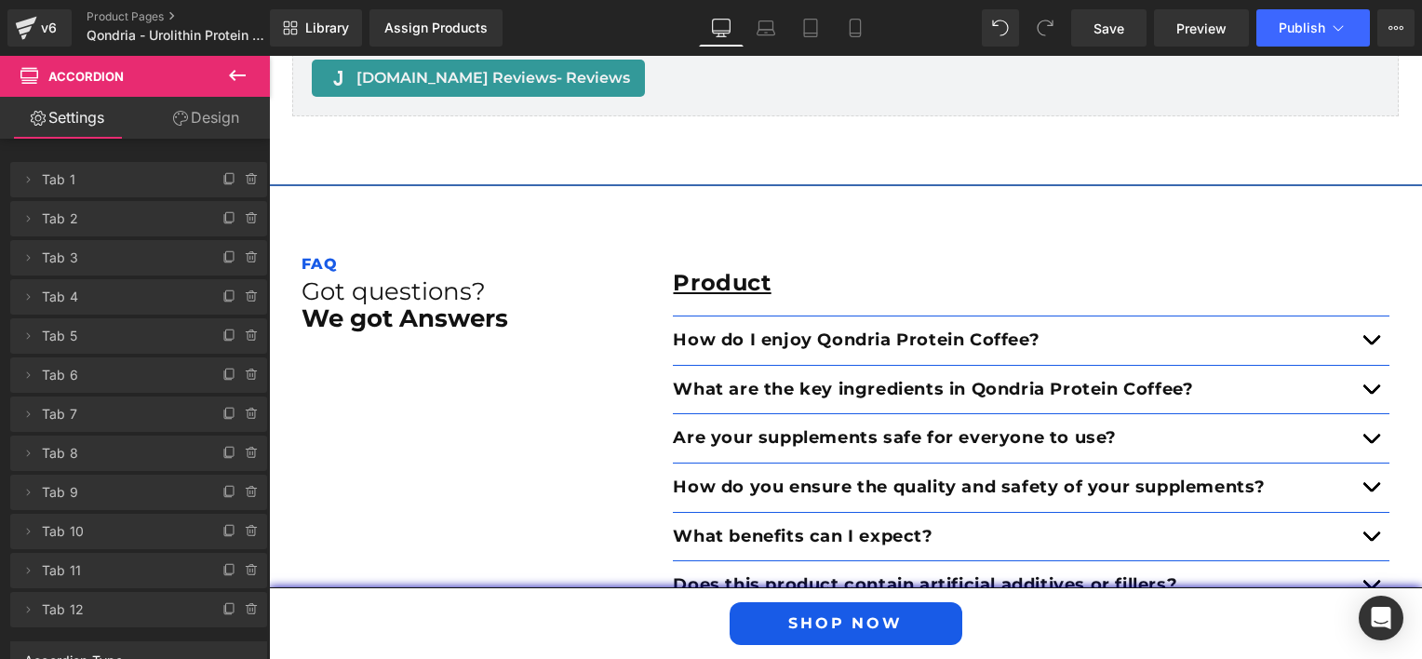
click at [1359, 435] on button "button" at bounding box center [1370, 438] width 37 height 48
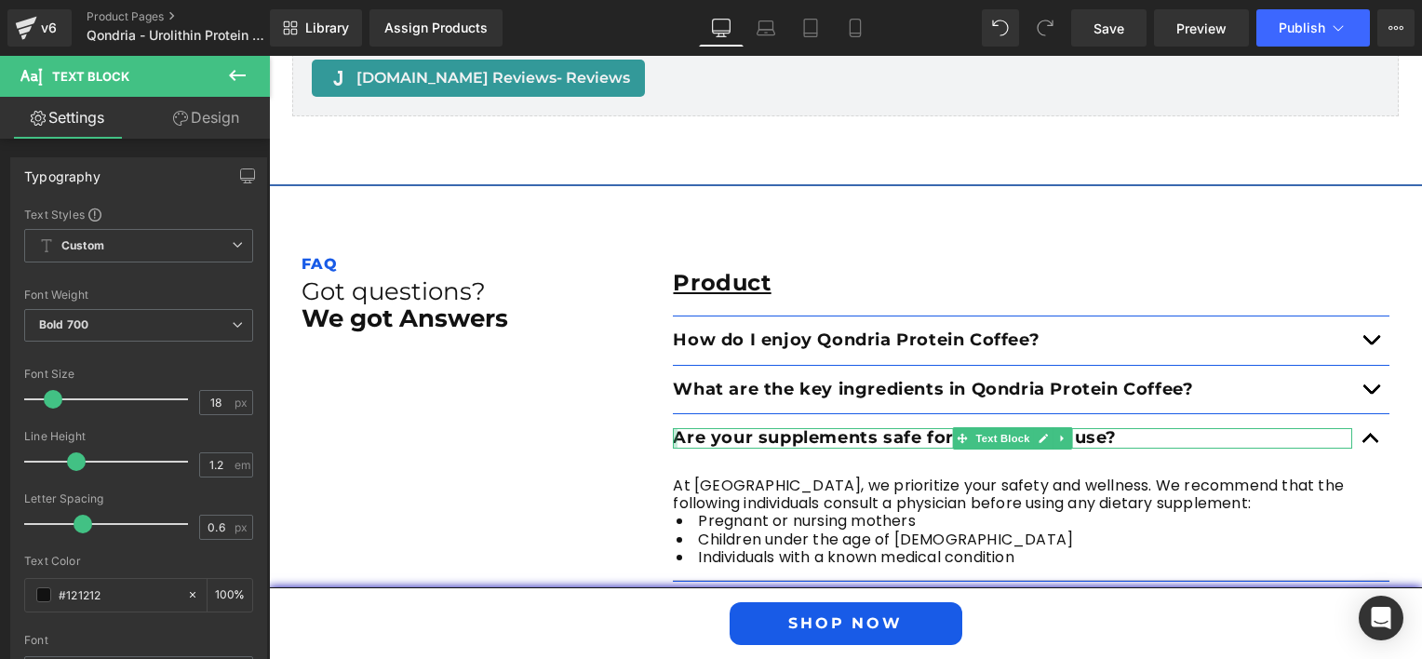
drag, startPoint x: 1124, startPoint y: 431, endPoint x: 667, endPoint y: 434, distance: 457.0
click at [673, 434] on div "Are your supplements safe for everyone to use? Text Block" at bounding box center [1012, 438] width 679 height 20
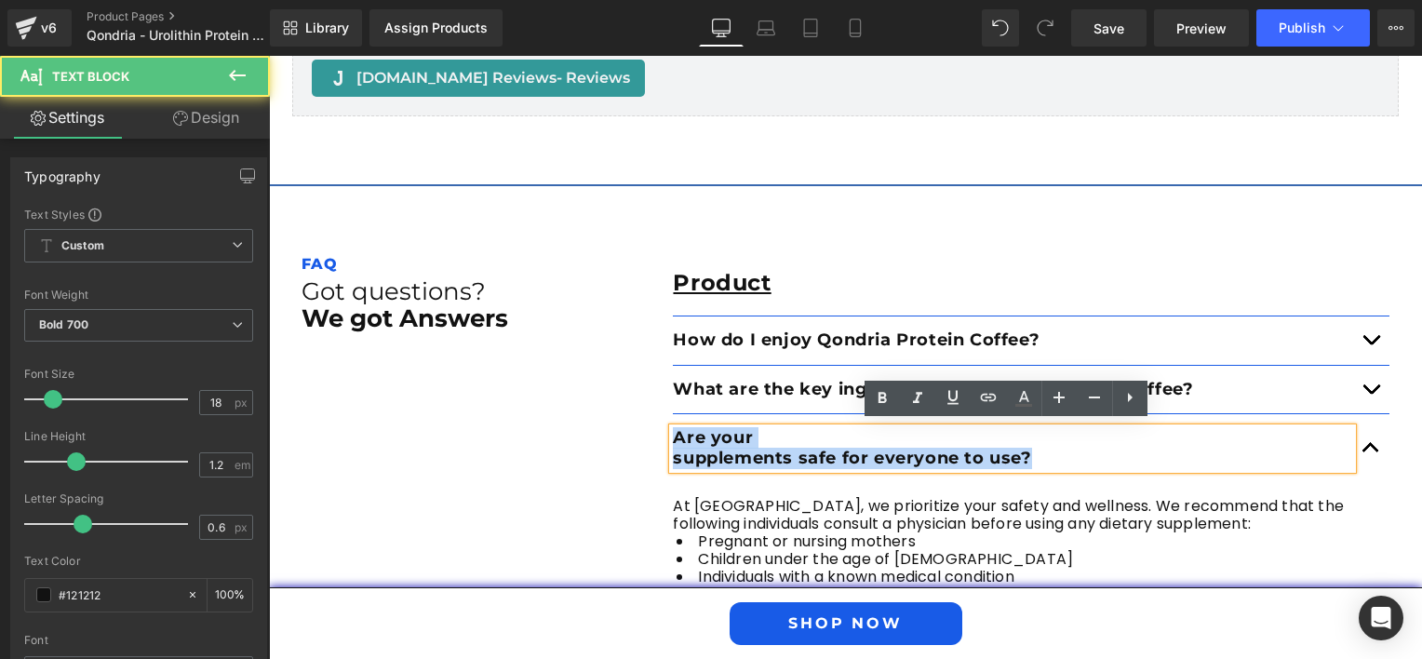
drag, startPoint x: 1054, startPoint y: 450, endPoint x: 589, endPoint y: 425, distance: 466.0
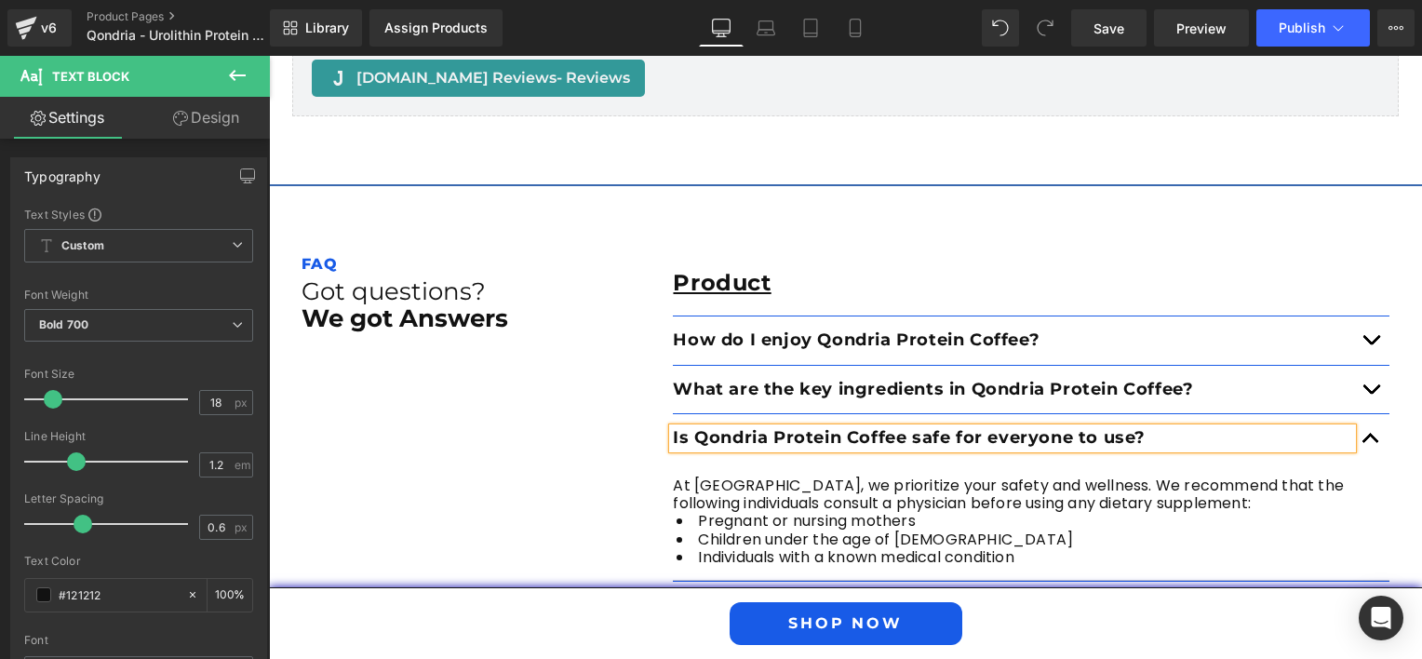
scroll to position [3571, 0]
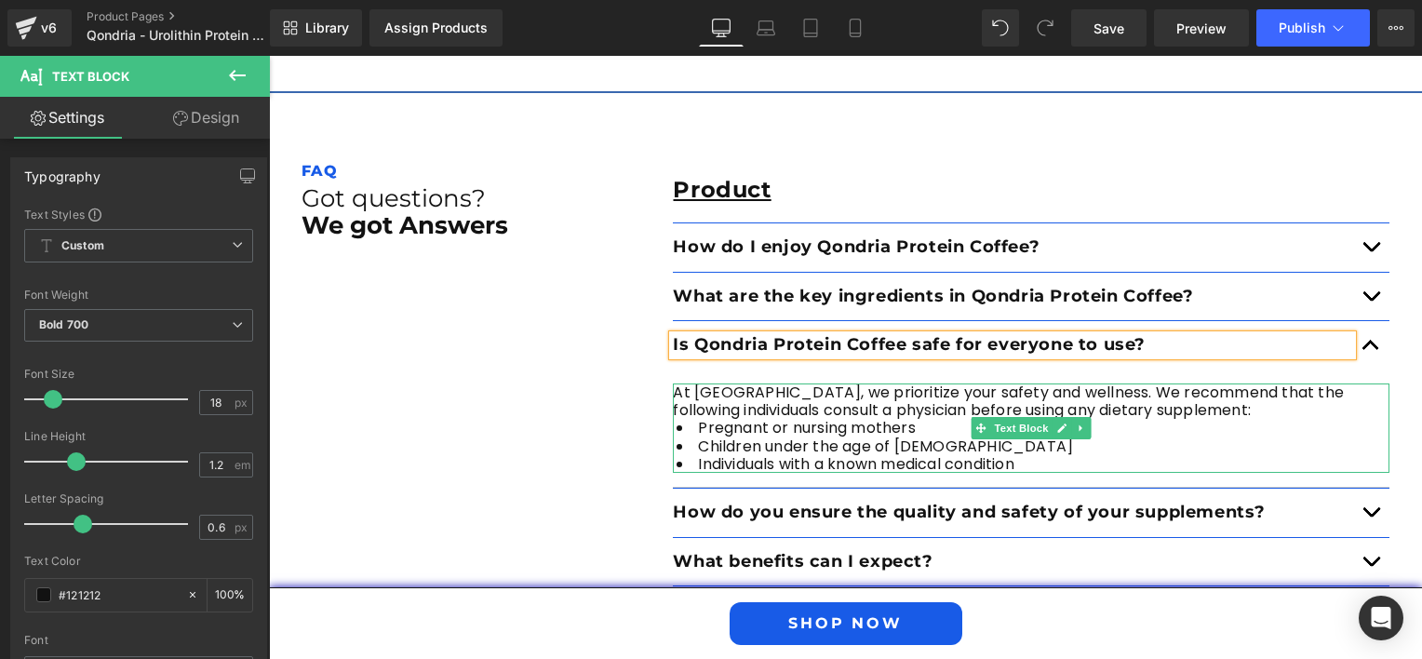
click at [692, 389] on p "At [GEOGRAPHIC_DATA], we prioritize your safety and wellness. We recommend that…" at bounding box center [1031, 400] width 717 height 35
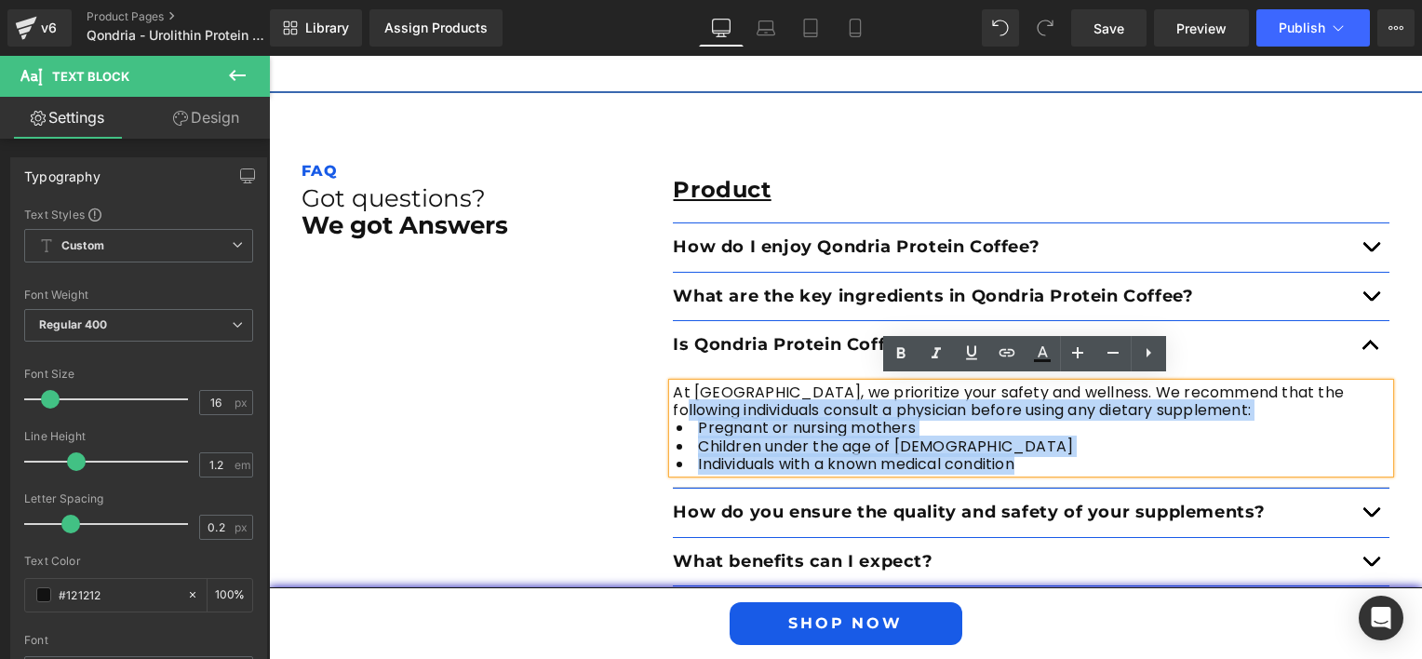
drag, startPoint x: 1048, startPoint y: 462, endPoint x: 682, endPoint y: 409, distance: 369.6
click at [682, 409] on div "At [GEOGRAPHIC_DATA], we prioritize your safety and wellness. We recommend that…" at bounding box center [1031, 427] width 717 height 89
click at [685, 409] on p "At [GEOGRAPHIC_DATA], we prioritize your safety and wellness. We recommend that…" at bounding box center [1031, 400] width 717 height 35
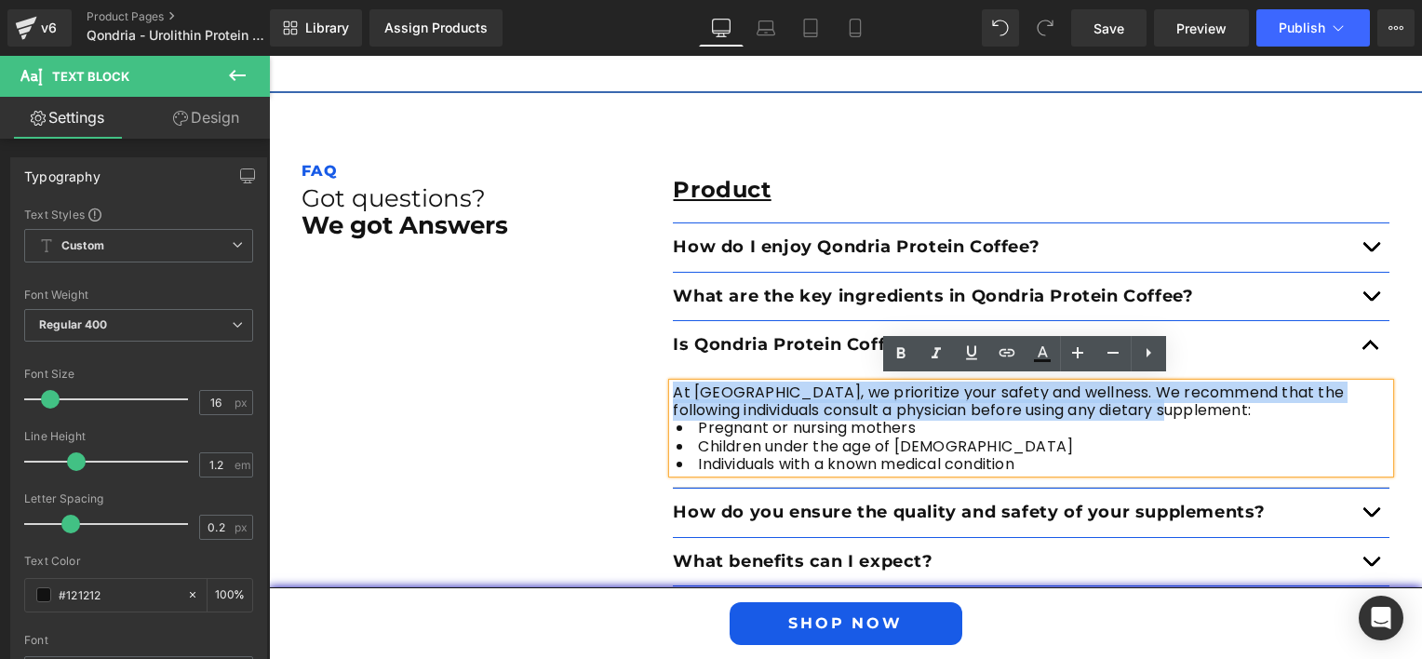
drag, startPoint x: 1195, startPoint y: 404, endPoint x: 666, endPoint y: 391, distance: 528.8
click at [673, 391] on p "At [GEOGRAPHIC_DATA], we prioritize your safety and wellness. We recommend that…" at bounding box center [1031, 400] width 717 height 35
paste div
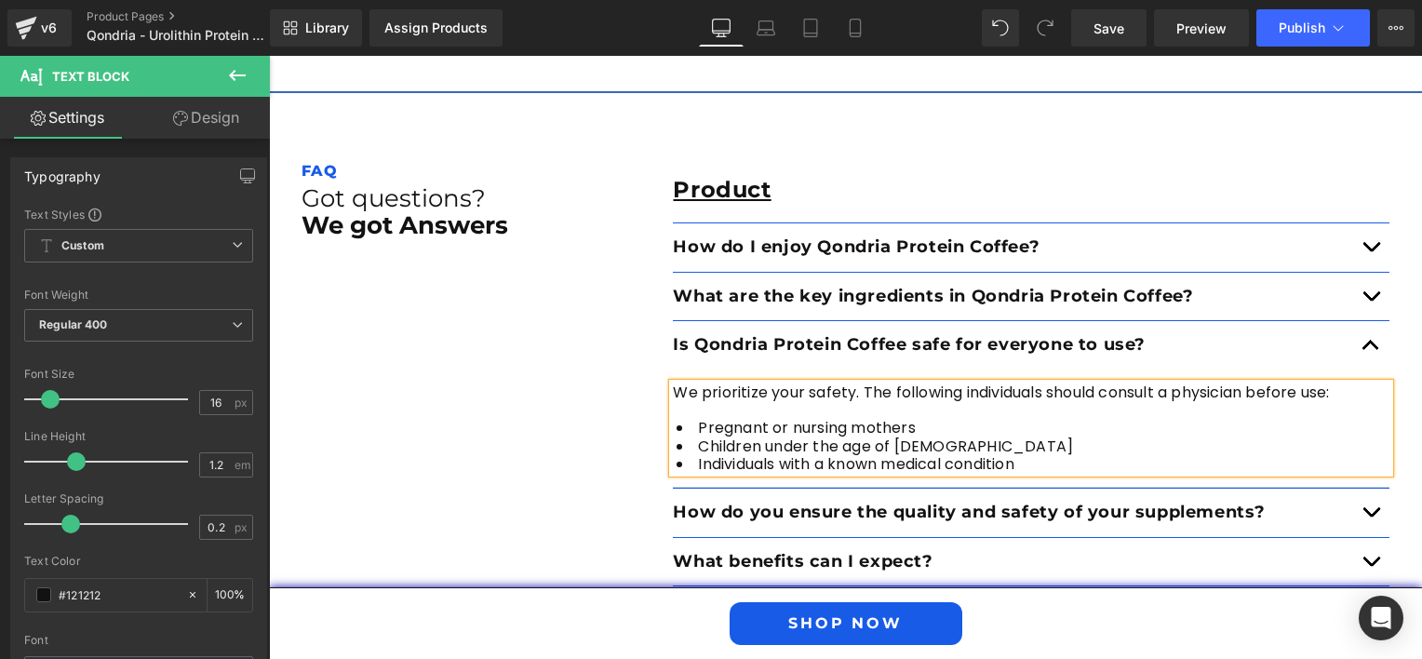
scroll to position [3664, 0]
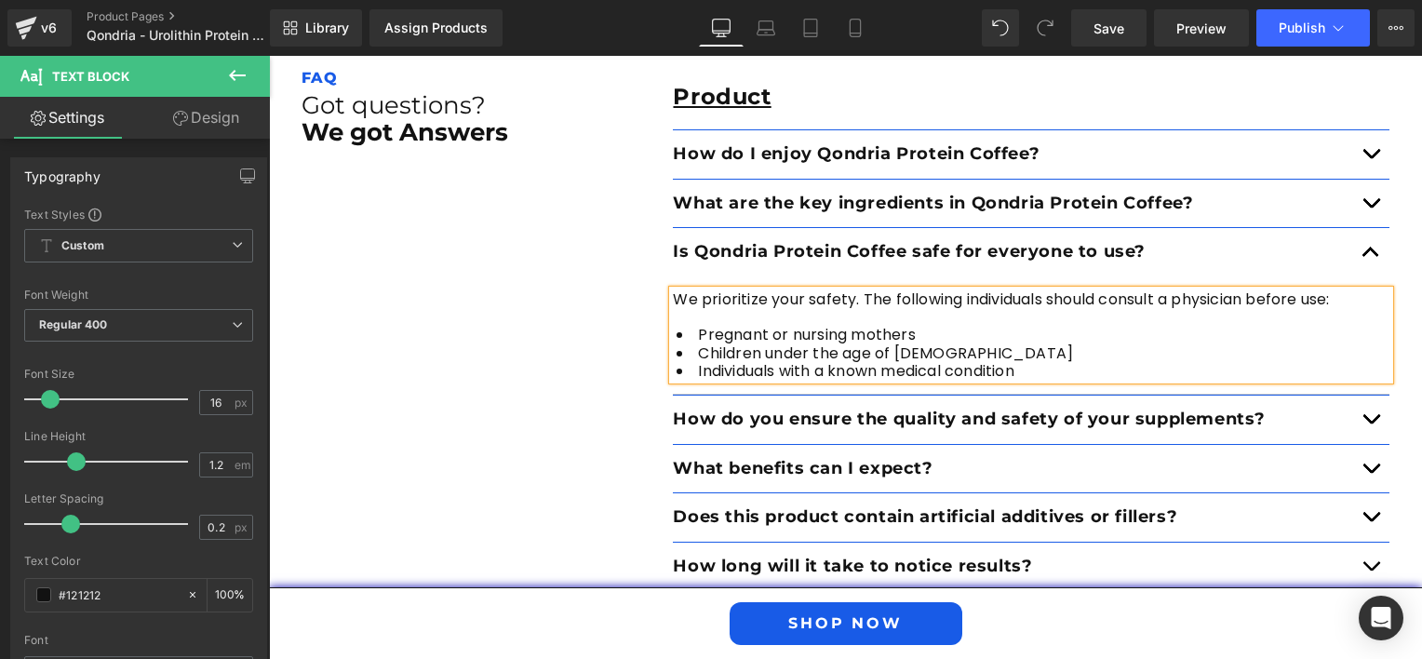
click at [1355, 415] on button "button" at bounding box center [1370, 420] width 37 height 48
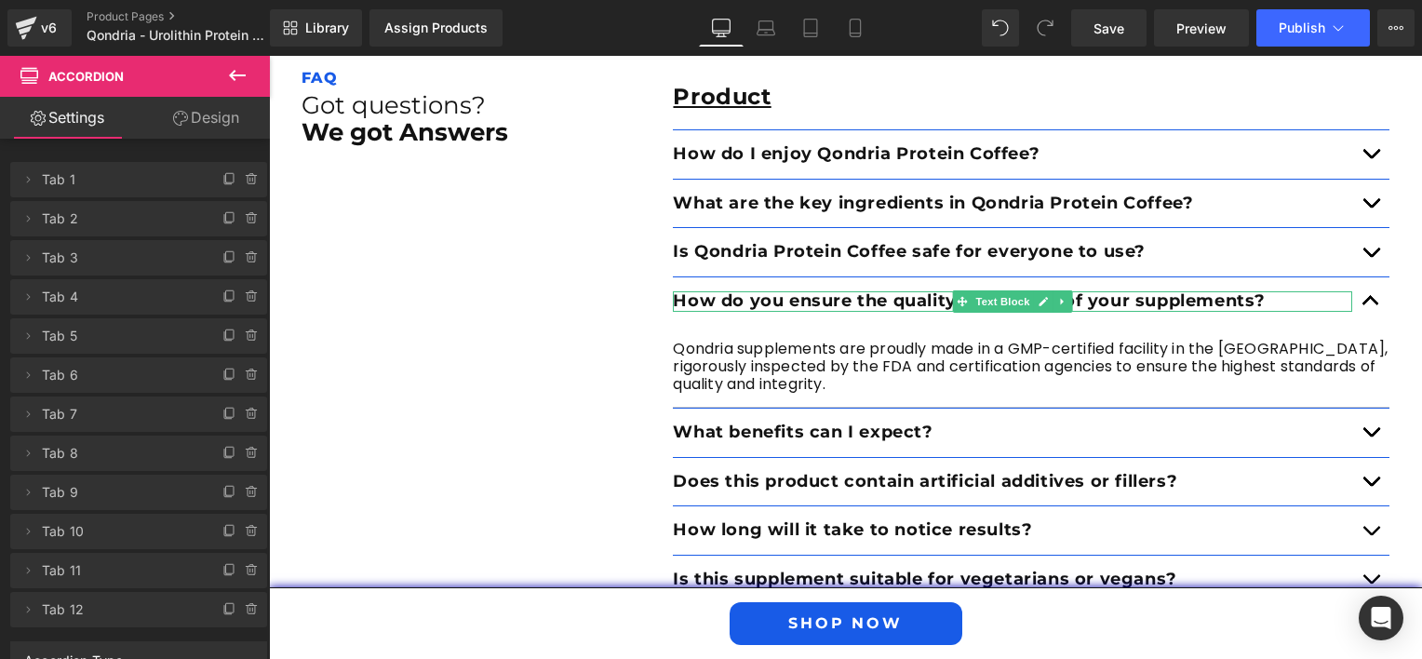
click at [1277, 293] on p "How do you ensure the quality and safety of your supplements?" at bounding box center [1012, 301] width 679 height 20
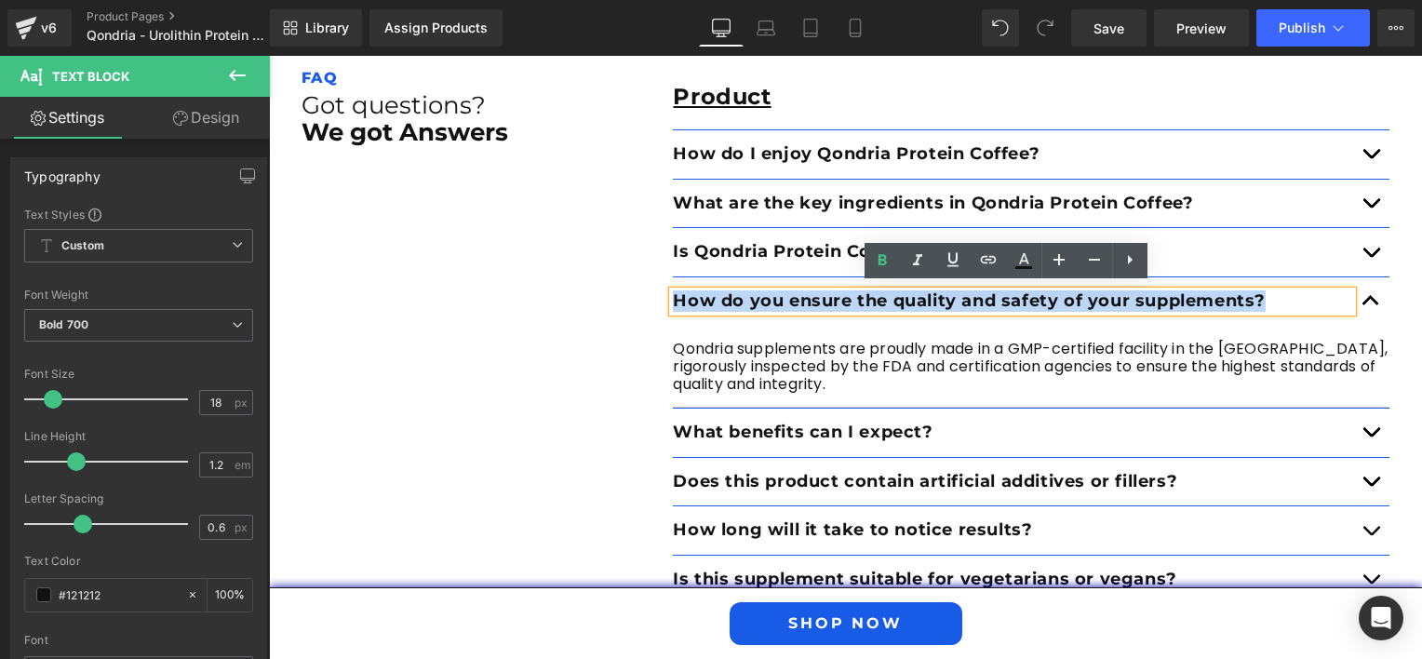
drag, startPoint x: 1277, startPoint y: 293, endPoint x: 656, endPoint y: 301, distance: 620.8
paste div
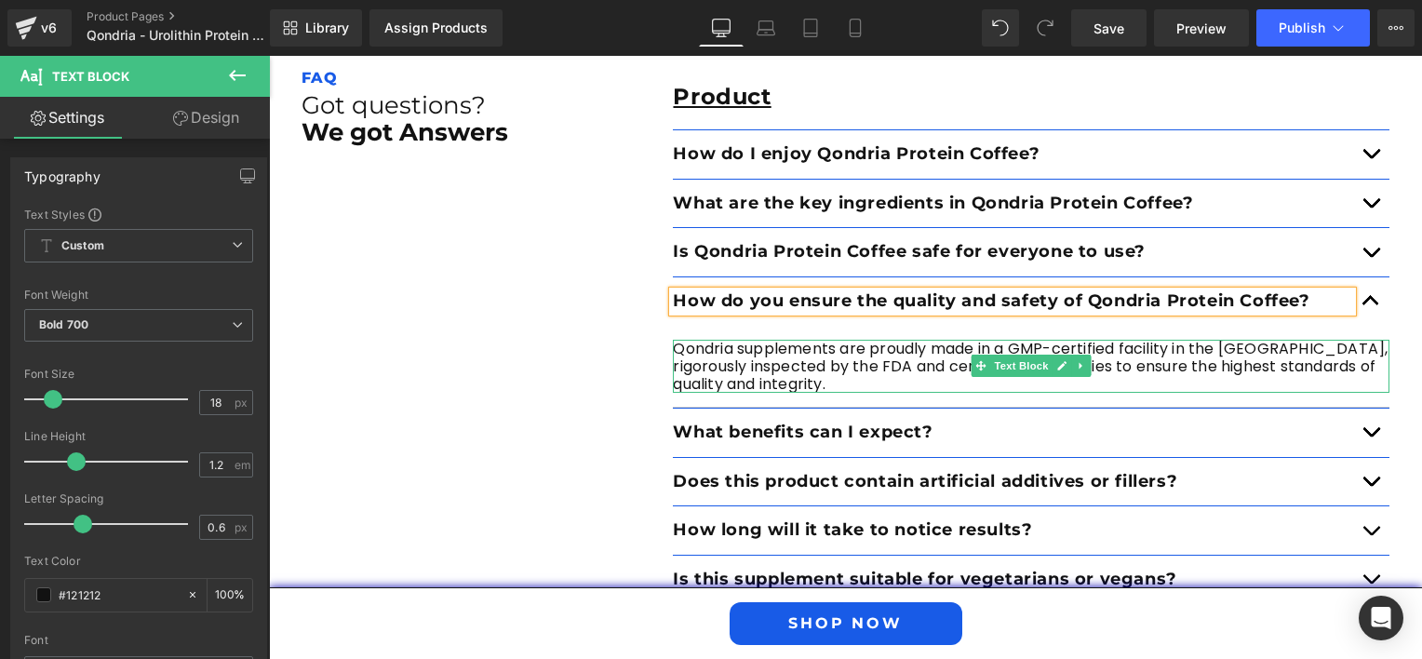
click at [819, 374] on p "Qondria supplements are proudly made in a GMP-certified facility in the [GEOGRA…" at bounding box center [1031, 367] width 717 height 54
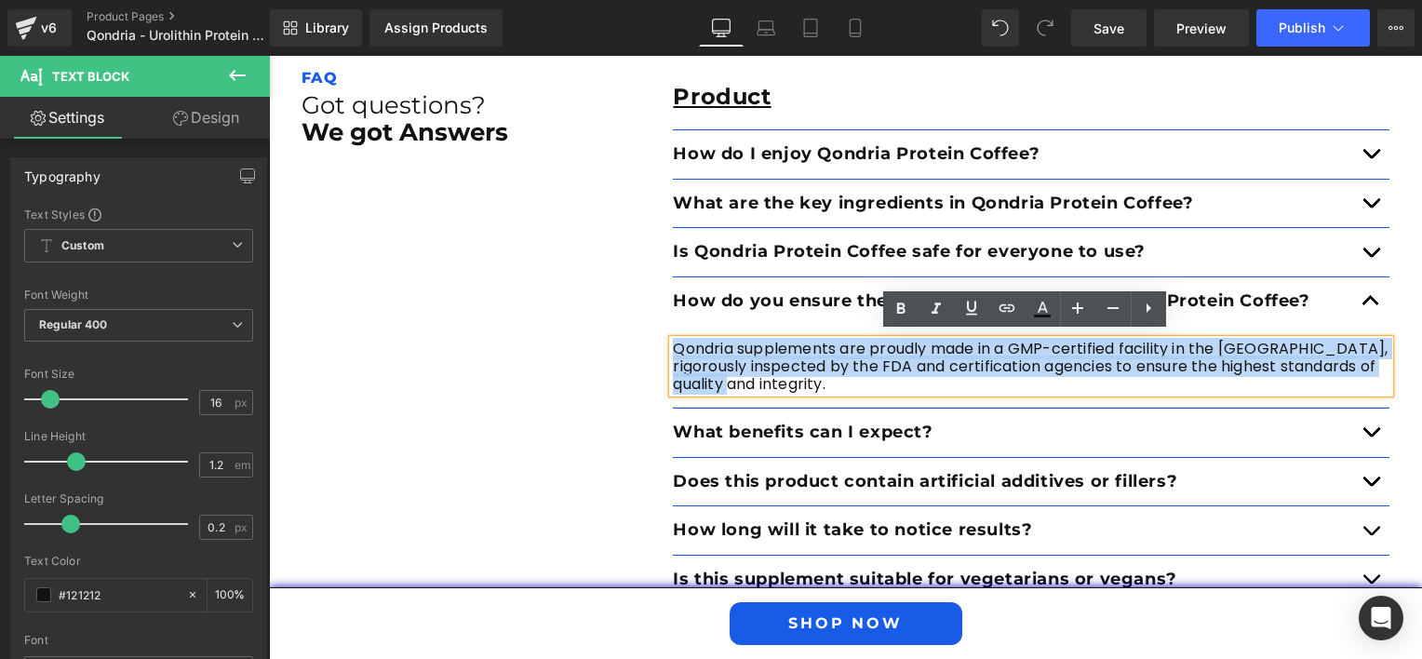
drag, startPoint x: 793, startPoint y: 374, endPoint x: 659, endPoint y: 340, distance: 138.4
paste div
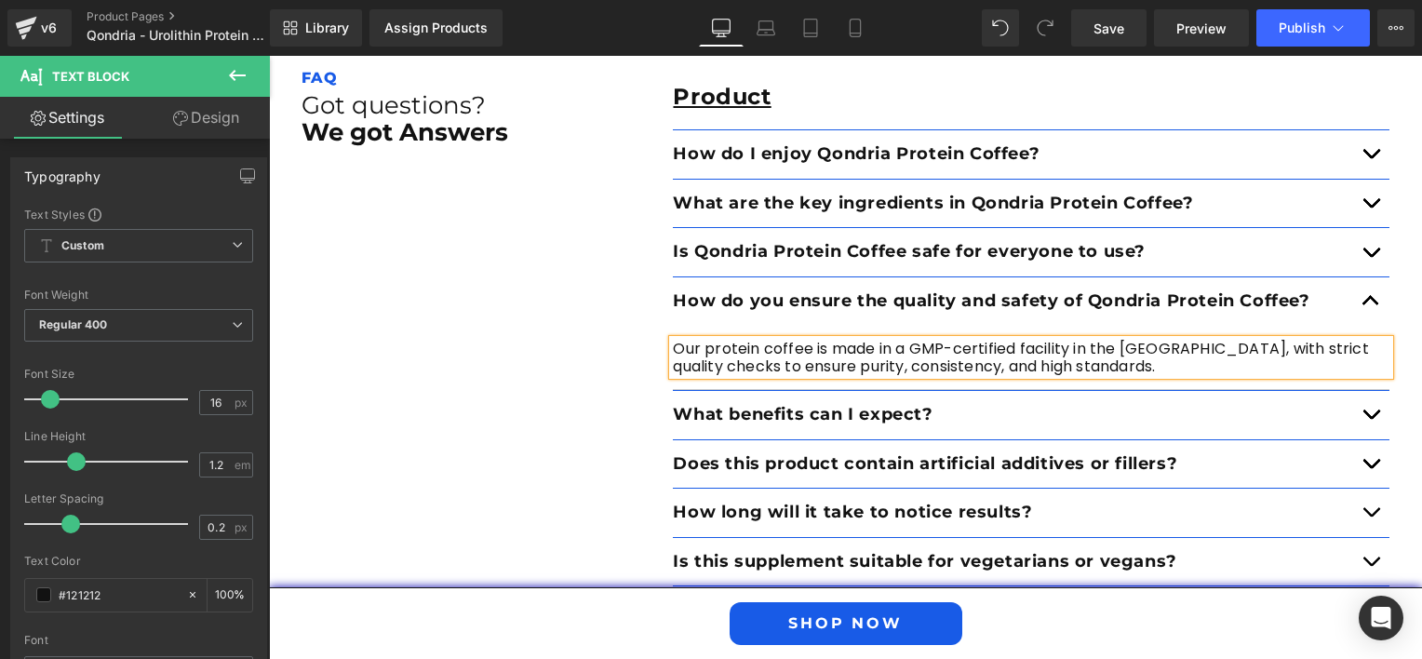
click at [1366, 406] on button "button" at bounding box center [1370, 415] width 37 height 48
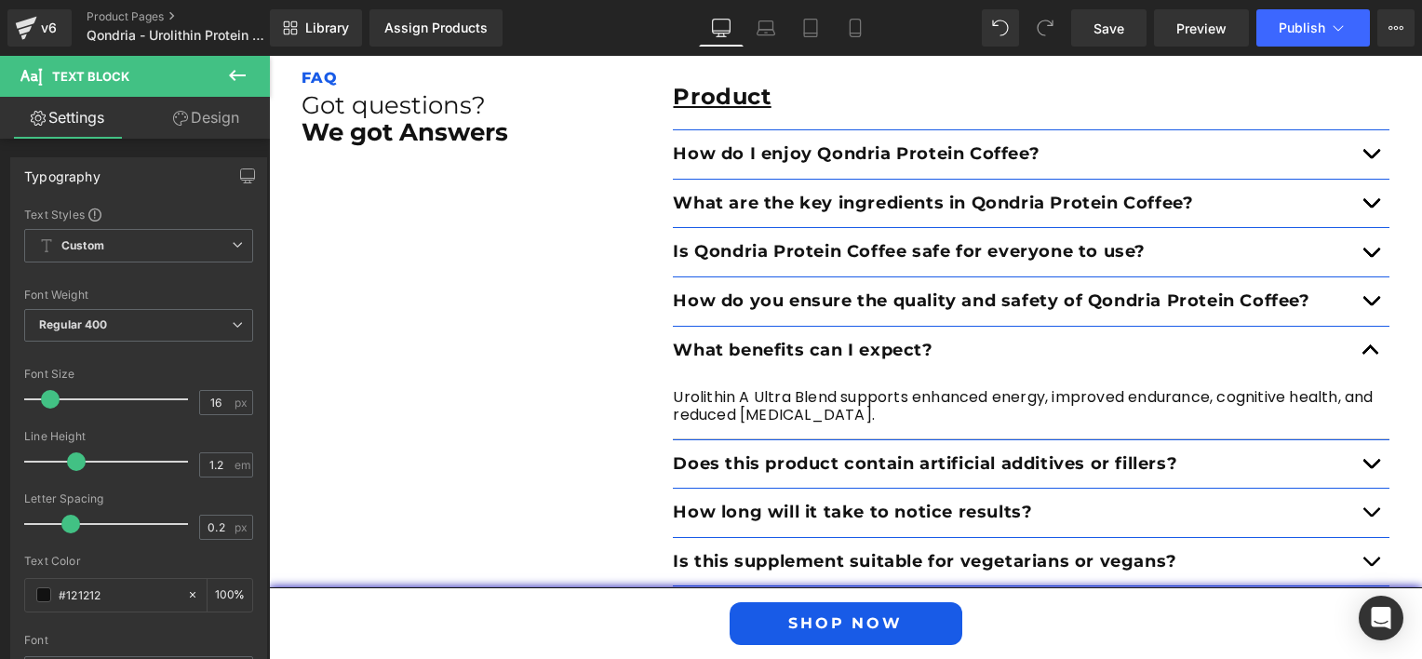
drag, startPoint x: 868, startPoint y: 409, endPoint x: 657, endPoint y: 392, distance: 211.9
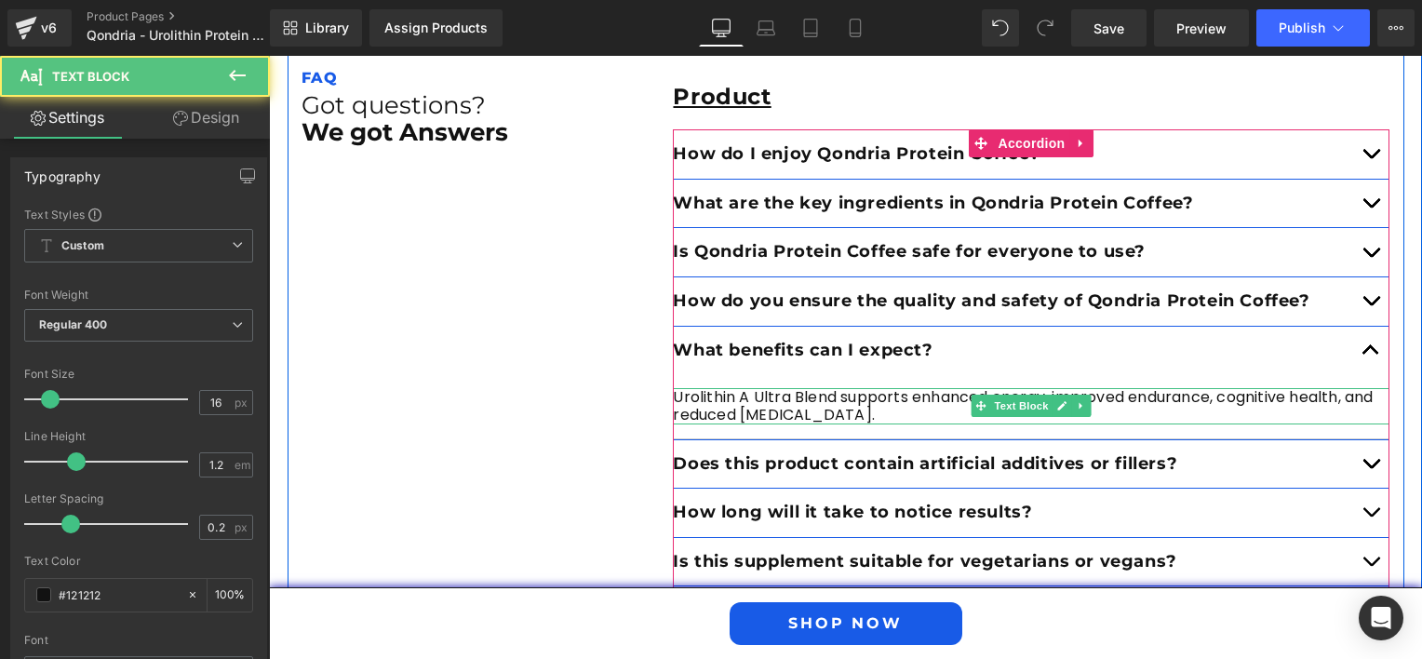
click at [785, 390] on p "Urolithin A Ultra Blend supports enhanced energy, improved endurance, cognitive…" at bounding box center [1031, 405] width 717 height 35
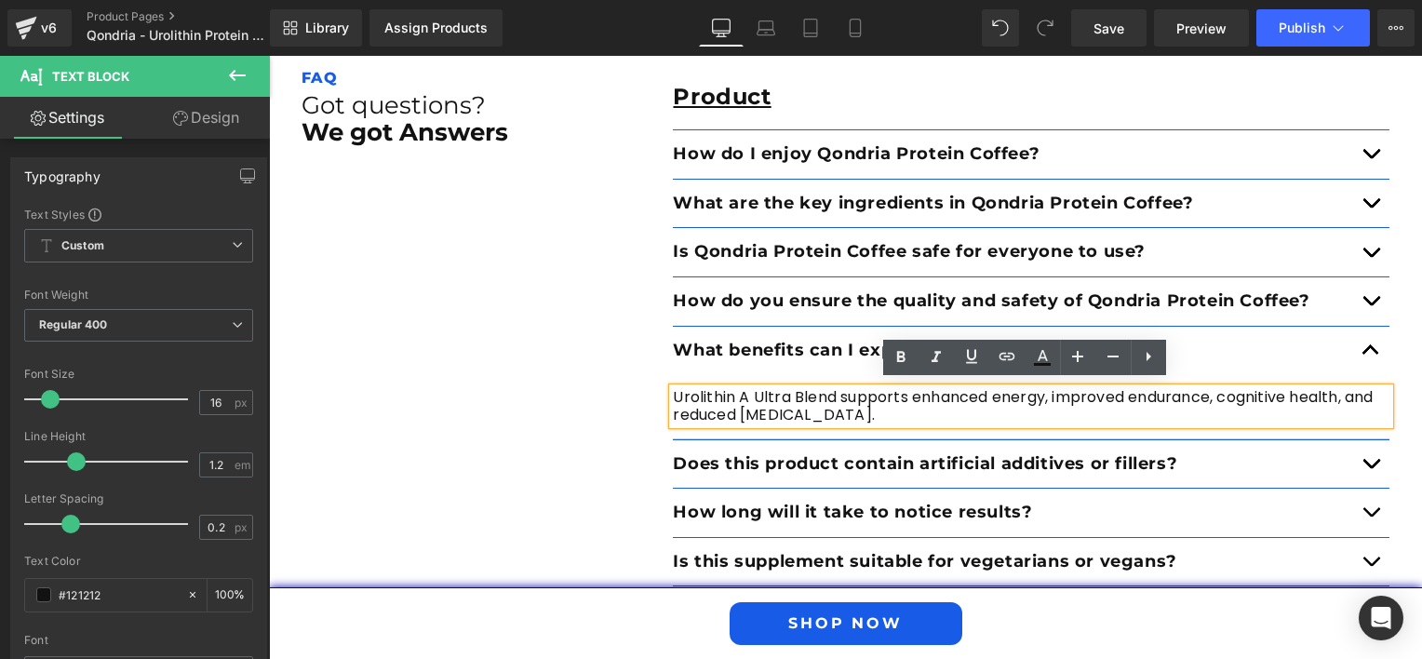
drag, startPoint x: 864, startPoint y: 412, endPoint x: 664, endPoint y: 382, distance: 201.5
click at [673, 388] on div "Urolithin A Ultra Blend supports enhanced energy, improved endurance, cognitive…" at bounding box center [1031, 405] width 717 height 35
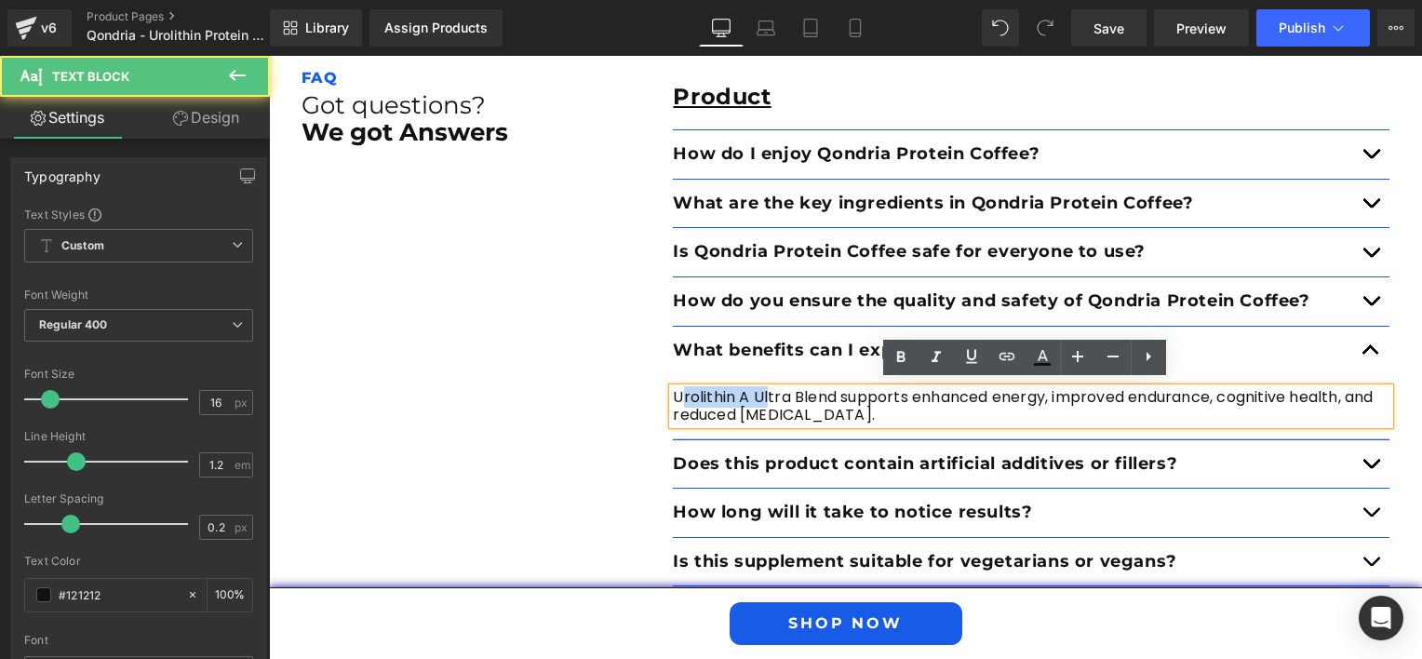
drag, startPoint x: 671, startPoint y: 388, endPoint x: 763, endPoint y: 396, distance: 92.4
click at [763, 396] on p "Urolithin A Ultra Blend supports enhanced energy, improved endurance, cognitive…" at bounding box center [1031, 405] width 717 height 35
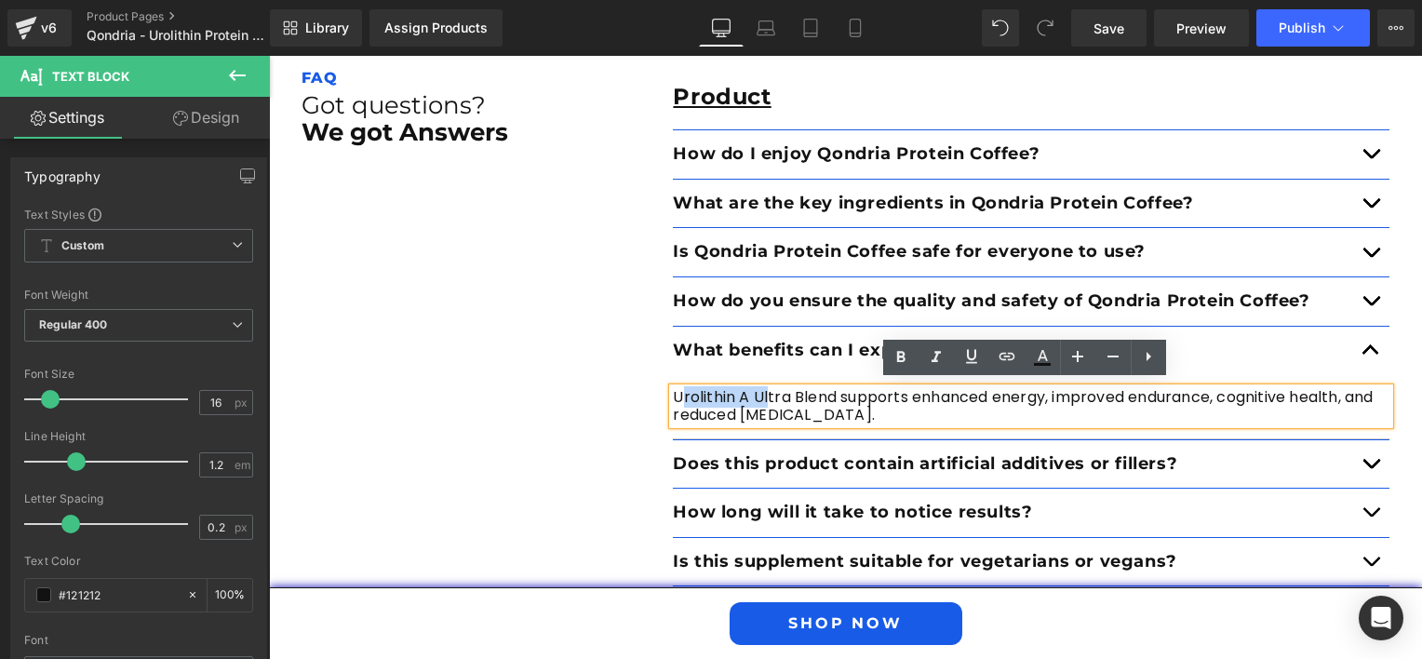
drag, startPoint x: 868, startPoint y: 406, endPoint x: 665, endPoint y: 396, distance: 203.1
click at [673, 396] on p "Urolithin A Ultra Blend supports enhanced energy, improved endurance, cognitive…" at bounding box center [1031, 405] width 717 height 35
paste div
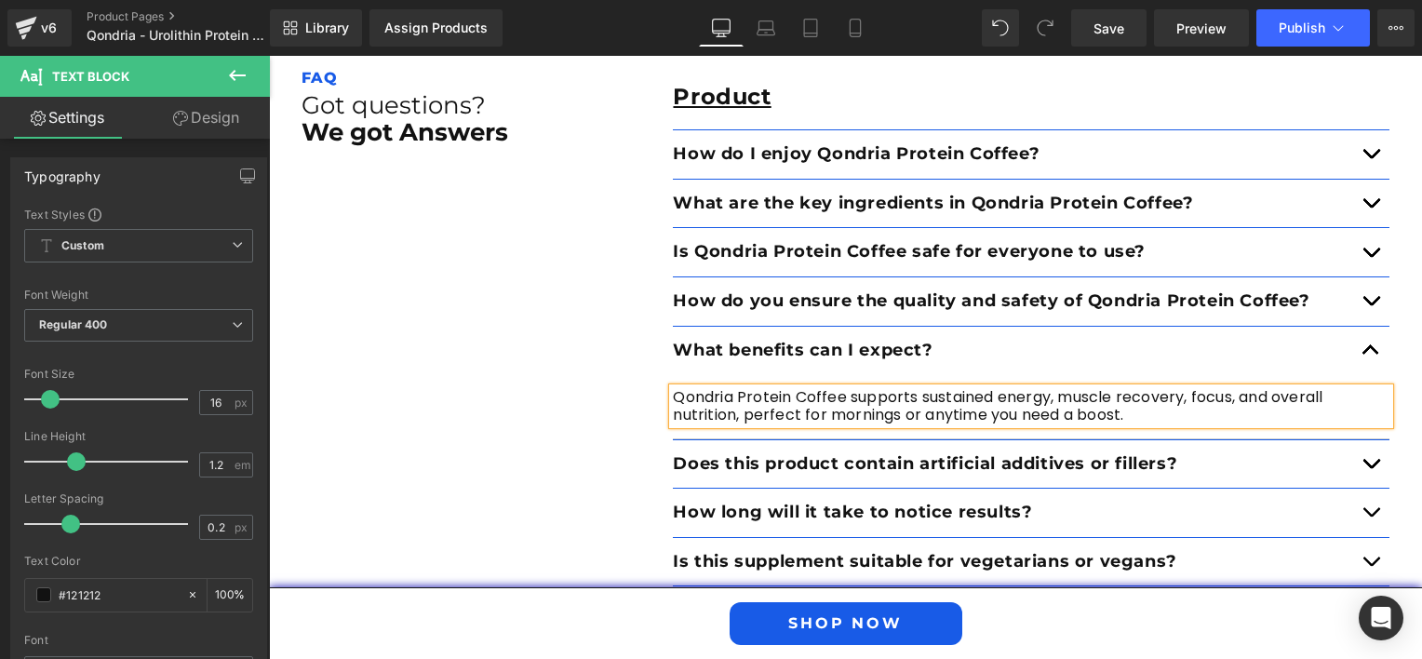
scroll to position [3850, 0]
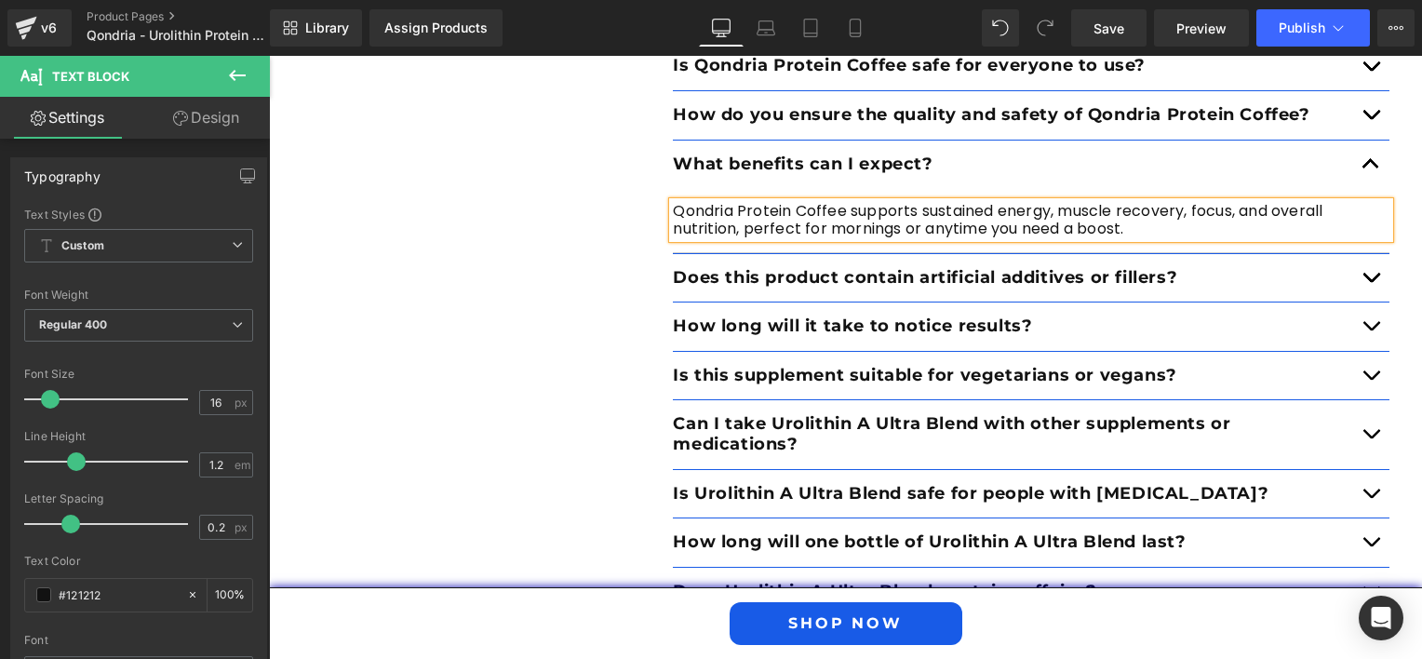
click at [1371, 282] on span "button" at bounding box center [1371, 282] width 0 height 0
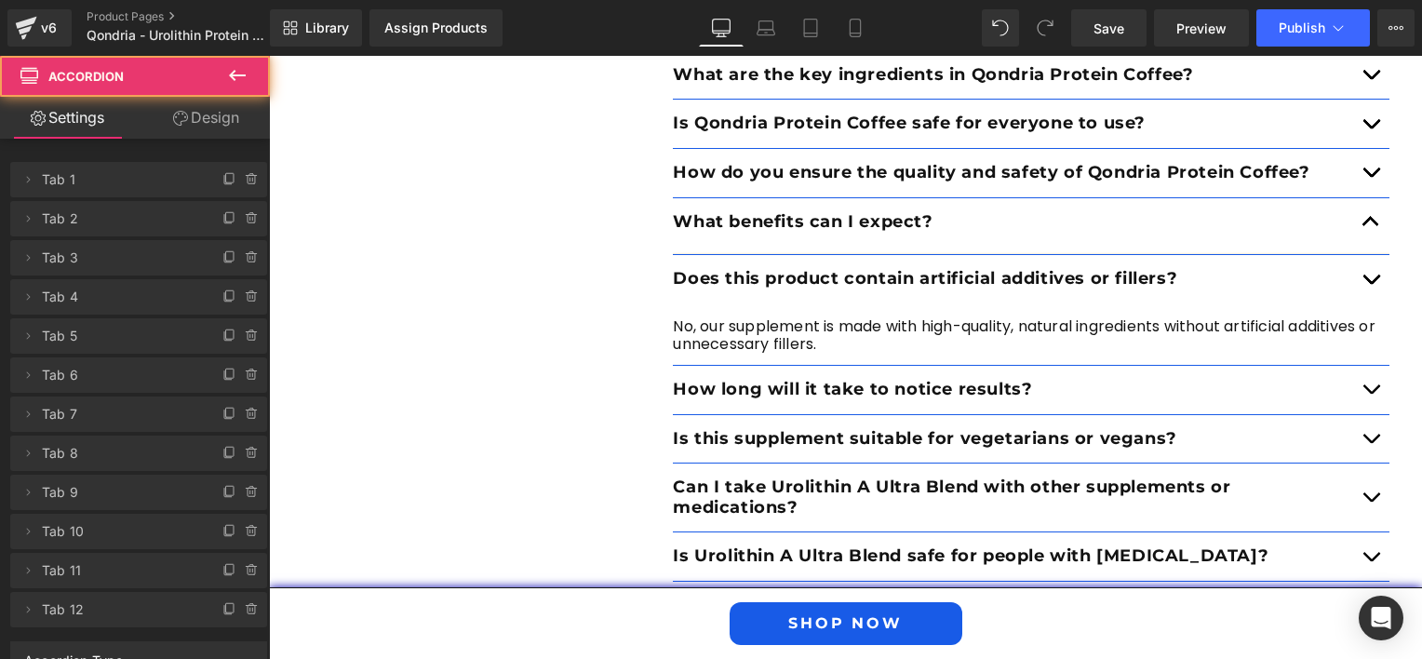
scroll to position [3786, 0]
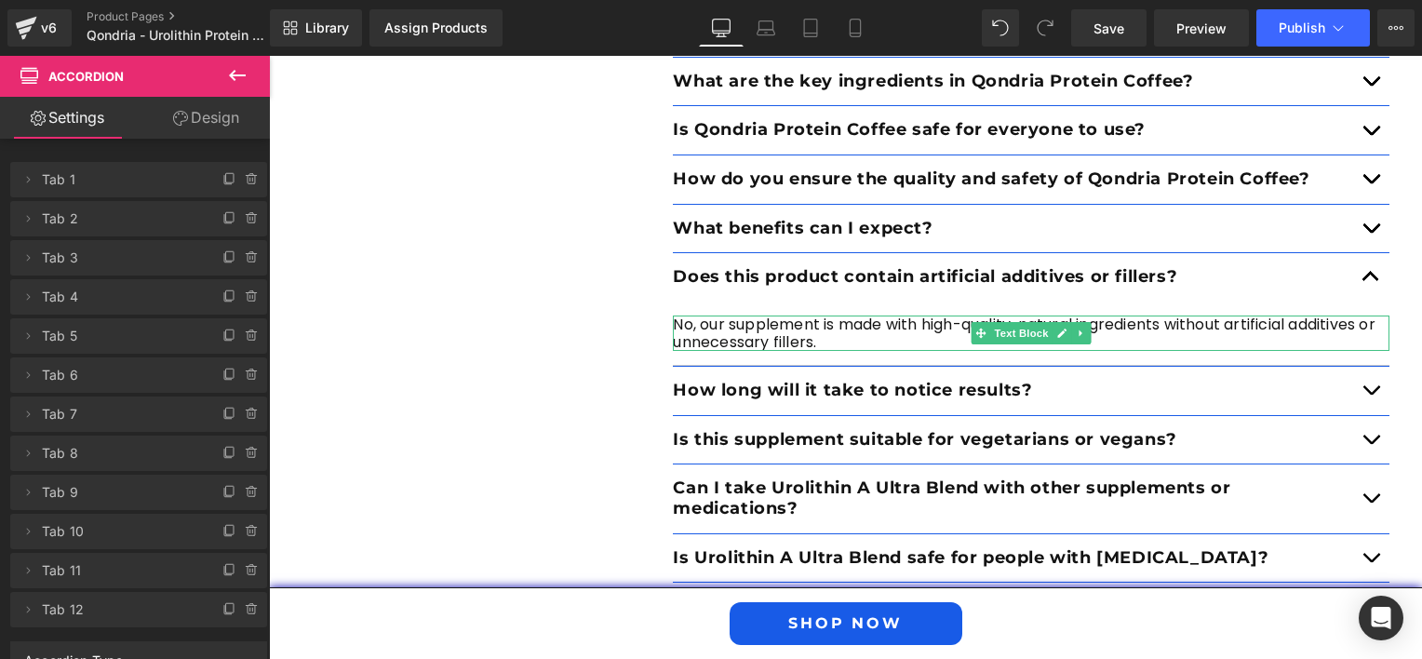
click at [808, 328] on p "No, our supplement is made with high-quality, natural ingredients without artif…" at bounding box center [1031, 332] width 717 height 35
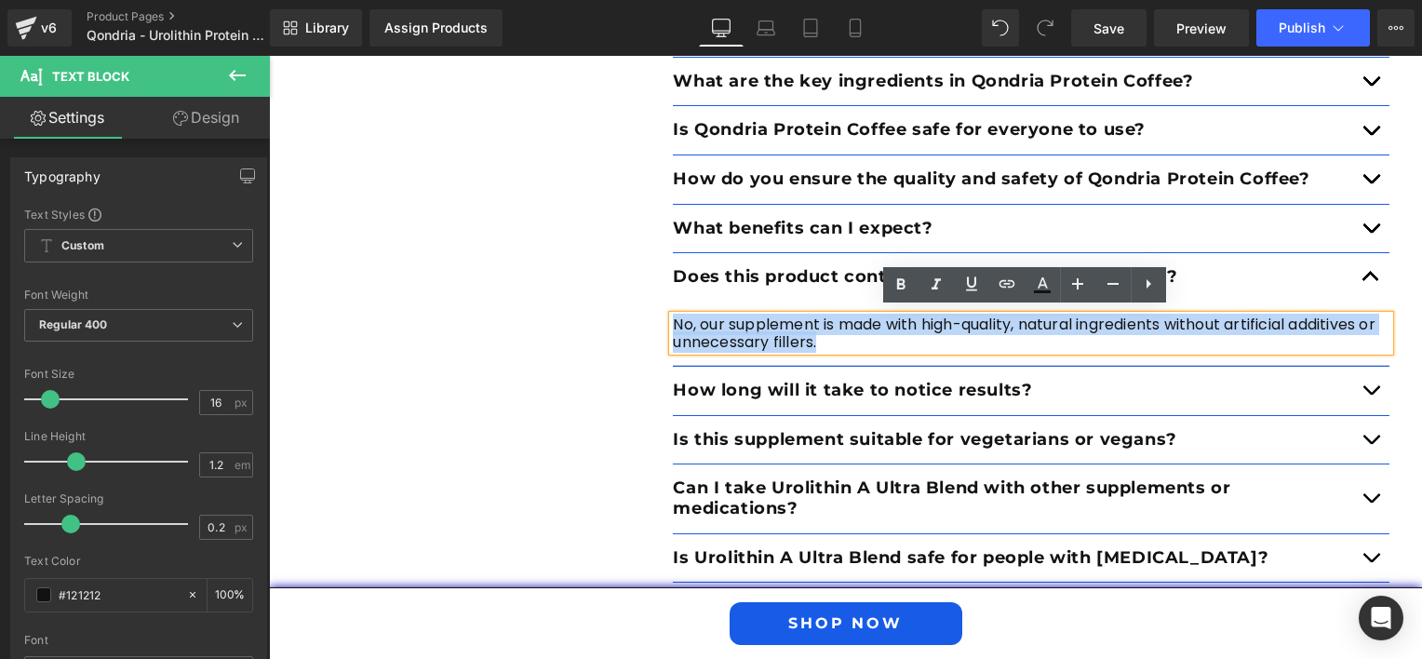
drag, startPoint x: 852, startPoint y: 338, endPoint x: 649, endPoint y: 306, distance: 206.3
click at [649, 306] on div "FAQ Text Block Got questions? We got Answers Heading Product Text Block How do …" at bounding box center [846, 611] width 1117 height 1429
paste div
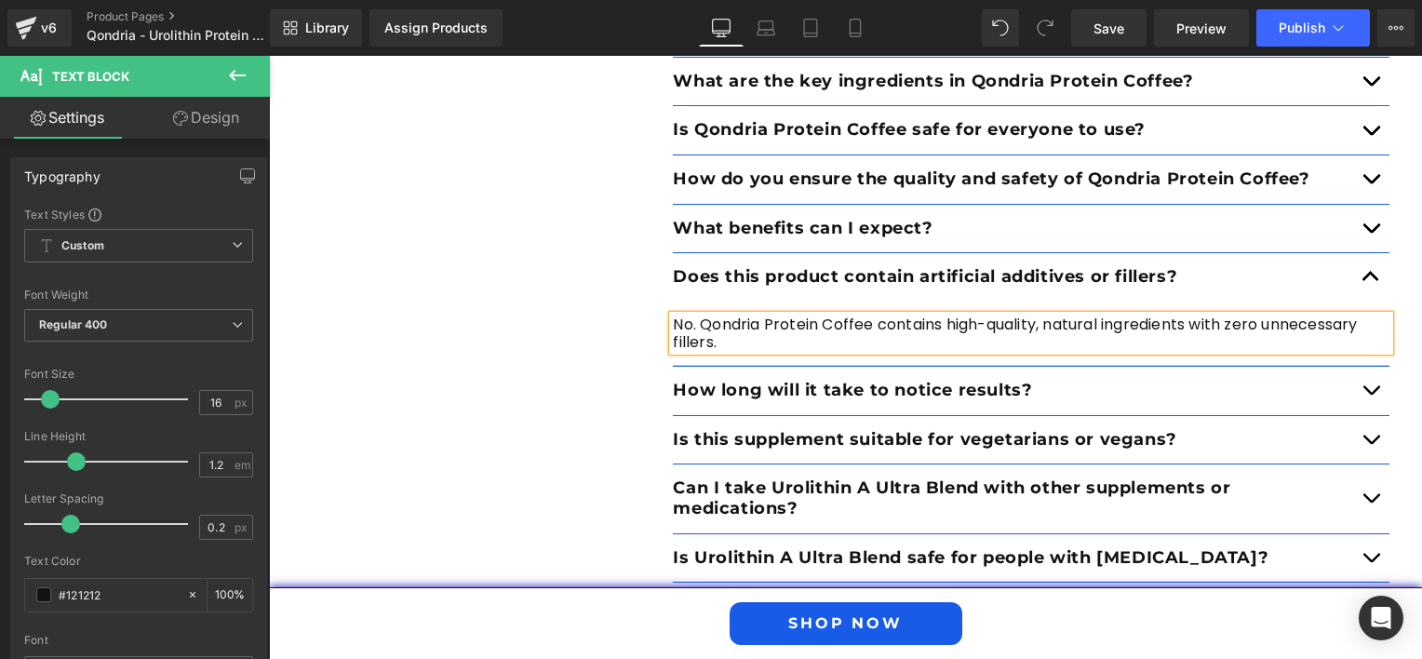
click at [867, 381] on p "How long will it take to notice results?" at bounding box center [1012, 391] width 679 height 20
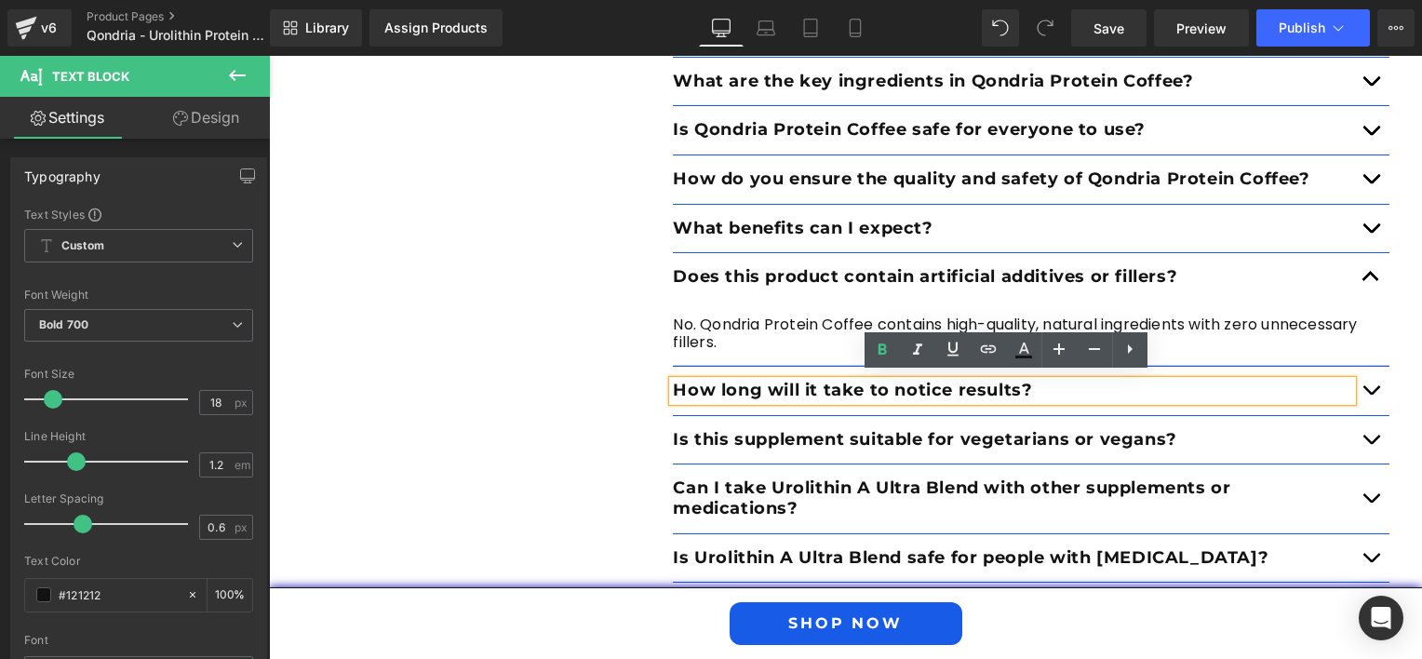
click at [1371, 395] on span "button" at bounding box center [1371, 395] width 0 height 0
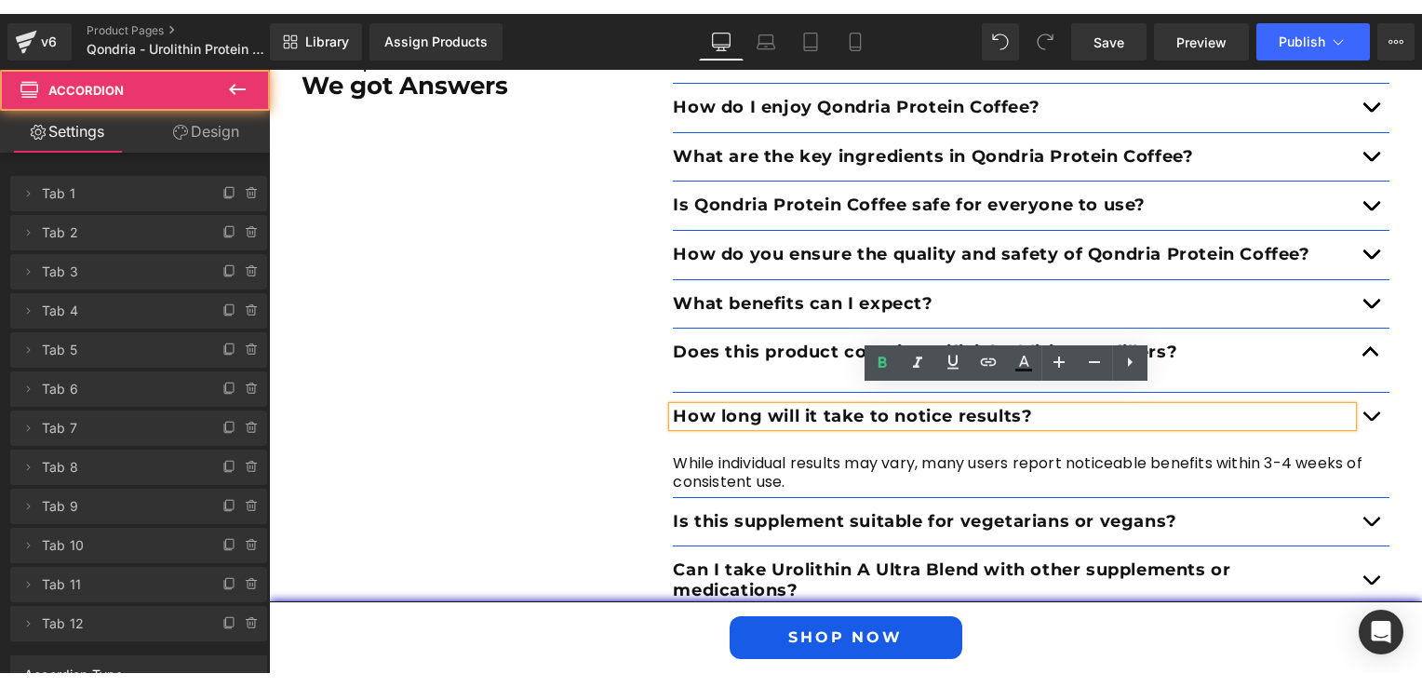
scroll to position [3723, 0]
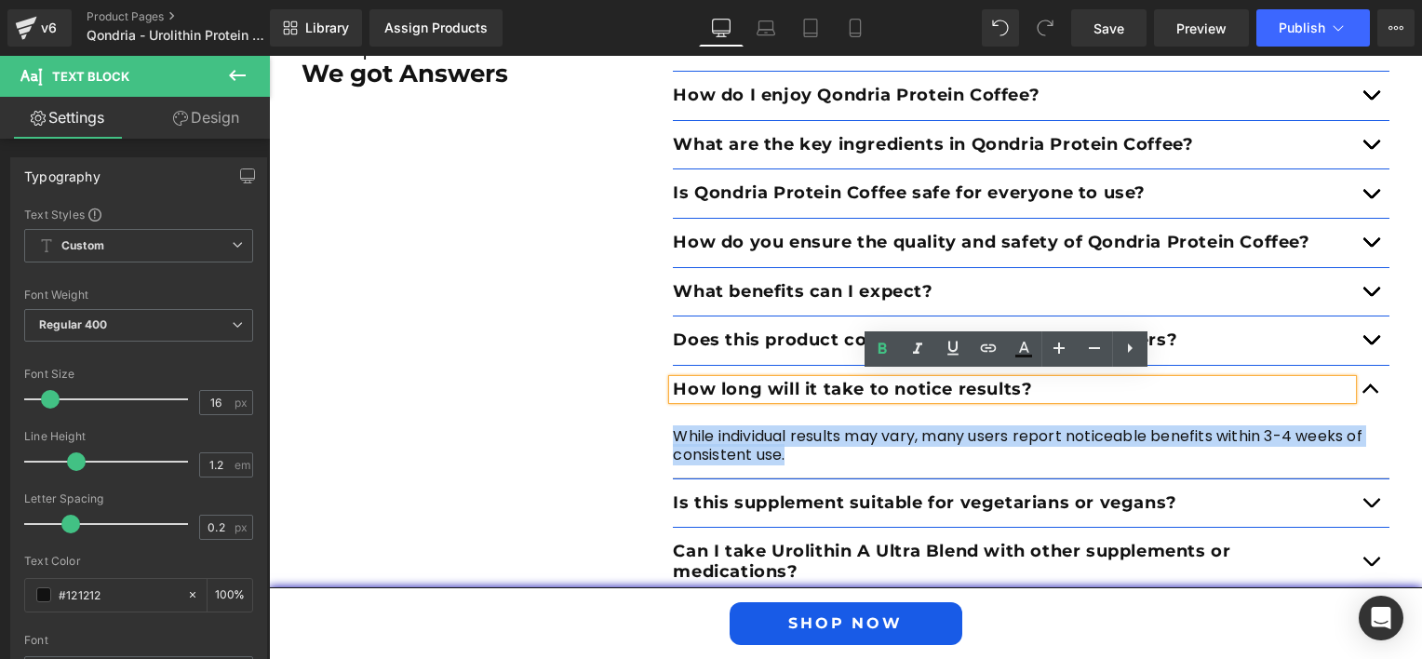
drag, startPoint x: 804, startPoint y: 443, endPoint x: 662, endPoint y: 421, distance: 144.1
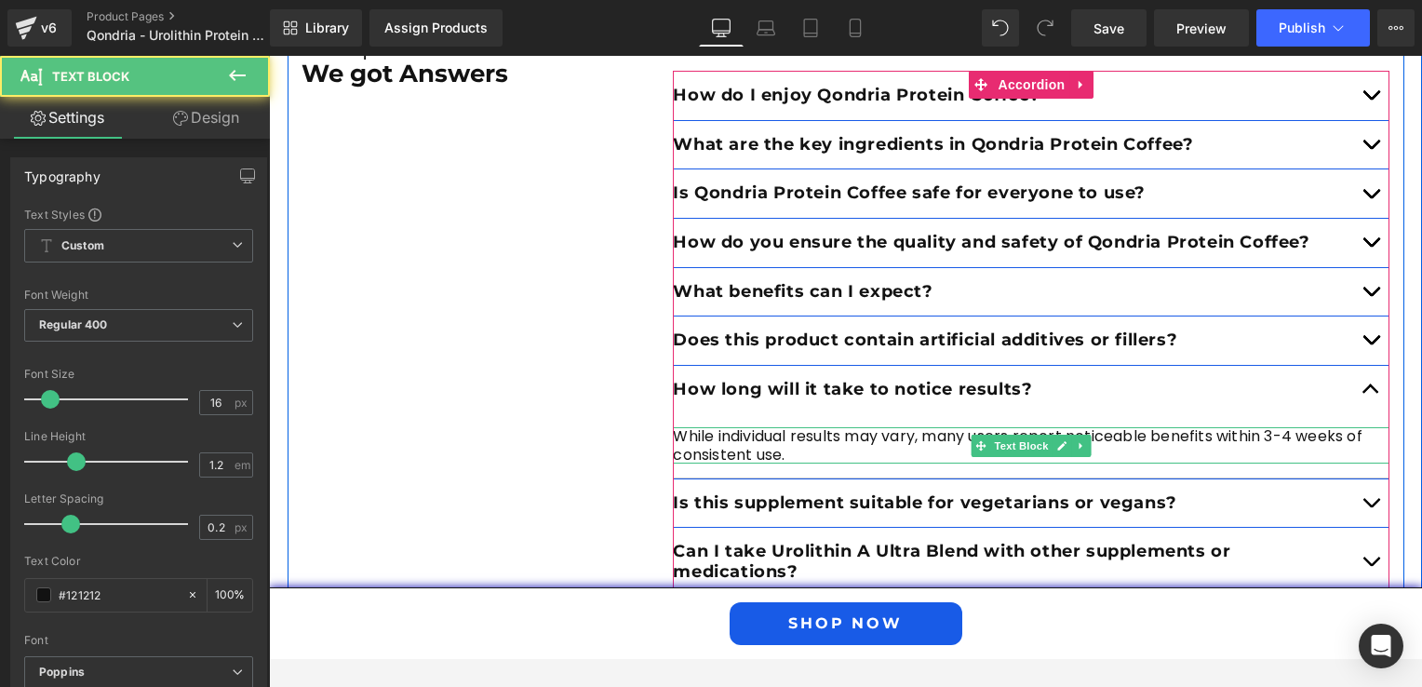
click at [730, 449] on p "While individual results may vary, many users report noticeable benefits within…" at bounding box center [1031, 444] width 717 height 35
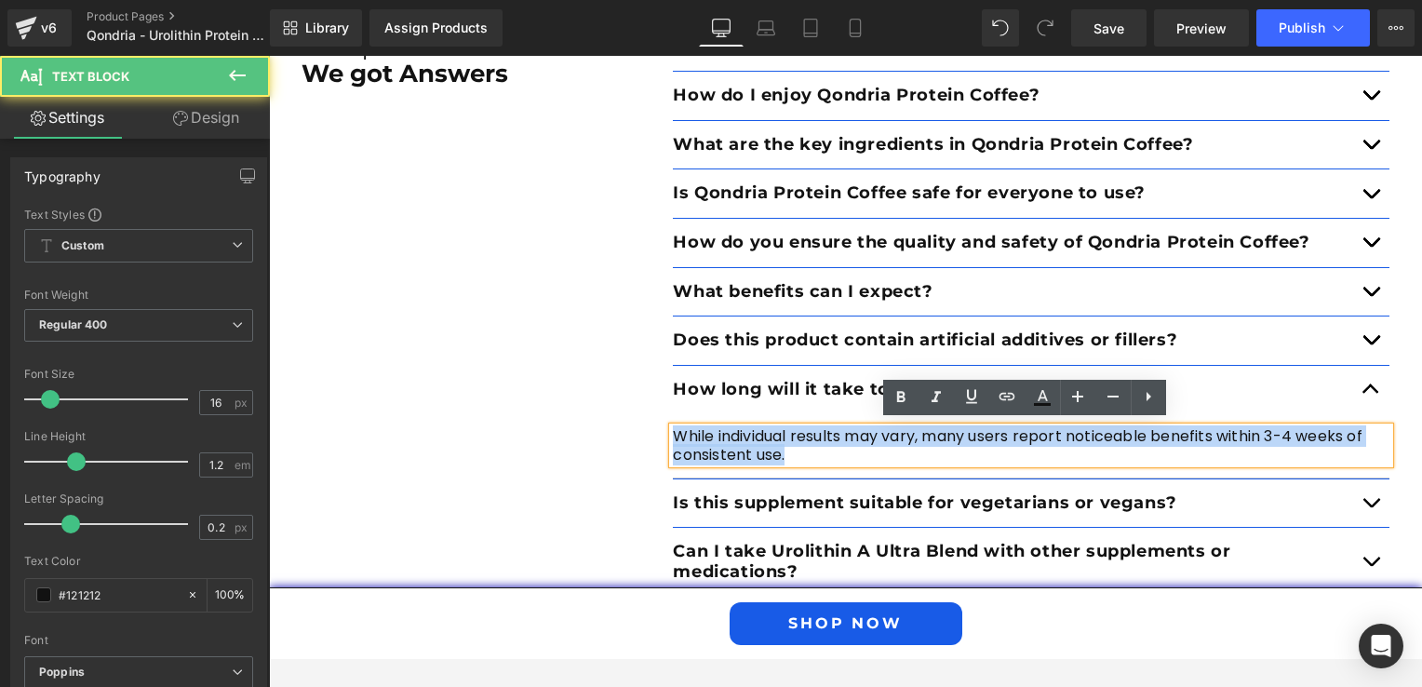
drag, startPoint x: 792, startPoint y: 451, endPoint x: 633, endPoint y: 430, distance: 160.6
click at [633, 430] on div "FAQ Text Block Got questions? We got Answers Heading Product Text Block How do …" at bounding box center [846, 674] width 1117 height 1429
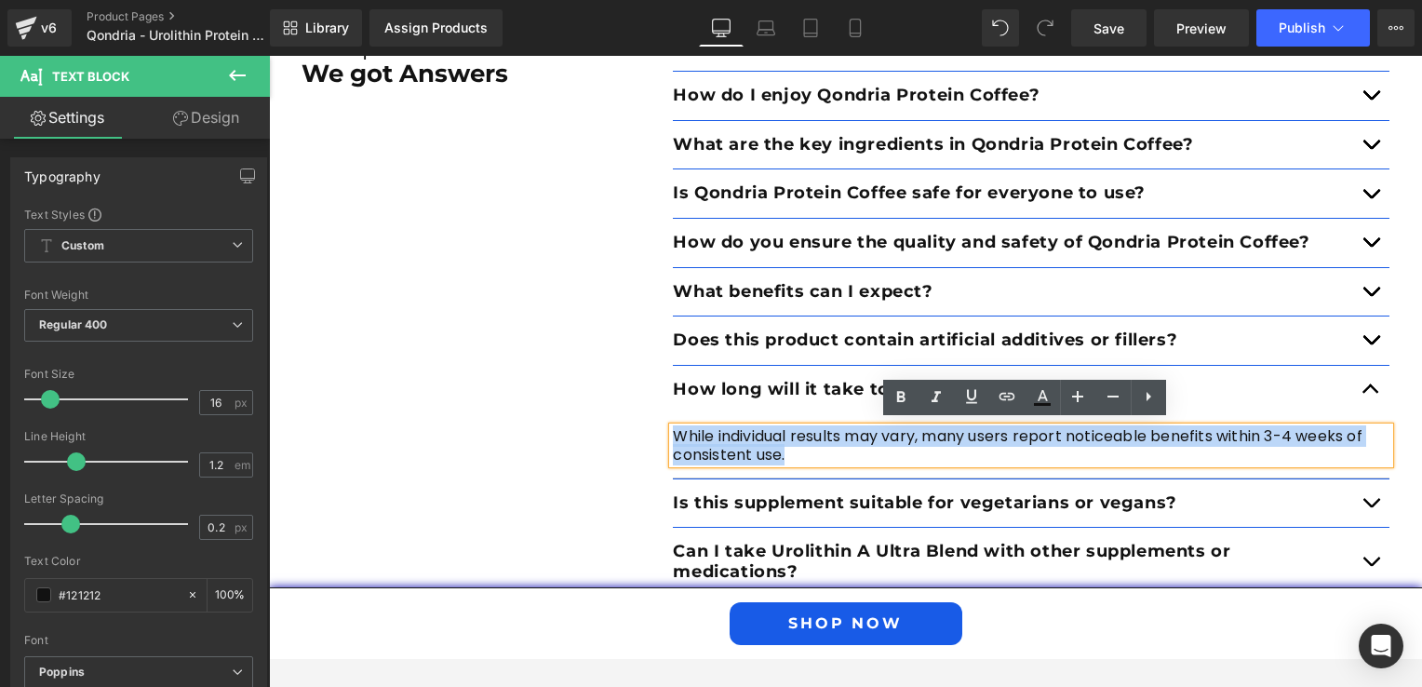
paste div
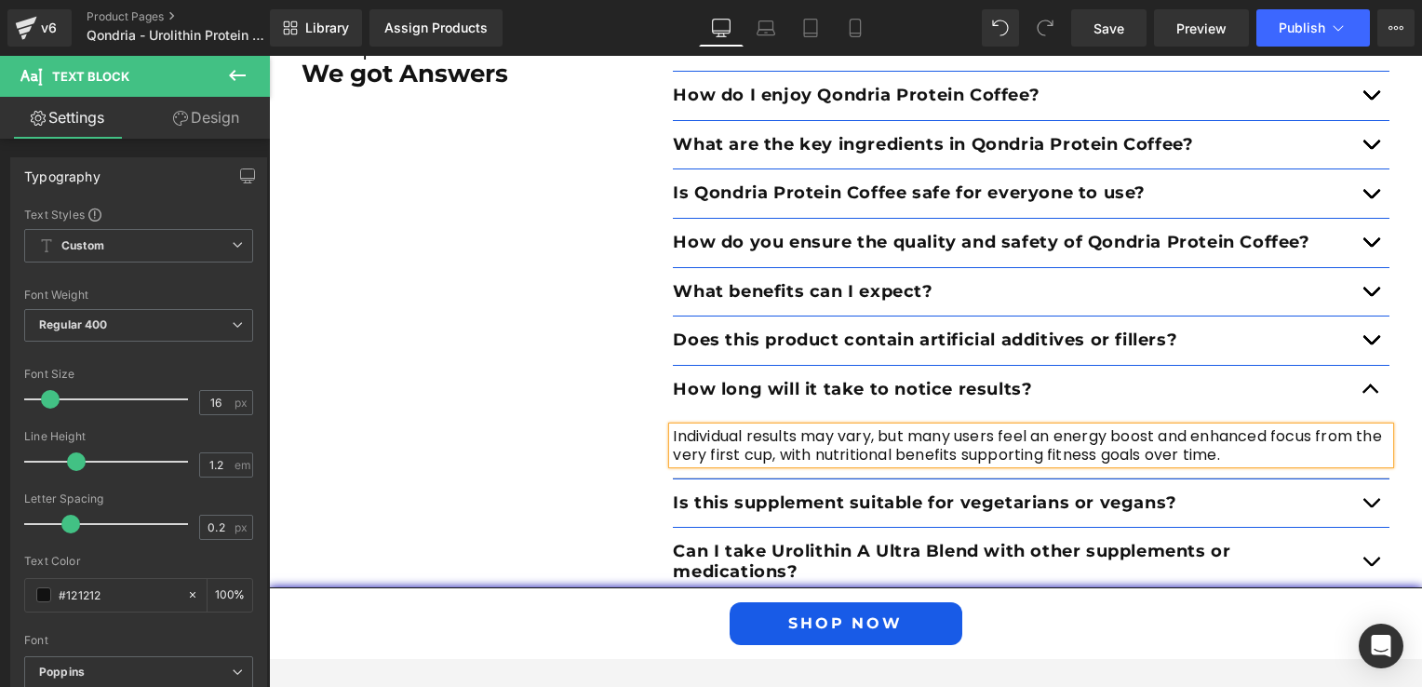
click at [1353, 498] on button "button" at bounding box center [1370, 503] width 37 height 48
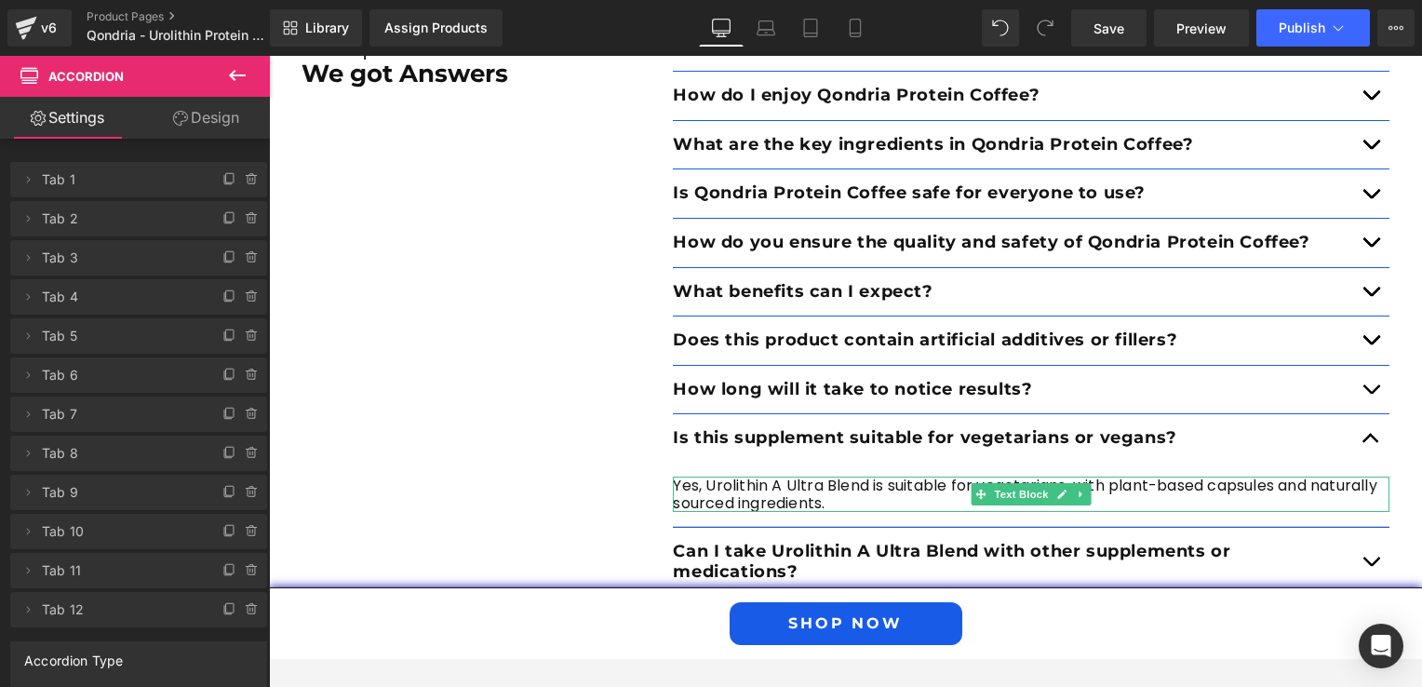
click at [869, 495] on p "Yes, Urolithin A Ultra Blend is suitable for vegetarians, with plant-based caps…" at bounding box center [1031, 493] width 717 height 35
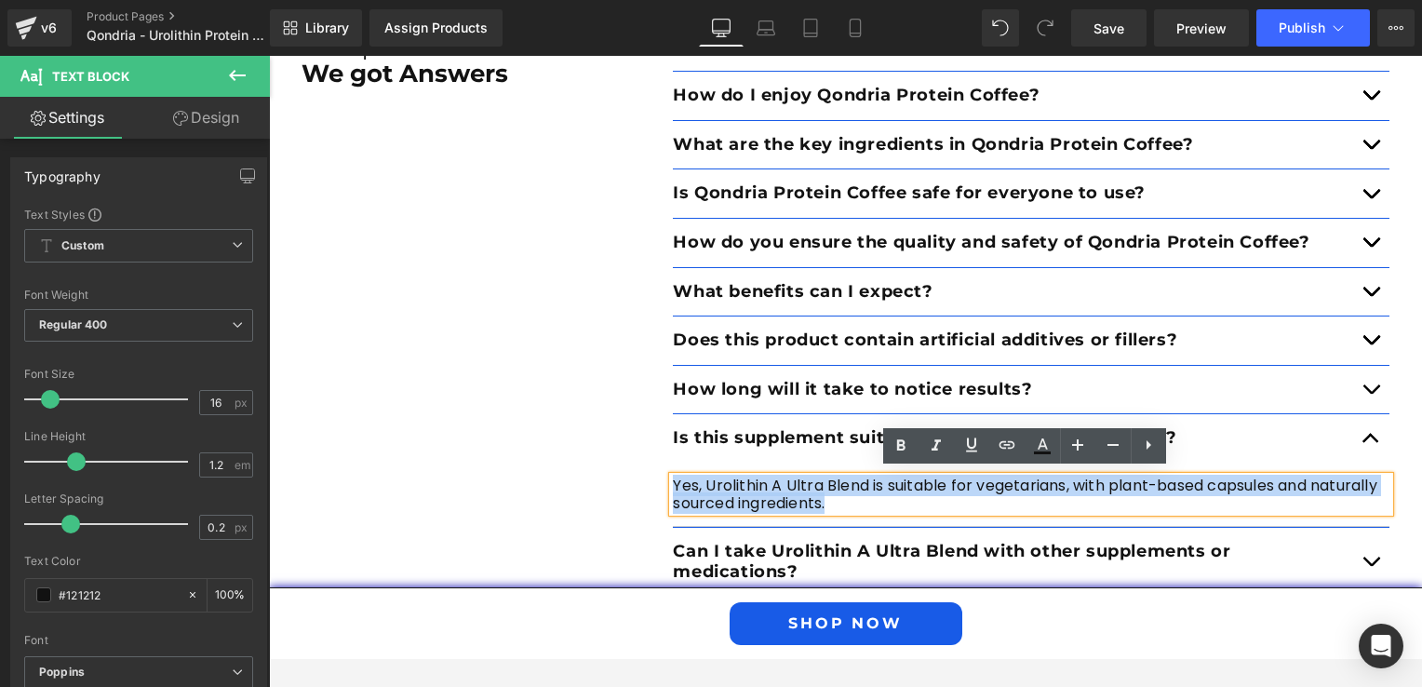
drag, startPoint x: 837, startPoint y: 497, endPoint x: 666, endPoint y: 476, distance: 171.5
click at [673, 476] on p "Yes, Urolithin A Ultra Blend is suitable for vegetarians, with plant-based caps…" at bounding box center [1031, 493] width 717 height 35
paste div
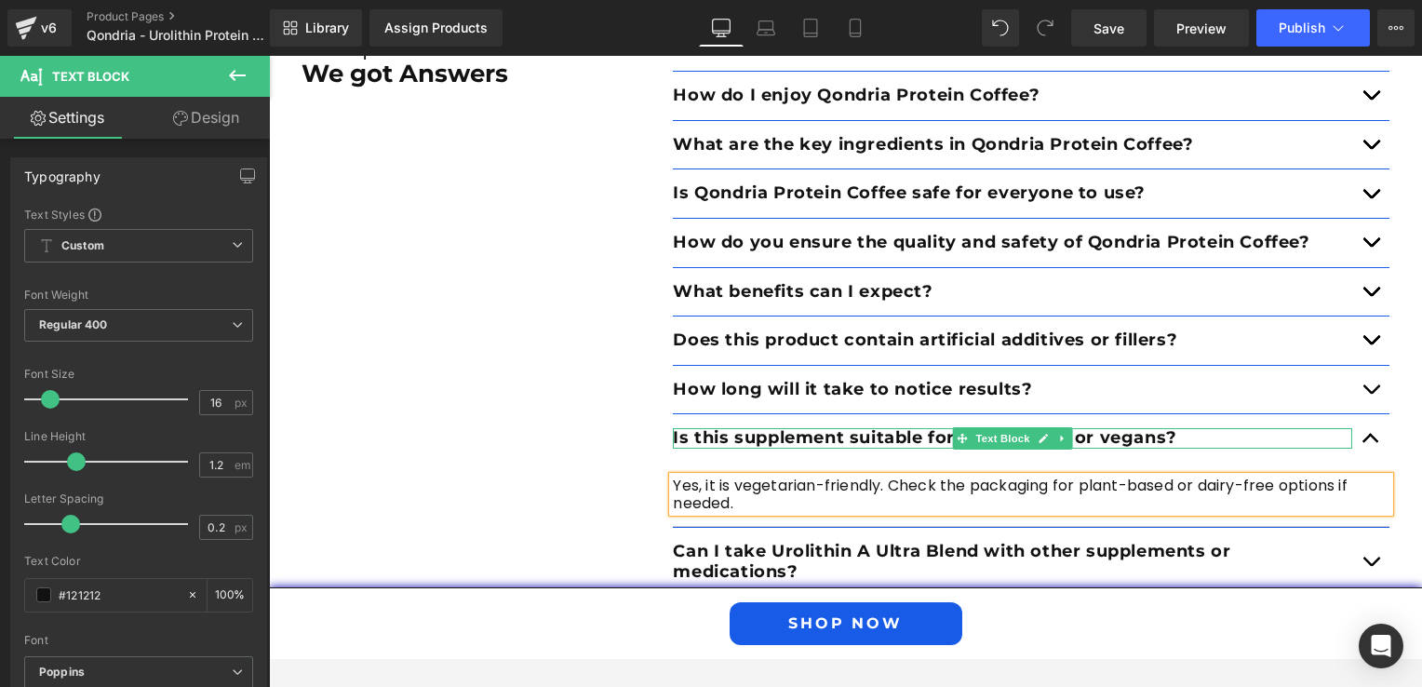
click at [869, 428] on p "Is this supplement suitable for vegetarians or vegans?" at bounding box center [1012, 438] width 679 height 20
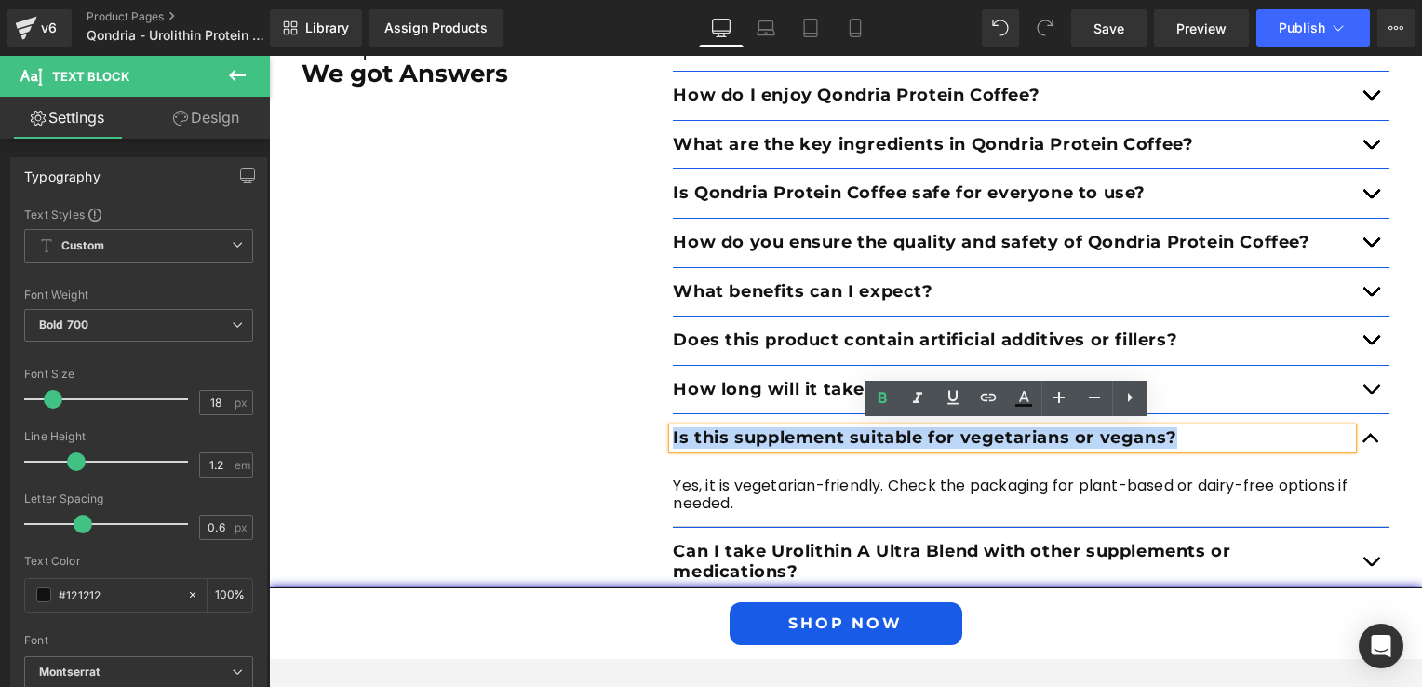
drag, startPoint x: 1185, startPoint y: 434, endPoint x: 666, endPoint y: 430, distance: 518.4
click at [673, 430] on p "Is this supplement suitable for vegetarians or vegans?" at bounding box center [1012, 438] width 679 height 20
paste div
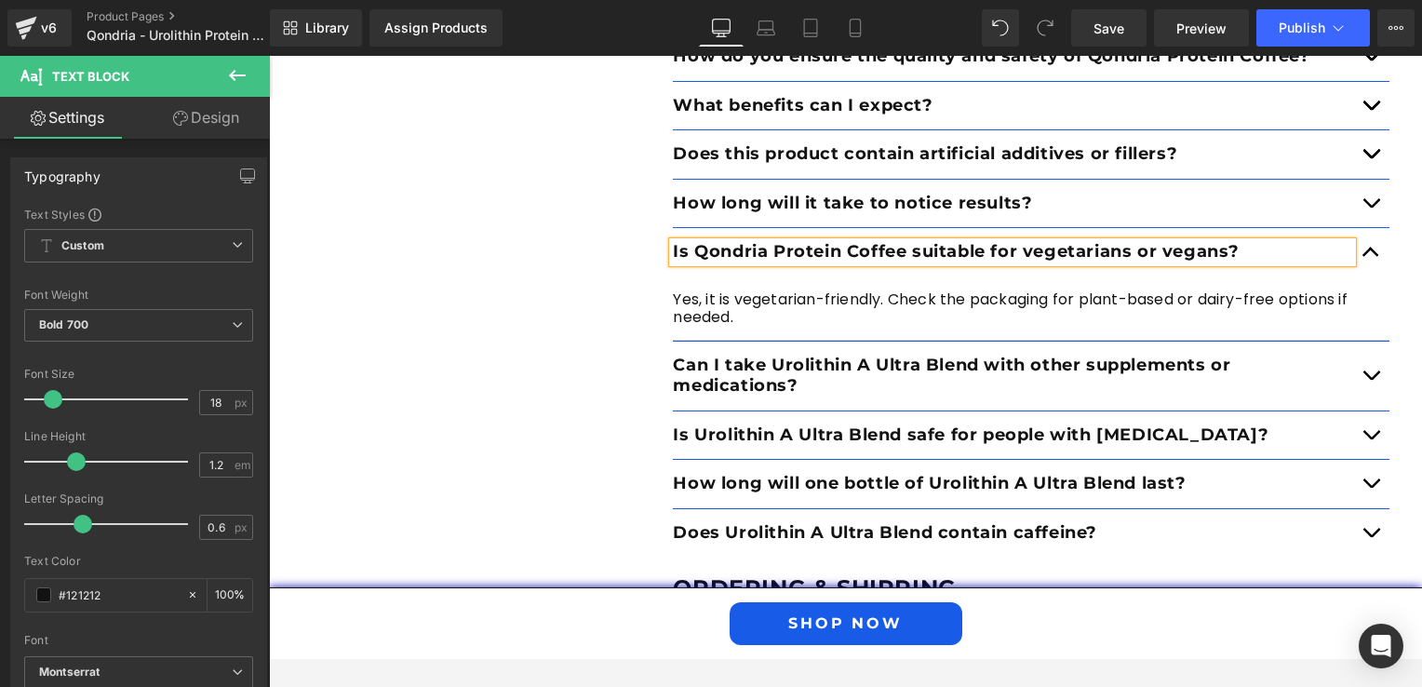
scroll to position [4002, 0]
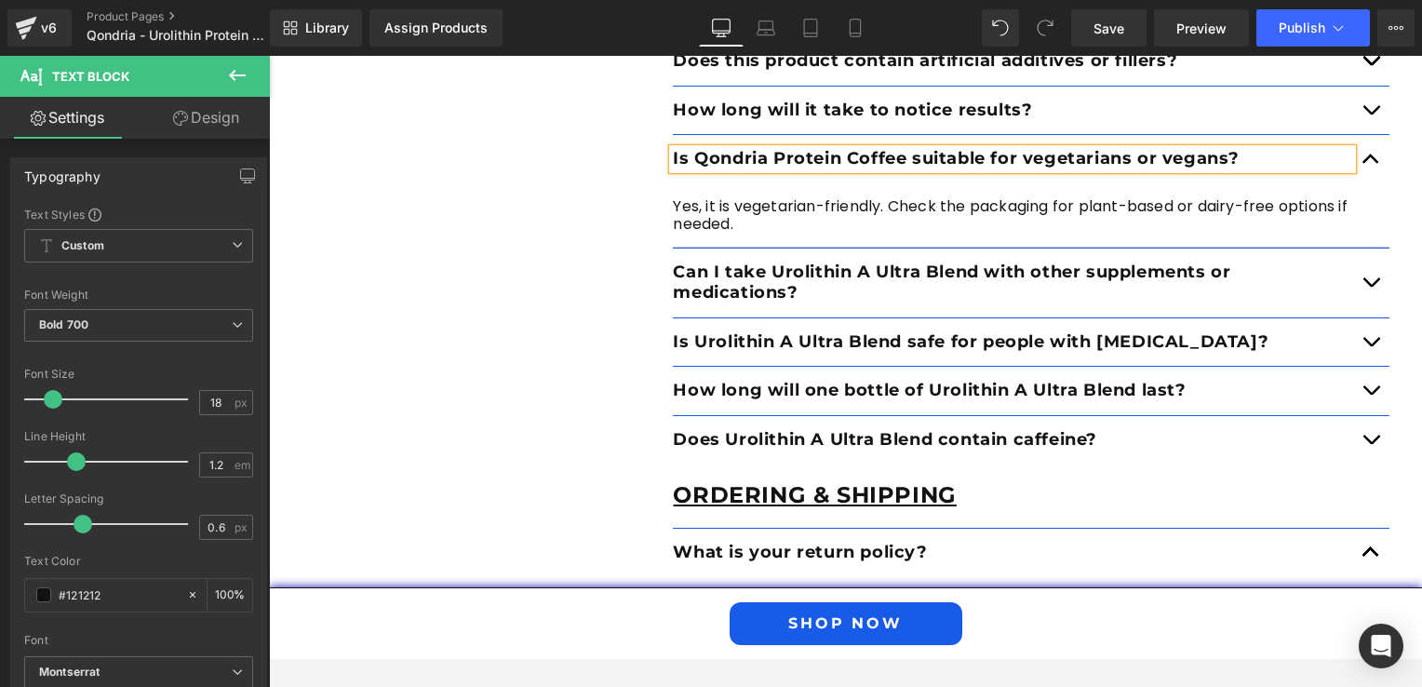
click at [1365, 277] on button "button" at bounding box center [1370, 282] width 37 height 68
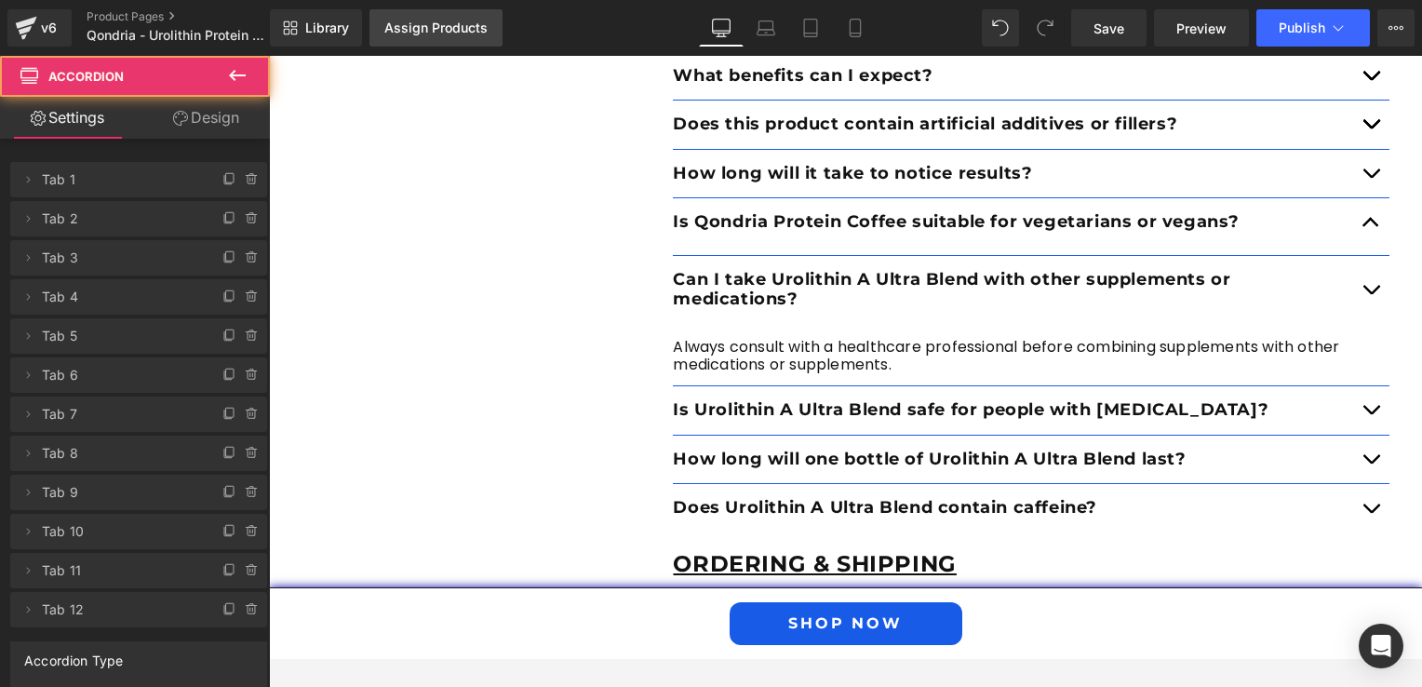
scroll to position [3938, 0]
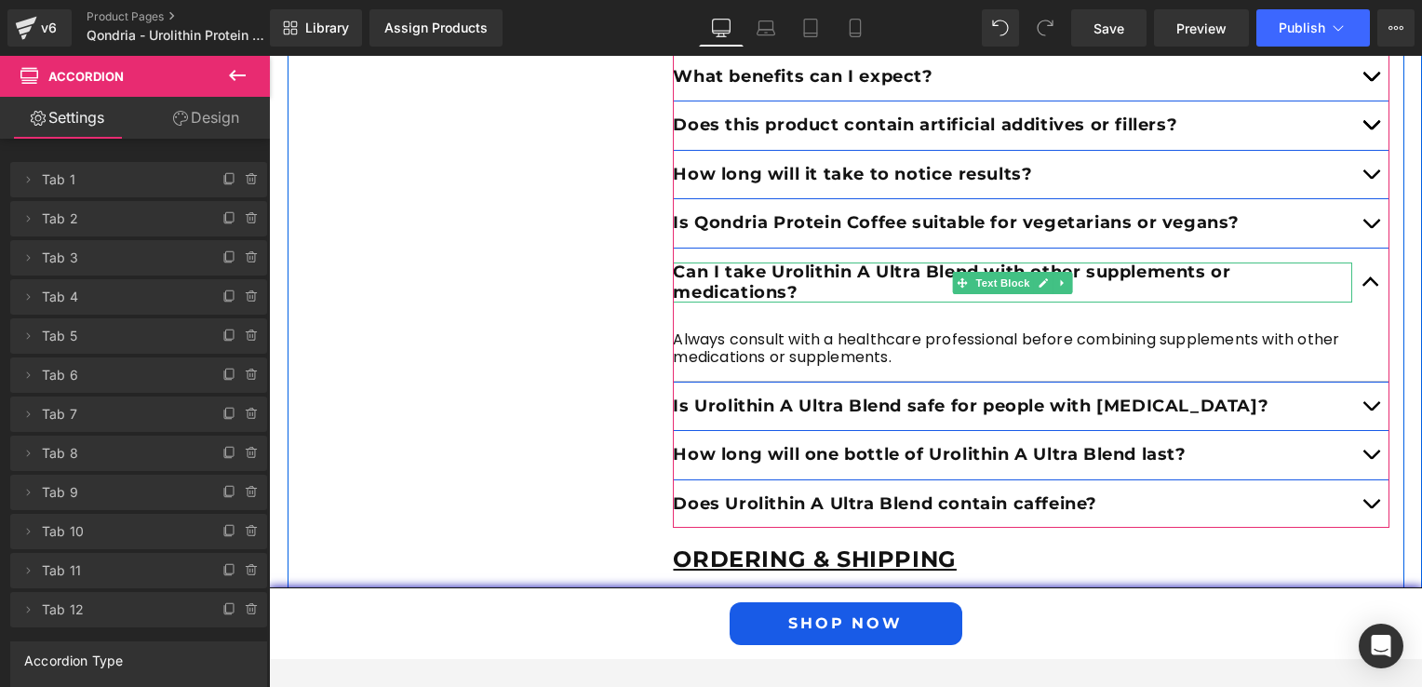
click at [1162, 272] on p "Can I take Urolithin A Ultra Blend with other supplements or medications?" at bounding box center [1012, 282] width 679 height 40
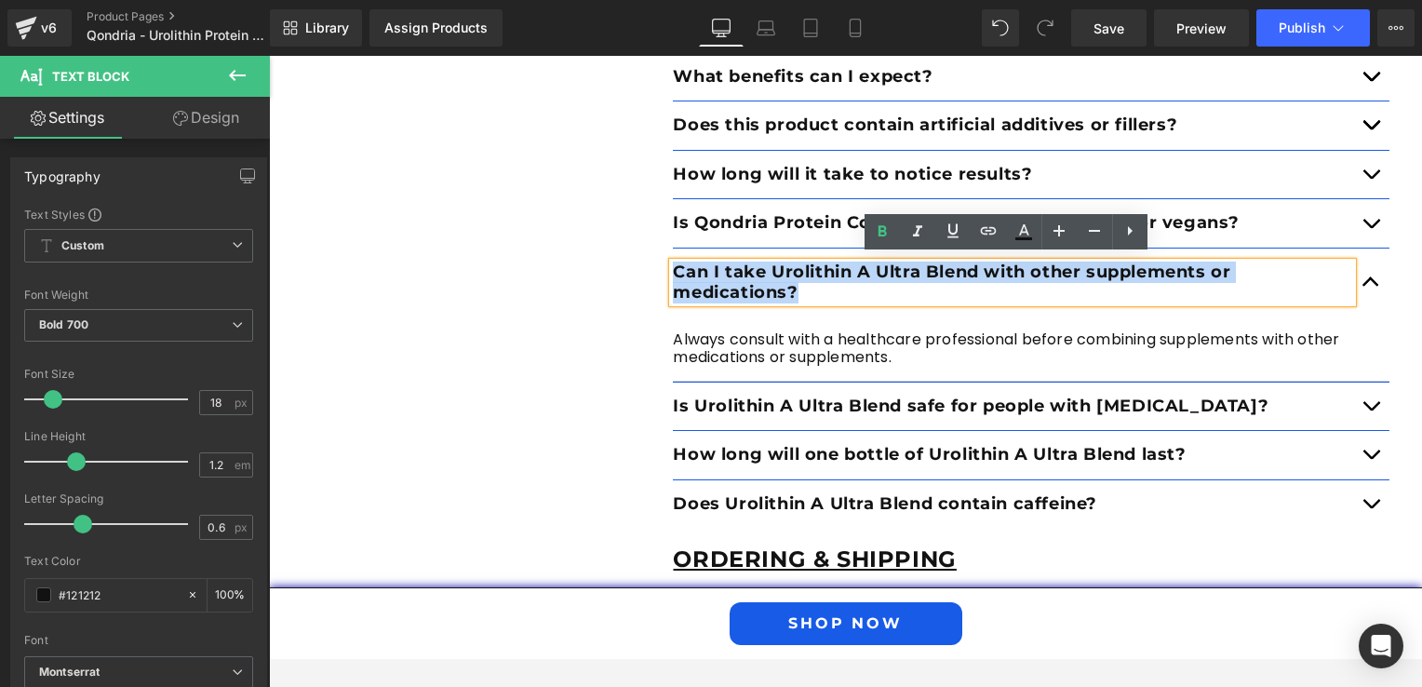
drag, startPoint x: 876, startPoint y: 292, endPoint x: 668, endPoint y: 263, distance: 209.5
click at [673, 263] on p "Can I take Urolithin A Ultra Blend with other supplements or medications?" at bounding box center [1012, 282] width 679 height 40
paste div
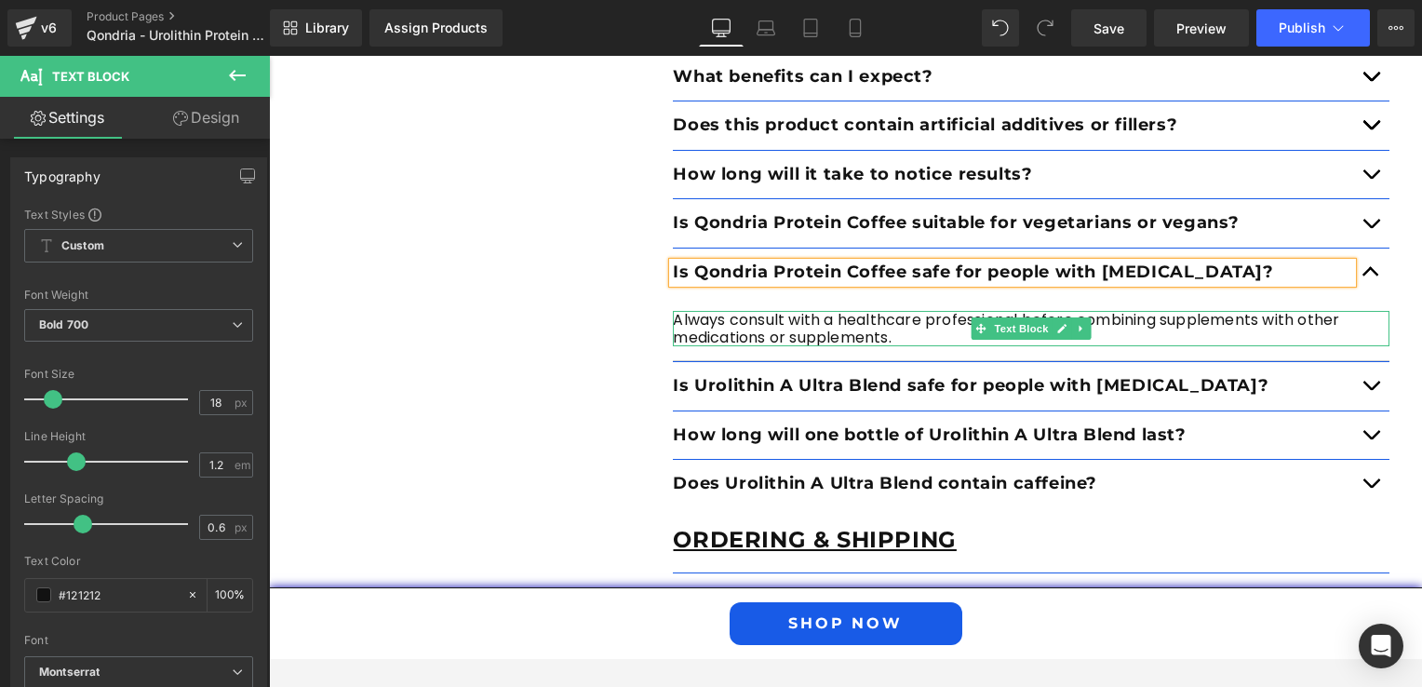
click at [839, 342] on div at bounding box center [1031, 344] width 717 height 5
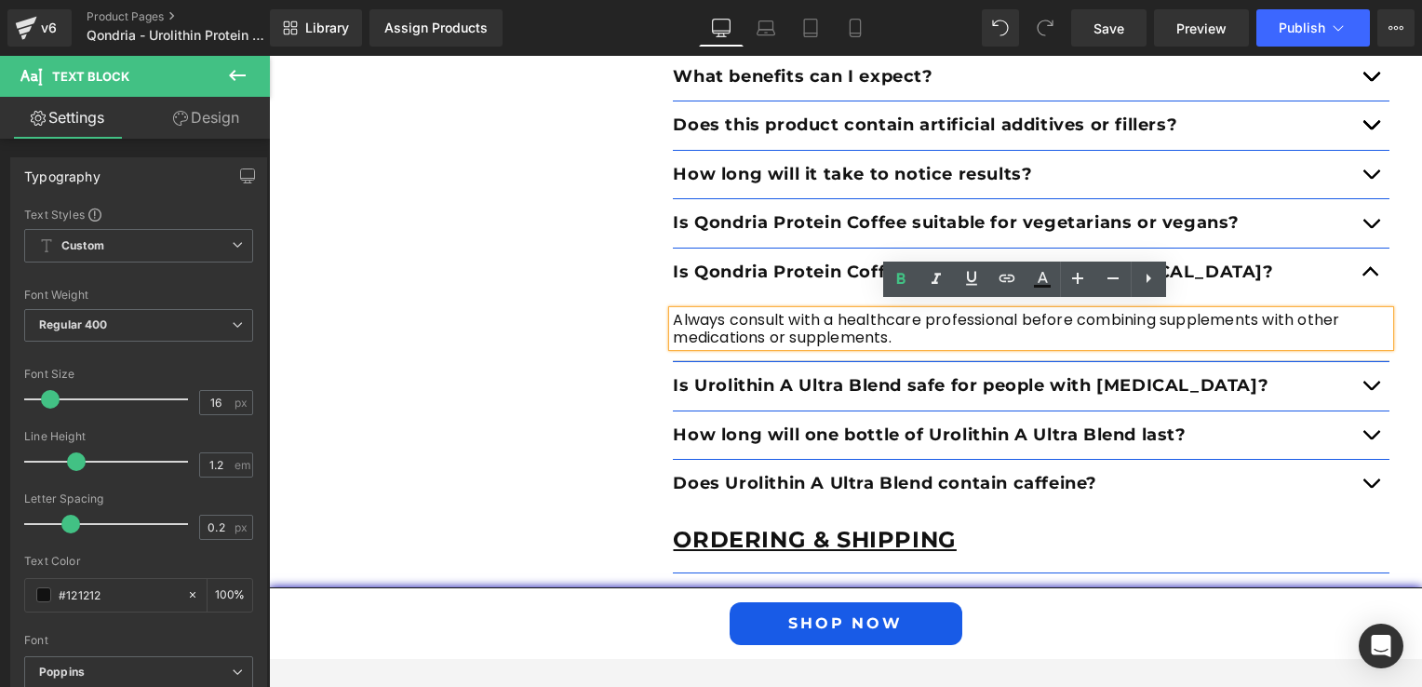
drag, startPoint x: 906, startPoint y: 336, endPoint x: 664, endPoint y: 305, distance: 244.8
click at [673, 311] on div "Always consult with a healthcare professional before combining supplements with…" at bounding box center [1031, 328] width 717 height 35
click at [866, 335] on p "Always consult with a healthcare professional before combining supplements with…" at bounding box center [1031, 328] width 717 height 35
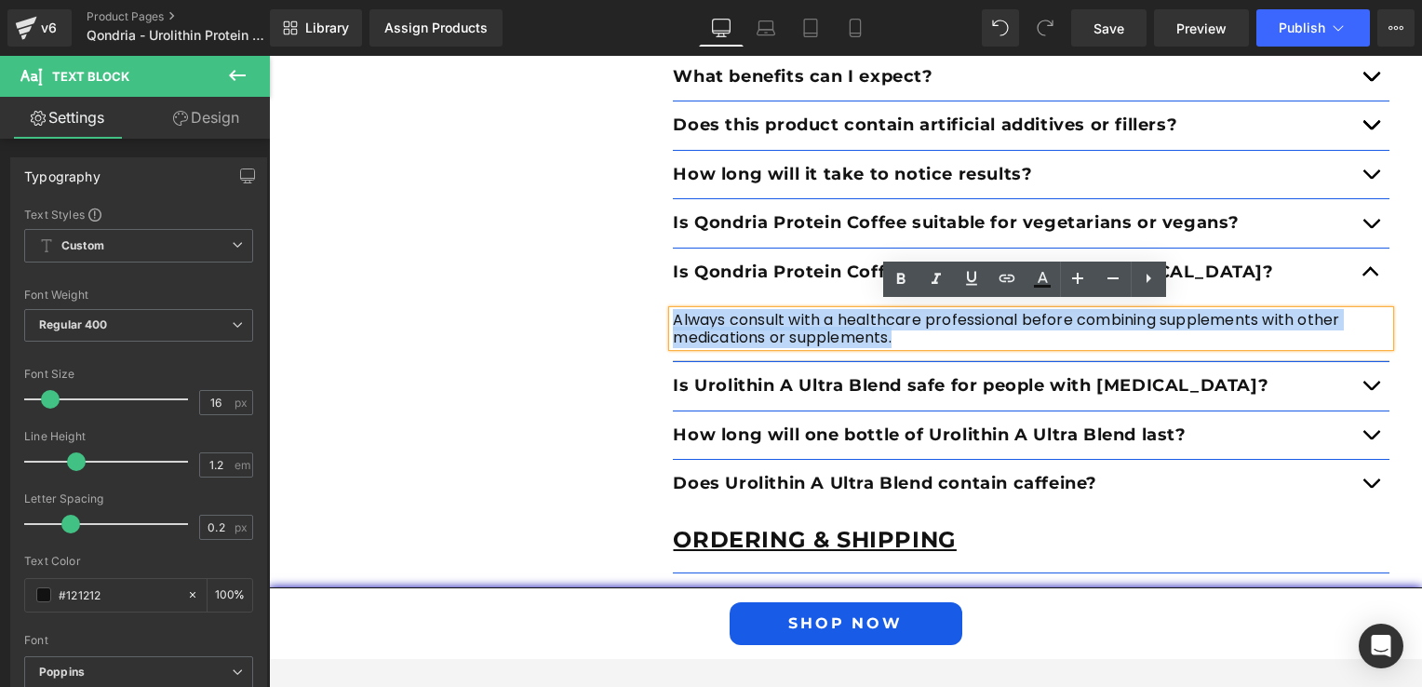
drag, startPoint x: 908, startPoint y: 340, endPoint x: 666, endPoint y: 318, distance: 242.9
click at [673, 318] on p "Always consult with a healthcare professional before combining supplements with…" at bounding box center [1031, 328] width 717 height 35
paste div
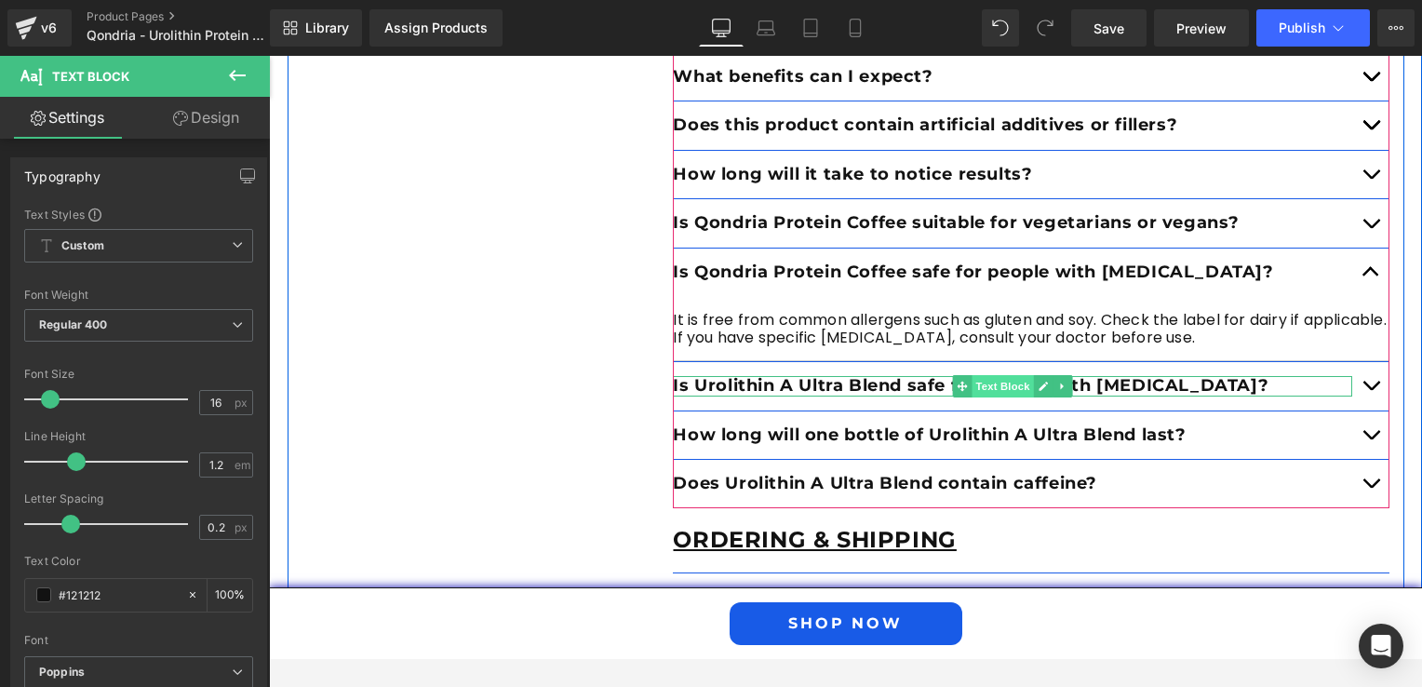
click at [1000, 382] on span "Text Block" at bounding box center [1003, 386] width 61 height 22
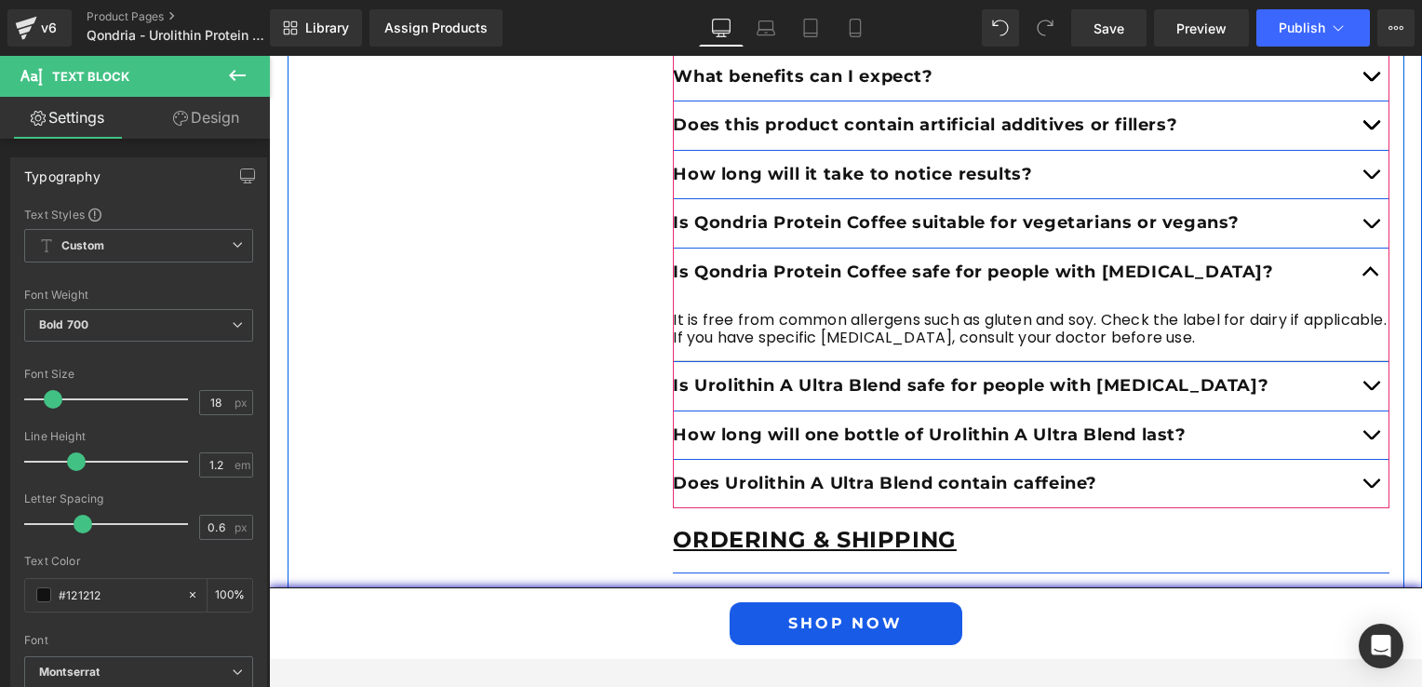
click at [1357, 379] on button "button" at bounding box center [1370, 386] width 37 height 48
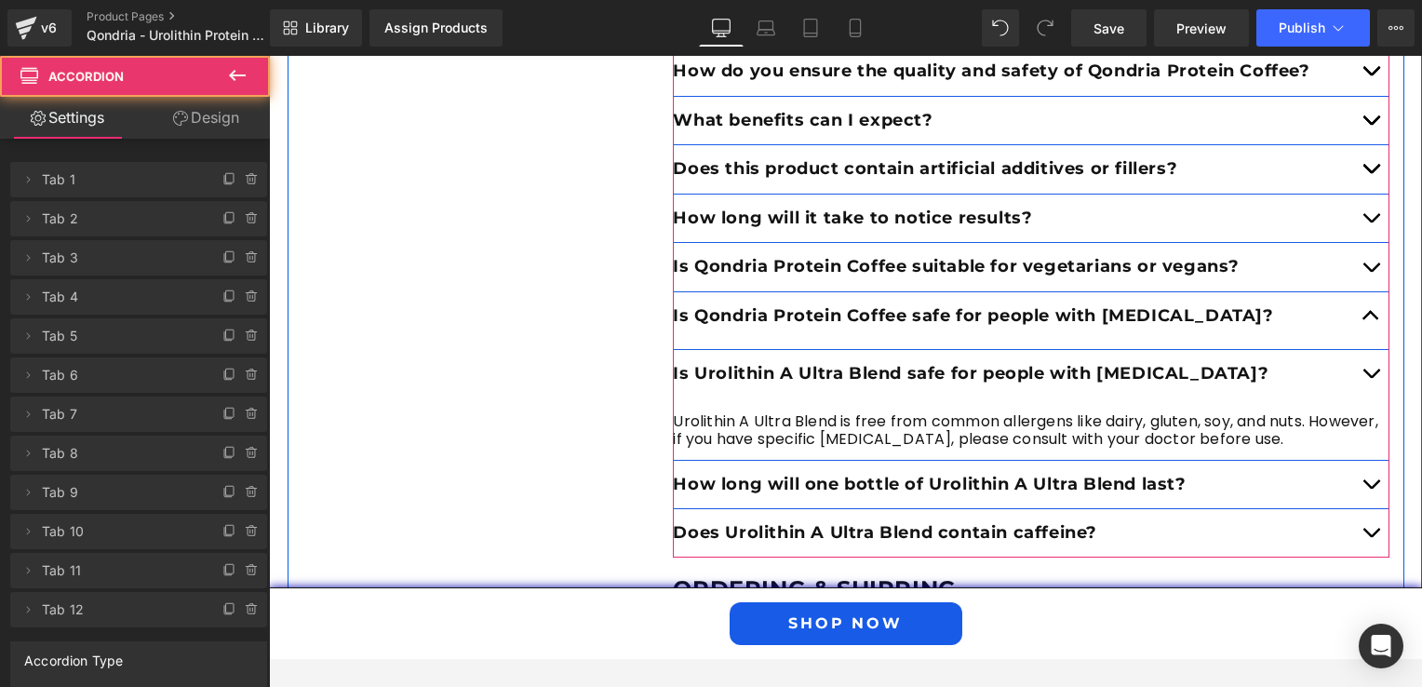
scroll to position [3873, 0]
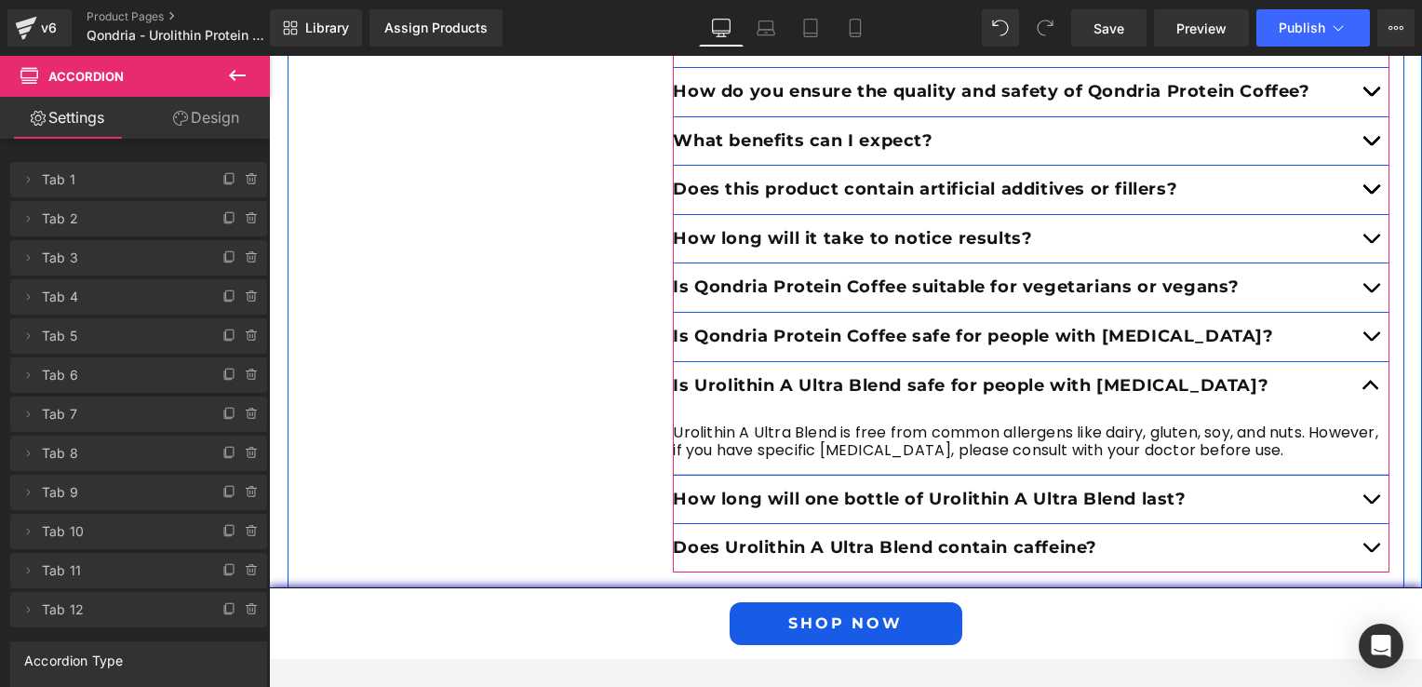
click at [1212, 377] on p "Is Urolithin A Ultra Blend safe for people with [MEDICAL_DATA]?" at bounding box center [1012, 386] width 679 height 20
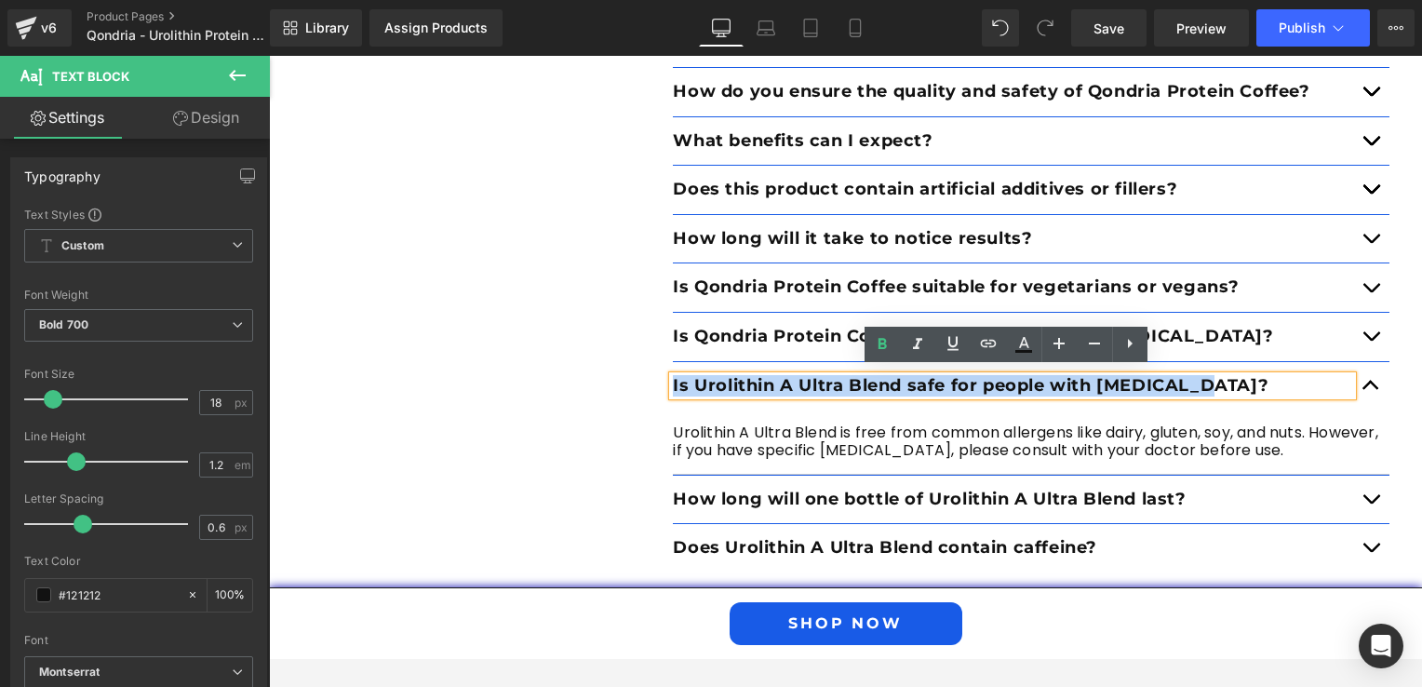
drag, startPoint x: 1206, startPoint y: 377, endPoint x: 656, endPoint y: 371, distance: 550.0
click at [659, 371] on div "Product Text Block How do I enjoy Qondria Protein Coffee? Text Block Mix one sc…" at bounding box center [1031, 532] width 745 height 1353
paste div
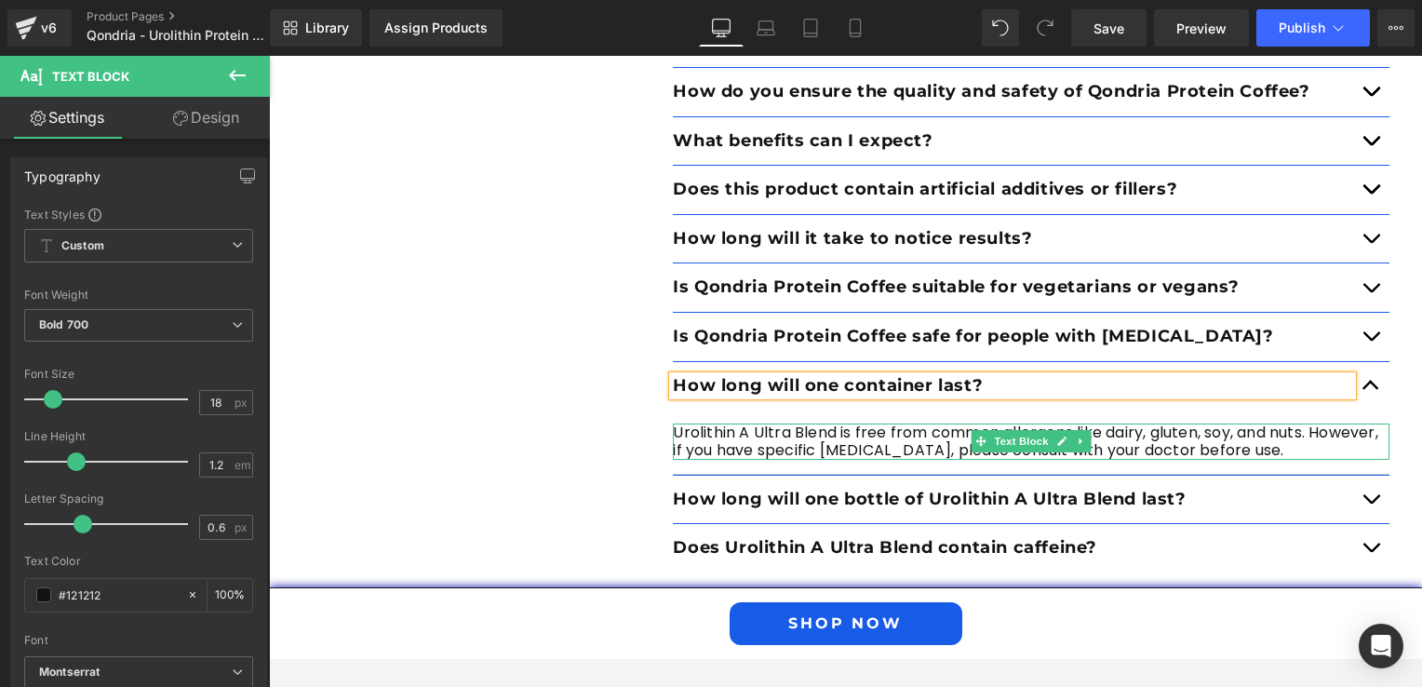
drag, startPoint x: 726, startPoint y: 443, endPoint x: 740, endPoint y: 445, distance: 14.1
click at [726, 443] on p "Urolithin A Ultra Blend is free from common allergens like dairy, gluten, soy, …" at bounding box center [1031, 440] width 717 height 35
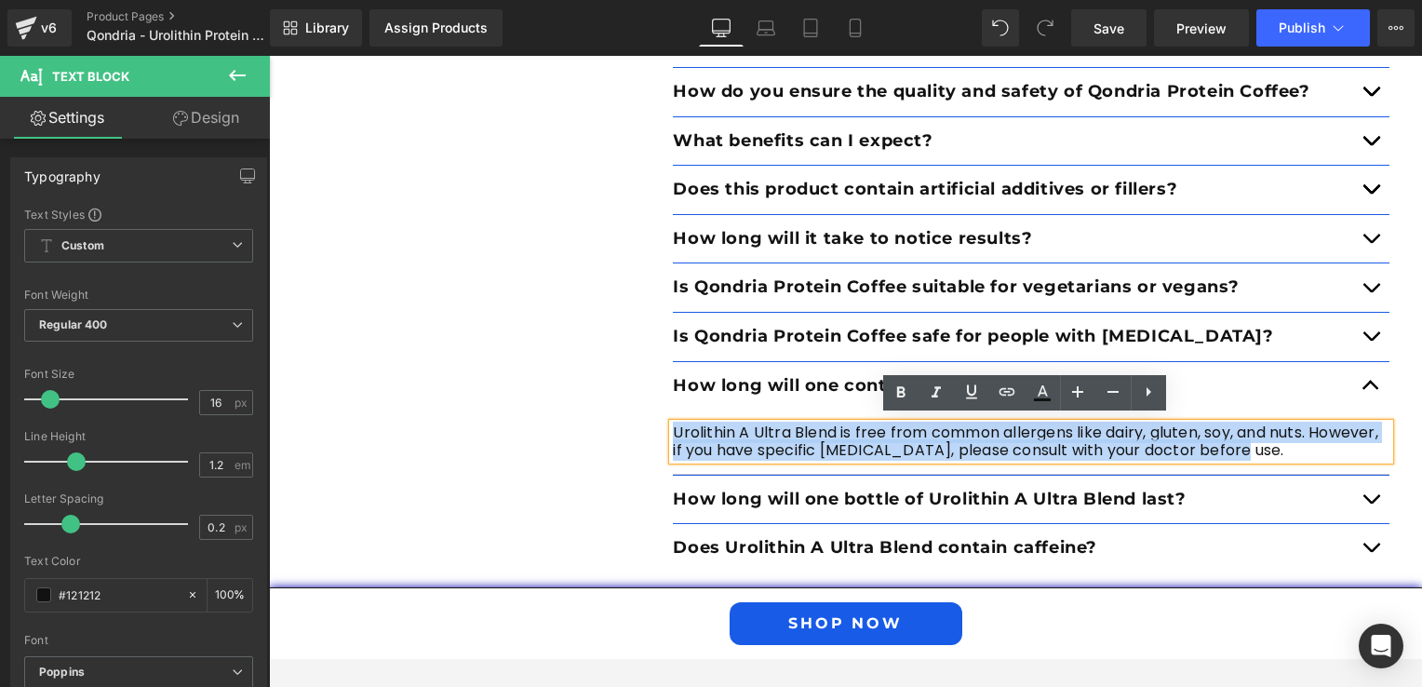
drag, startPoint x: 1240, startPoint y: 447, endPoint x: 665, endPoint y: 423, distance: 574.7
click at [673, 423] on p "Urolithin A Ultra Blend is free from common allergens like dairy, gluten, soy, …" at bounding box center [1031, 440] width 717 height 35
paste div
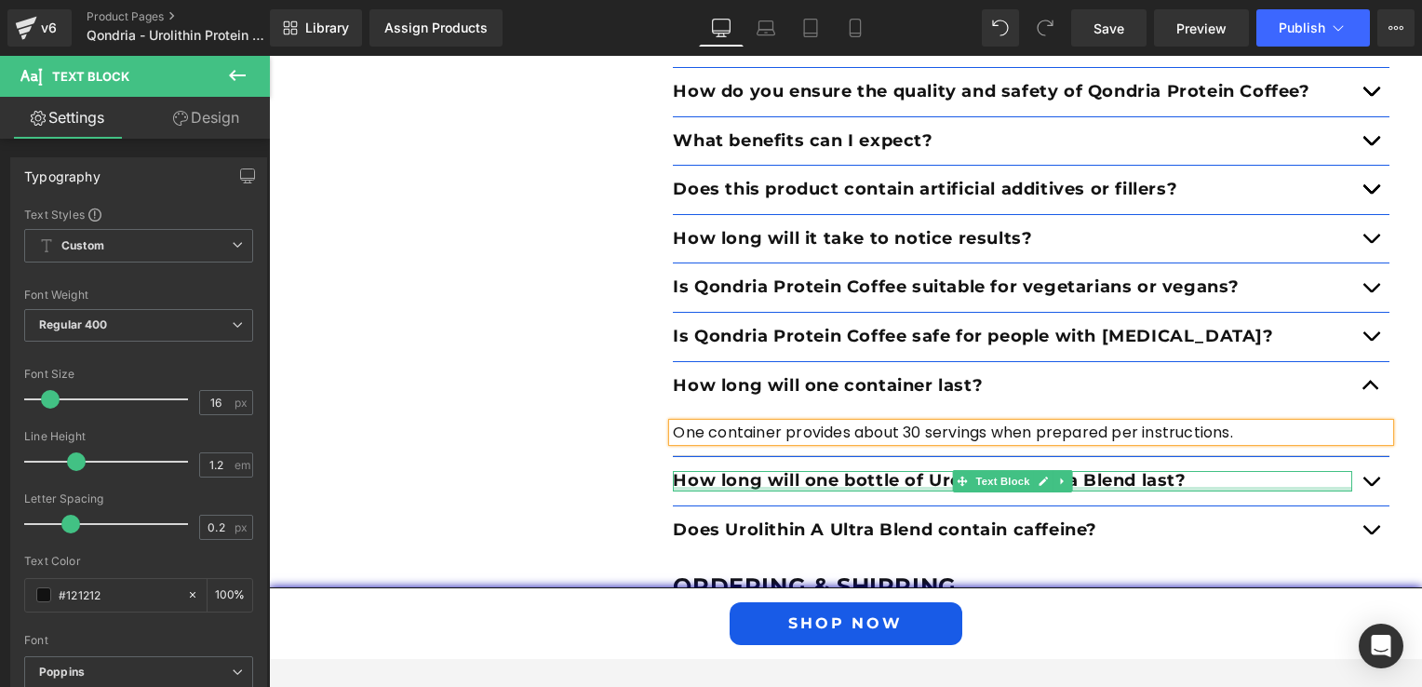
click at [849, 487] on div at bounding box center [1012, 489] width 679 height 5
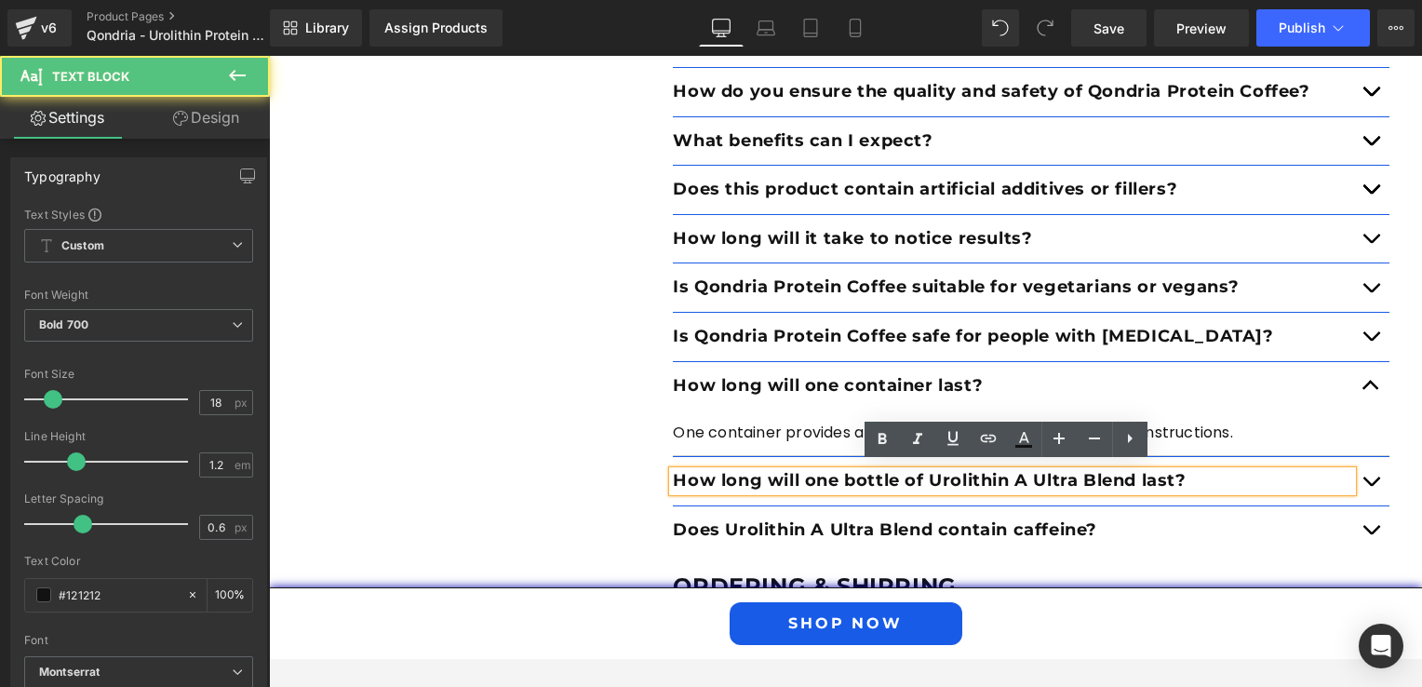
click at [1371, 486] on span "button" at bounding box center [1371, 486] width 0 height 0
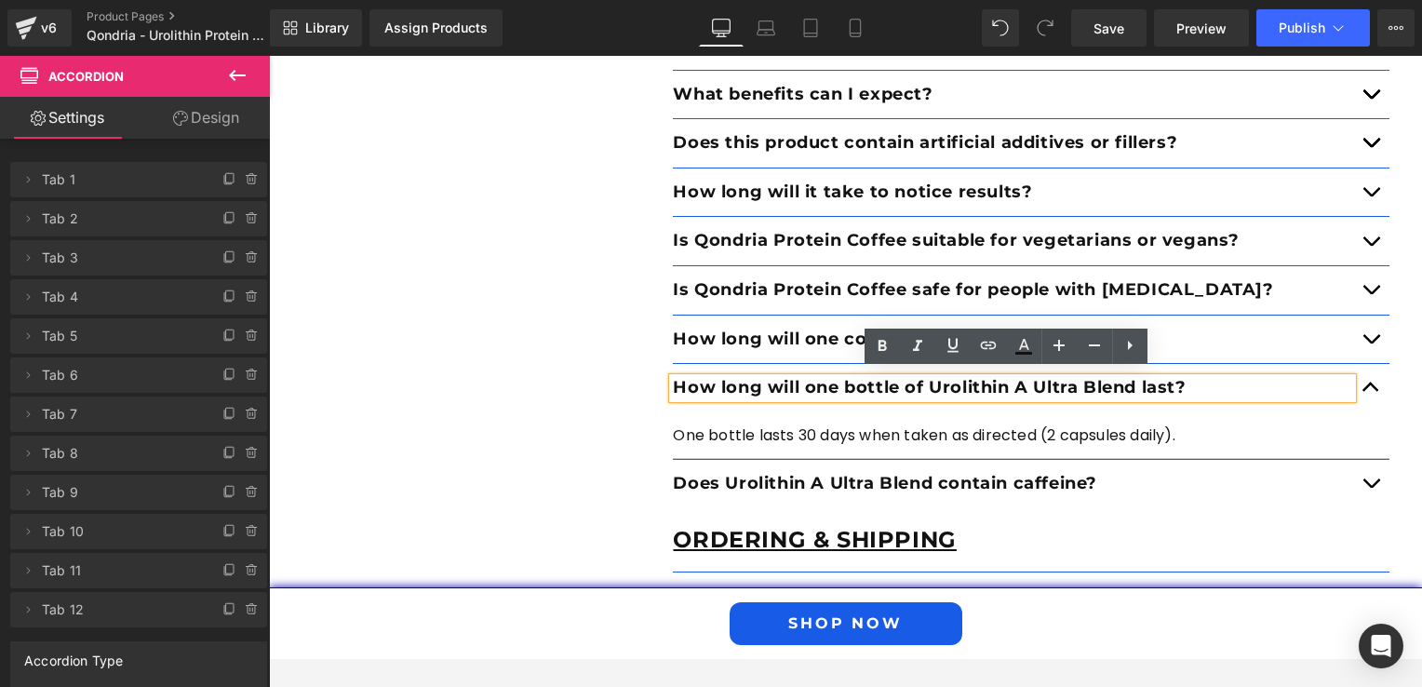
scroll to position [4106, 0]
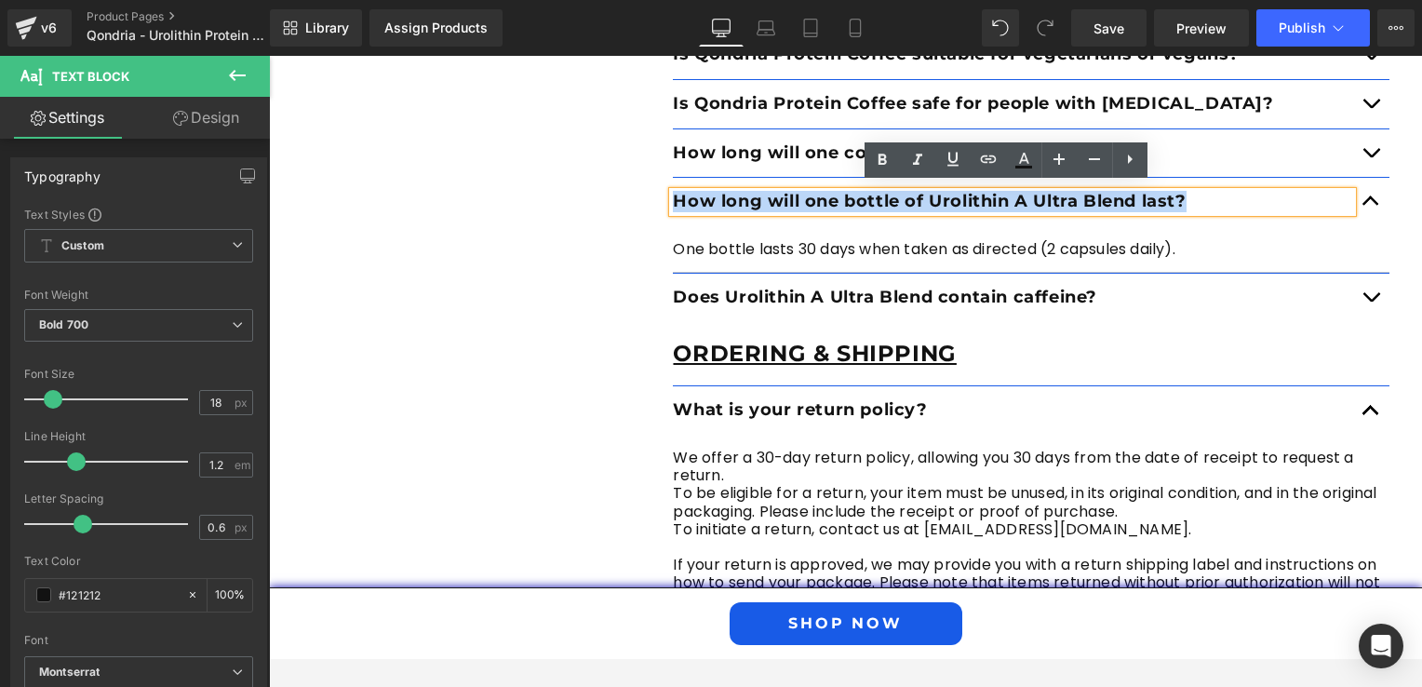
drag, startPoint x: 1174, startPoint y: 192, endPoint x: 655, endPoint y: 198, distance: 519.3
click at [659, 198] on div "Product Text Block How do I enjoy Qondria Protein Coffee? Text Block Mix one sc…" at bounding box center [1031, 290] width 745 height 1335
paste div
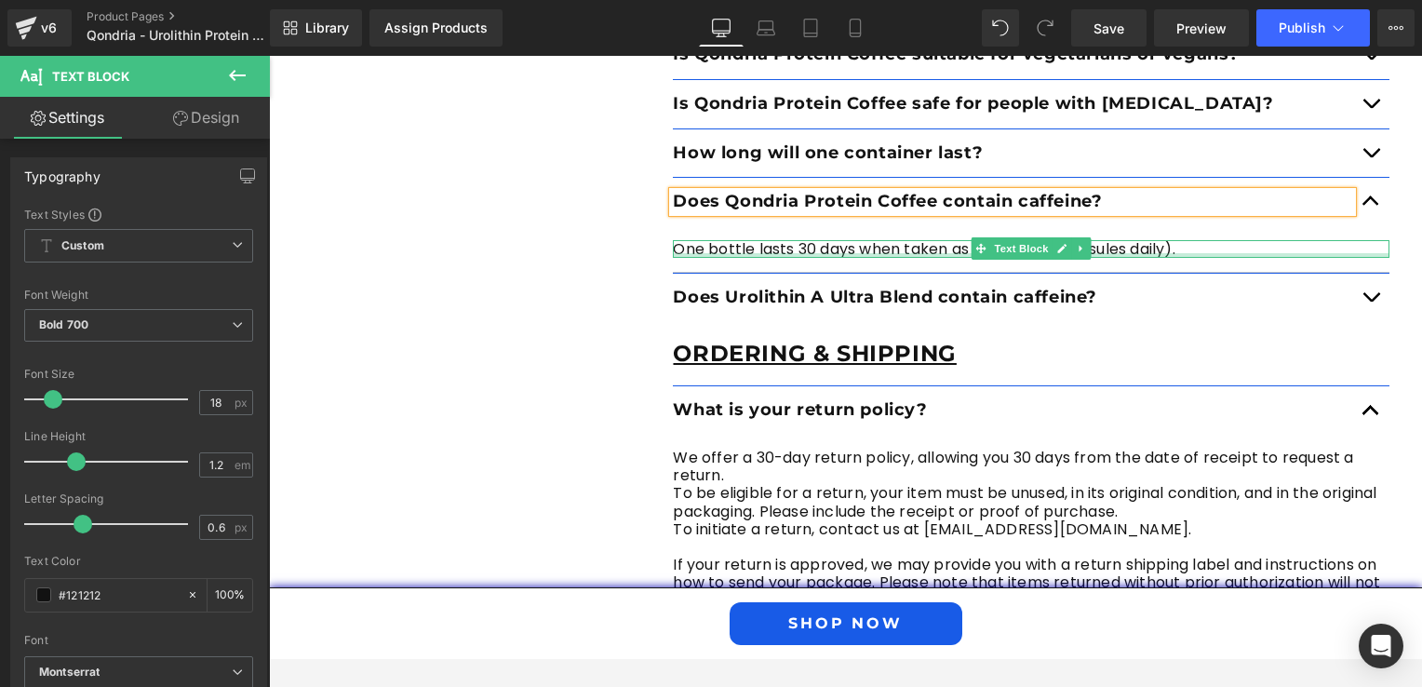
click at [1190, 246] on div "One bottle lasts 30 days when taken as directed (2 capsules daily). Text Block" at bounding box center [1031, 249] width 717 height 18
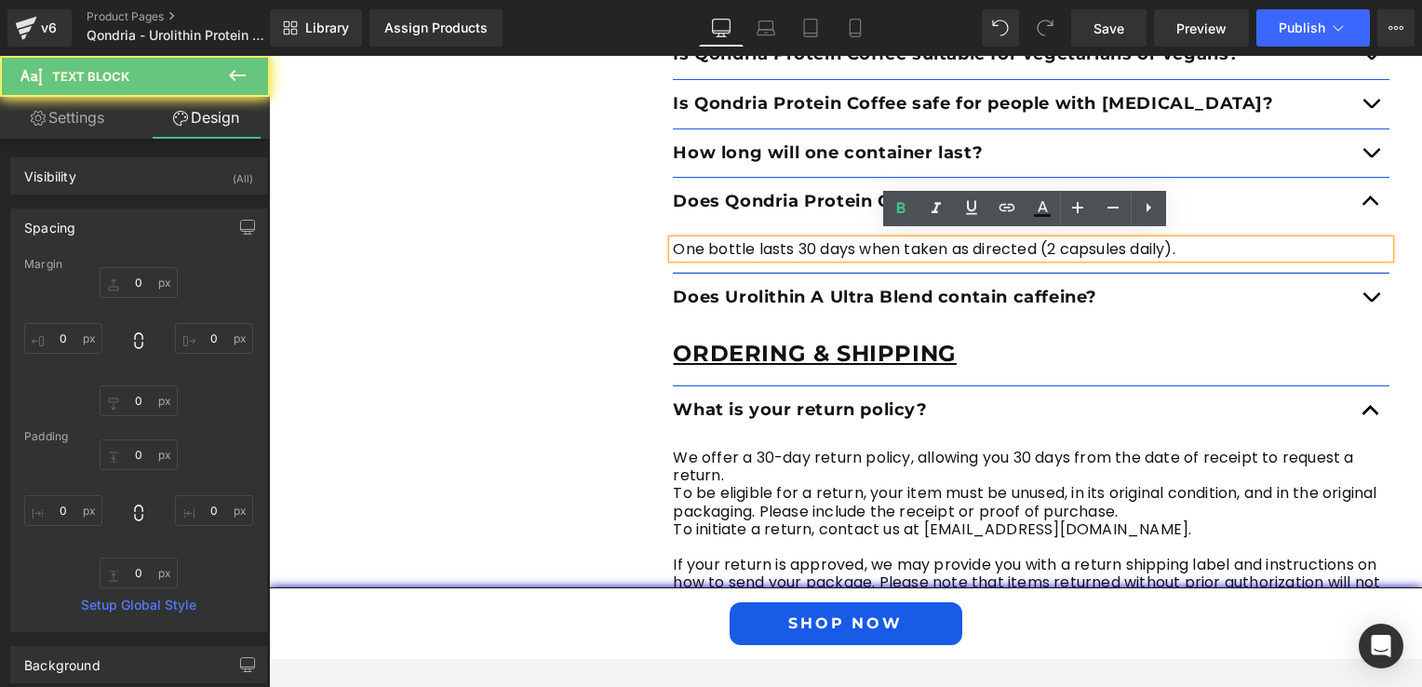
click at [1190, 243] on p "One bottle lasts 30 days when taken as directed (2 capsules daily)." at bounding box center [1031, 249] width 717 height 18
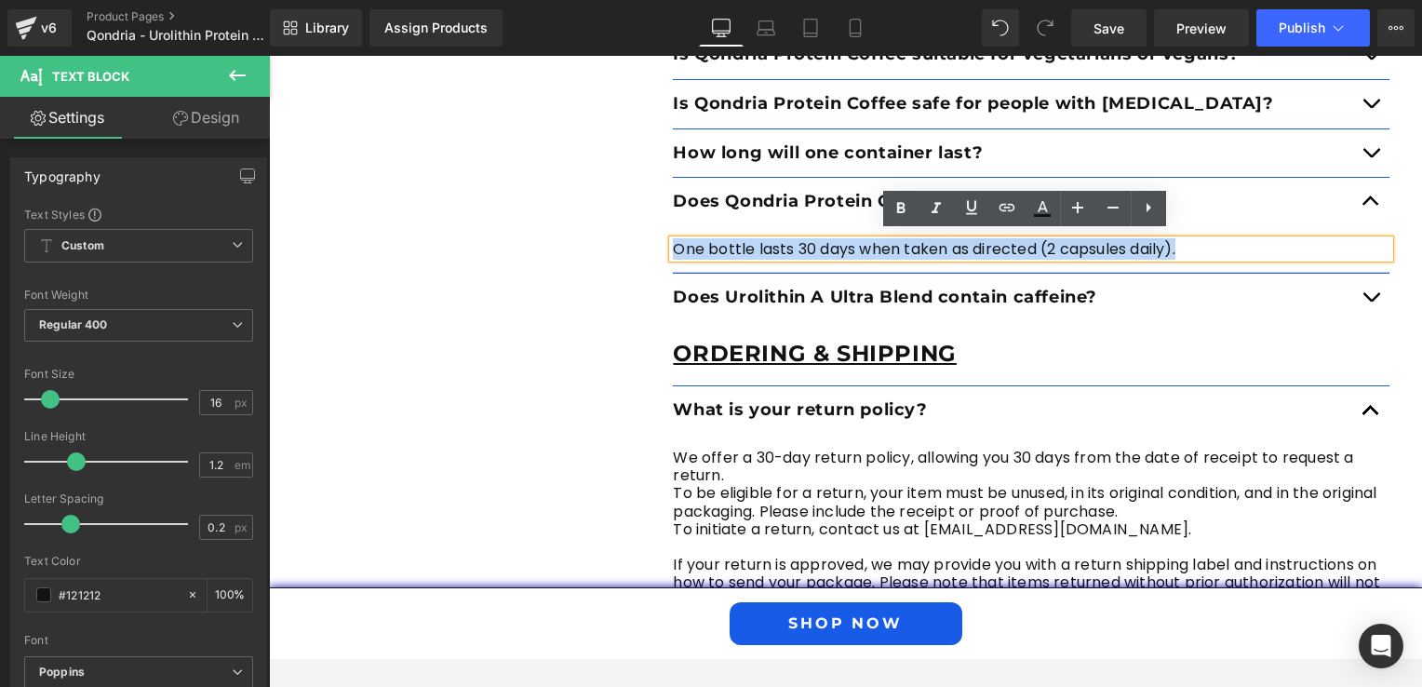
drag, startPoint x: 1190, startPoint y: 243, endPoint x: 658, endPoint y: 235, distance: 532.4
click at [659, 235] on div "Product Text Block How do I enjoy Qondria Protein Coffee? Text Block Mix one sc…" at bounding box center [1031, 290] width 745 height 1335
paste div
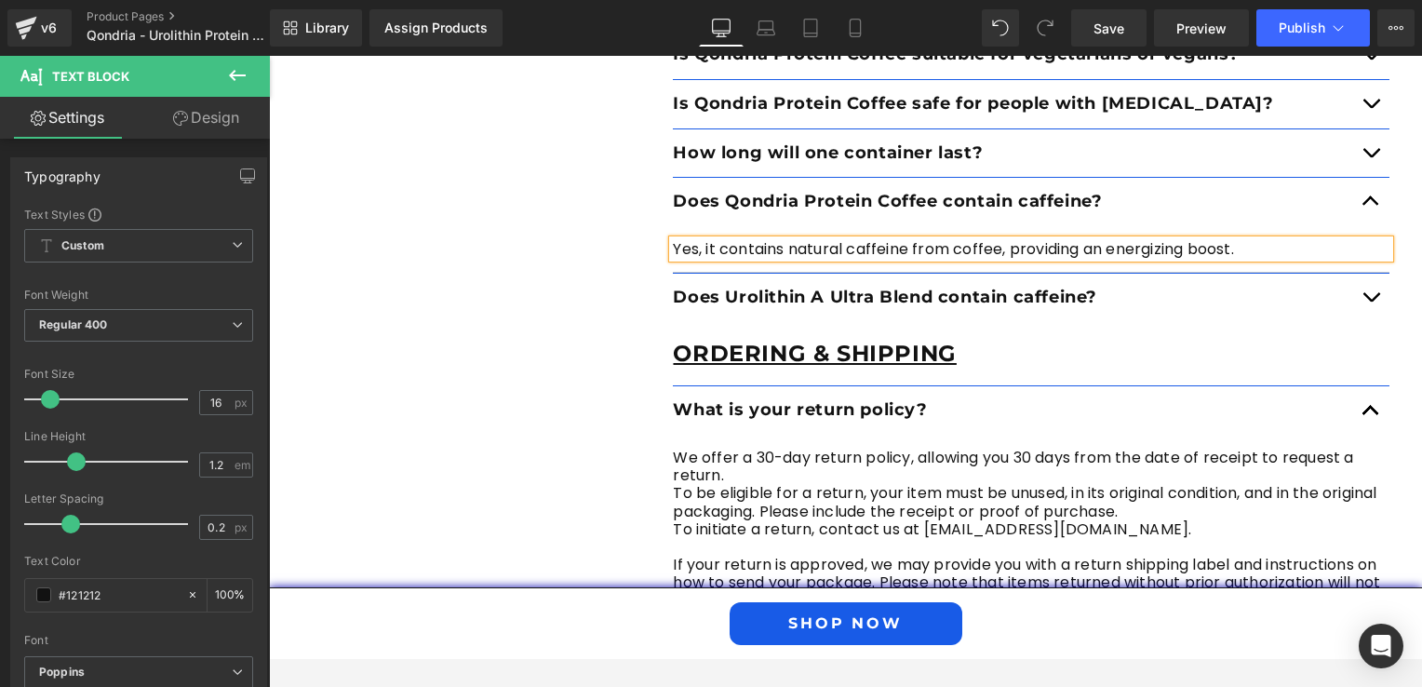
click at [1371, 302] on span "button" at bounding box center [1371, 302] width 0 height 0
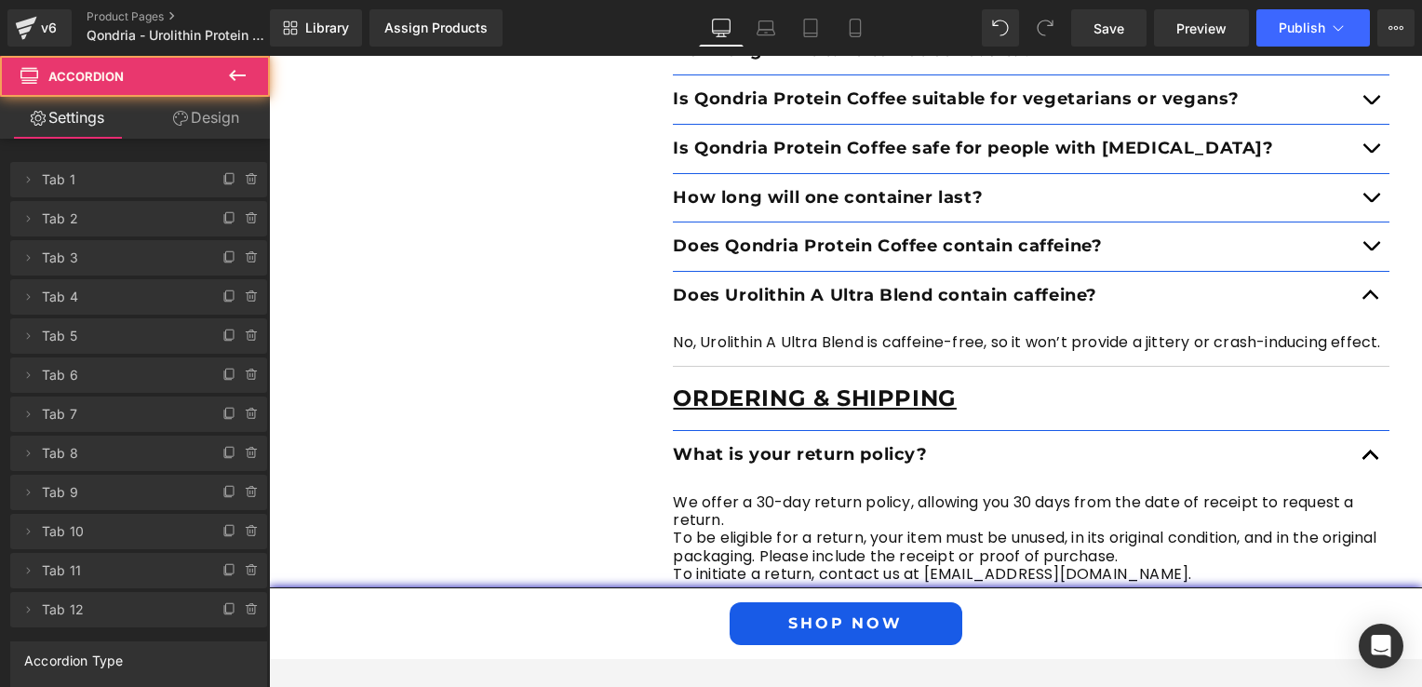
scroll to position [4060, 0]
click at [1120, 287] on div "Does Urolithin A Ultra Blend contain caffeine? Text Block" at bounding box center [1012, 297] width 679 height 20
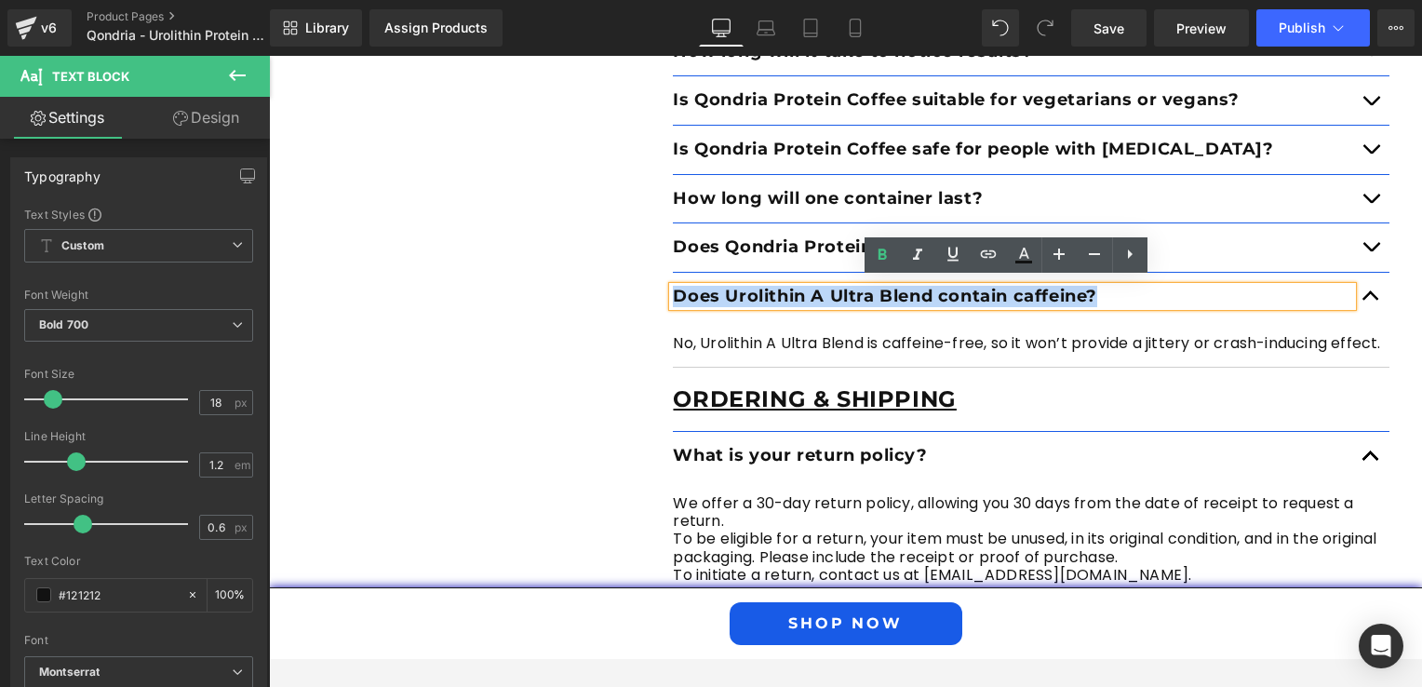
drag, startPoint x: 1120, startPoint y: 285, endPoint x: 659, endPoint y: 280, distance: 460.7
click at [659, 280] on div "Product Text Block How do I enjoy Qondria Protein Coffee? Text Block Mix one sc…" at bounding box center [1031, 336] width 745 height 1335
paste div
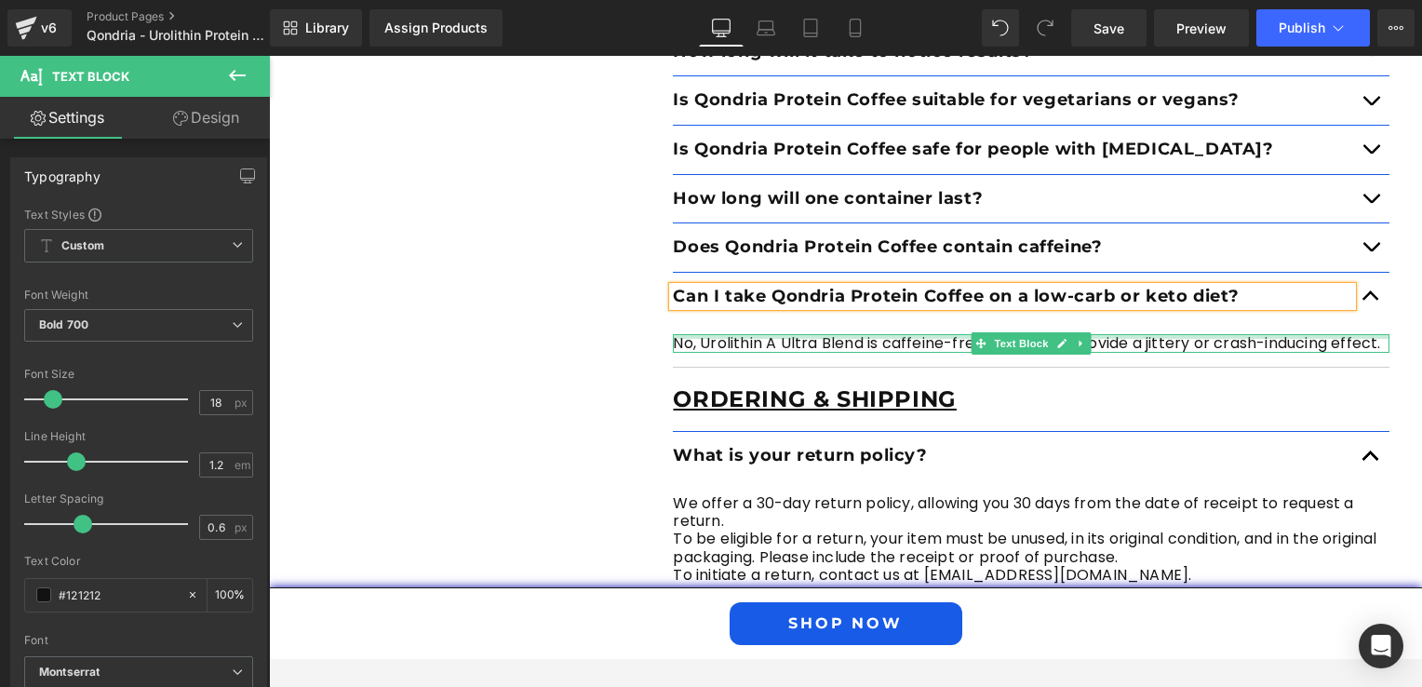
click at [808, 334] on div at bounding box center [1031, 336] width 717 height 5
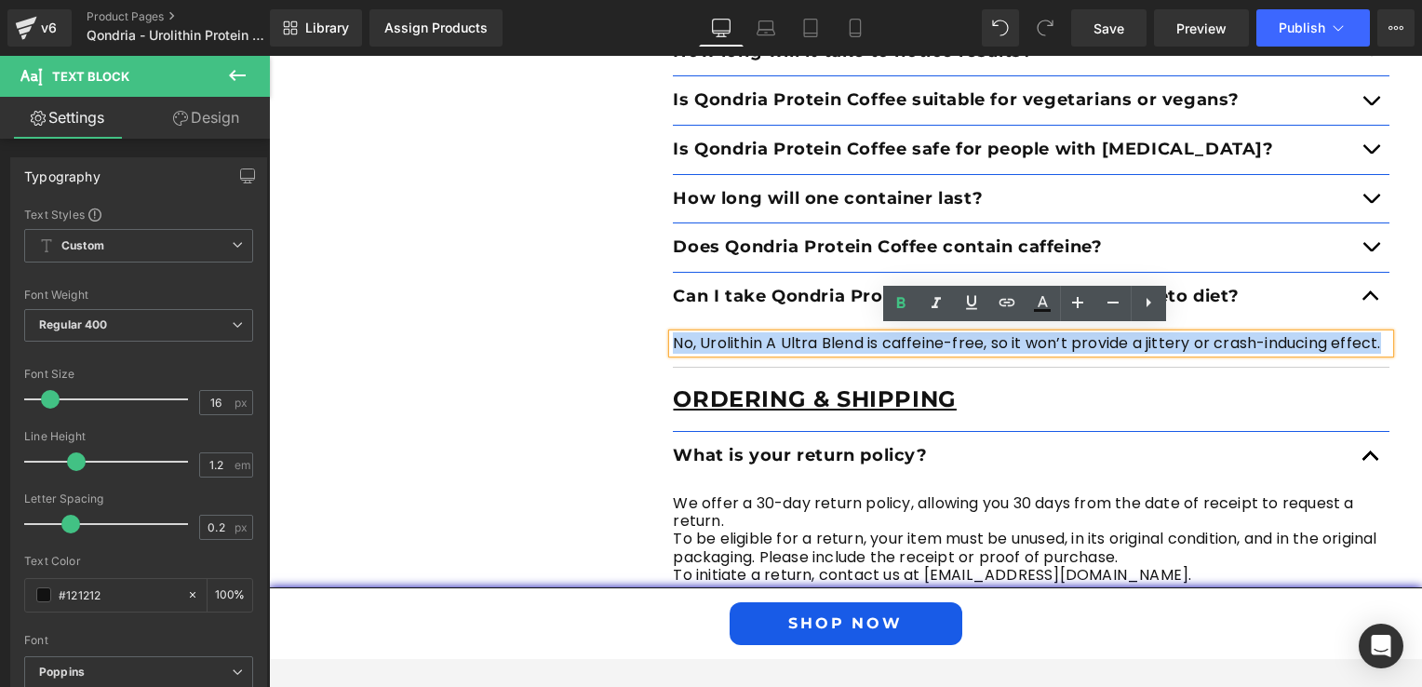
drag, startPoint x: 1378, startPoint y: 334, endPoint x: 669, endPoint y: 346, distance: 709.3
click at [673, 346] on p "No, Urolithin A Ultra Blend is caffeine-free, so it won’t provide a jittery or …" at bounding box center [1031, 343] width 717 height 18
paste div
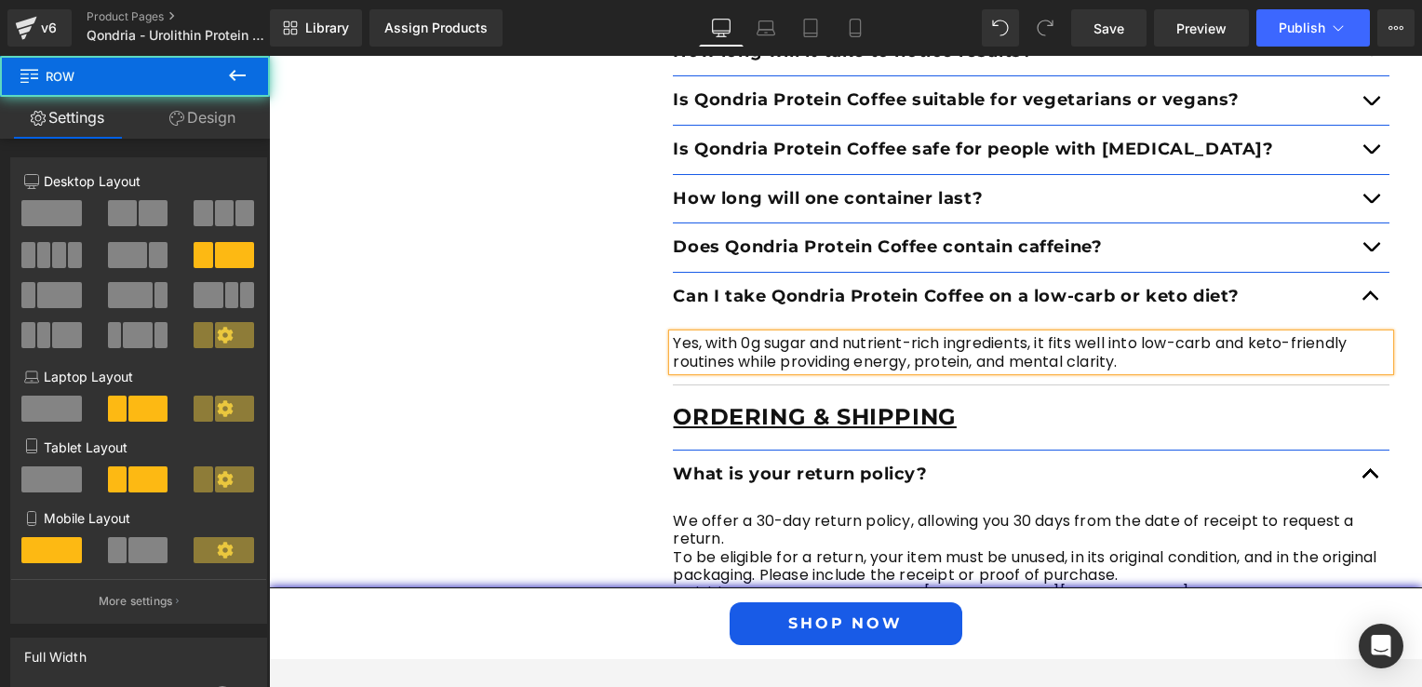
click at [576, 383] on div "FAQ Text Block Got questions? We got Answers Heading Product Text Block How do …" at bounding box center [846, 326] width 1117 height 1409
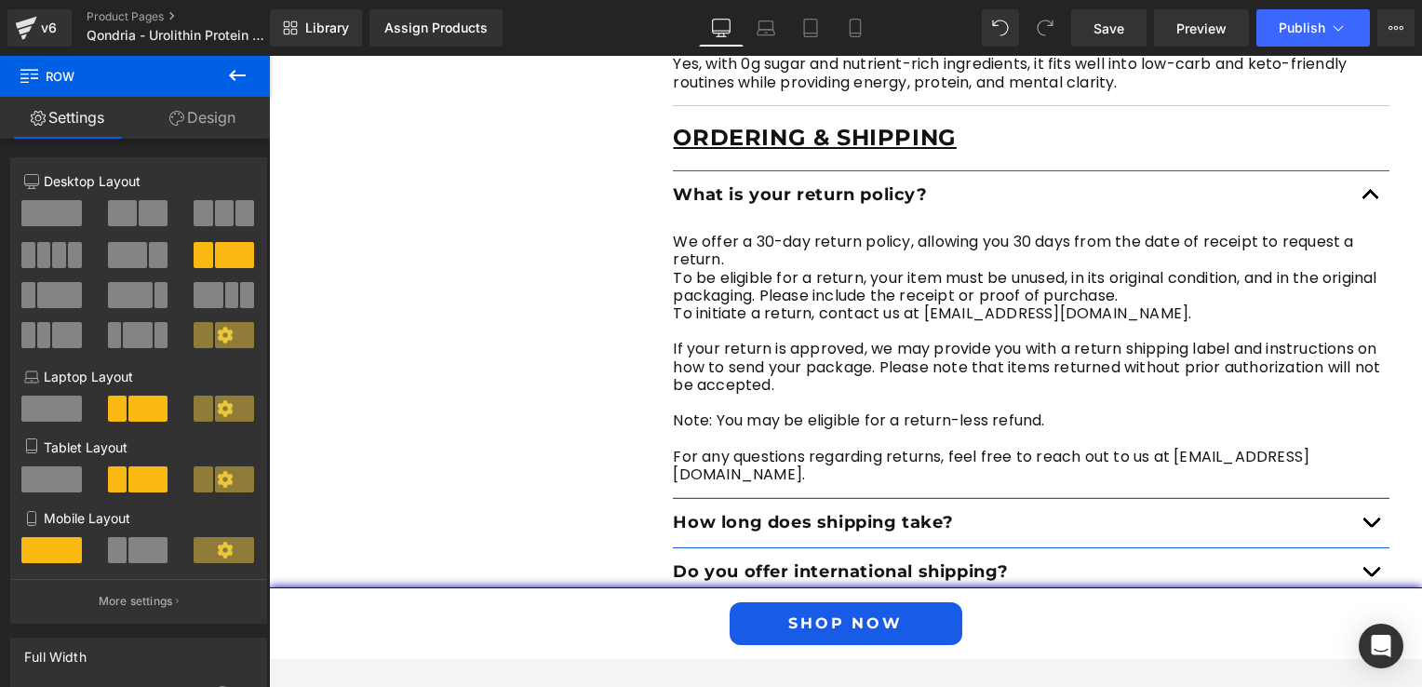
scroll to position [4433, 0]
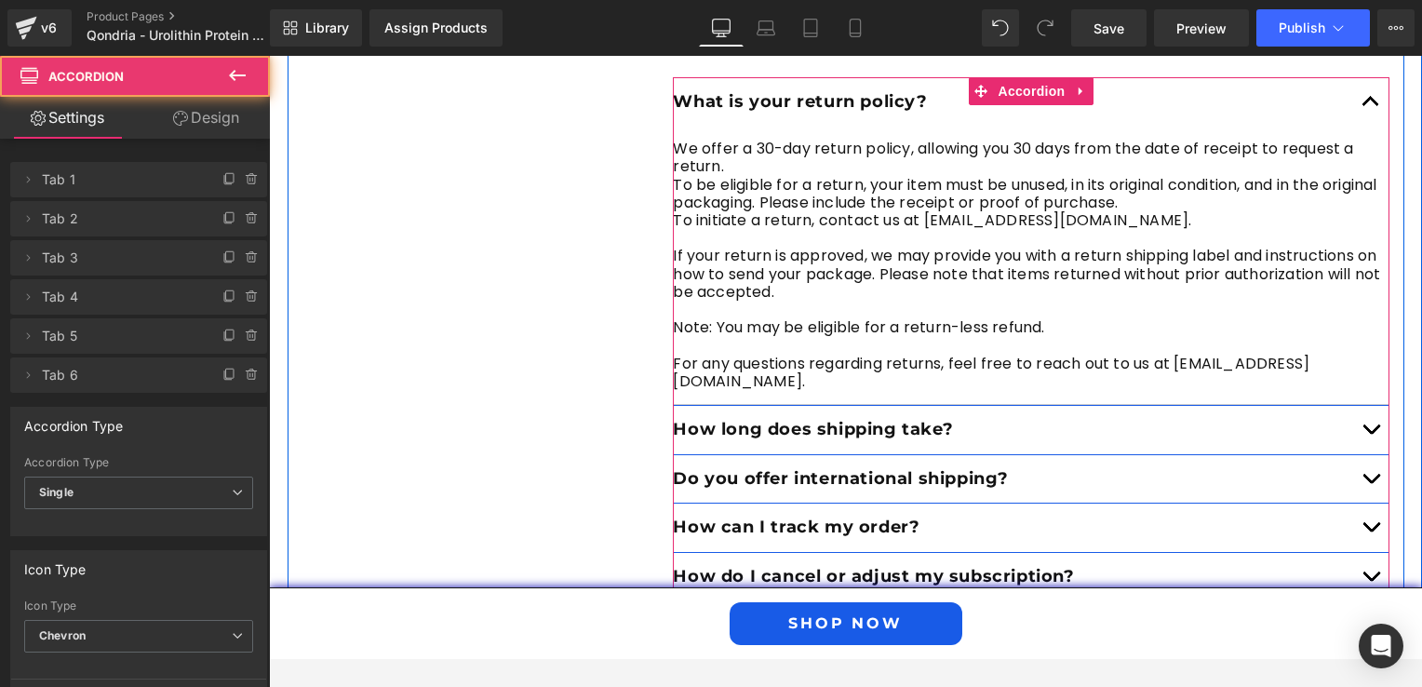
click at [1358, 407] on button "button" at bounding box center [1370, 430] width 37 height 48
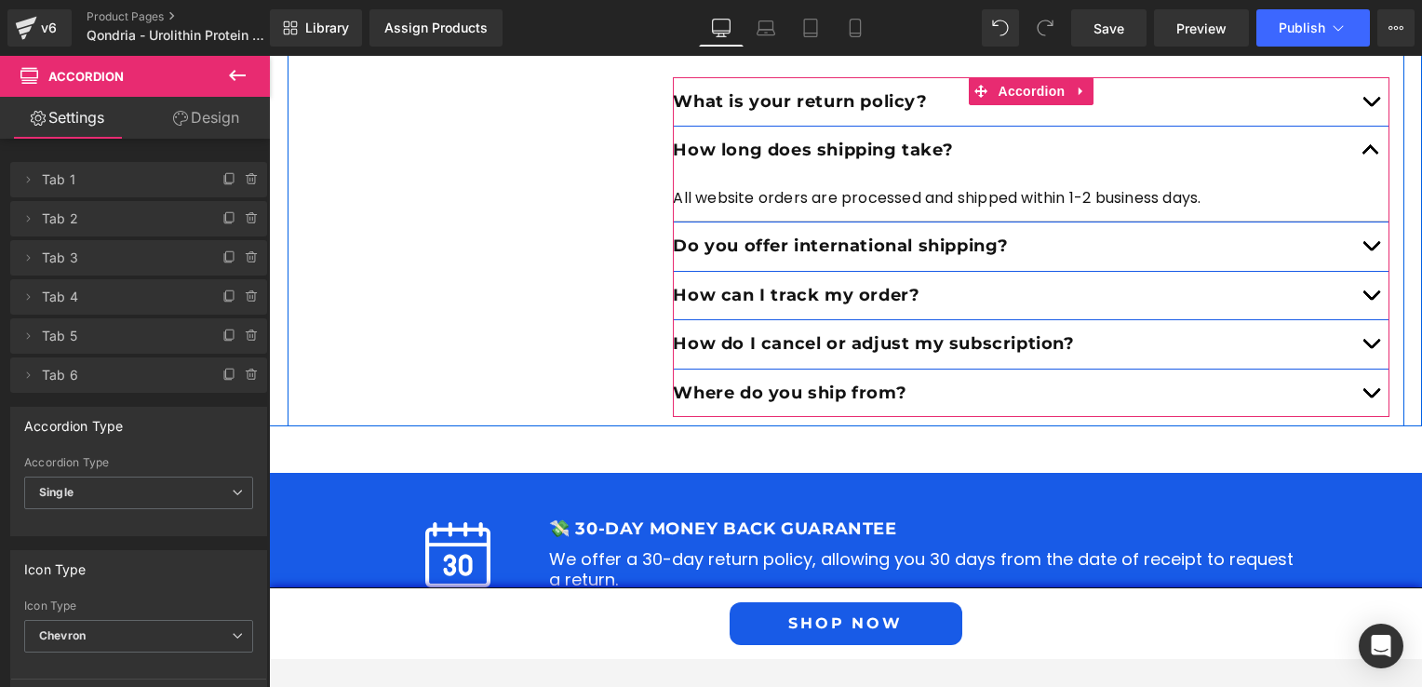
click at [1362, 243] on button "button" at bounding box center [1370, 246] width 37 height 48
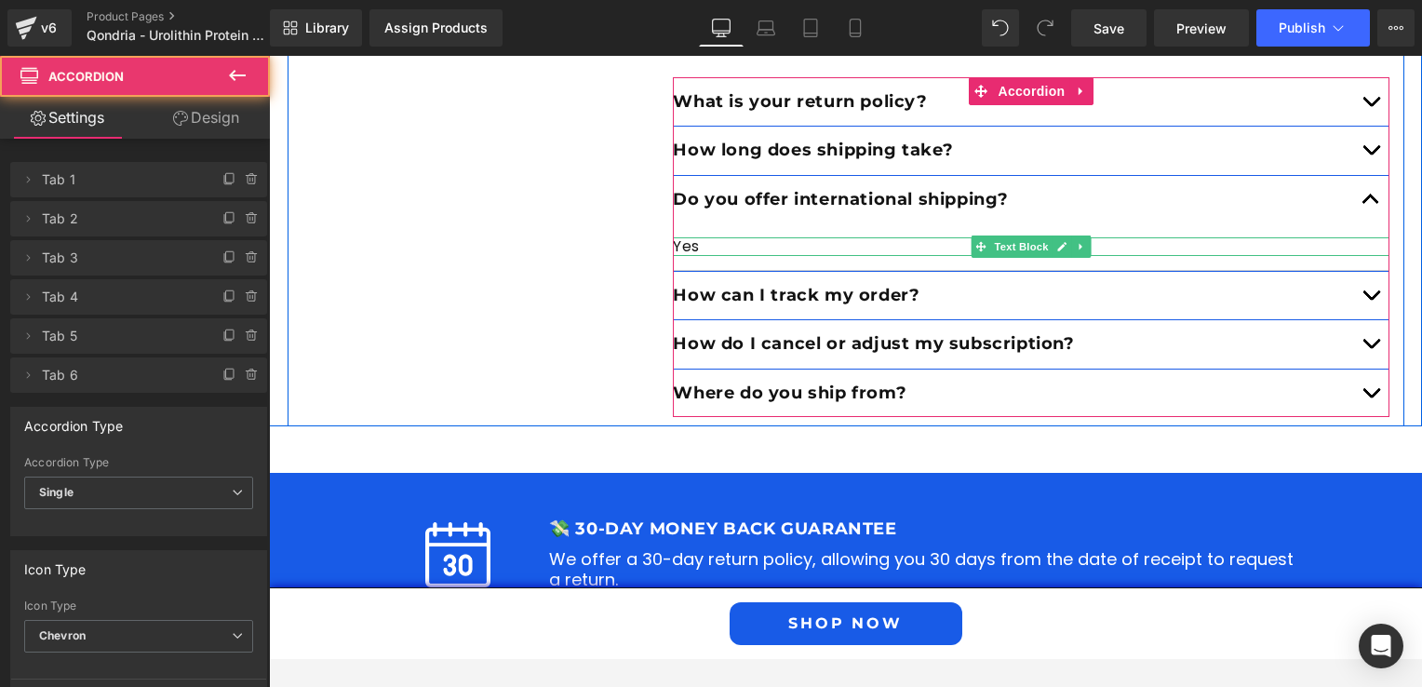
scroll to position [4432, 0]
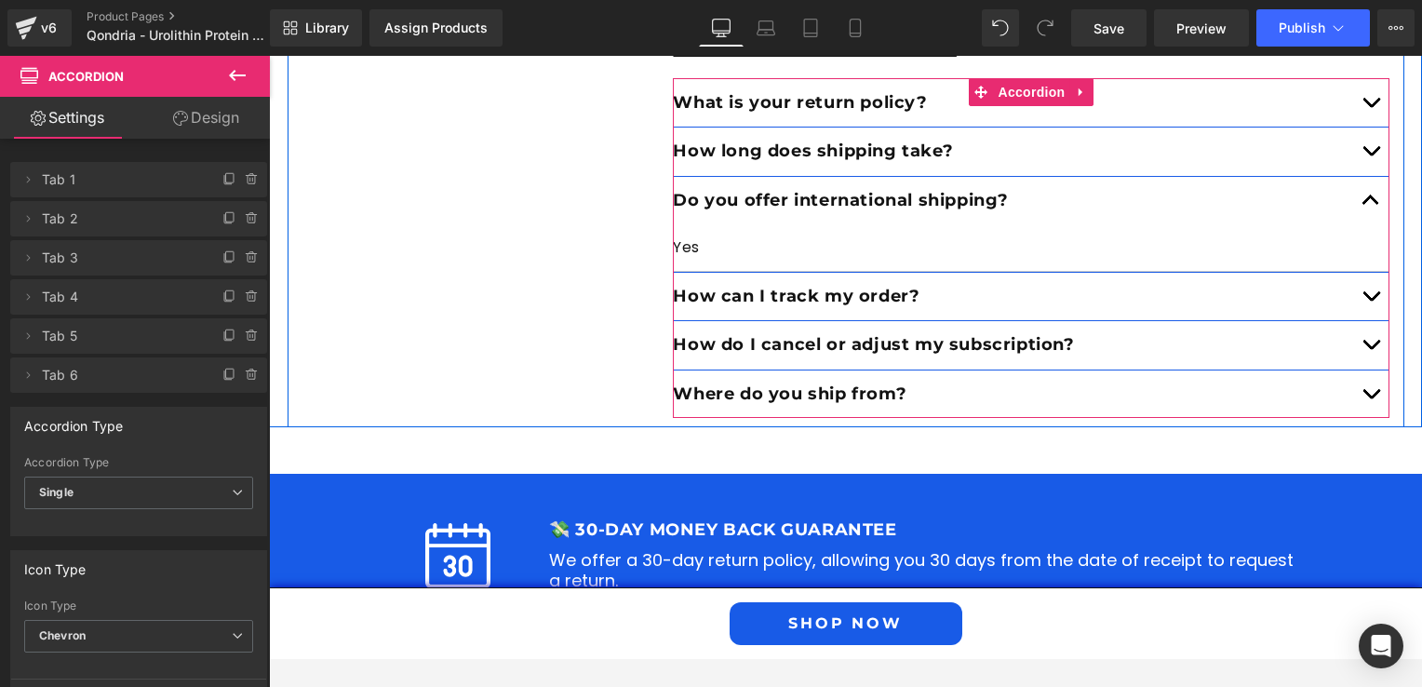
click at [1355, 296] on button "button" at bounding box center [1370, 297] width 37 height 48
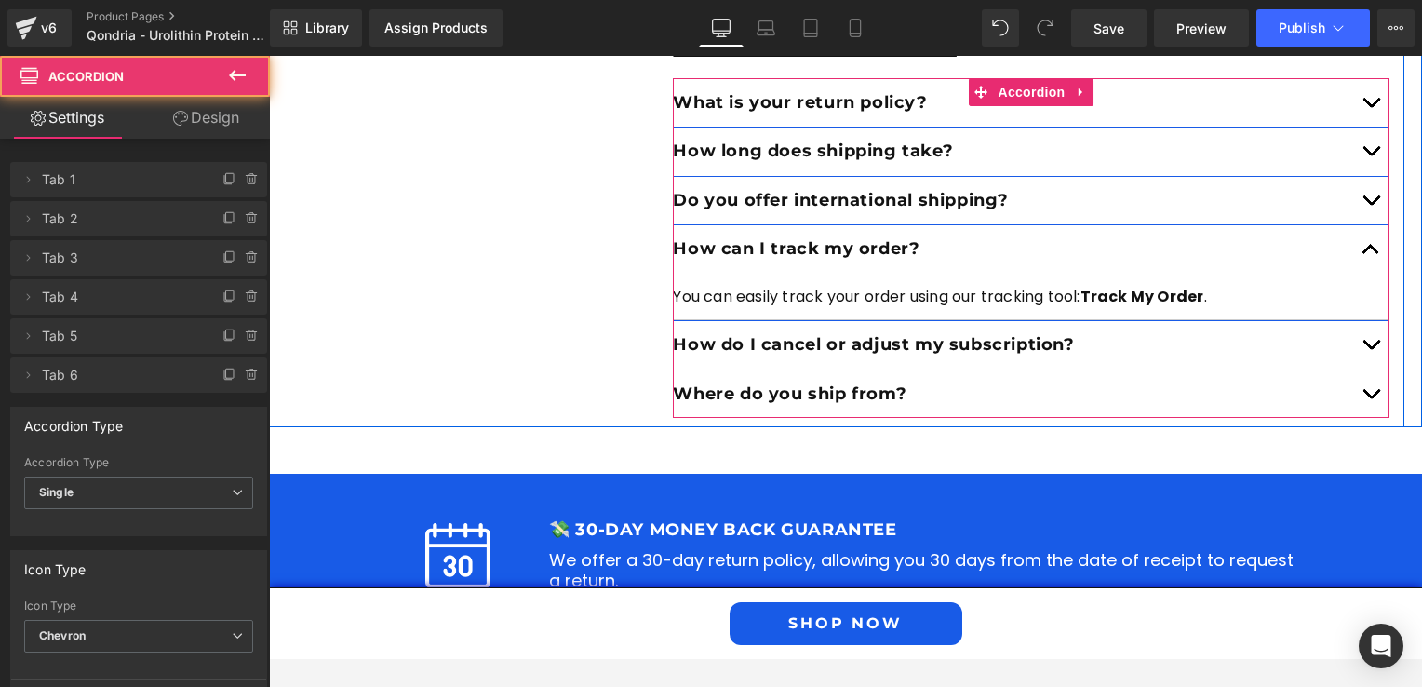
click at [1362, 321] on button "button" at bounding box center [1370, 345] width 37 height 48
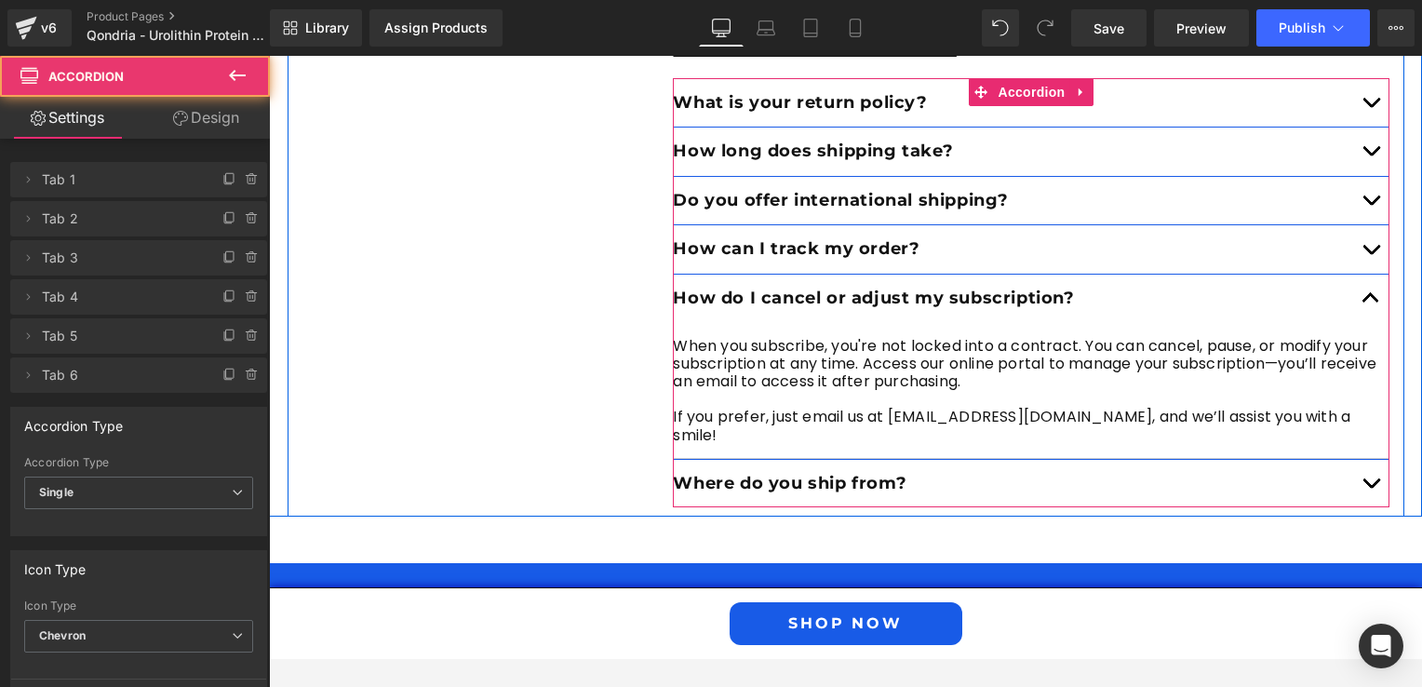
click at [1359, 302] on button "button" at bounding box center [1370, 299] width 37 height 48
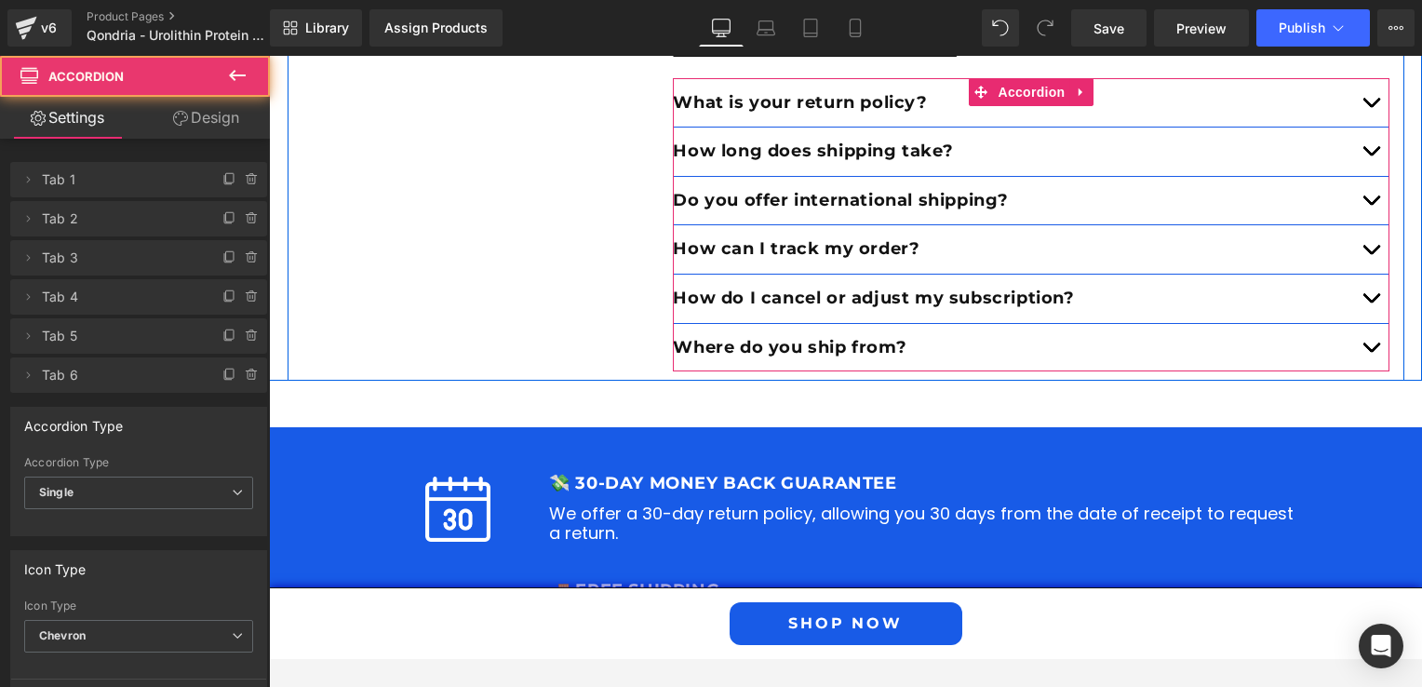
click at [1356, 289] on button "button" at bounding box center [1370, 299] width 37 height 48
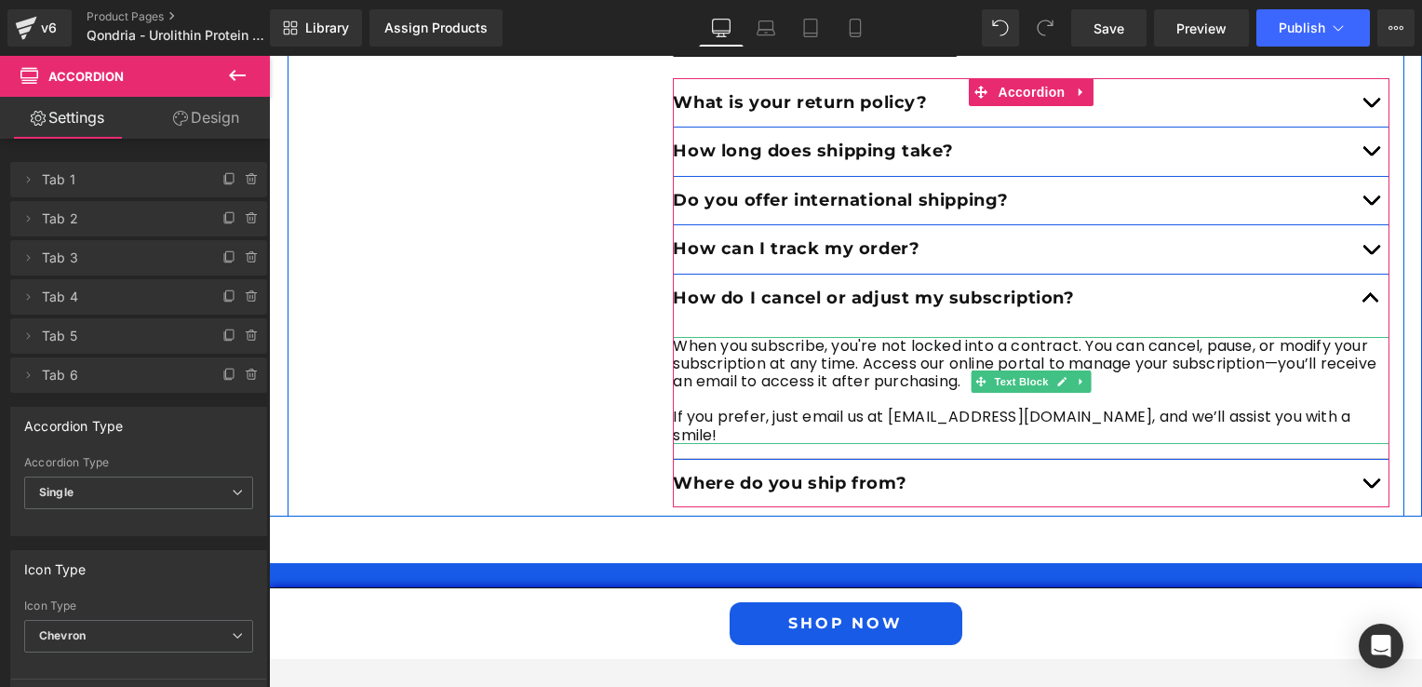
click at [919, 408] on p "If you prefer, just email us at [EMAIL_ADDRESS][DOMAIN_NAME], and we’ll assist …" at bounding box center [1031, 425] width 717 height 35
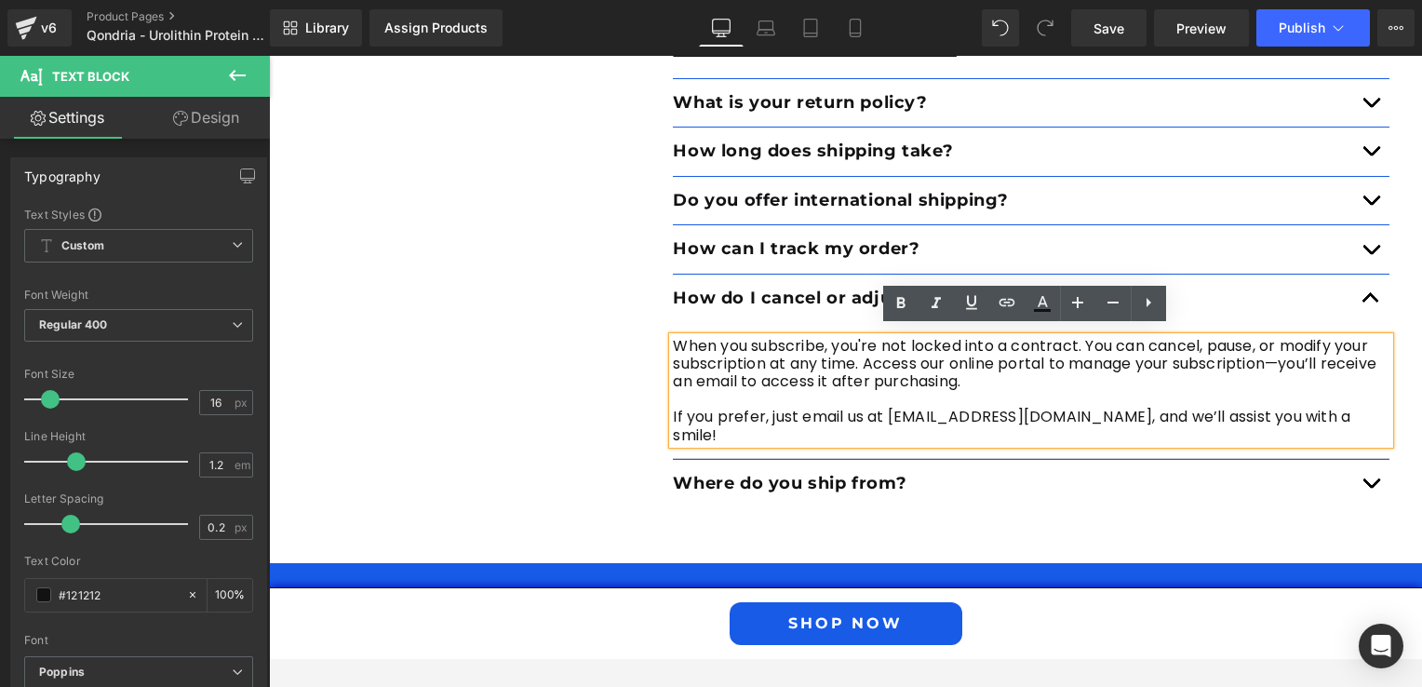
click at [919, 409] on p "If you prefer, just email us at [EMAIL_ADDRESS][DOMAIN_NAME], and we’ll assist …" at bounding box center [1031, 425] width 717 height 35
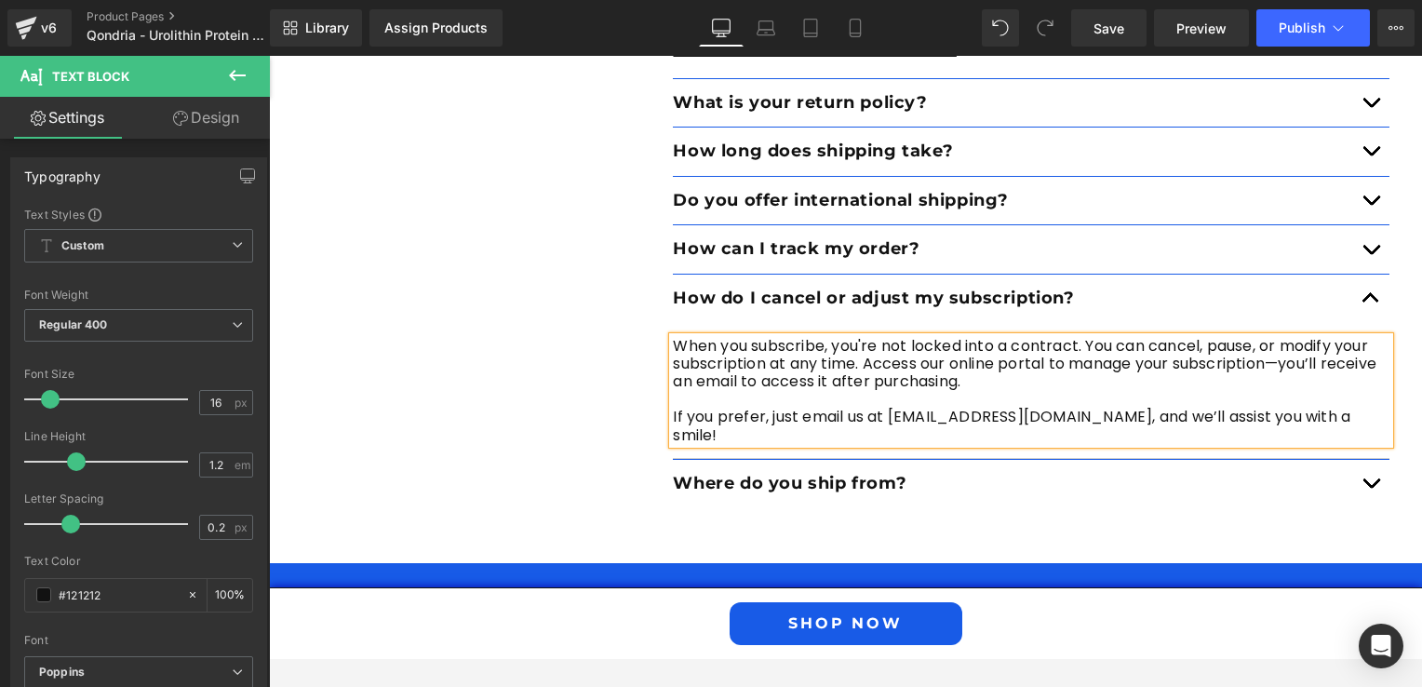
click at [1371, 155] on span "button" at bounding box center [1371, 155] width 0 height 0
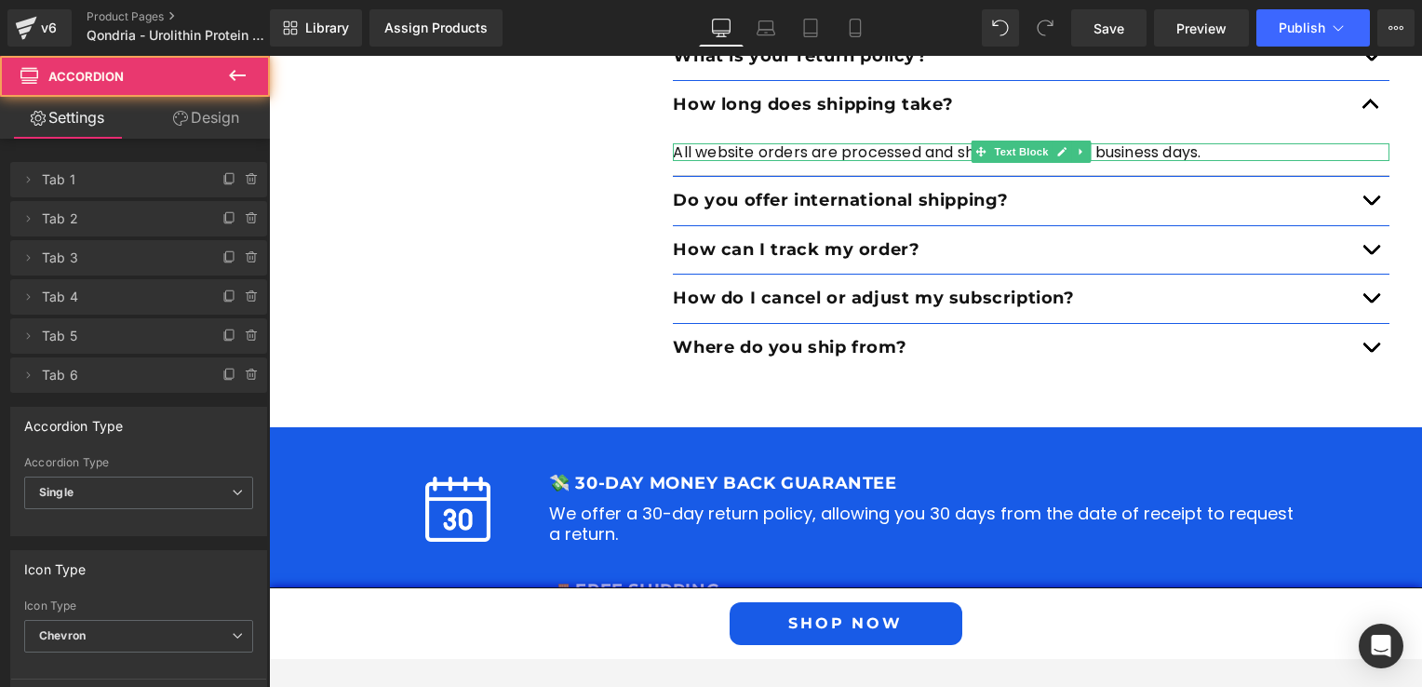
click at [1366, 143] on p "All website orders are processed and shipped within 1-2 business days." at bounding box center [1031, 152] width 717 height 18
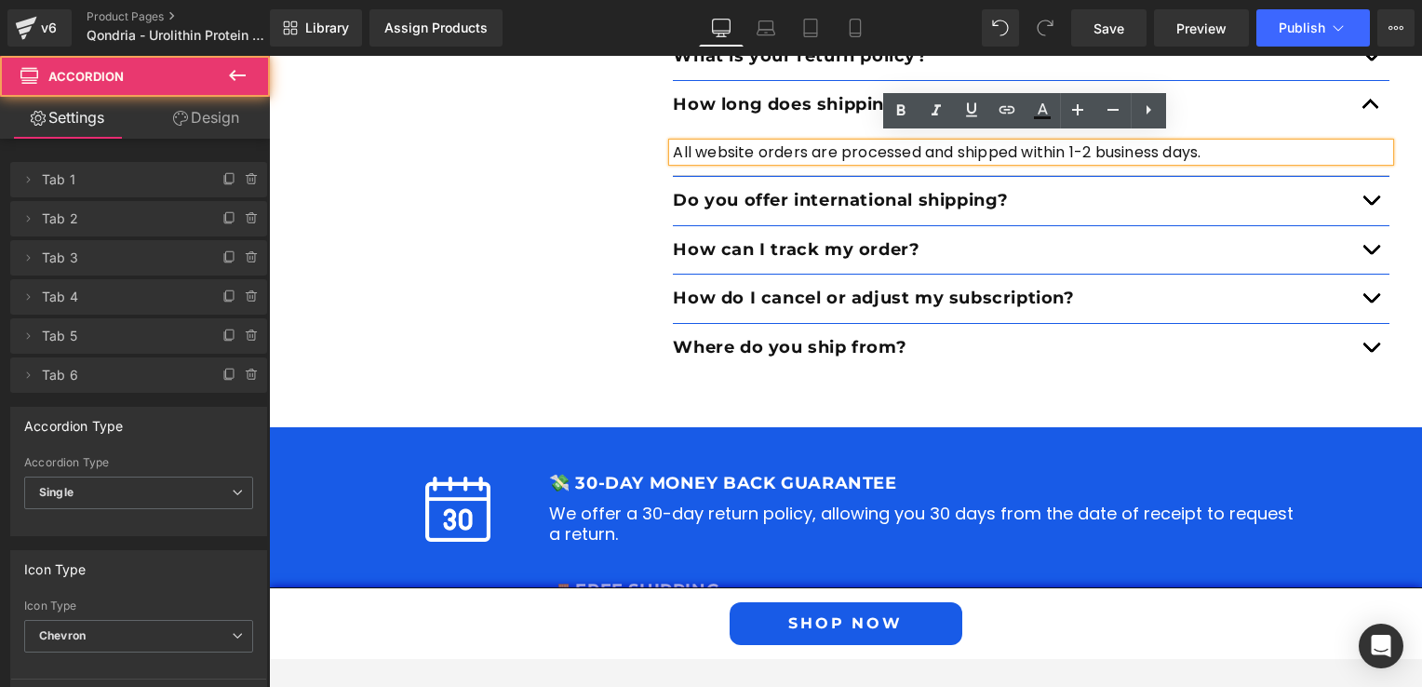
click at [1362, 188] on button "button" at bounding box center [1370, 201] width 37 height 48
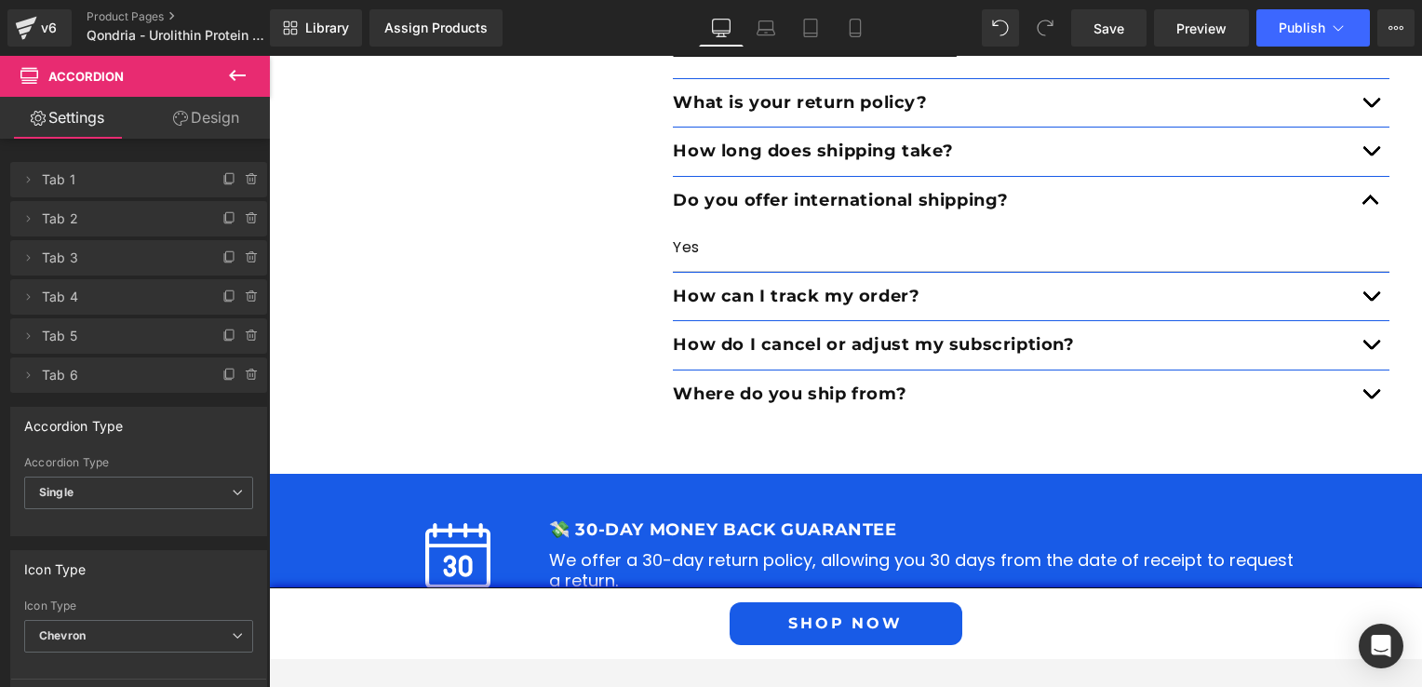
click at [1367, 111] on button "button" at bounding box center [1370, 103] width 37 height 48
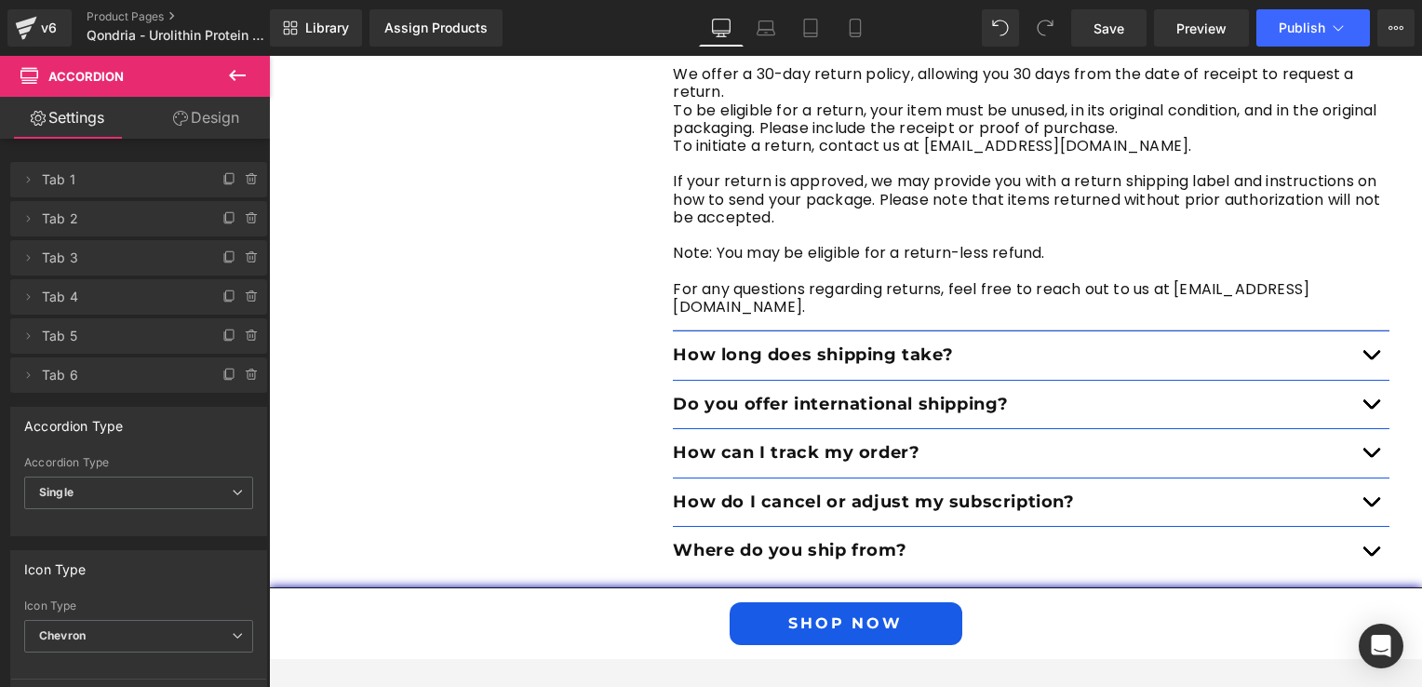
scroll to position [4414, 0]
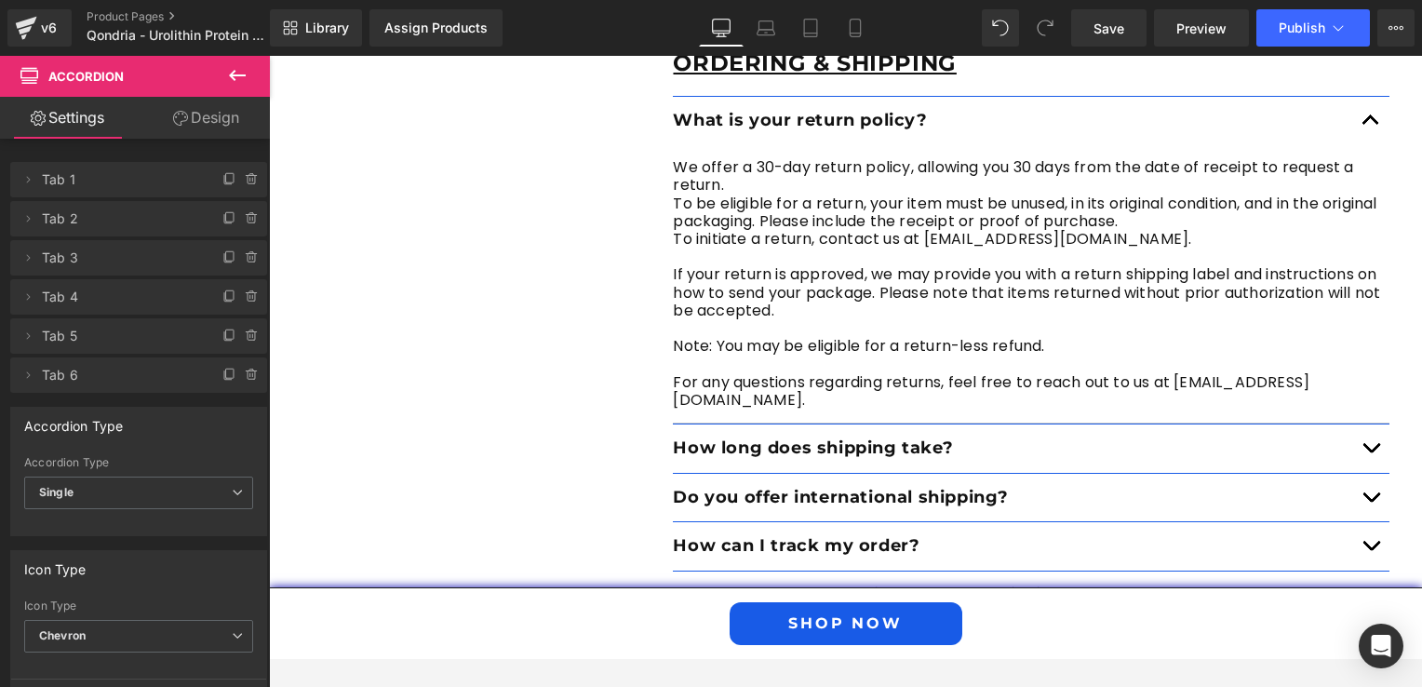
click at [269, 56] on div at bounding box center [269, 56] width 0 height 0
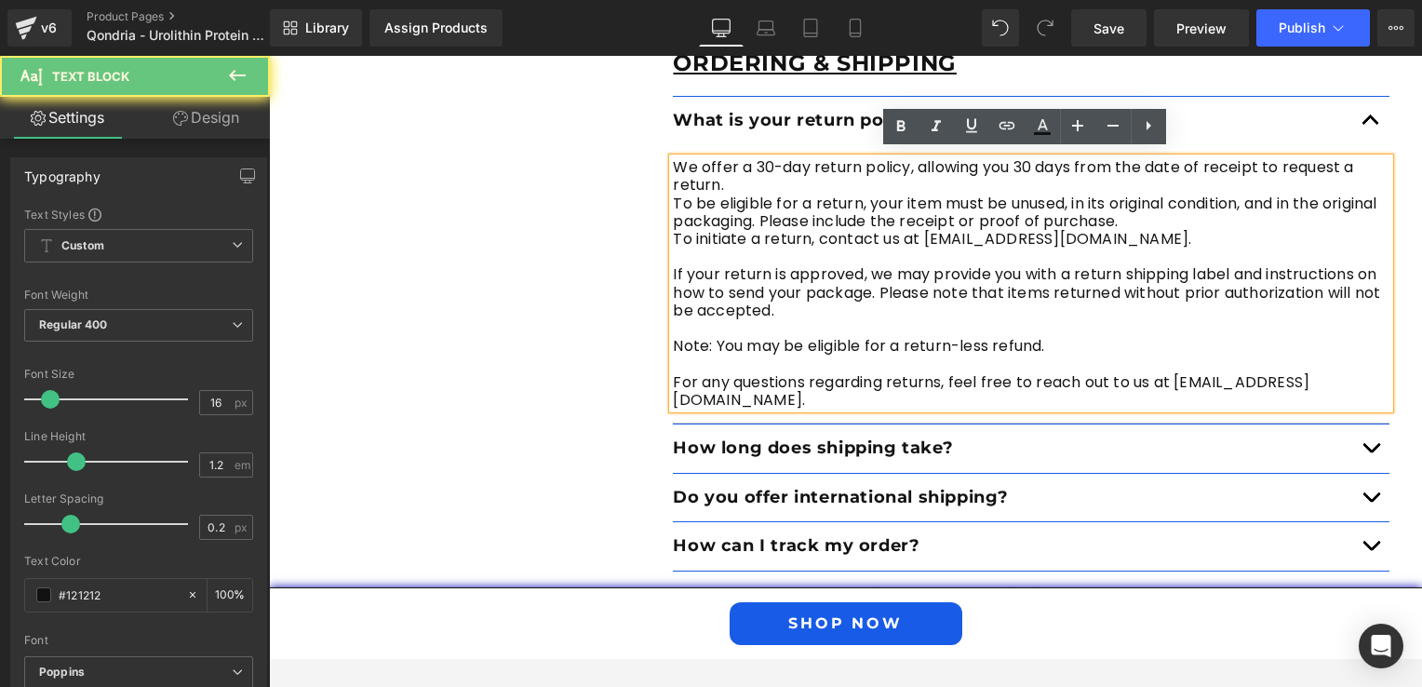
click at [1205, 375] on p "For any questions regarding returns, feel free to reach out to us at [EMAIL_ADD…" at bounding box center [1031, 390] width 717 height 35
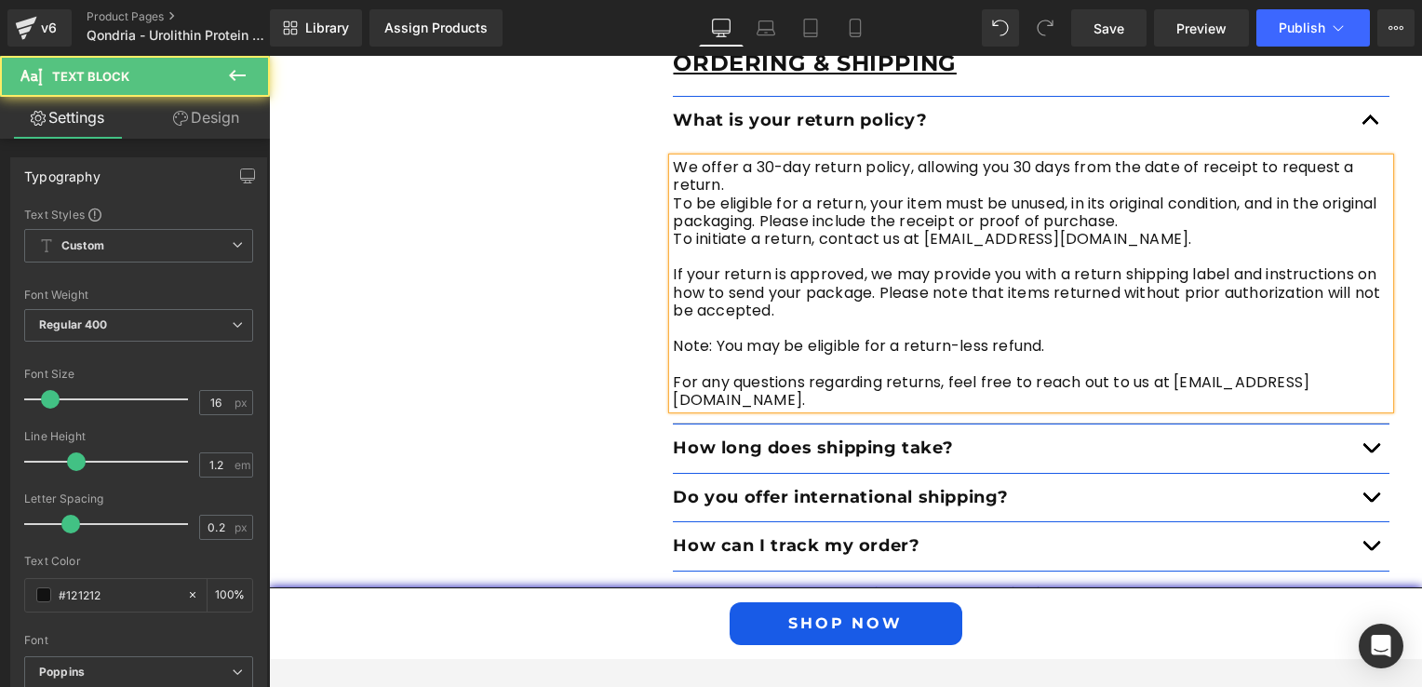
click at [947, 233] on p "To initiate a return, contact us at [EMAIL_ADDRESS][DOMAIN_NAME]." at bounding box center [1031, 239] width 717 height 18
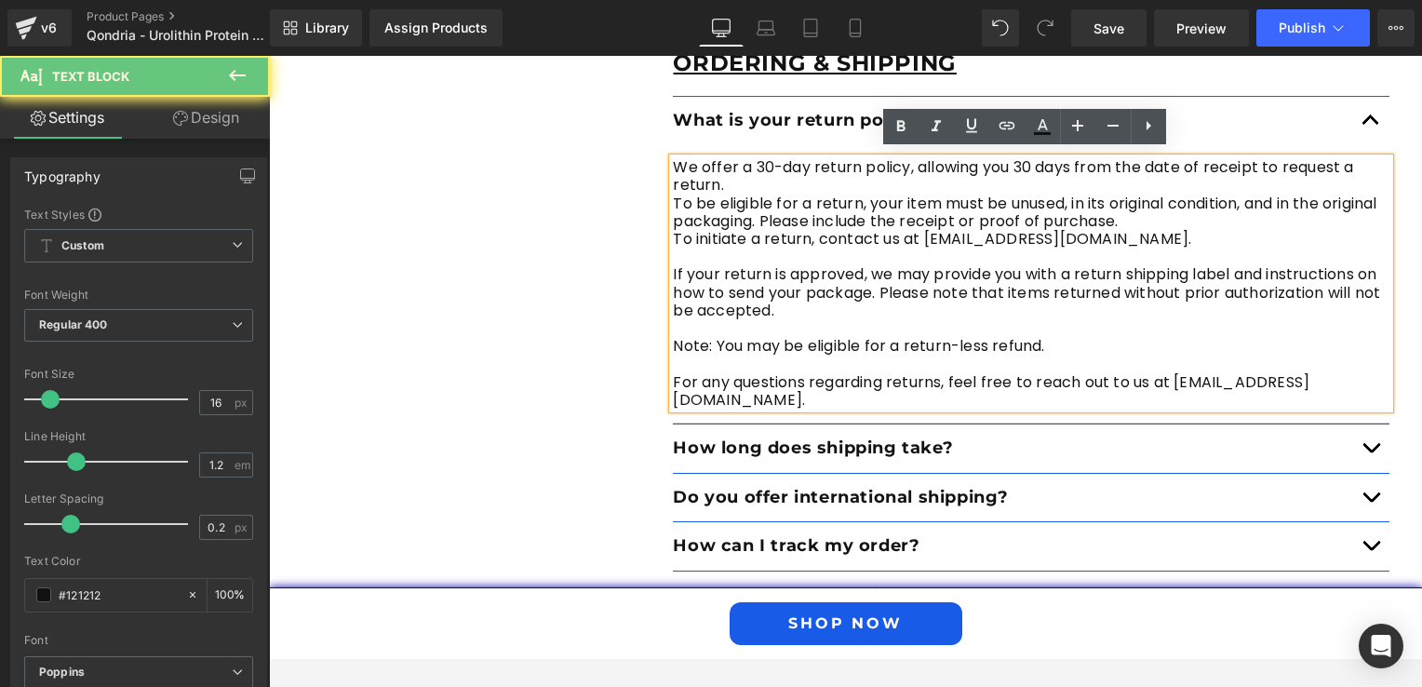
click at [952, 233] on p "To initiate a return, contact us at [EMAIL_ADDRESS][DOMAIN_NAME]." at bounding box center [1031, 239] width 717 height 18
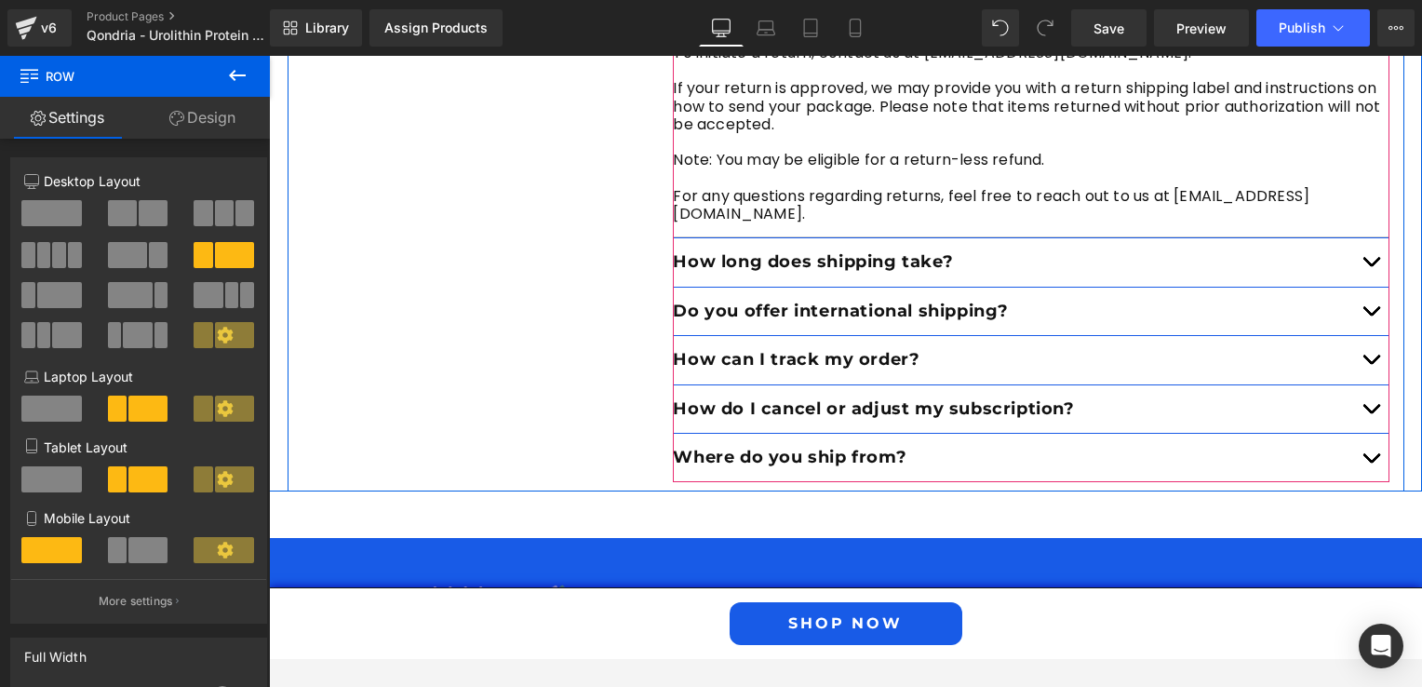
scroll to position [4693, 0]
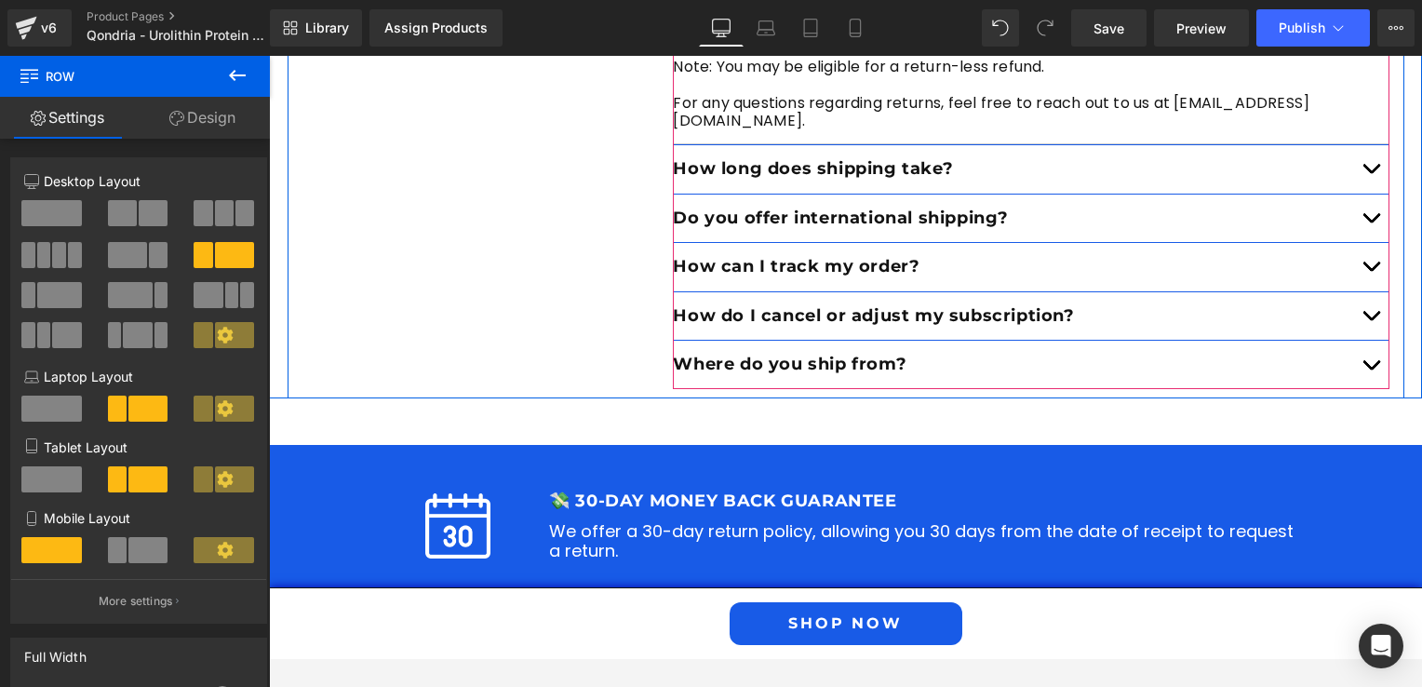
click at [1374, 341] on button "button" at bounding box center [1370, 365] width 37 height 48
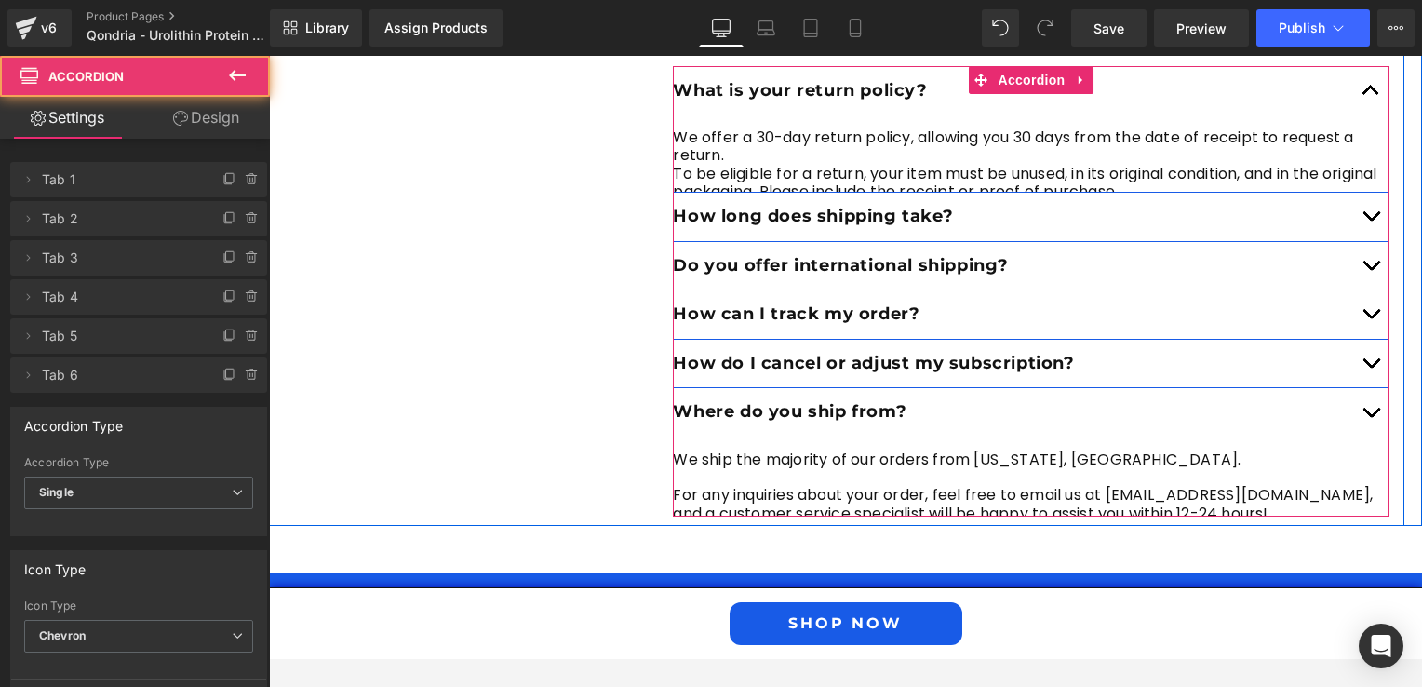
scroll to position [4425, 0]
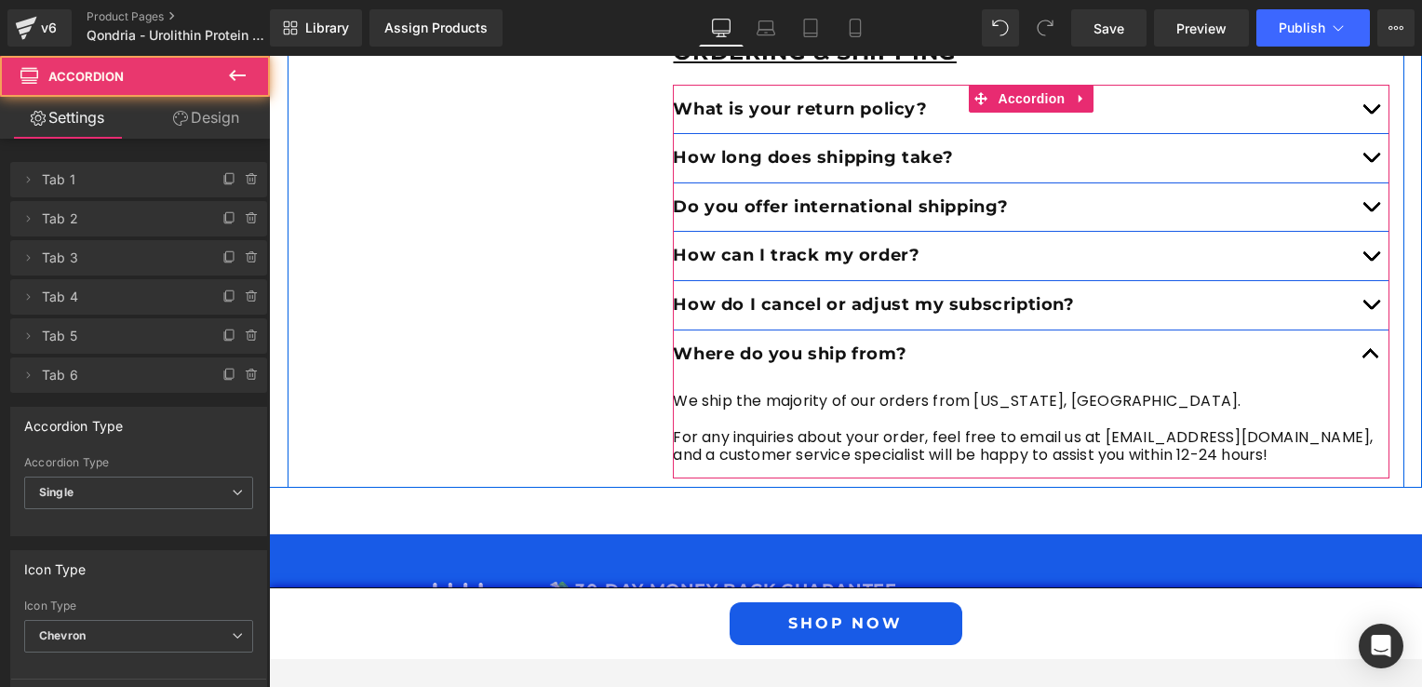
click at [1018, 394] on p "We ship the majority of our orders from [US_STATE], [GEOGRAPHIC_DATA]." at bounding box center [1031, 401] width 717 height 18
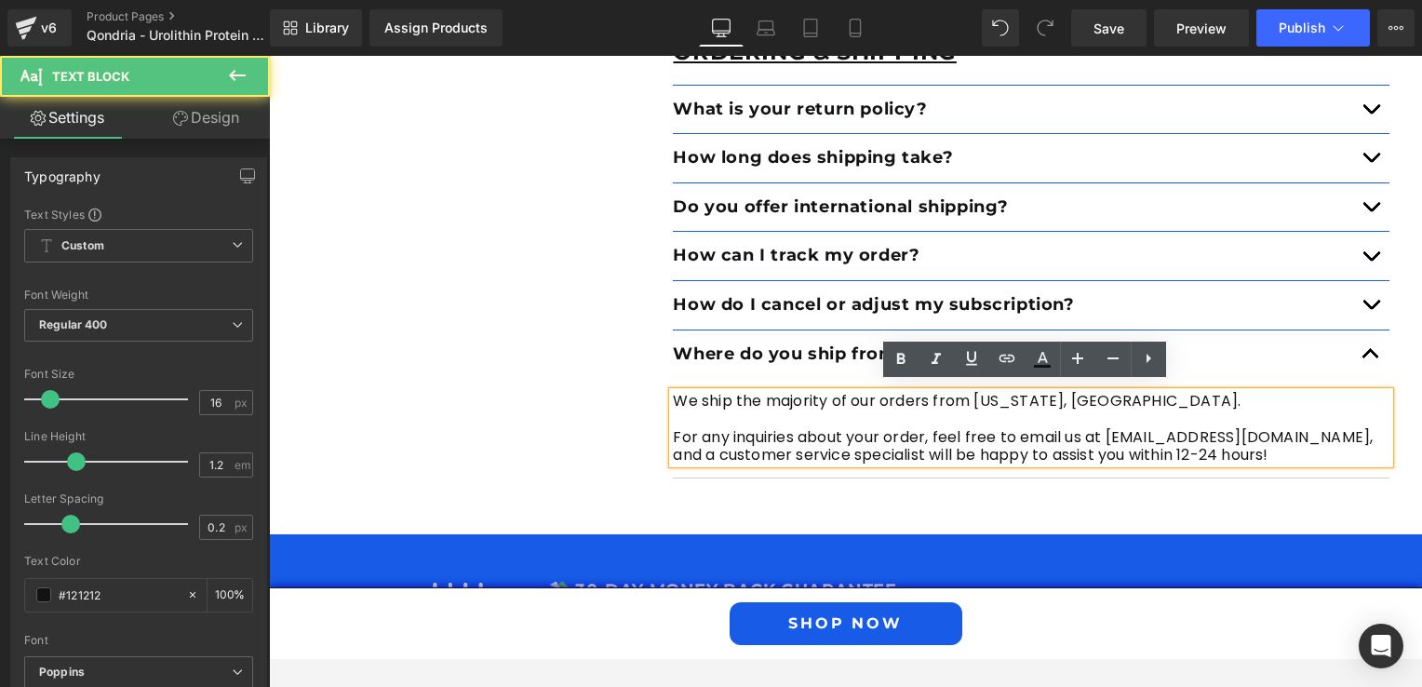
click at [1010, 396] on p "We ship the majority of our orders from [US_STATE], [GEOGRAPHIC_DATA]." at bounding box center [1031, 401] width 717 height 18
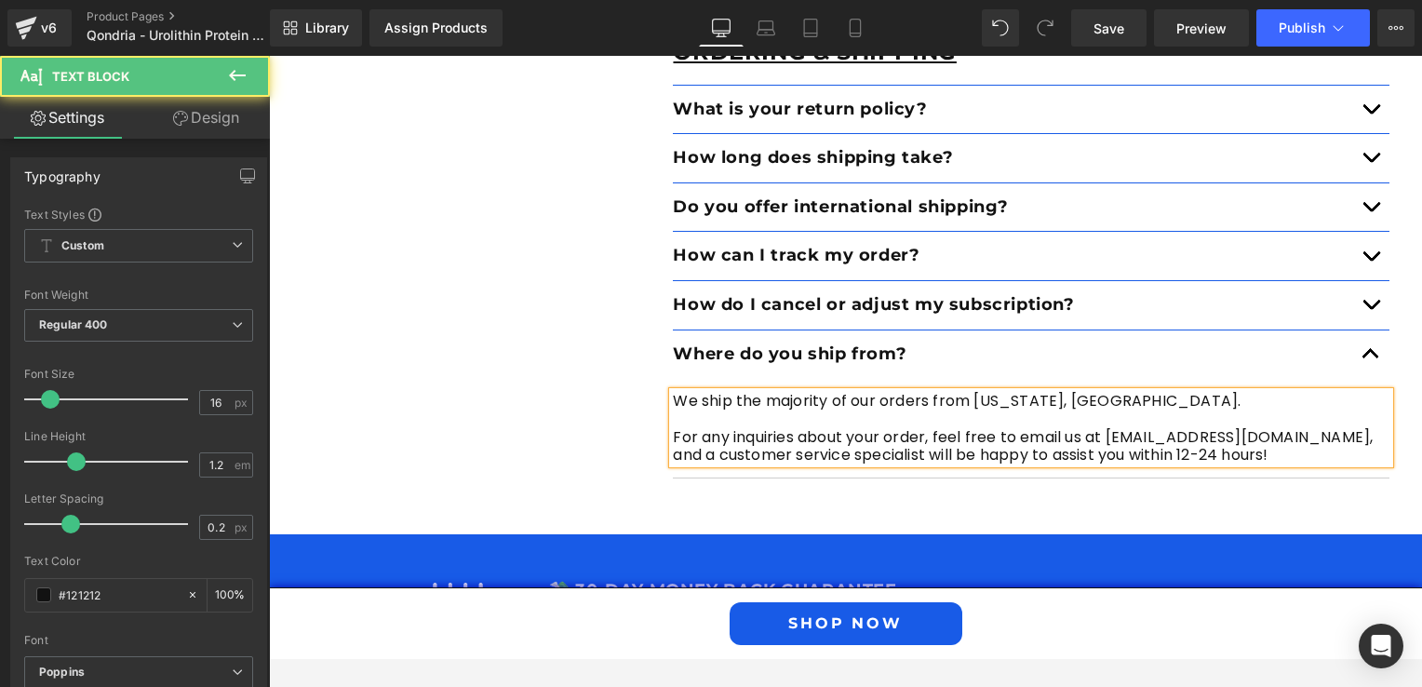
click at [1138, 434] on p "For any inquiries about your order, feel free to email us at [EMAIL_ADDRESS][DO…" at bounding box center [1031, 445] width 717 height 35
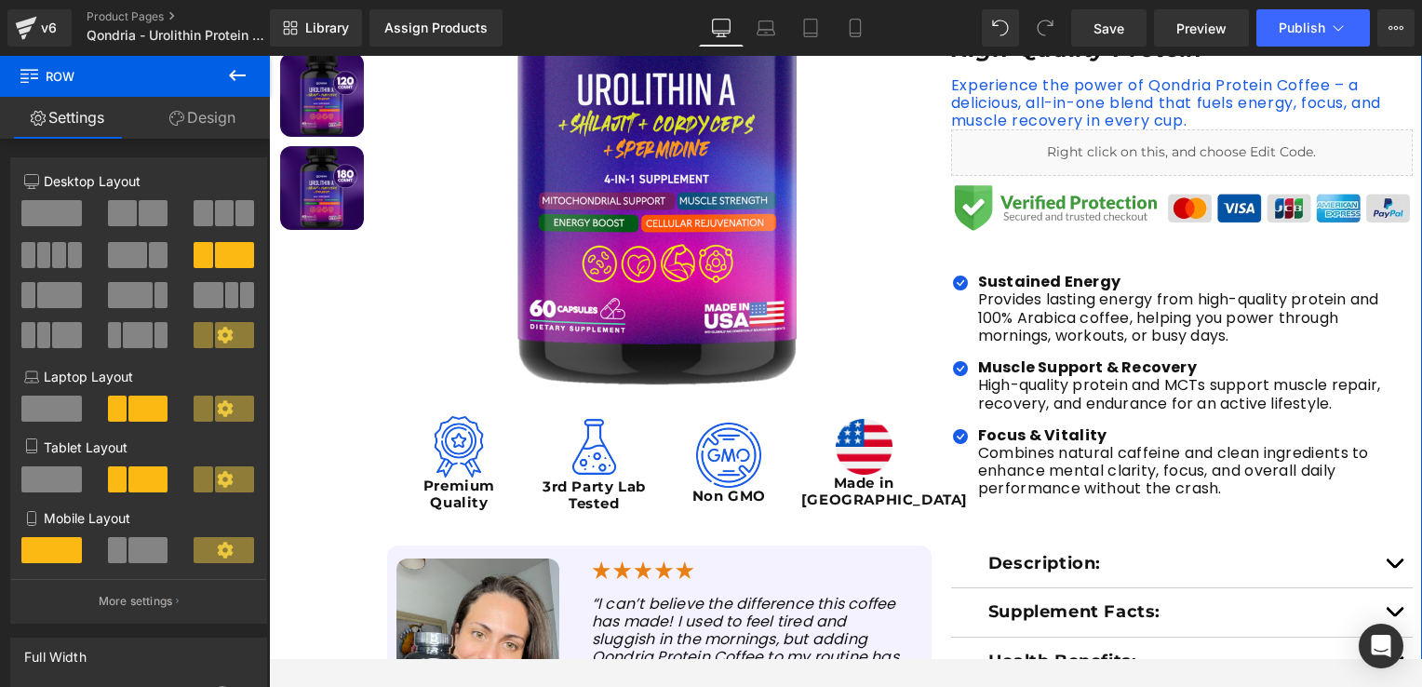
scroll to position [186, 0]
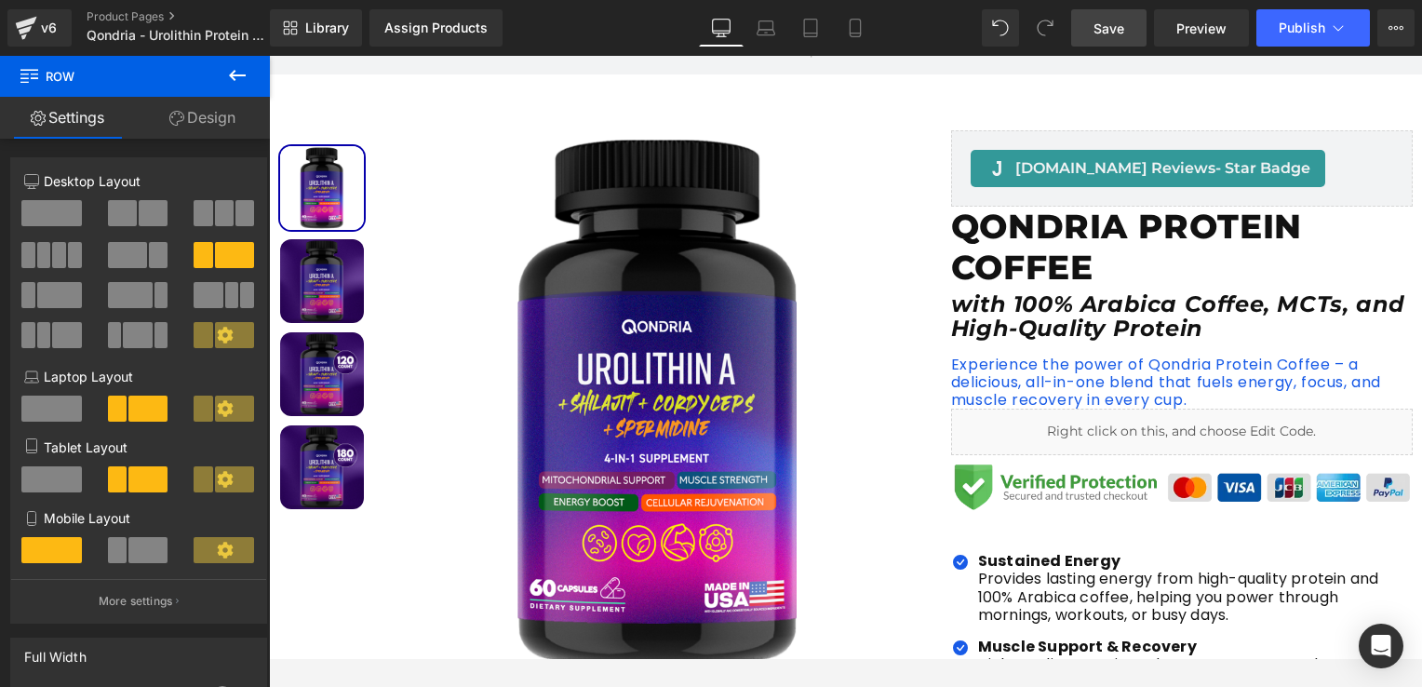
click at [1107, 36] on span "Save" at bounding box center [1109, 29] width 31 height 20
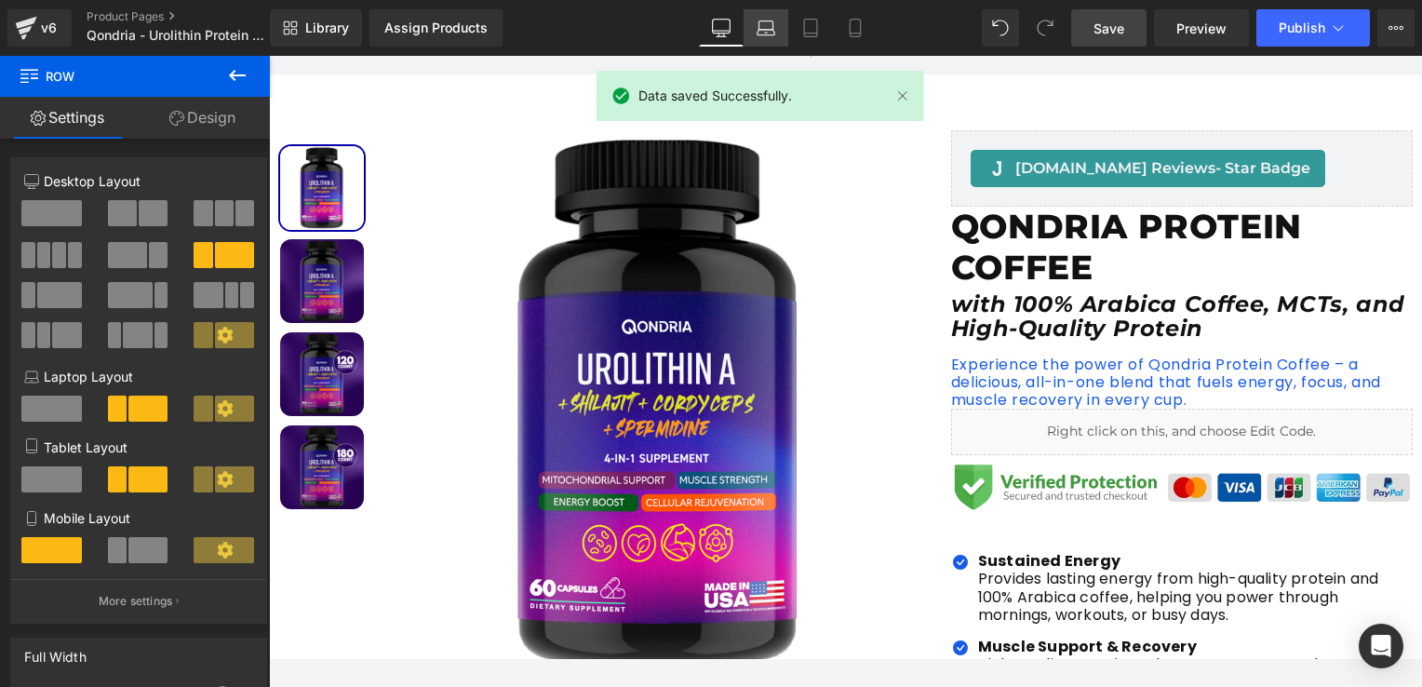
click at [748, 29] on link "Laptop" at bounding box center [766, 27] width 45 height 37
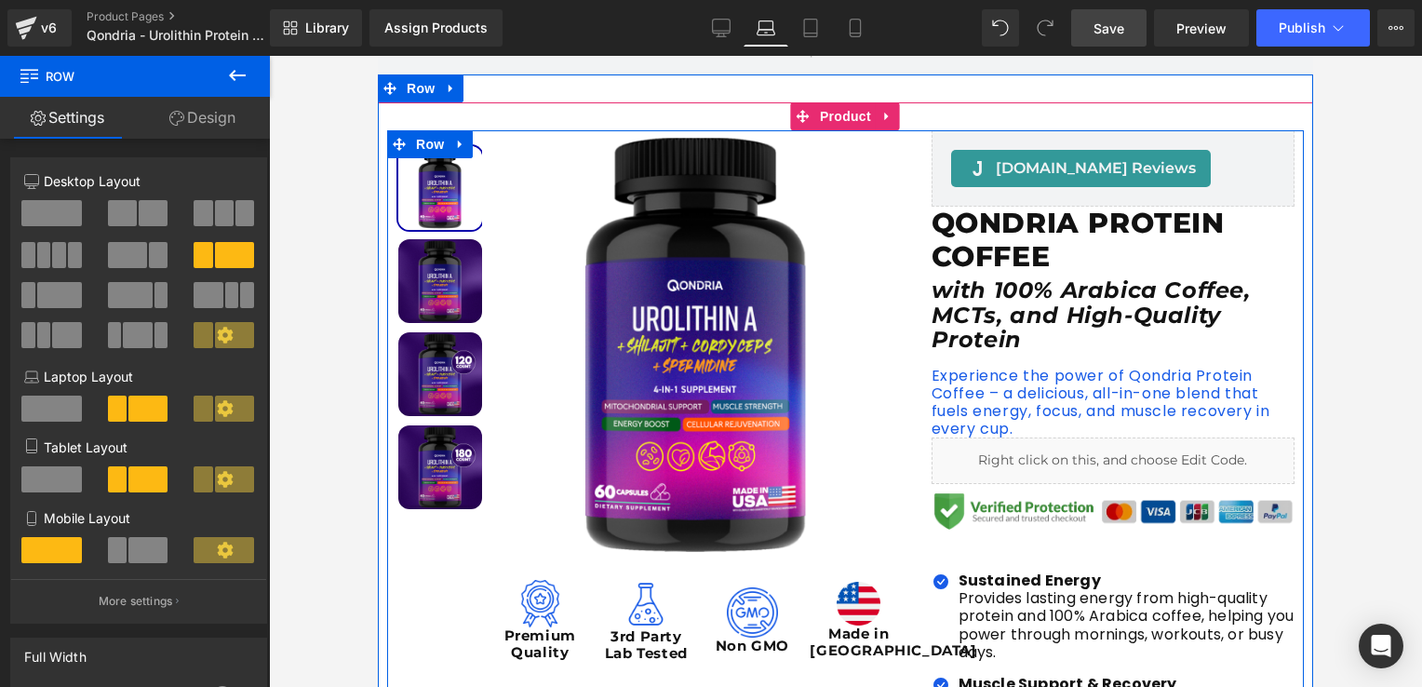
scroll to position [0, 0]
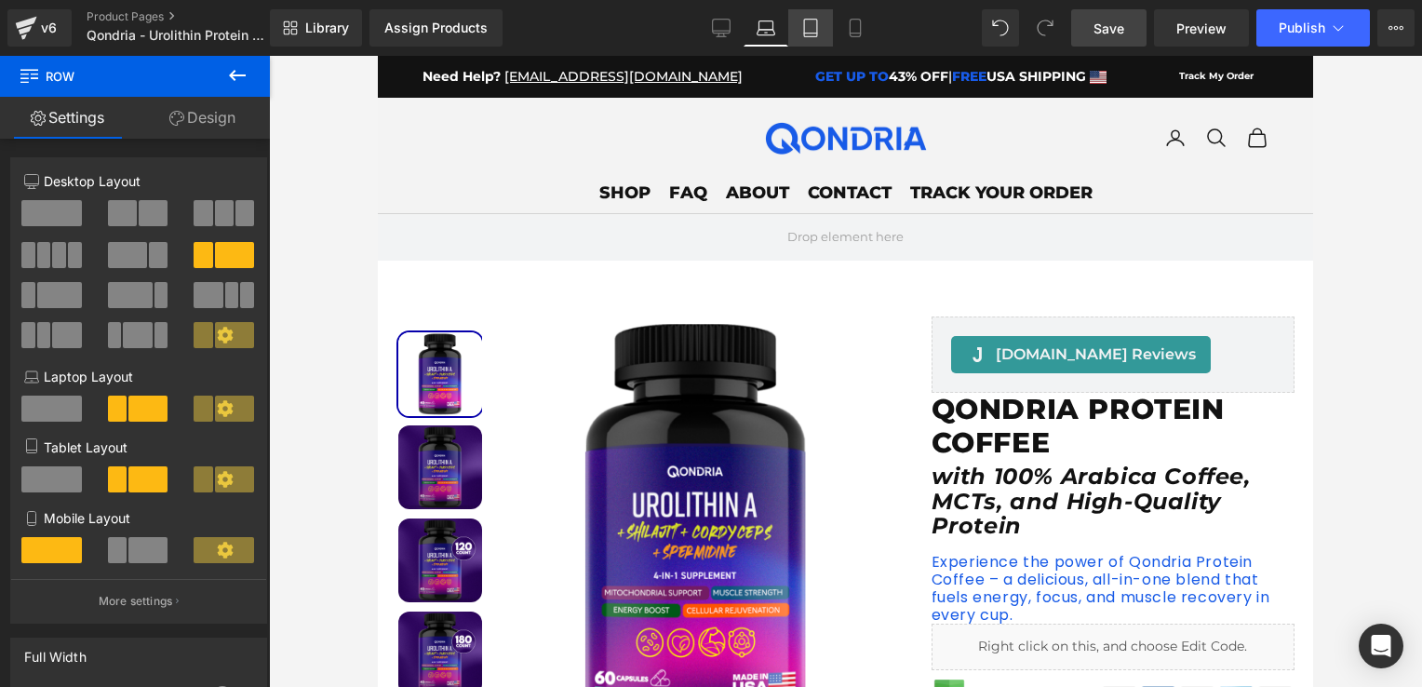
click at [812, 40] on link "Tablet" at bounding box center [810, 27] width 45 height 37
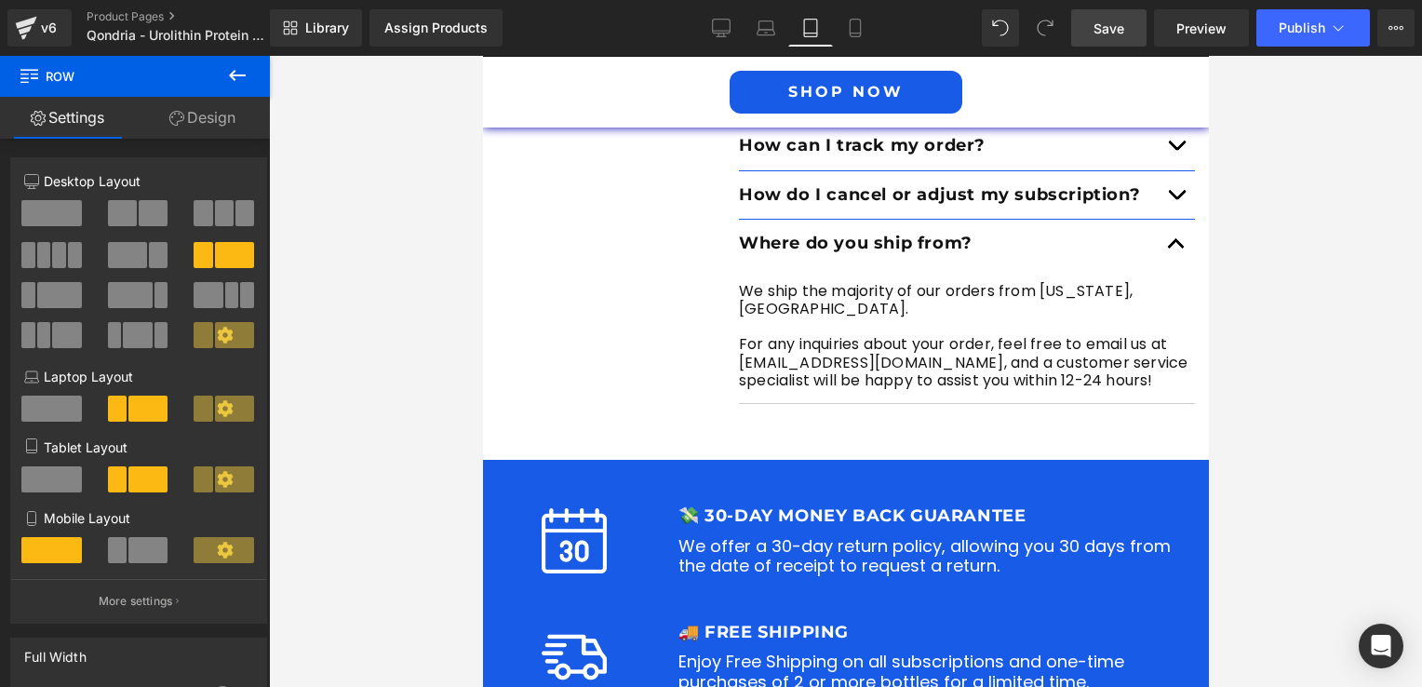
scroll to position [5956, 0]
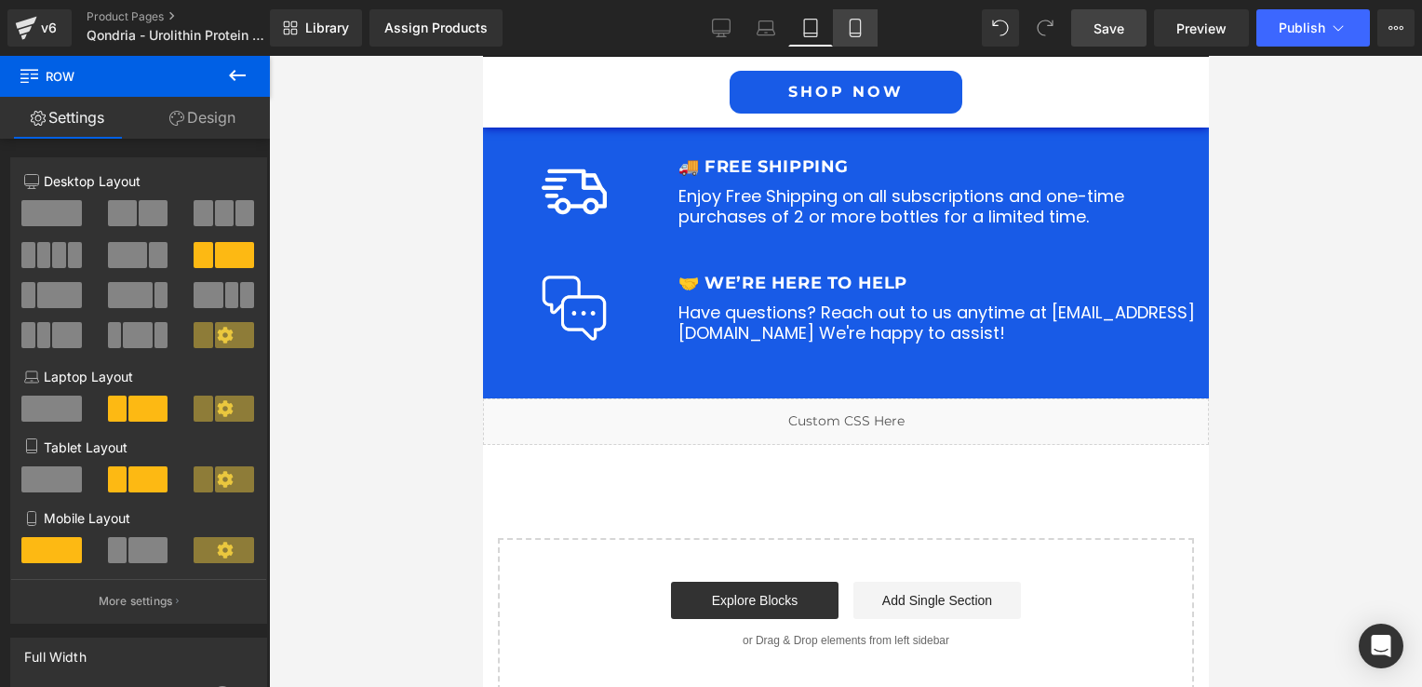
click at [871, 31] on link "Mobile" at bounding box center [855, 27] width 45 height 37
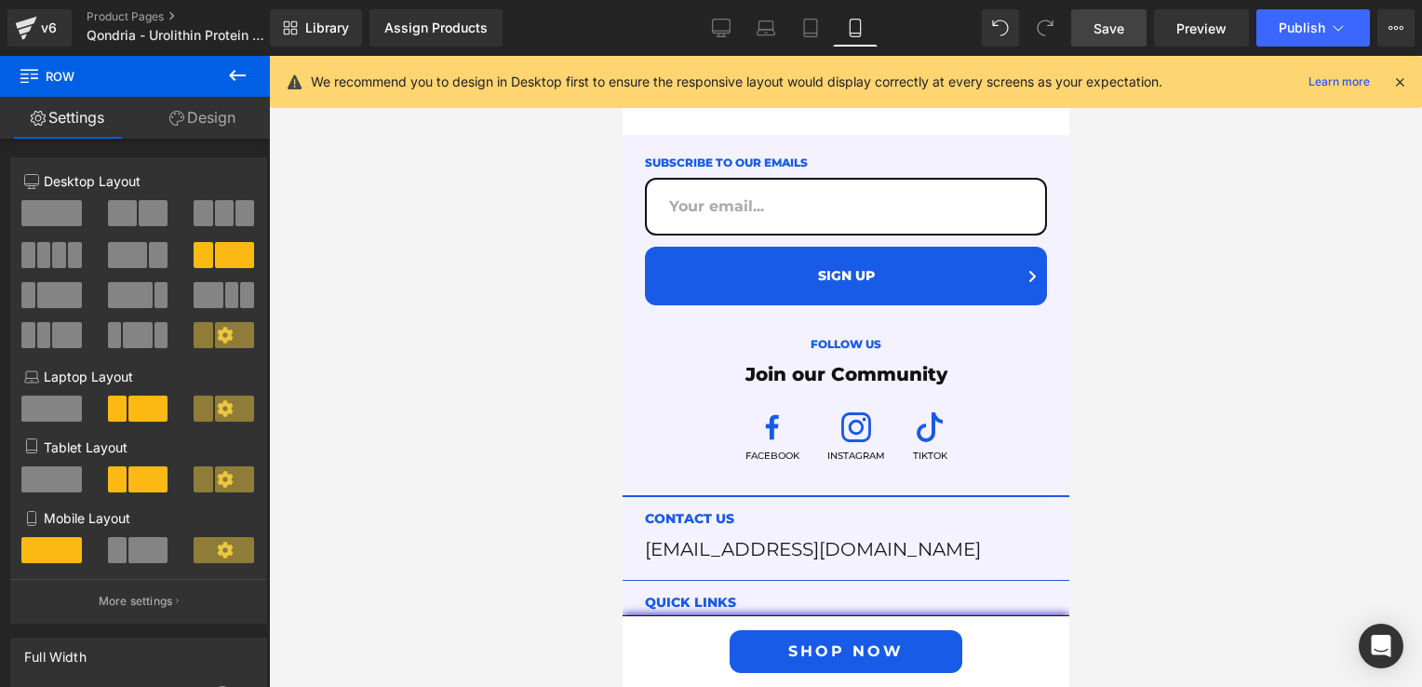
scroll to position [8717, 0]
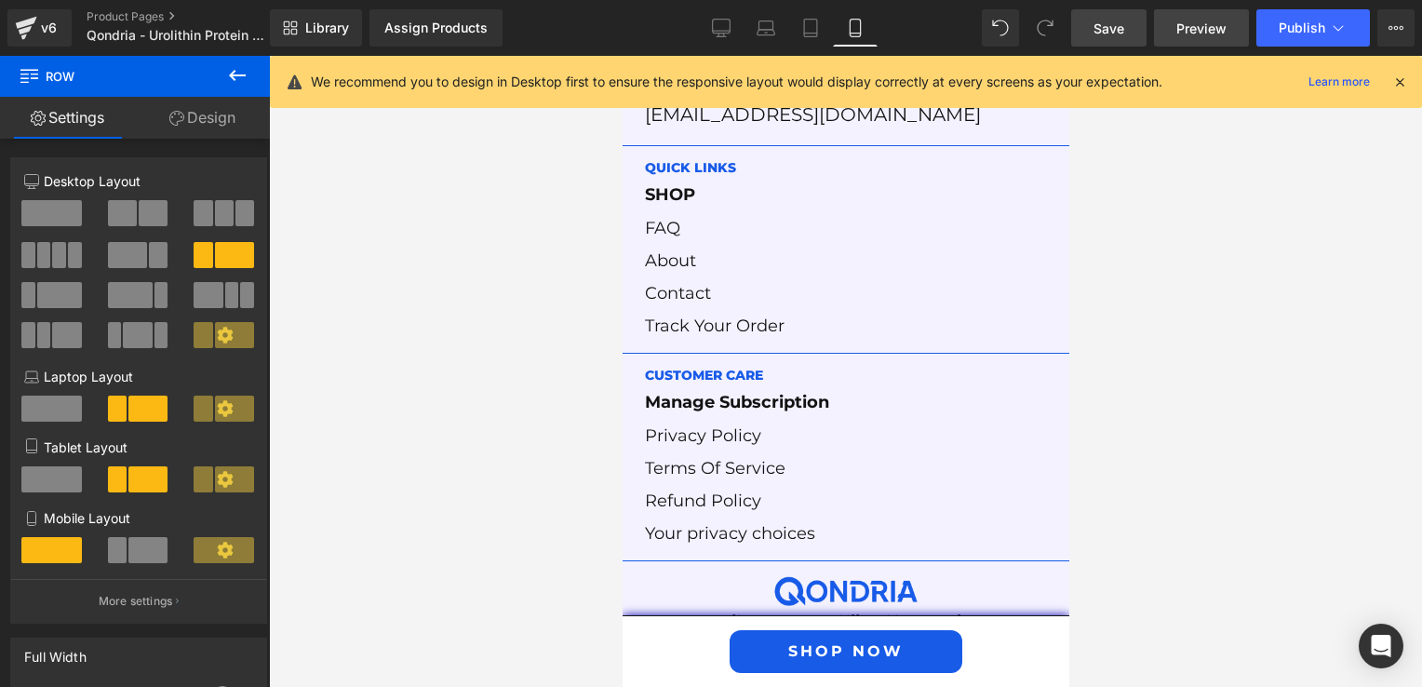
click at [1206, 22] on span "Preview" at bounding box center [1201, 29] width 50 height 20
click at [1124, 20] on span "Save" at bounding box center [1109, 29] width 31 height 20
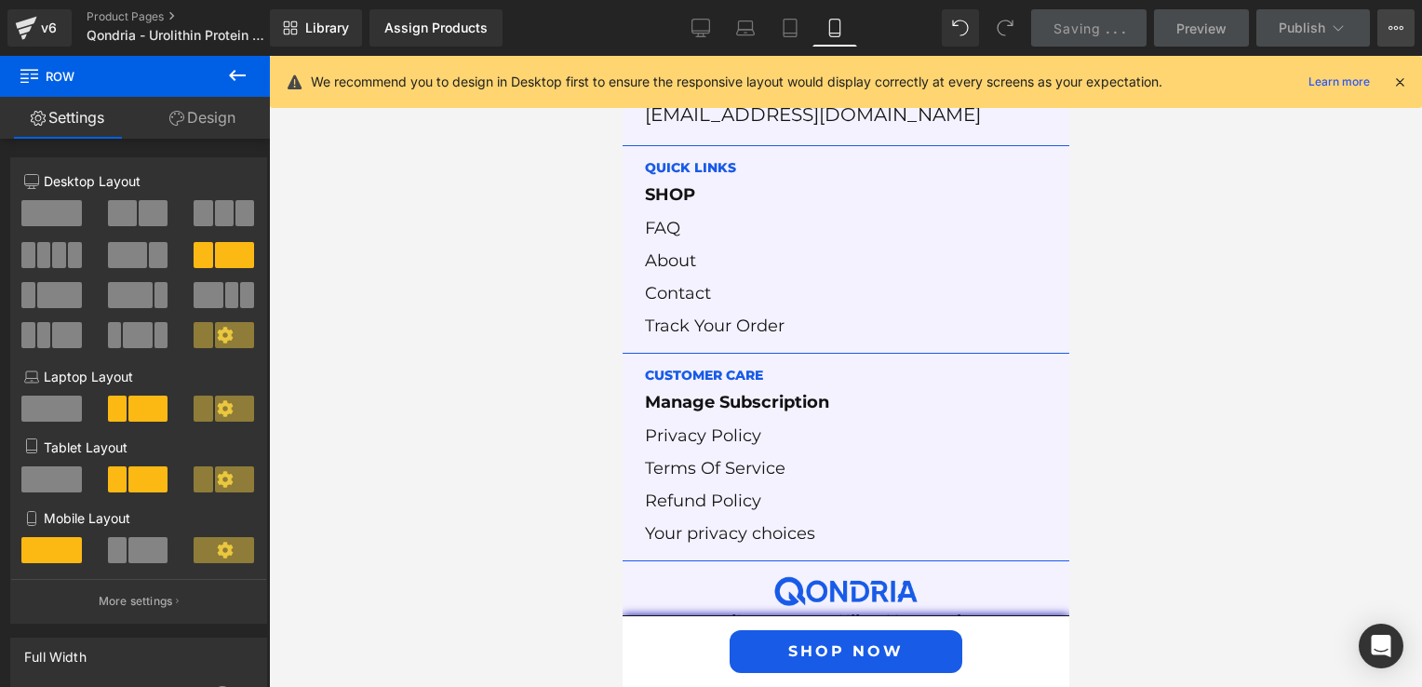
click at [1403, 35] on button "View Live Page View with current Template Save Template to Library Schedule Pub…" at bounding box center [1395, 27] width 37 height 37
